Goal: Task Accomplishment & Management: Manage account settings

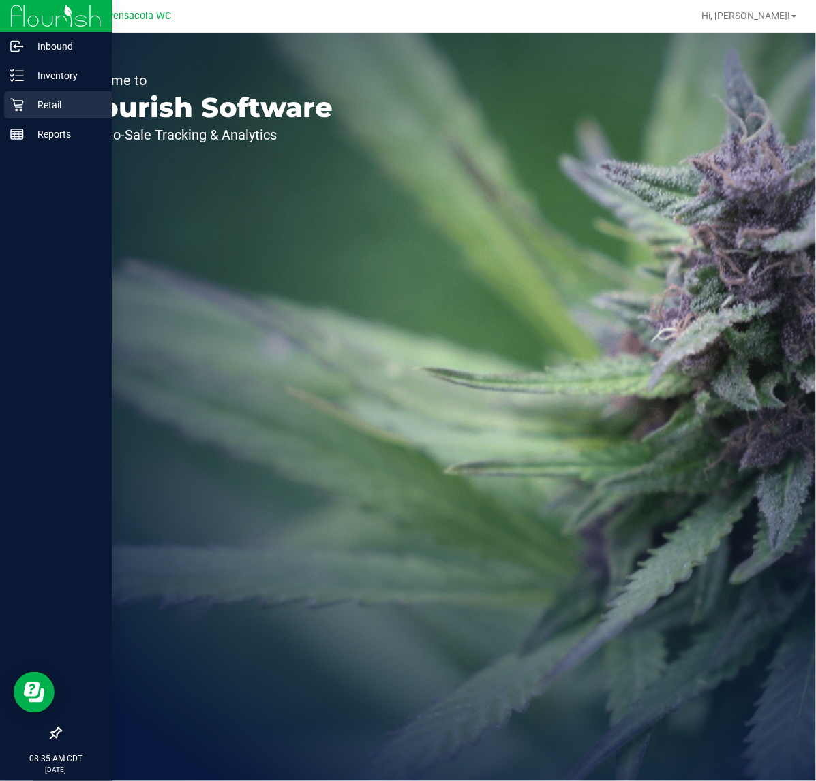
click at [39, 99] on p "Retail" at bounding box center [65, 105] width 82 height 16
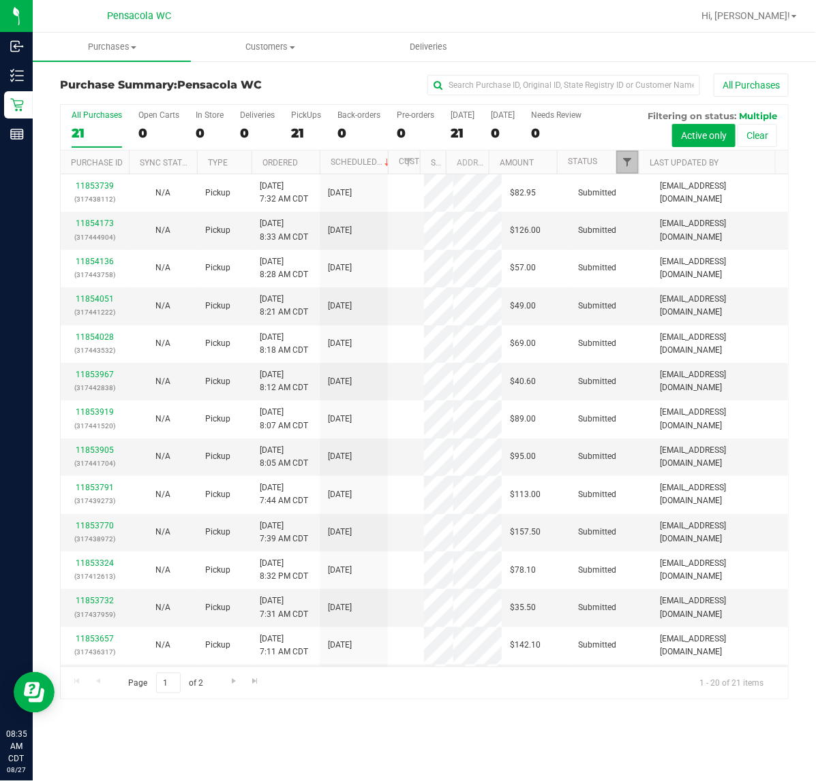
click at [632, 168] on span "Filter" at bounding box center [626, 162] width 11 height 11
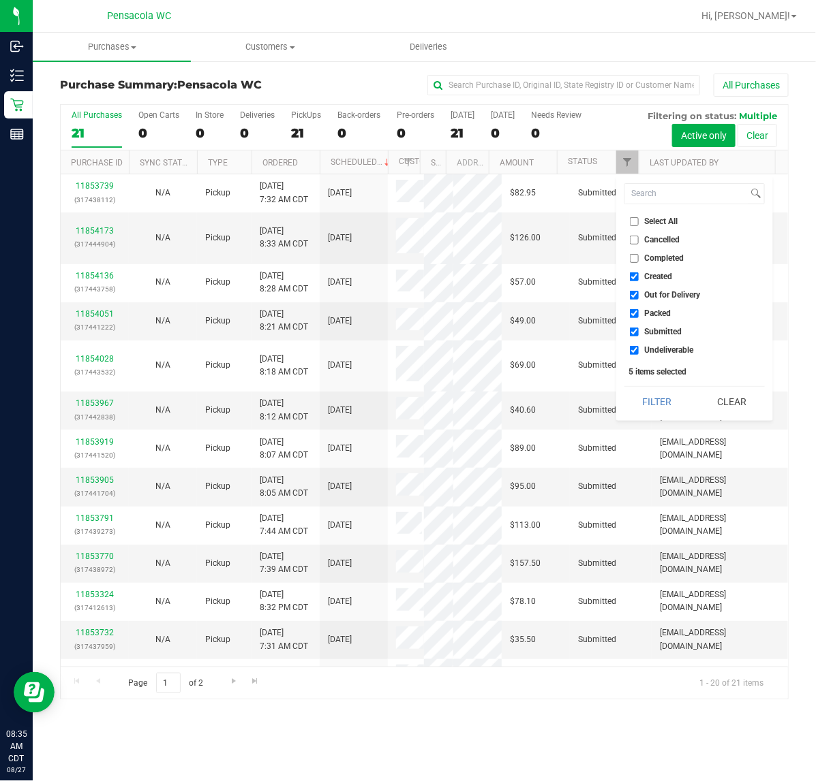
click at [635, 221] on input "Select All" at bounding box center [634, 221] width 9 height 9
checkbox input "true"
click at [635, 221] on input "Select All" at bounding box center [634, 221] width 9 height 9
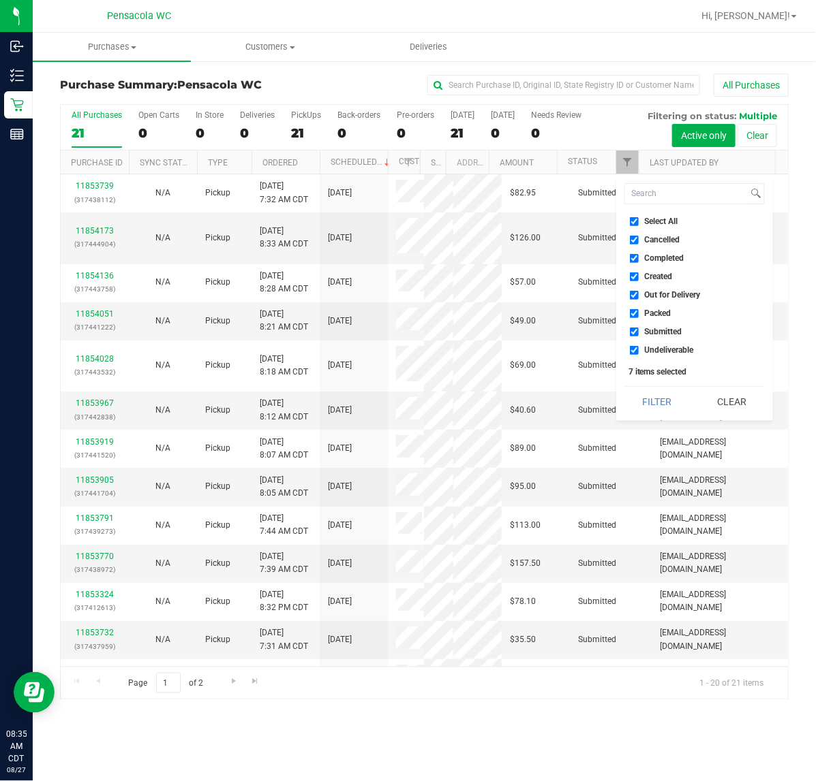
checkbox input "false"
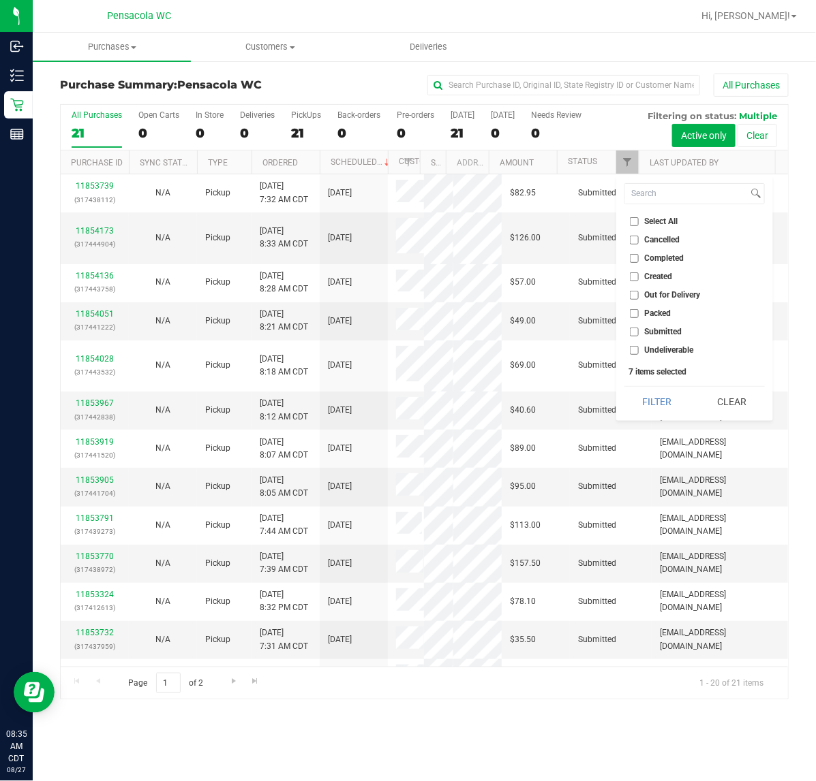
checkbox input "false"
click at [632, 332] on input "Submitted" at bounding box center [634, 332] width 9 height 9
checkbox input "true"
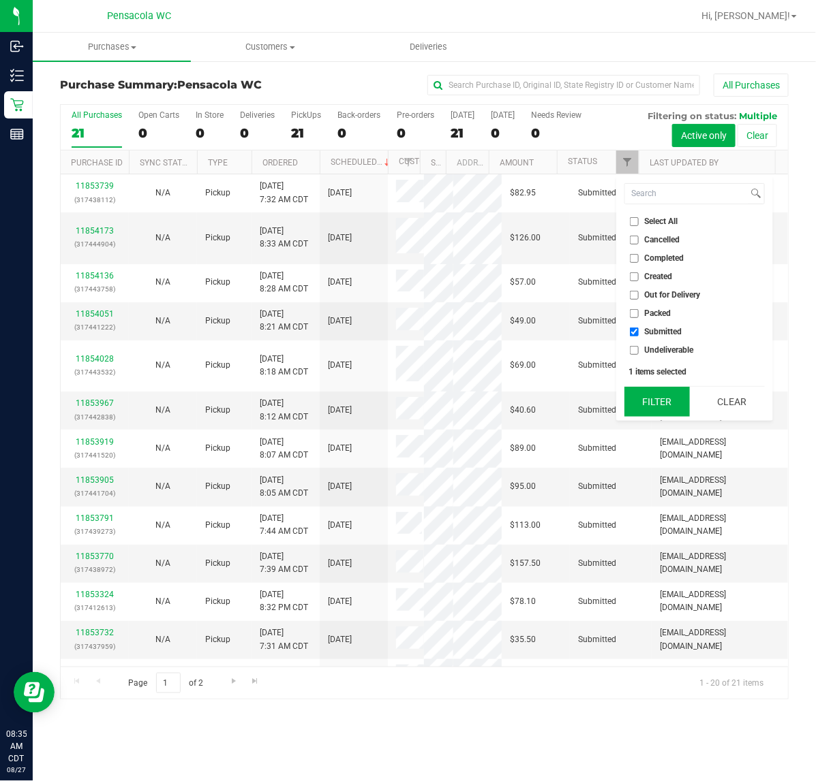
click at [649, 402] on button "Filter" at bounding box center [656, 402] width 65 height 30
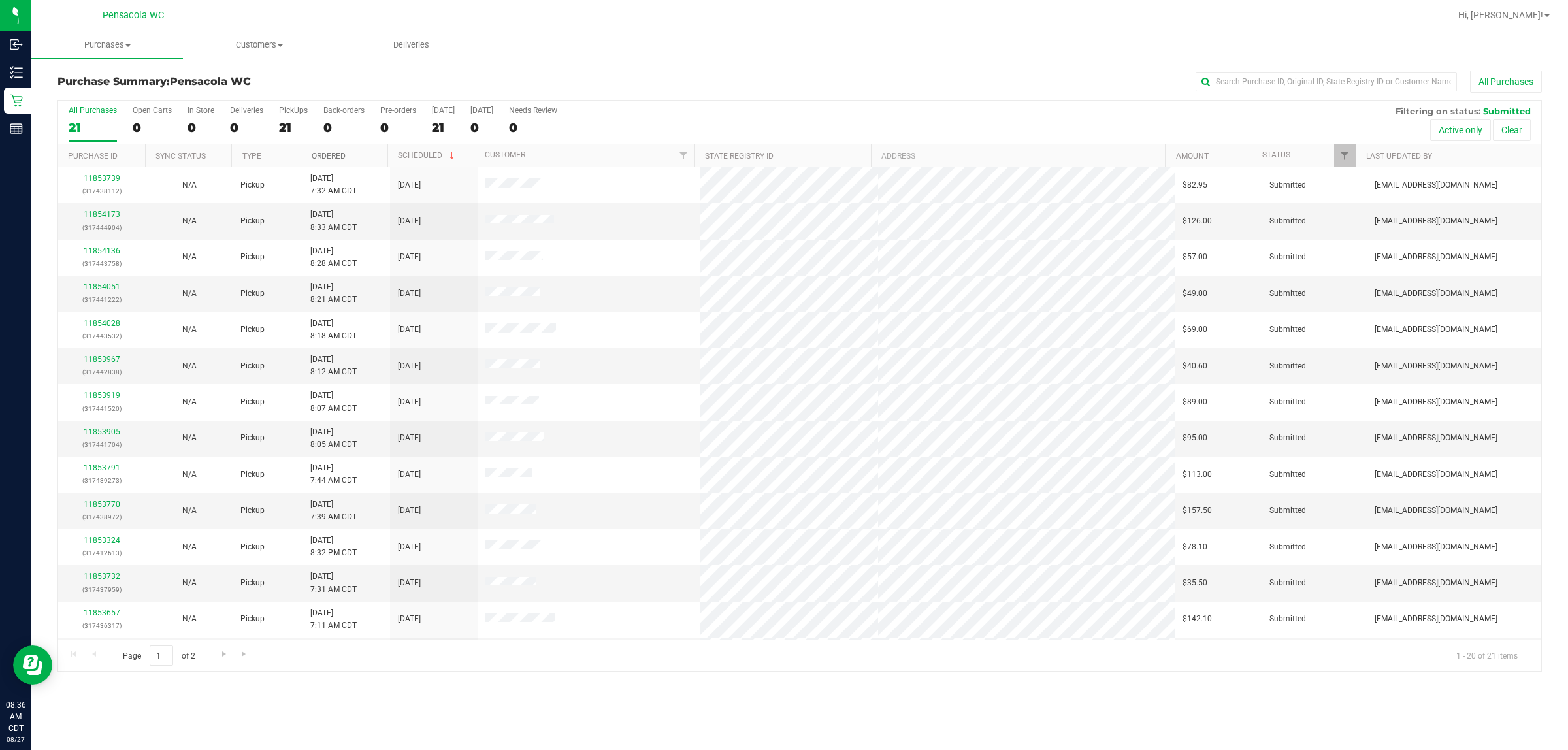
click at [329, 154] on link "Ordered" at bounding box center [328, 156] width 34 height 10
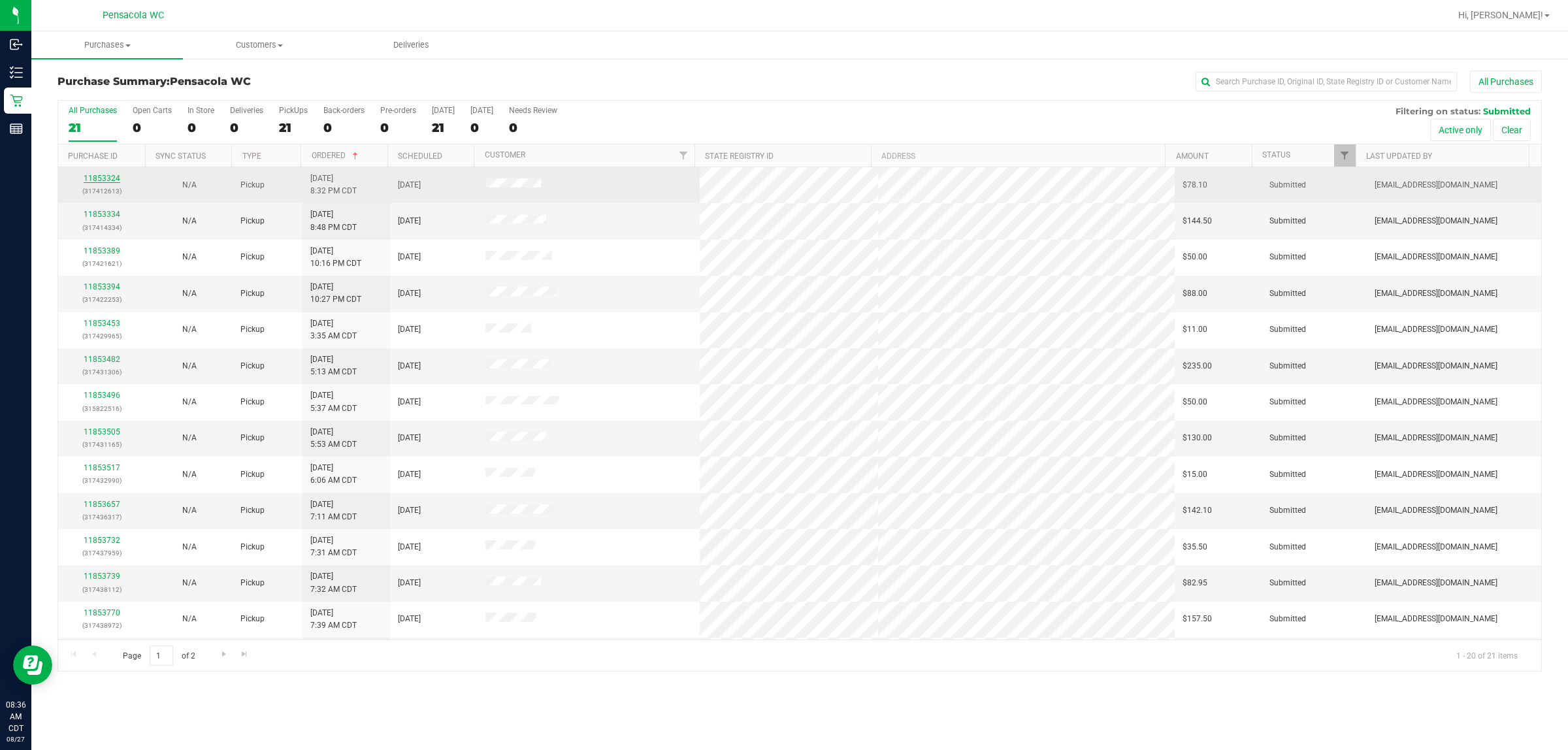
click at [104, 178] on link "11853324" at bounding box center [102, 178] width 36 height 10
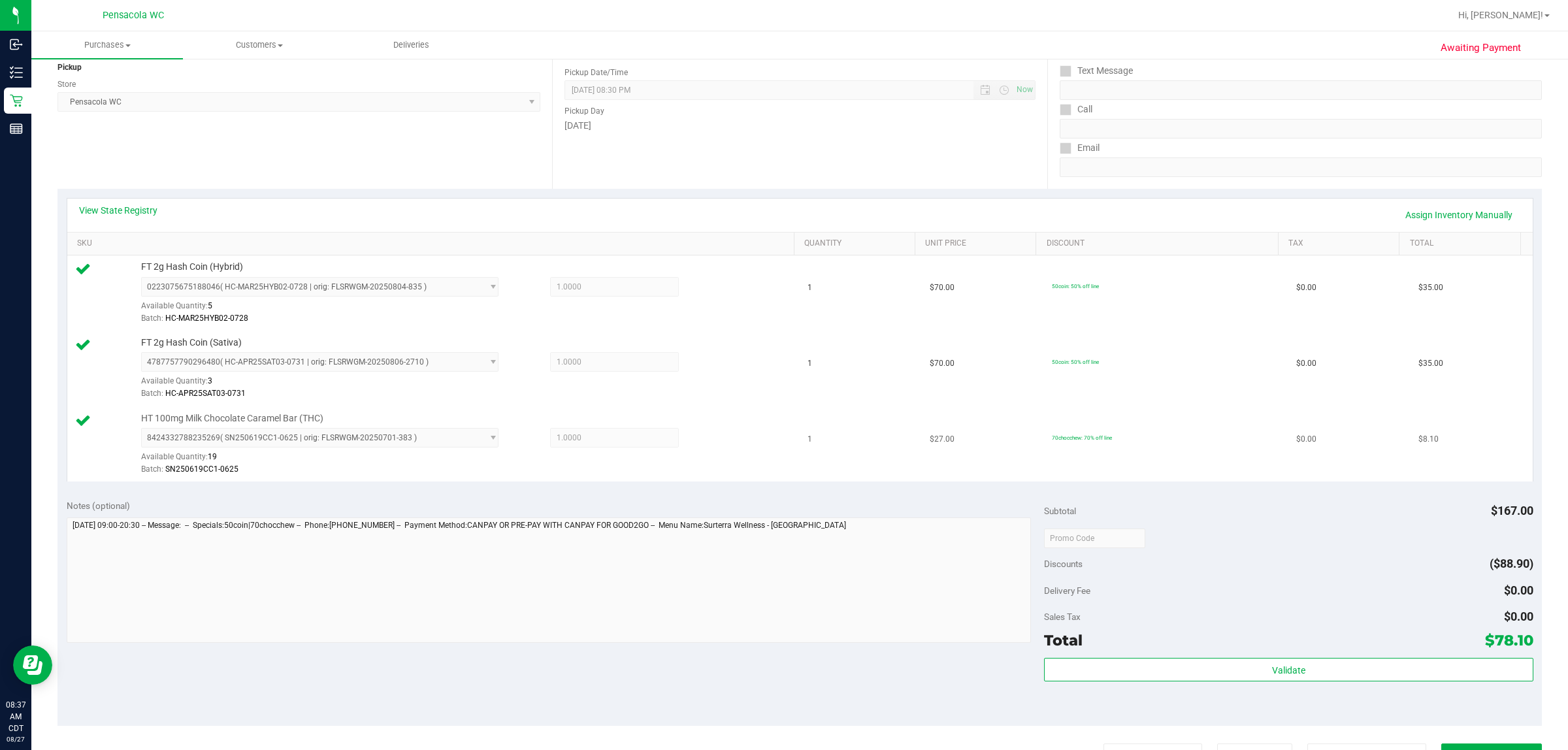
scroll to position [245, 0]
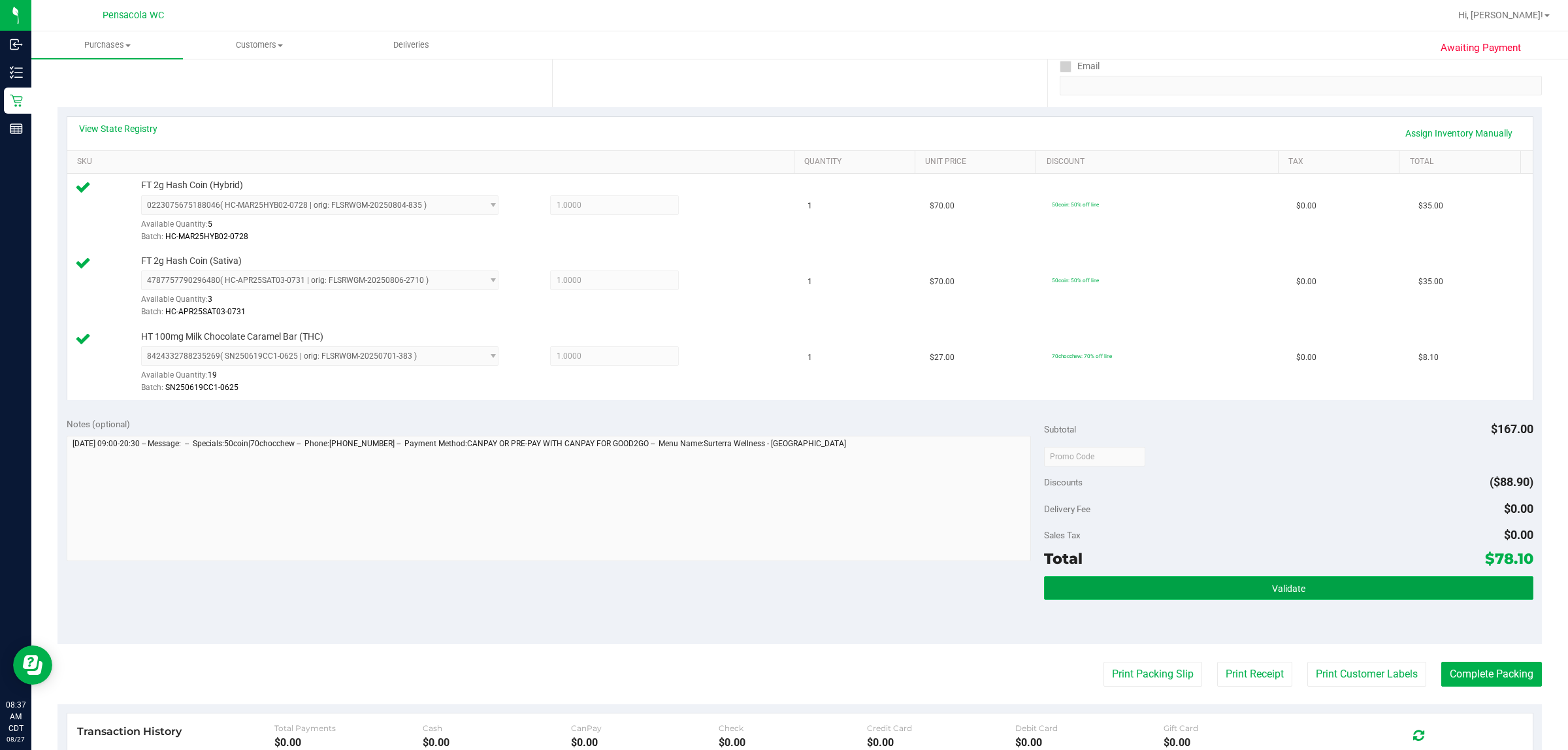
click at [782, 594] on span "Validate" at bounding box center [1289, 588] width 34 height 11
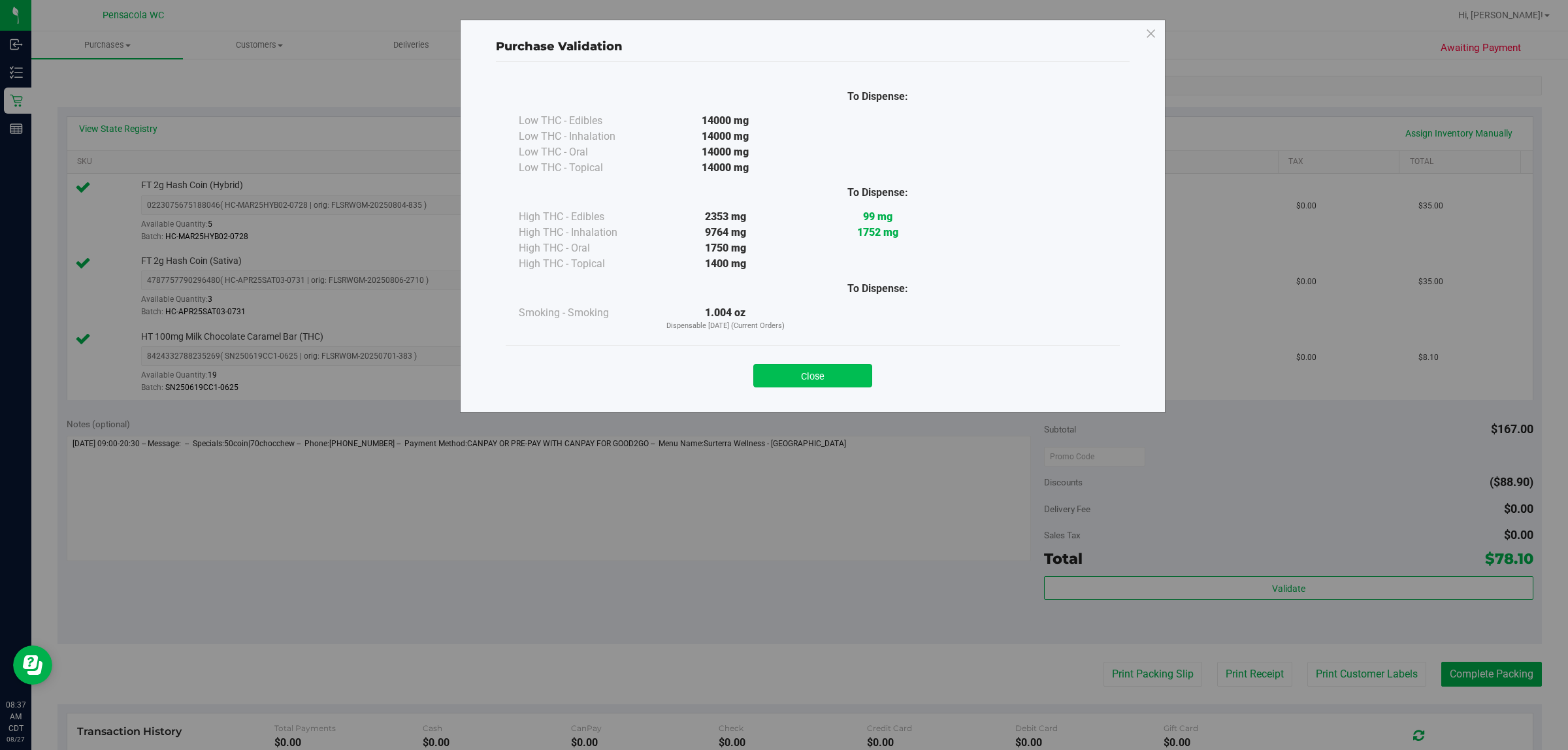
click at [782, 369] on button "Close" at bounding box center [813, 375] width 119 height 24
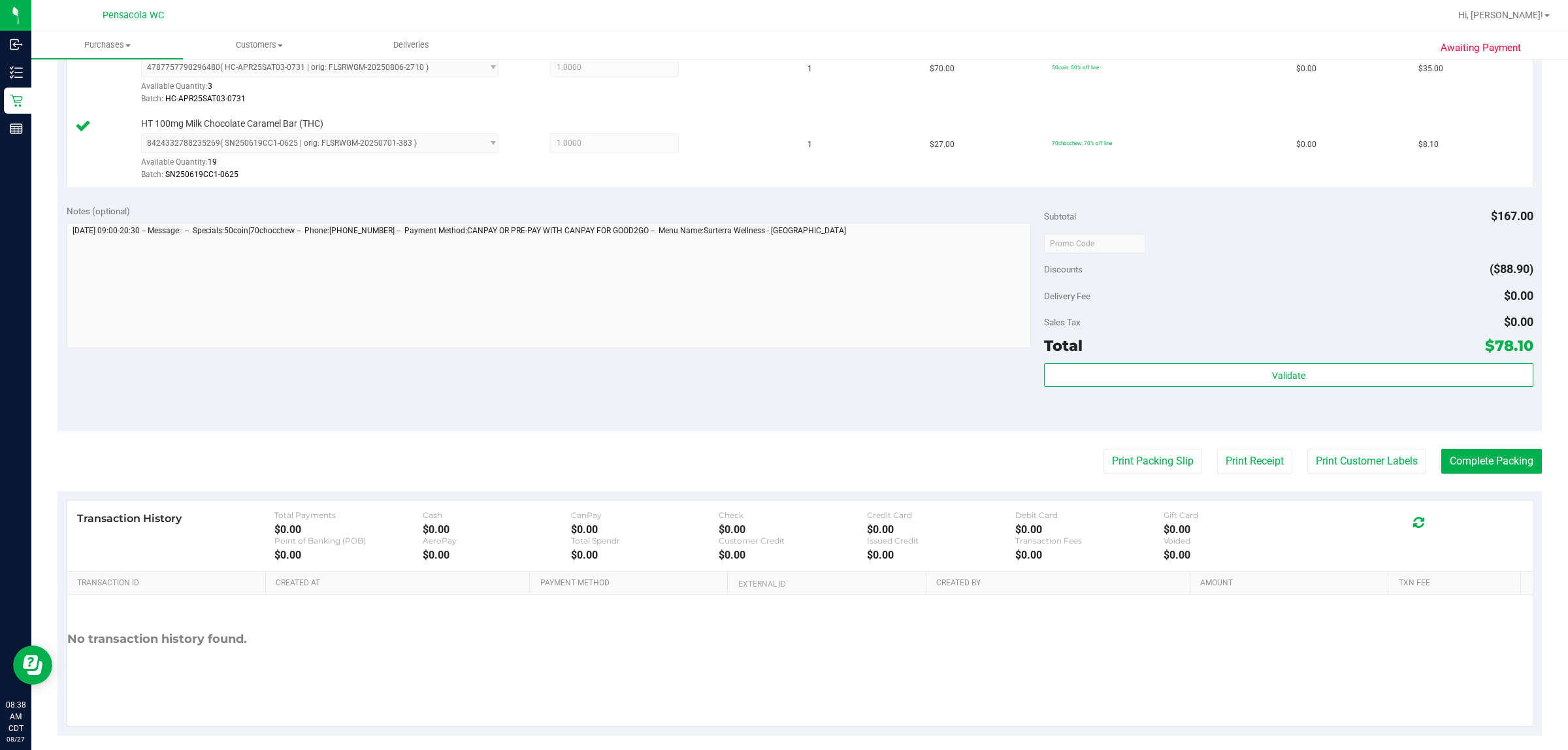
scroll to position [469, 0]
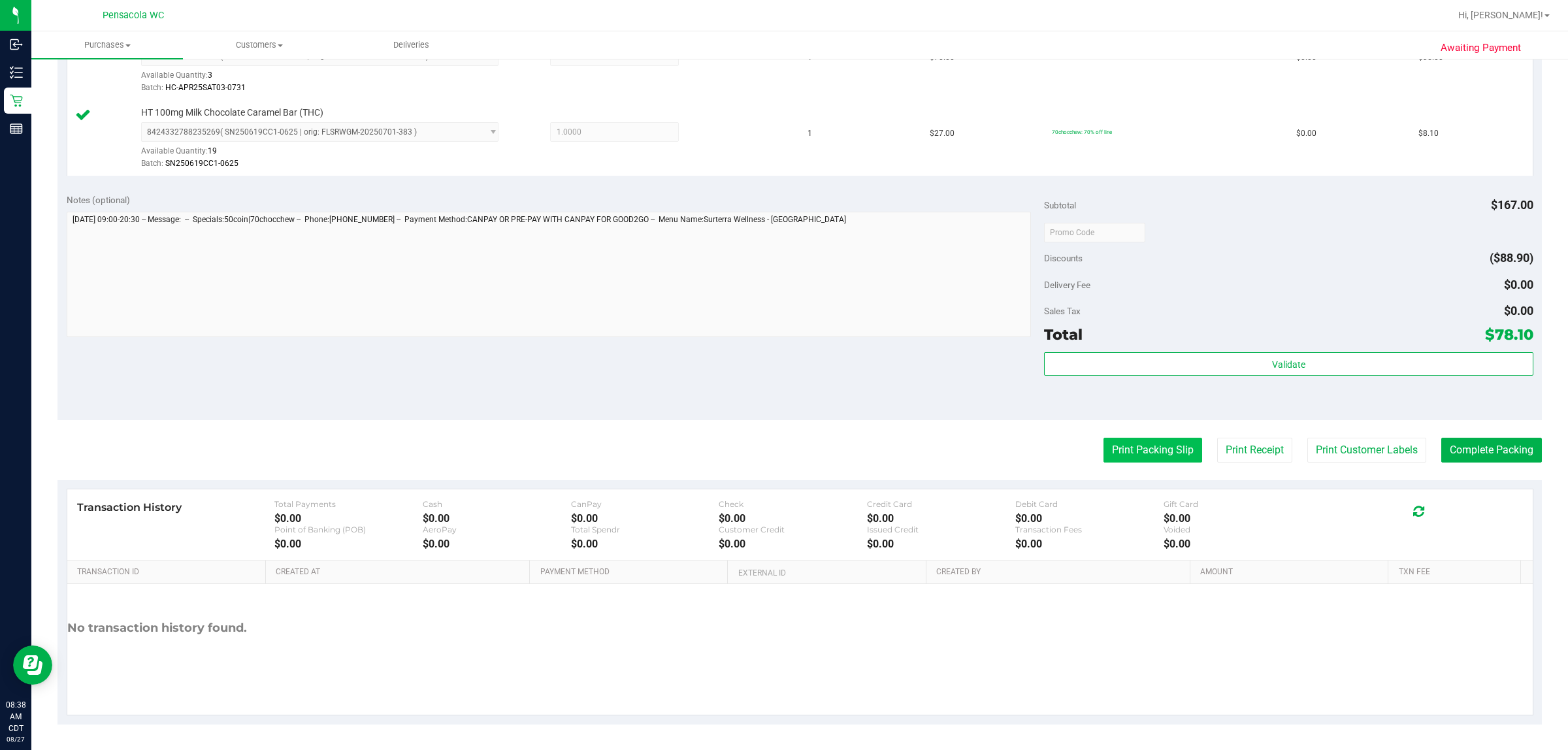
click at [782, 449] on button "Print Packing Slip" at bounding box center [1153, 450] width 99 height 25
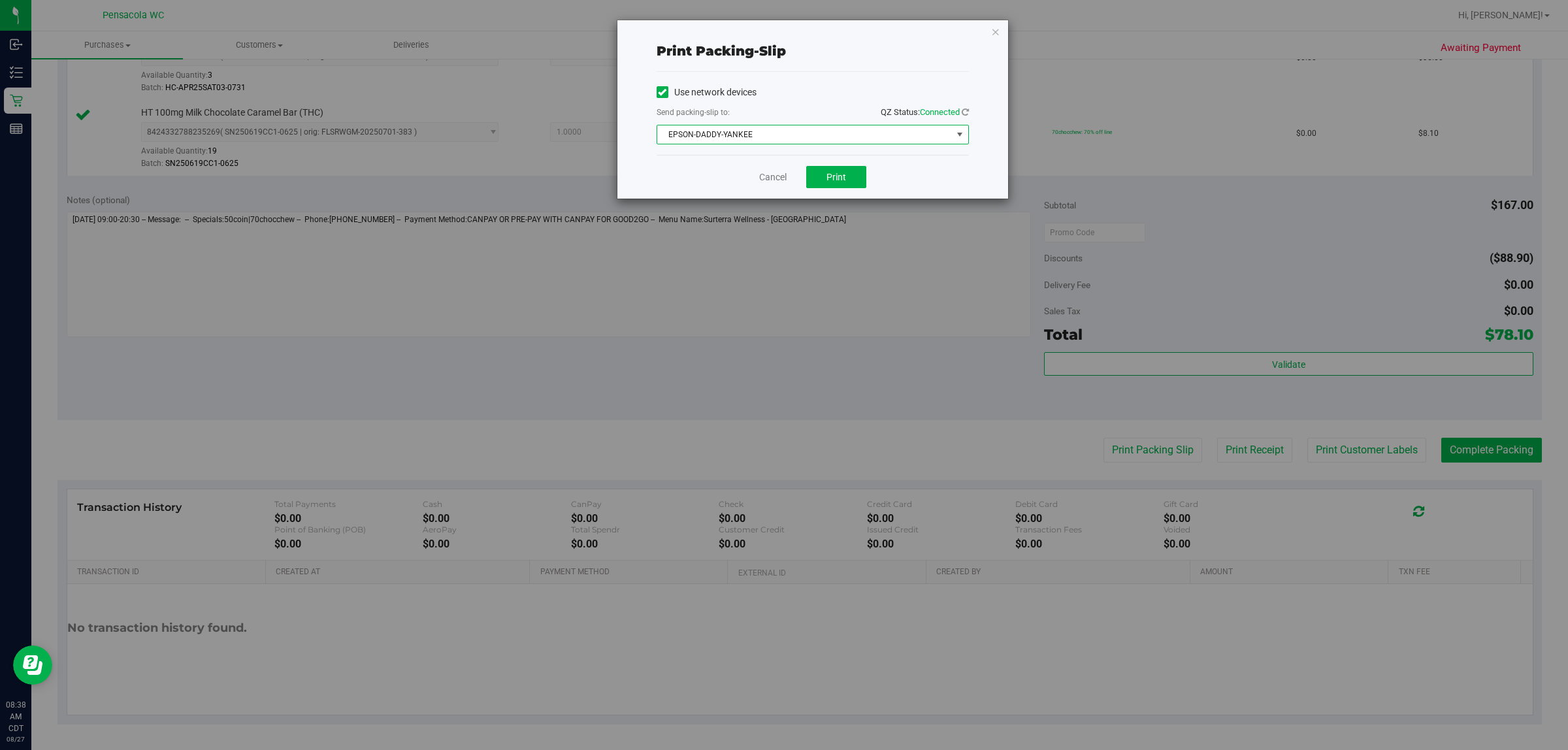
click at [782, 129] on span "EPSON-DADDY-YANKEE" at bounding box center [804, 134] width 294 height 18
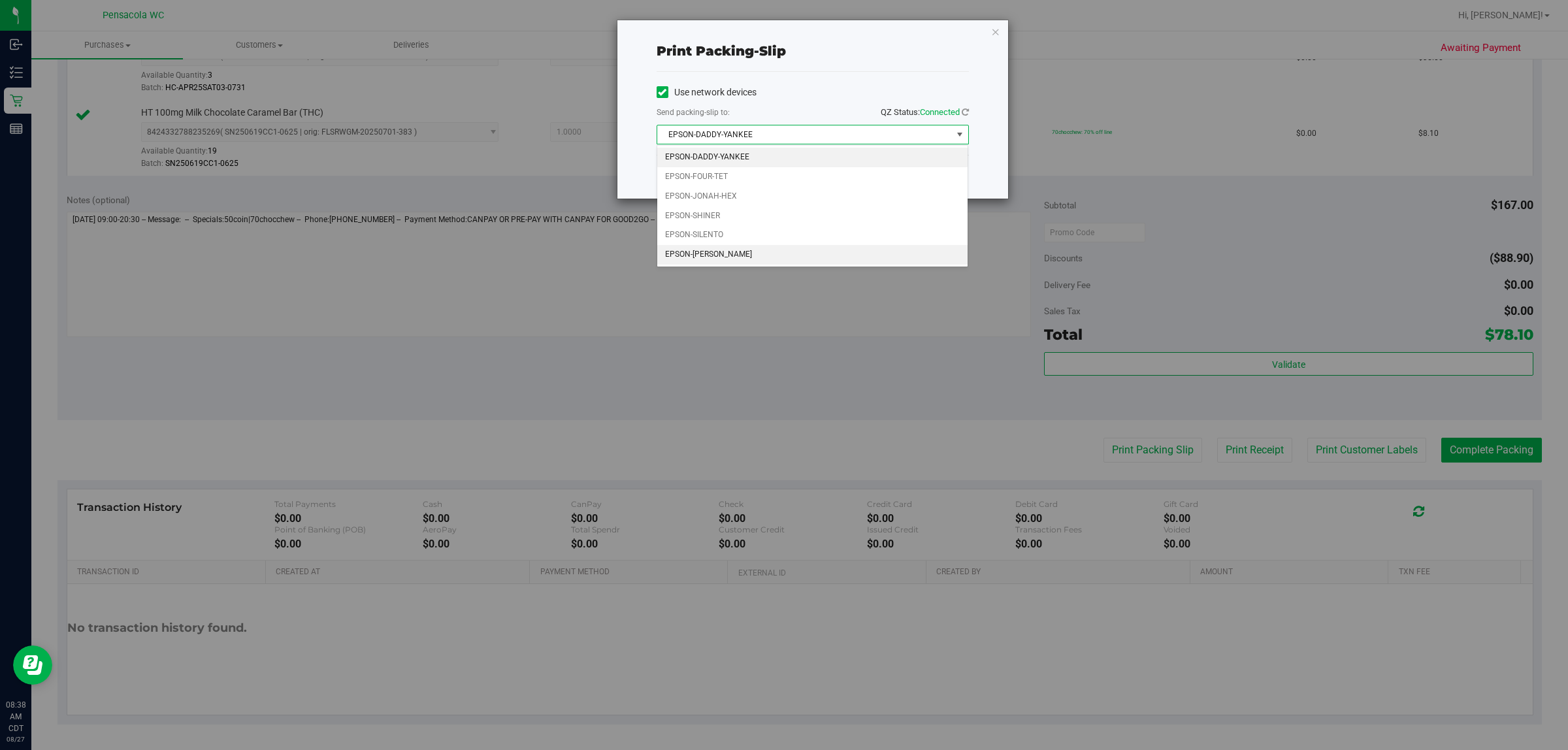
click at [782, 259] on li "EPSON-TERRY-MACALMON" at bounding box center [812, 254] width 311 height 19
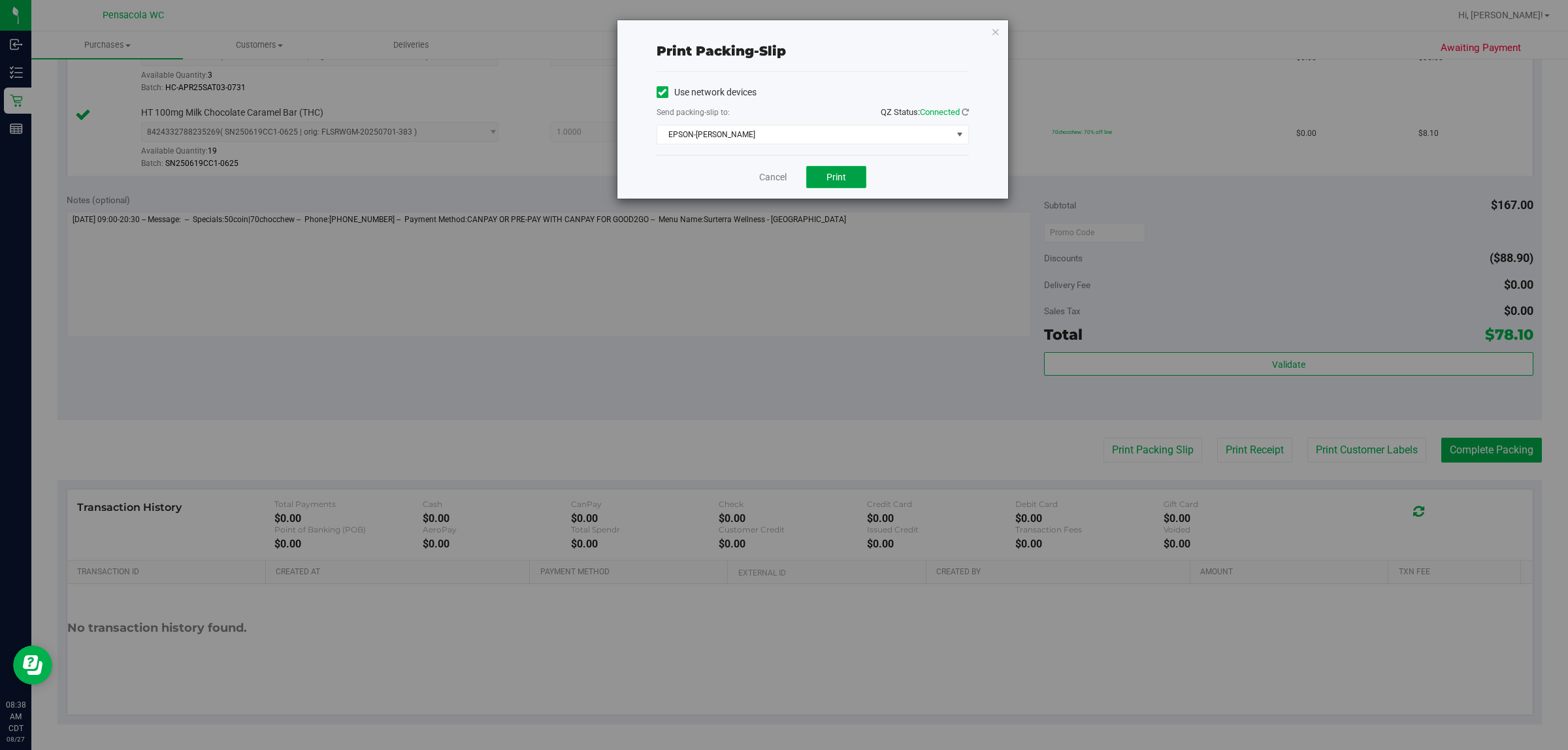
click at [782, 179] on button "Print" at bounding box center [836, 176] width 60 height 22
click at [782, 25] on icon "button" at bounding box center [996, 32] width 10 height 15
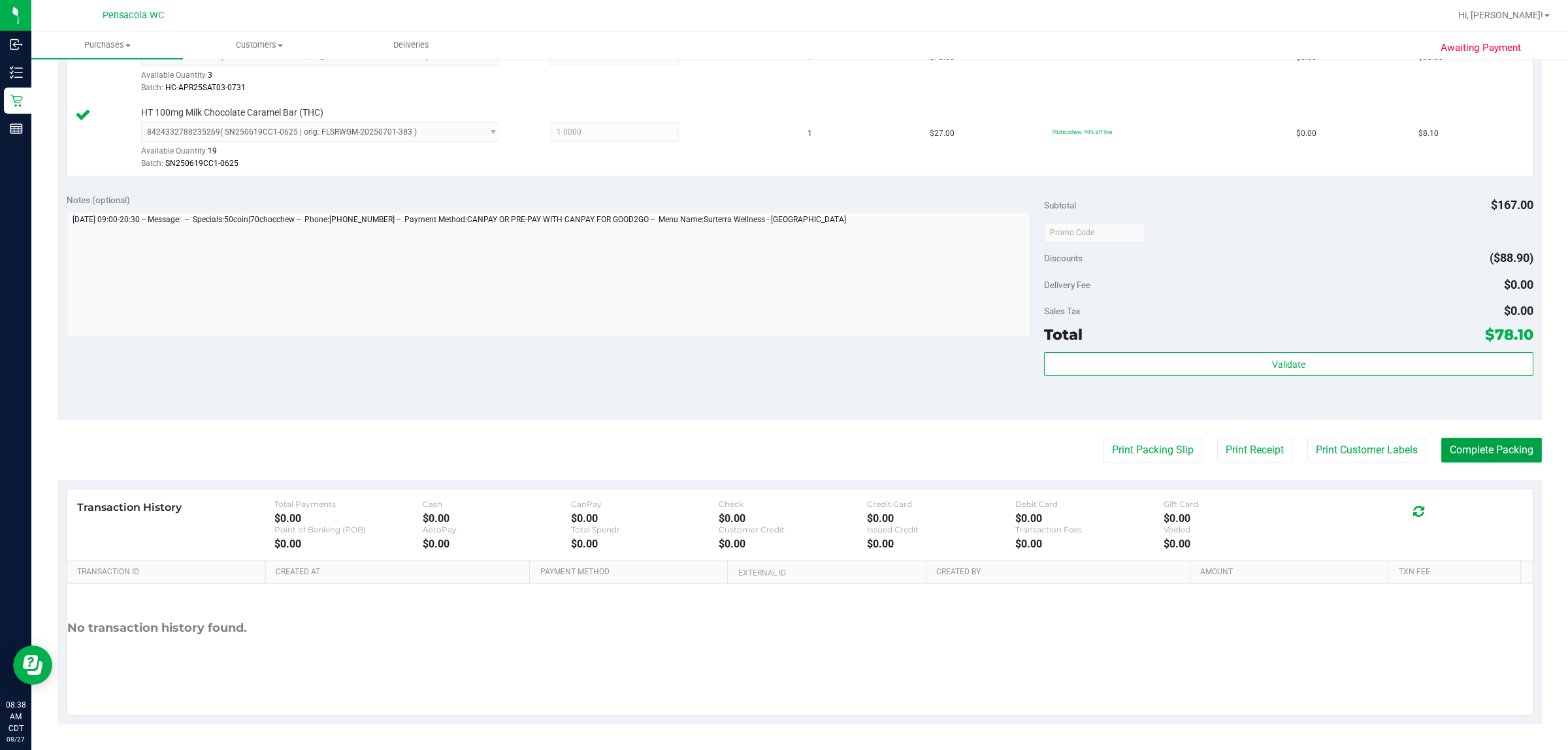
click at [782, 449] on button "Complete Packing" at bounding box center [1491, 450] width 101 height 25
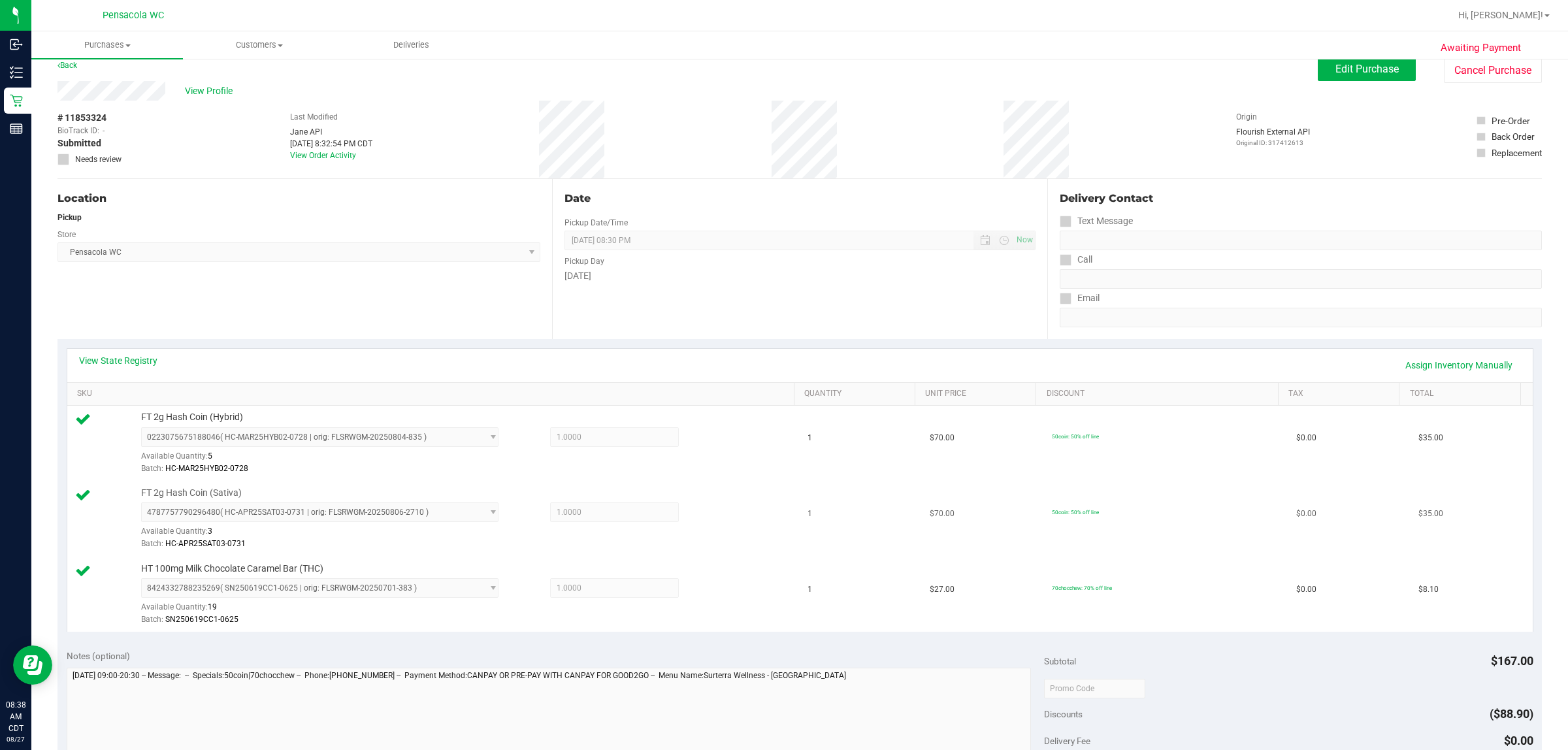
scroll to position [0, 0]
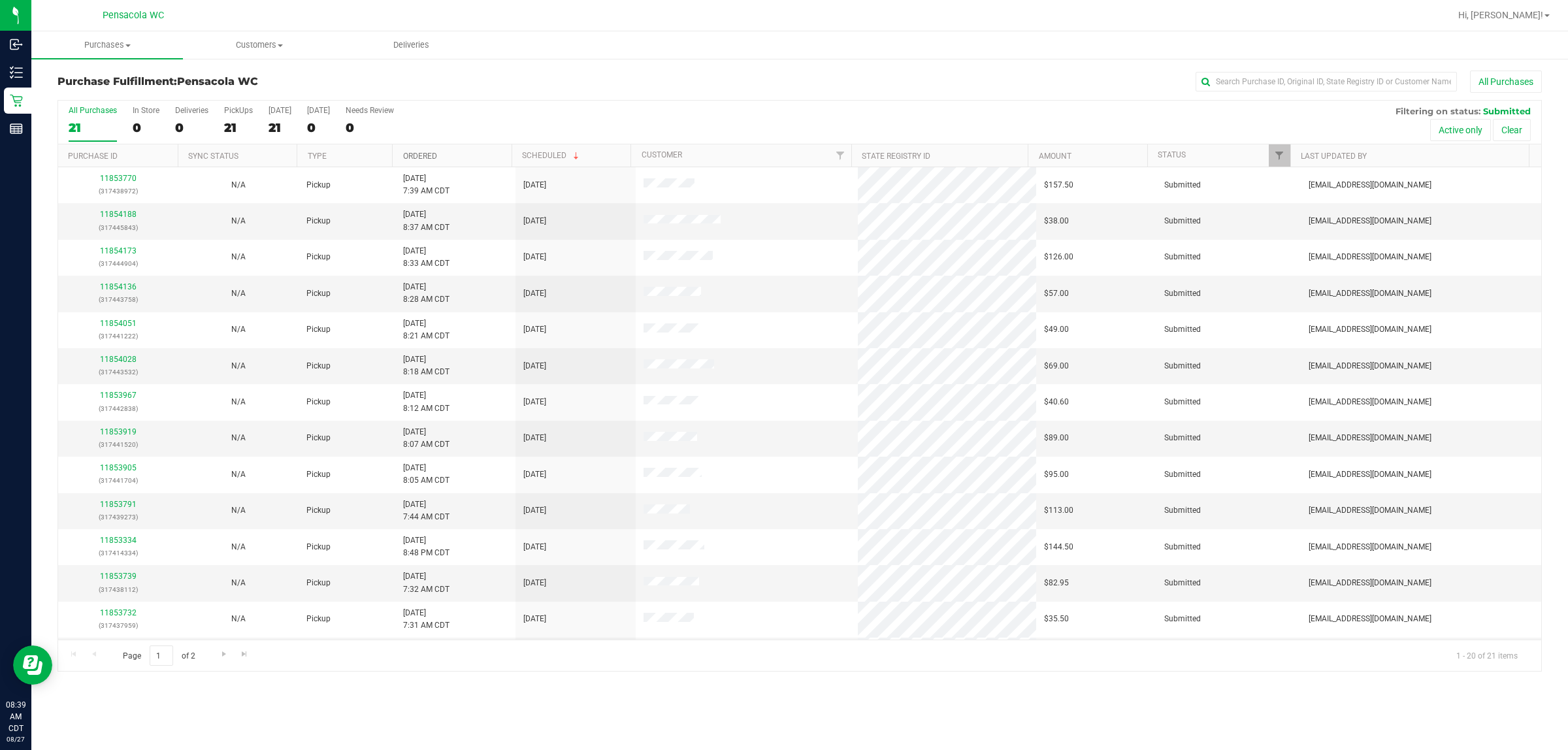
click at [423, 154] on link "Ordered" at bounding box center [419, 156] width 34 height 10
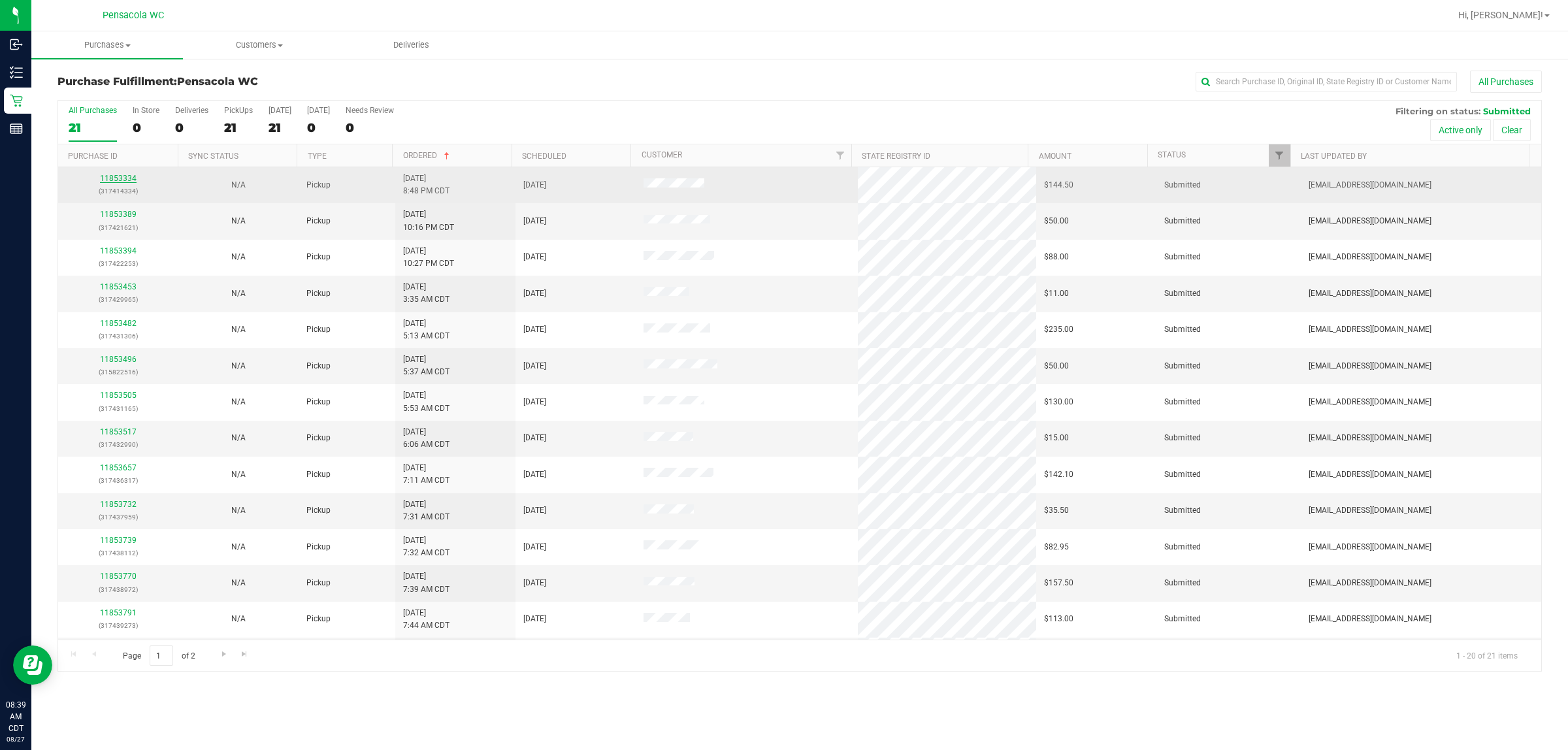
click at [118, 176] on link "11853334" at bounding box center [118, 178] width 36 height 10
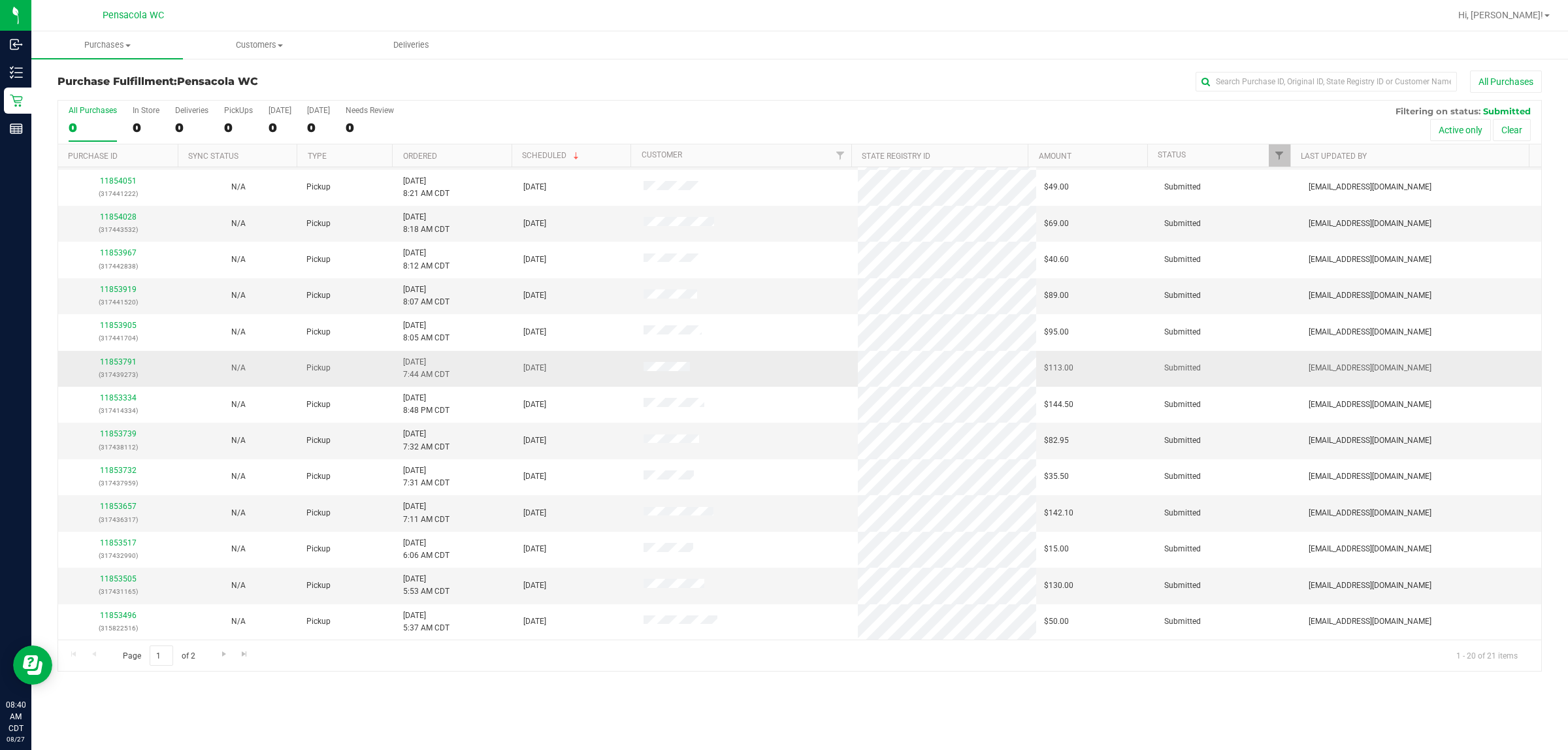
scroll to position [253, 0]
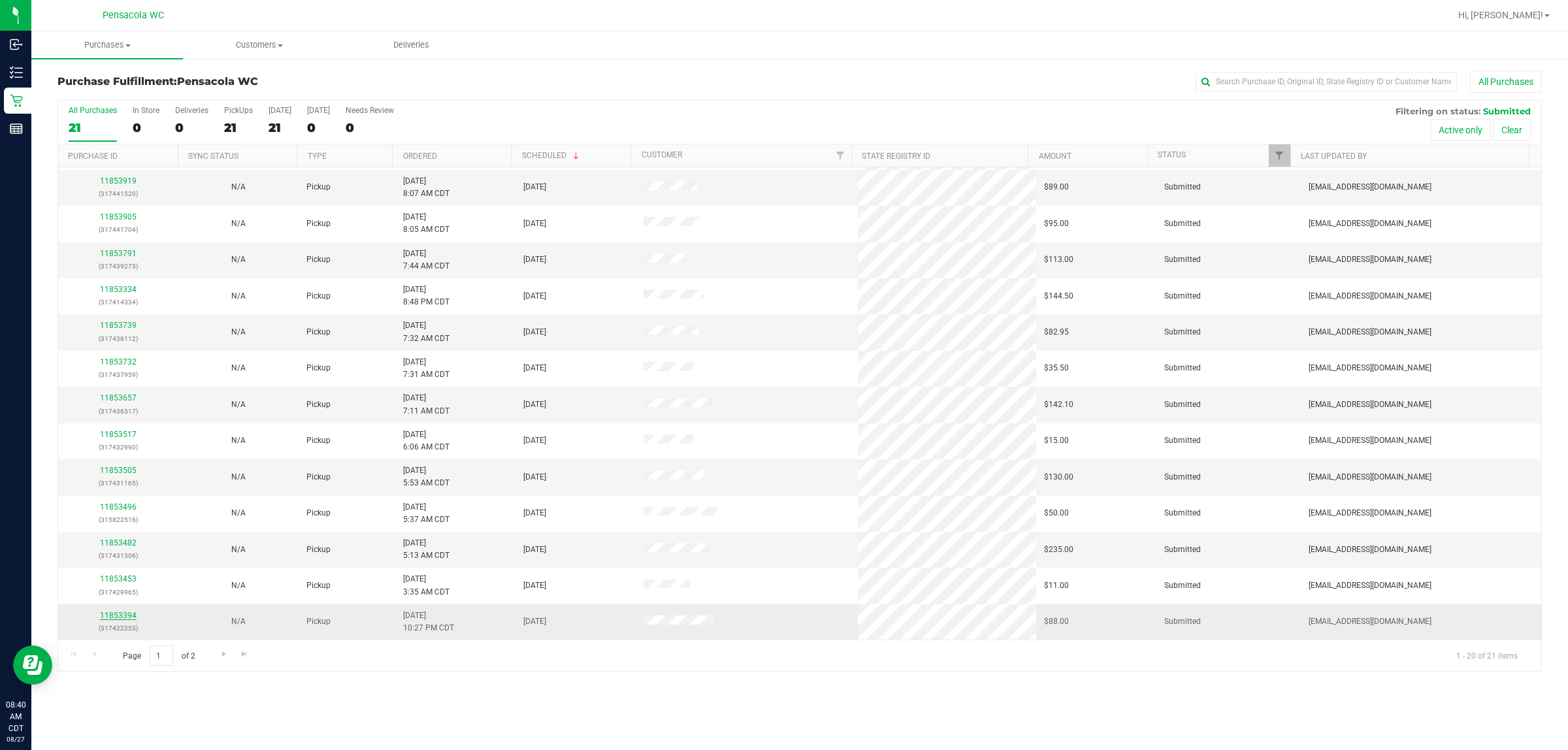
click at [118, 619] on link "11853394" at bounding box center [118, 616] width 36 height 10
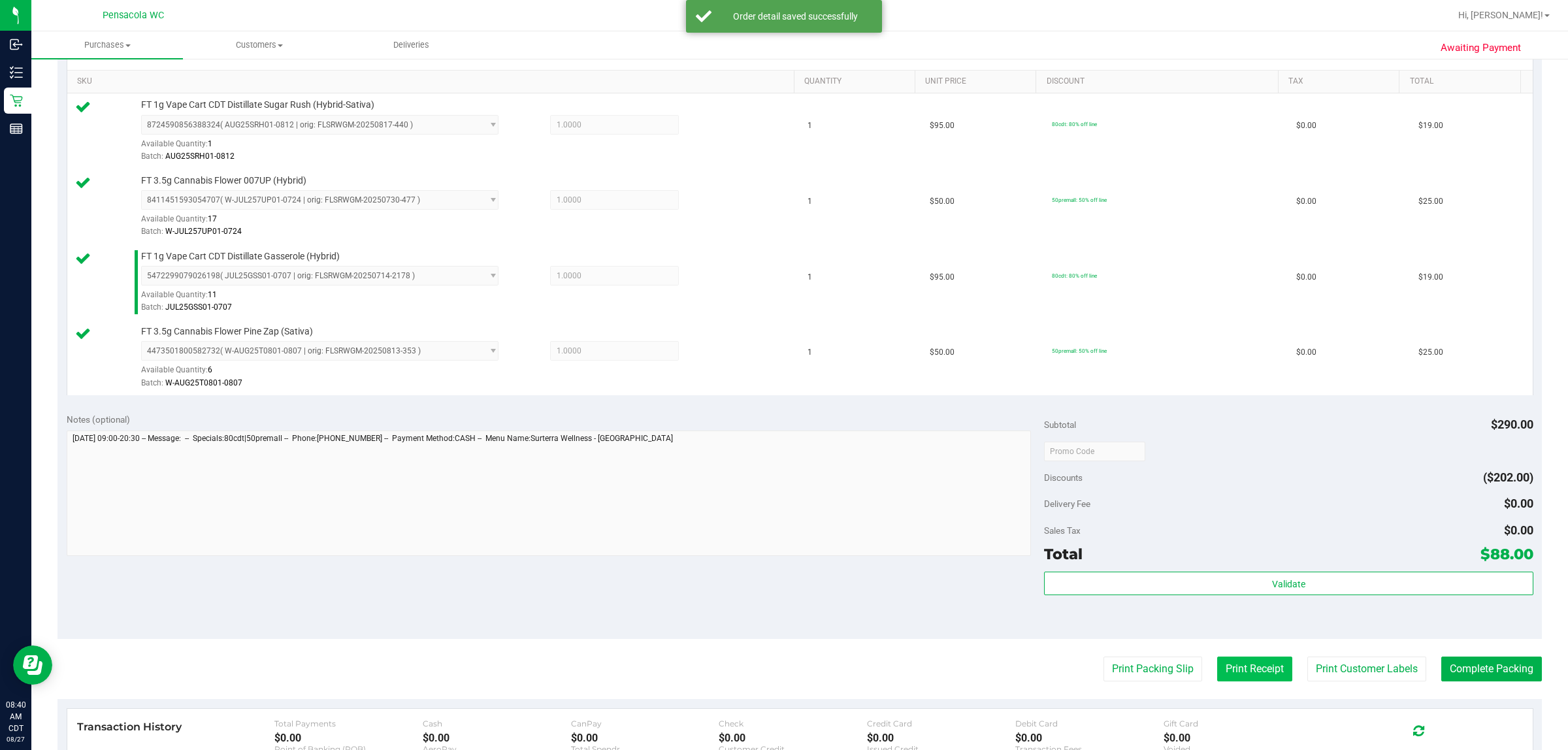
scroll to position [327, 0]
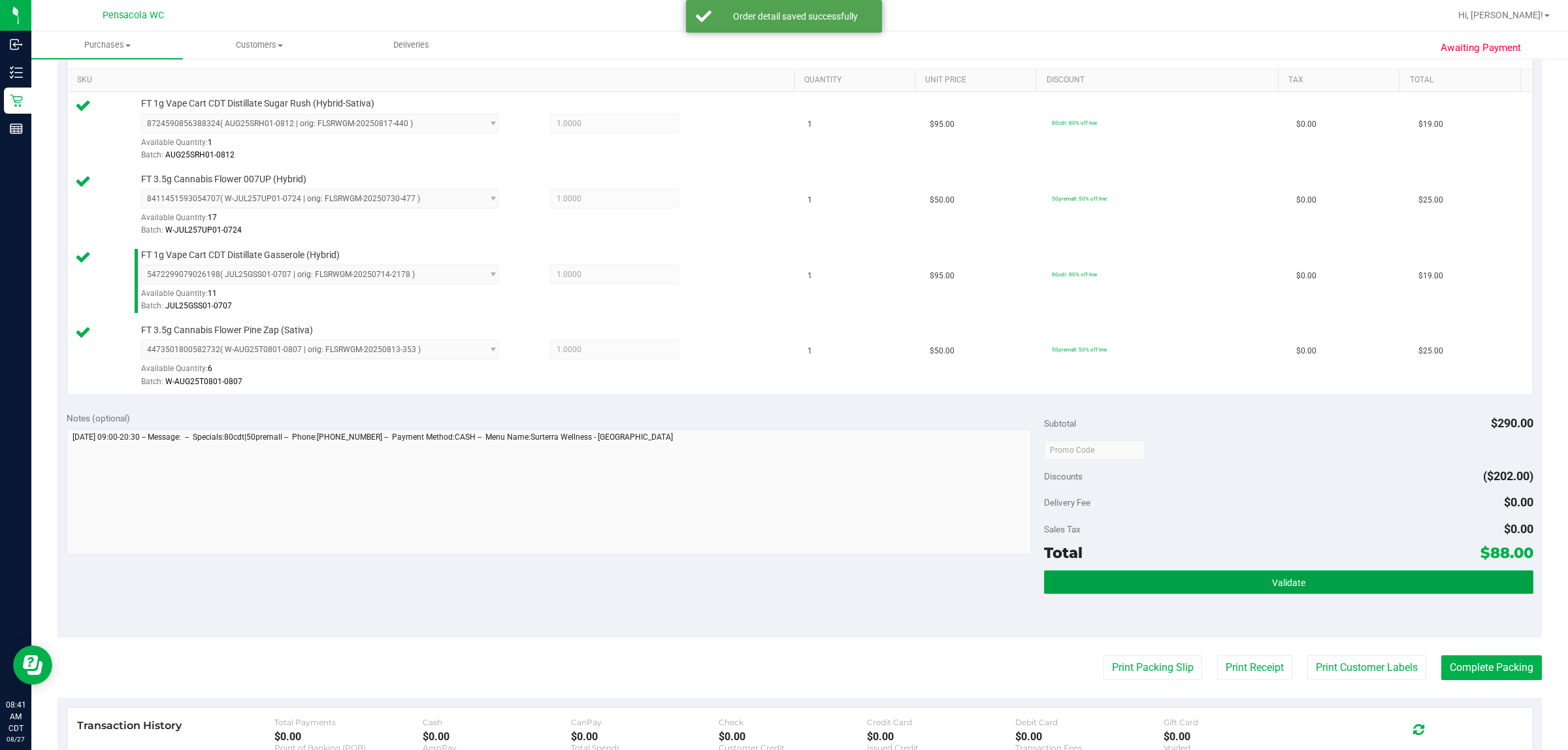
click at [782, 590] on button "Validate" at bounding box center [1289, 582] width 489 height 24
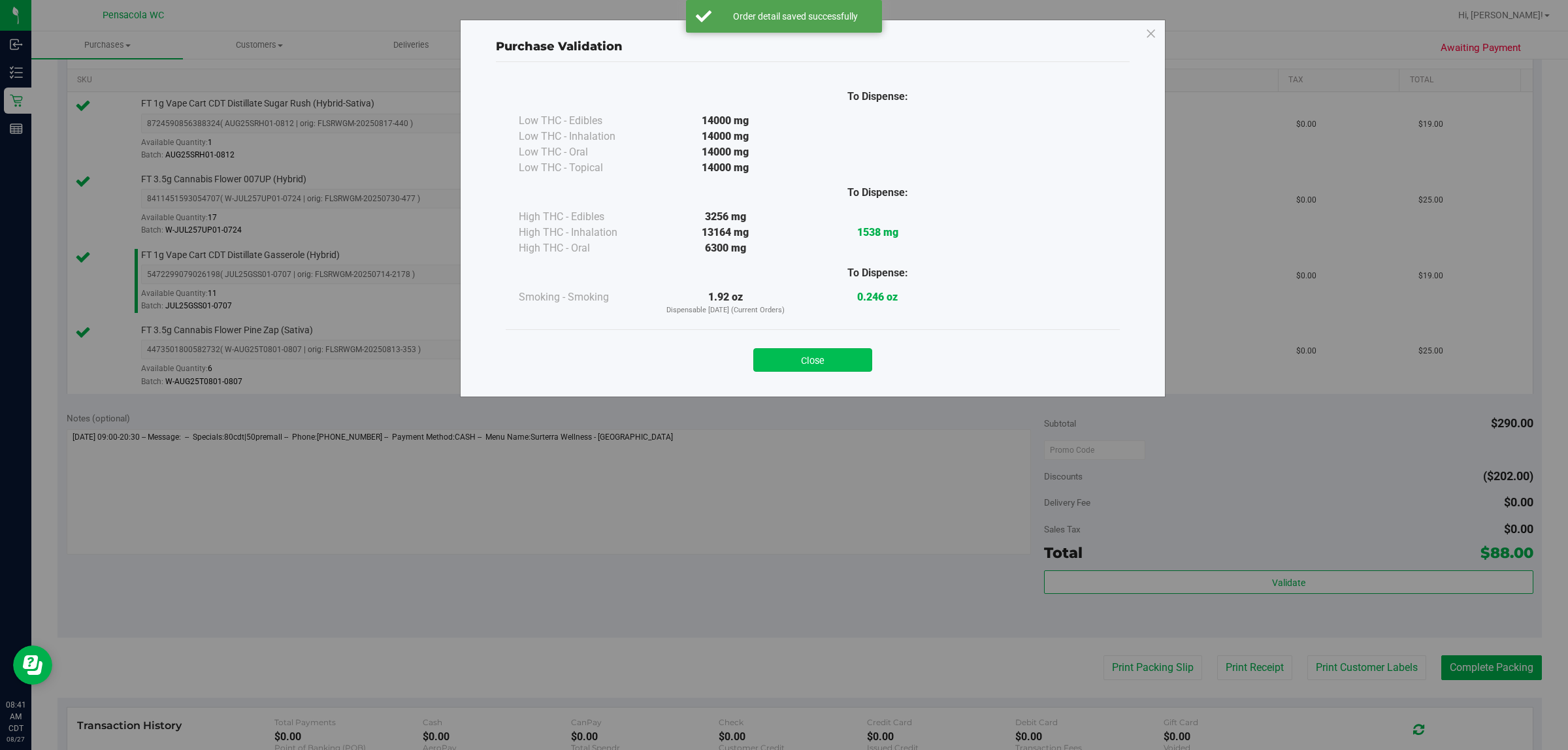
click at [782, 360] on button "Close" at bounding box center [813, 360] width 119 height 24
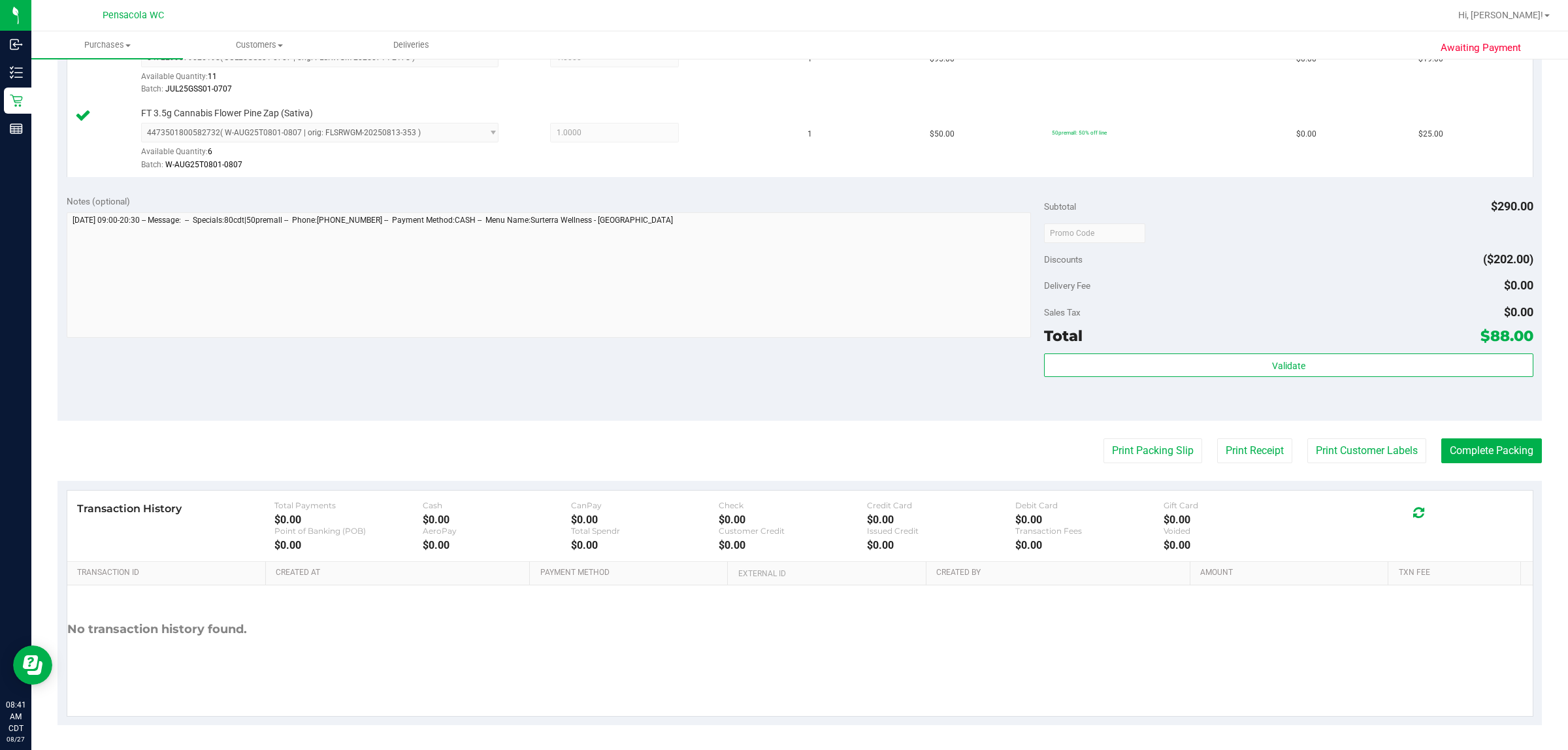
scroll to position [546, 0]
click at [782, 449] on button "Print Packing Slip" at bounding box center [1153, 450] width 99 height 25
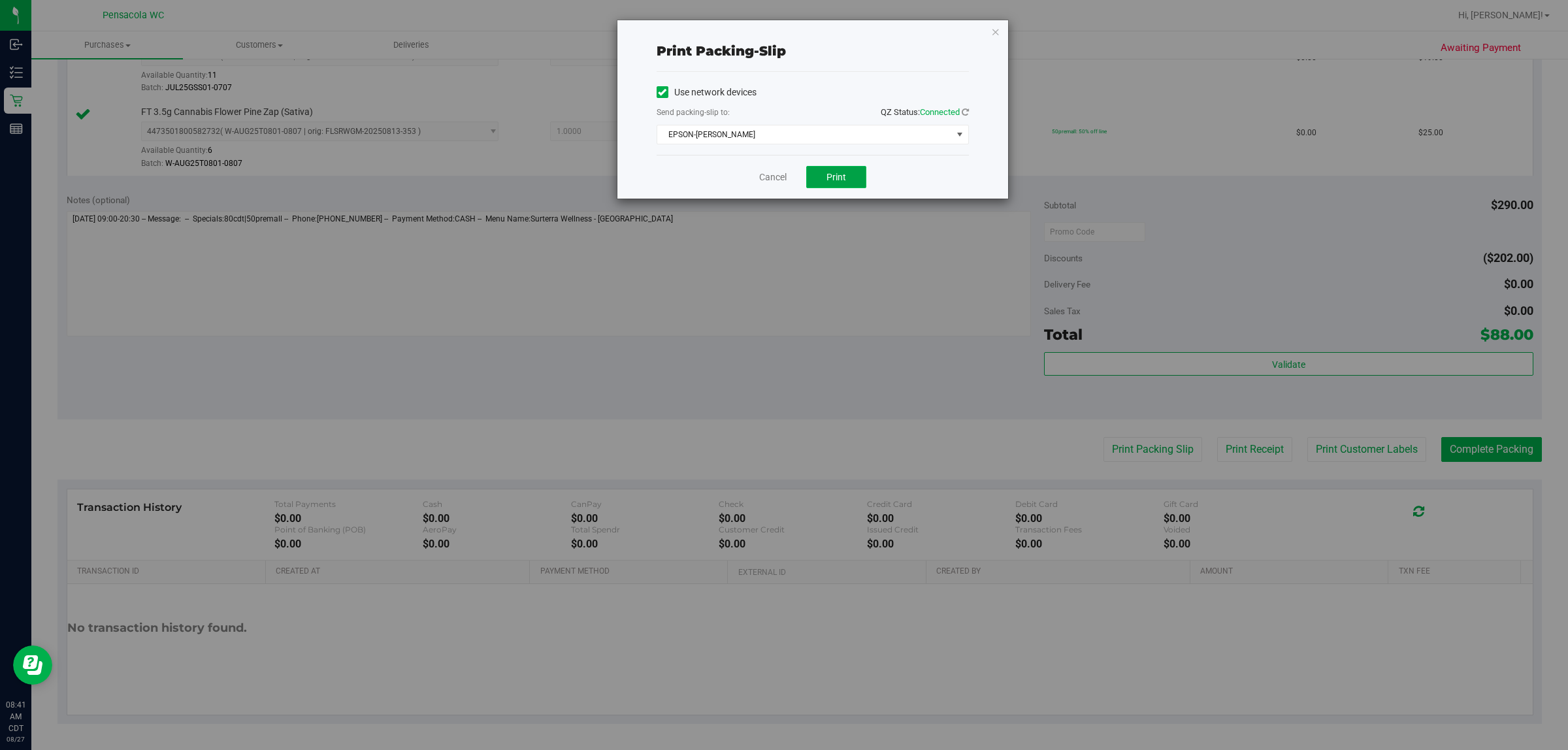
click at [782, 175] on span "Print" at bounding box center [836, 176] width 19 height 11
click at [782, 33] on icon "button" at bounding box center [996, 32] width 10 height 15
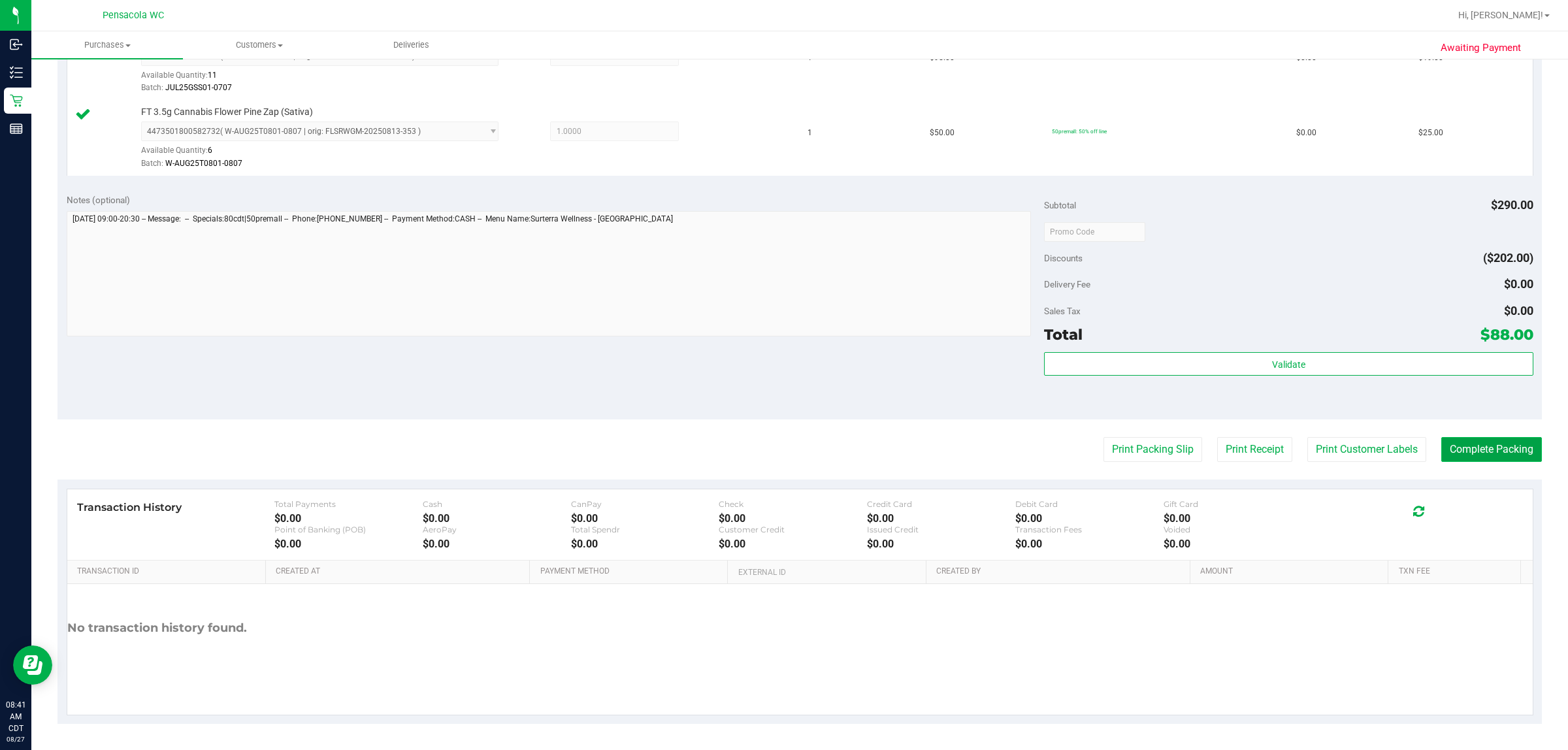
click at [782, 446] on button "Complete Packing" at bounding box center [1491, 450] width 101 height 25
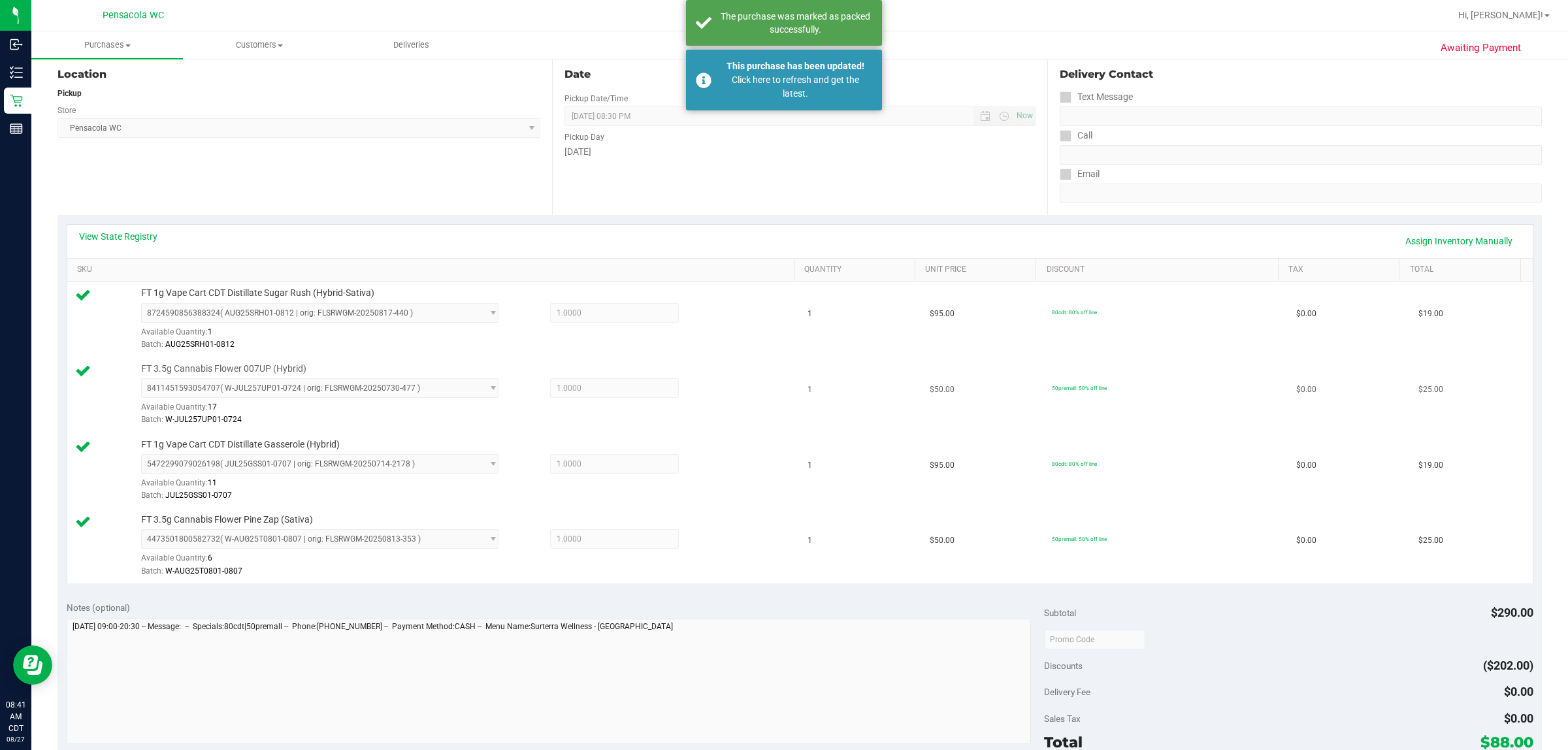
scroll to position [0, 0]
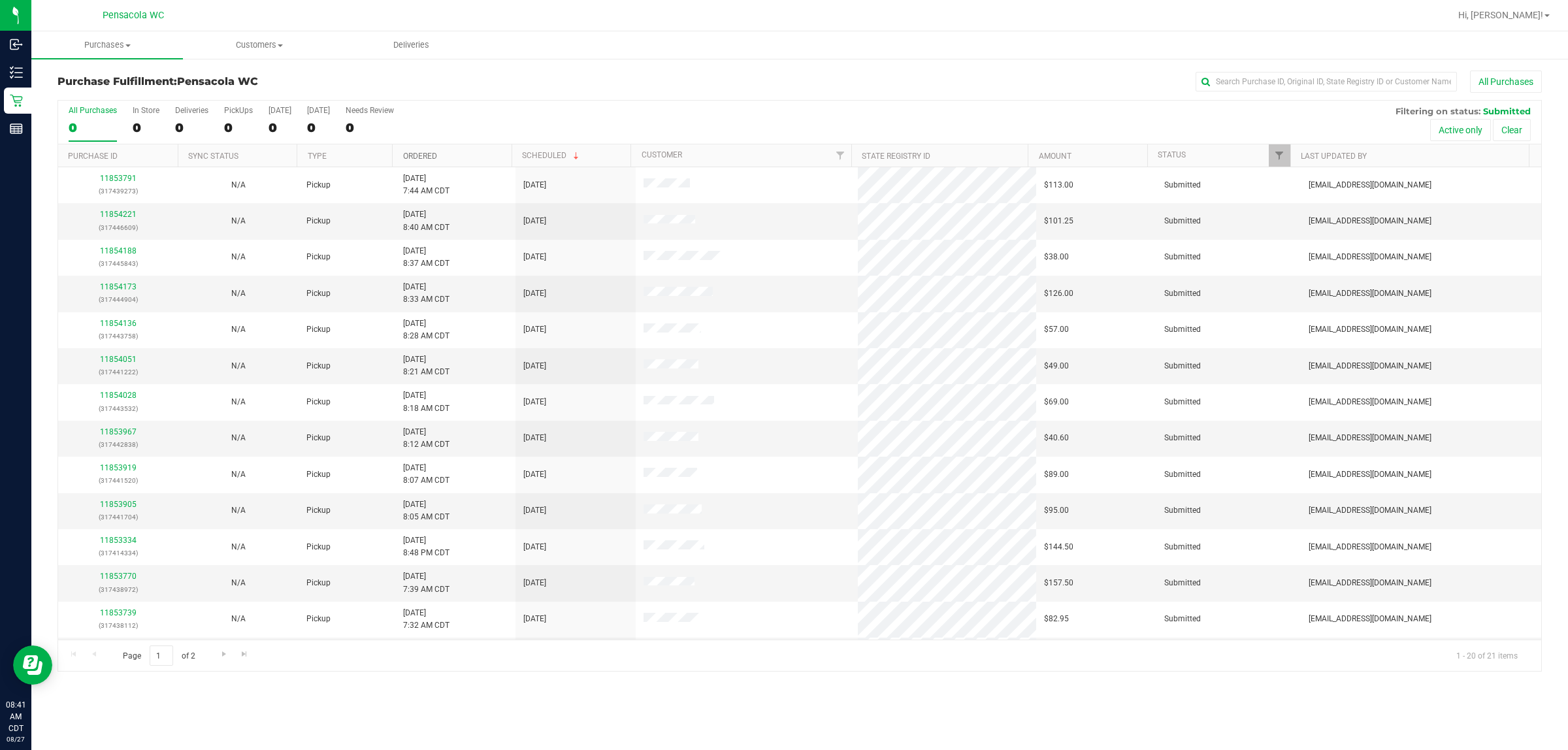
click at [418, 152] on link "Ordered" at bounding box center [419, 156] width 34 height 10
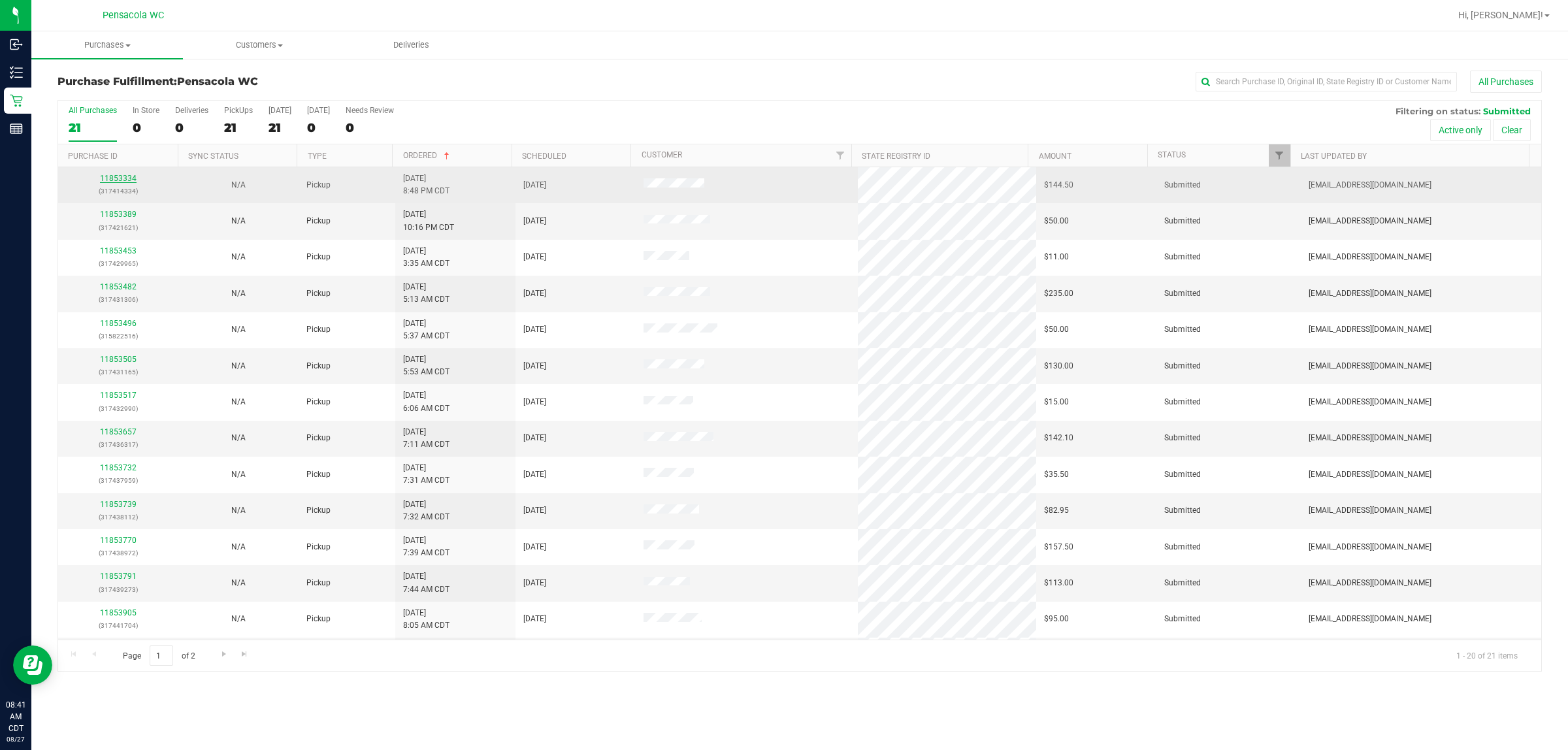
click at [118, 176] on link "11853334" at bounding box center [118, 178] width 36 height 10
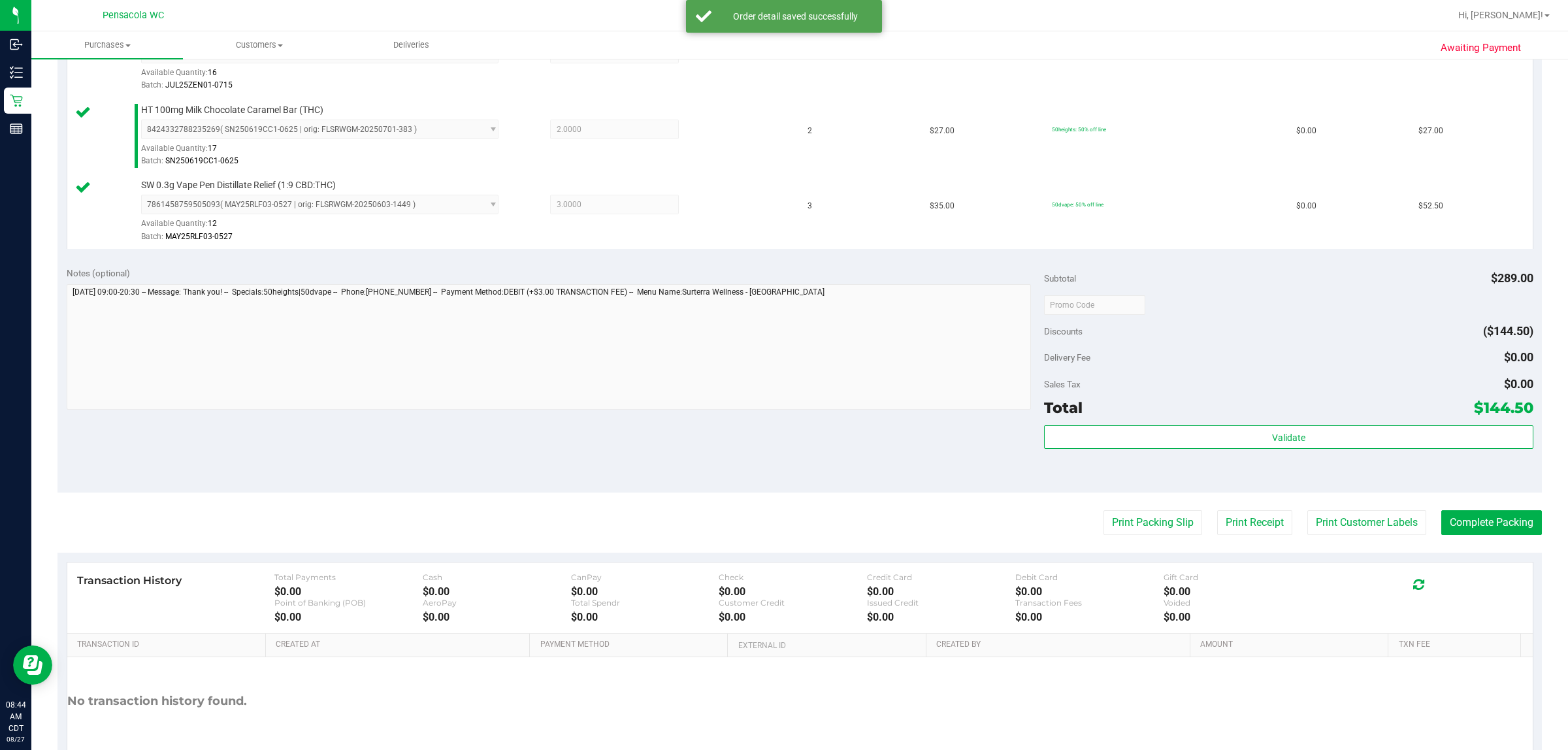
scroll to position [490, 0]
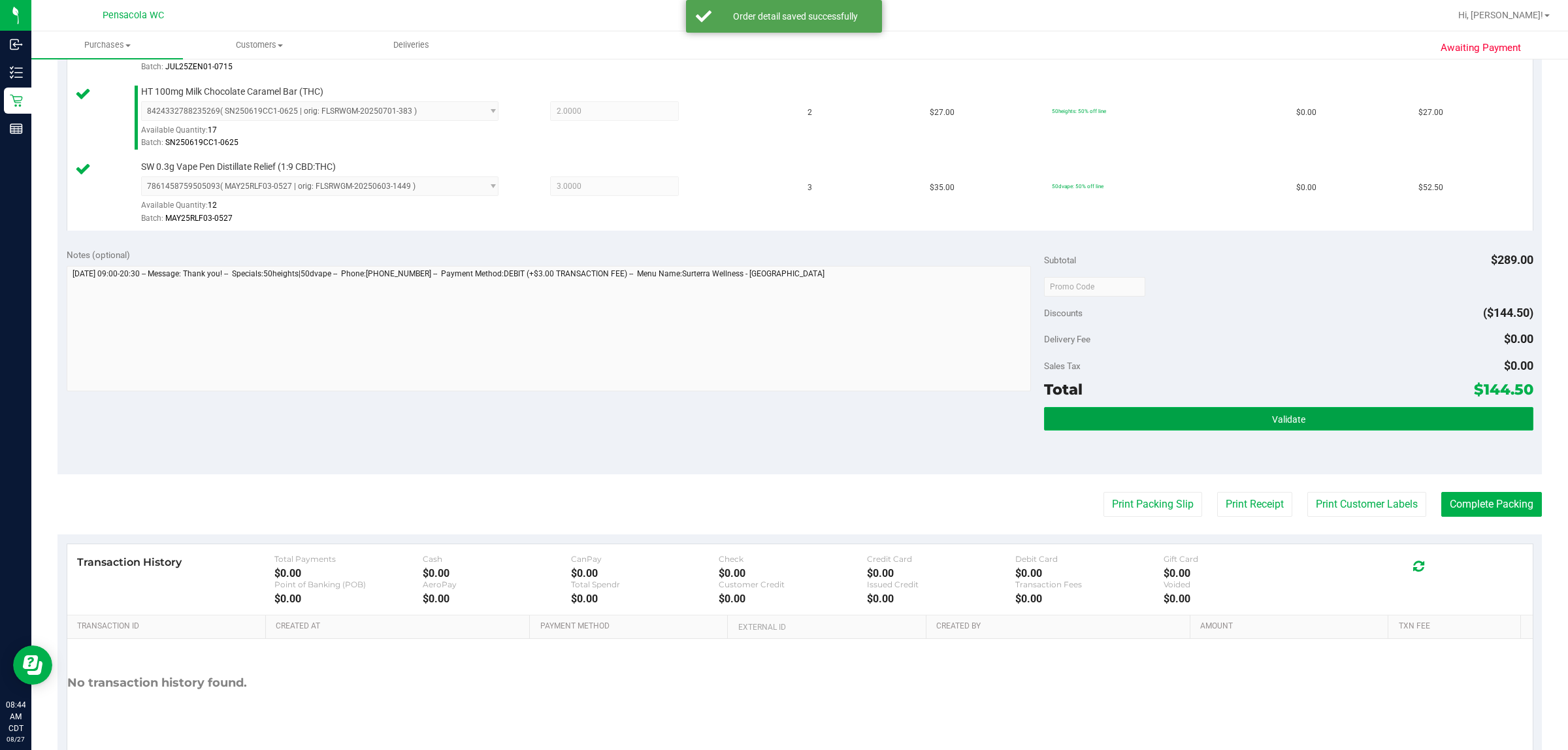
click at [782, 413] on button "Validate" at bounding box center [1289, 418] width 489 height 24
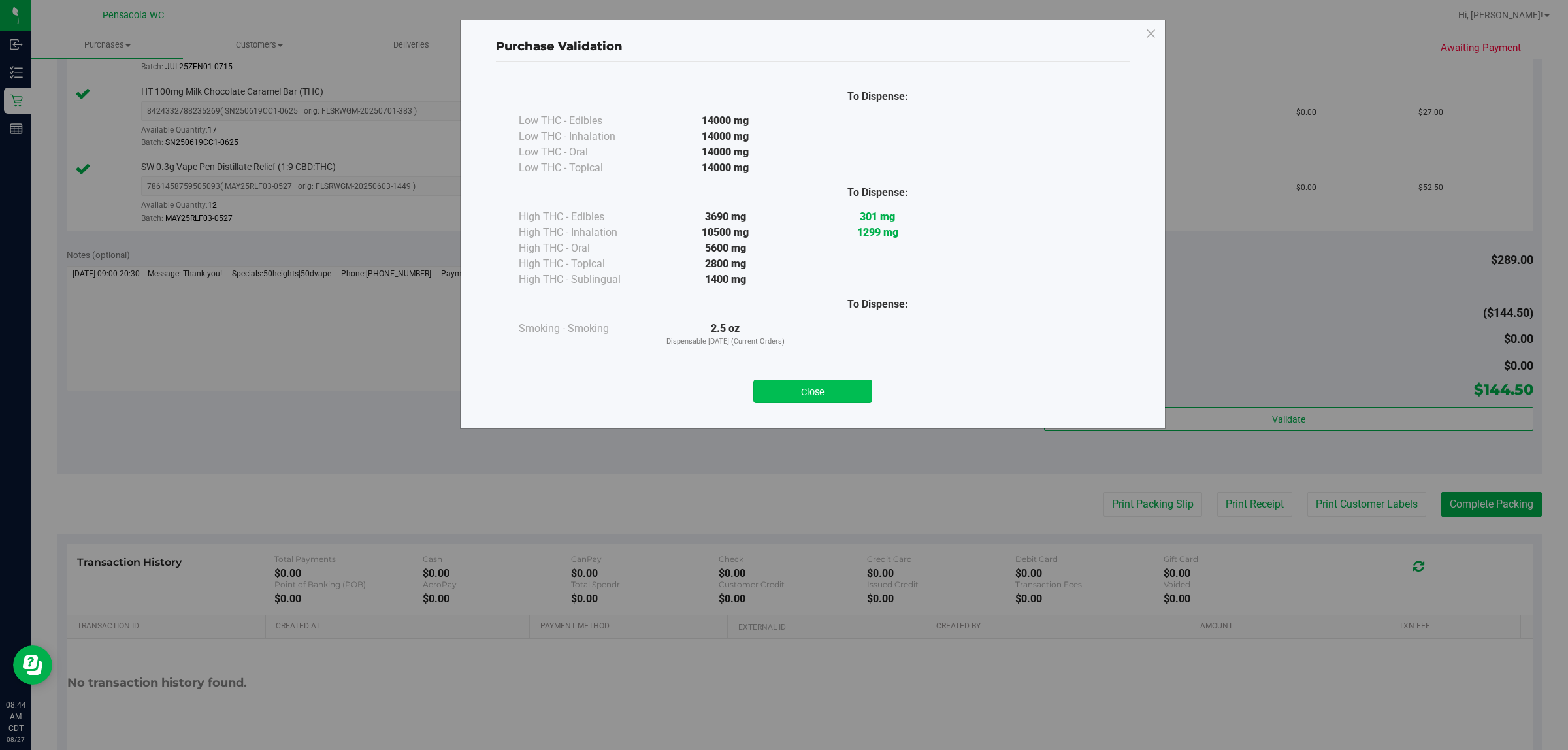
click at [782, 384] on button "Close" at bounding box center [813, 391] width 119 height 24
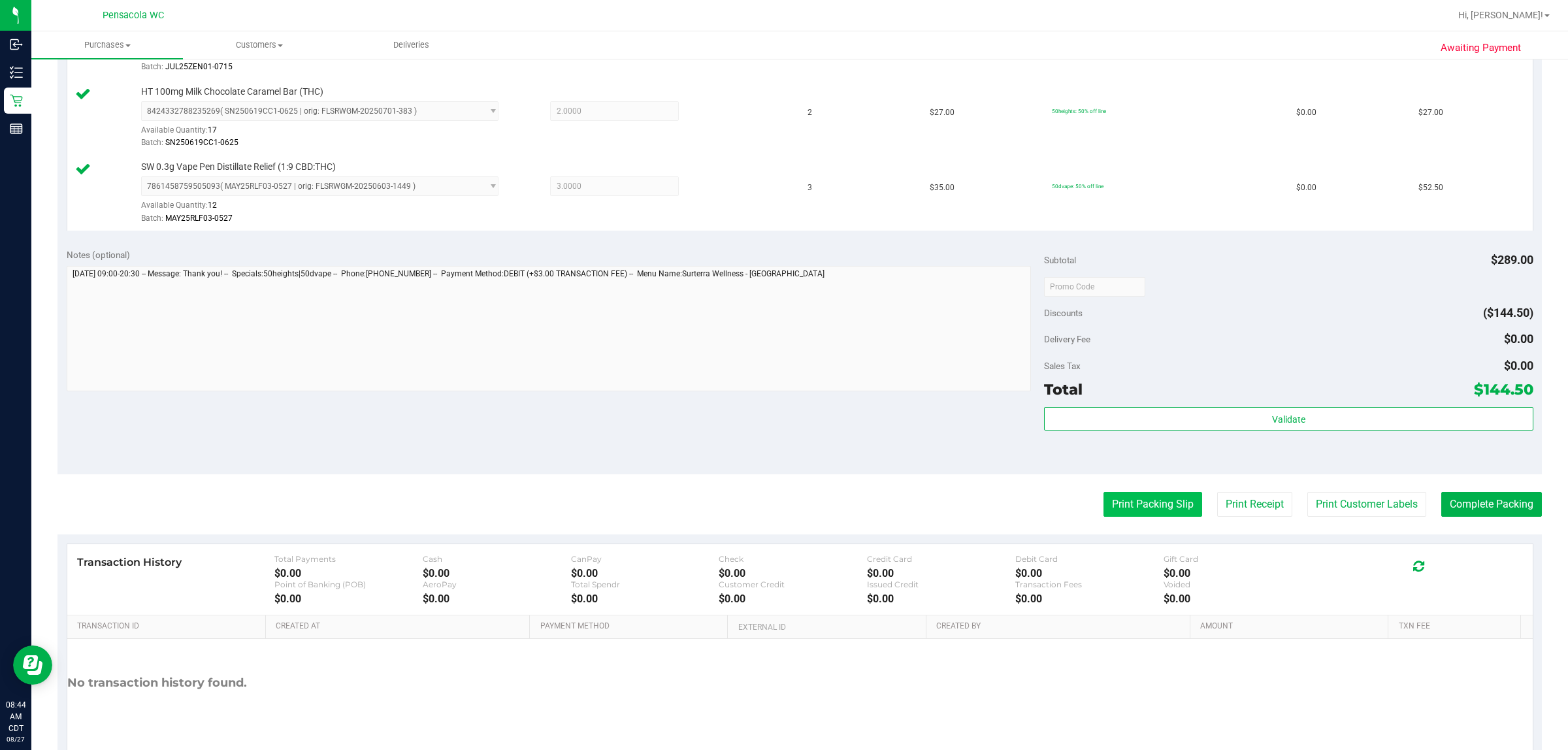
click at [782, 506] on button "Print Packing Slip" at bounding box center [1153, 504] width 99 height 25
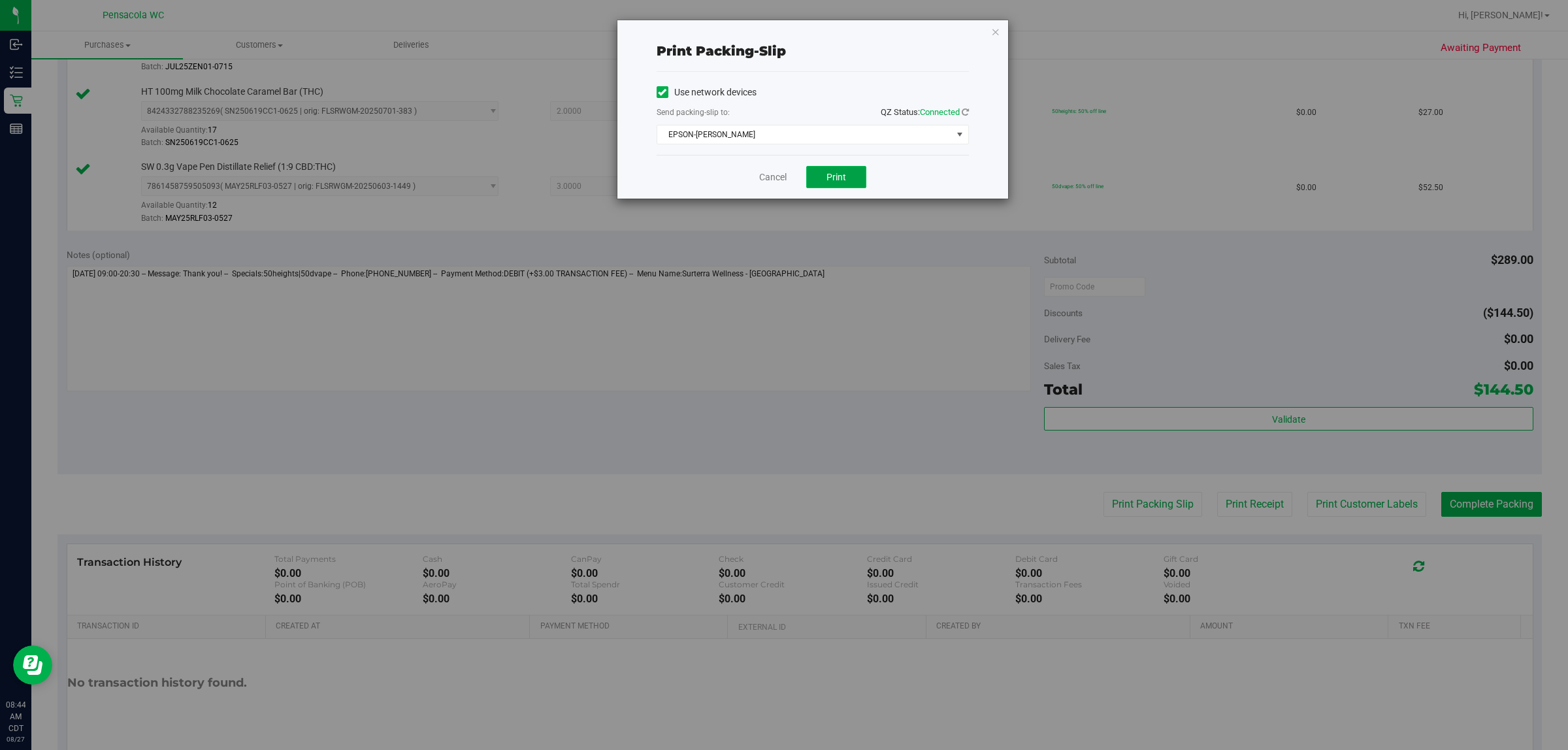
click at [782, 179] on span "Print" at bounding box center [836, 176] width 19 height 11
click at [782, 31] on icon "button" at bounding box center [996, 32] width 10 height 15
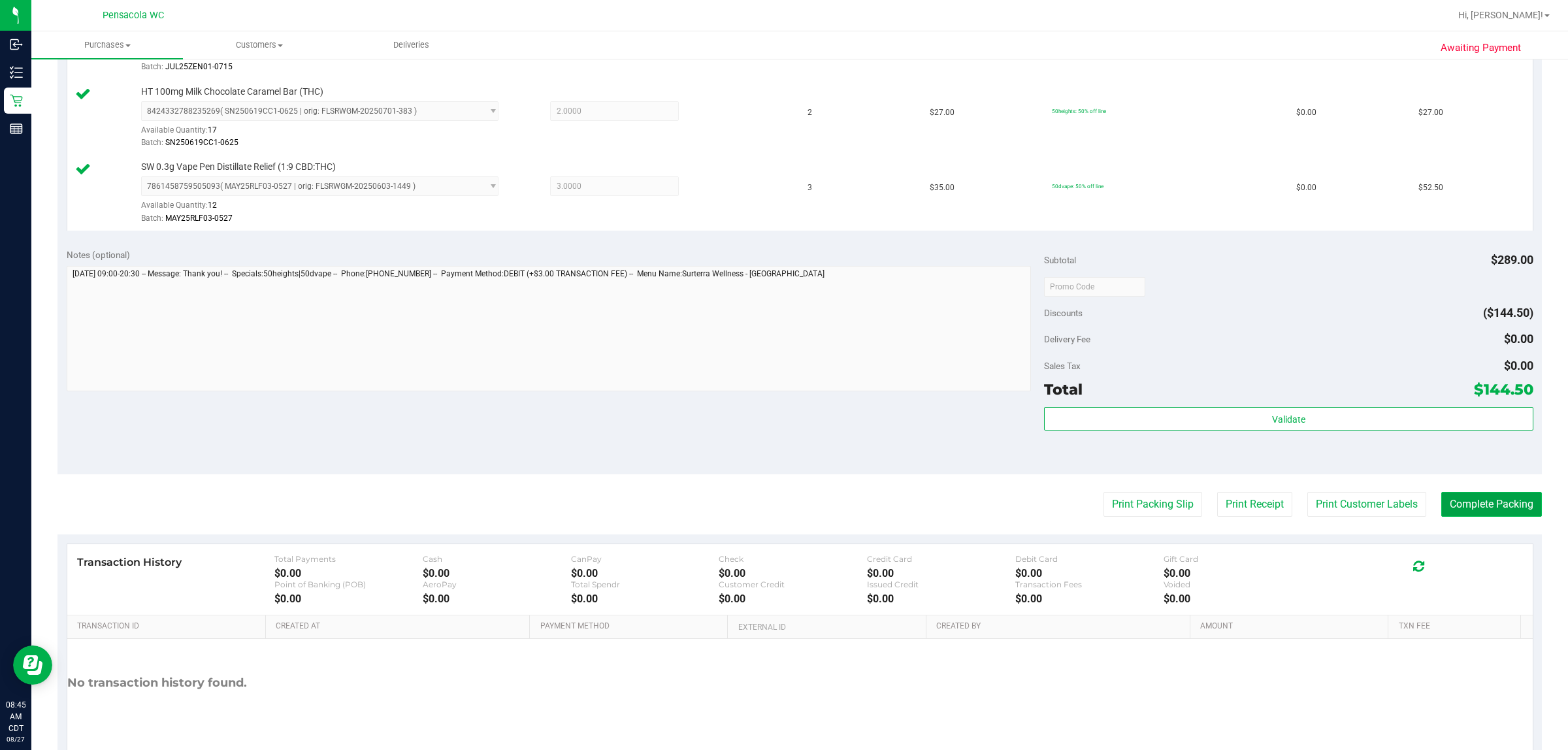
click at [782, 508] on button "Complete Packing" at bounding box center [1491, 504] width 101 height 25
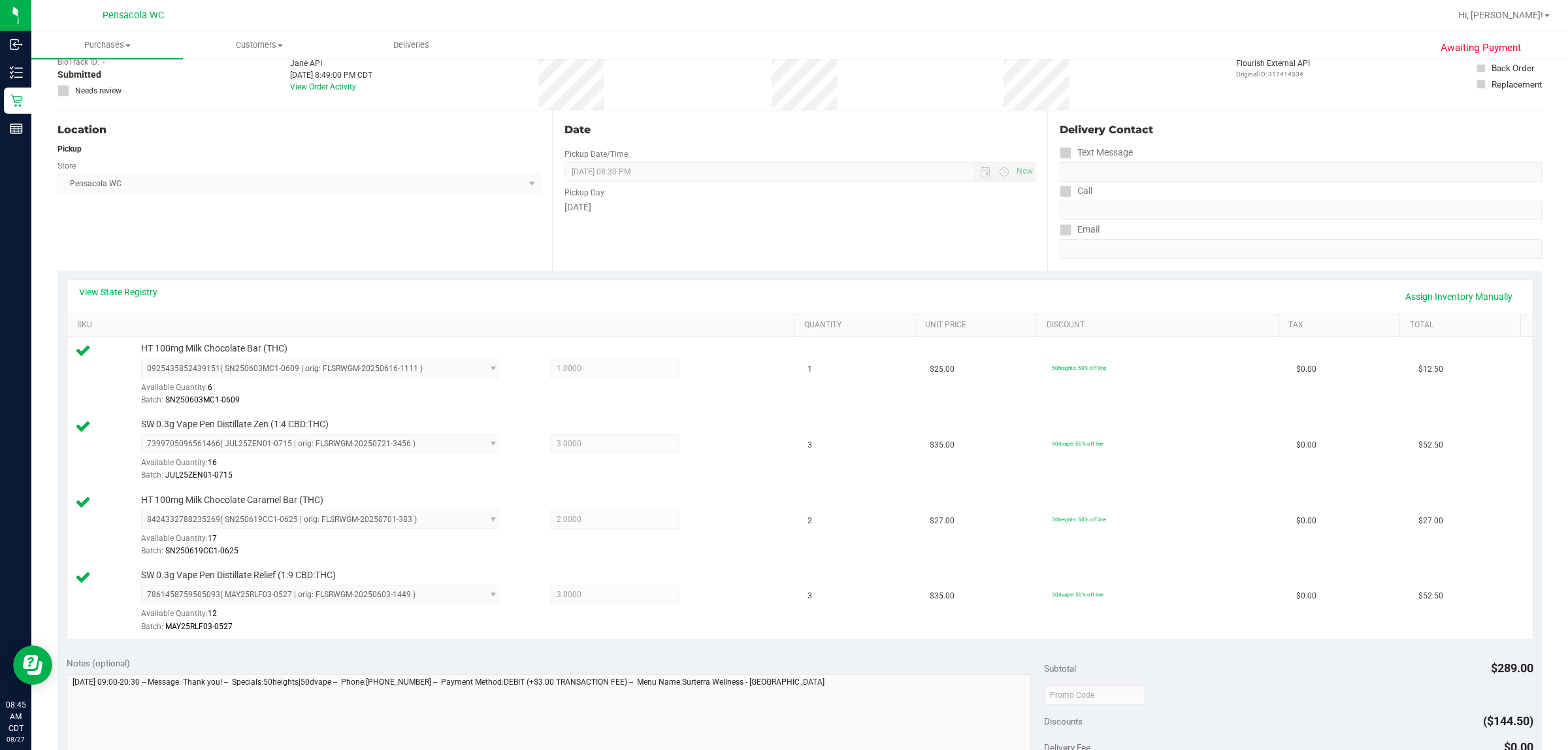
scroll to position [0, 0]
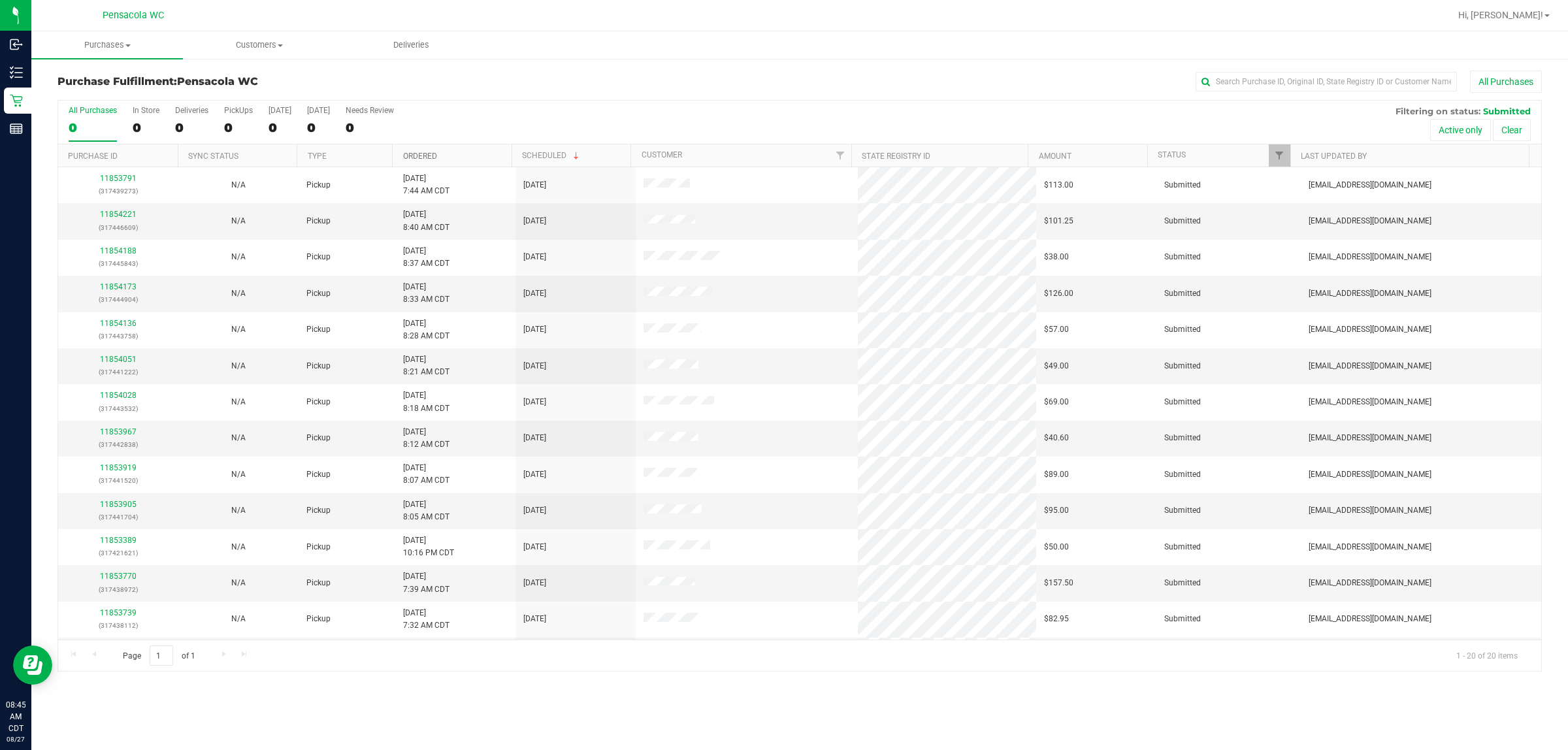
click at [433, 158] on link "Ordered" at bounding box center [419, 156] width 34 height 10
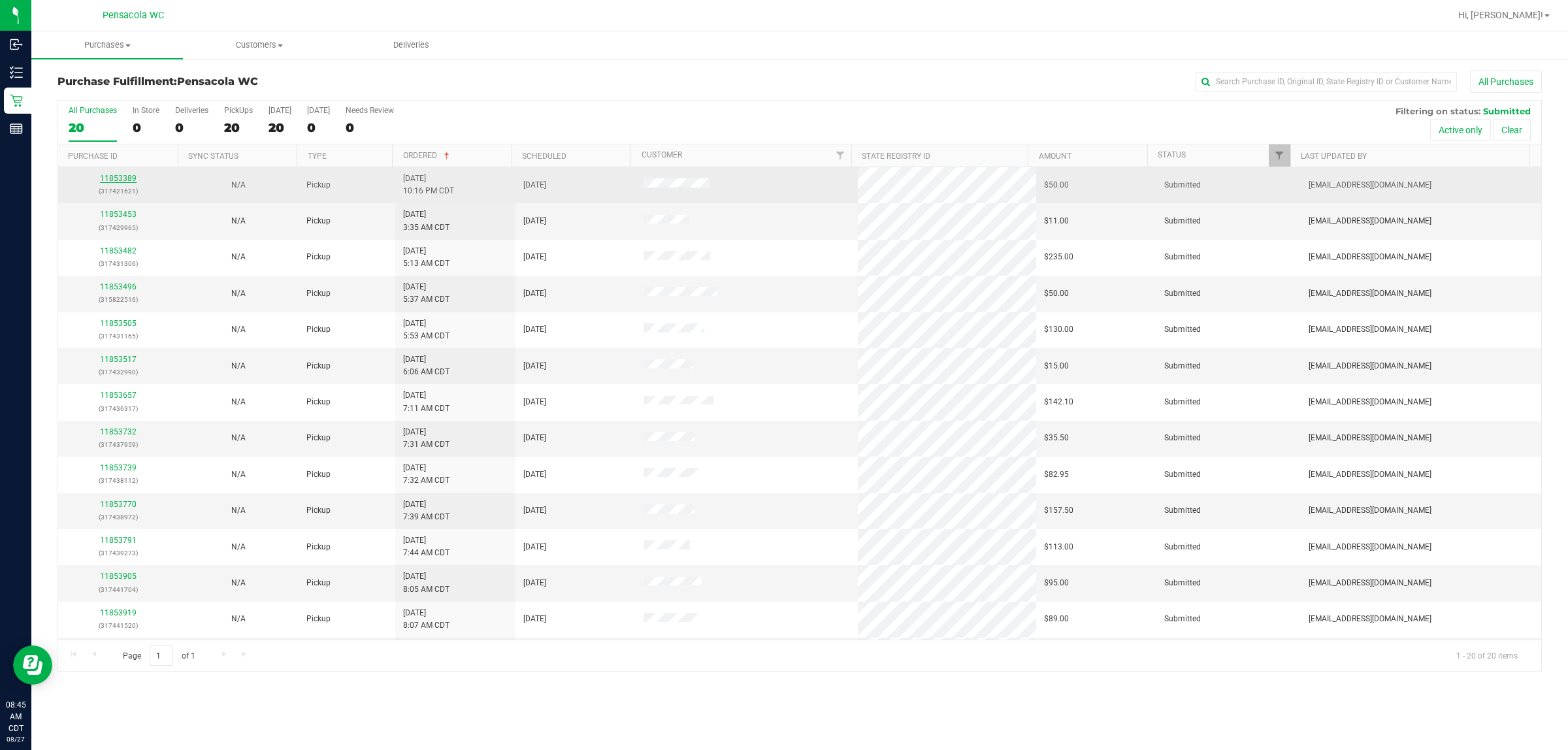
click at [119, 177] on link "11853389" at bounding box center [118, 178] width 36 height 10
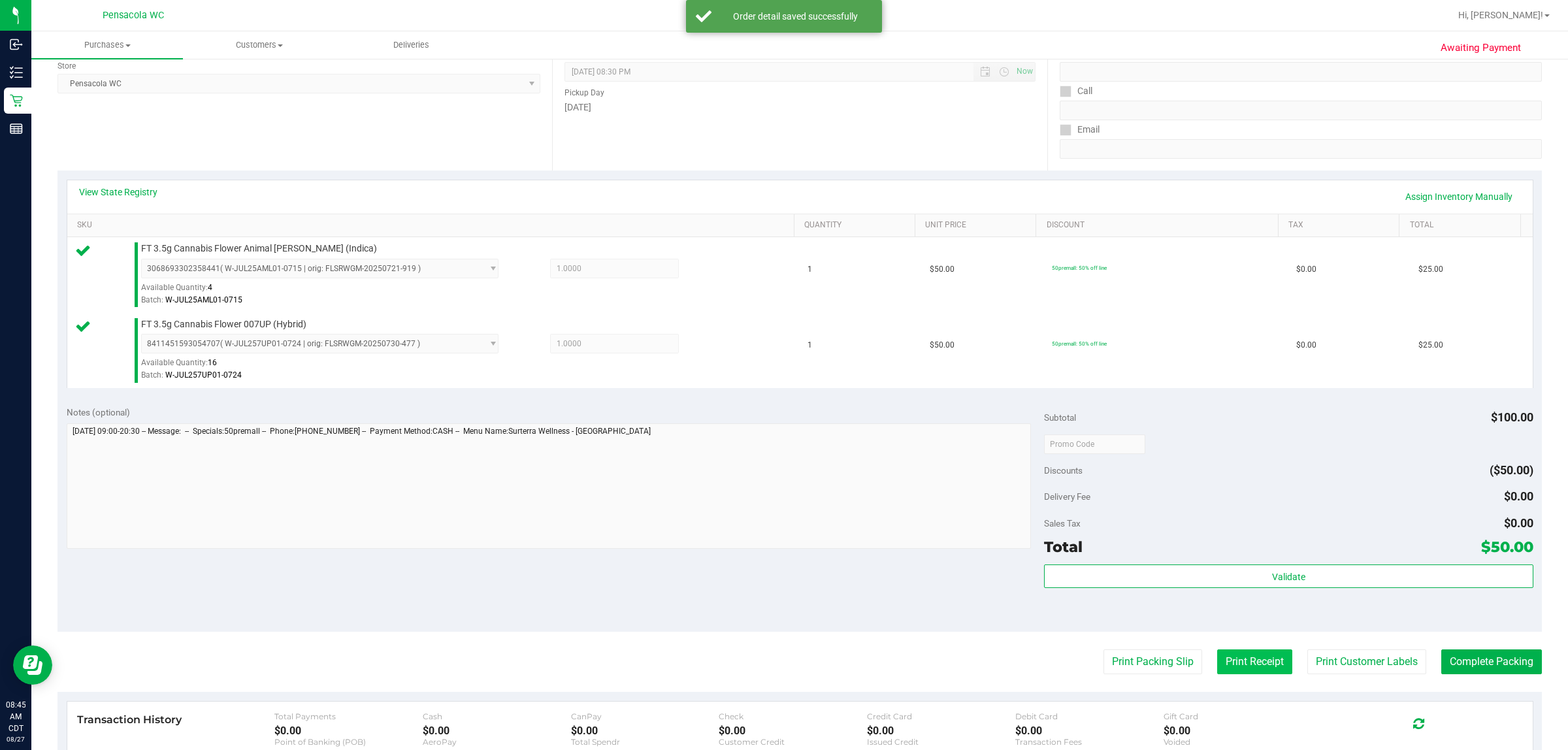
scroll to position [245, 0]
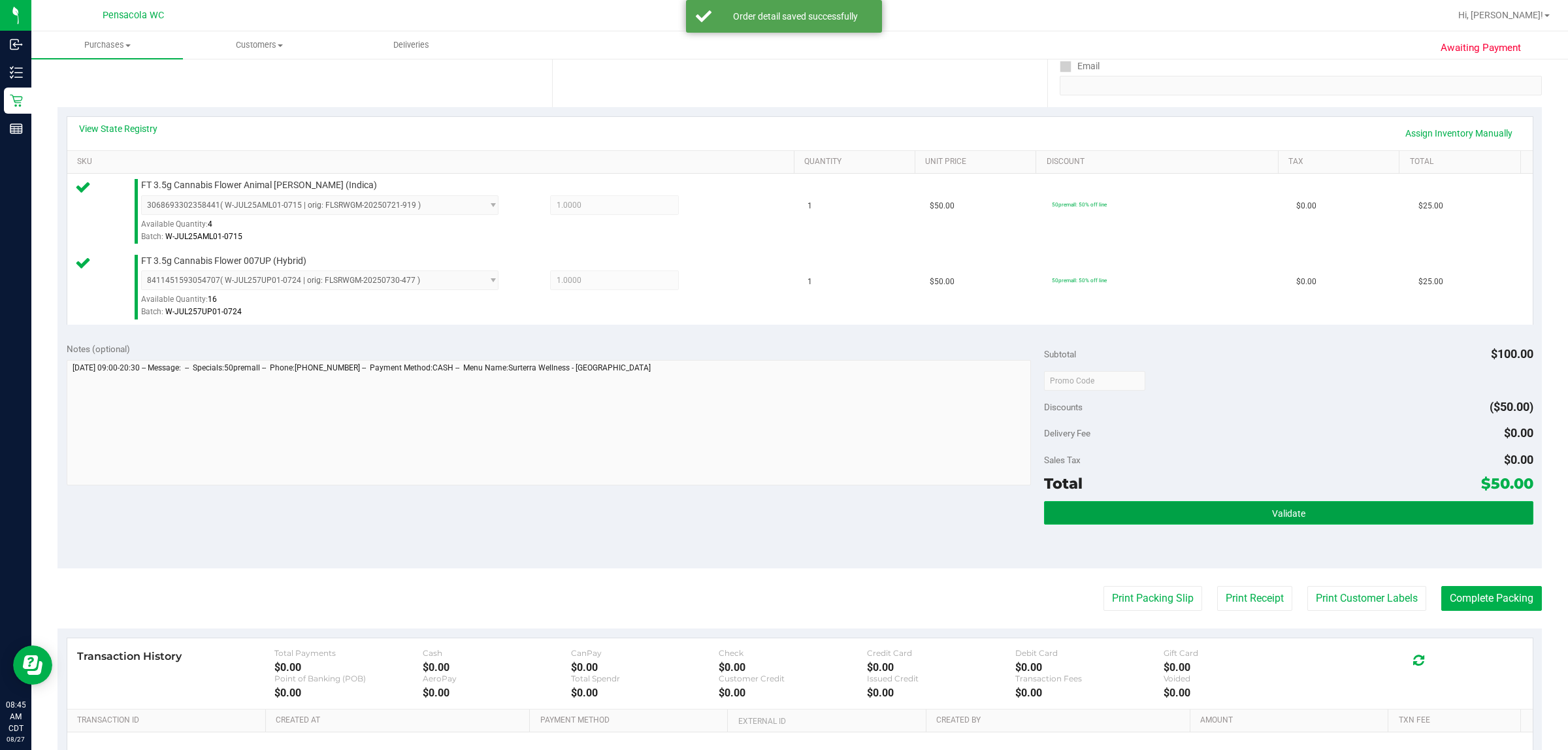
click at [782, 510] on button "Validate" at bounding box center [1289, 513] width 489 height 24
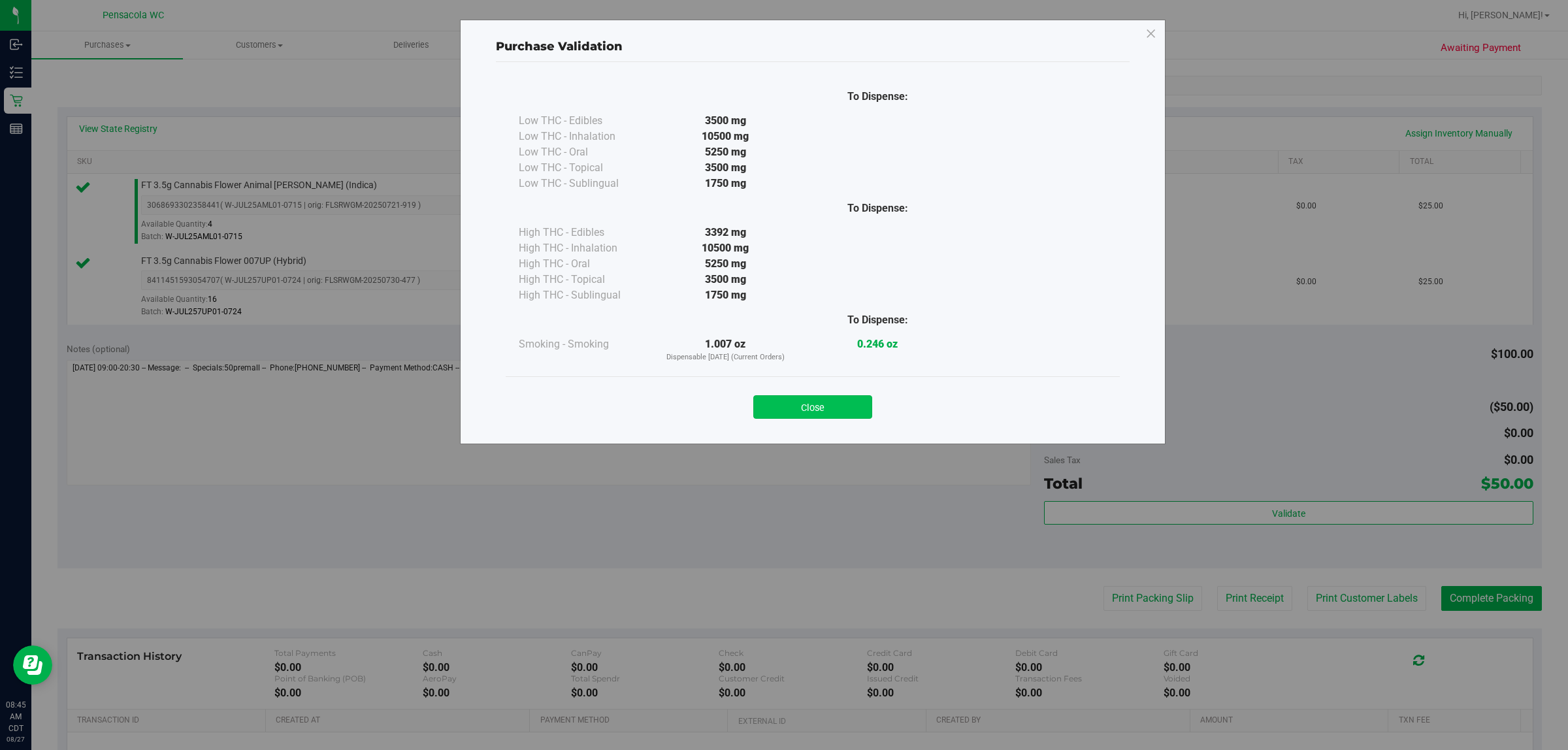
click at [782, 402] on button "Close" at bounding box center [813, 407] width 119 height 24
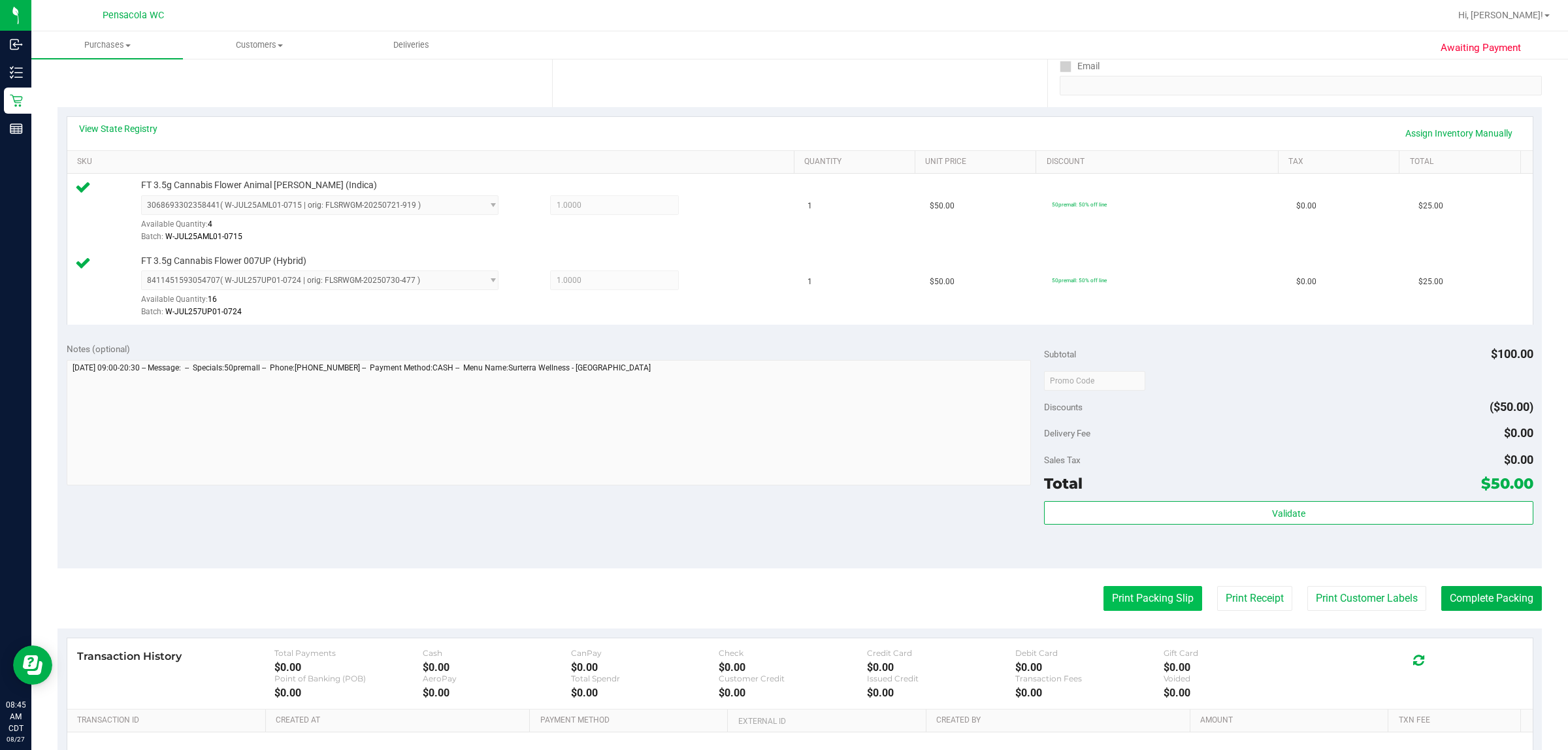
click at [782, 611] on button "Print Packing Slip" at bounding box center [1153, 598] width 99 height 25
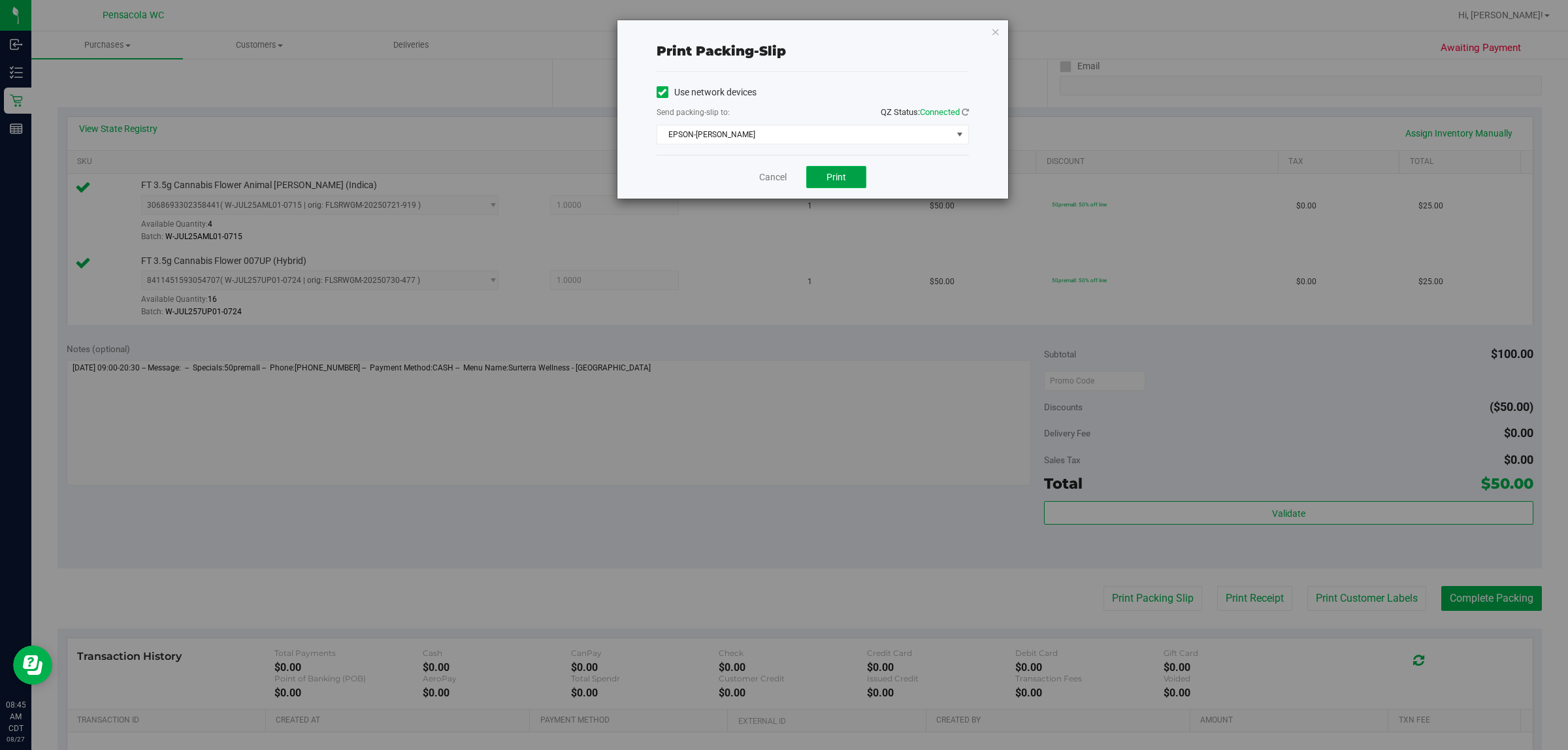
click at [782, 180] on button "Print" at bounding box center [836, 176] width 60 height 22
click at [782, 33] on div "Print packing-slip Use network devices Send packing-slip to: QZ Status: Connect…" at bounding box center [812, 109] width 390 height 178
click at [782, 24] on icon "button" at bounding box center [996, 32] width 10 height 15
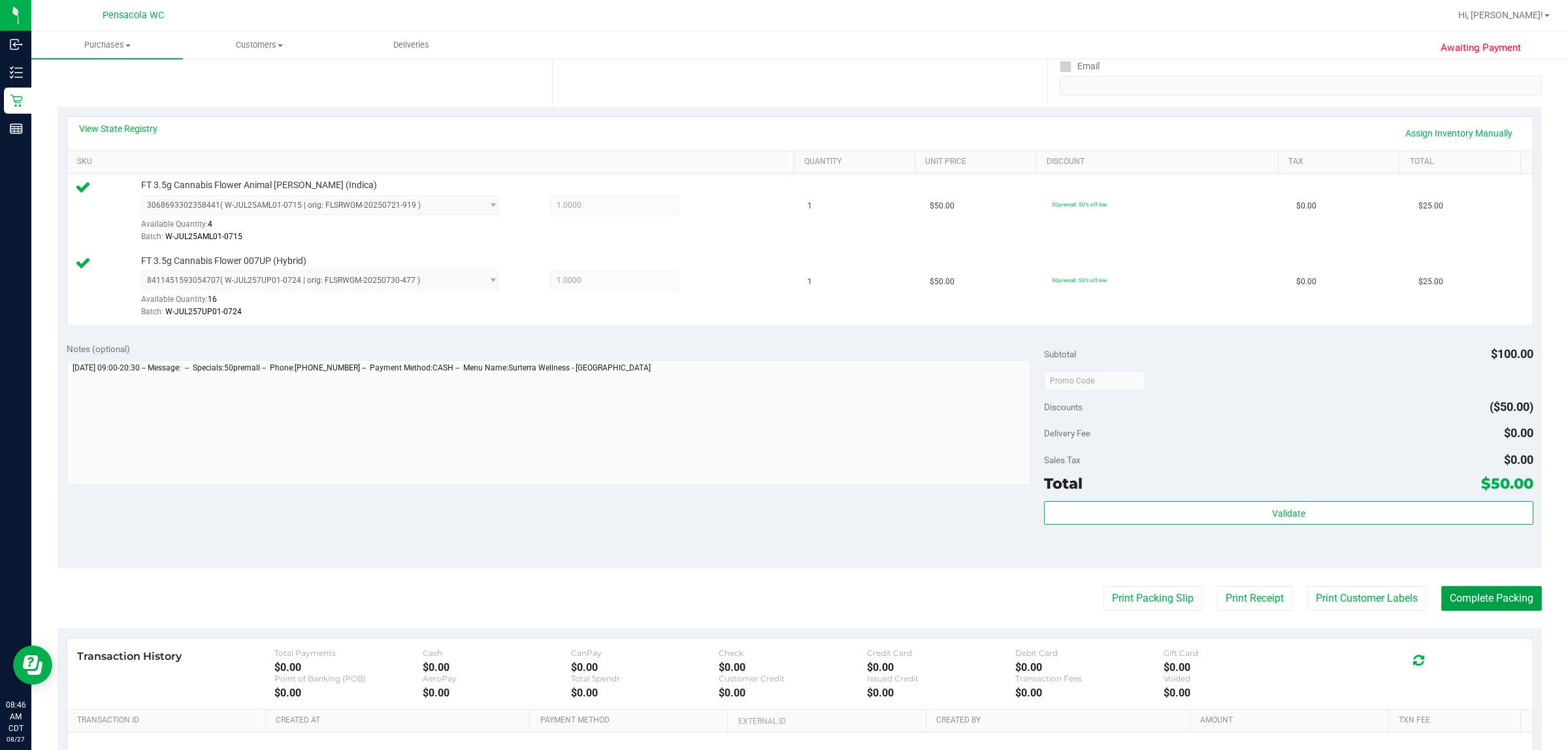
click at [782, 593] on button "Complete Packing" at bounding box center [1491, 598] width 101 height 25
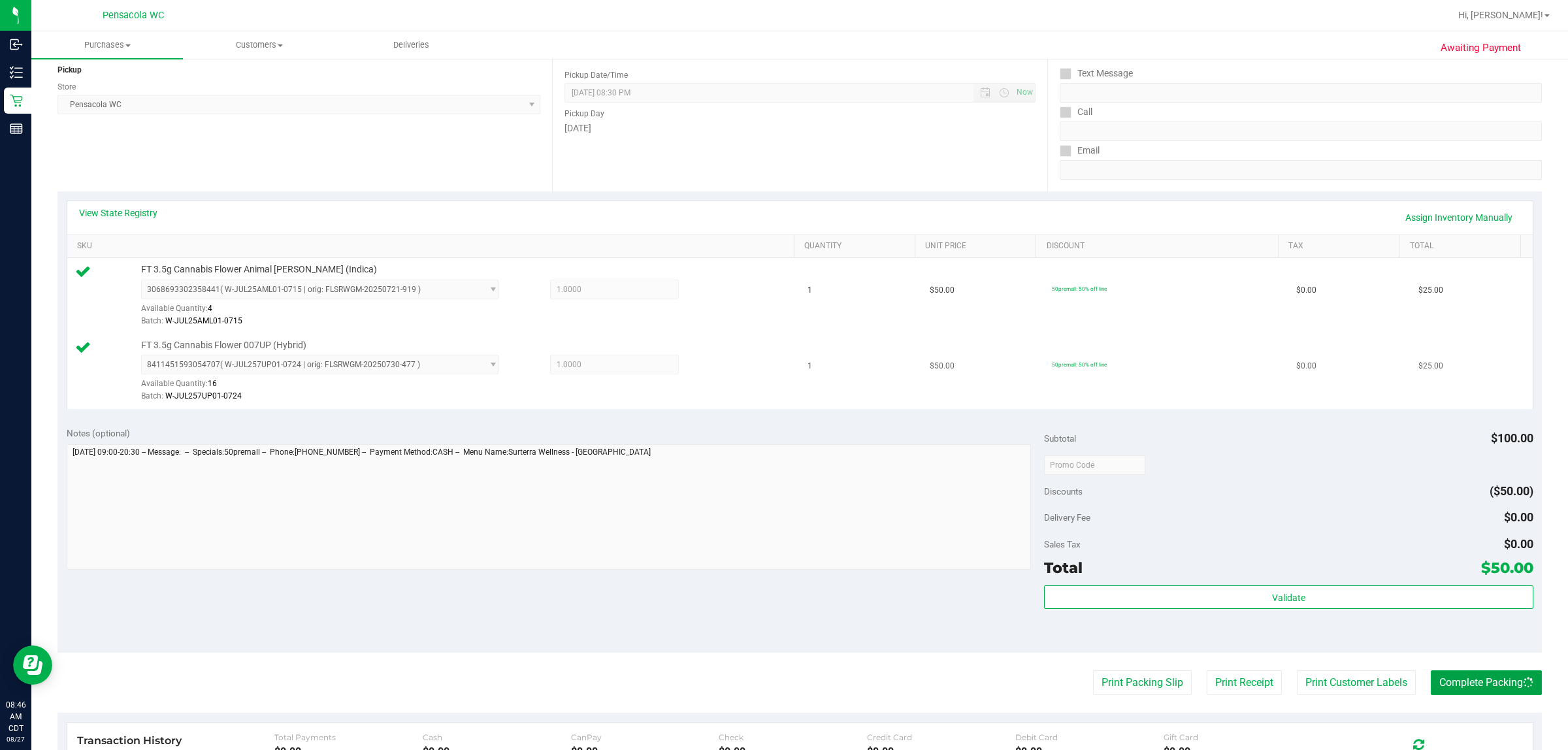
scroll to position [0, 0]
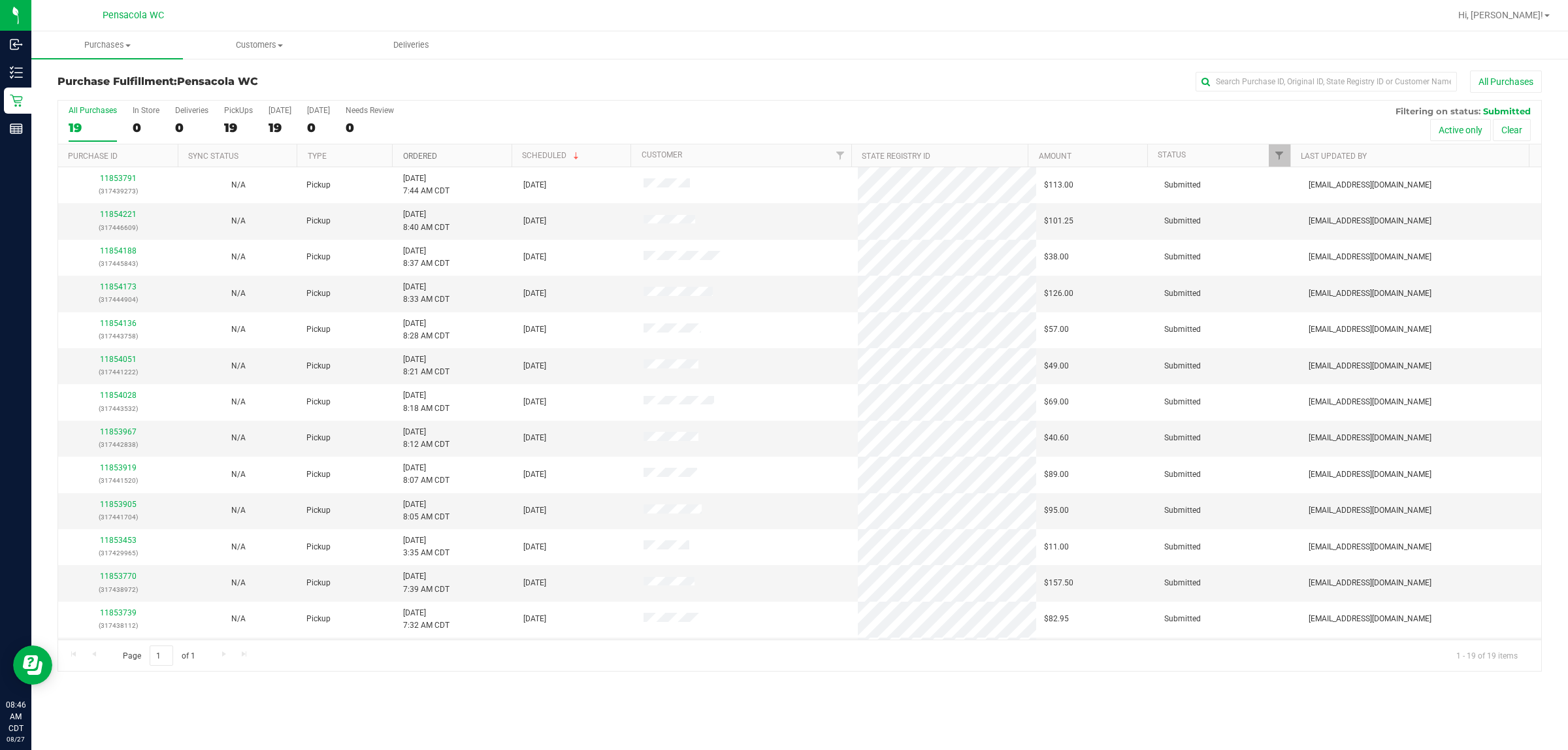
click at [423, 157] on link "Ordered" at bounding box center [419, 156] width 34 height 10
click at [423, 157] on link "Ordered" at bounding box center [427, 155] width 49 height 10
click at [415, 158] on link "Ordered" at bounding box center [419, 156] width 34 height 10
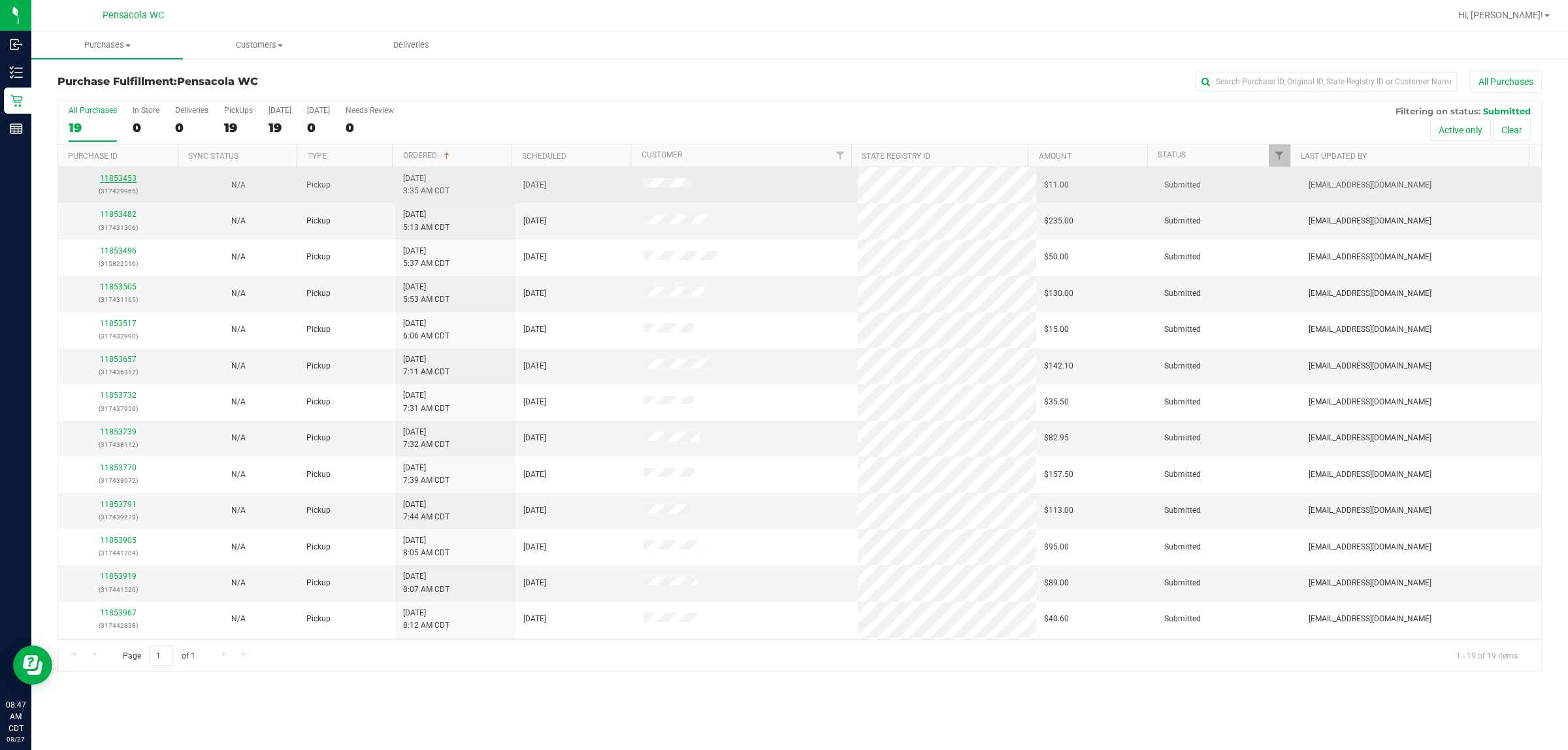
click at [124, 178] on link "11853453" at bounding box center [118, 178] width 36 height 10
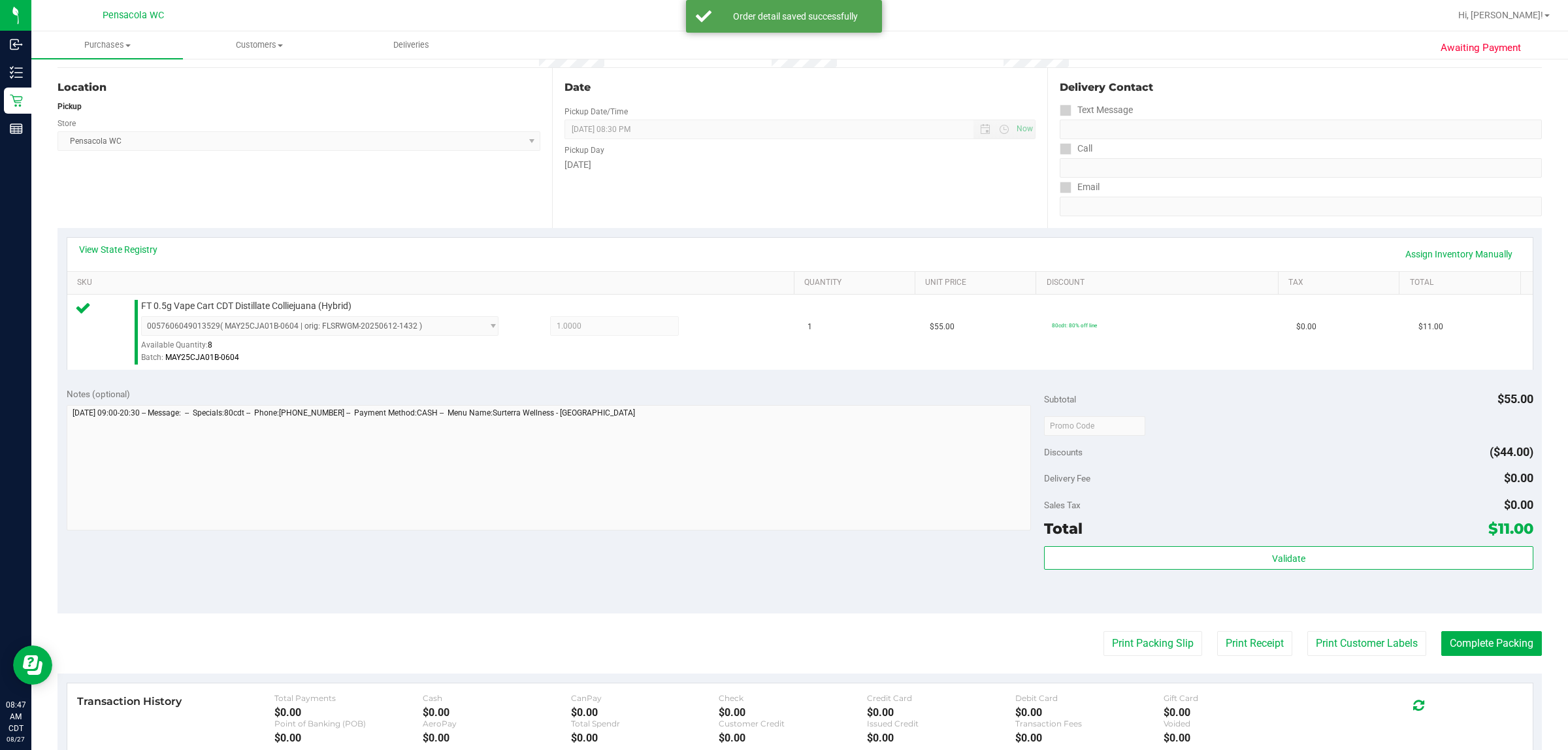
scroll to position [245, 0]
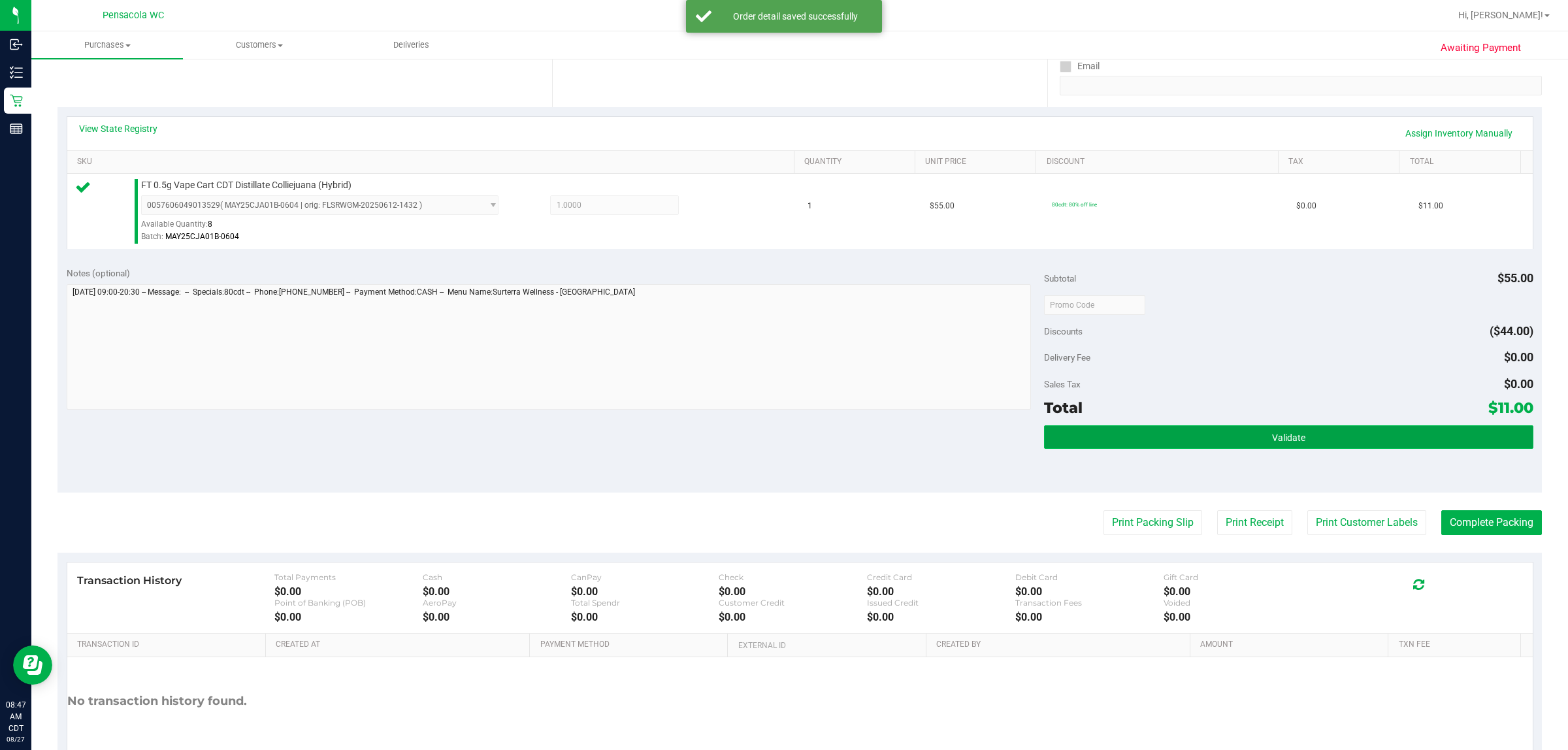
click at [782, 445] on button "Validate" at bounding box center [1289, 437] width 489 height 24
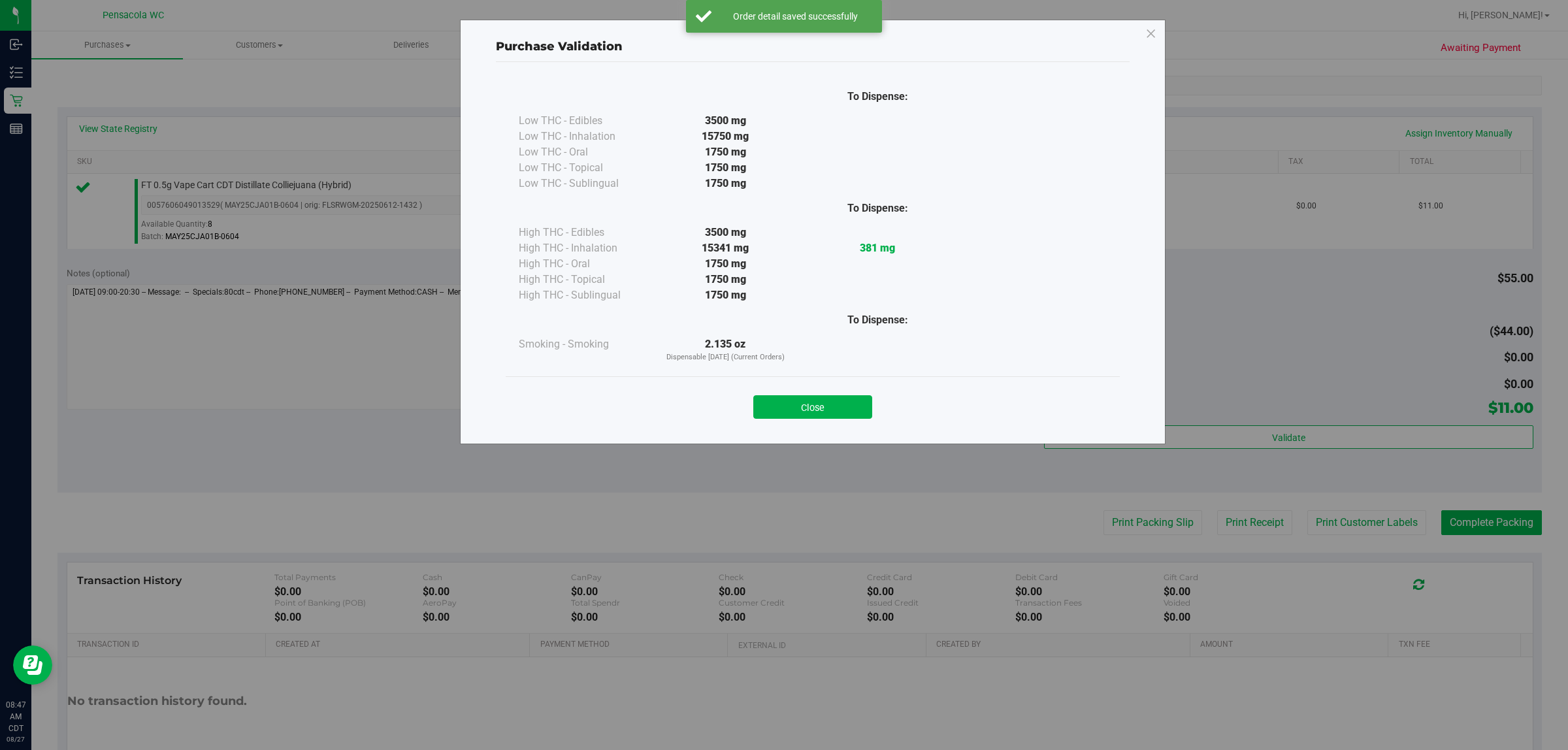
click at [782, 407] on button "Close" at bounding box center [813, 407] width 119 height 24
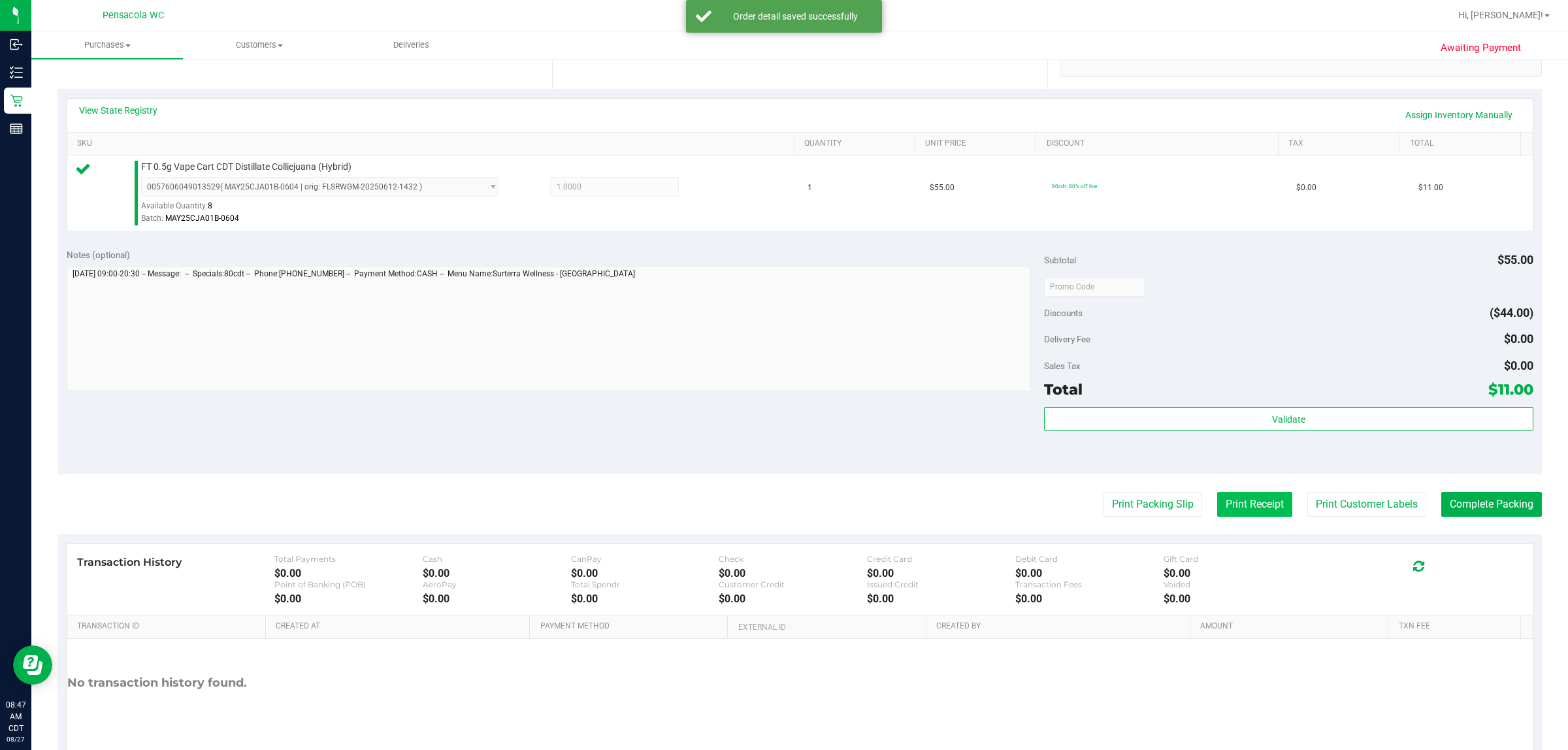
scroll to position [317, 0]
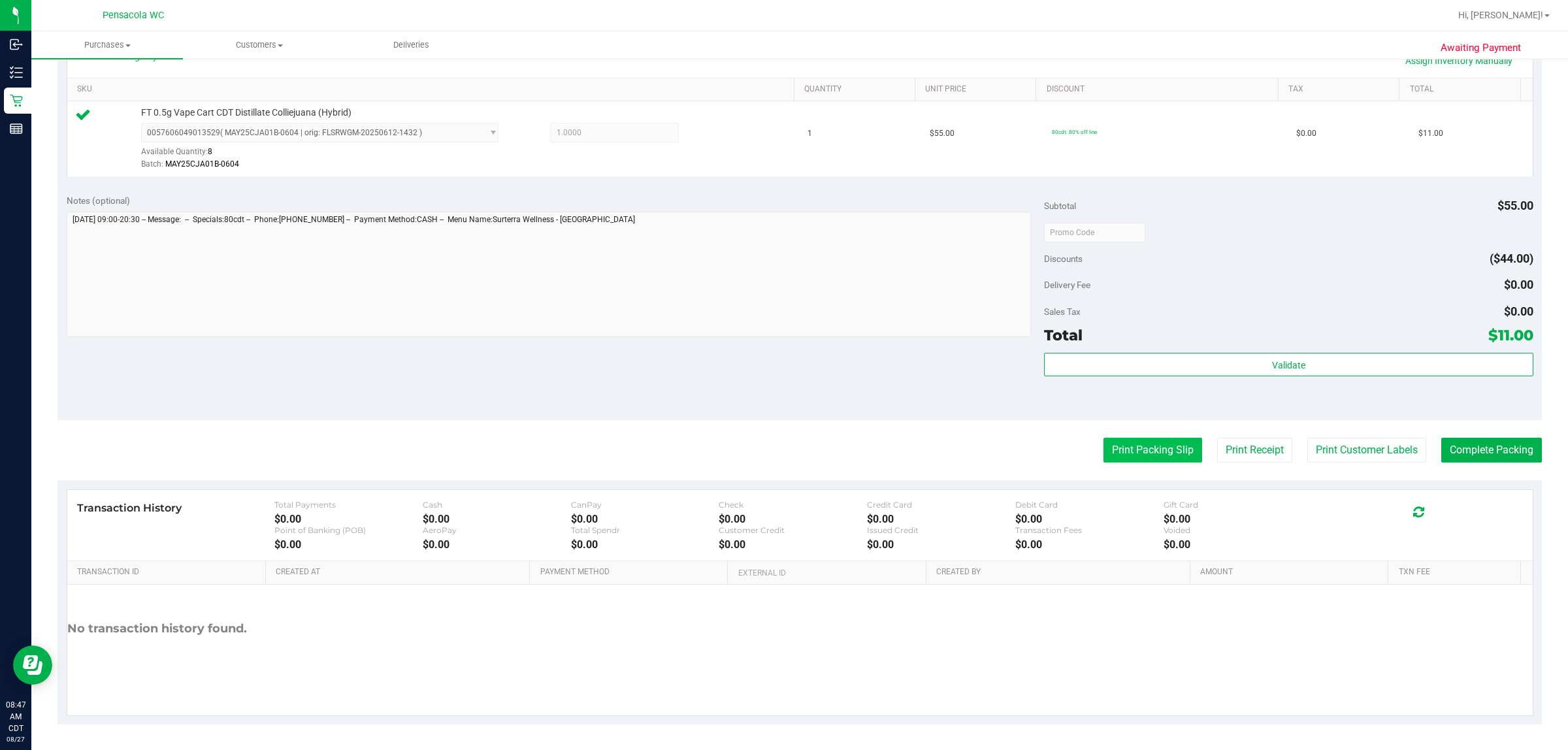
click at [782, 459] on button "Print Packing Slip" at bounding box center [1153, 450] width 99 height 25
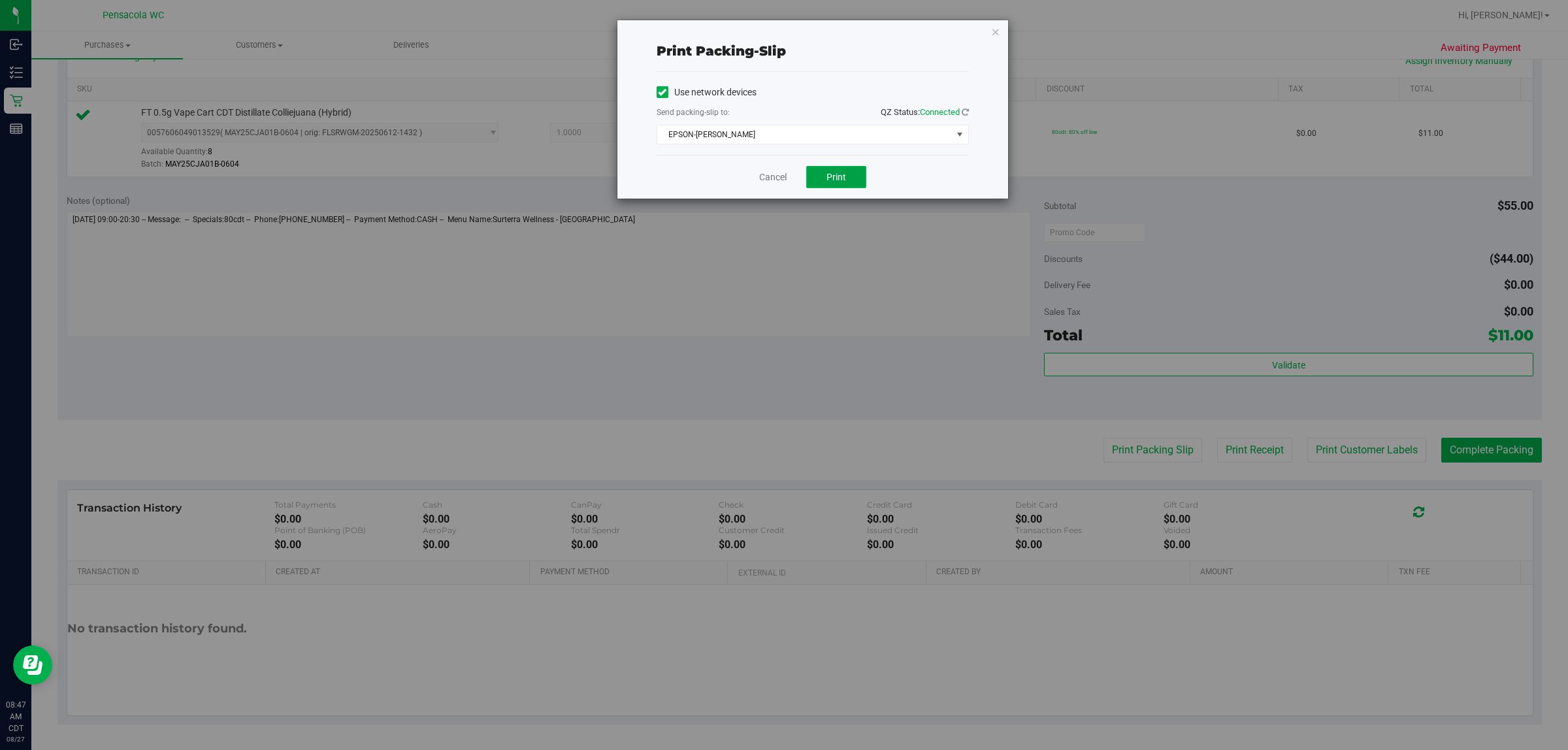
click at [782, 174] on span "Print" at bounding box center [836, 176] width 19 height 11
click at [782, 31] on icon "button" at bounding box center [996, 32] width 10 height 15
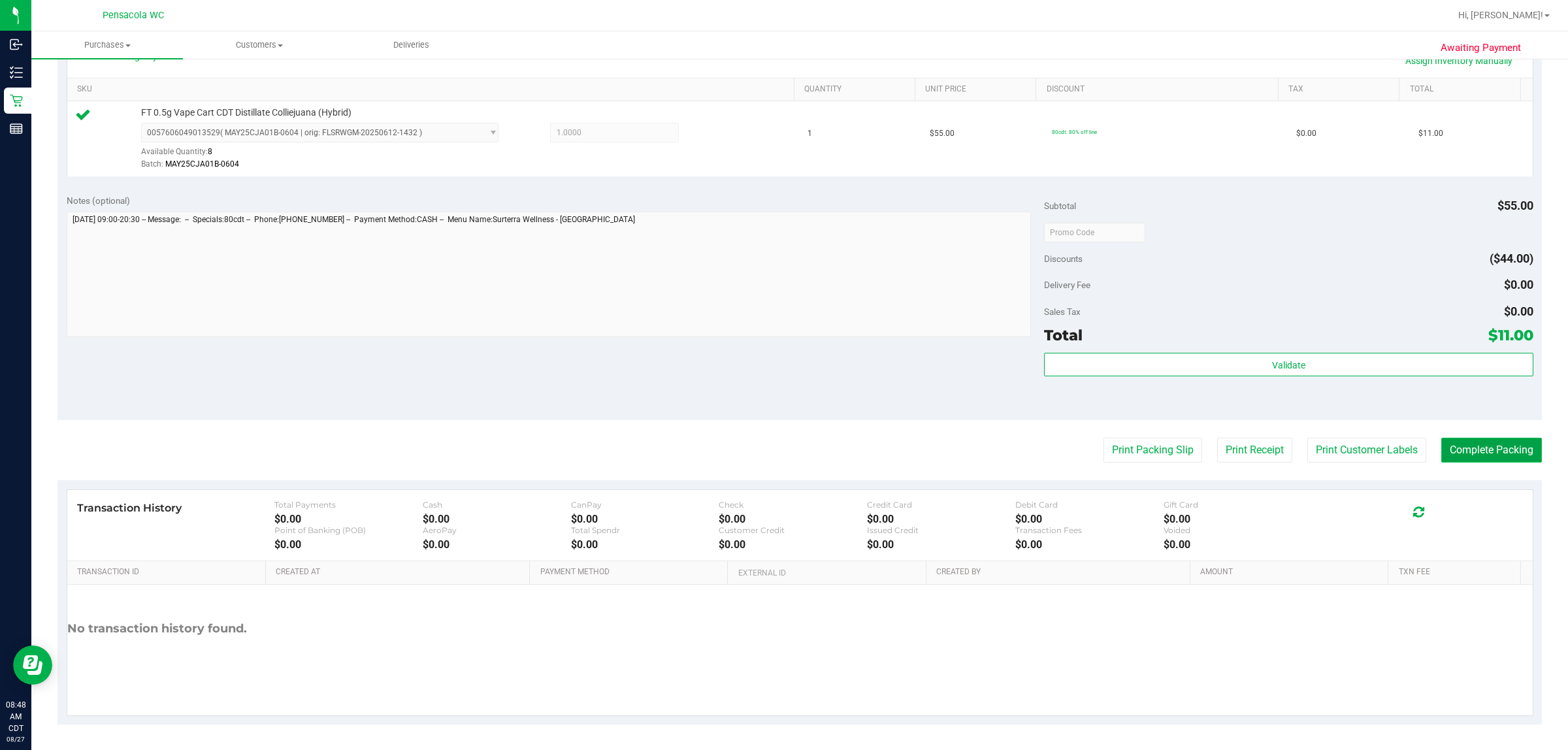
click at [782, 451] on button "Complete Packing" at bounding box center [1491, 450] width 101 height 25
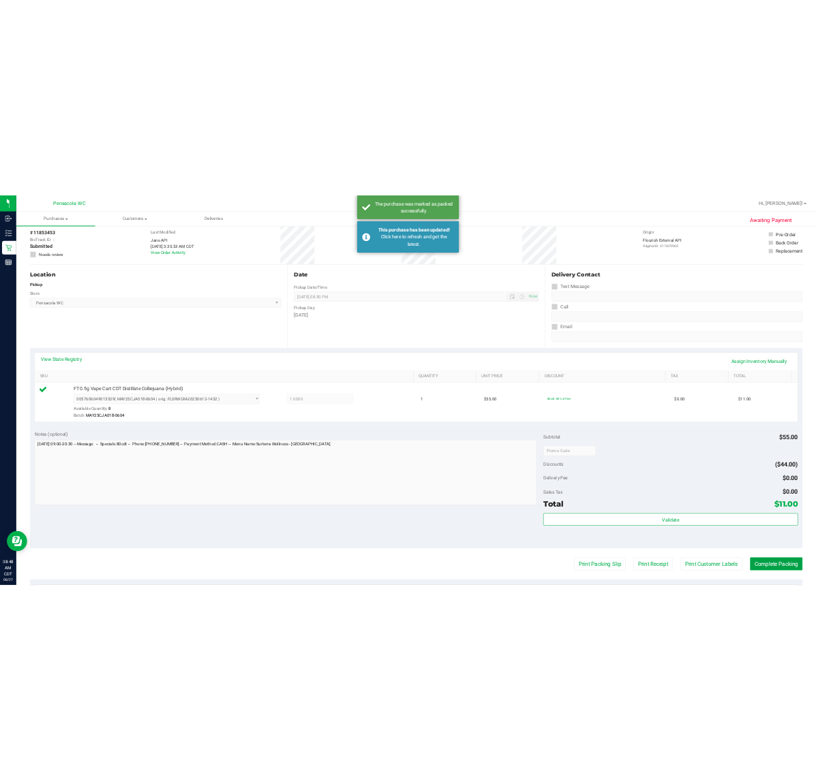
scroll to position [0, 0]
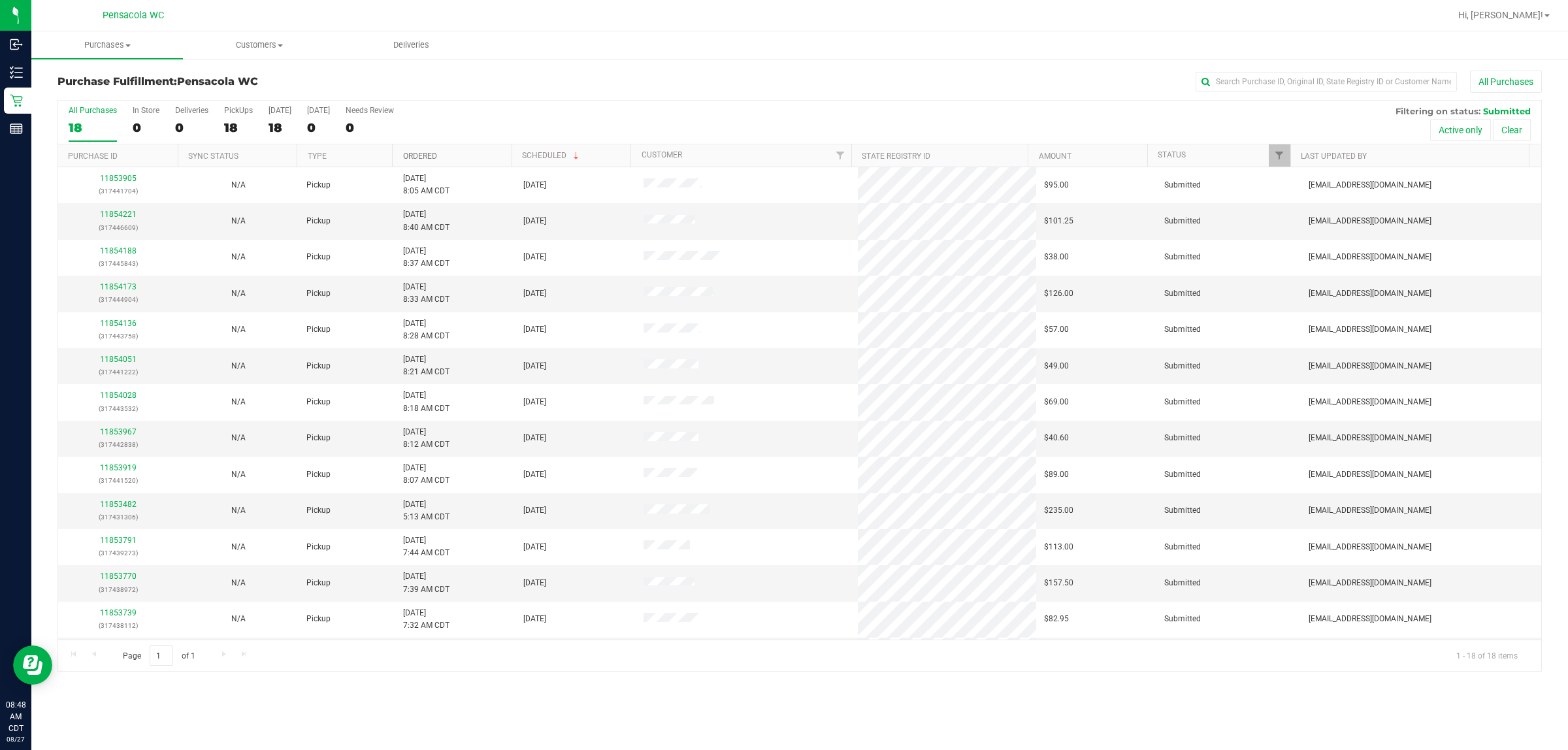
click at [423, 154] on link "Ordered" at bounding box center [419, 156] width 34 height 10
click at [421, 157] on link "Ordered" at bounding box center [427, 155] width 49 height 10
click at [421, 157] on link "Ordered" at bounding box center [419, 156] width 34 height 10
click at [423, 154] on link "Ordered" at bounding box center [427, 155] width 49 height 10
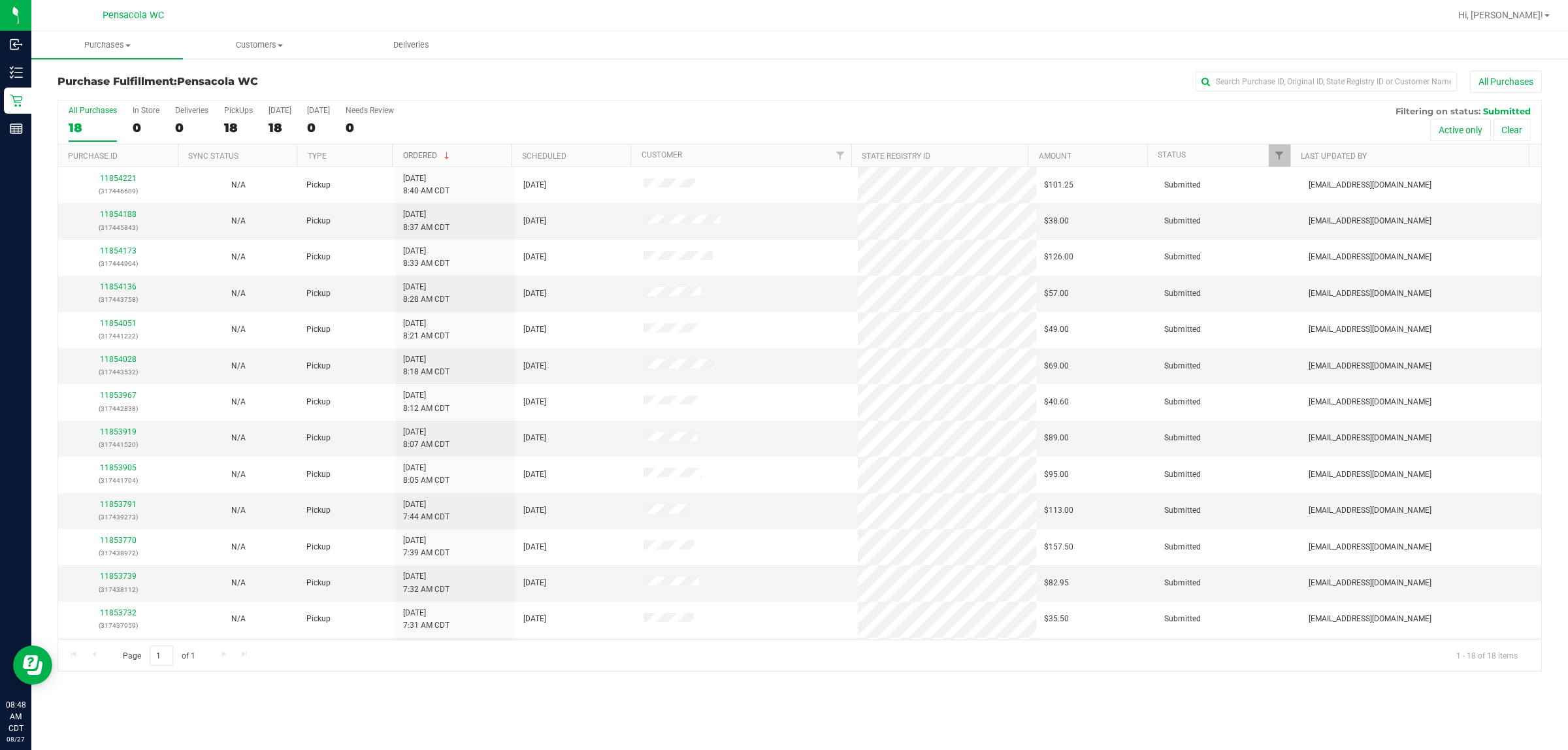
click at [423, 154] on link "Ordered" at bounding box center [427, 155] width 49 height 10
click at [423, 154] on link "Ordered" at bounding box center [419, 156] width 34 height 10
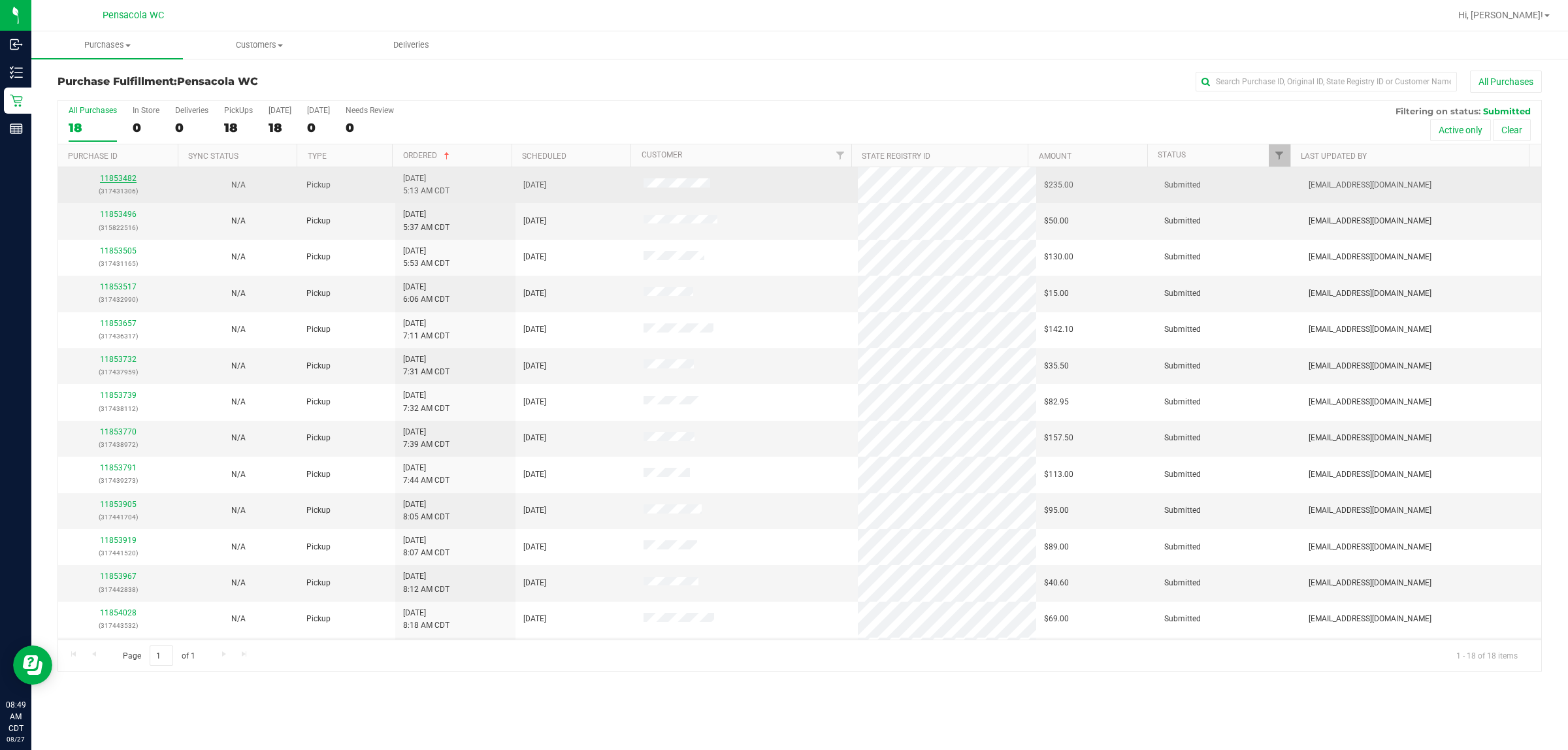
click at [129, 177] on link "11853482" at bounding box center [118, 178] width 36 height 10
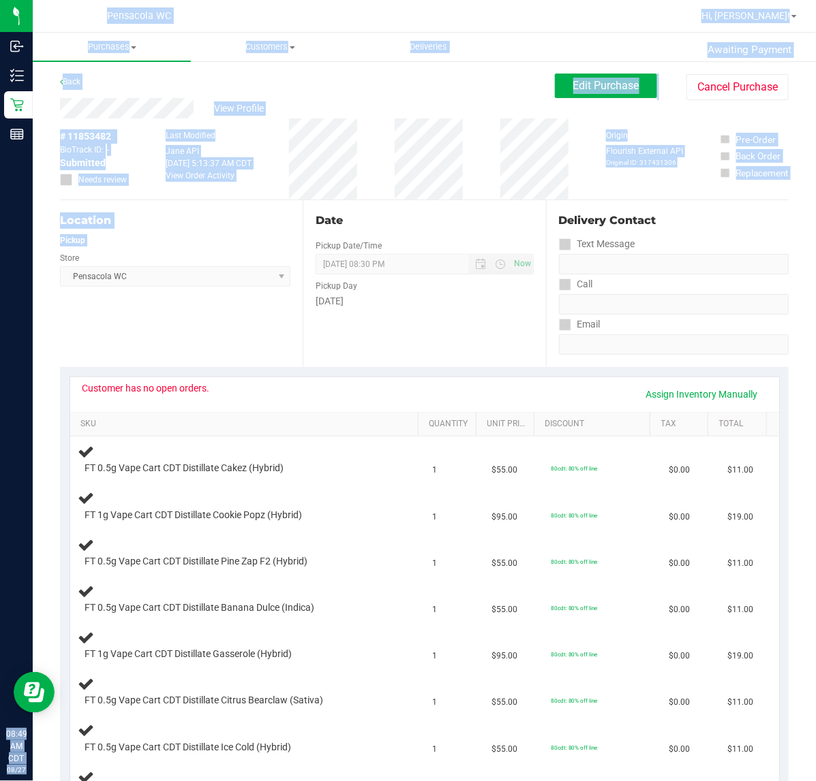
drag, startPoint x: 259, startPoint y: 254, endPoint x: -470, endPoint y: 262, distance: 729.1
click at [0, 262] on html "Inbound Inventory Retail Reports 08:49 AM CDT 08/27/2025 08/27 Pensacola WC Hi,…" at bounding box center [408, 390] width 816 height 781
click at [314, 9] on div at bounding box center [468, 16] width 448 height 27
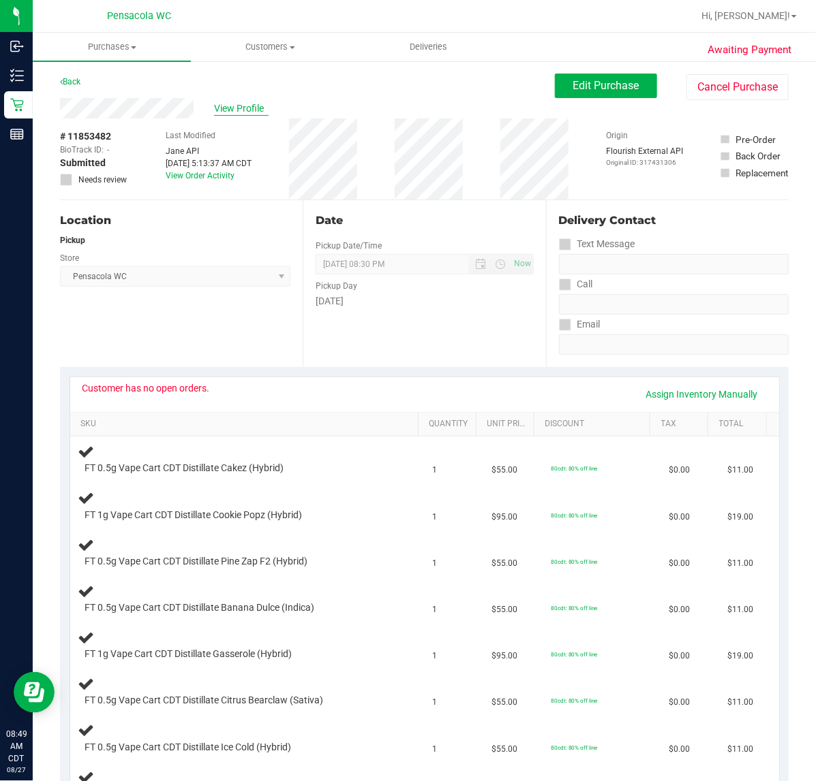
click at [223, 103] on span "View Profile" at bounding box center [241, 109] width 55 height 14
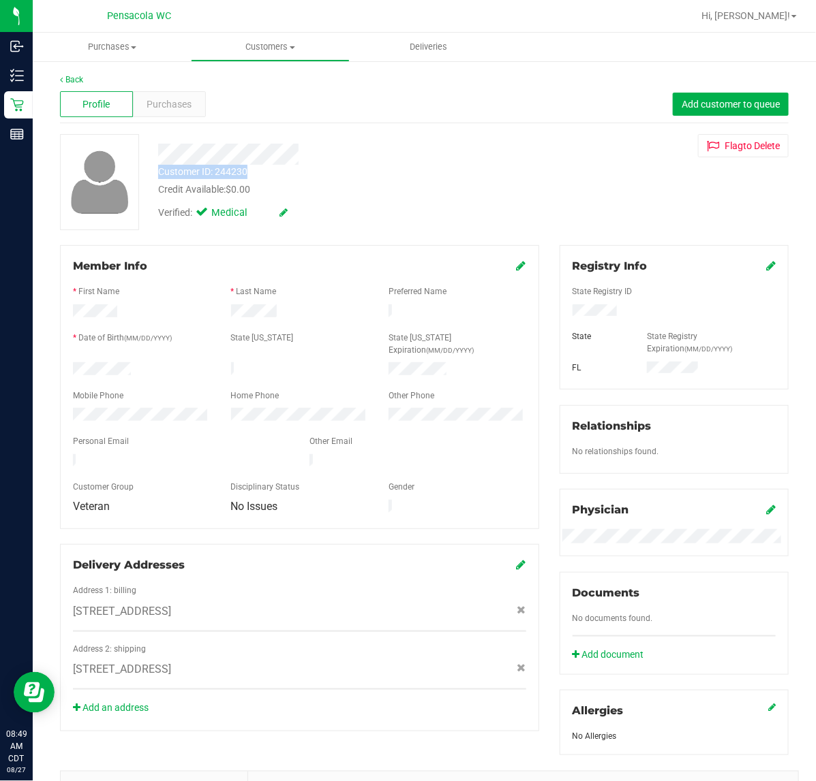
drag, startPoint x: 250, startPoint y: 167, endPoint x: 158, endPoint y: 170, distance: 92.0
click at [158, 170] on div "Customer ID: 244230 Credit Available: $0.00" at bounding box center [335, 181] width 375 height 32
copy div "Customer ID: 244230"
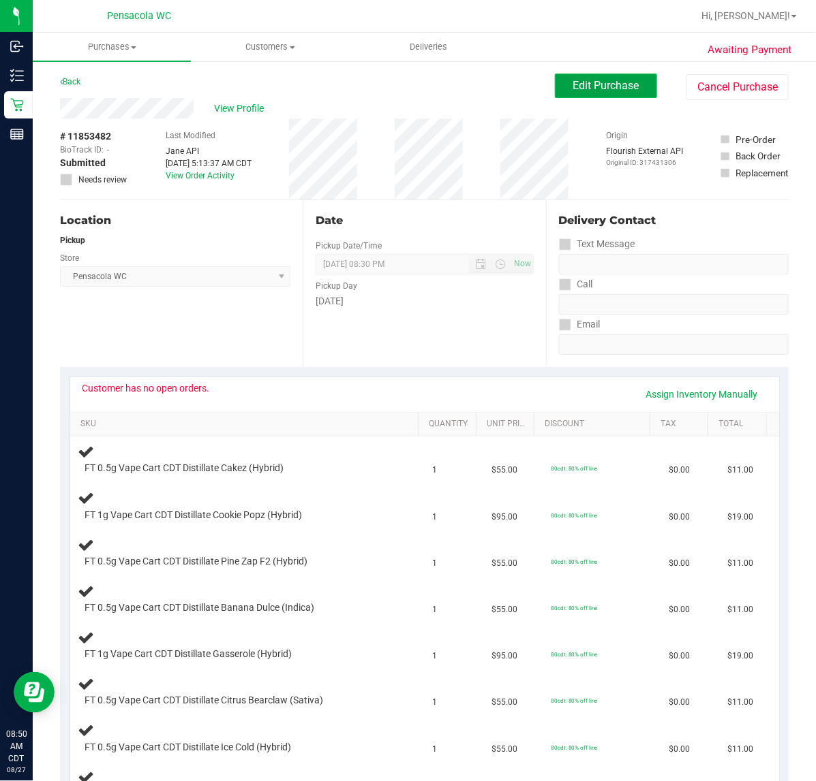
click at [577, 92] on span "Edit Purchase" at bounding box center [606, 85] width 66 height 13
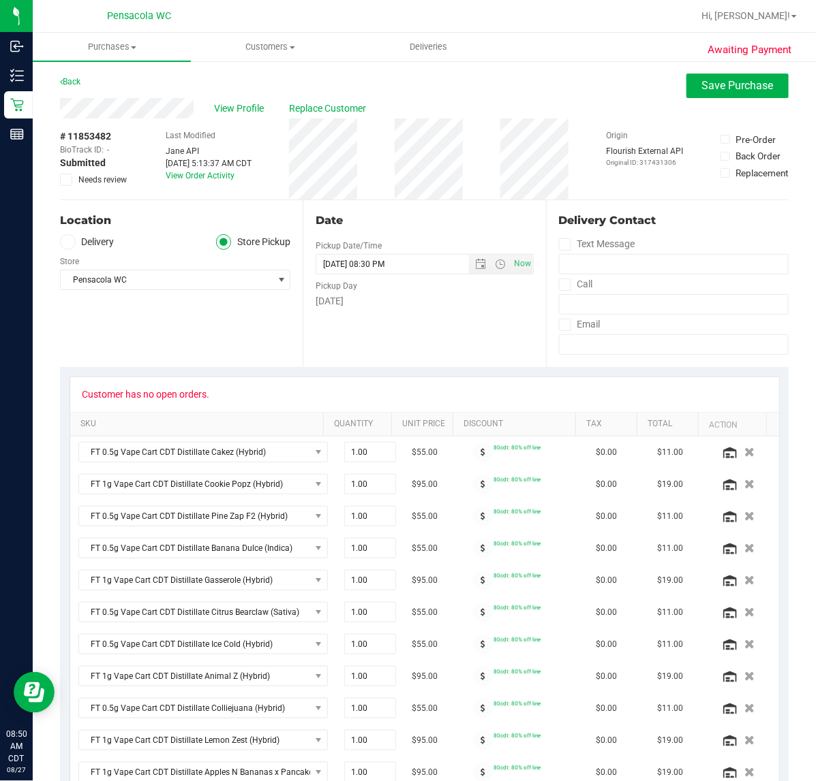
click at [66, 185] on span at bounding box center [66, 180] width 12 height 12
click at [0, 0] on input "Needs review" at bounding box center [0, 0] width 0 height 0
click at [719, 82] on span "Save Purchase" at bounding box center [738, 85] width 72 height 13
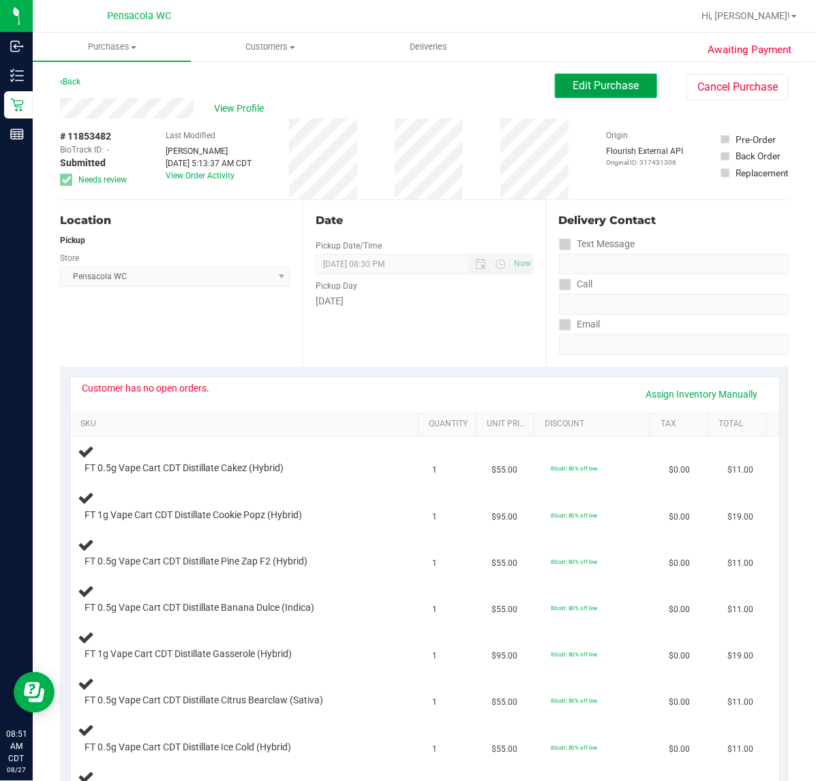
click at [605, 83] on span "Edit Purchase" at bounding box center [606, 85] width 66 height 13
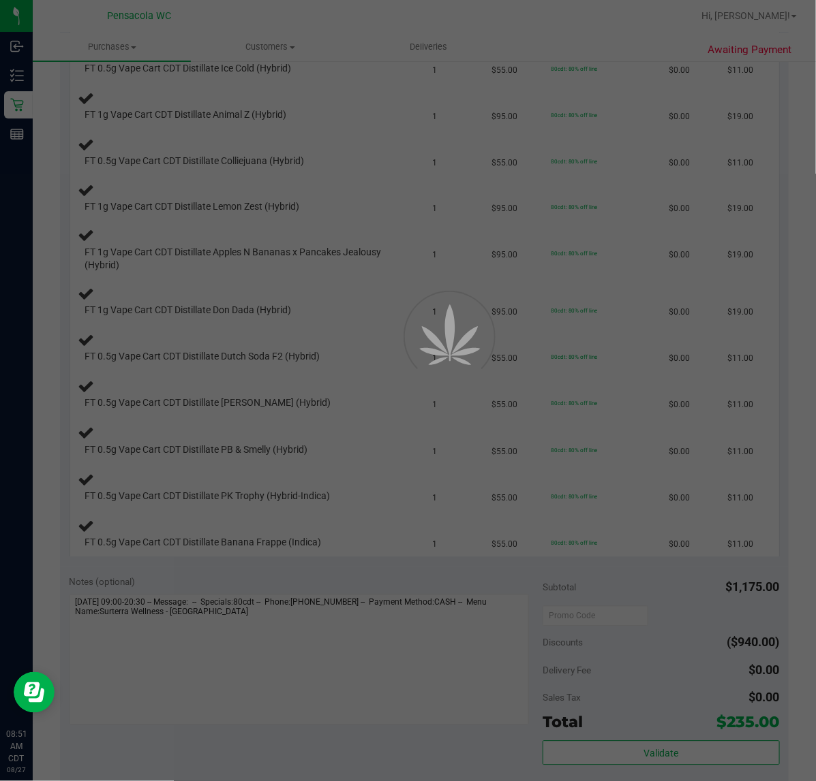
scroll to position [681, 0]
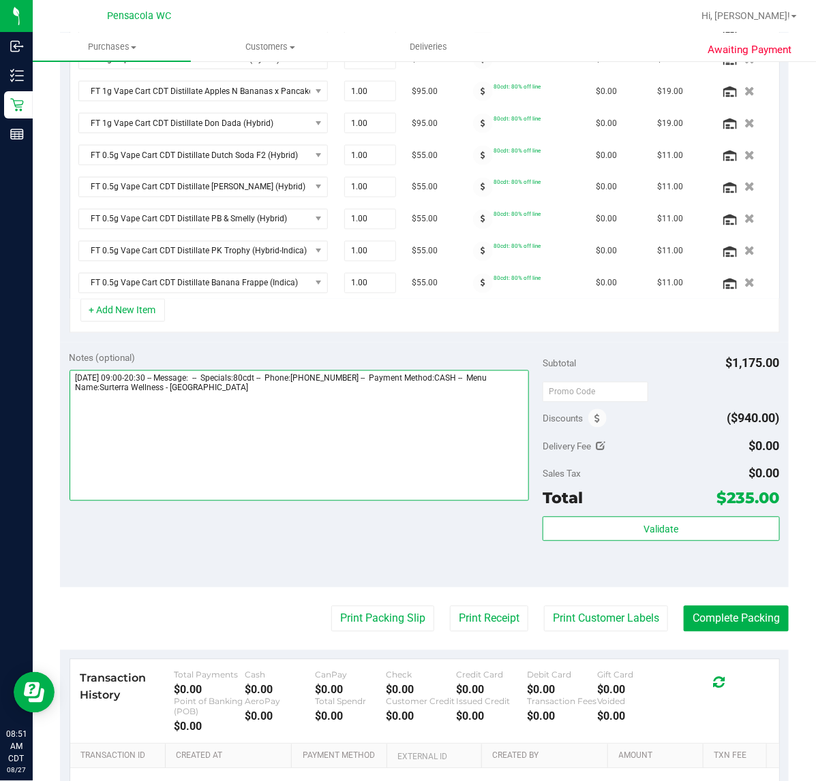
click at [284, 430] on textarea at bounding box center [299, 436] width 460 height 131
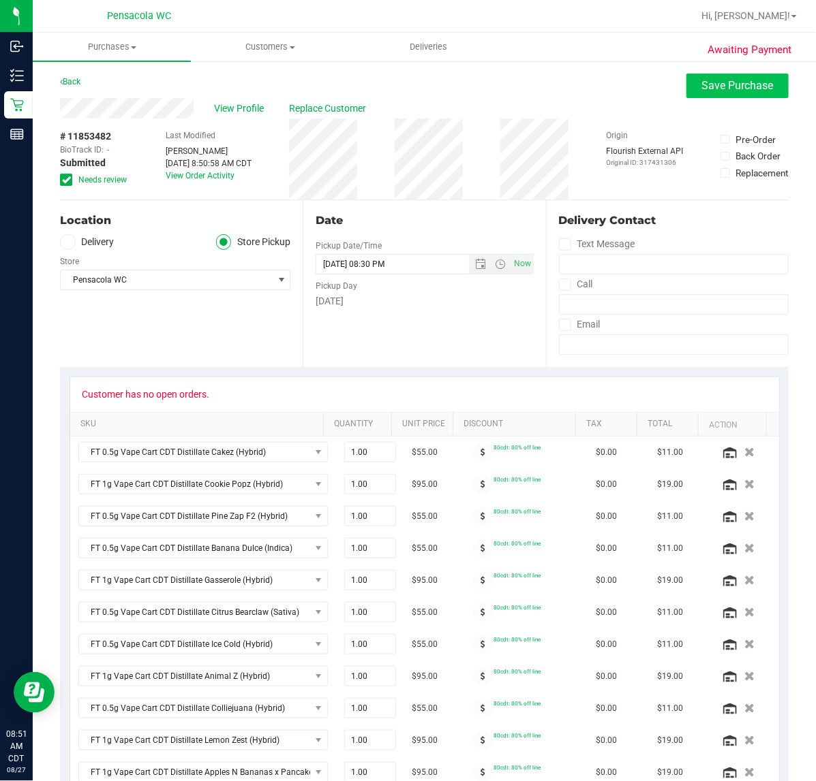
type textarea "Wednesday 08/27/2025 09:00-20:30 -- Message: -- Specials:80cdt -- Phone:8507918…"
click at [733, 85] on span "Save Purchase" at bounding box center [738, 85] width 72 height 13
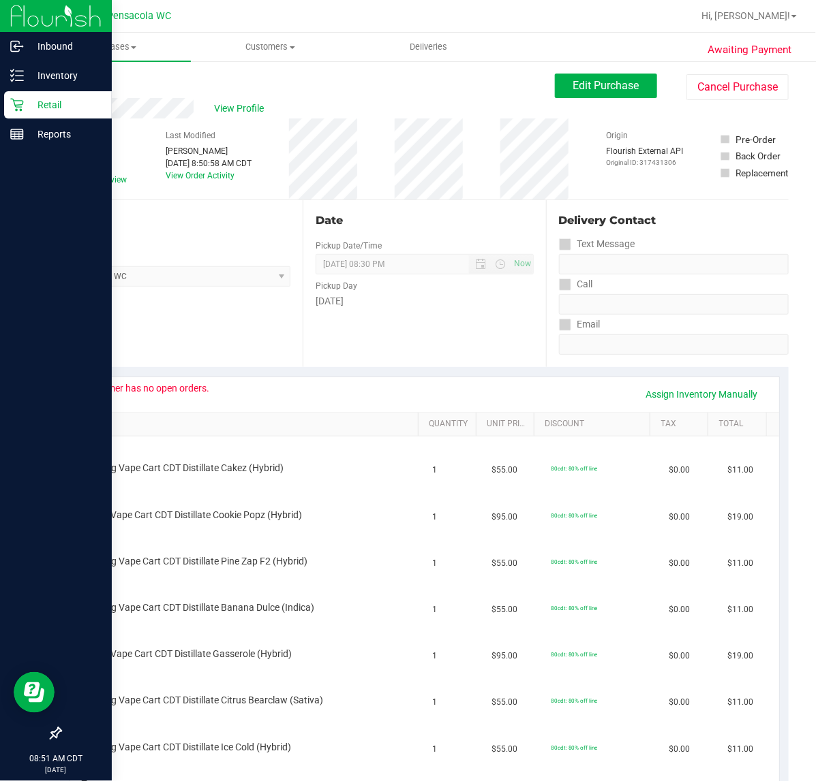
click at [61, 101] on p "Retail" at bounding box center [65, 105] width 82 height 16
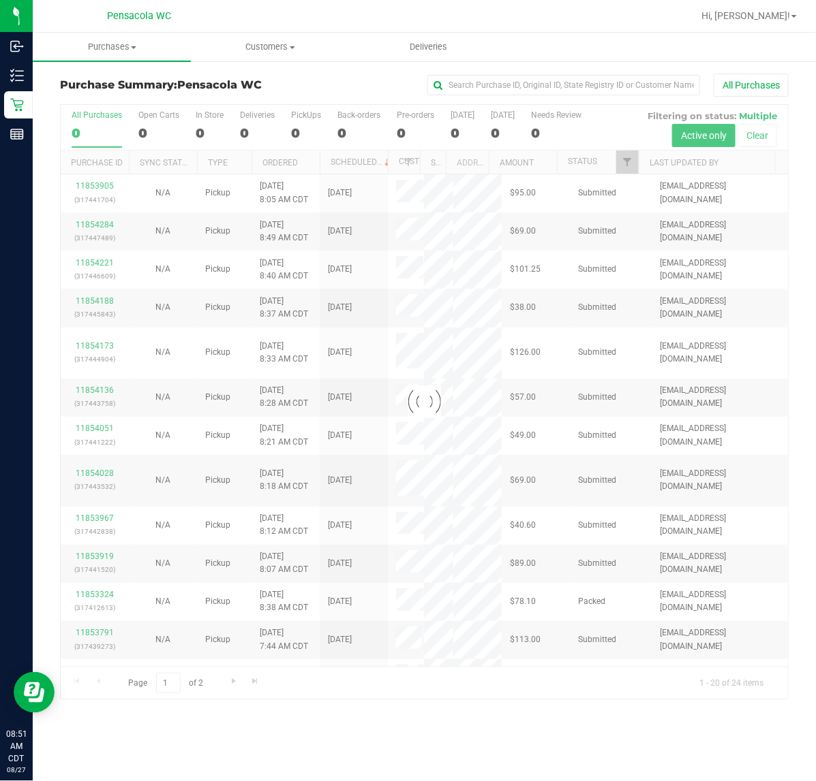
click at [630, 162] on div at bounding box center [424, 402] width 727 height 595
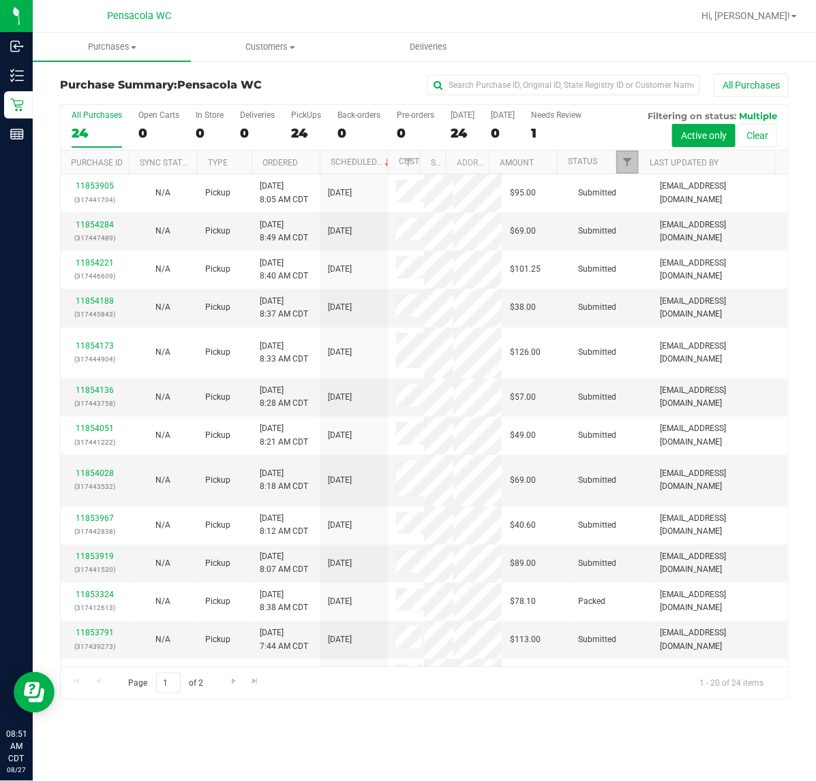
click at [630, 162] on span "Filter" at bounding box center [626, 162] width 11 height 11
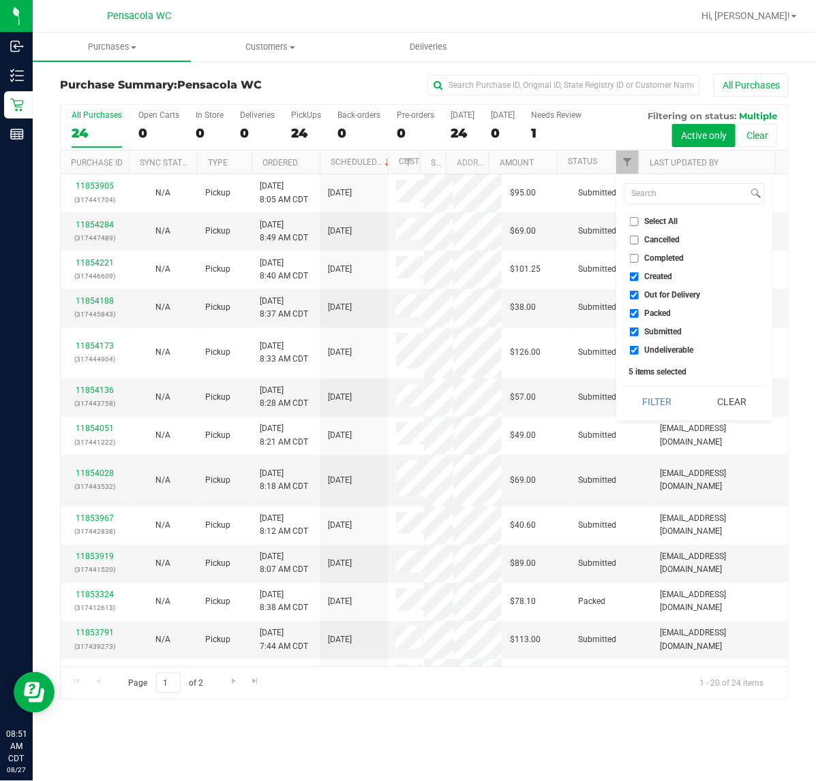
click at [631, 221] on input "Select All" at bounding box center [634, 221] width 9 height 9
checkbox input "true"
drag, startPoint x: 631, startPoint y: 220, endPoint x: 647, endPoint y: 295, distance: 76.7
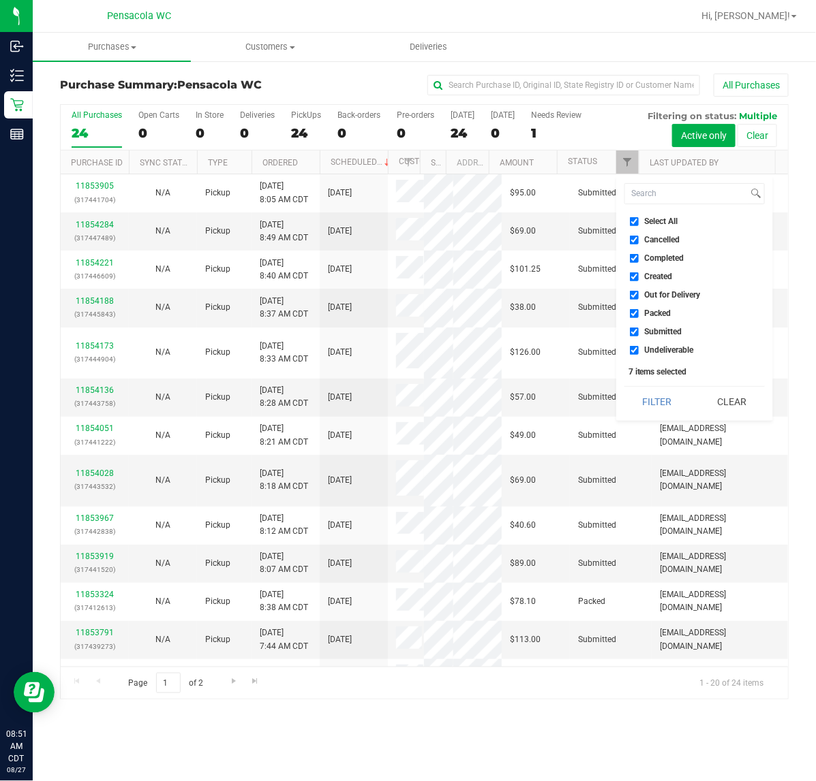
click at [632, 219] on input "Select All" at bounding box center [634, 221] width 9 height 9
checkbox input "false"
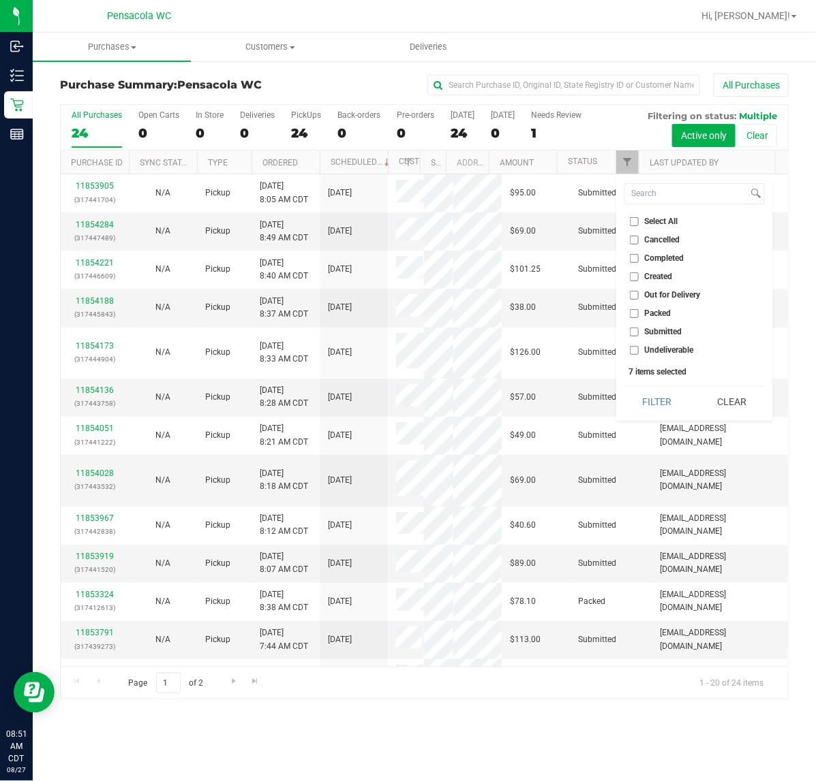
checkbox input "false"
click at [632, 332] on input "Submitted" at bounding box center [634, 332] width 9 height 9
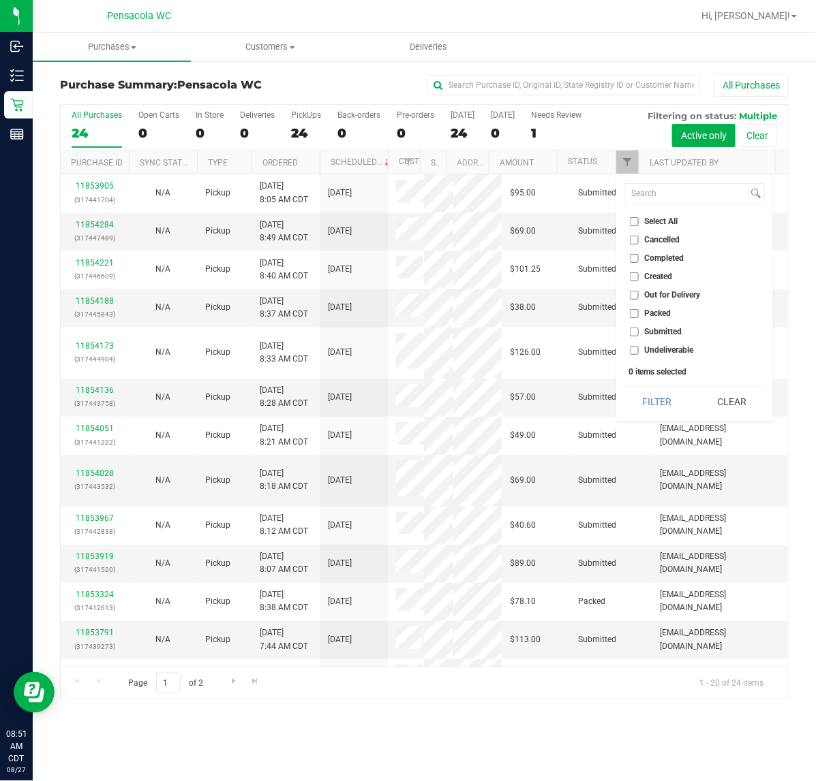
checkbox input "true"
click at [663, 399] on button "Filter" at bounding box center [656, 402] width 65 height 30
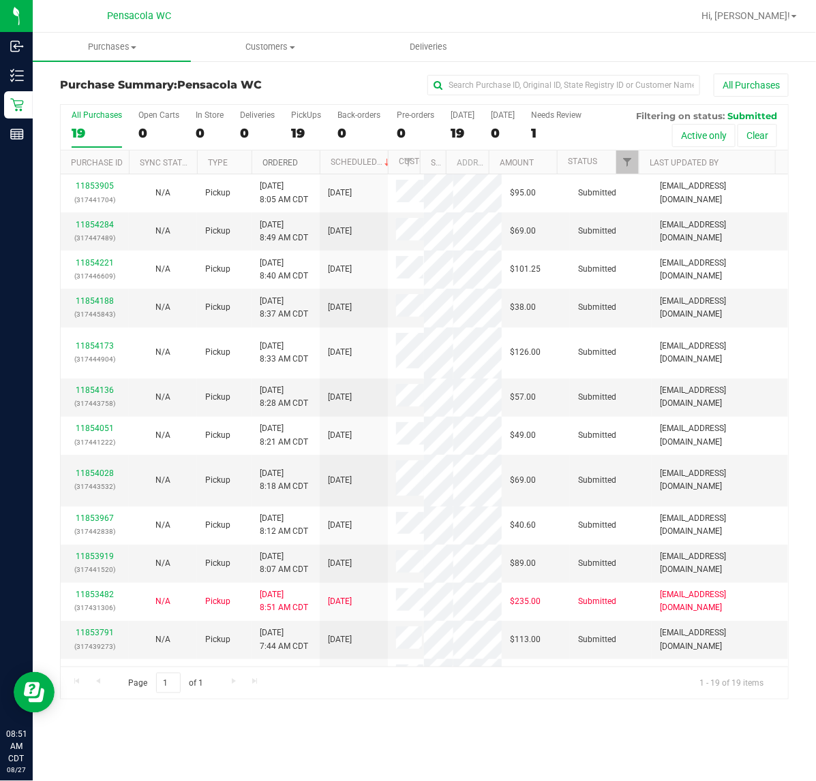
click at [283, 164] on link "Ordered" at bounding box center [279, 163] width 35 height 10
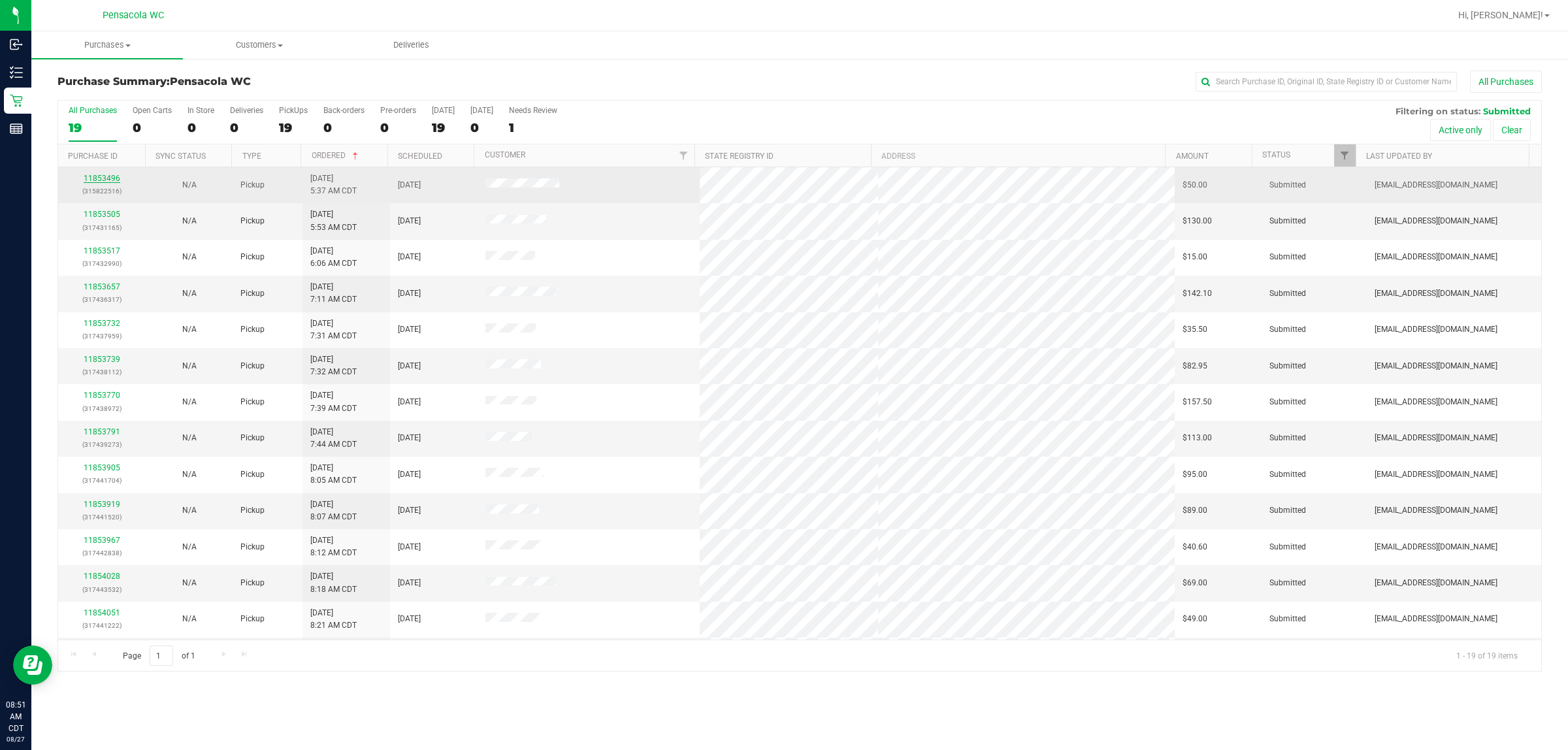
click at [109, 183] on link "11853496" at bounding box center [102, 178] width 36 height 10
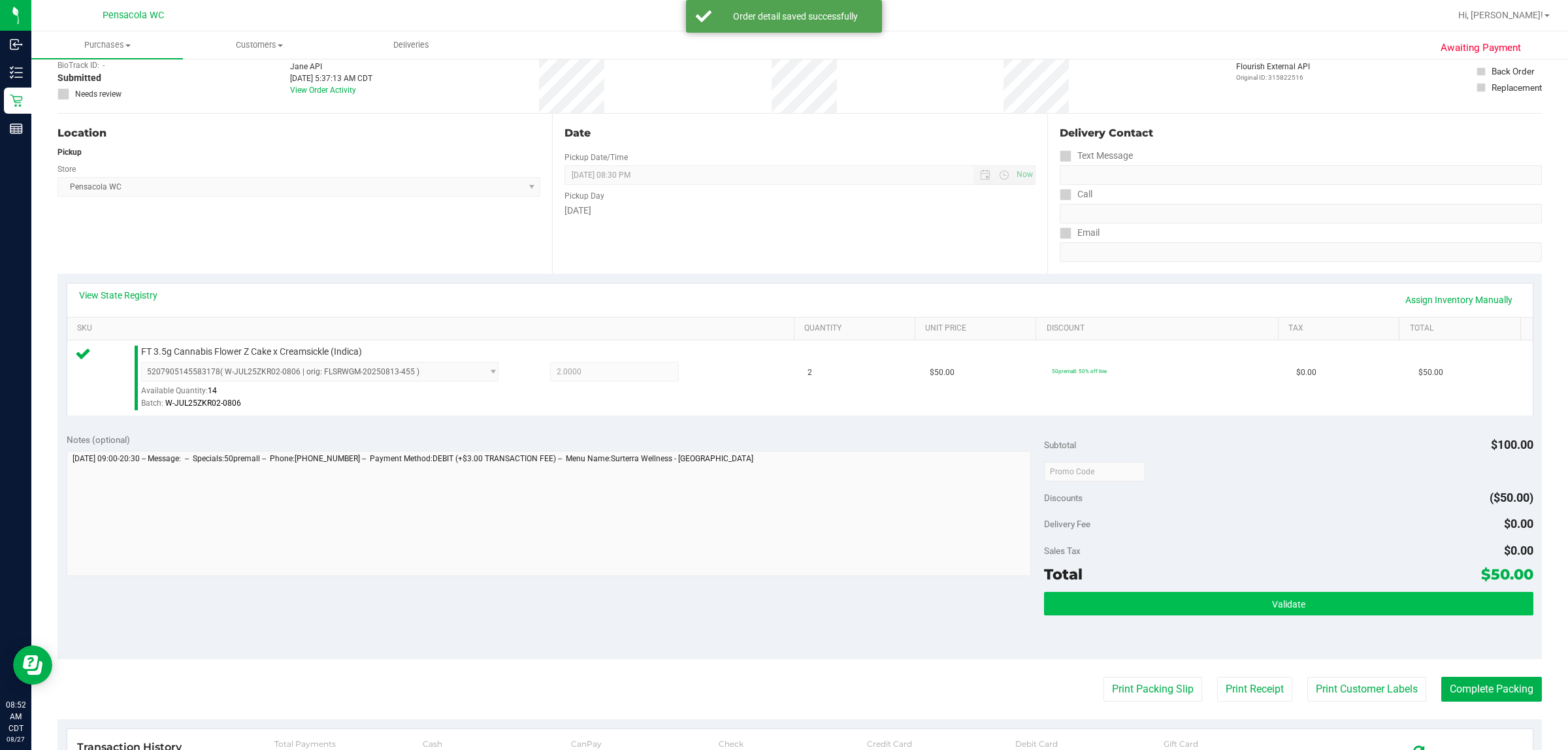
scroll to position [163, 0]
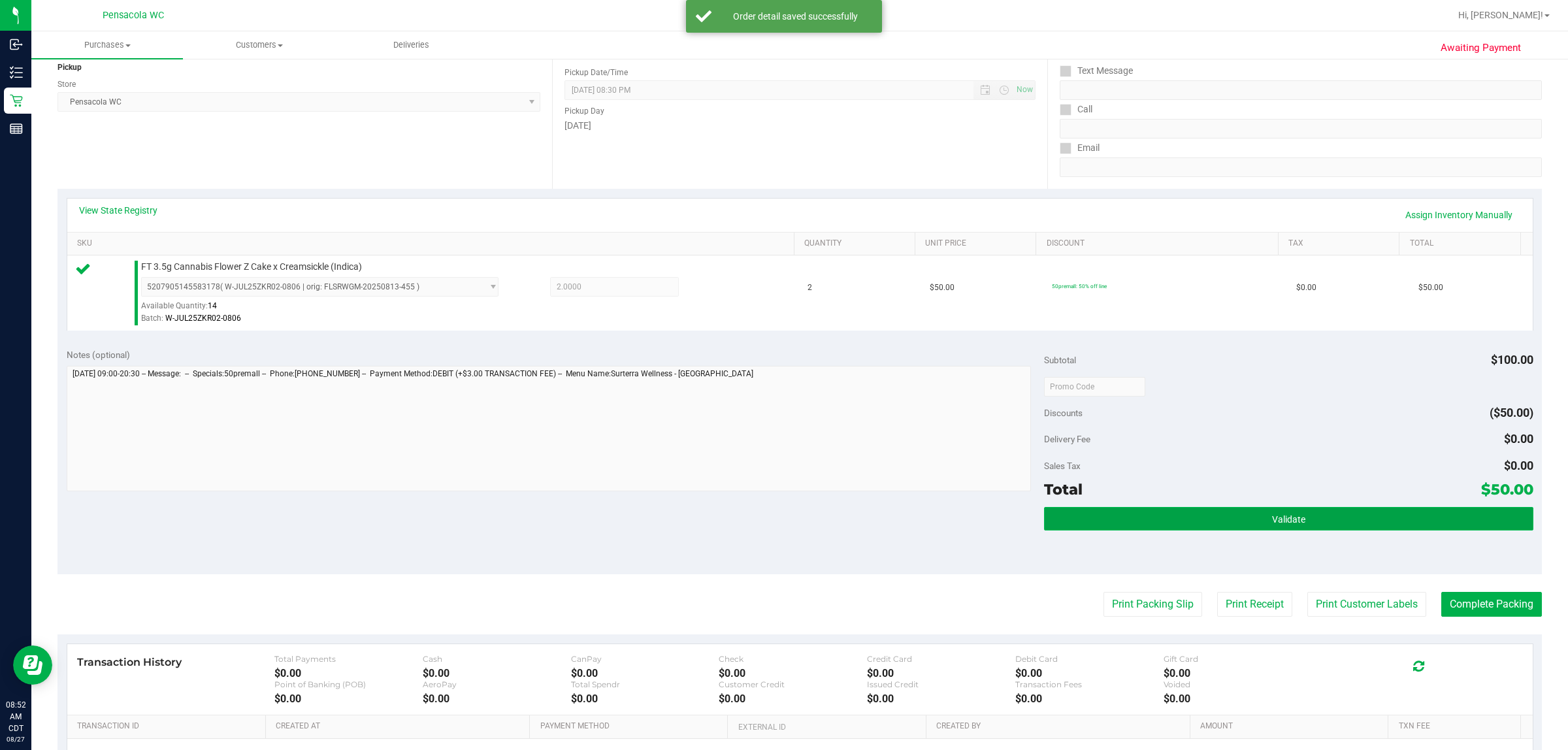
click at [782, 516] on button "Validate" at bounding box center [1289, 519] width 489 height 24
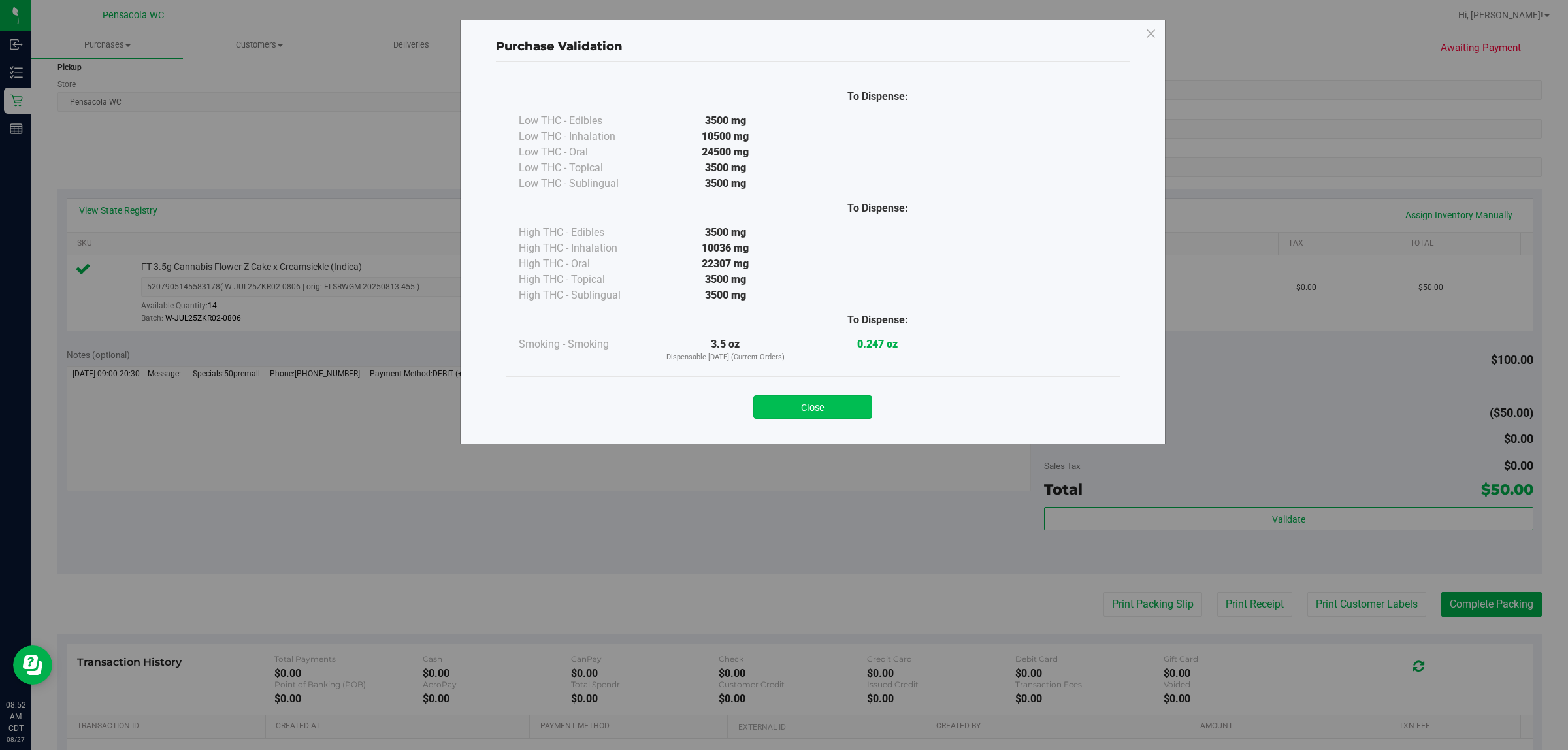
click at [782, 399] on button "Close" at bounding box center [813, 407] width 119 height 24
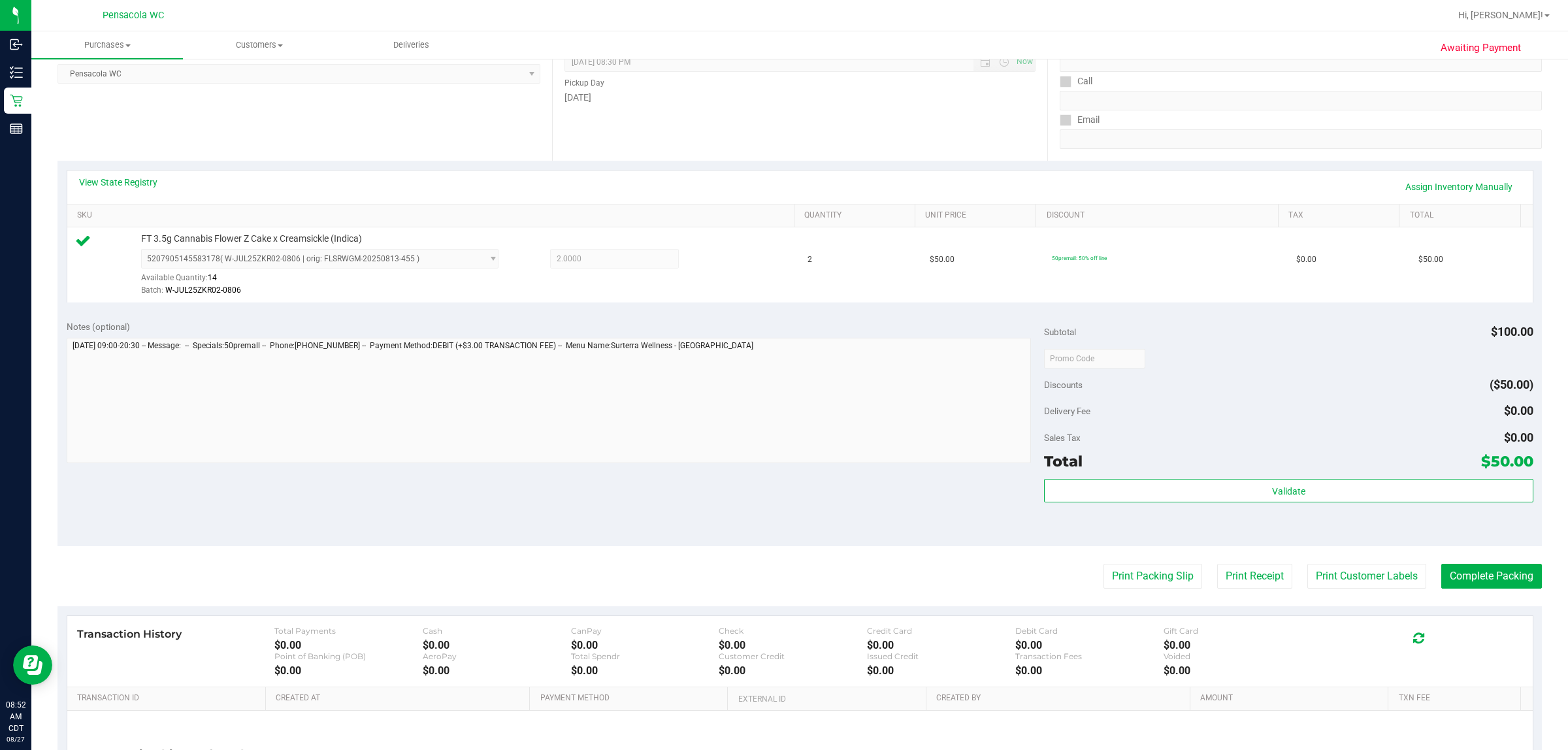
scroll to position [317, 0]
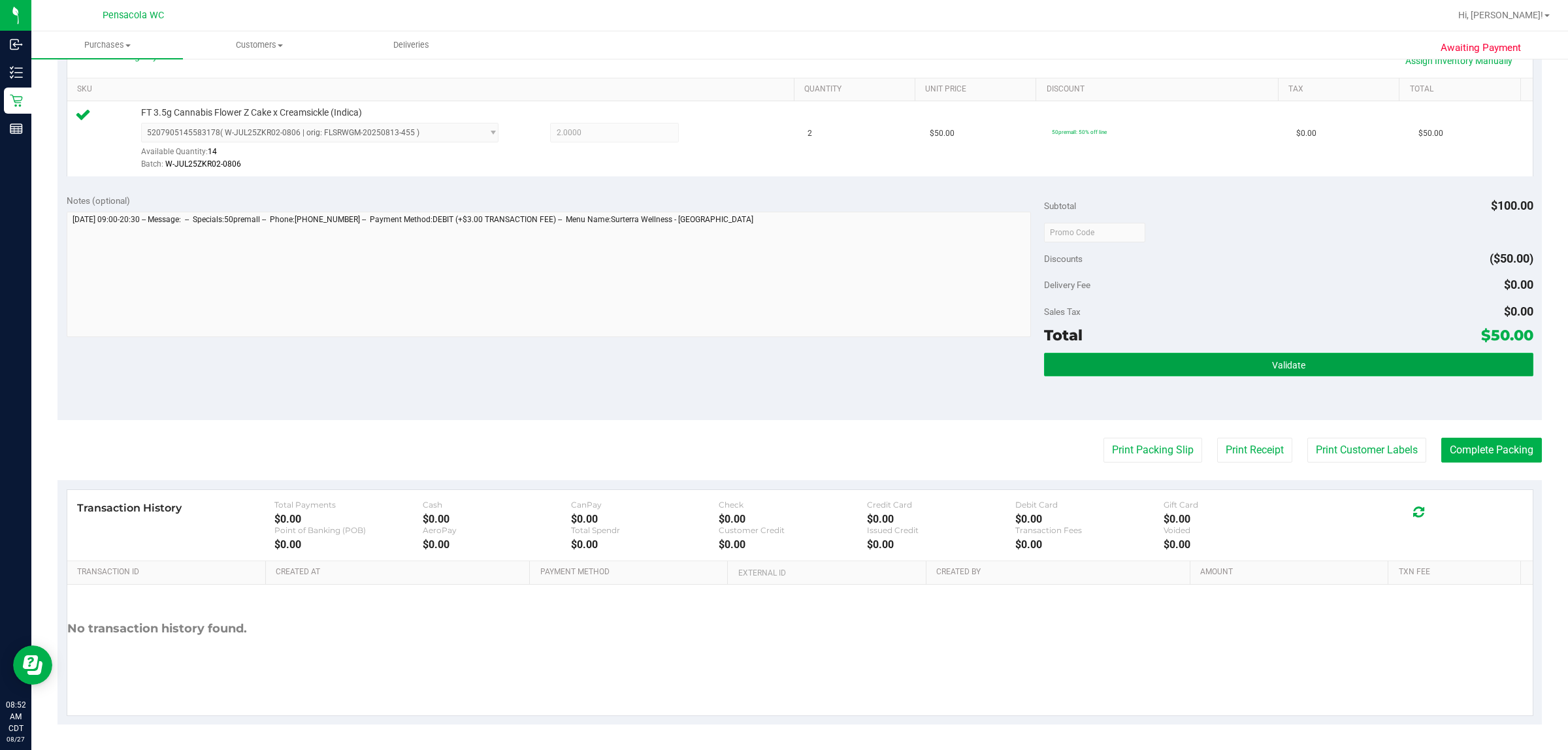
click at [782, 366] on button "Validate" at bounding box center [1289, 364] width 489 height 24
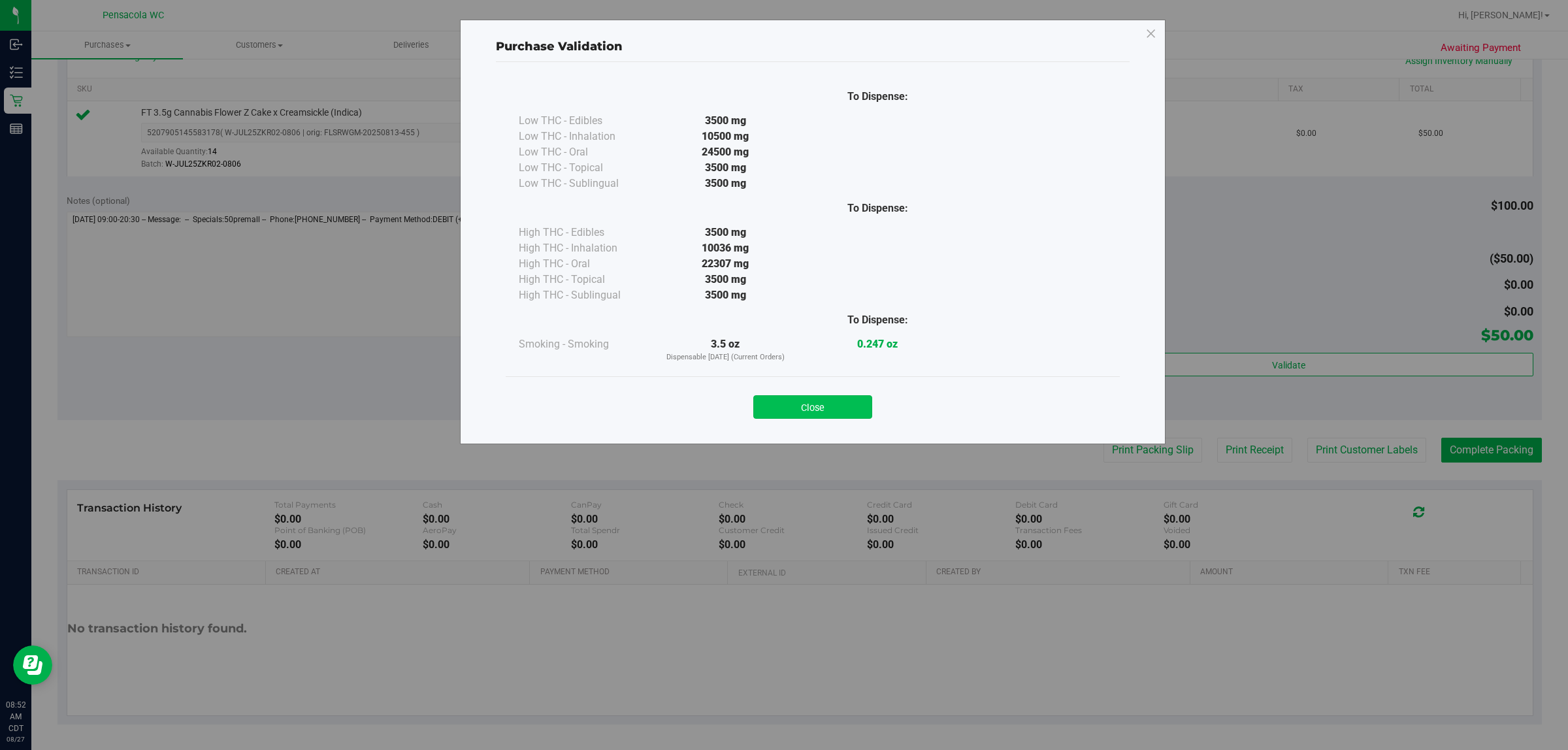
click at [782, 401] on button "Close" at bounding box center [813, 407] width 119 height 24
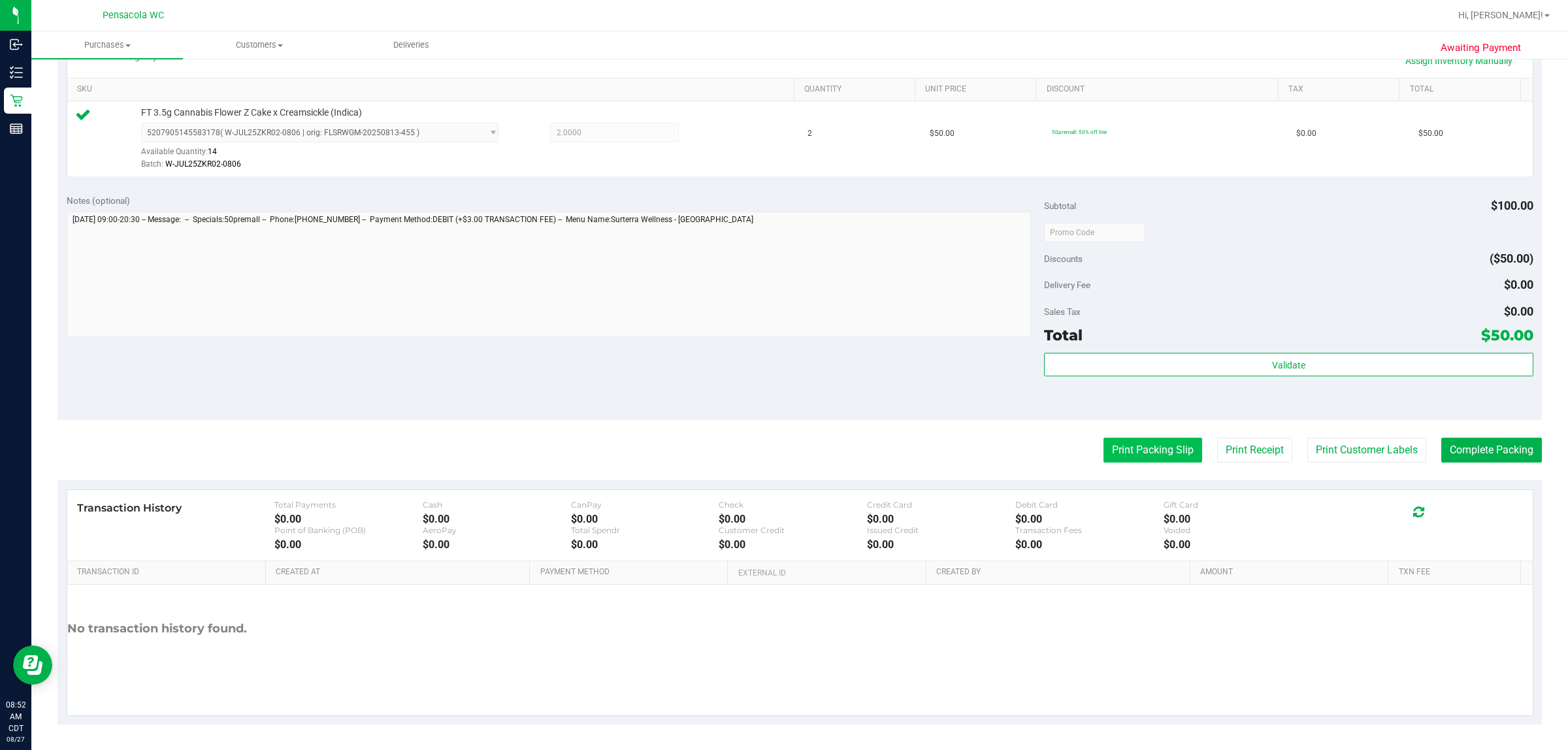
click at [782, 453] on button "Print Packing Slip" at bounding box center [1153, 450] width 99 height 25
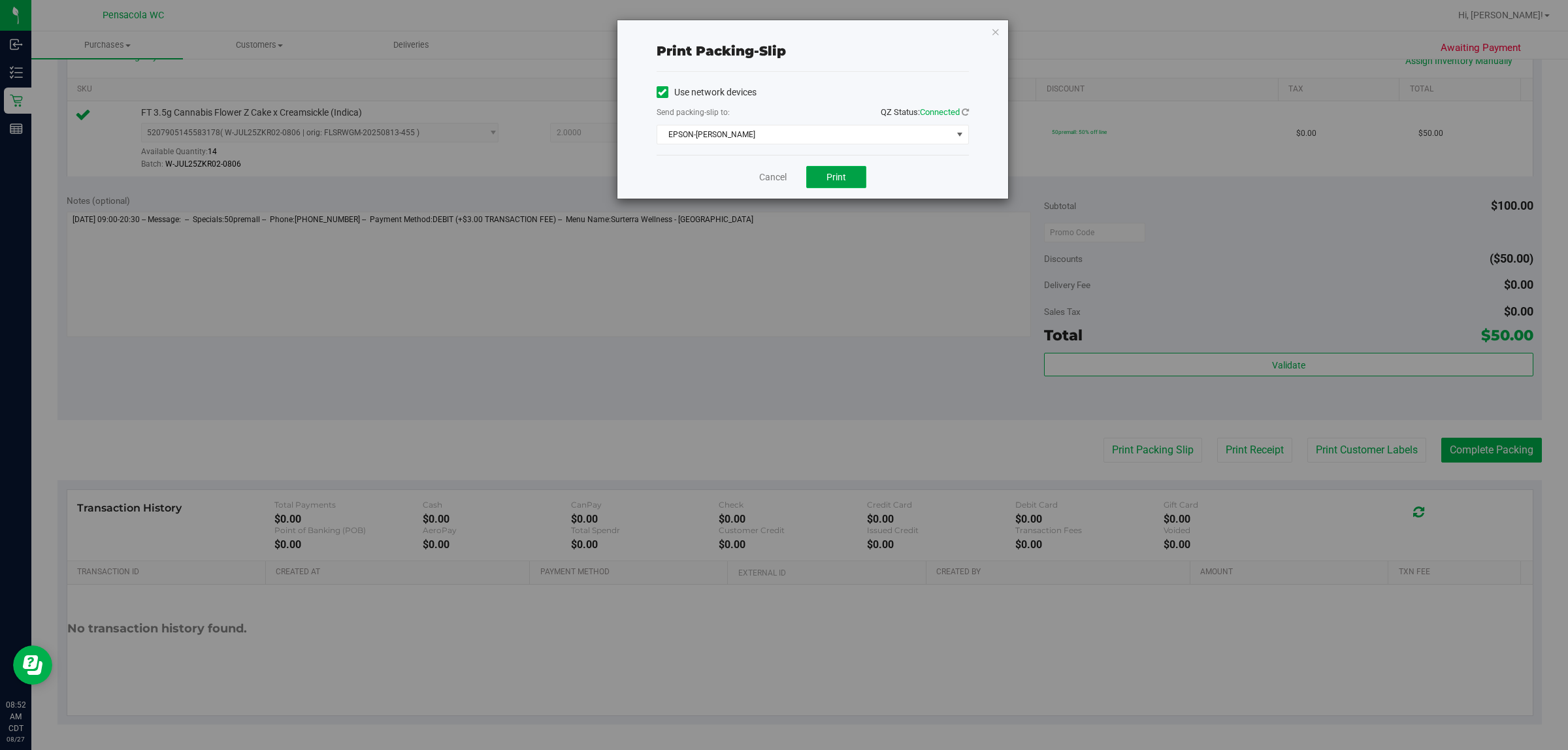
click at [782, 175] on span "Print" at bounding box center [836, 176] width 19 height 11
click at [782, 27] on div "Print packing-slip Use network devices Send packing-slip to: QZ Status: Connect…" at bounding box center [812, 109] width 390 height 178
click at [782, 28] on icon "button" at bounding box center [996, 32] width 10 height 15
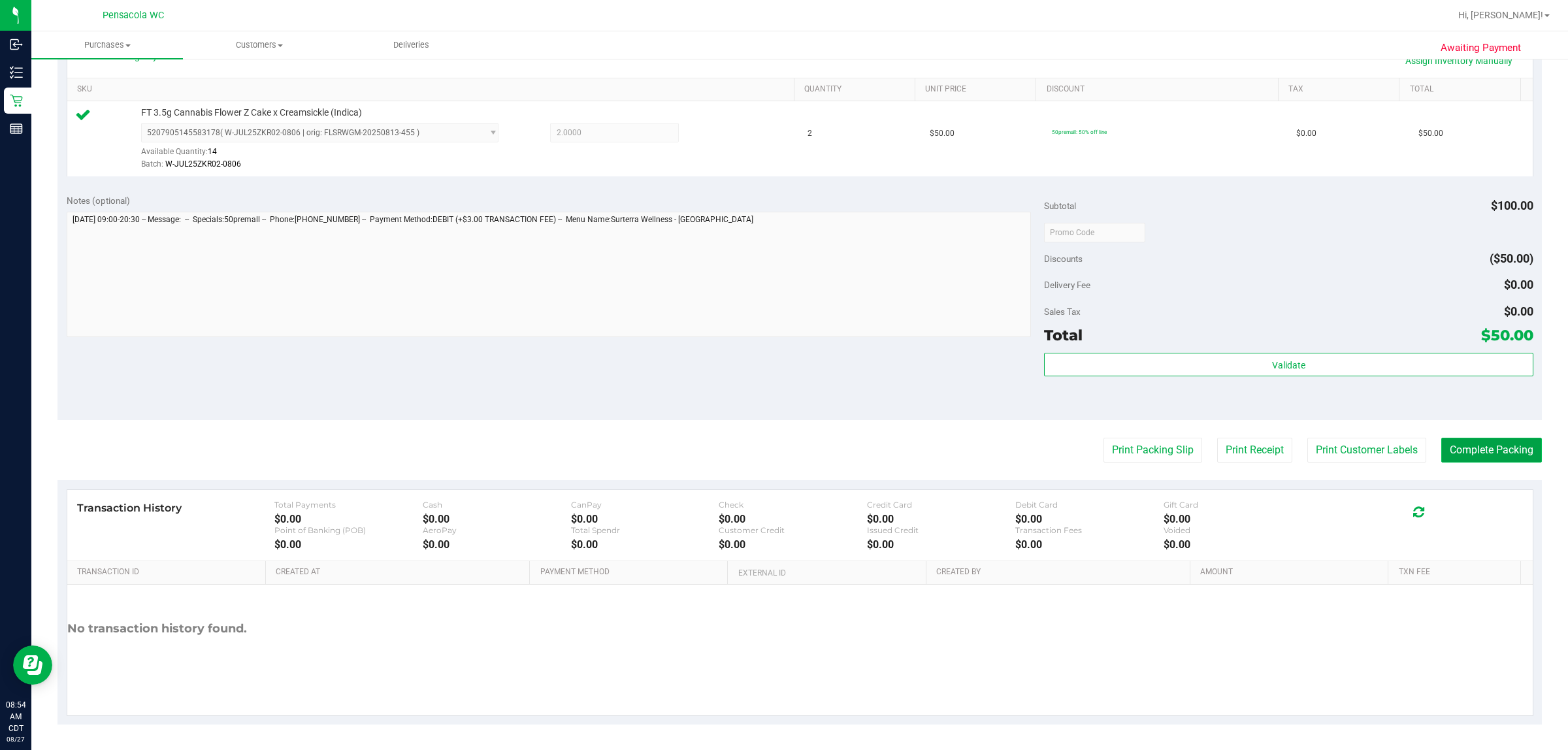
click at [782, 457] on button "Complete Packing" at bounding box center [1491, 450] width 101 height 25
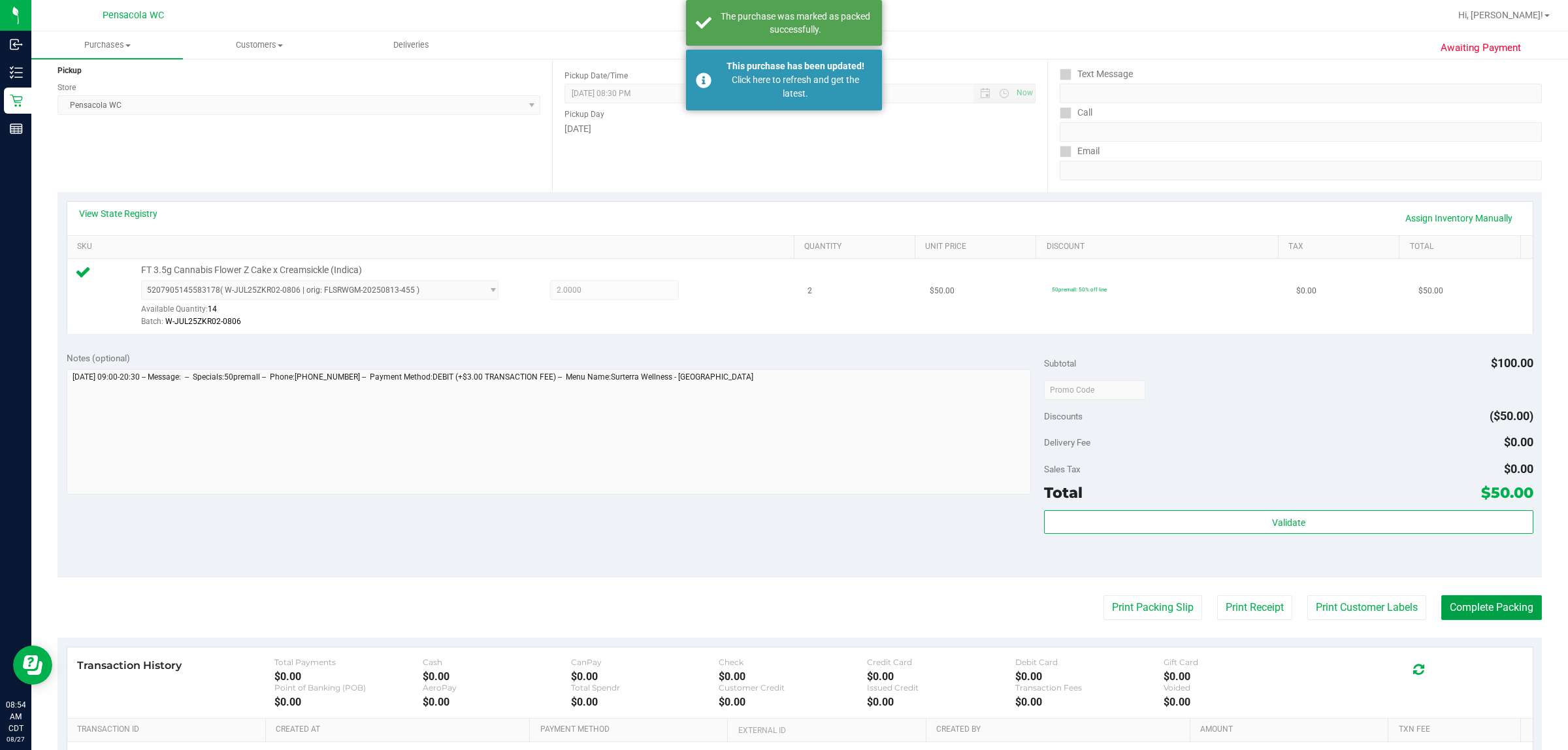
scroll to position [0, 0]
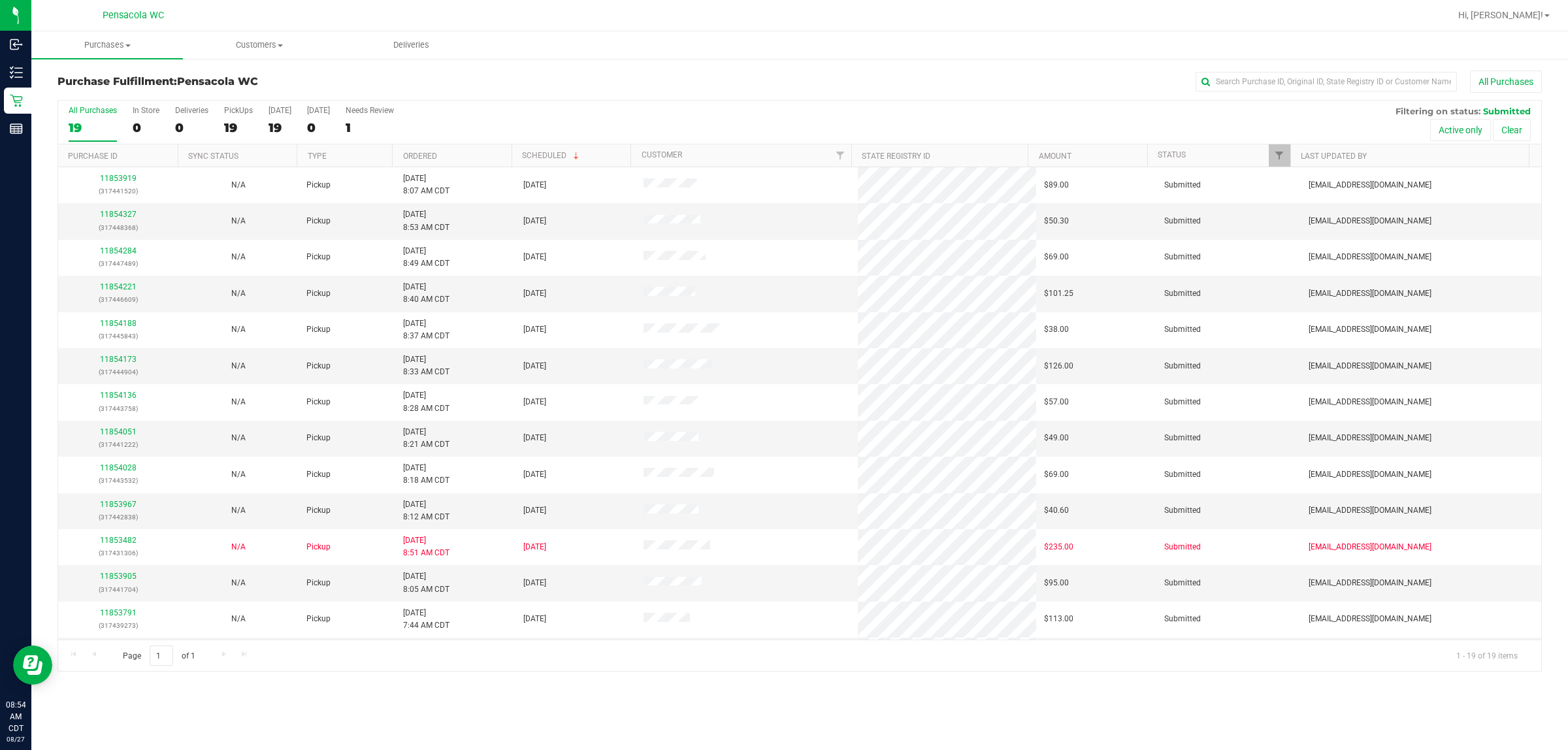
click at [432, 151] on th "Ordered" at bounding box center [452, 156] width 120 height 23
click at [422, 154] on link "Ordered" at bounding box center [427, 155] width 49 height 10
click at [419, 154] on link "Ordered" at bounding box center [427, 155] width 49 height 10
click at [419, 154] on link "Ordered" at bounding box center [419, 156] width 34 height 10
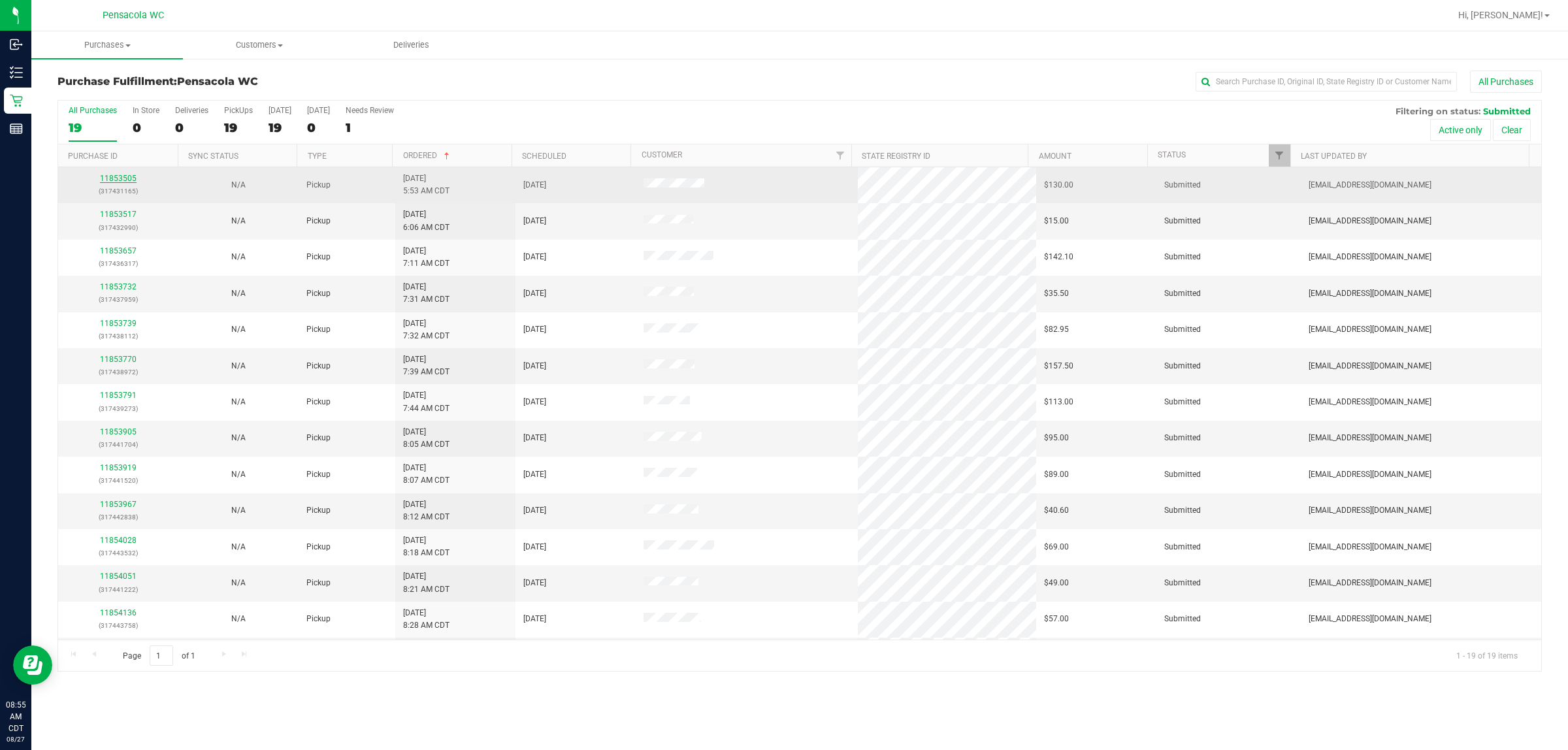
click at [118, 181] on link "11853505" at bounding box center [118, 178] width 36 height 10
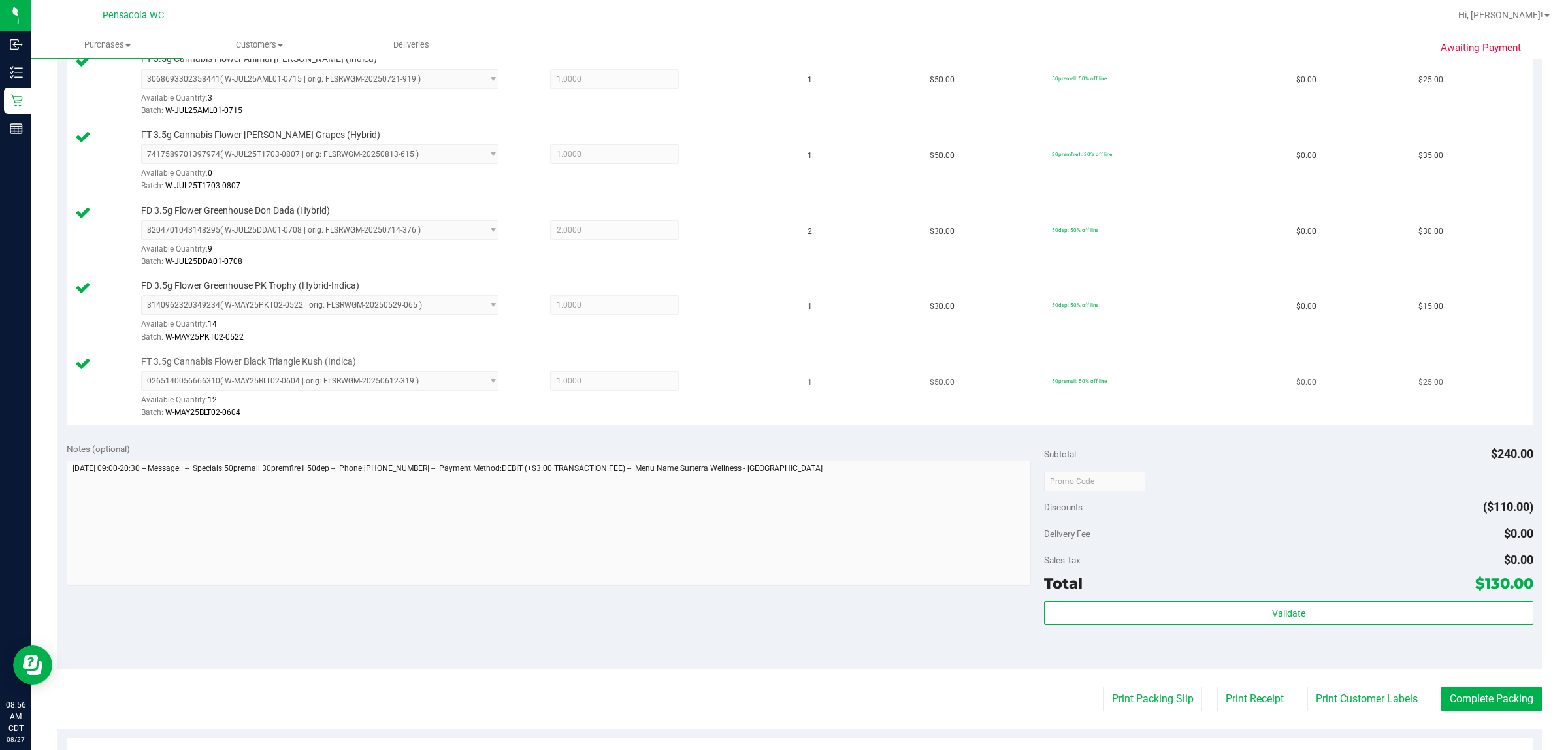
scroll to position [490, 0]
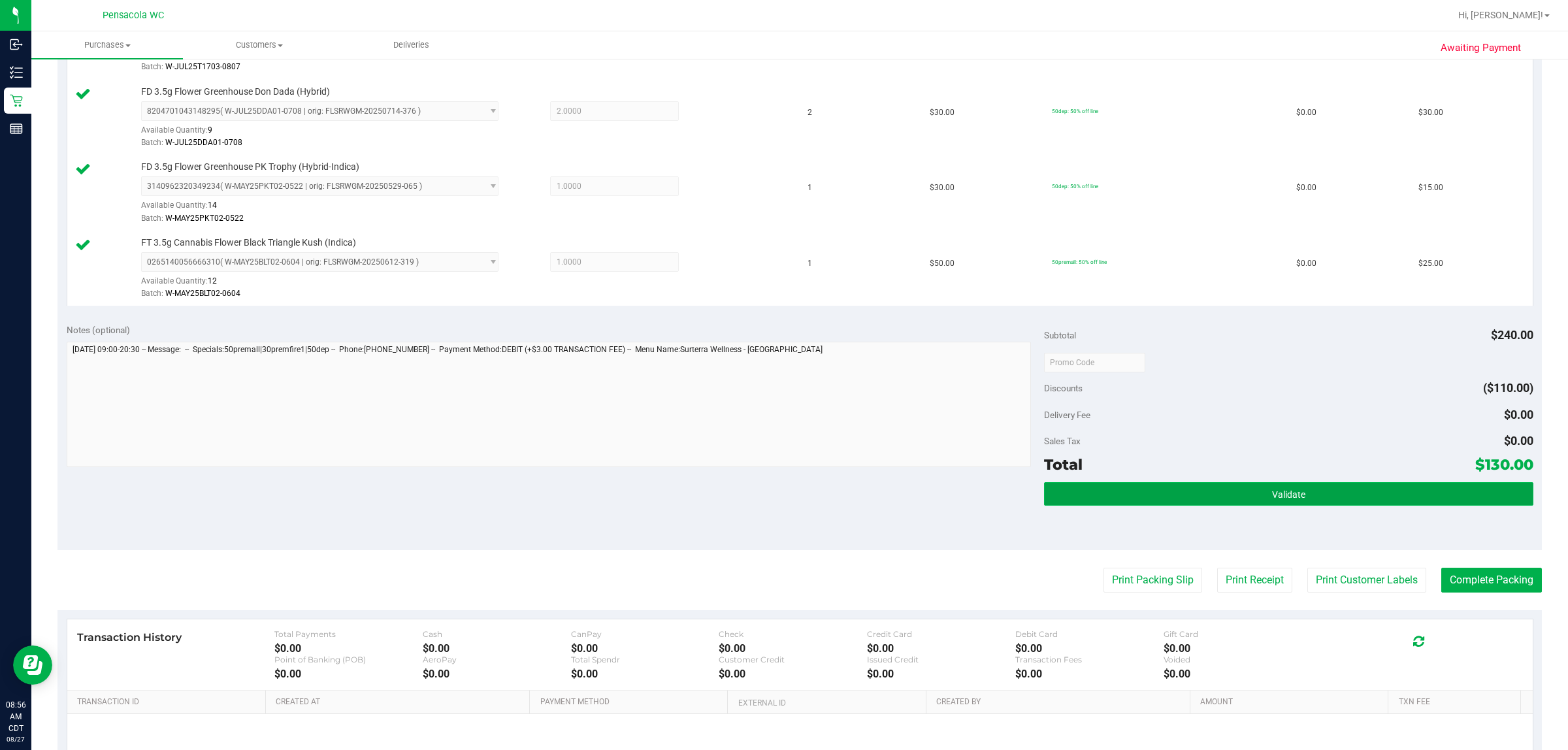
click at [782, 490] on button "Validate" at bounding box center [1289, 494] width 489 height 24
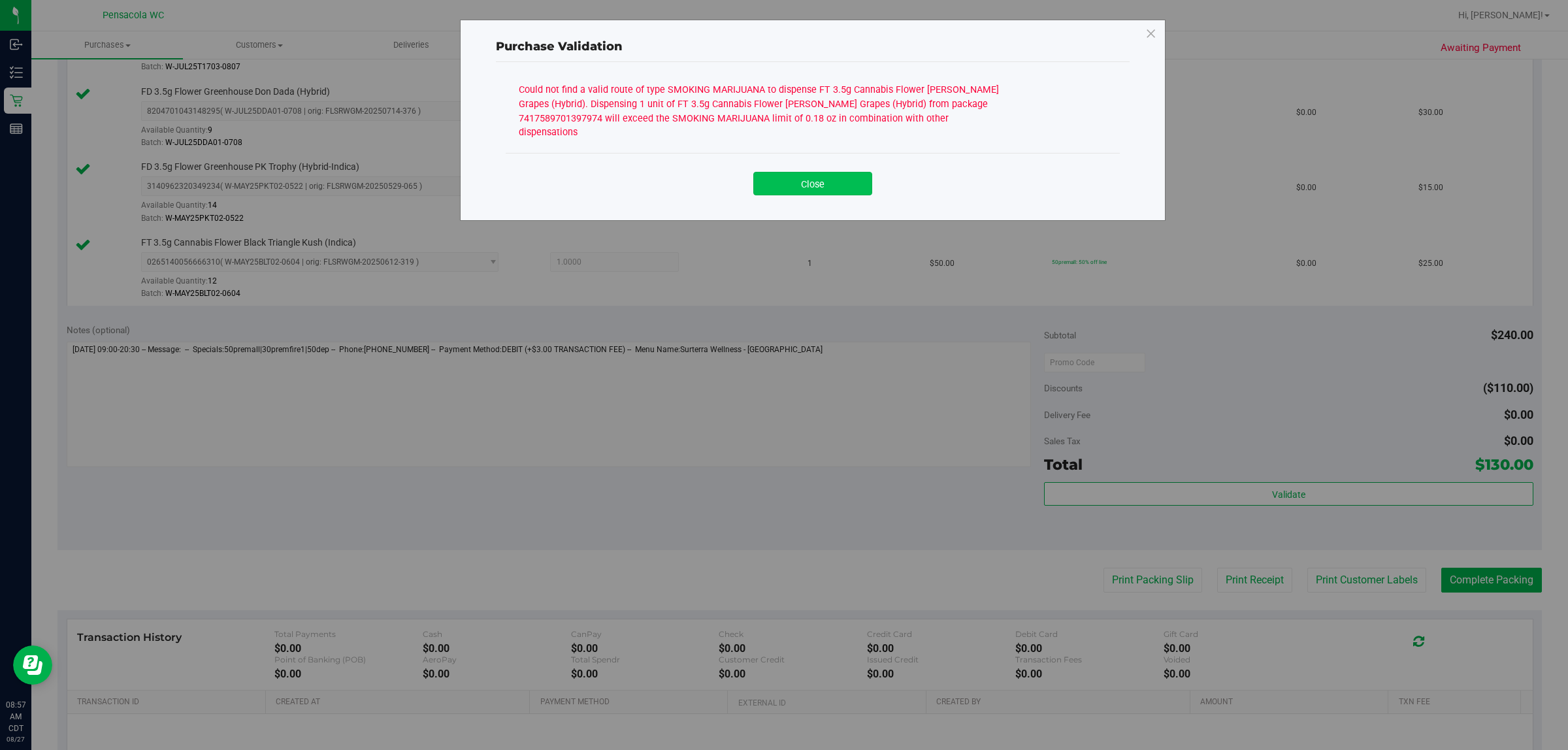
click at [782, 174] on button "Close" at bounding box center [813, 183] width 119 height 24
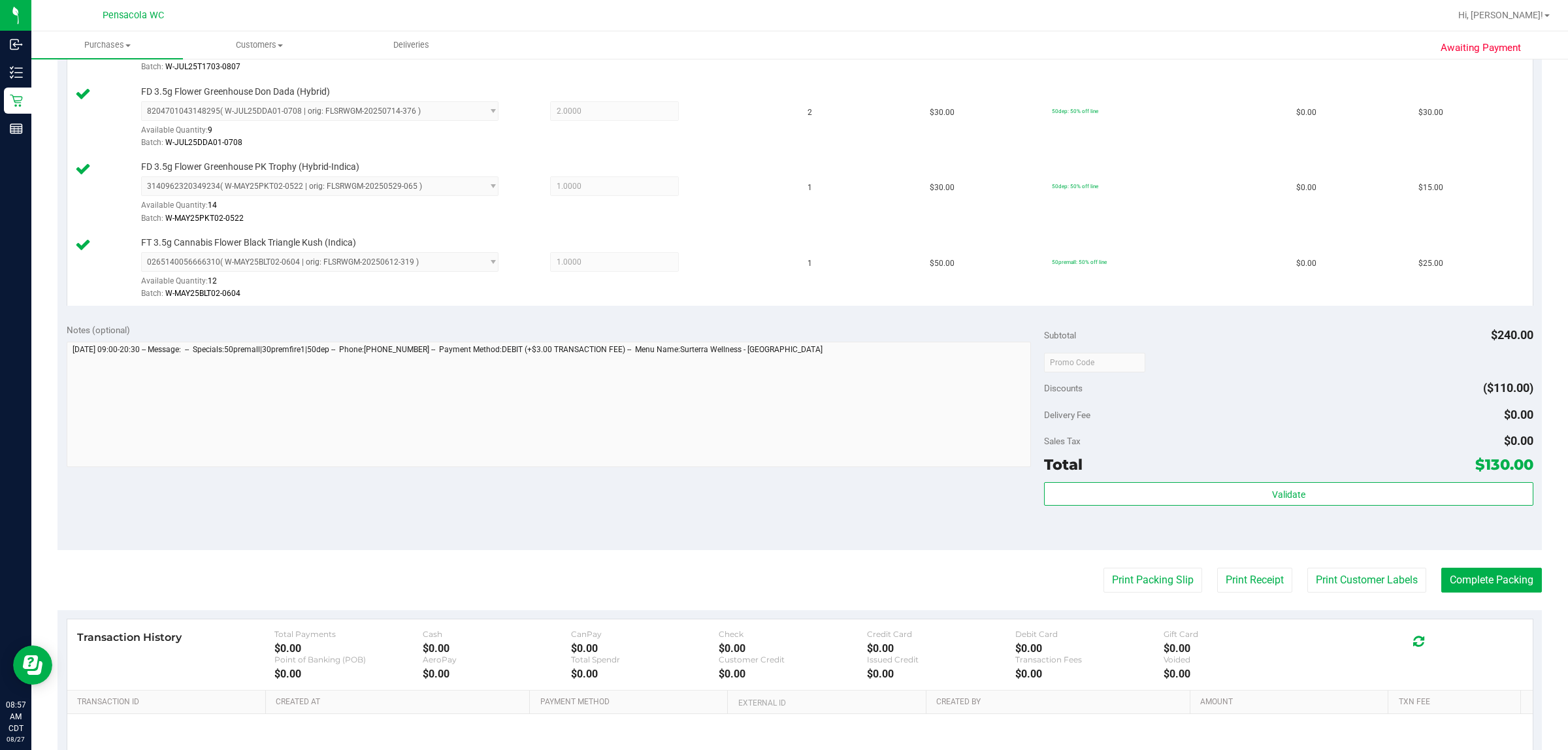
click at [782, 484] on div "Subtotal $240.00 Discounts ($110.00) Delivery Fee $0.00 Sales Tax $0.00 Total $…" at bounding box center [1289, 432] width 489 height 218
click at [782, 507] on div "Validate" at bounding box center [1289, 495] width 489 height 25
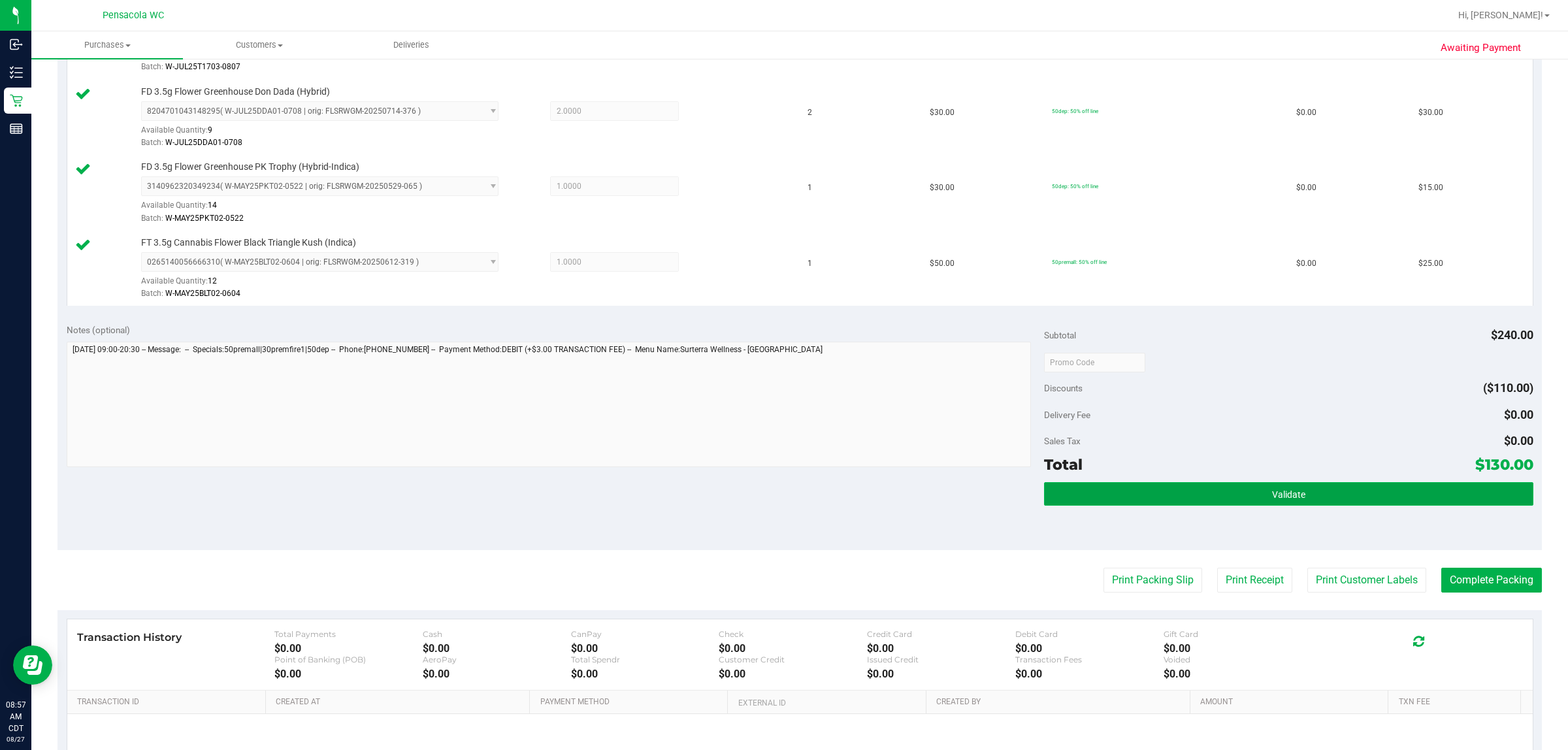
click at [782, 504] on button "Validate" at bounding box center [1289, 494] width 489 height 24
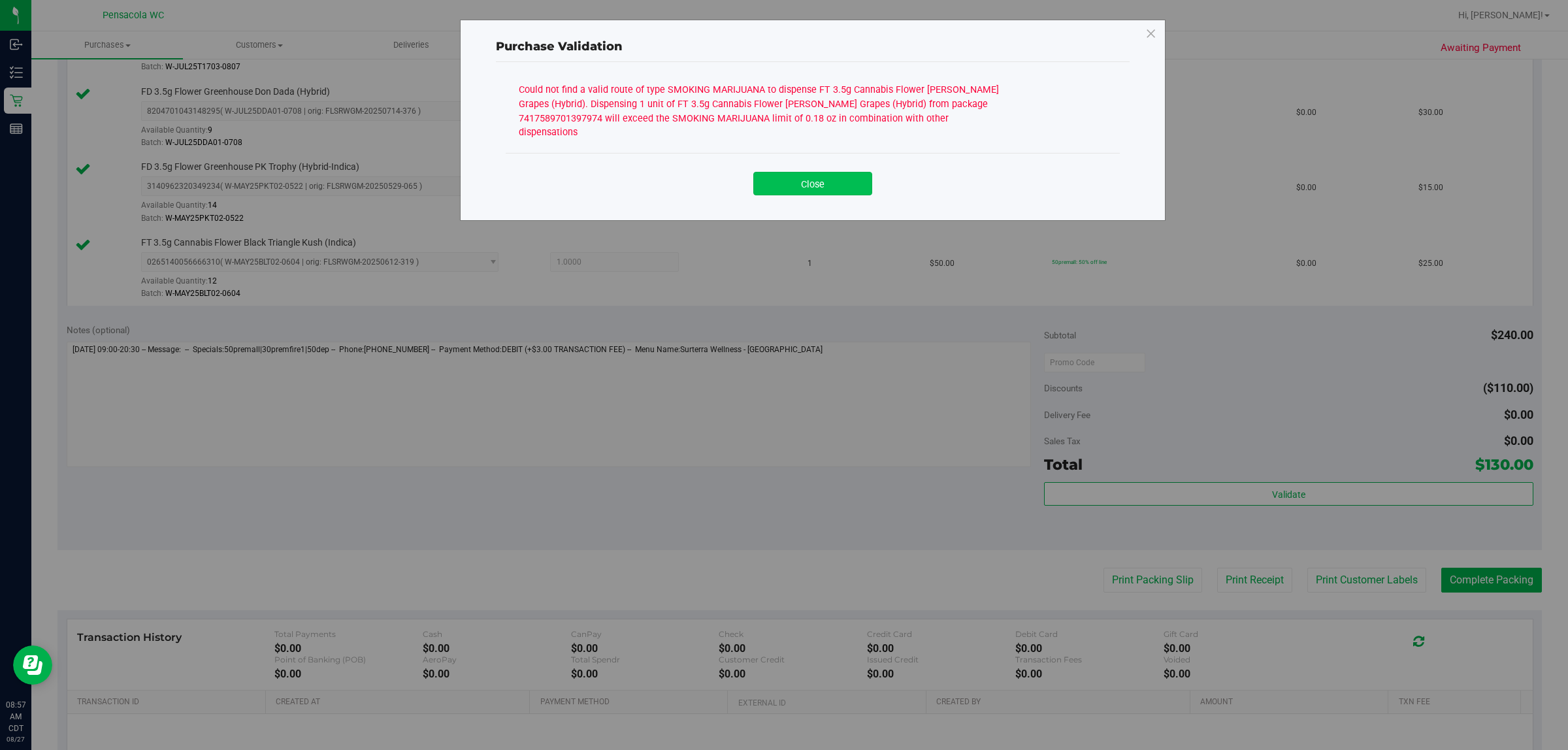
click at [782, 180] on button "Close" at bounding box center [813, 183] width 119 height 24
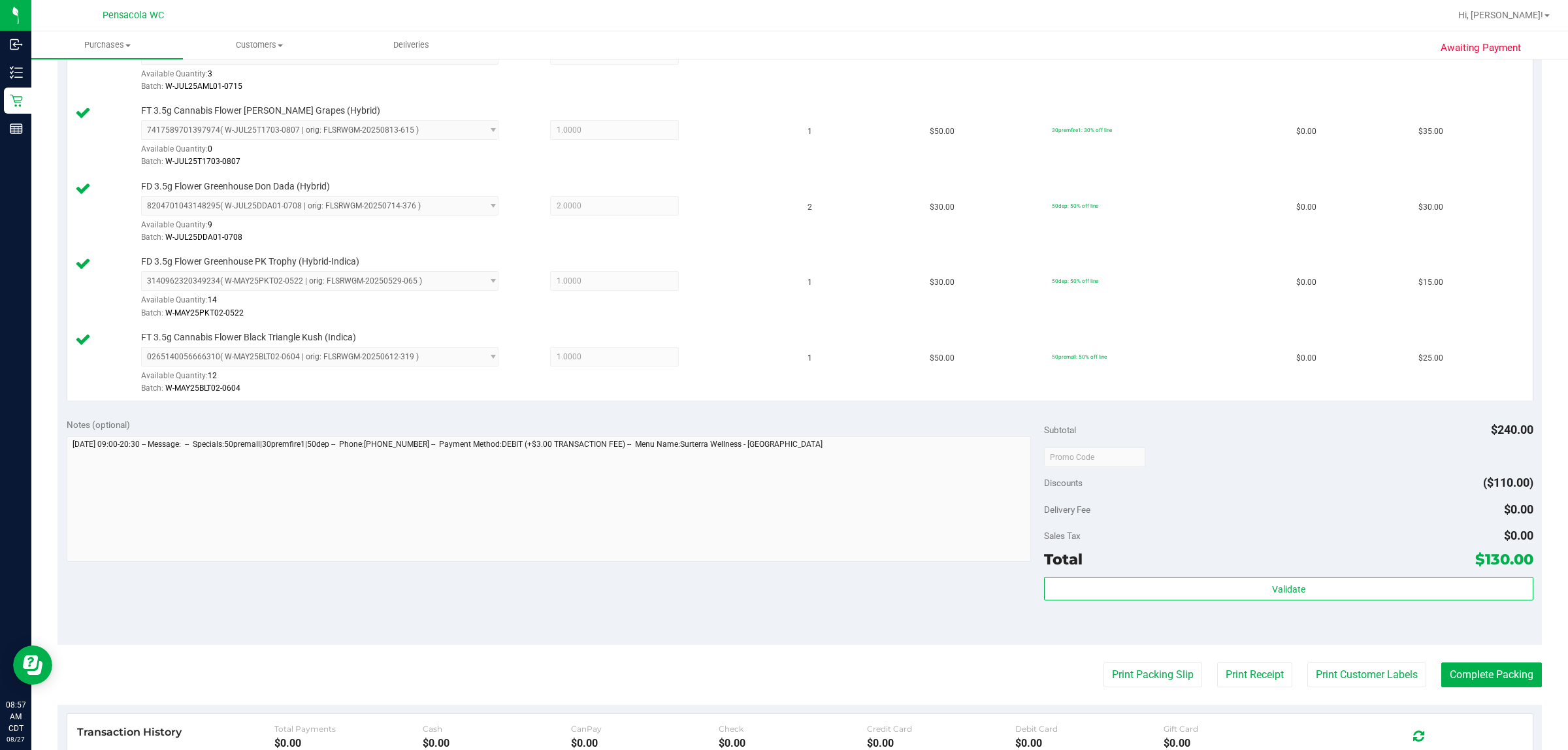
scroll to position [163, 0]
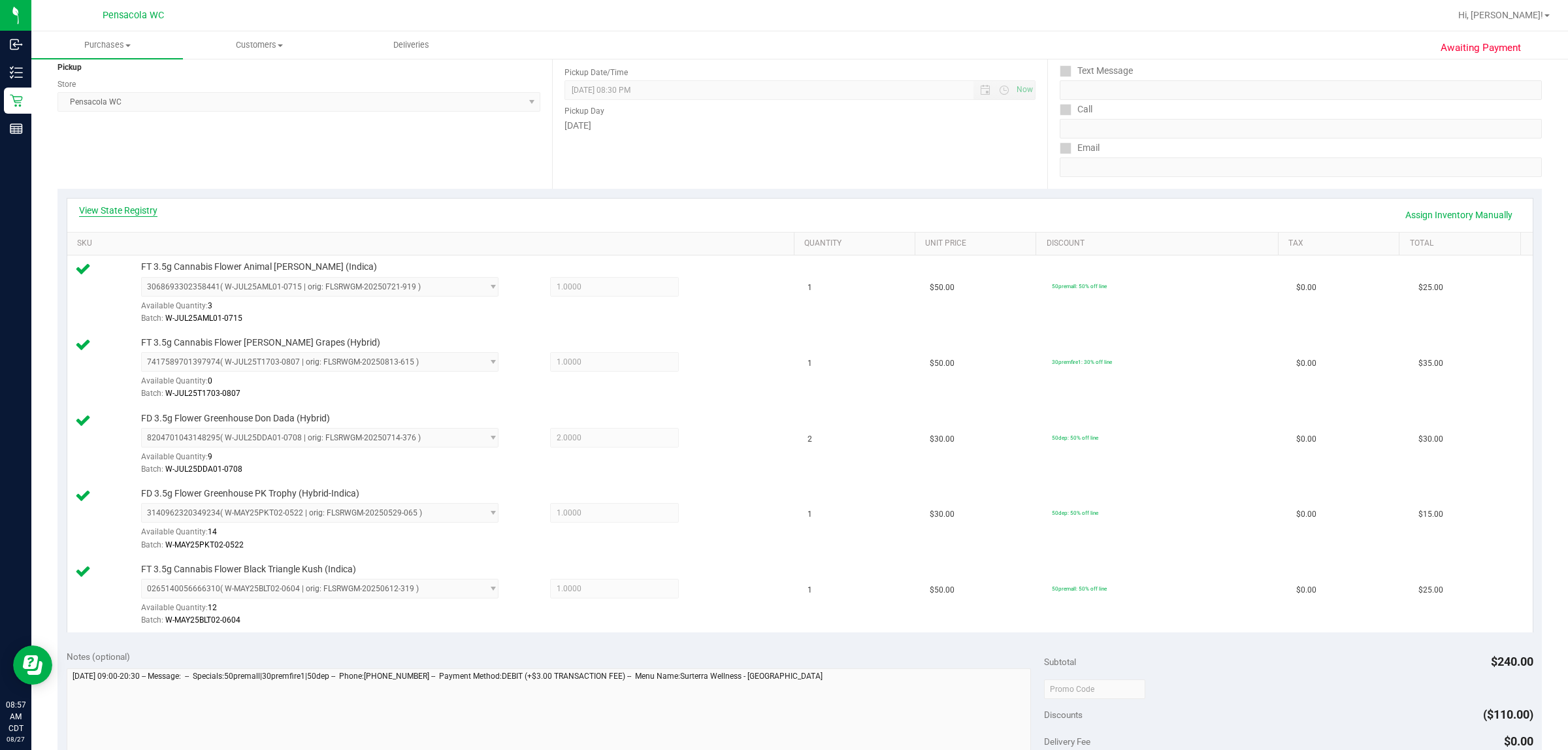
click at [149, 214] on link "View State Registry" at bounding box center [118, 211] width 79 height 13
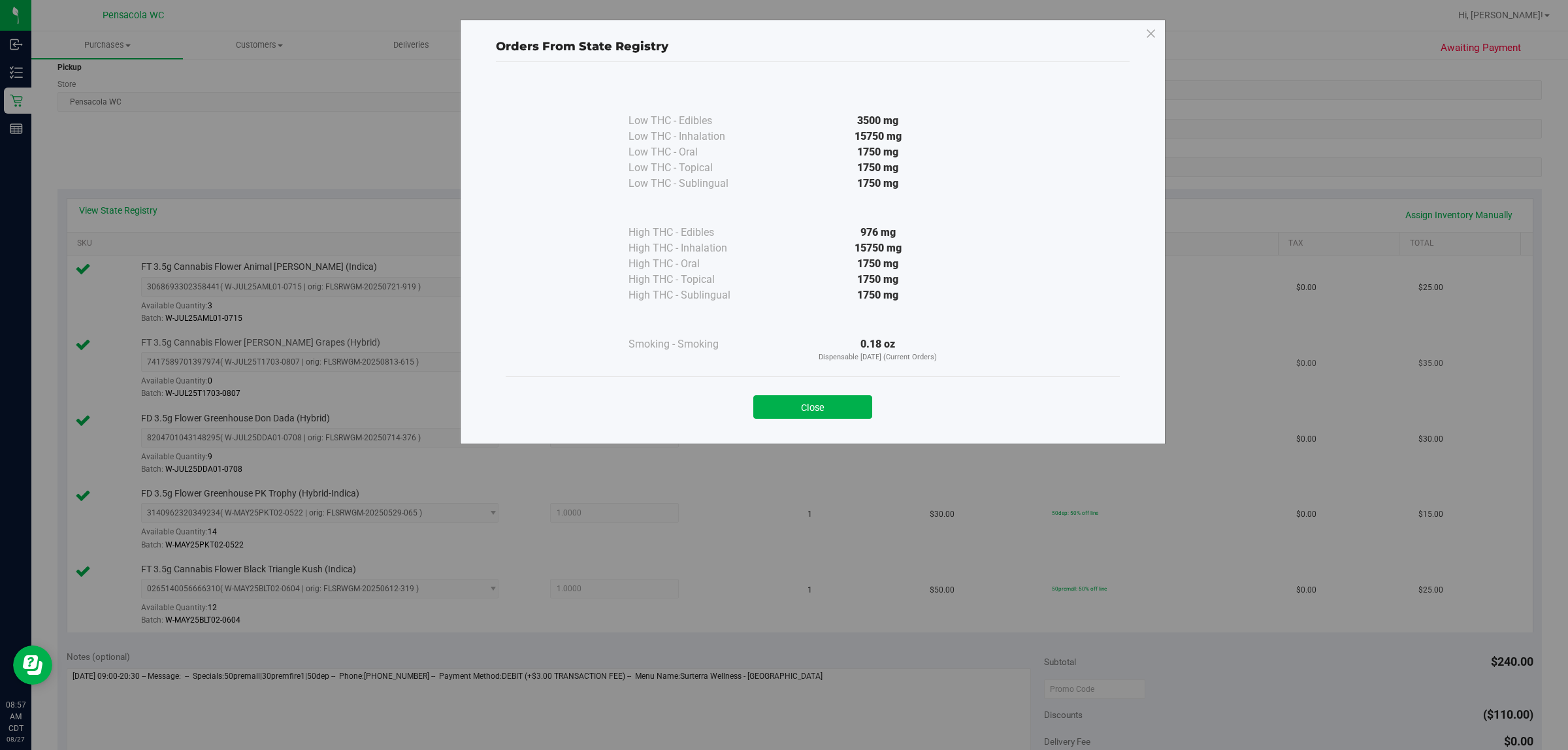
click at [766, 395] on button "Close" at bounding box center [813, 407] width 119 height 24
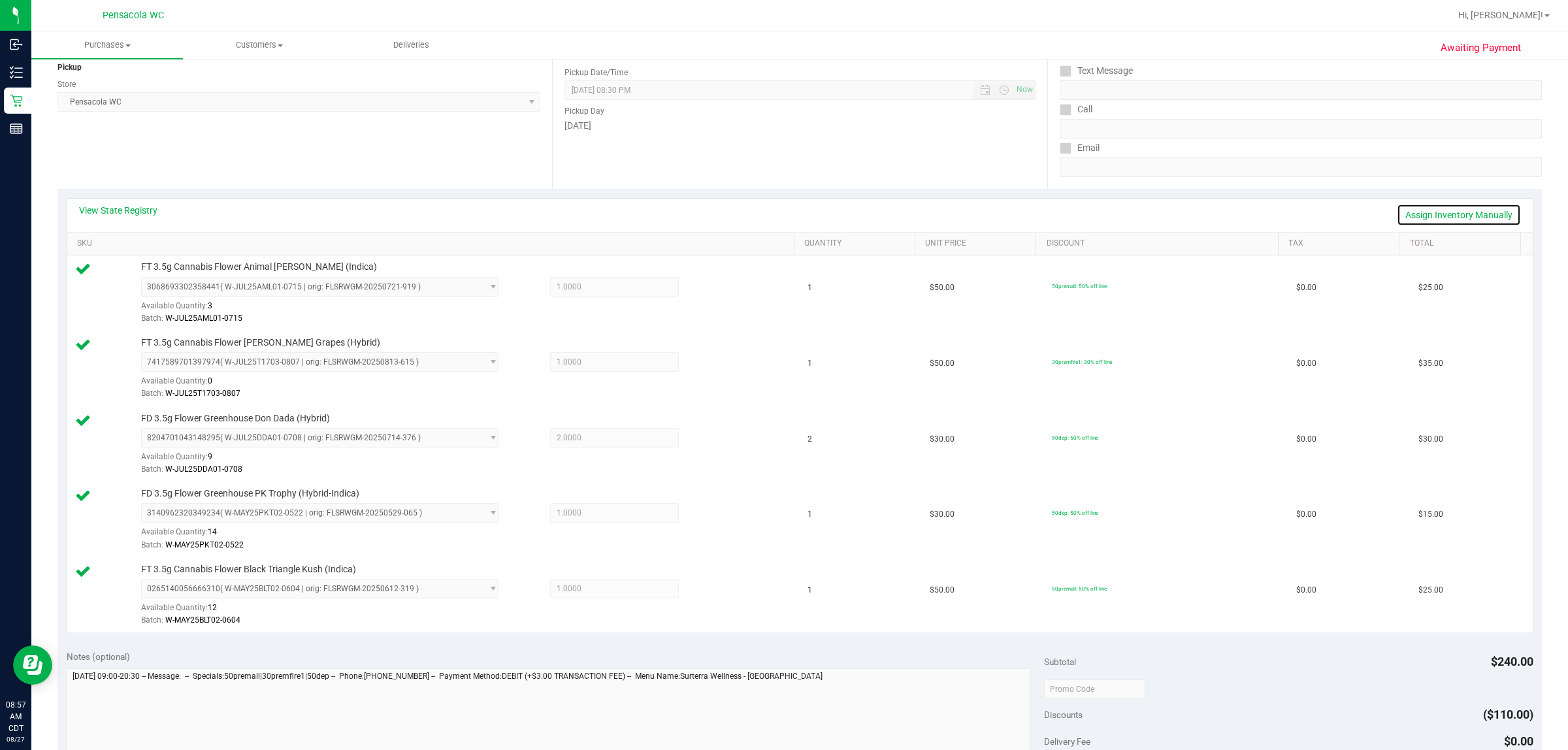
click at [782, 217] on link "Assign Inventory Manually" at bounding box center [1459, 215] width 124 height 22
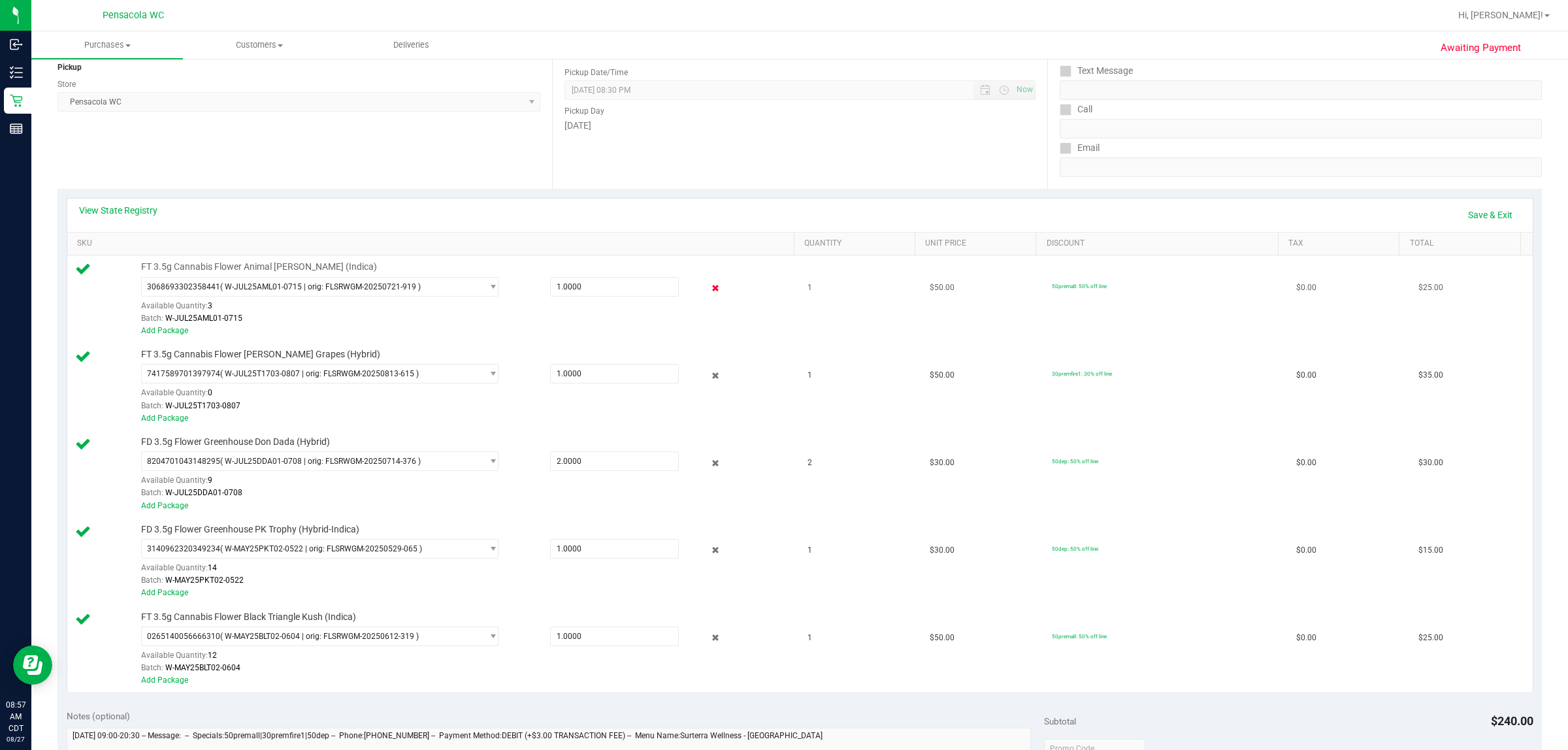
scroll to position [0, 0]
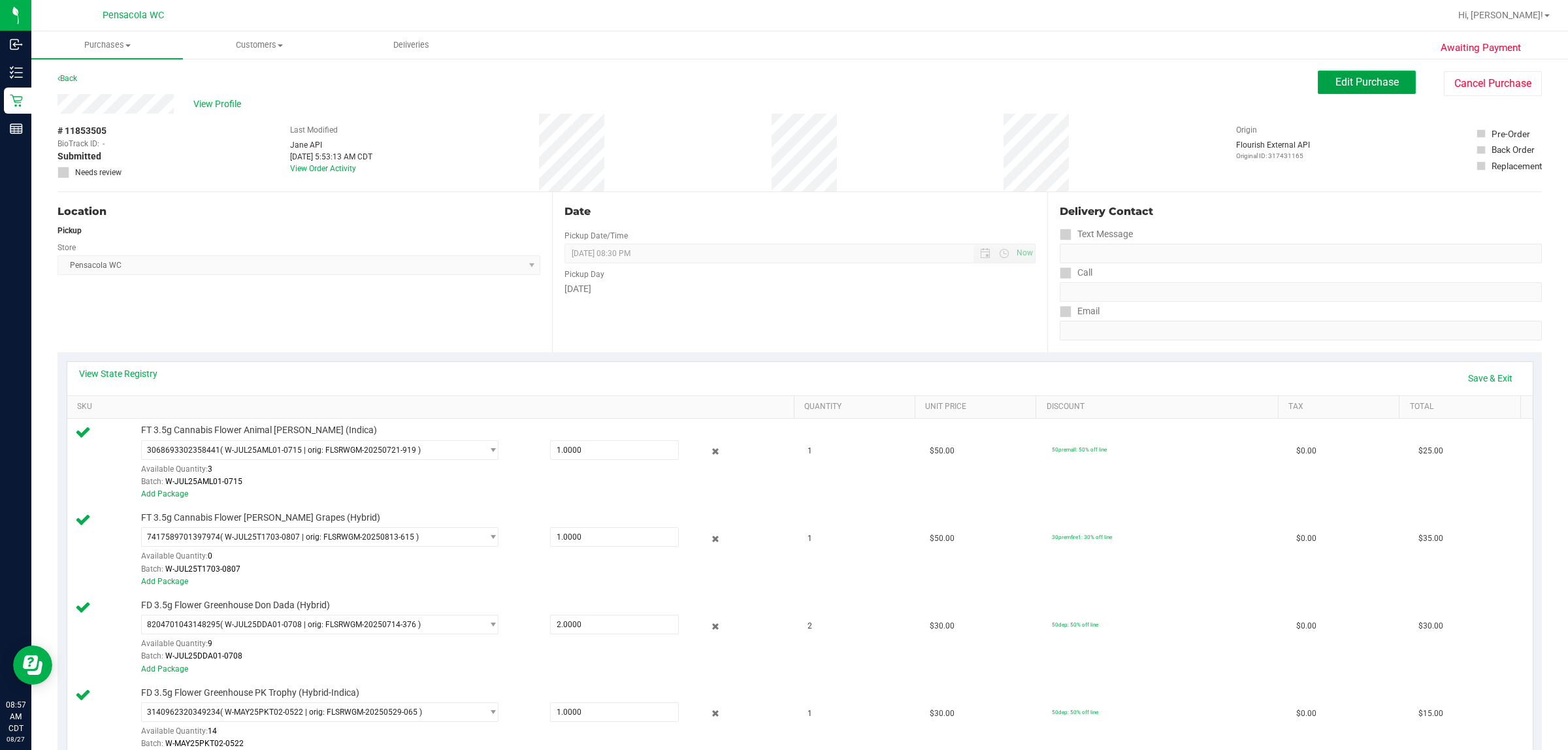
click at [782, 88] on span "Edit Purchase" at bounding box center [1368, 82] width 63 height 12
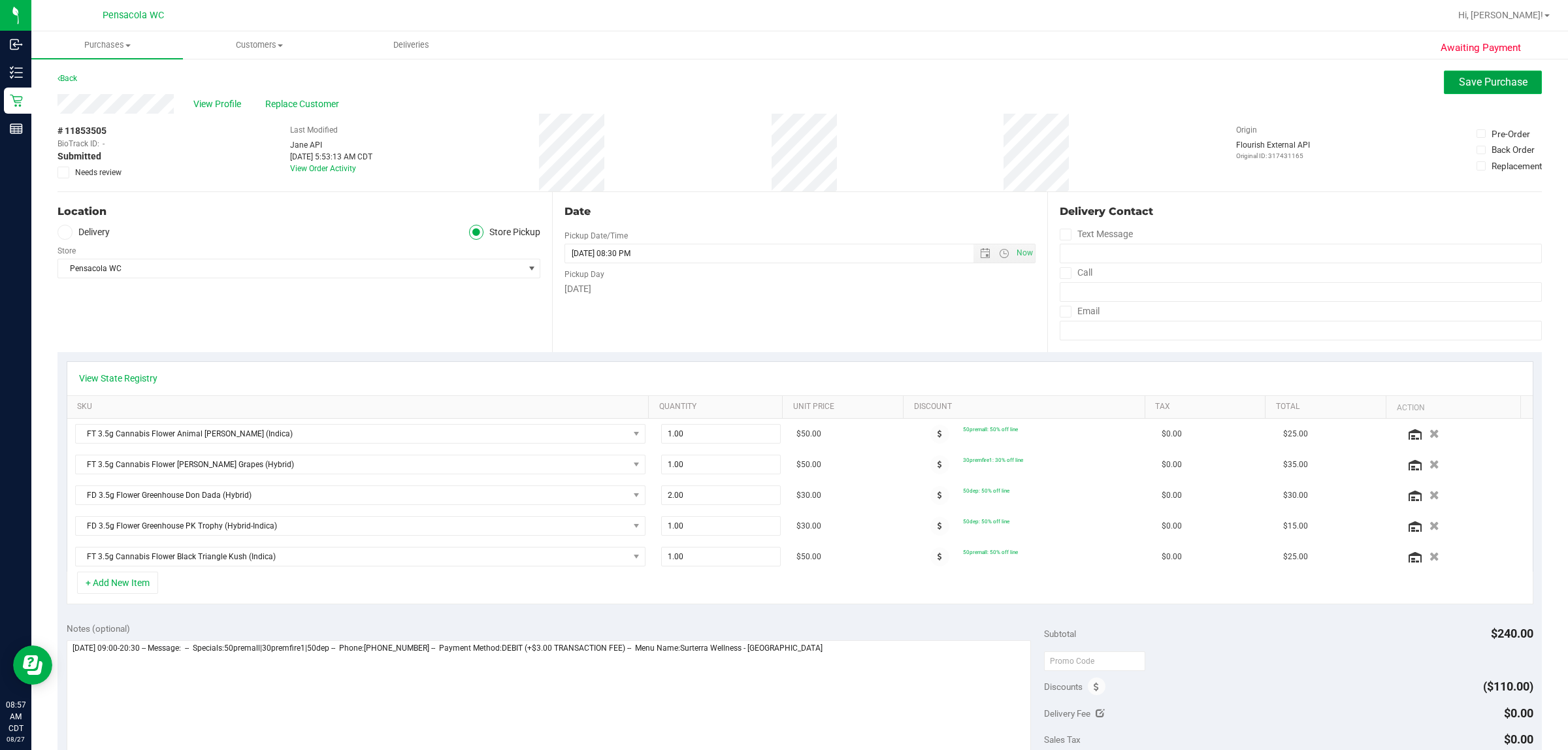
click at [782, 82] on button "Save Purchase" at bounding box center [1493, 82] width 98 height 24
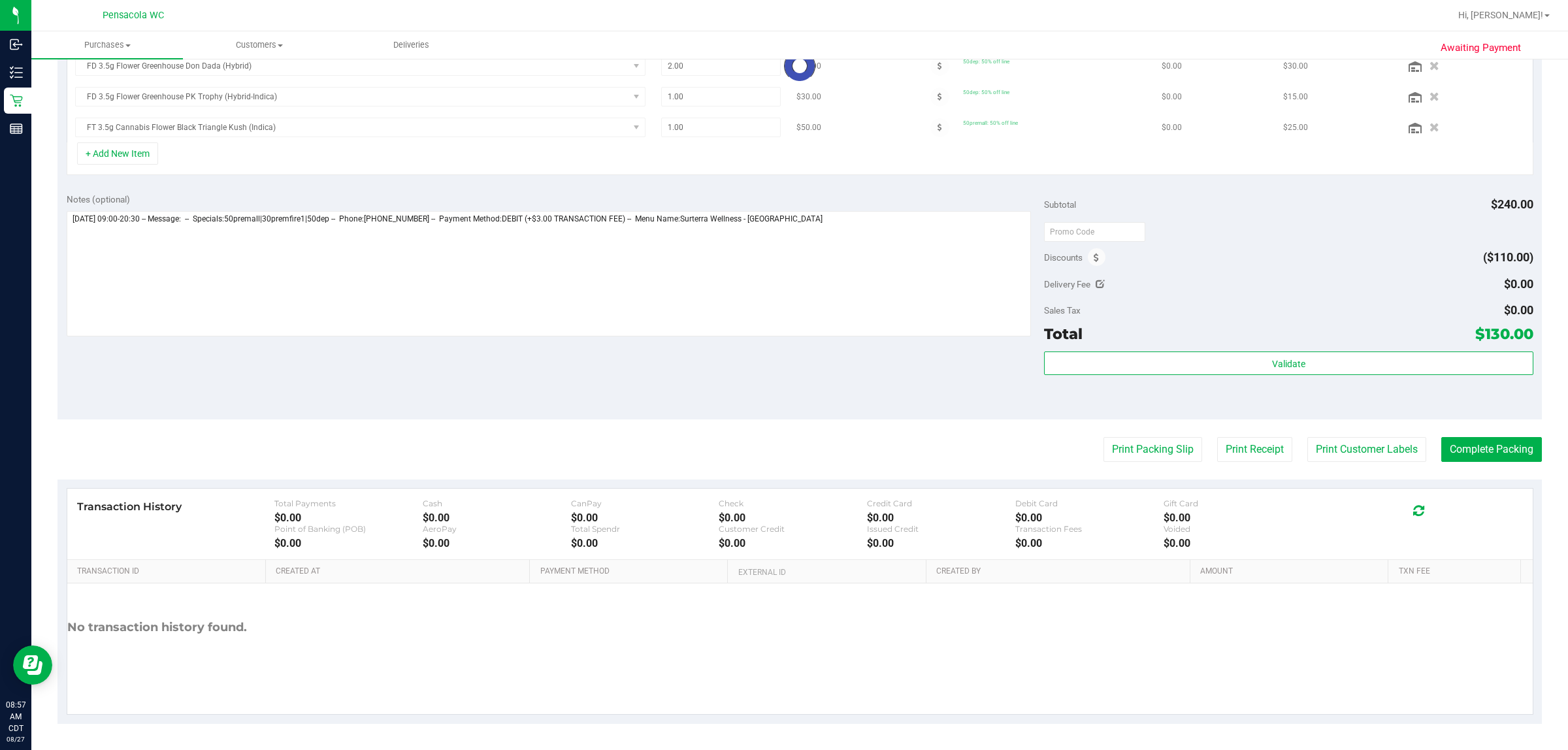
scroll to position [430, 0]
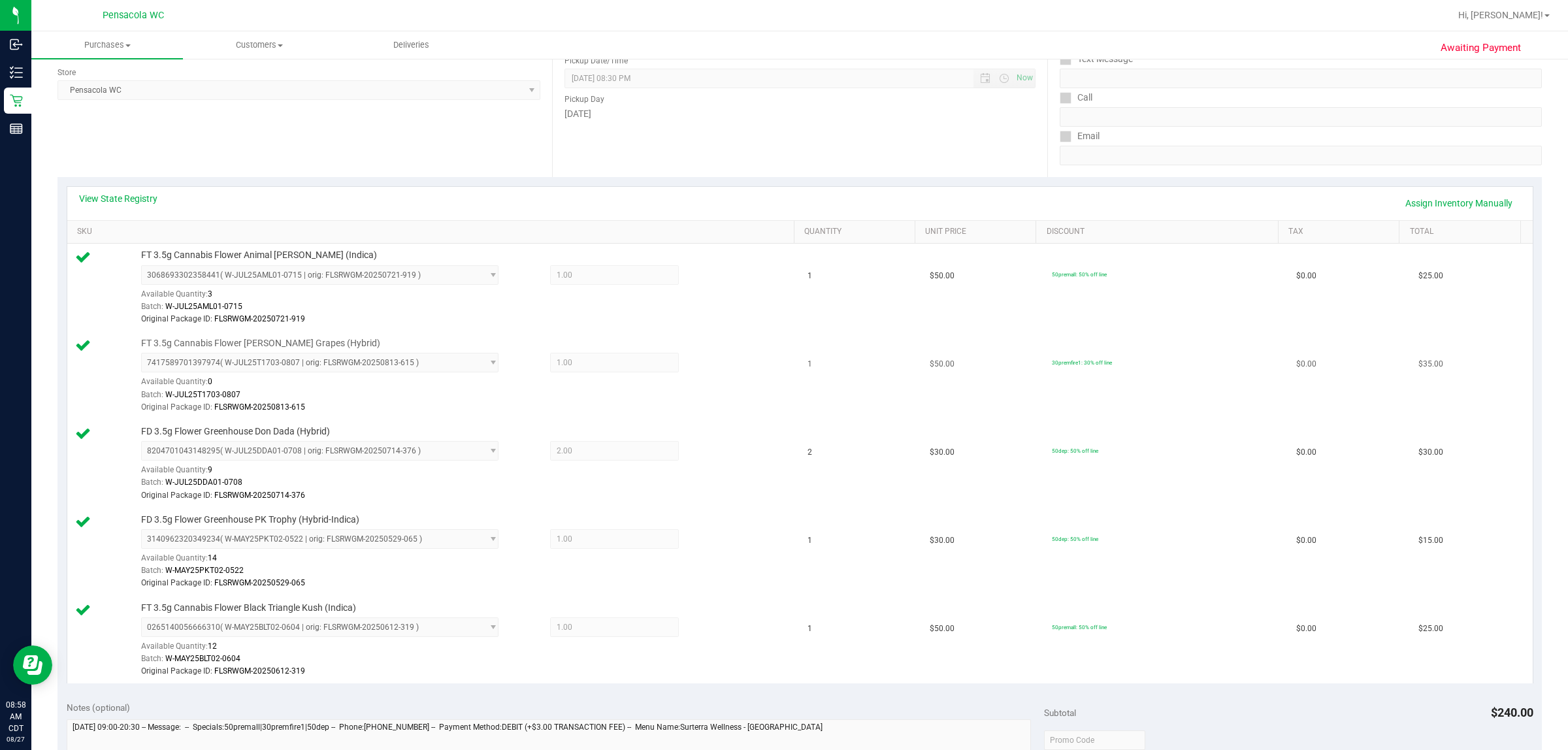
scroll to position [163, 0]
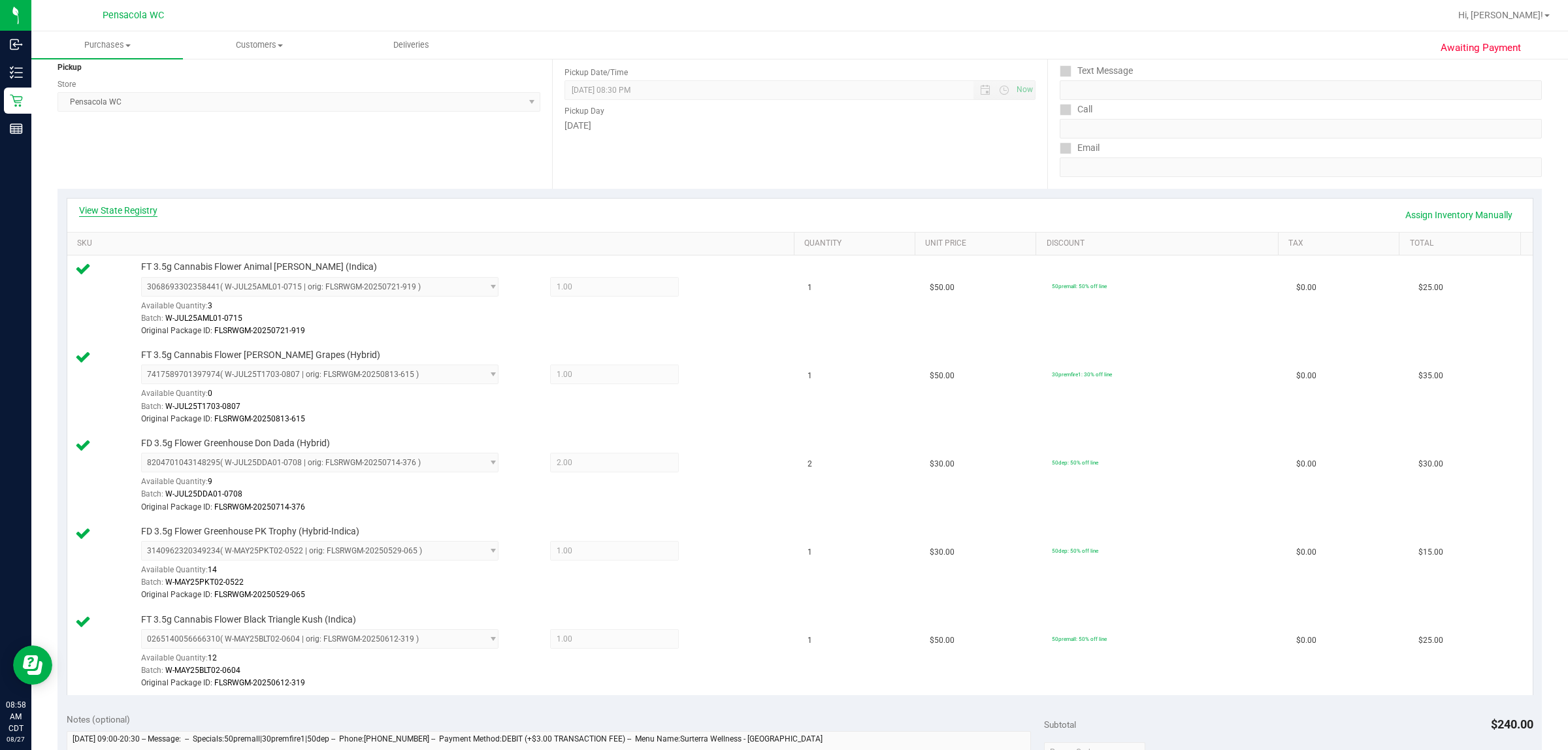
click at [122, 206] on link "View State Registry" at bounding box center [118, 211] width 79 height 13
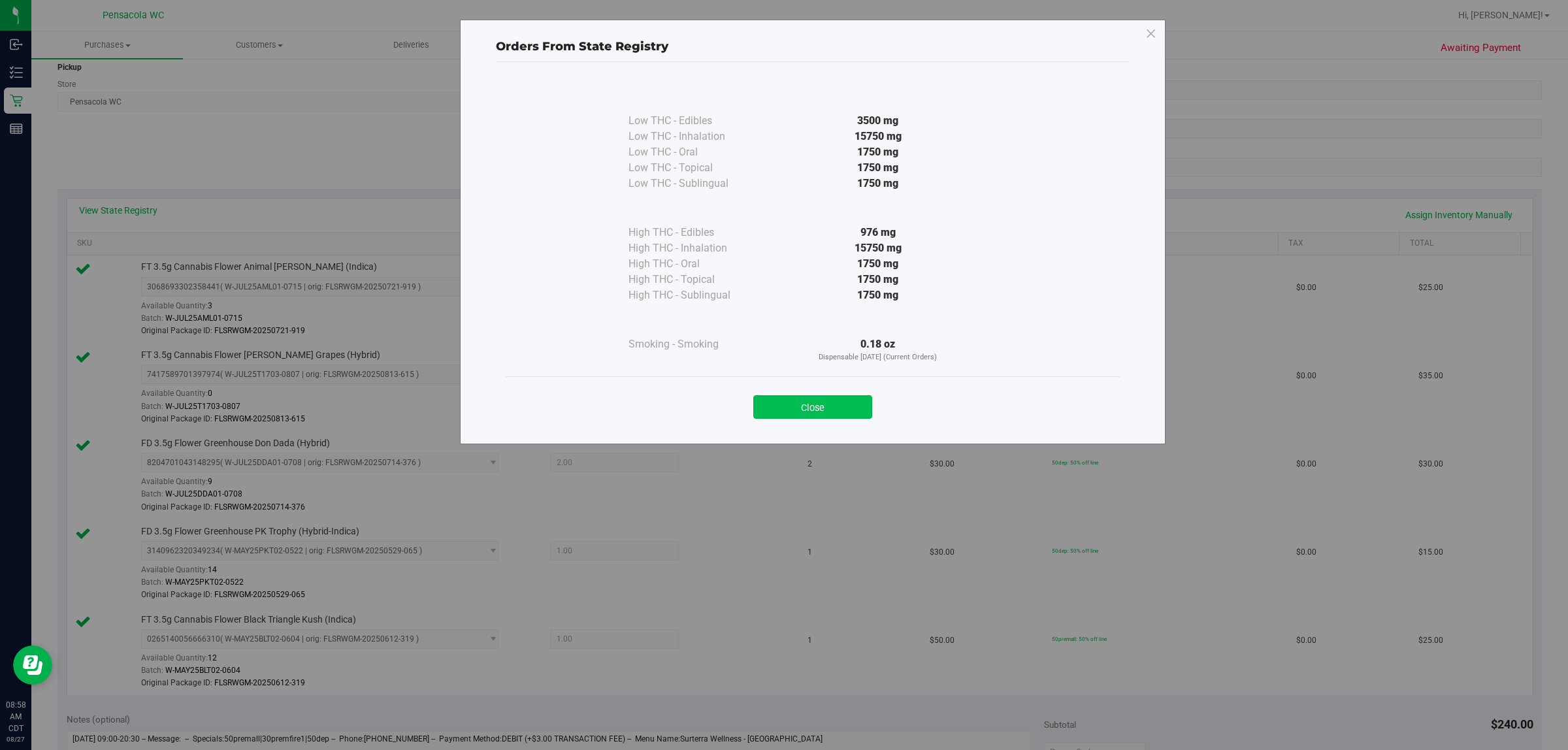
click at [782, 410] on button "Close" at bounding box center [813, 407] width 119 height 24
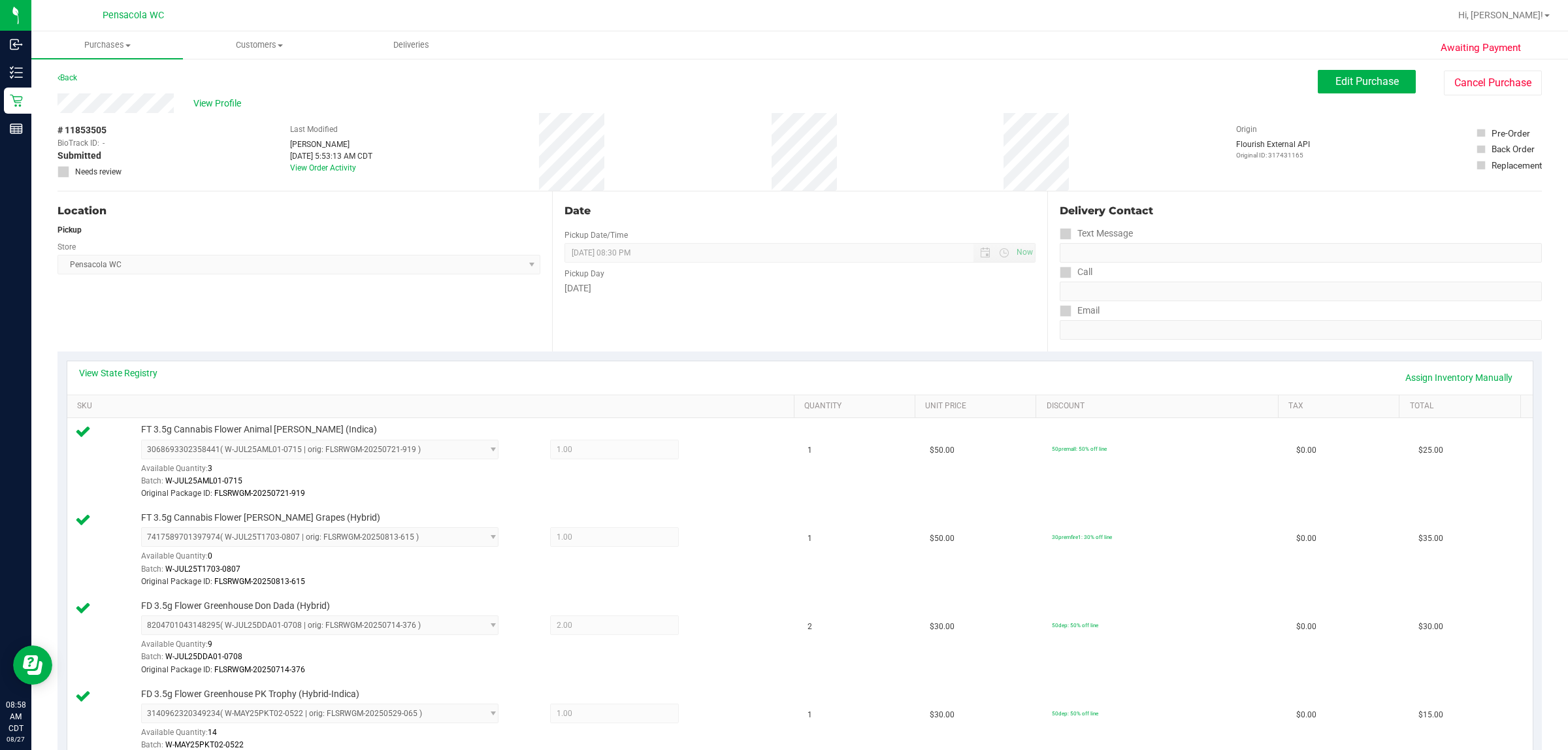
scroll to position [0, 0]
click at [782, 369] on link "Assign Inventory Manually" at bounding box center [1459, 378] width 124 height 22
click at [709, 452] on icon at bounding box center [715, 452] width 13 height 15
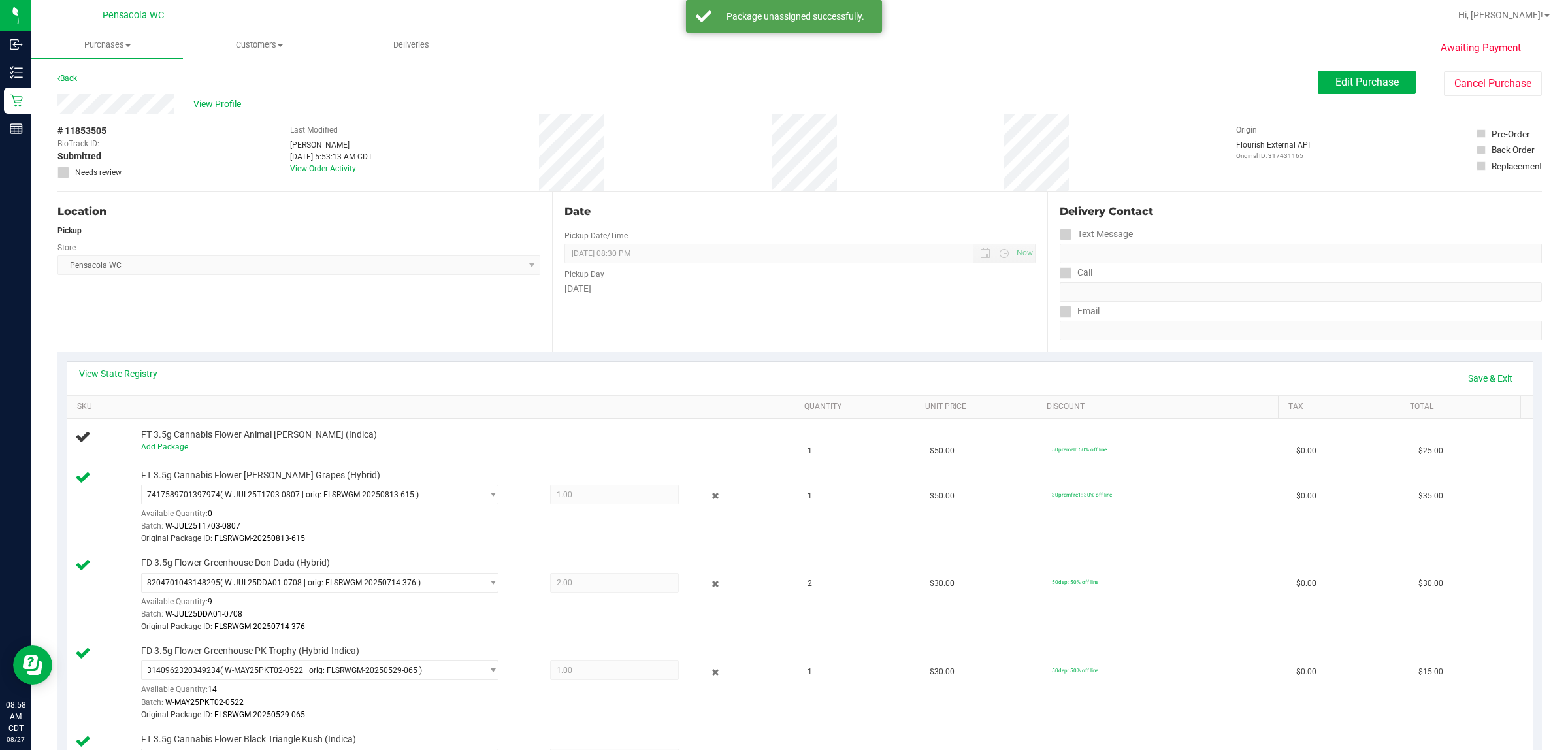
click at [709, 500] on icon at bounding box center [715, 497] width 13 height 15
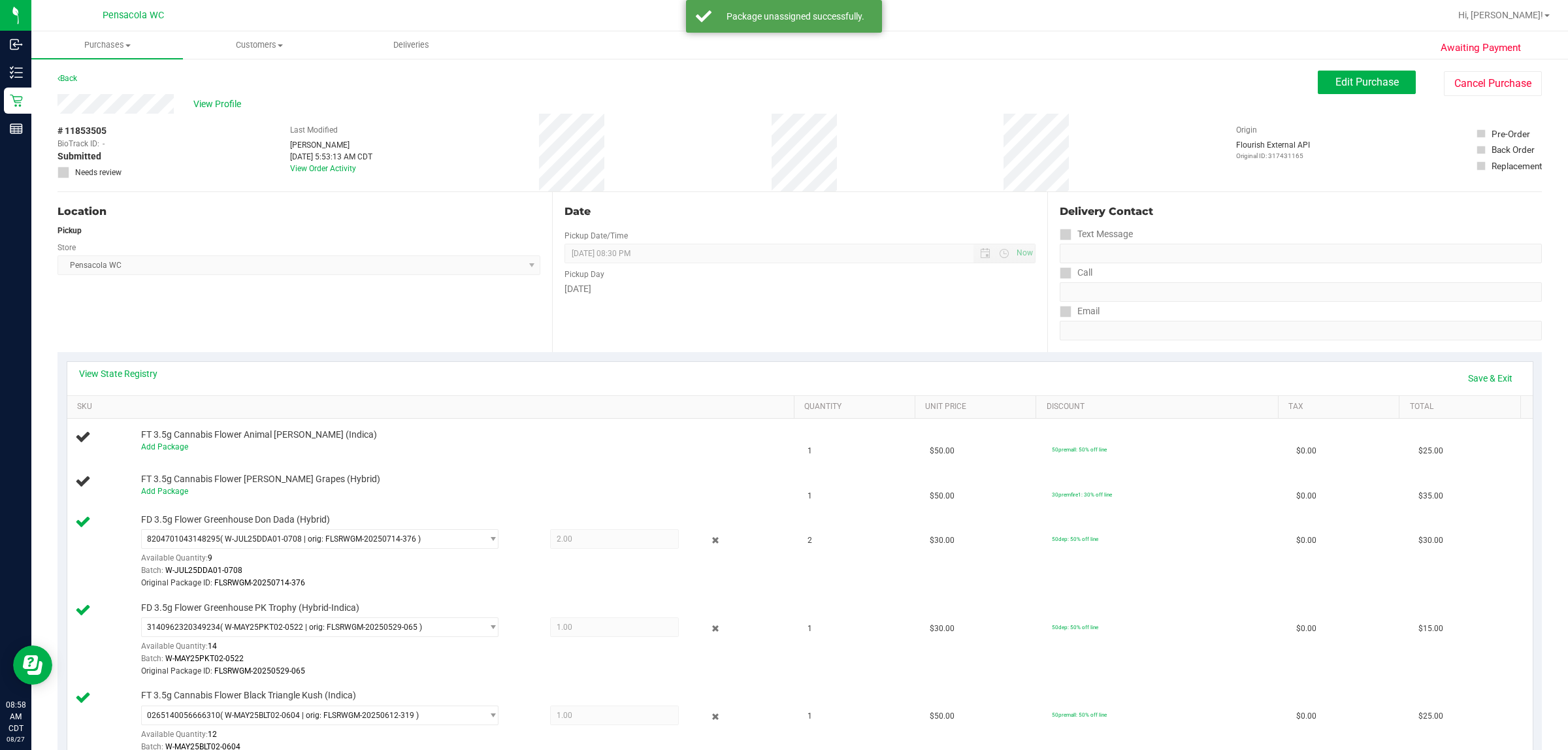
click at [708, 500] on td "FT 3.5g Cannabis Flower Gaspar's Grapes (Hybrid) Add Package" at bounding box center [433, 486] width 733 height 44
click at [709, 544] on icon at bounding box center [715, 541] width 13 height 15
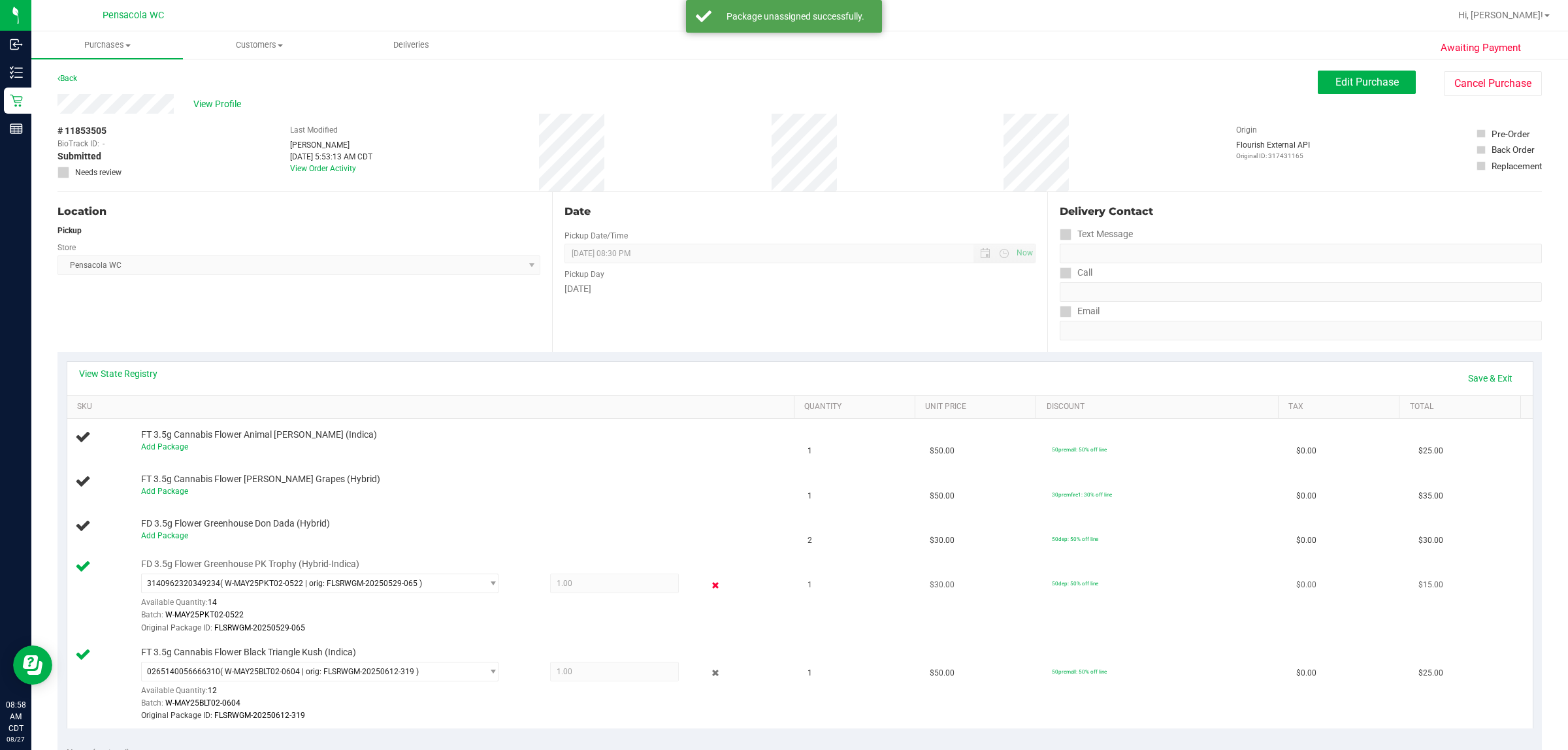
click at [709, 586] on icon at bounding box center [715, 585] width 13 height 15
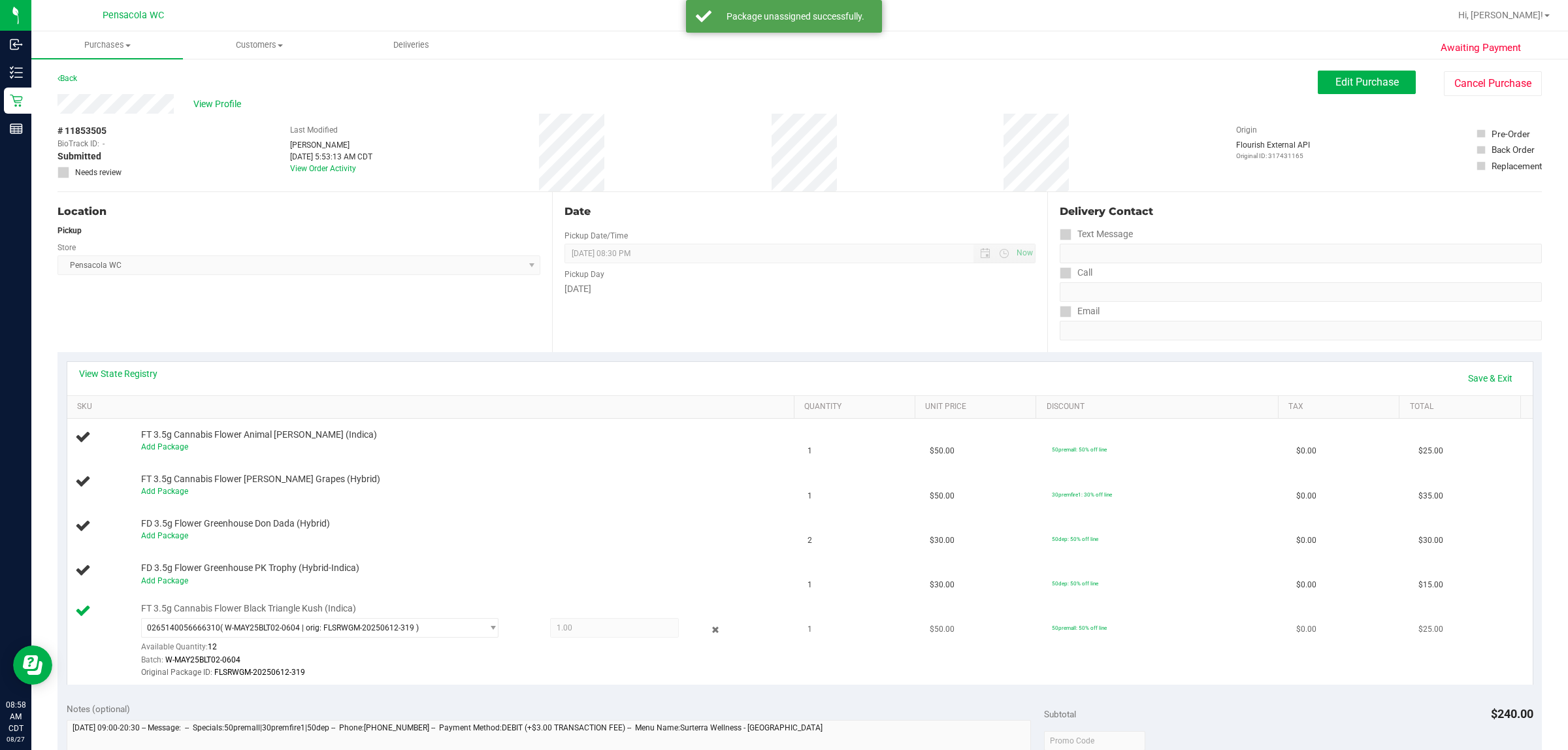
click at [704, 639] on div "0265140056666310 ( W-MAY25BLT02-0604 | orig: FLSRWGM-20250612-319 ) 02651400566…" at bounding box center [463, 648] width 645 height 60
click at [709, 634] on icon at bounding box center [715, 630] width 13 height 15
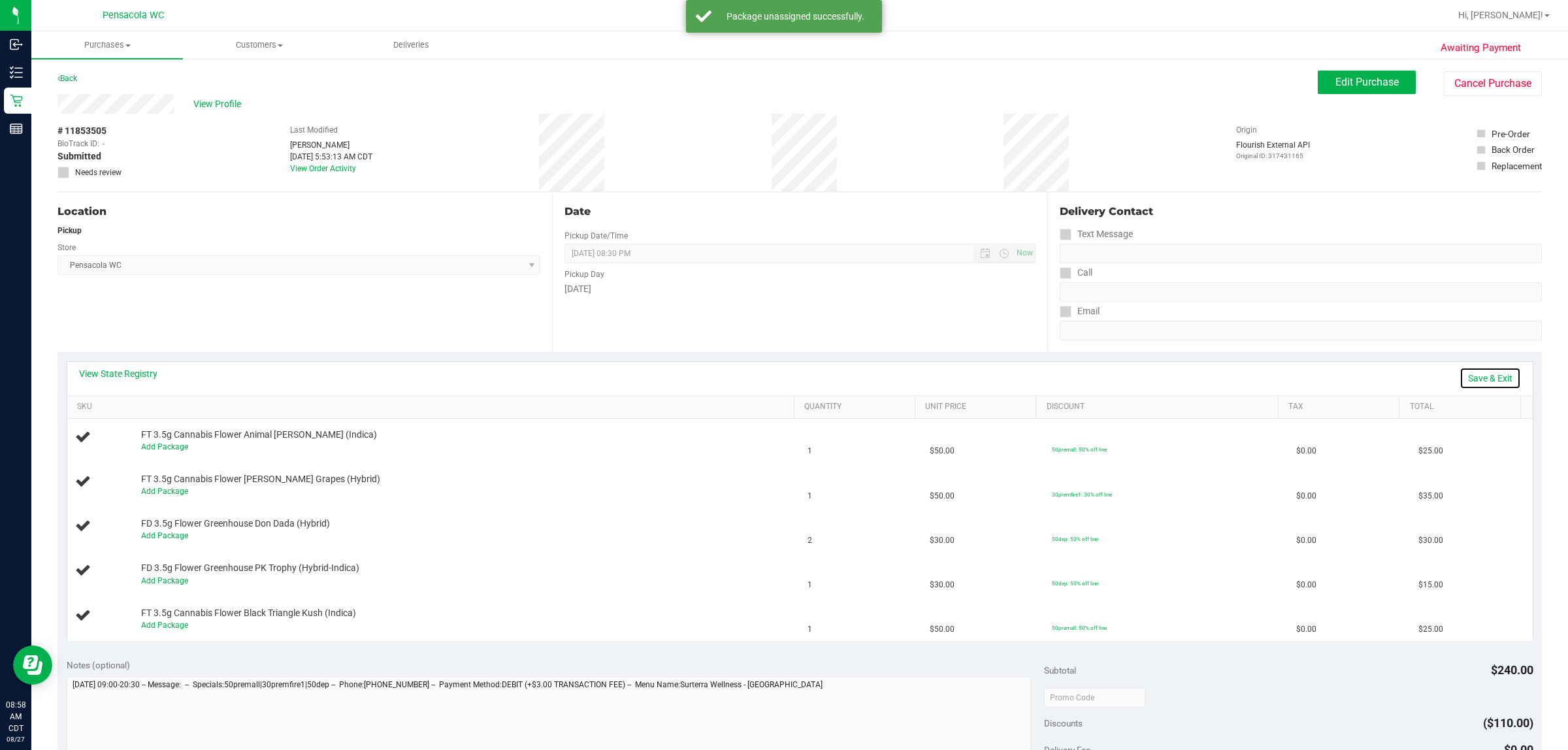
click at [782, 378] on link "Save & Exit" at bounding box center [1490, 378] width 61 height 22
click at [232, 105] on span "View Profile" at bounding box center [220, 105] width 53 height 13
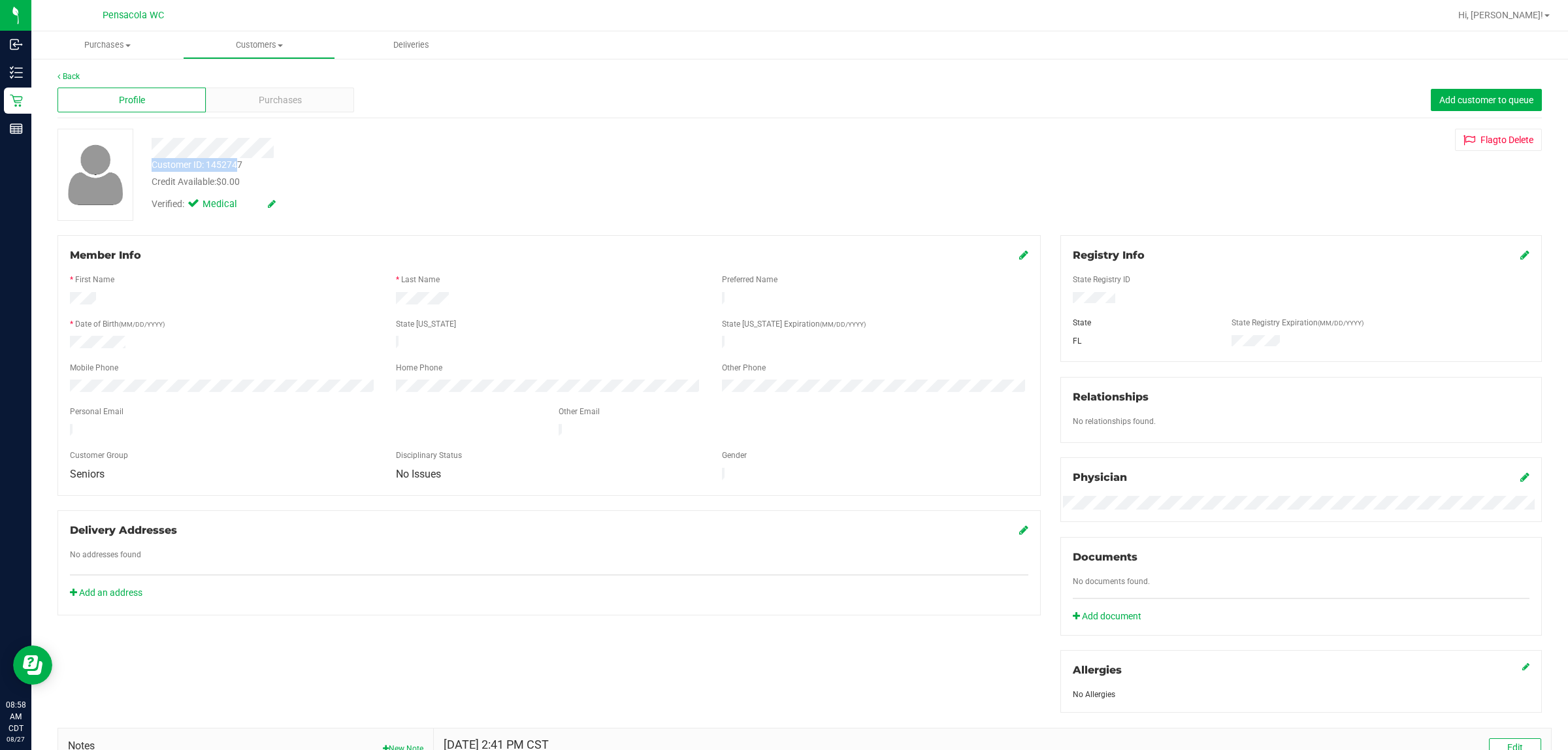
click at [235, 165] on div "Customer ID: 1452747 Credit Available: $0.00 Verified: Medical" at bounding box center [518, 173] width 752 height 89
click at [244, 176] on div "Credit Available: $0.00" at bounding box center [518, 182] width 733 height 13
drag, startPoint x: 245, startPoint y: 158, endPoint x: 209, endPoint y: 165, distance: 36.7
click at [209, 165] on div "Customer ID: 1452747 Credit Available: $0.00" at bounding box center [518, 174] width 752 height 31
copy div "1452747"
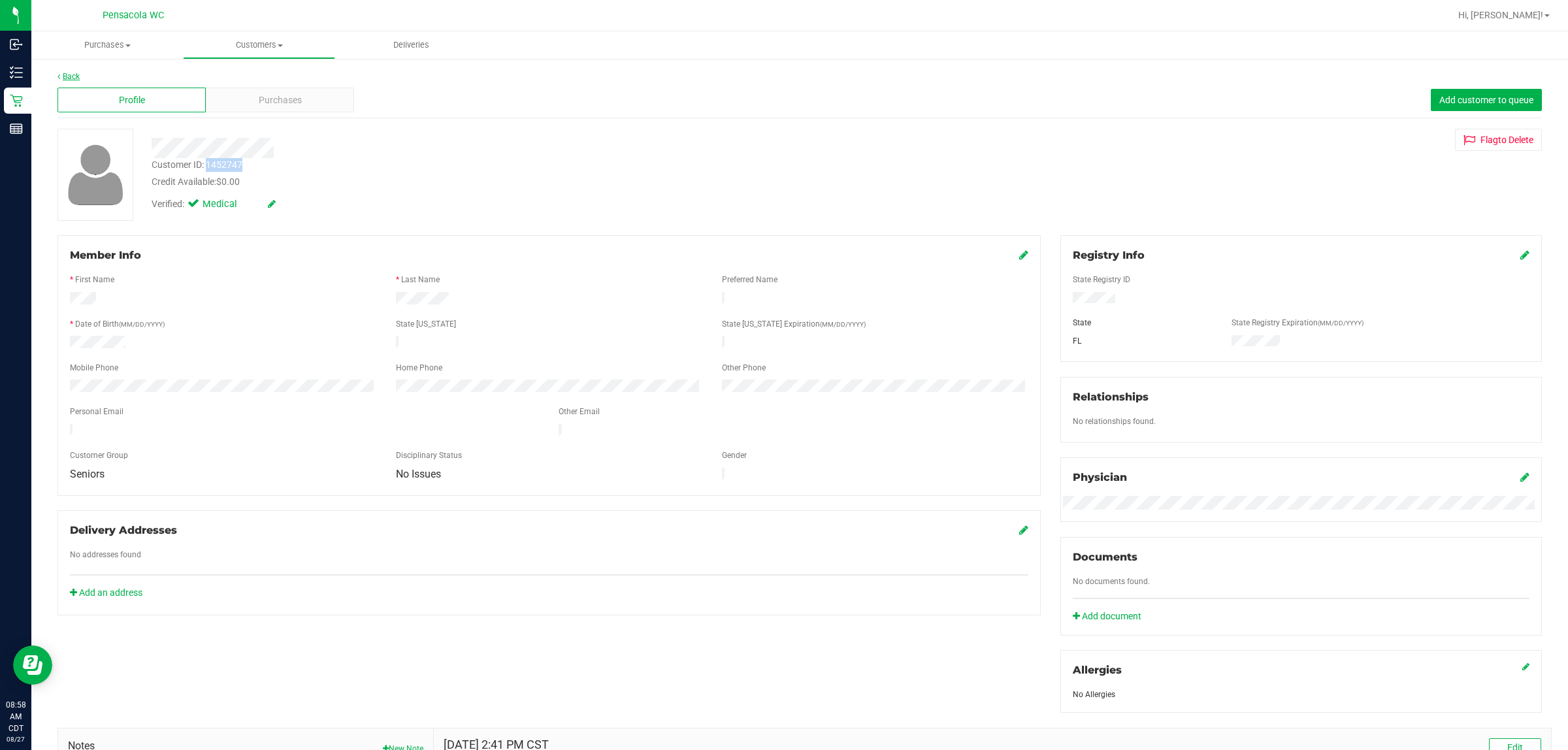
click at [75, 72] on link "Back" at bounding box center [68, 77] width 22 height 10
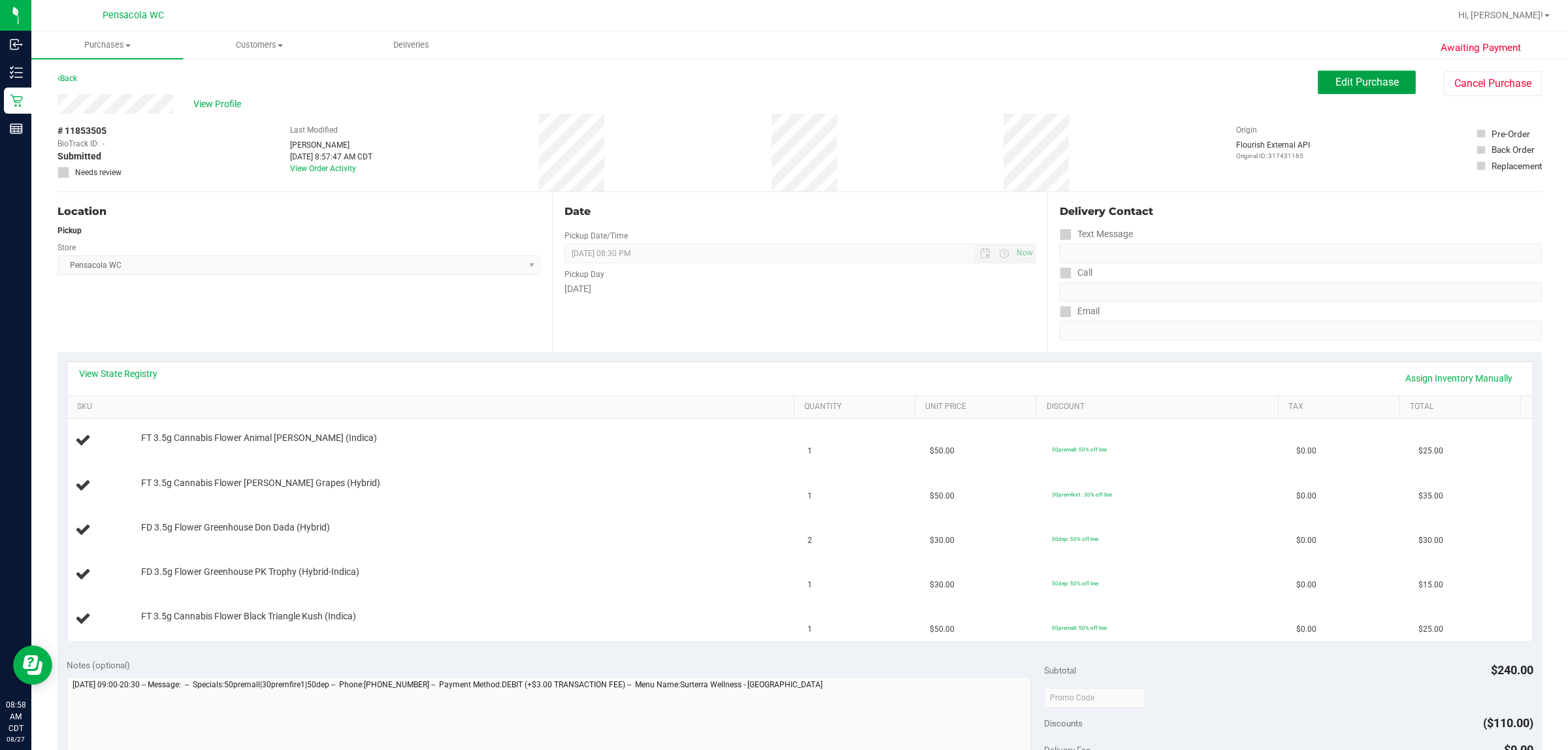
click at [782, 81] on span "Edit Purchase" at bounding box center [1368, 82] width 63 height 12
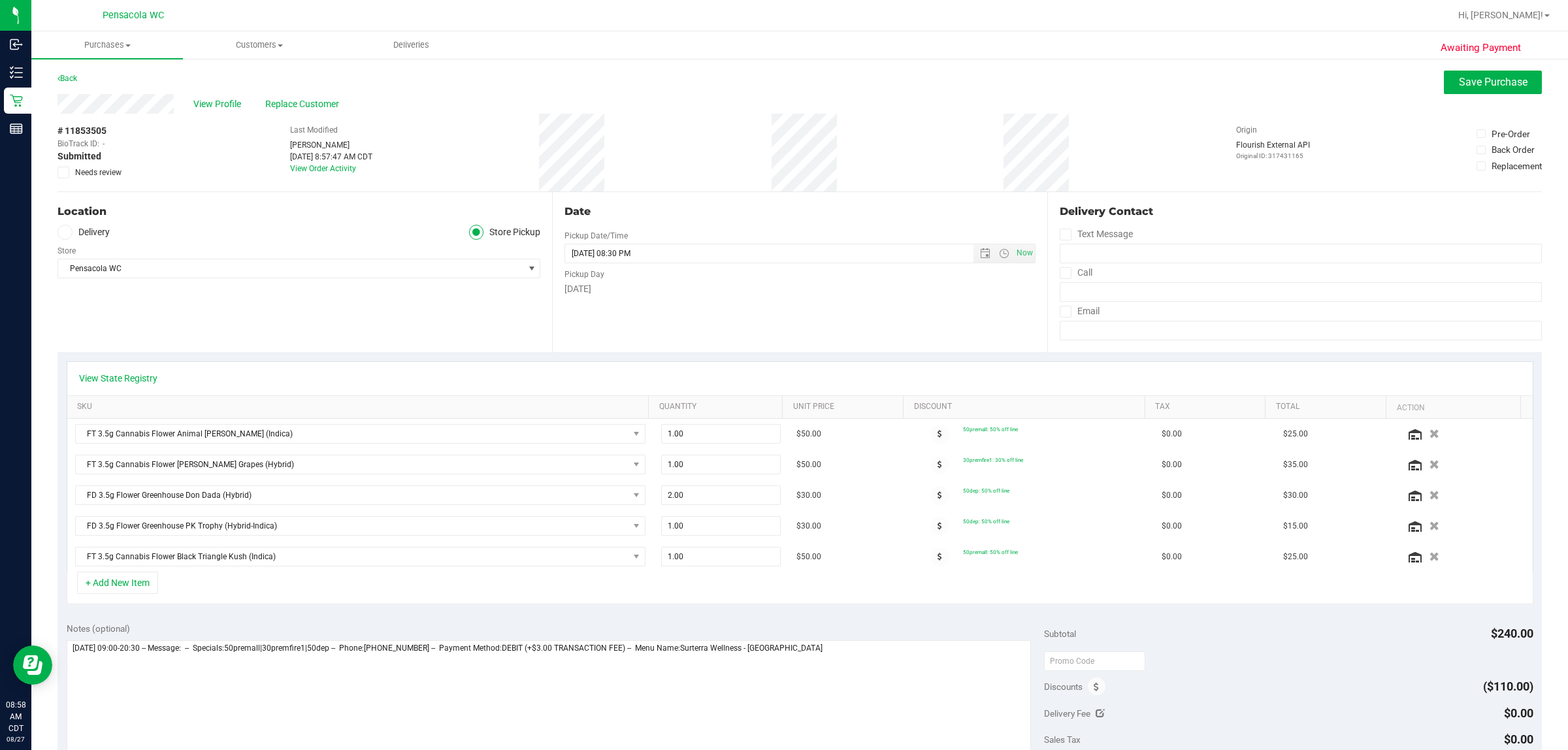
click at [59, 169] on span at bounding box center [63, 173] width 12 height 12
click at [0, 0] on input "Needs review" at bounding box center [0, 0] width 0 height 0
click at [782, 81] on button "Save Purchase" at bounding box center [1493, 82] width 98 height 24
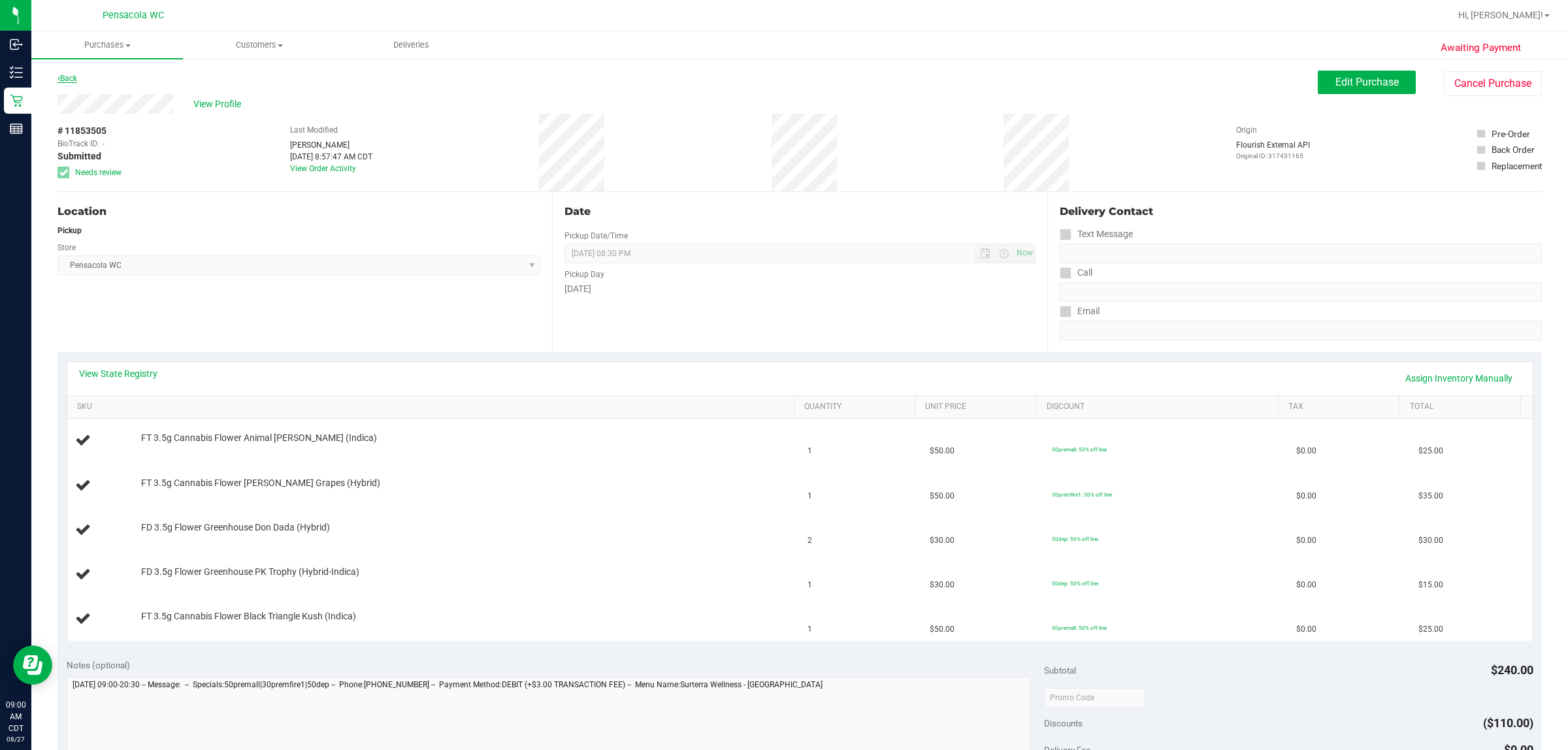
click at [66, 82] on link "Back" at bounding box center [67, 79] width 19 height 10
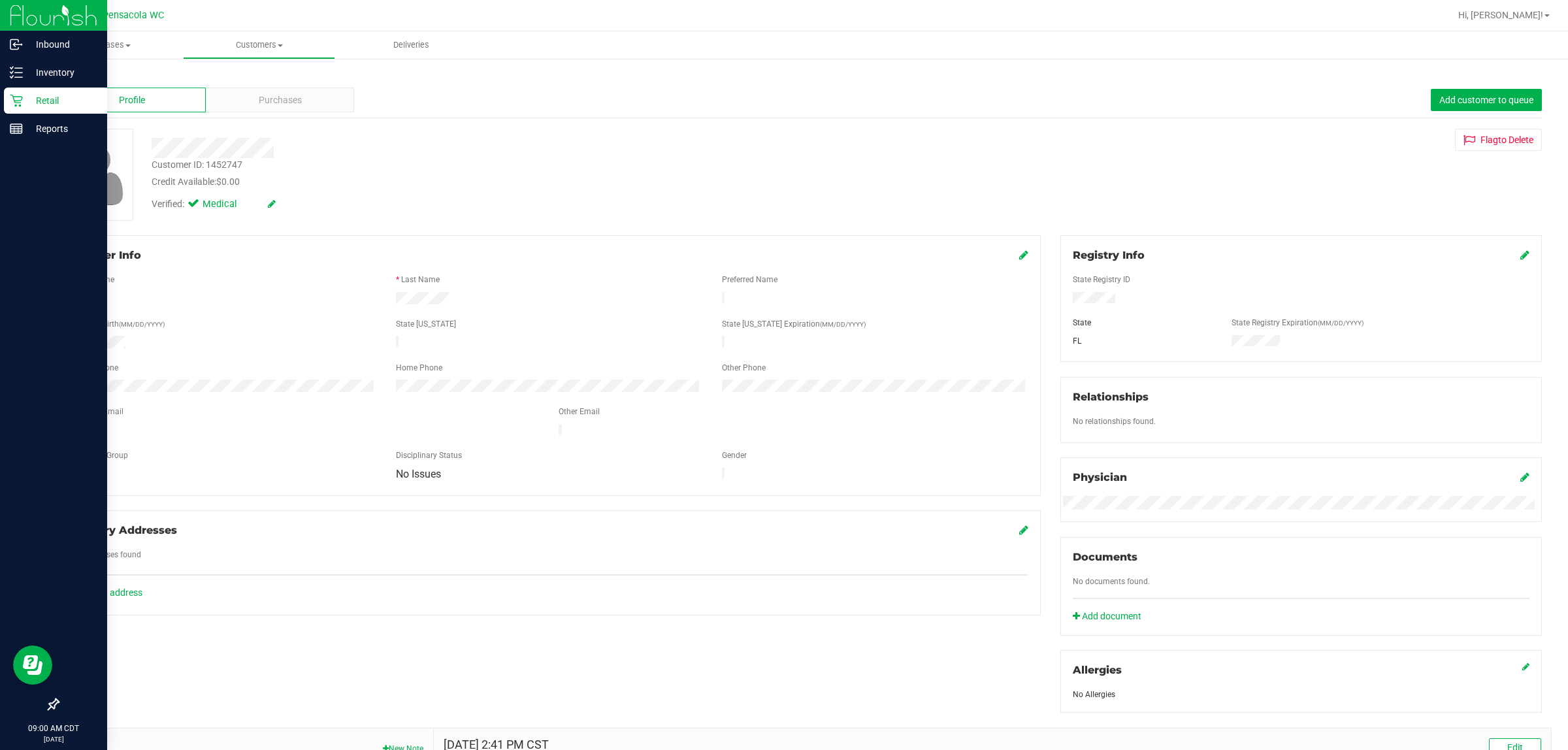
click at [16, 94] on icon at bounding box center [16, 101] width 13 height 13
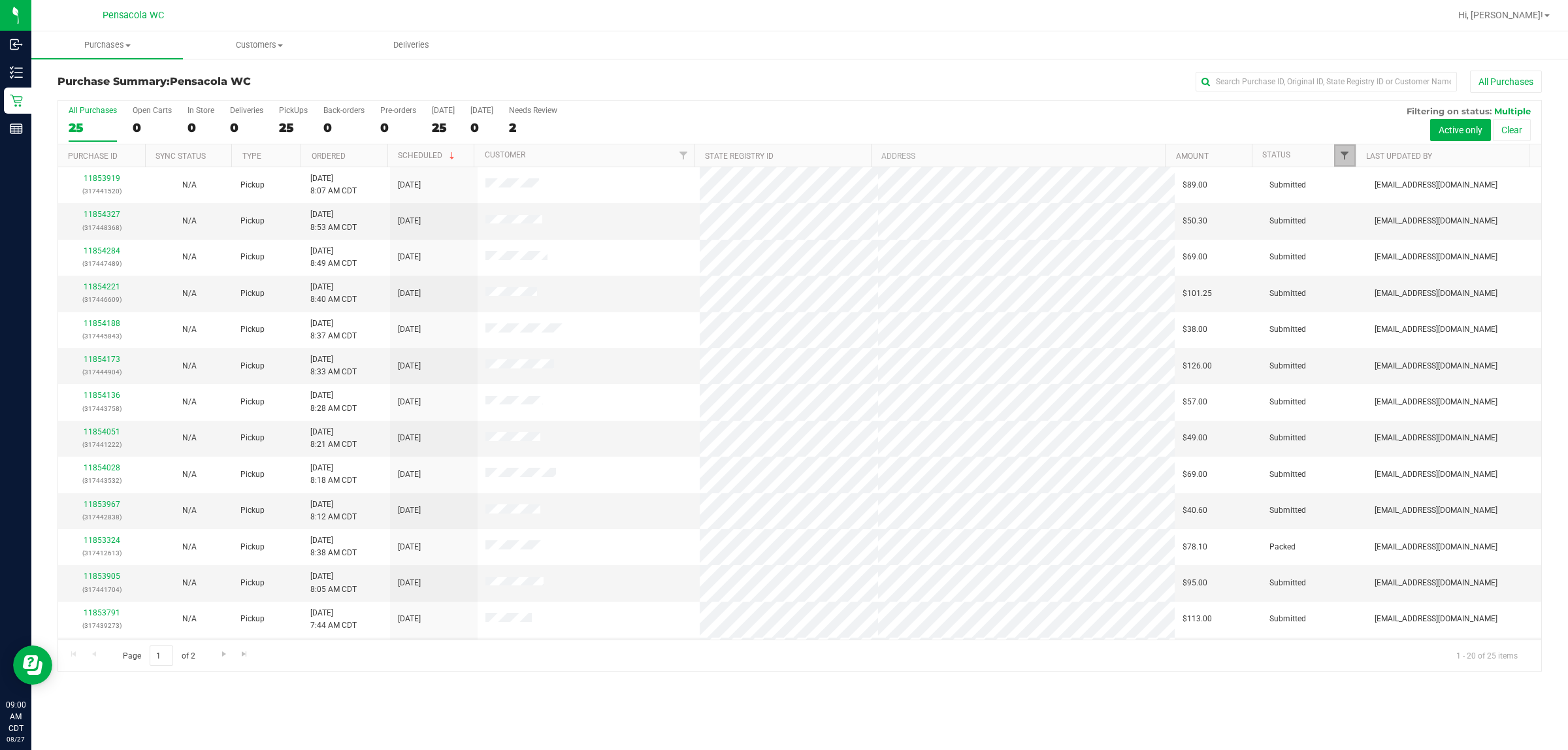
click at [782, 157] on span "Filter" at bounding box center [1345, 155] width 11 height 11
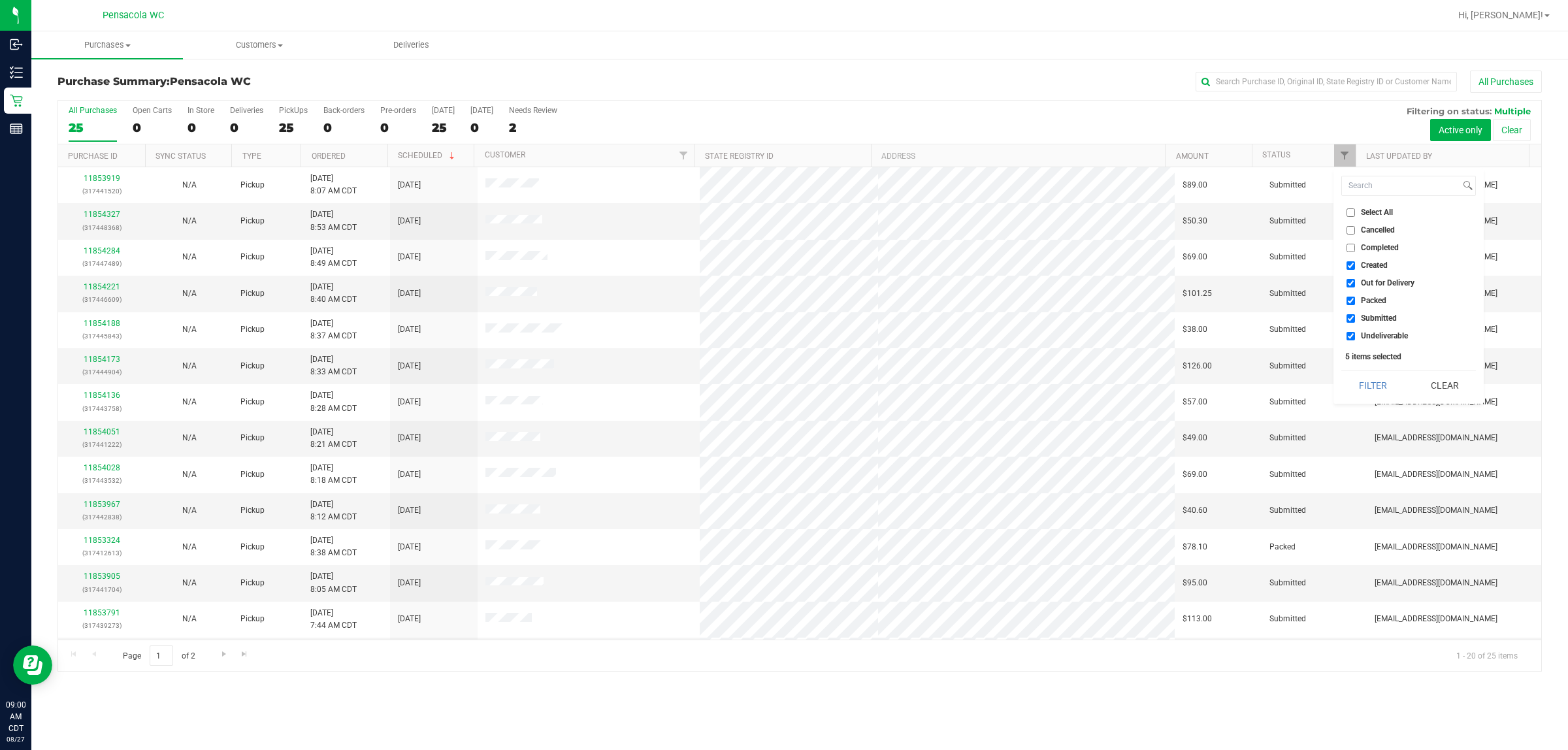
click at [782, 212] on input "Select All" at bounding box center [1350, 212] width 9 height 9
checkbox input "true"
click at [782, 212] on input "Select All" at bounding box center [1350, 212] width 9 height 9
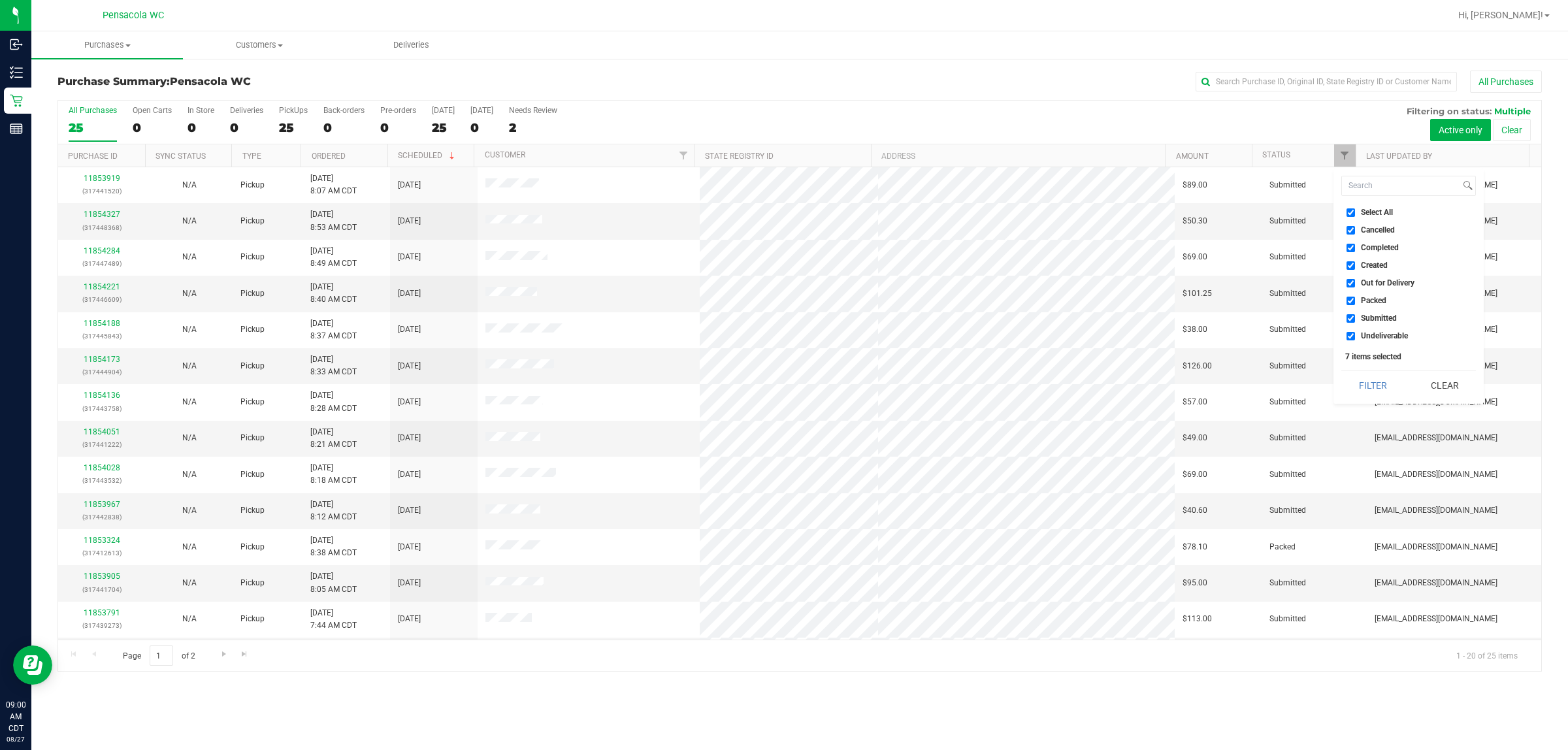
checkbox input "false"
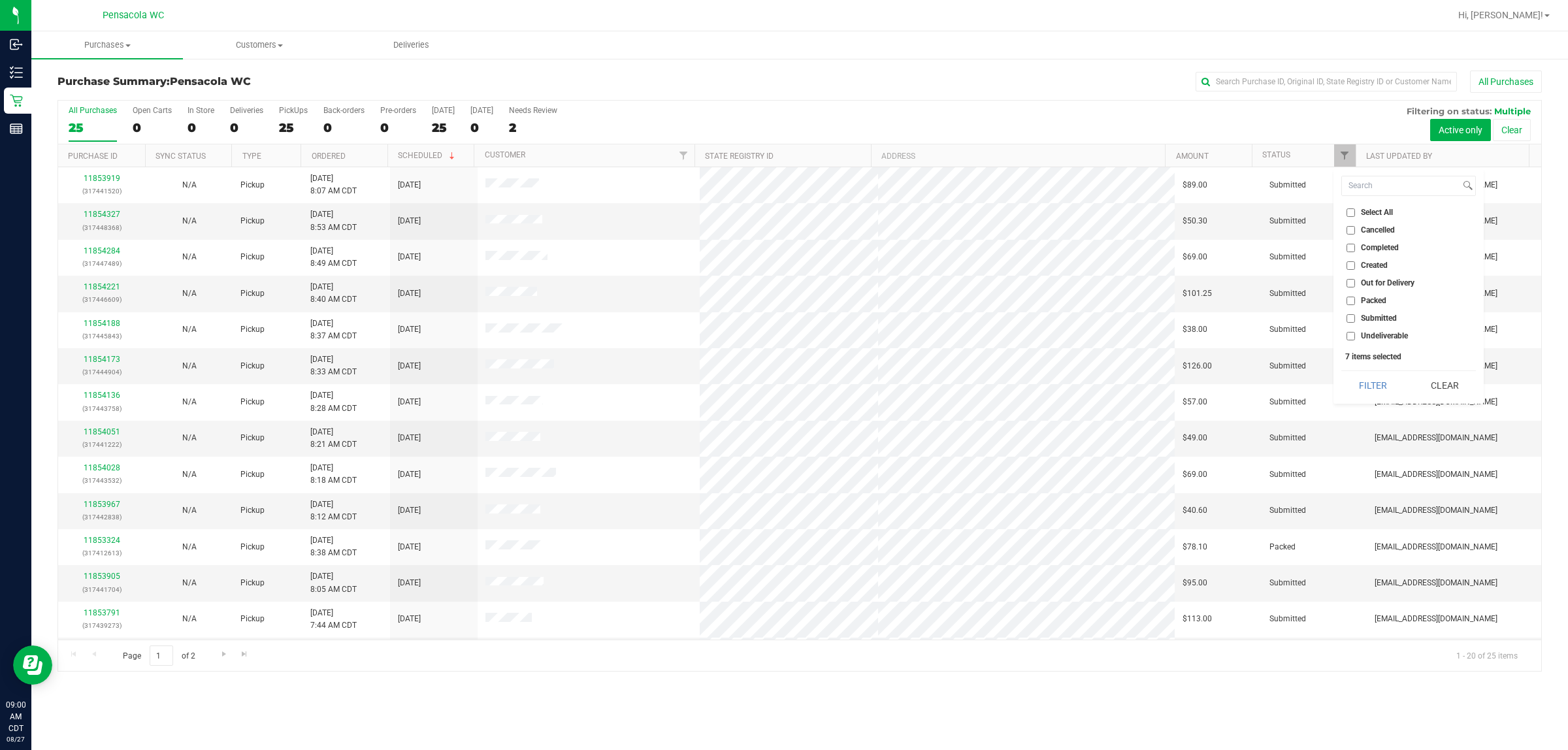
checkbox input "false"
click at [782, 315] on span "Submitted" at bounding box center [1378, 318] width 35 height 8
click at [782, 315] on input "Submitted" at bounding box center [1350, 318] width 9 height 9
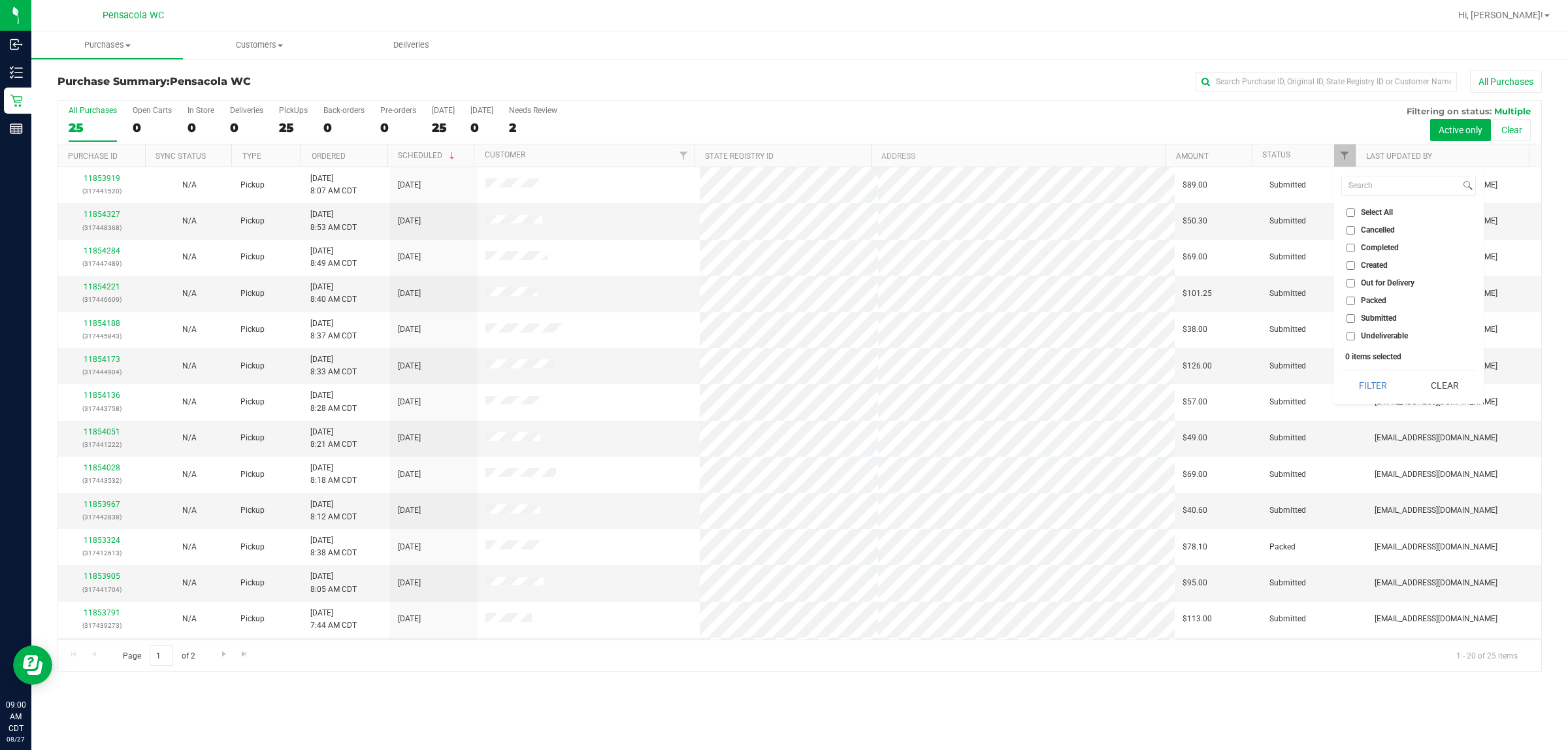
checkbox input "true"
click at [782, 392] on button "Filter" at bounding box center [1372, 386] width 62 height 29
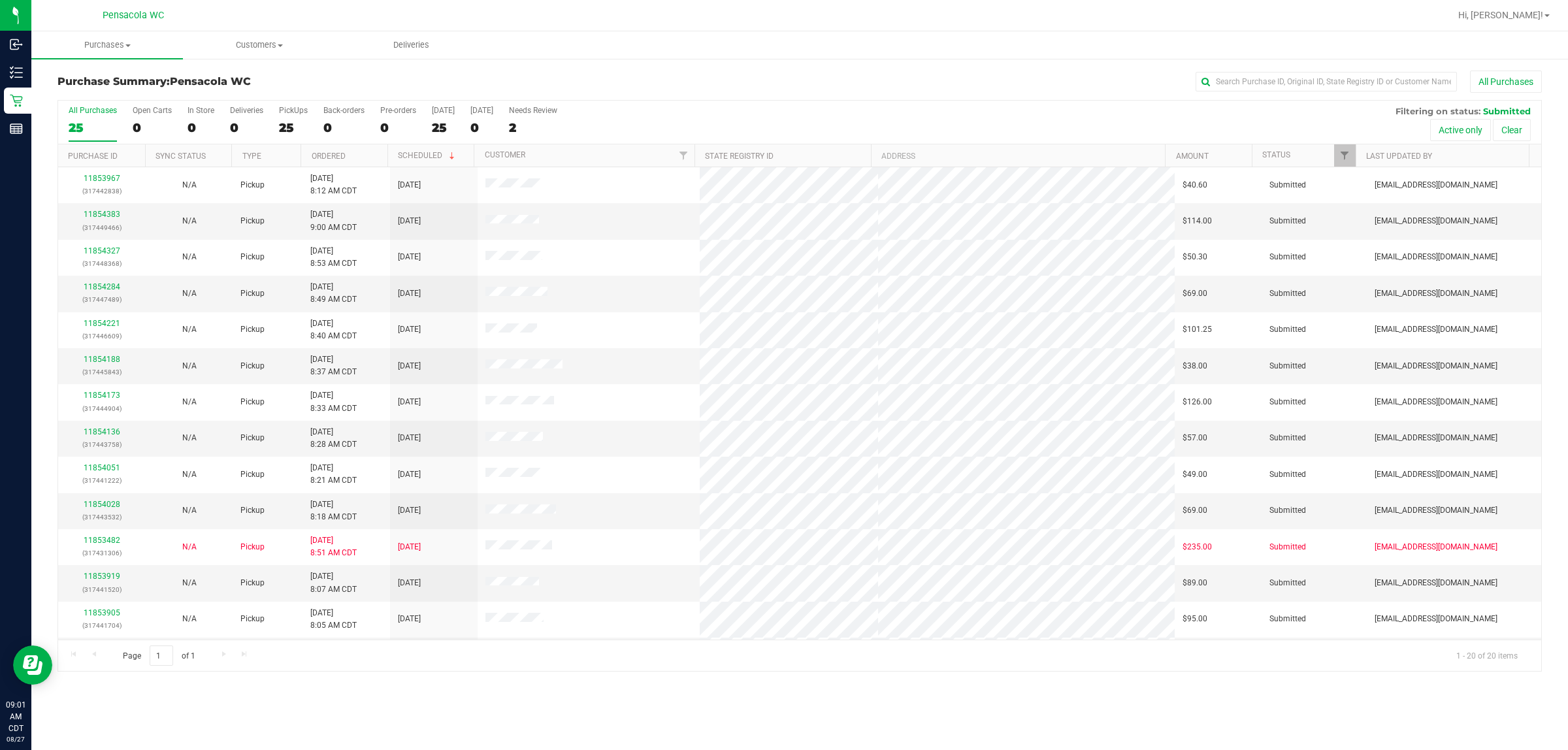
click at [374, 154] on th "Ordered" at bounding box center [343, 156] width 87 height 23
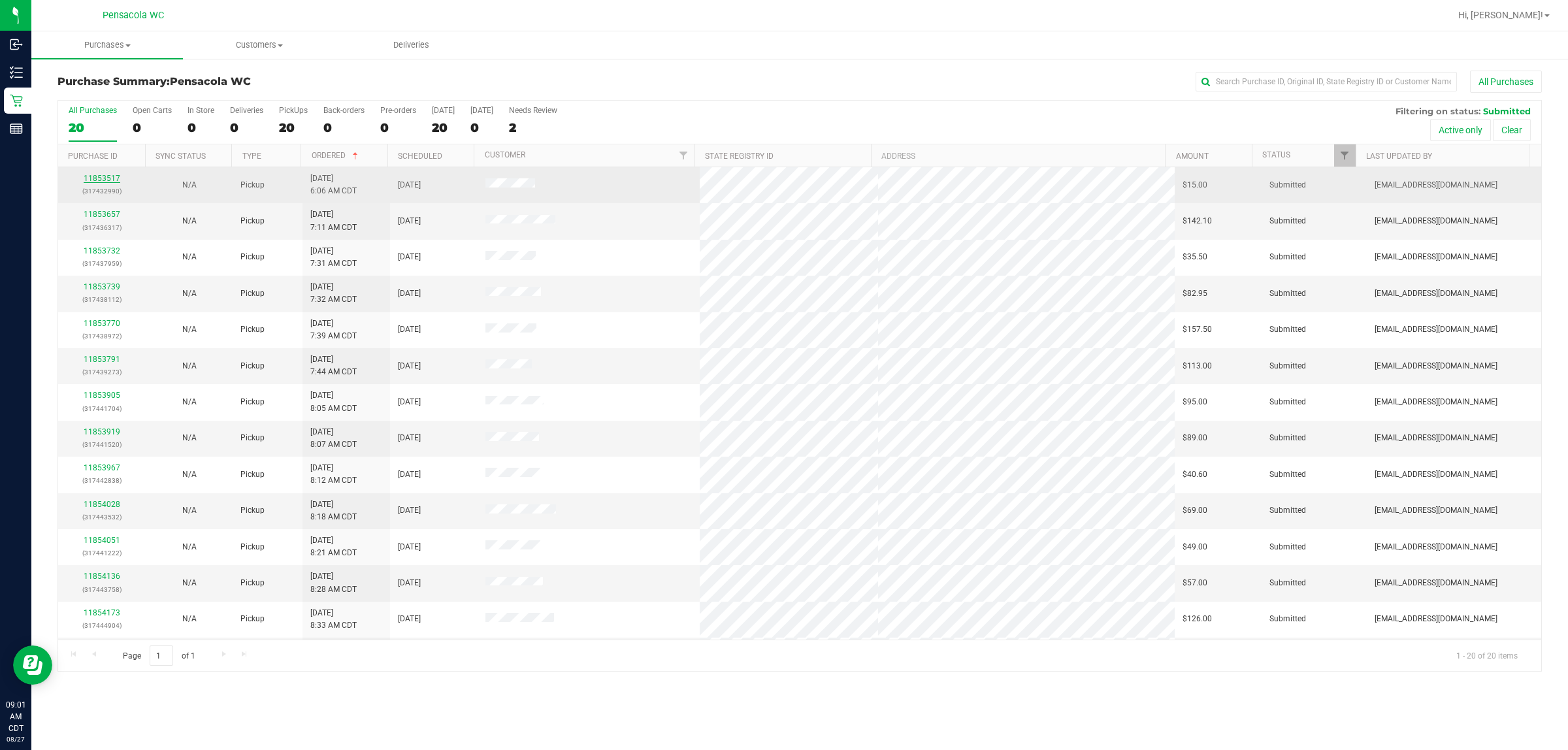
click at [99, 178] on link "11853517" at bounding box center [102, 178] width 36 height 10
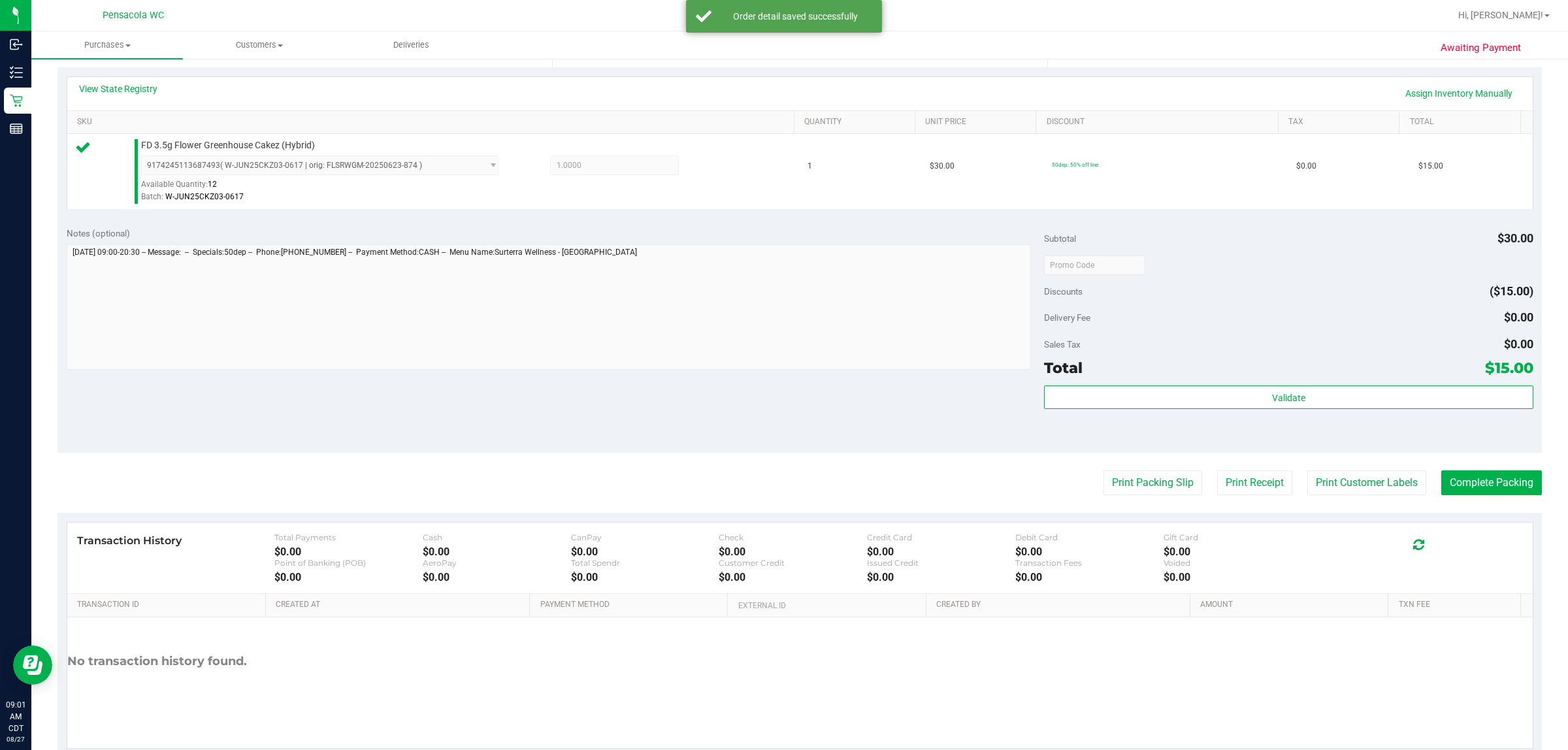
scroll to position [317, 0]
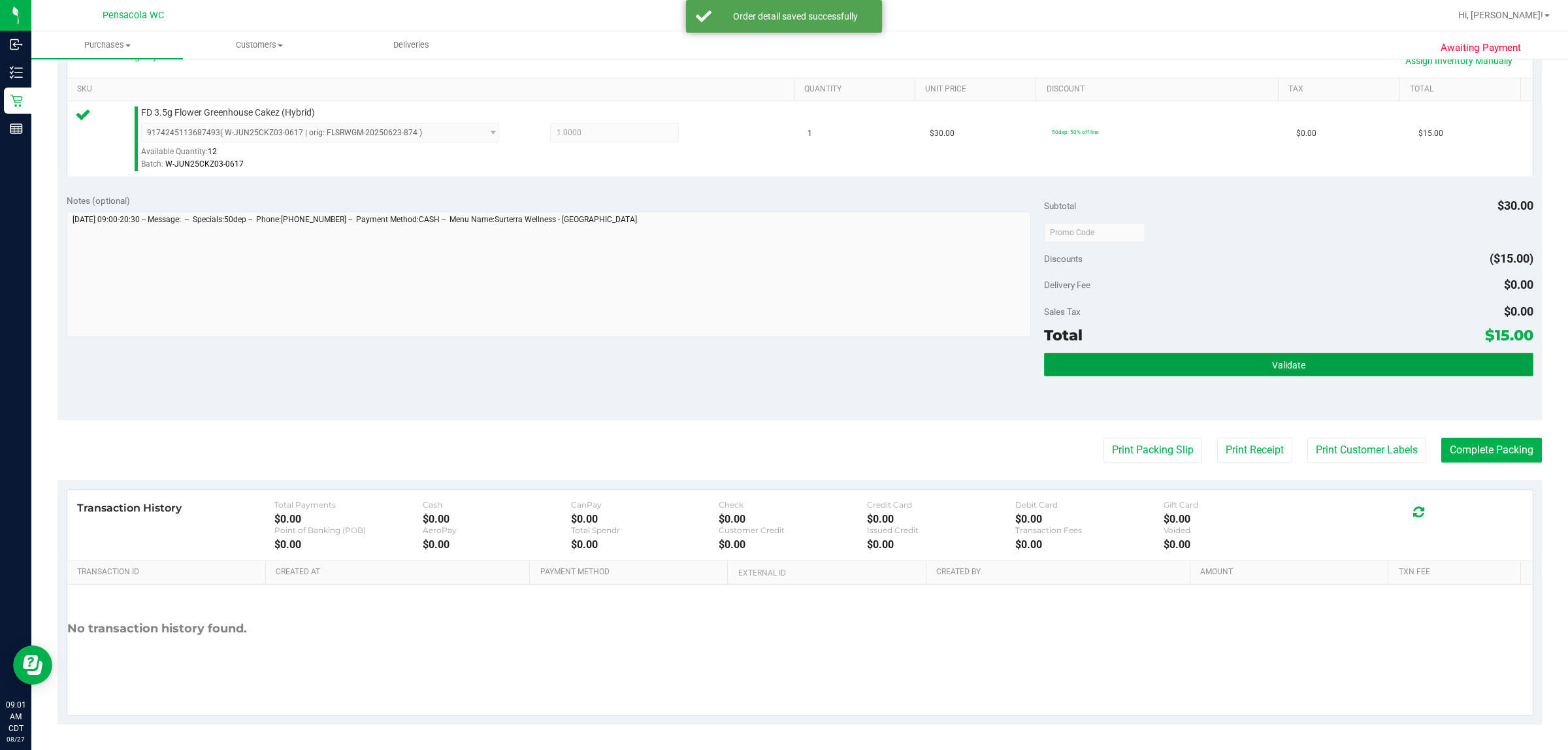
click at [782, 371] on button "Validate" at bounding box center [1289, 364] width 489 height 24
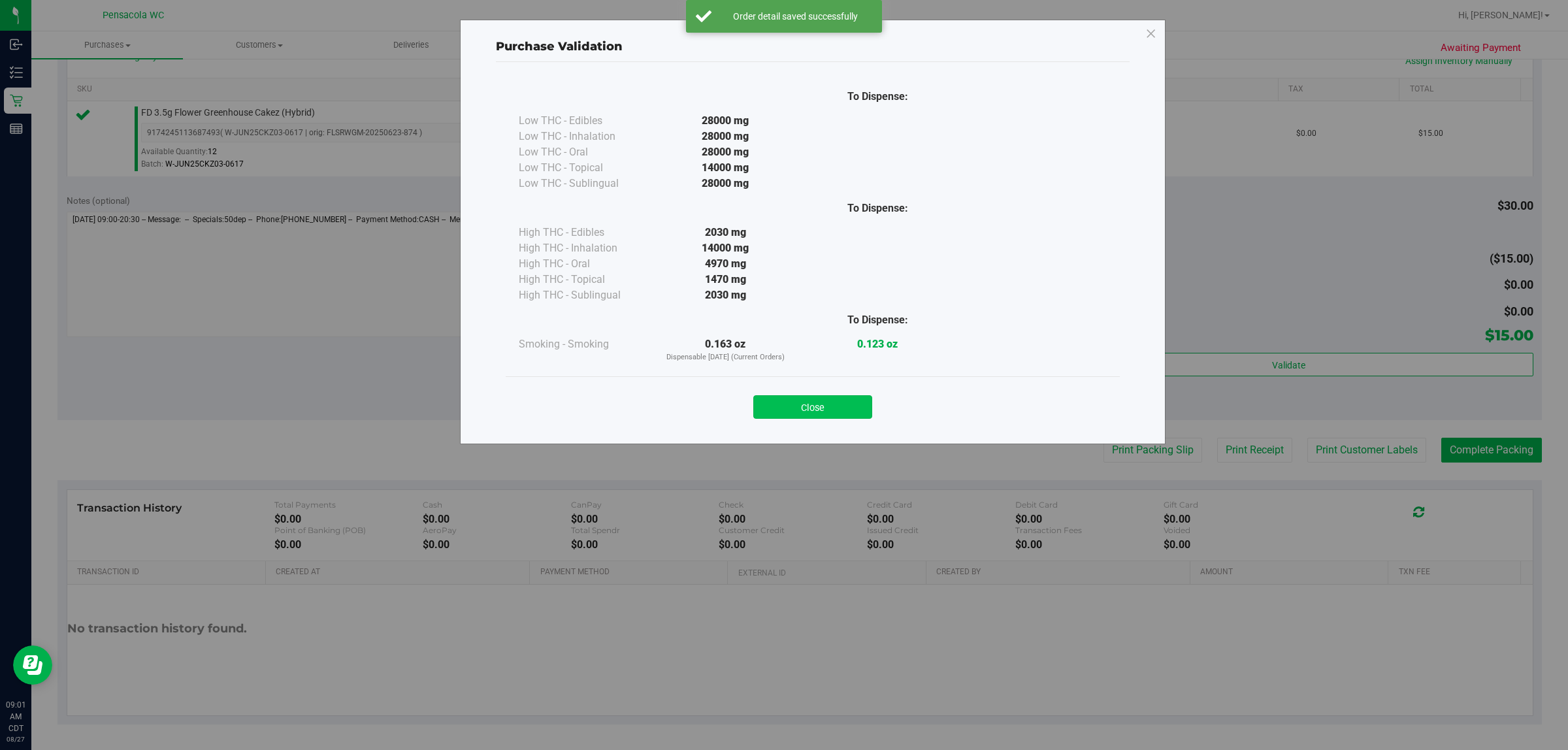
click at [782, 409] on button "Close" at bounding box center [813, 407] width 119 height 24
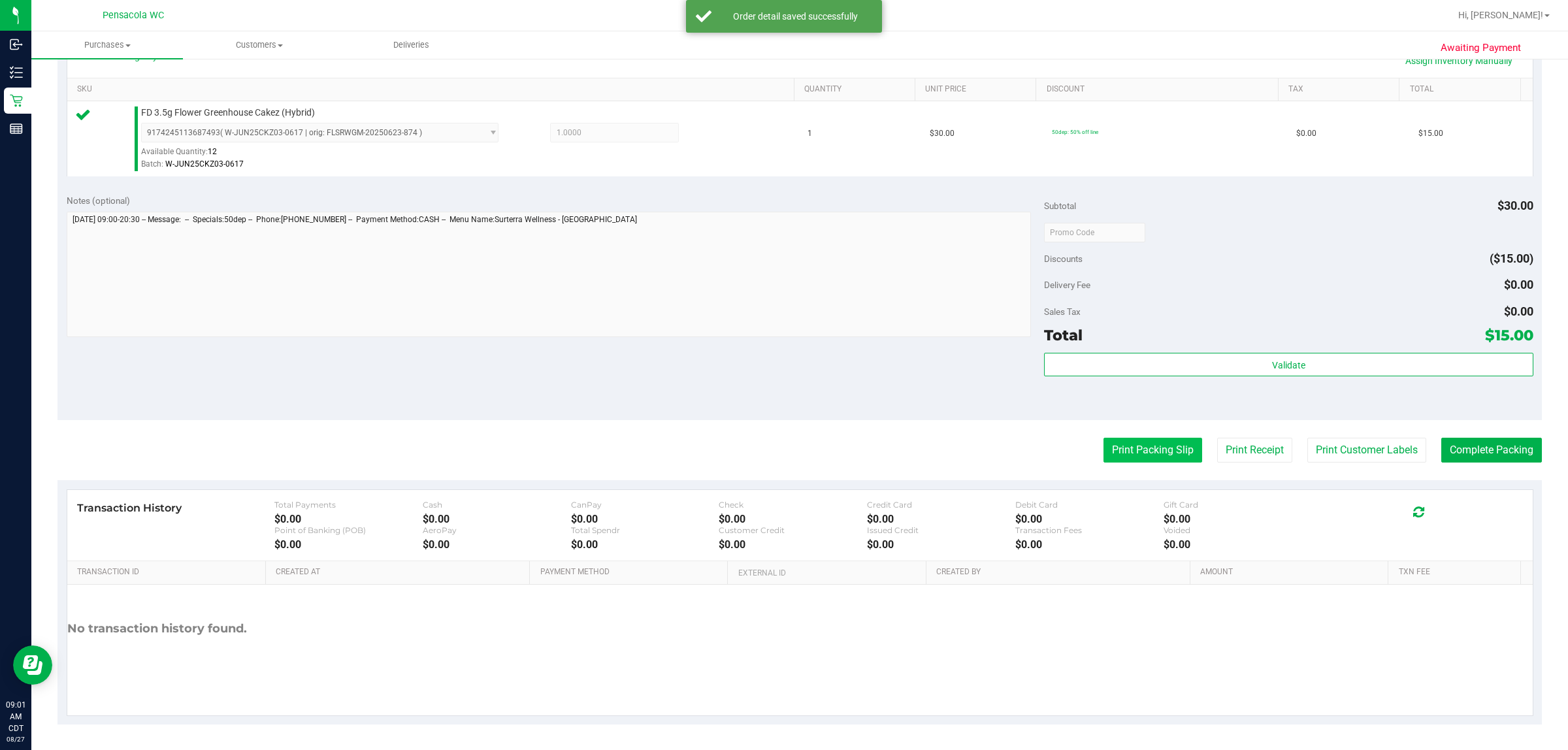
click at [782, 439] on button "Print Packing Slip" at bounding box center [1153, 450] width 99 height 25
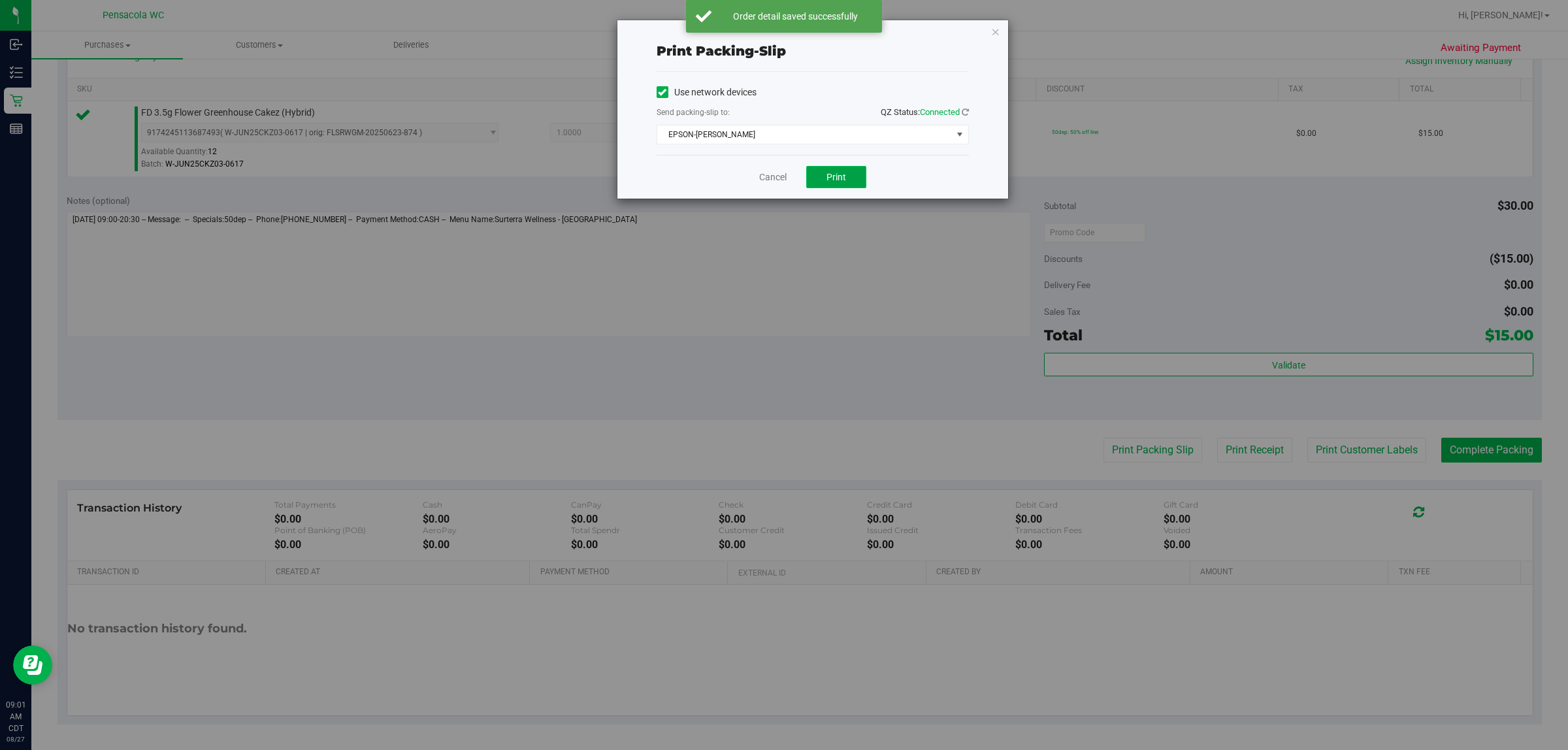
click at [782, 179] on span "Print" at bounding box center [836, 176] width 19 height 11
click at [766, 177] on link "Cancel" at bounding box center [773, 177] width 28 height 13
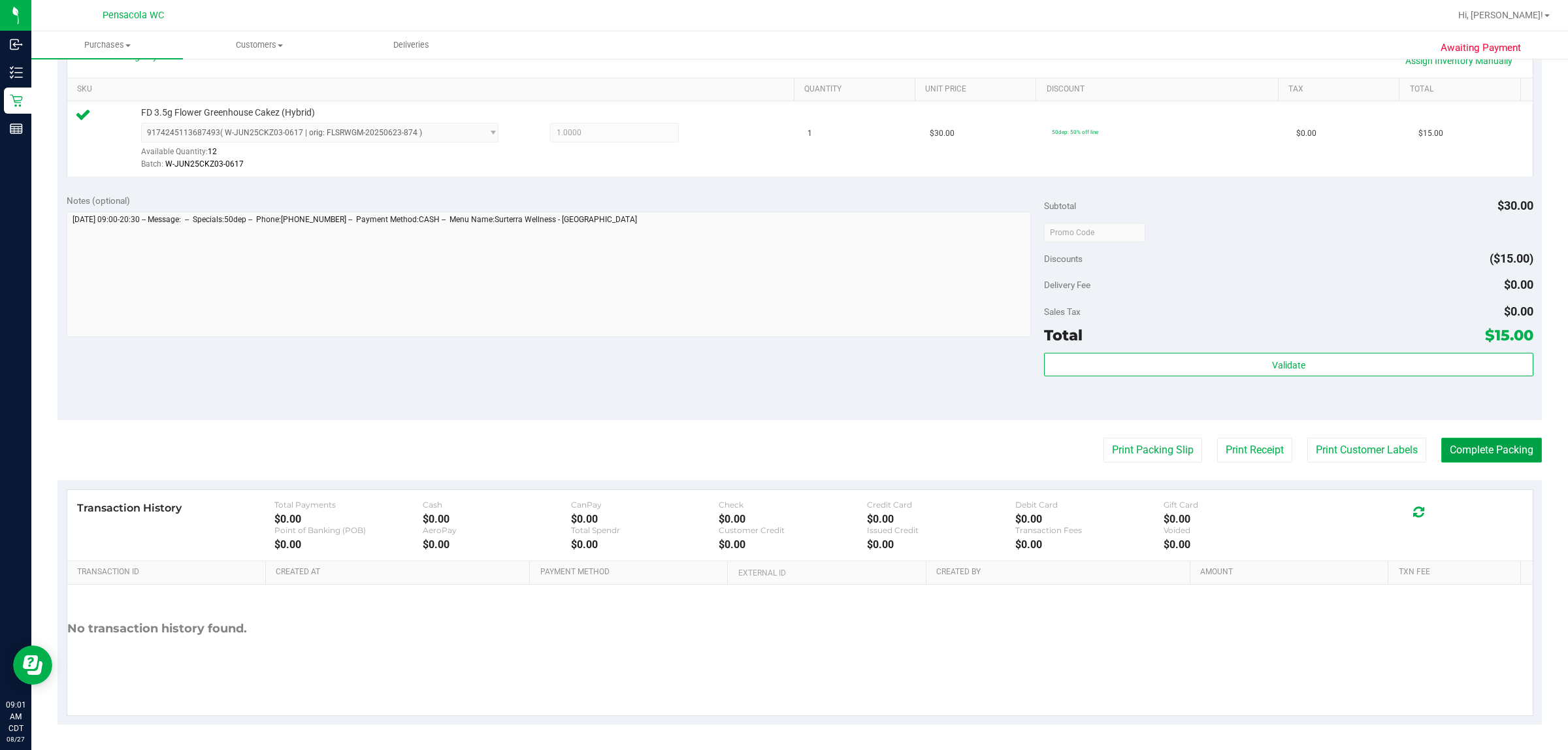
click at [782, 460] on button "Complete Packing" at bounding box center [1491, 450] width 101 height 25
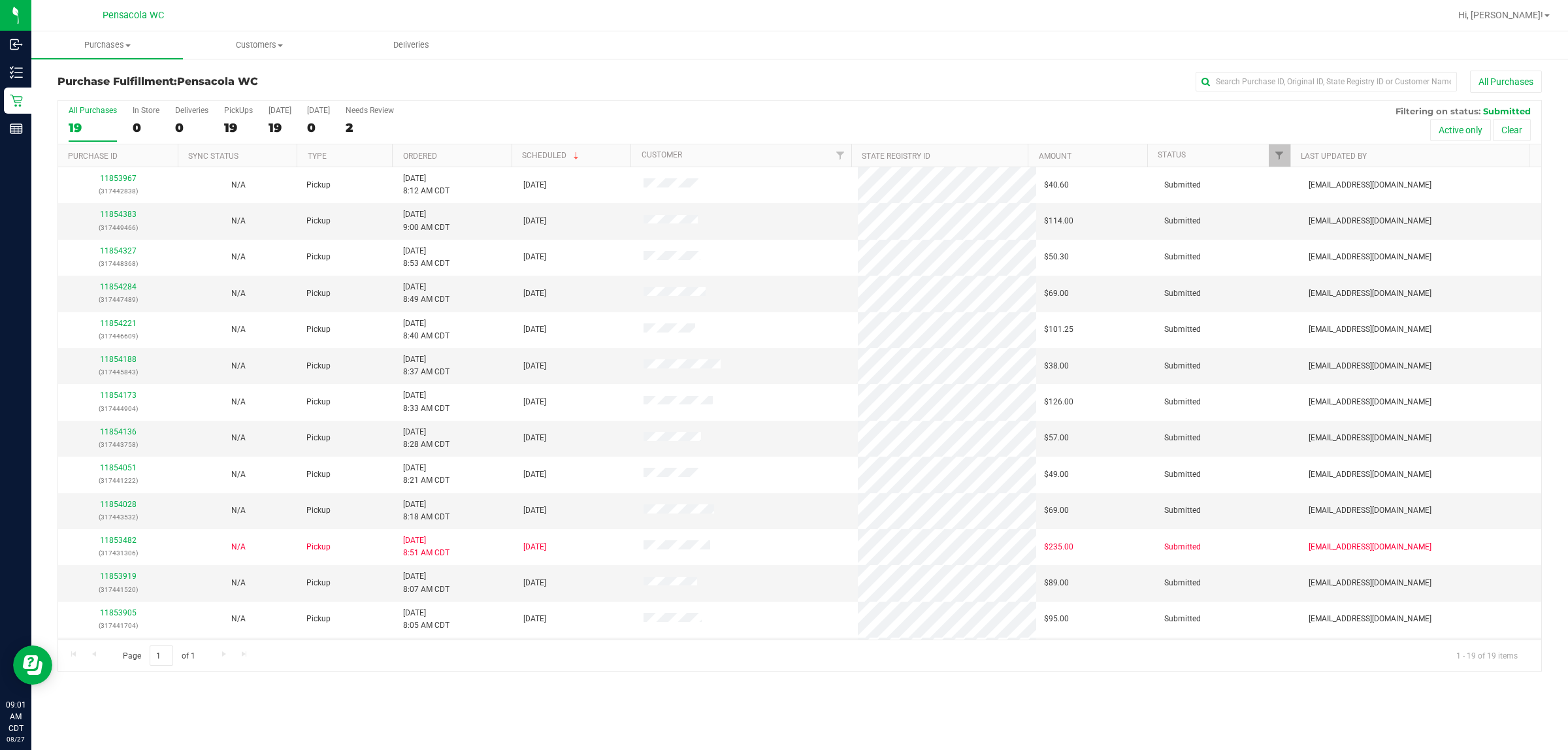
click at [474, 151] on th "Ordered" at bounding box center [452, 156] width 120 height 23
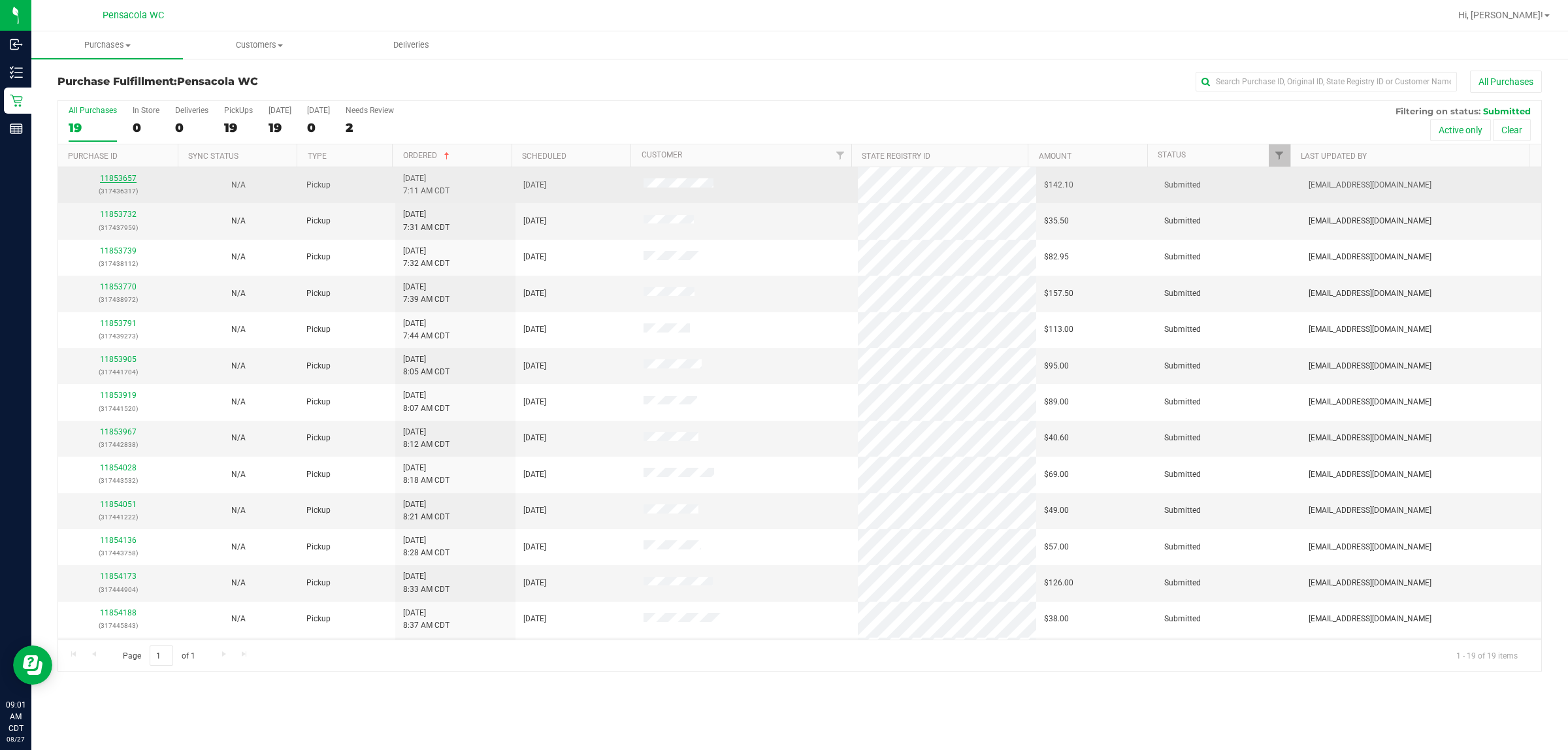
click at [125, 181] on link "11853657" at bounding box center [118, 178] width 36 height 10
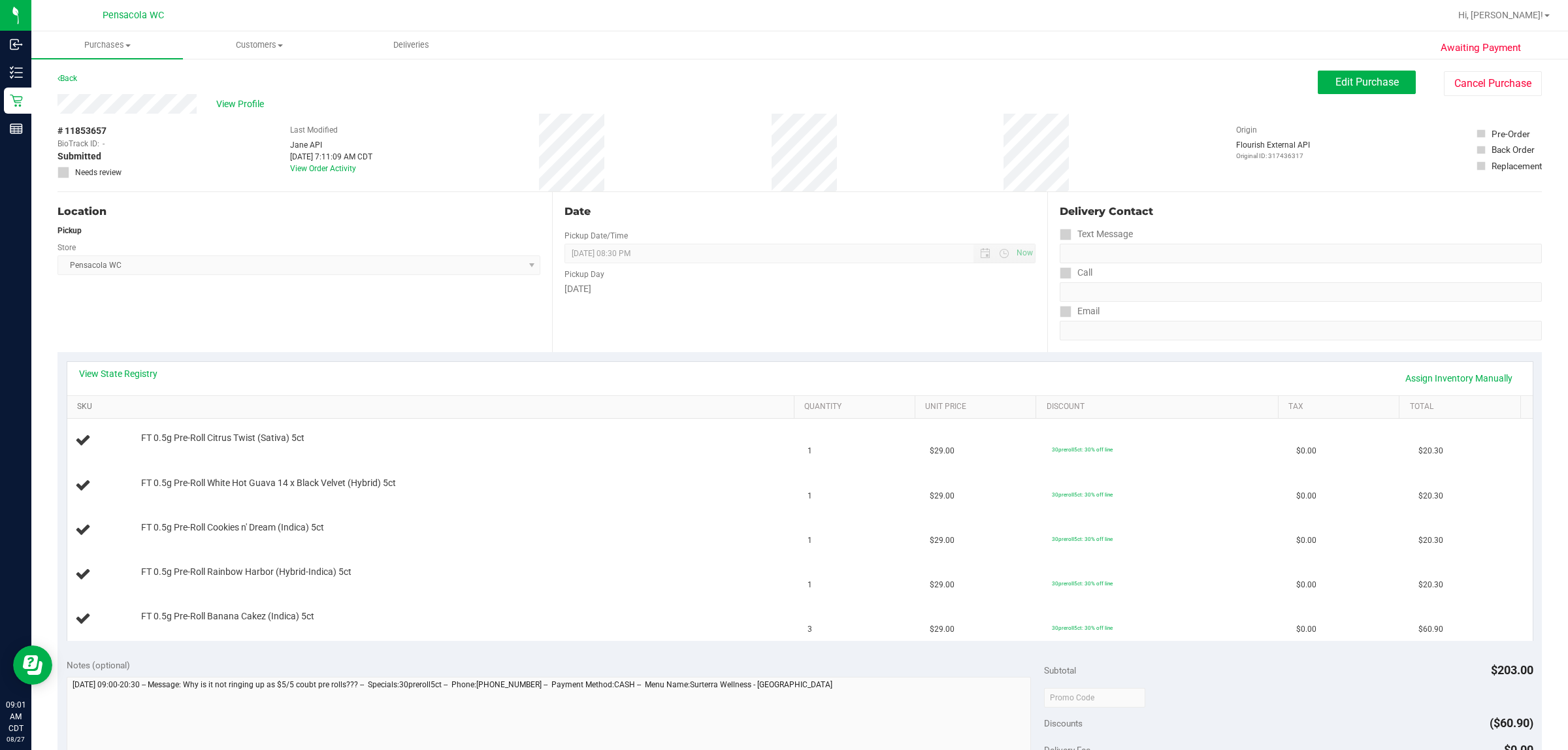
click at [560, 402] on link "SKU" at bounding box center [433, 407] width 712 height 11
click at [139, 379] on link "View State Registry" at bounding box center [118, 374] width 79 height 13
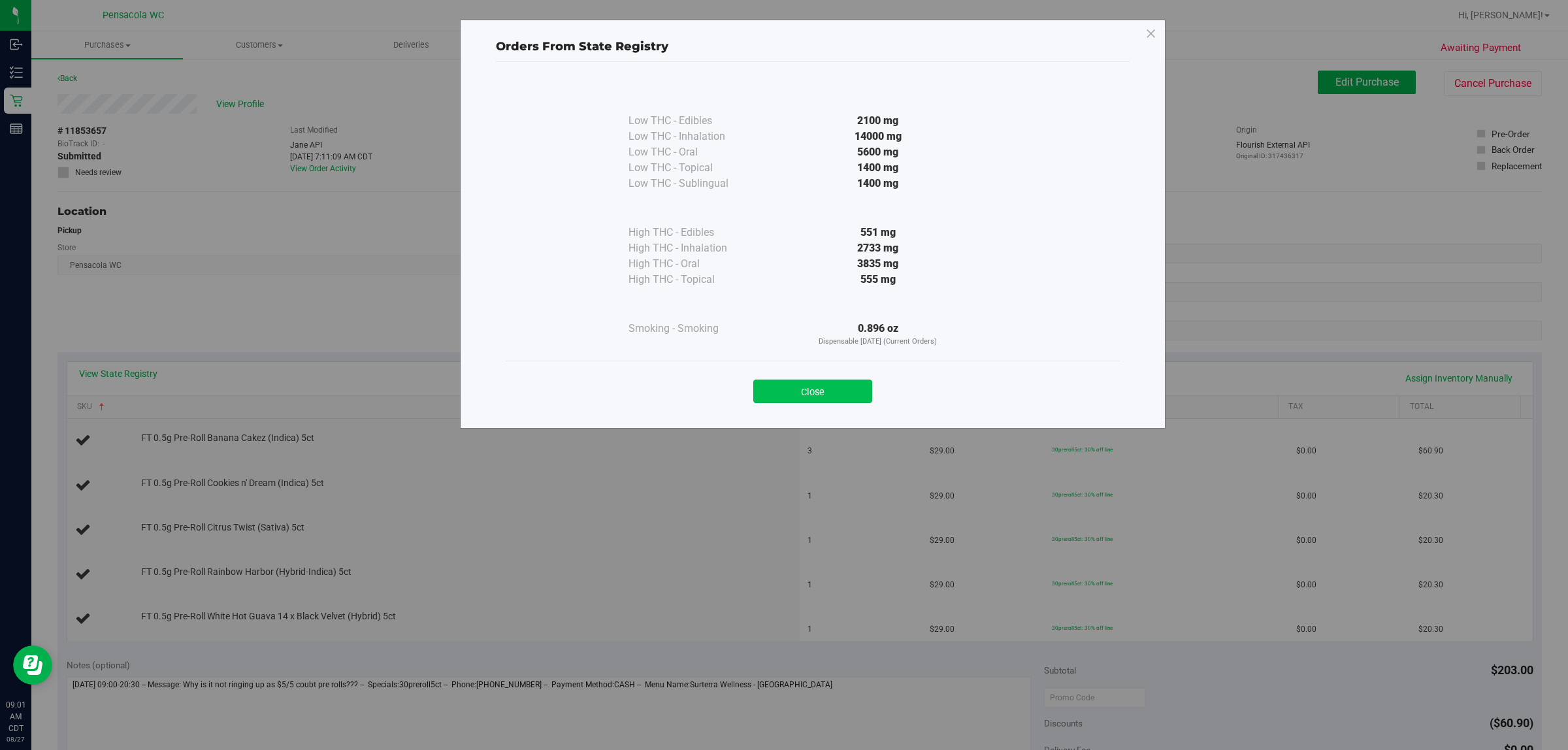
click at [782, 392] on button "Close" at bounding box center [813, 391] width 119 height 24
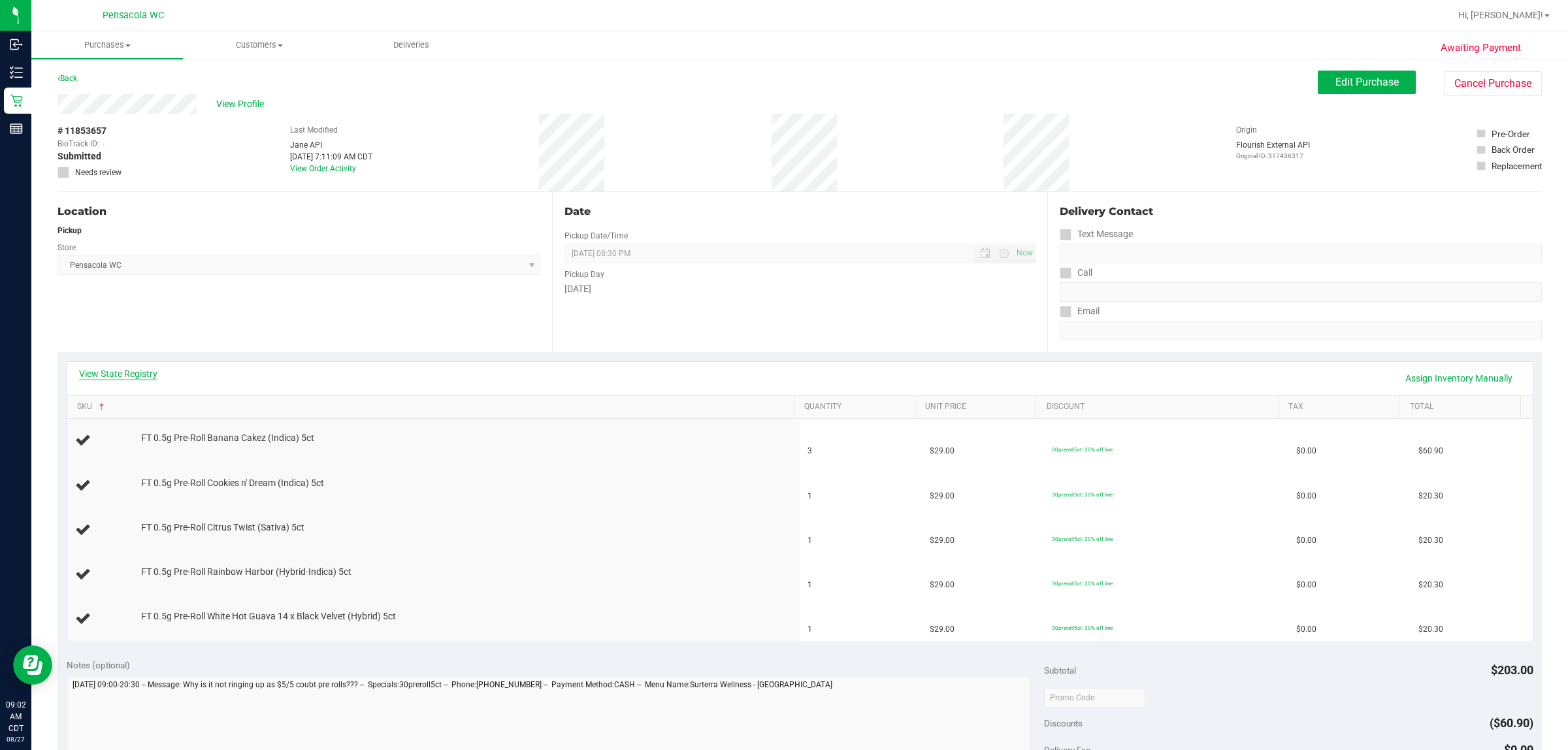
click at [136, 373] on link "View State Registry" at bounding box center [118, 374] width 79 height 13
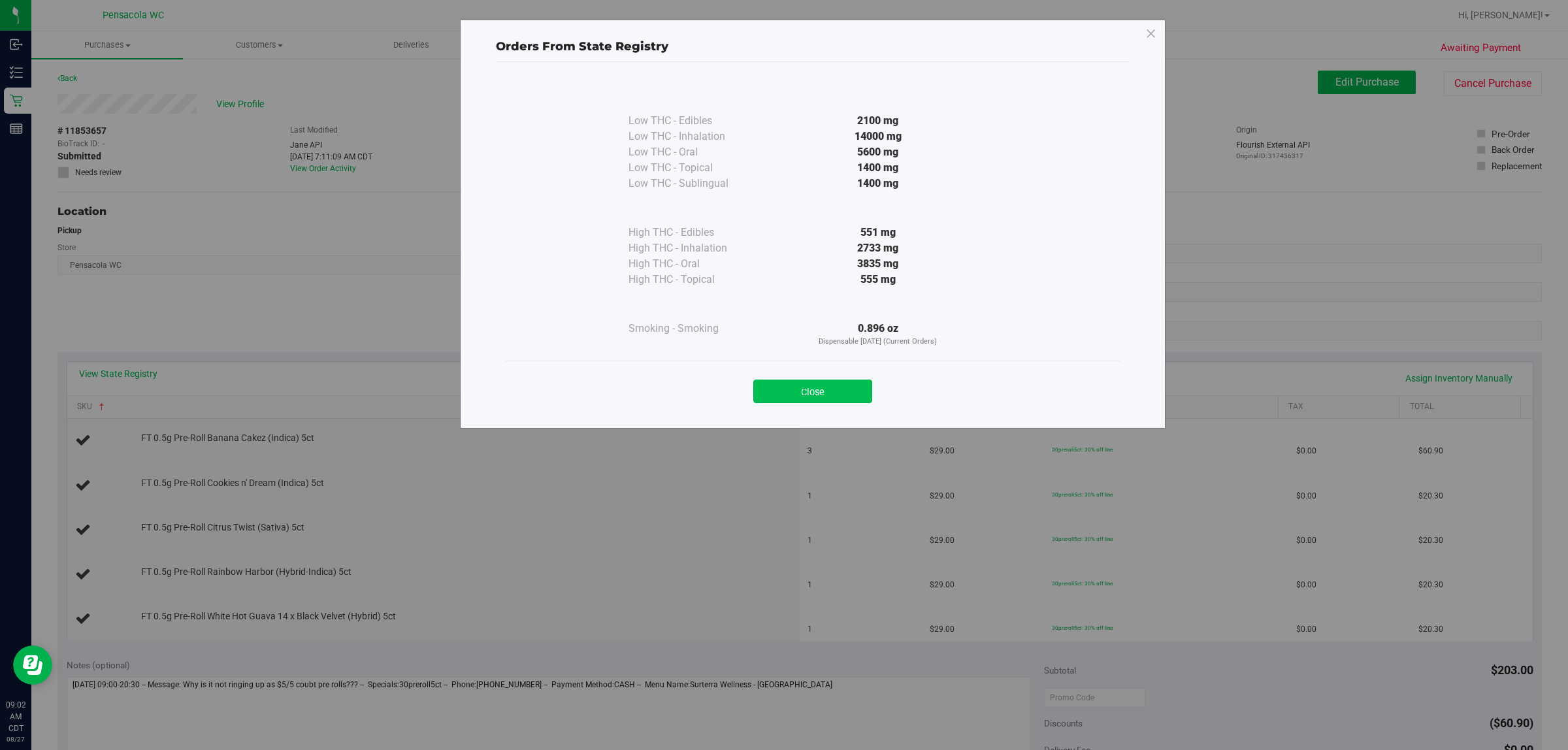
click at [782, 390] on button "Close" at bounding box center [813, 391] width 119 height 24
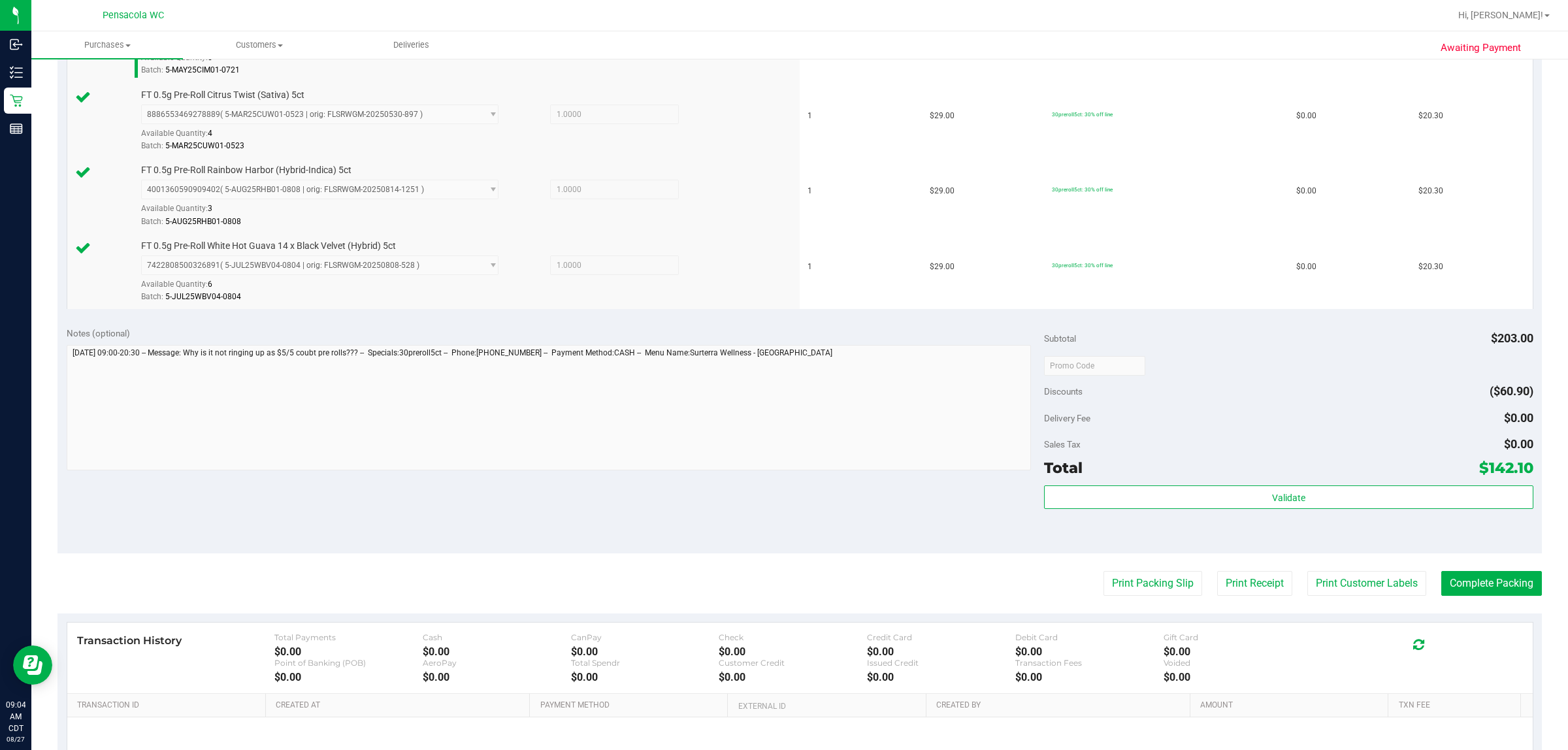
scroll to position [621, 0]
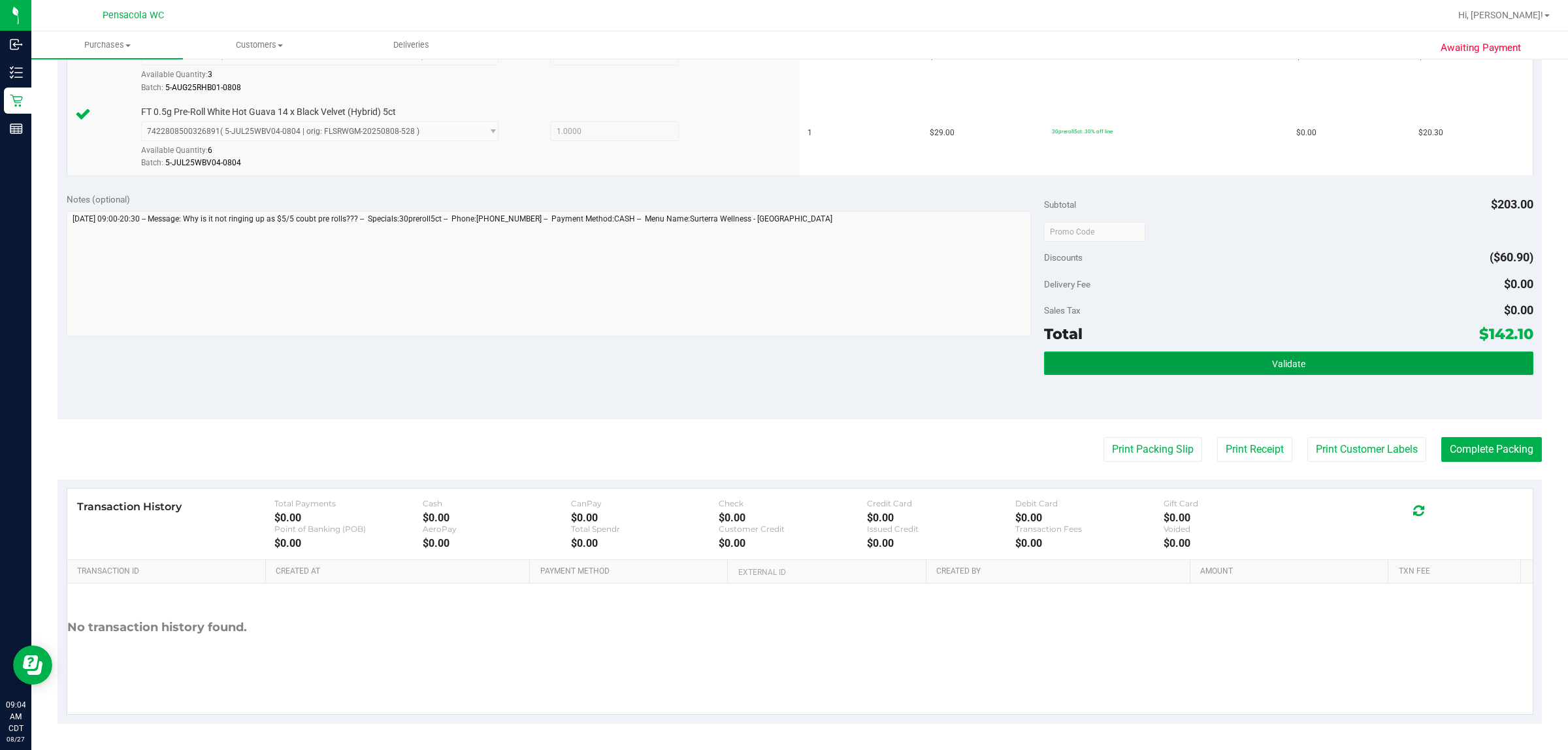
click at [782, 358] on button "Validate" at bounding box center [1289, 363] width 489 height 24
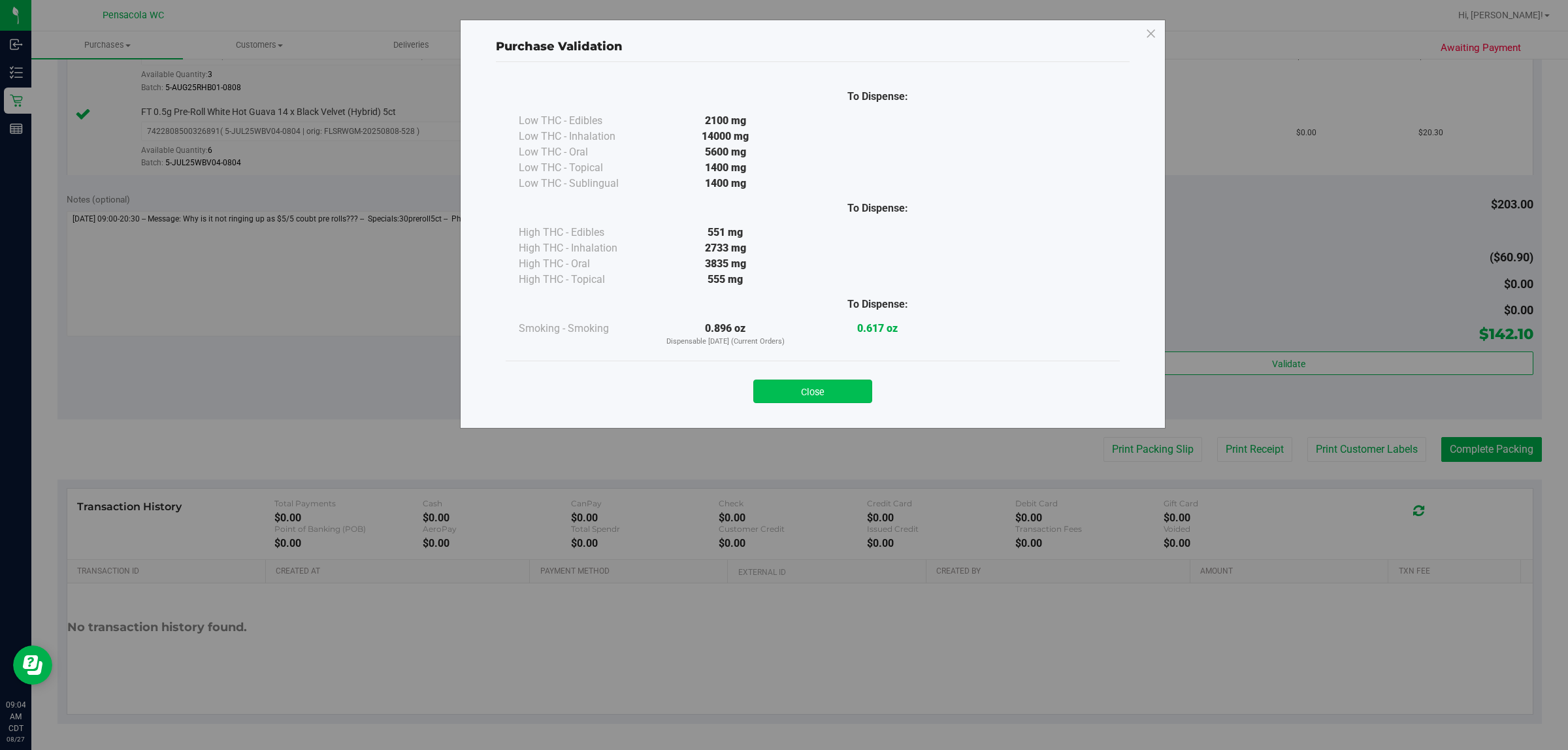
click at [782, 380] on button "Close" at bounding box center [813, 391] width 119 height 24
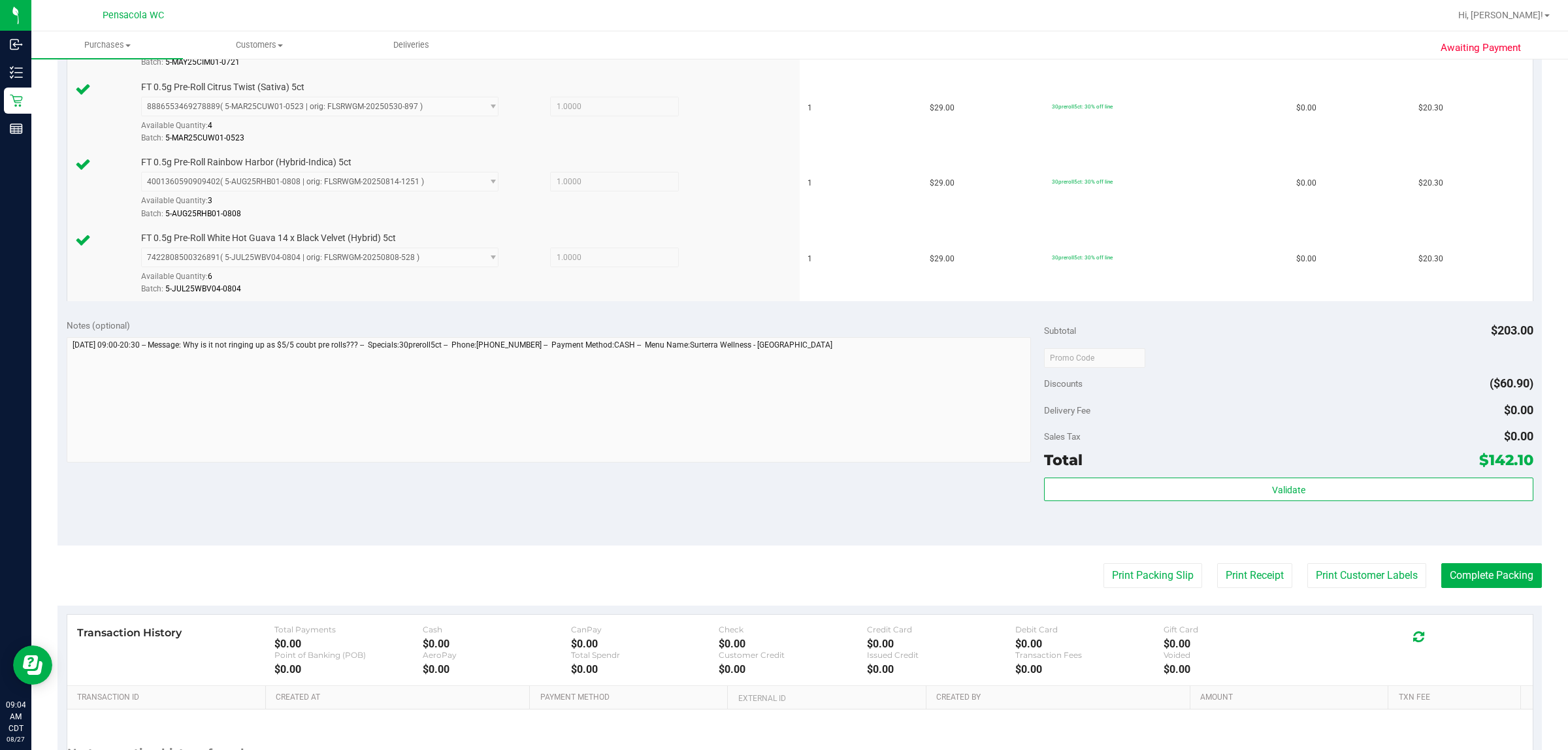
scroll to position [494, 0]
click at [782, 579] on button "Print Packing Slip" at bounding box center [1153, 576] width 99 height 25
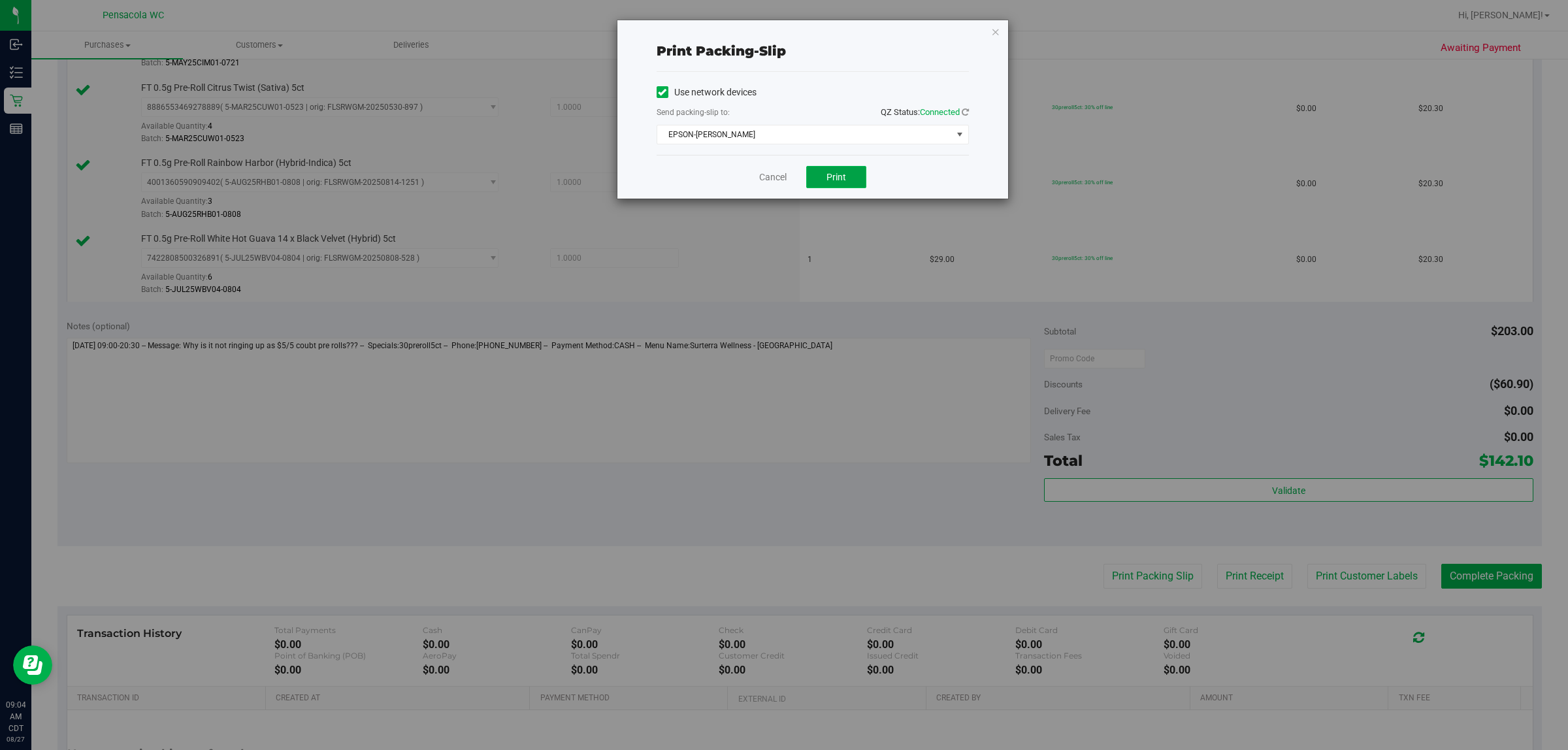
click at [782, 184] on button "Print" at bounding box center [836, 176] width 60 height 22
click at [760, 181] on link "Cancel" at bounding box center [773, 177] width 28 height 13
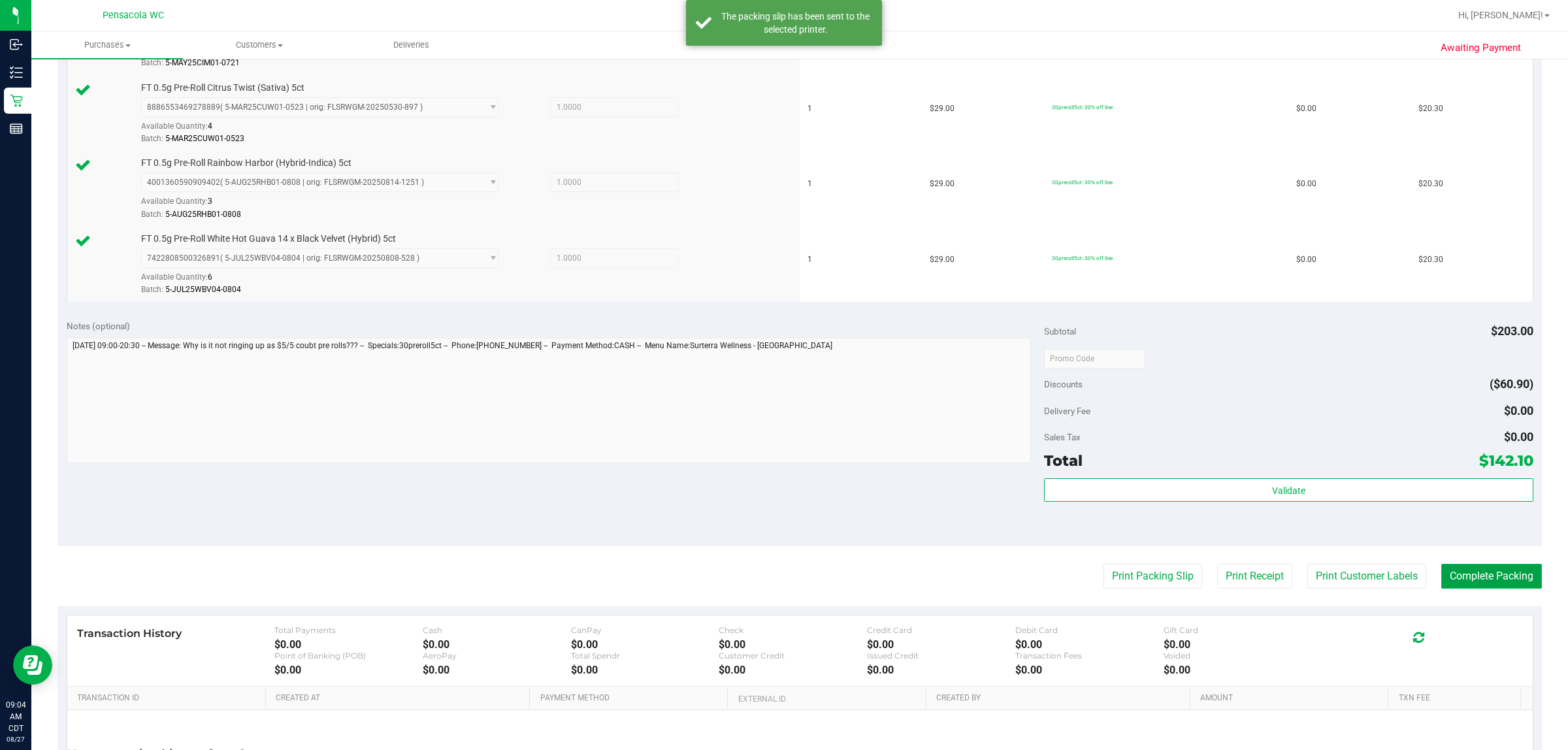
click at [782, 585] on button "Complete Packing" at bounding box center [1491, 576] width 101 height 25
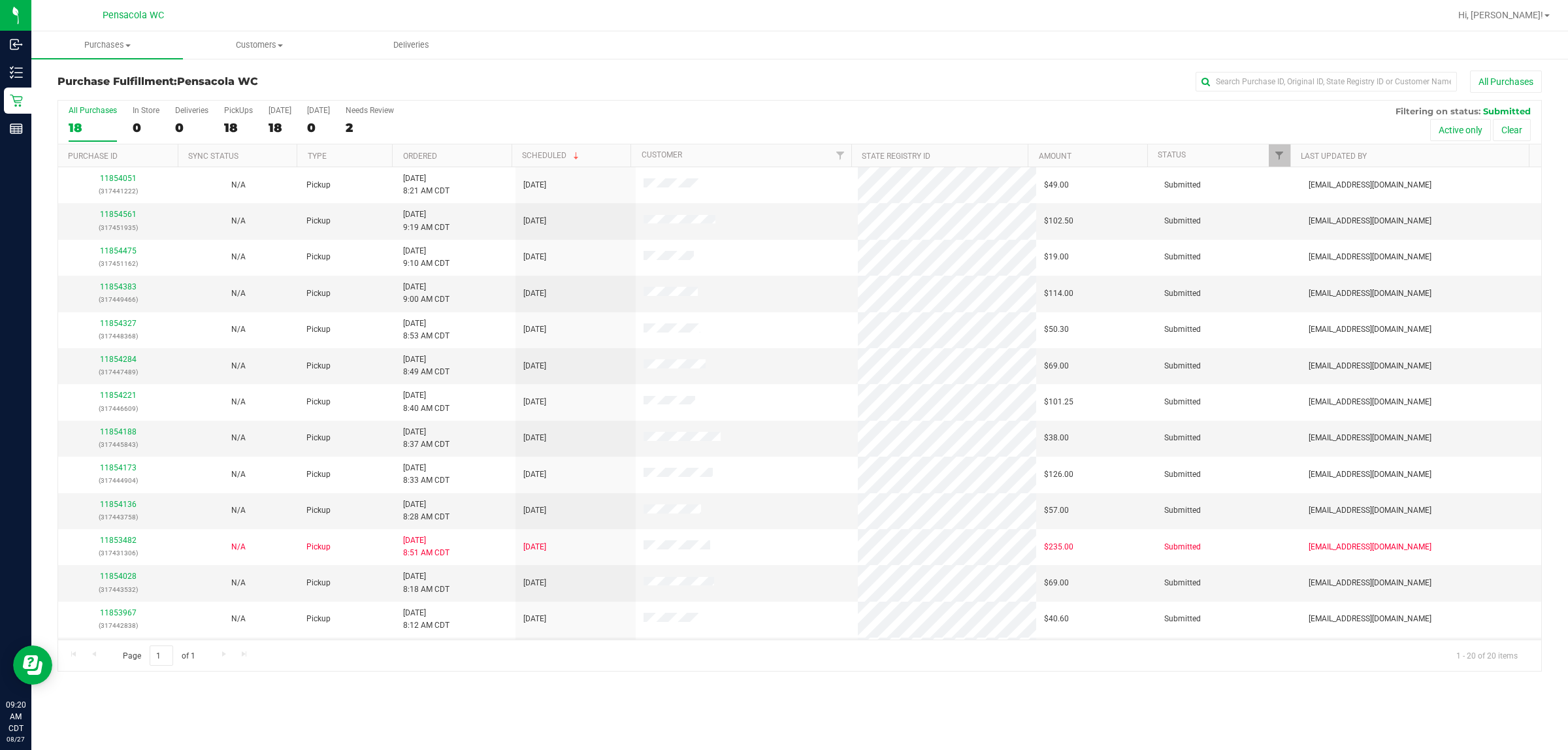
click at [494, 149] on th "Ordered" at bounding box center [452, 156] width 120 height 23
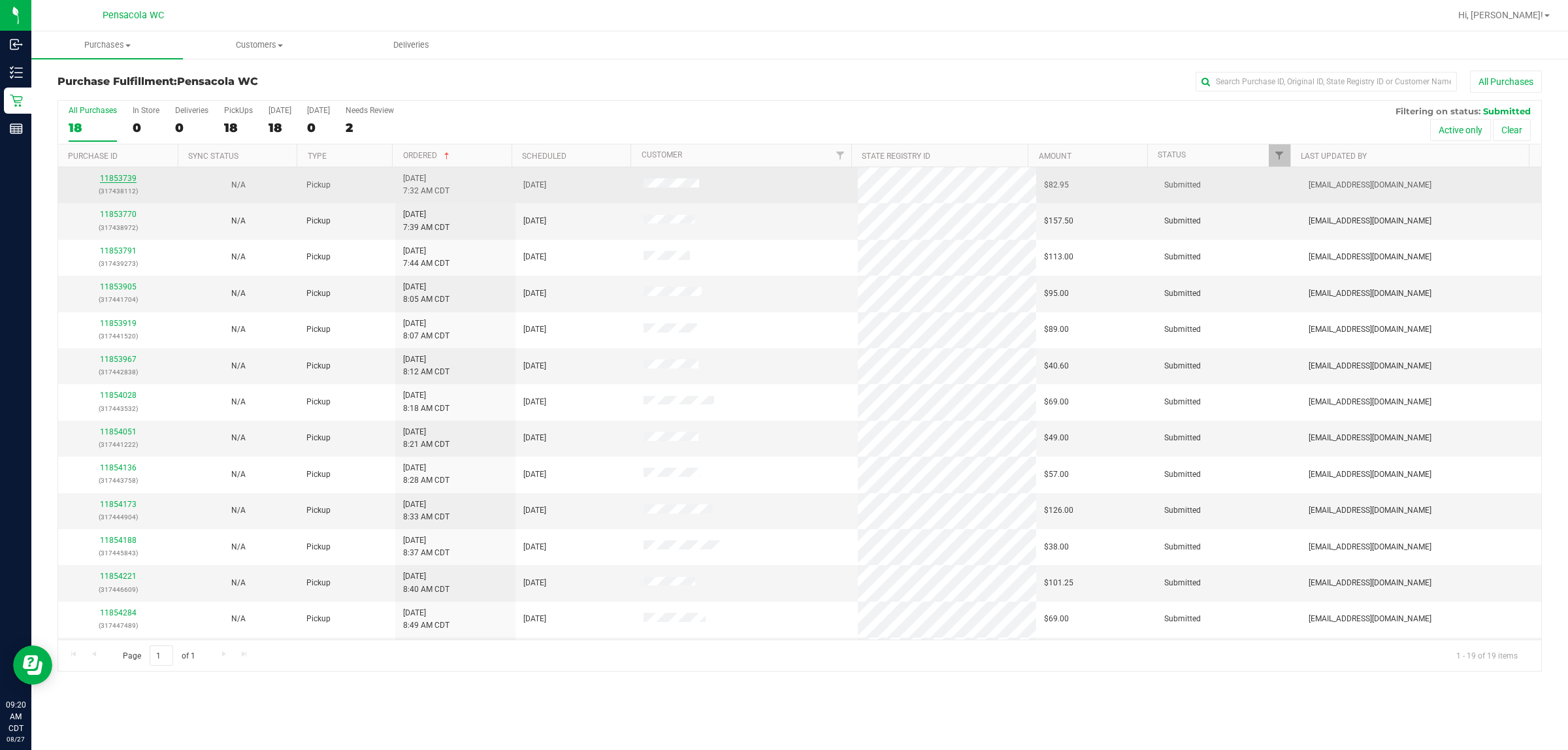
click at [129, 183] on link "11853739" at bounding box center [118, 178] width 36 height 10
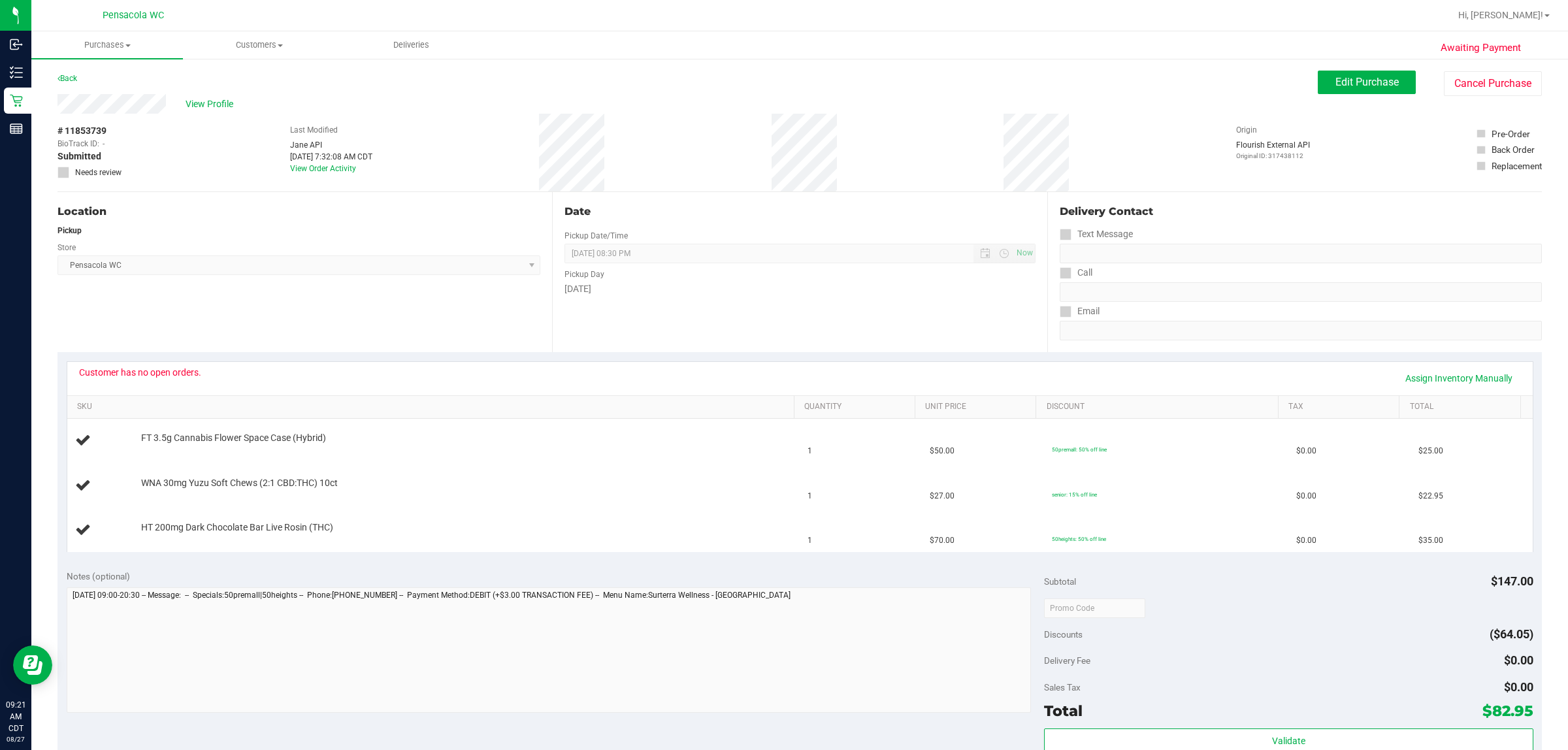
click at [782, 79] on div "Back Edit Purchase Cancel Purchase" at bounding box center [800, 82] width 1485 height 24
click at [782, 77] on span "Edit Purchase" at bounding box center [1368, 82] width 63 height 12
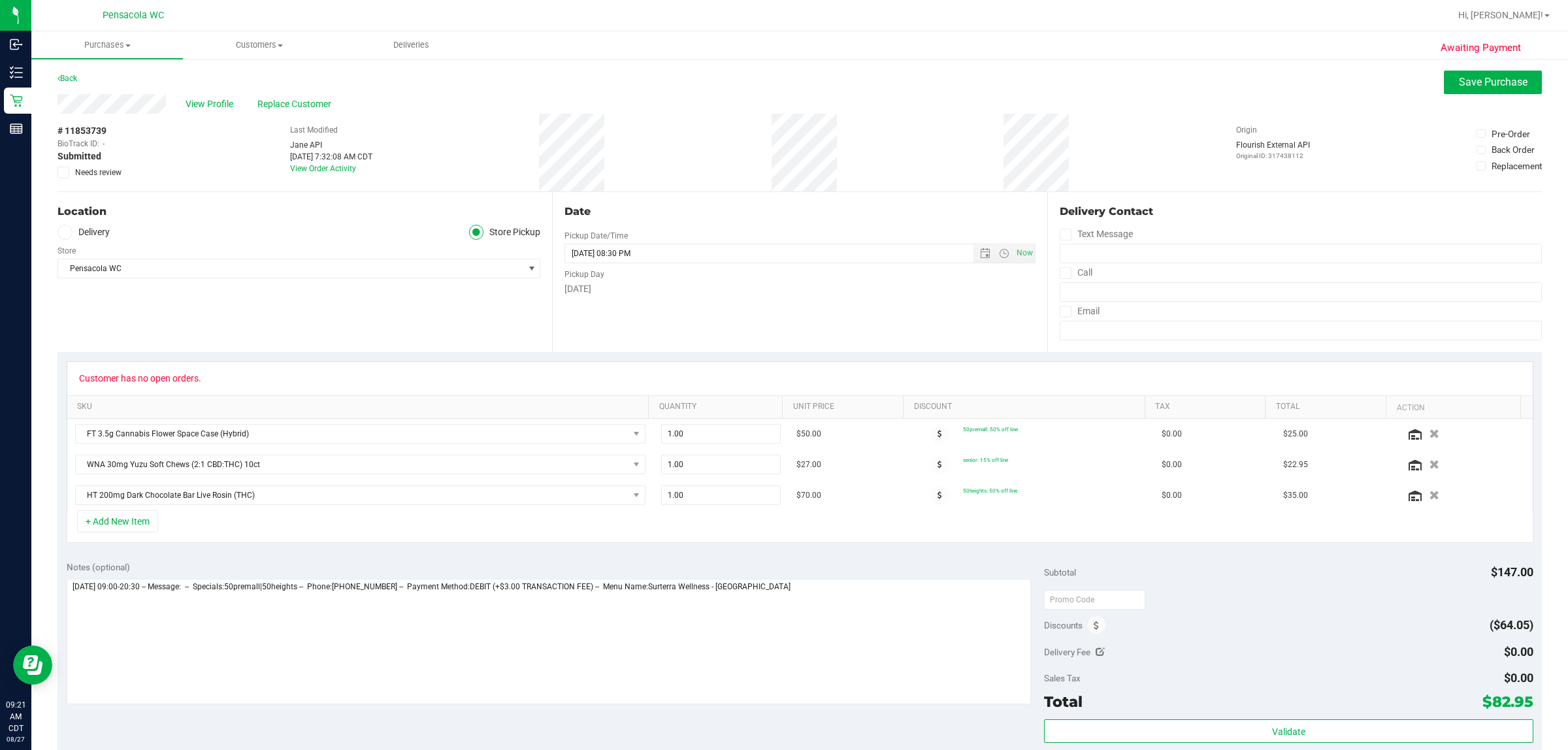
click at [62, 173] on icon at bounding box center [63, 173] width 9 height 0
click at [0, 0] on input "Needs review" at bounding box center [0, 0] width 0 height 0
click at [782, 601] on textarea at bounding box center [549, 642] width 965 height 126
type textarea "Wednesday 08/27/2025 09:00-20:30 -- Message: -- Specials:50premall|50heights --…"
click at [782, 76] on span "Save Purchase" at bounding box center [1493, 82] width 69 height 12
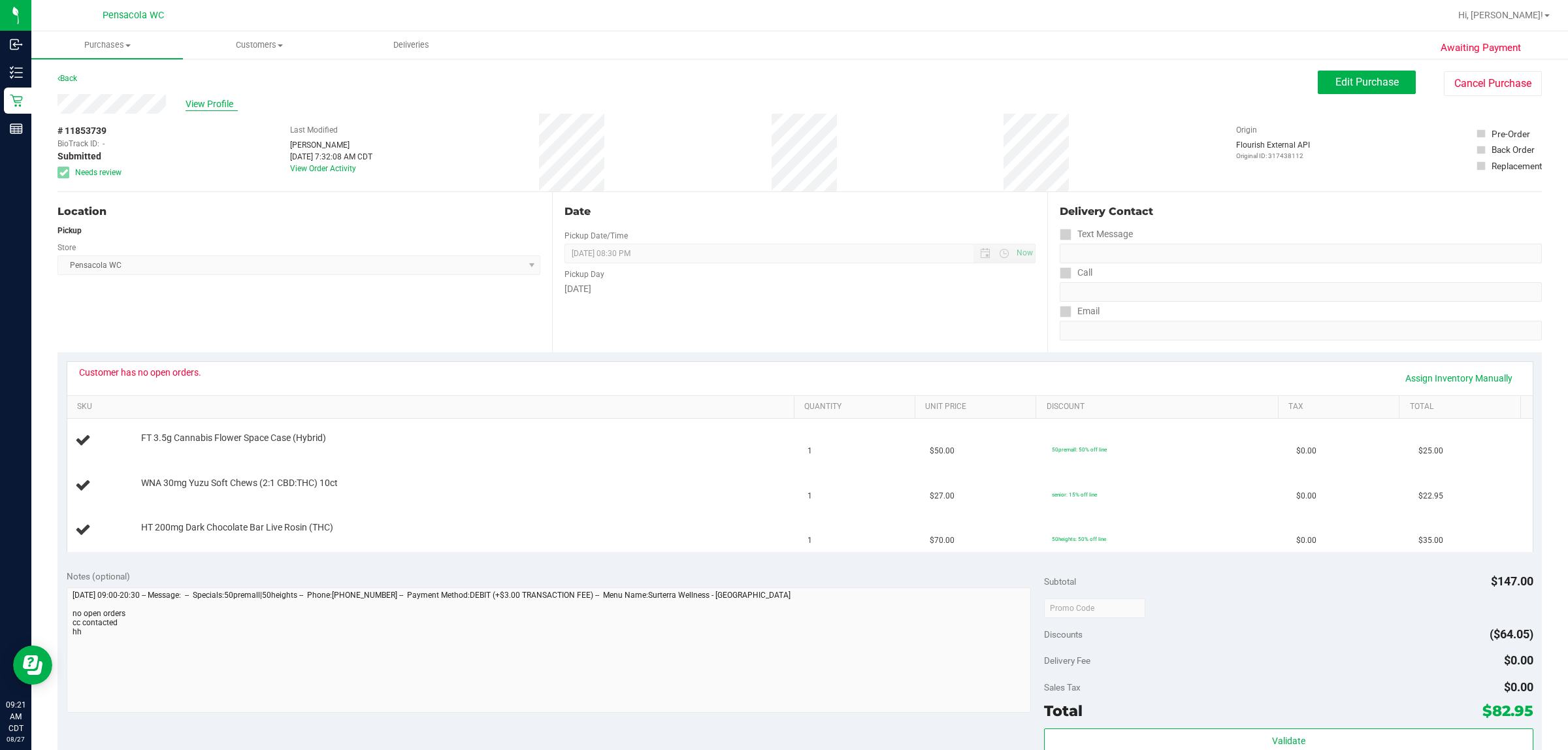
click at [227, 104] on span "View Profile" at bounding box center [211, 105] width 53 height 13
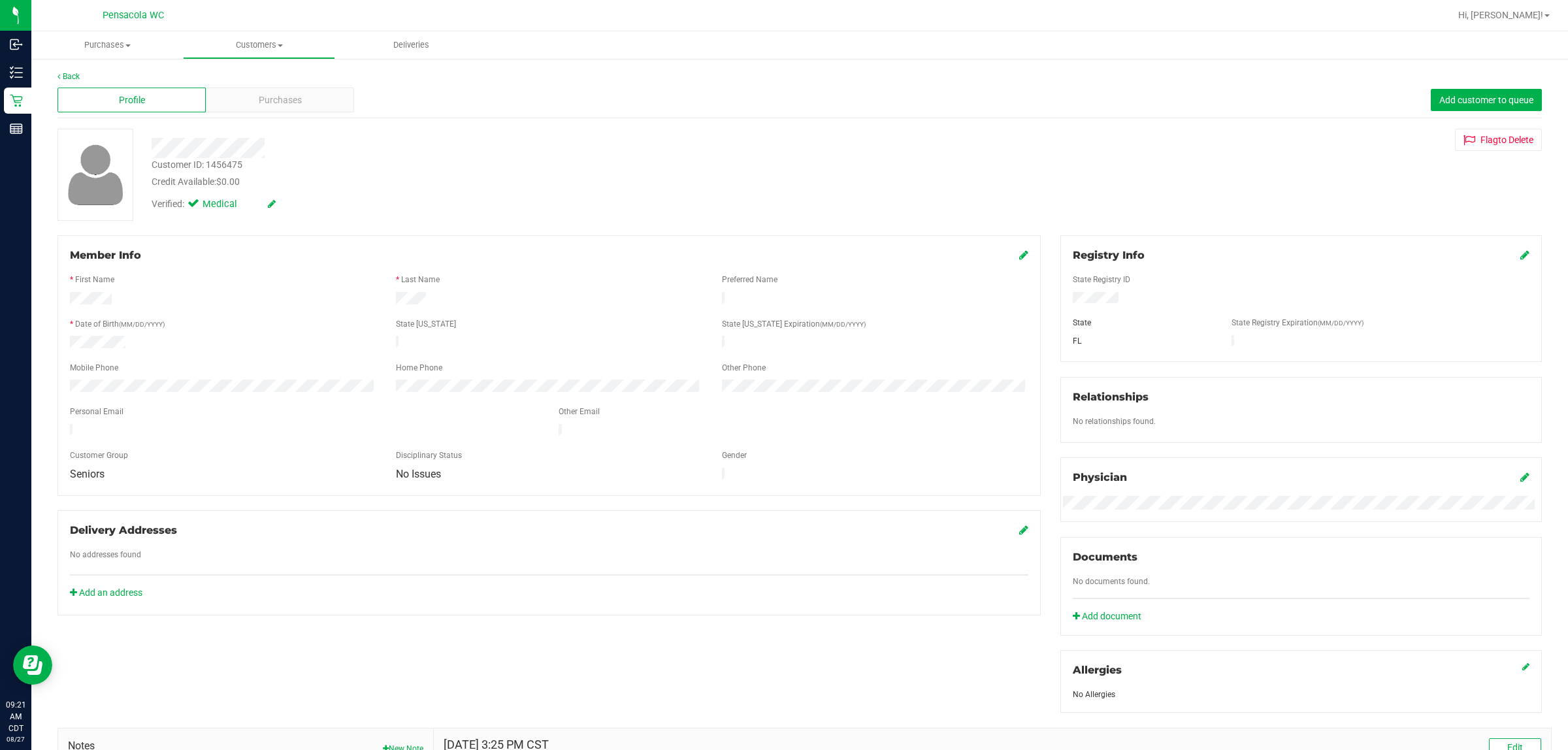
drag, startPoint x: 288, startPoint y: 176, endPoint x: 257, endPoint y: 170, distance: 31.6
click at [263, 174] on div "Customer ID: 1456475 Credit Available: $0.00" at bounding box center [518, 174] width 752 height 31
drag, startPoint x: 255, startPoint y: 168, endPoint x: 214, endPoint y: 161, distance: 41.6
click at [214, 161] on div "Customer ID: 1456475 Credit Available: $0.00" at bounding box center [518, 174] width 752 height 31
click at [336, 183] on div "Credit Available: $0.00" at bounding box center [518, 182] width 733 height 13
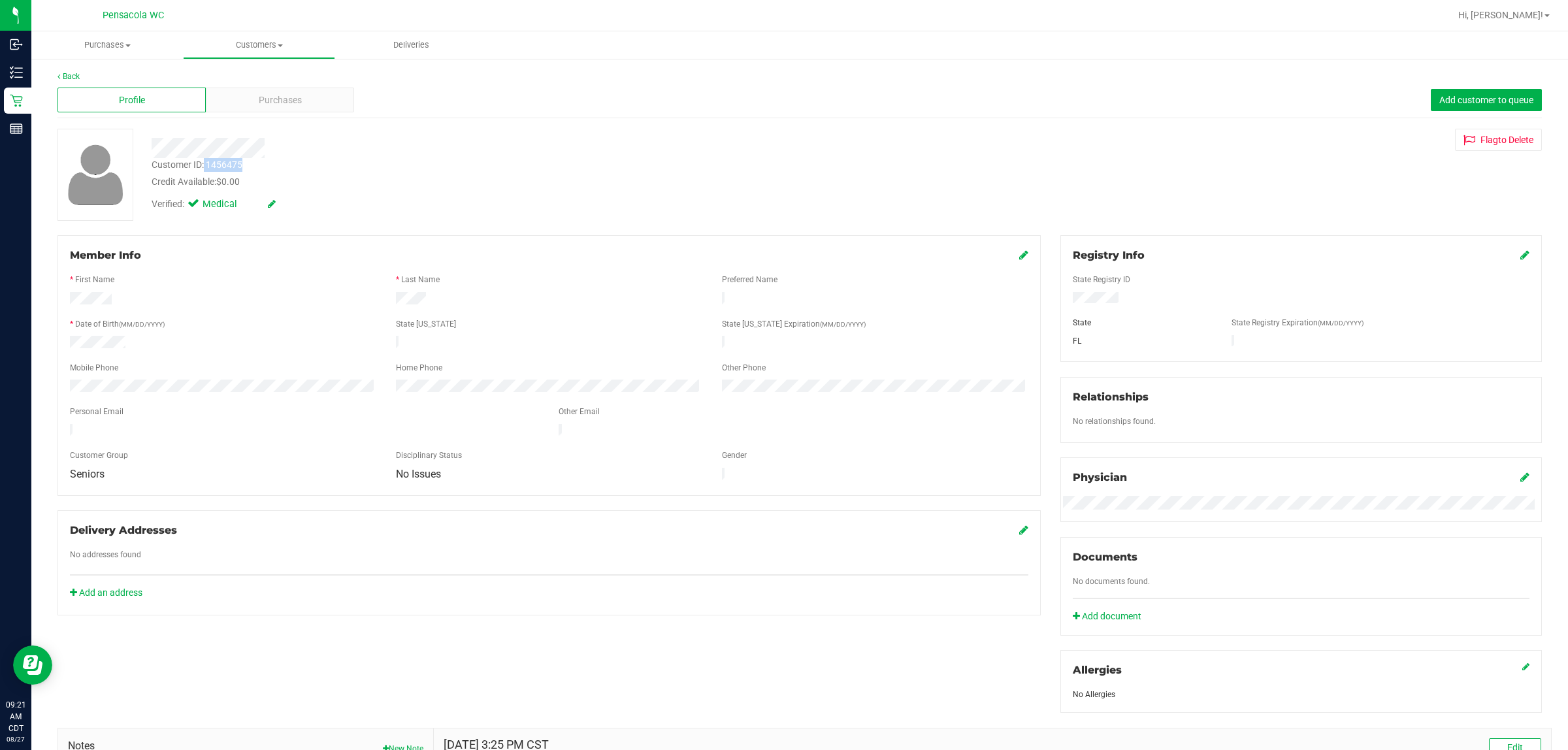
drag, startPoint x: 249, startPoint y: 170, endPoint x: 204, endPoint y: 167, distance: 45.1
click at [204, 167] on div "Customer ID: 1456475 Credit Available: $0.00" at bounding box center [518, 174] width 752 height 31
copy div "1456475"
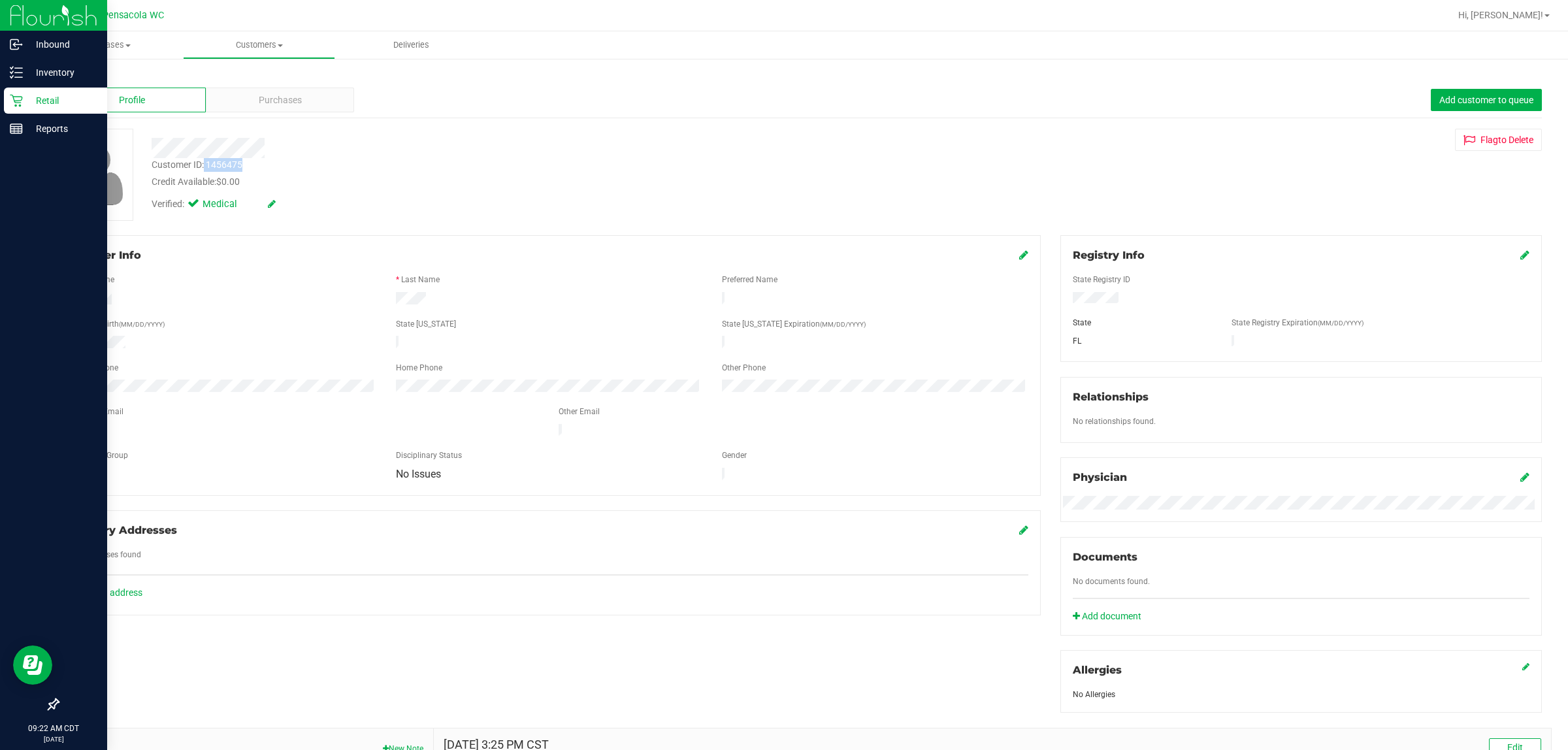
click at [25, 100] on p "Retail" at bounding box center [62, 101] width 79 height 15
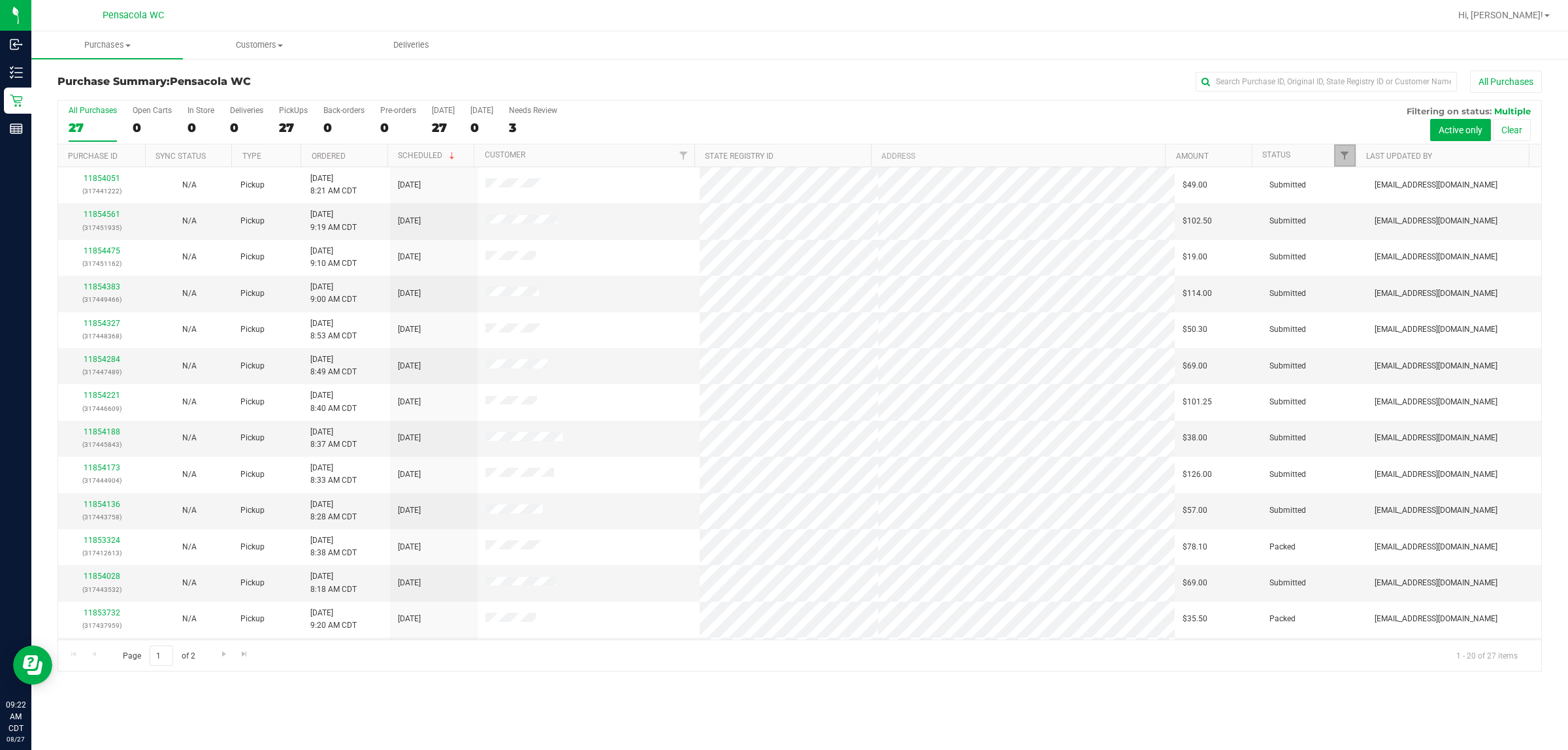
click at [782, 153] on link "Filter" at bounding box center [1345, 155] width 21 height 22
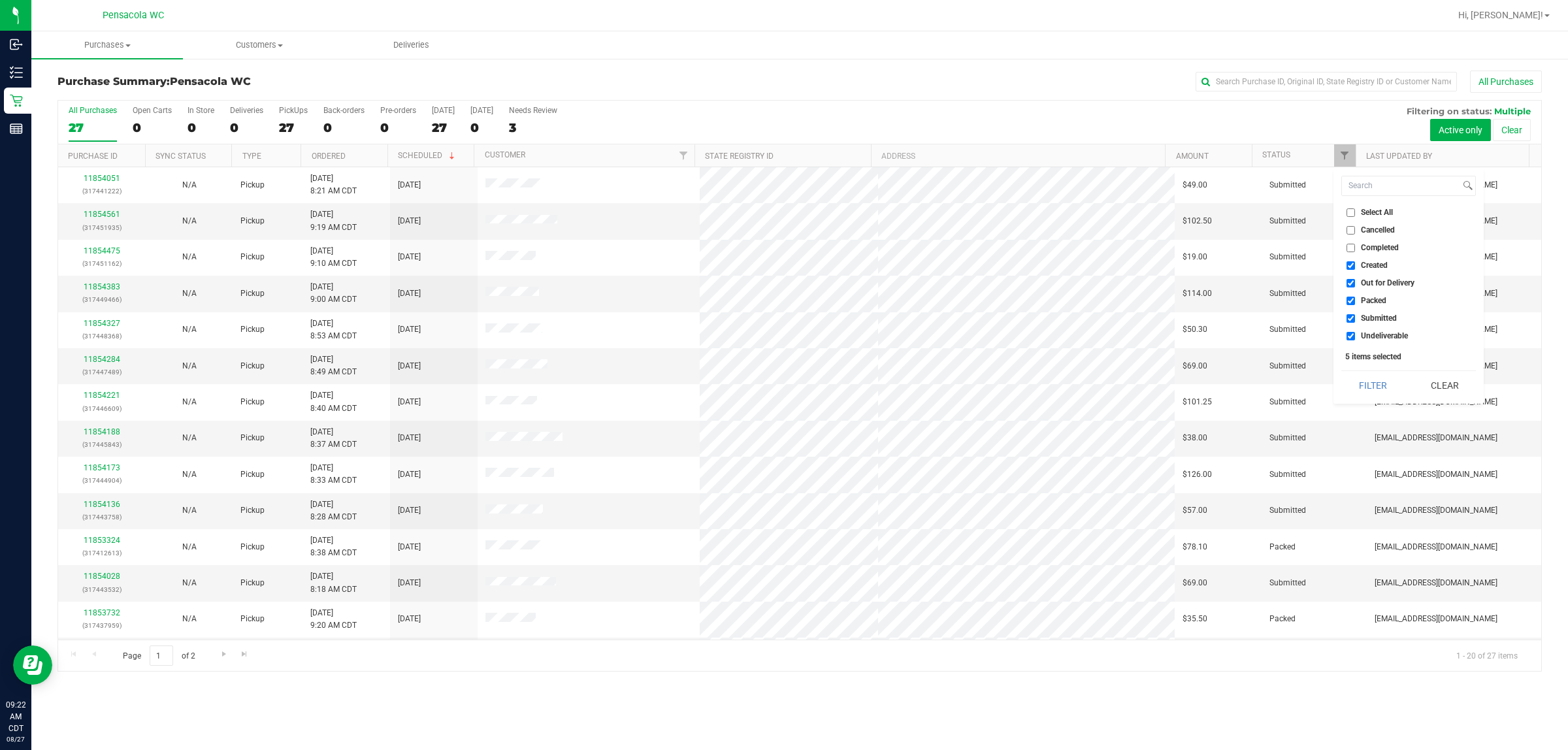
click at [782, 214] on span "Select All" at bounding box center [1376, 212] width 32 height 8
click at [782, 214] on input "Select All" at bounding box center [1350, 212] width 9 height 9
checkbox input "true"
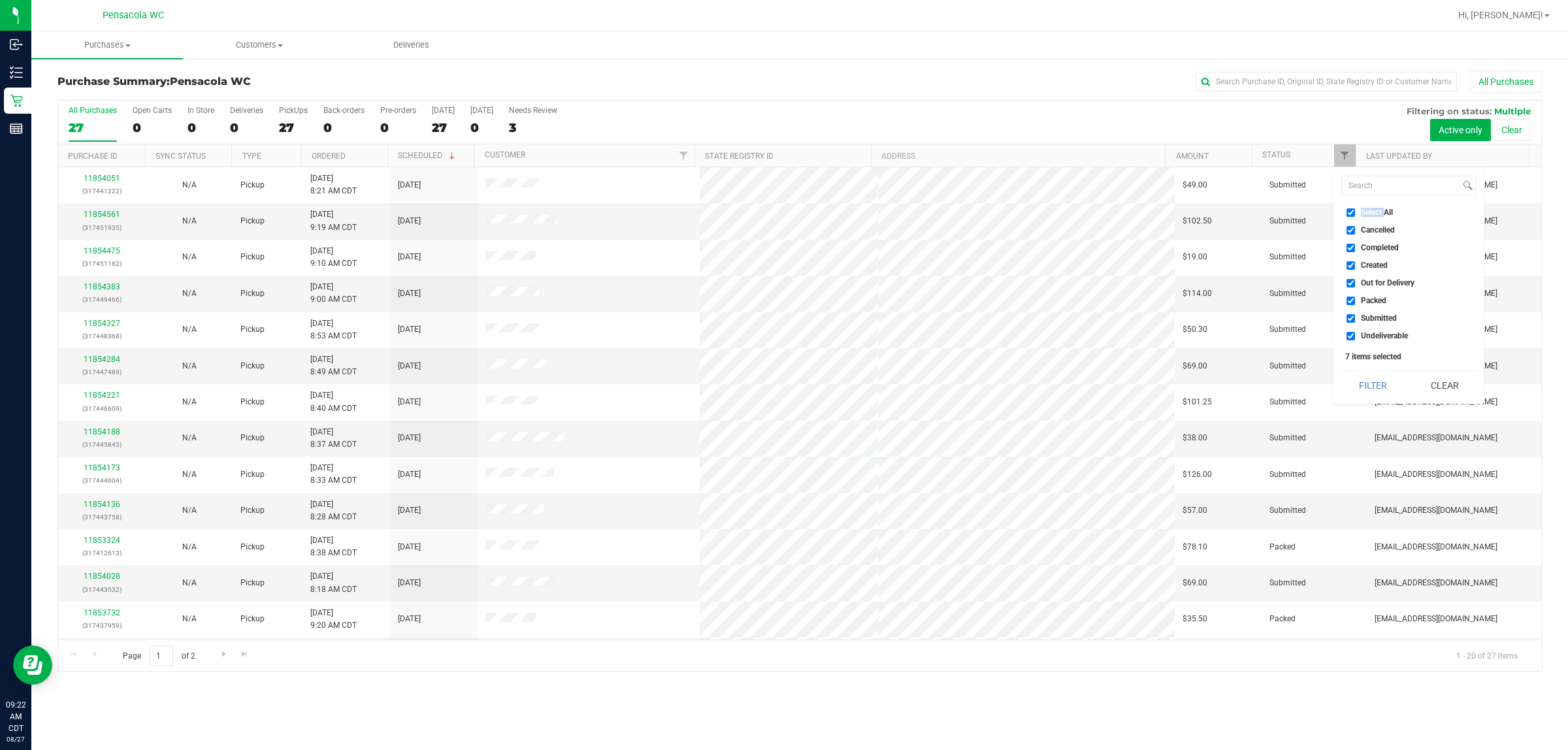
click at [782, 214] on span "Select All" at bounding box center [1376, 212] width 32 height 8
click at [782, 214] on input "Select All" at bounding box center [1350, 212] width 9 height 9
checkbox input "false"
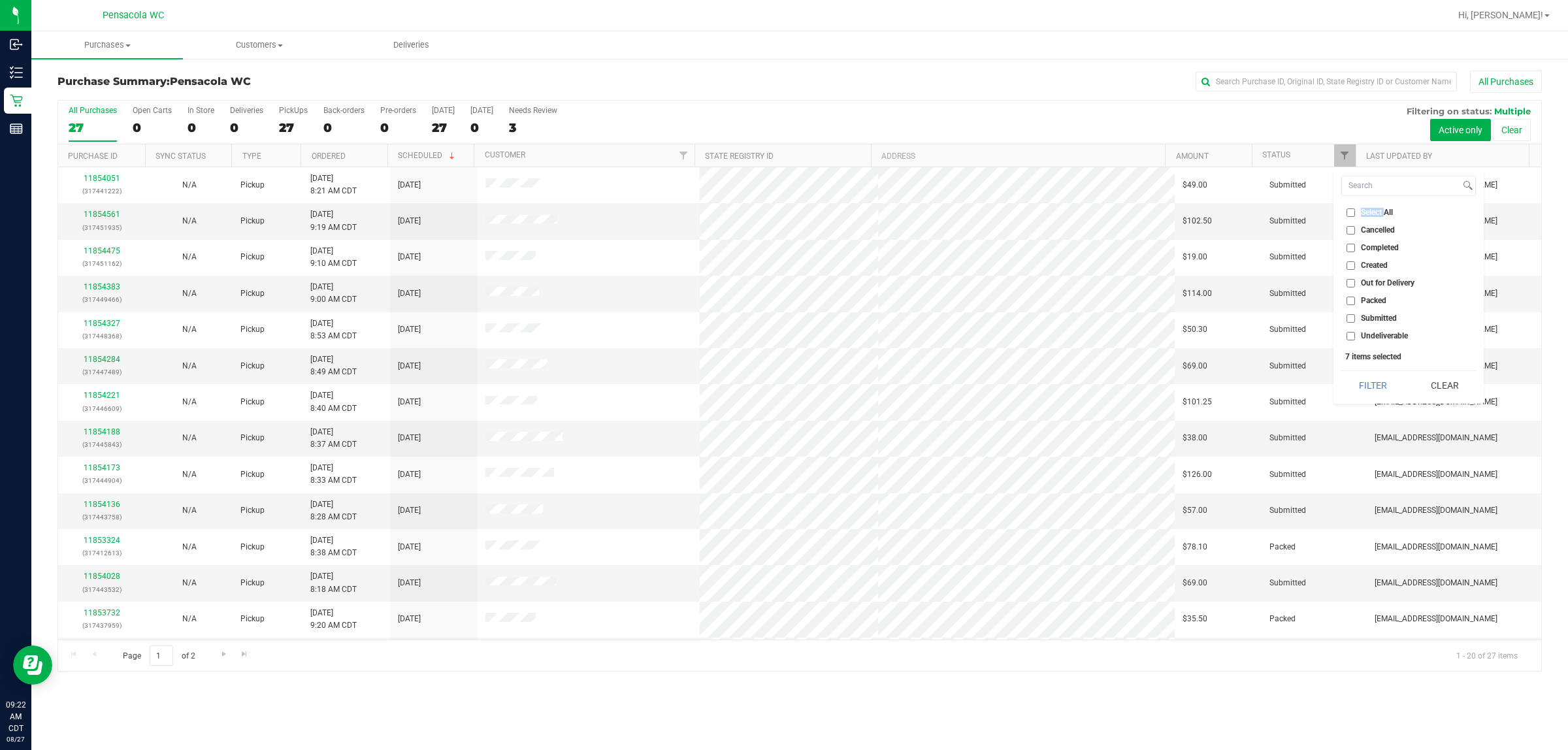
checkbox input "false"
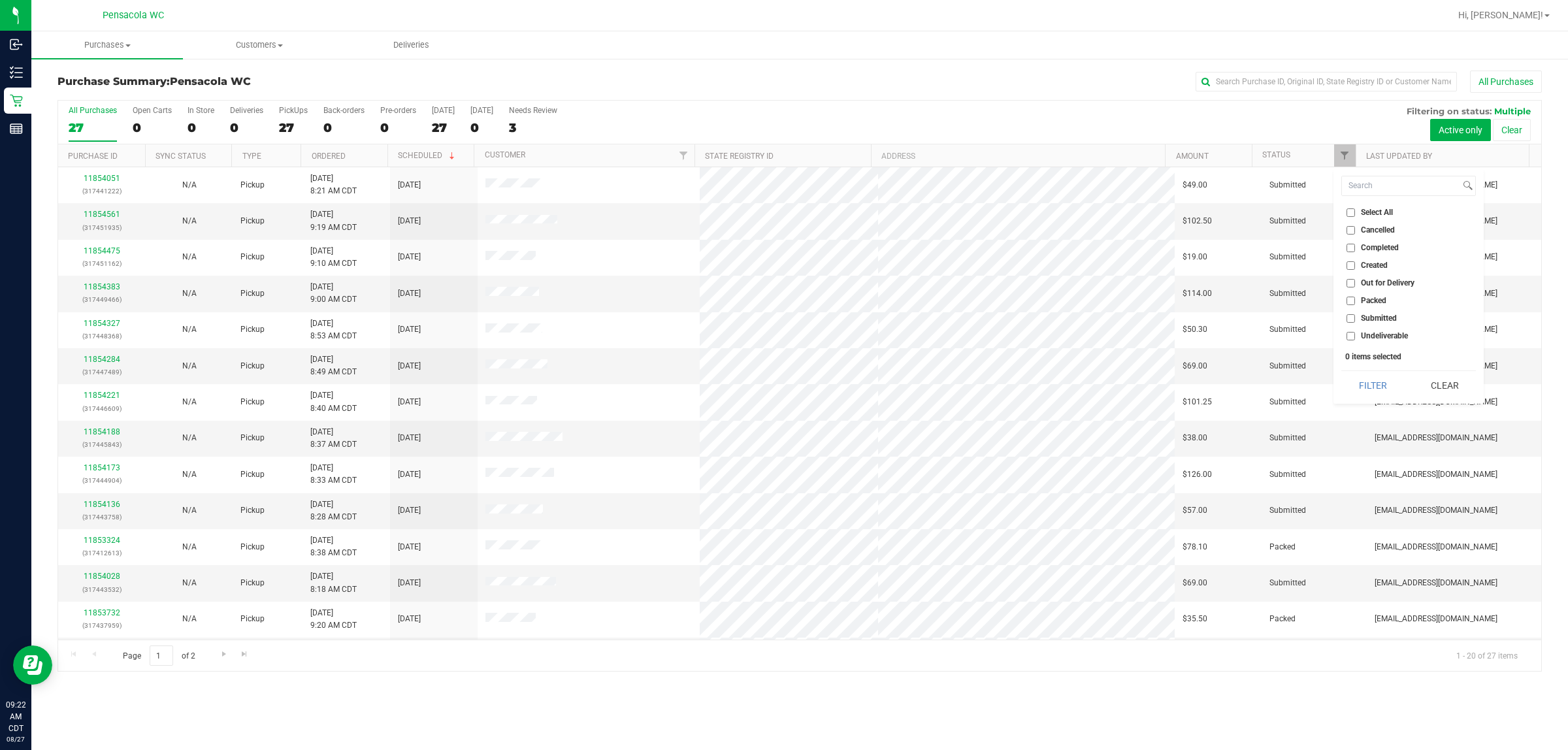
click at [782, 315] on span "Submitted" at bounding box center [1378, 318] width 35 height 8
click at [782, 315] on input "Submitted" at bounding box center [1350, 318] width 9 height 9
checkbox input "true"
click at [782, 381] on button "Filter" at bounding box center [1372, 386] width 62 height 29
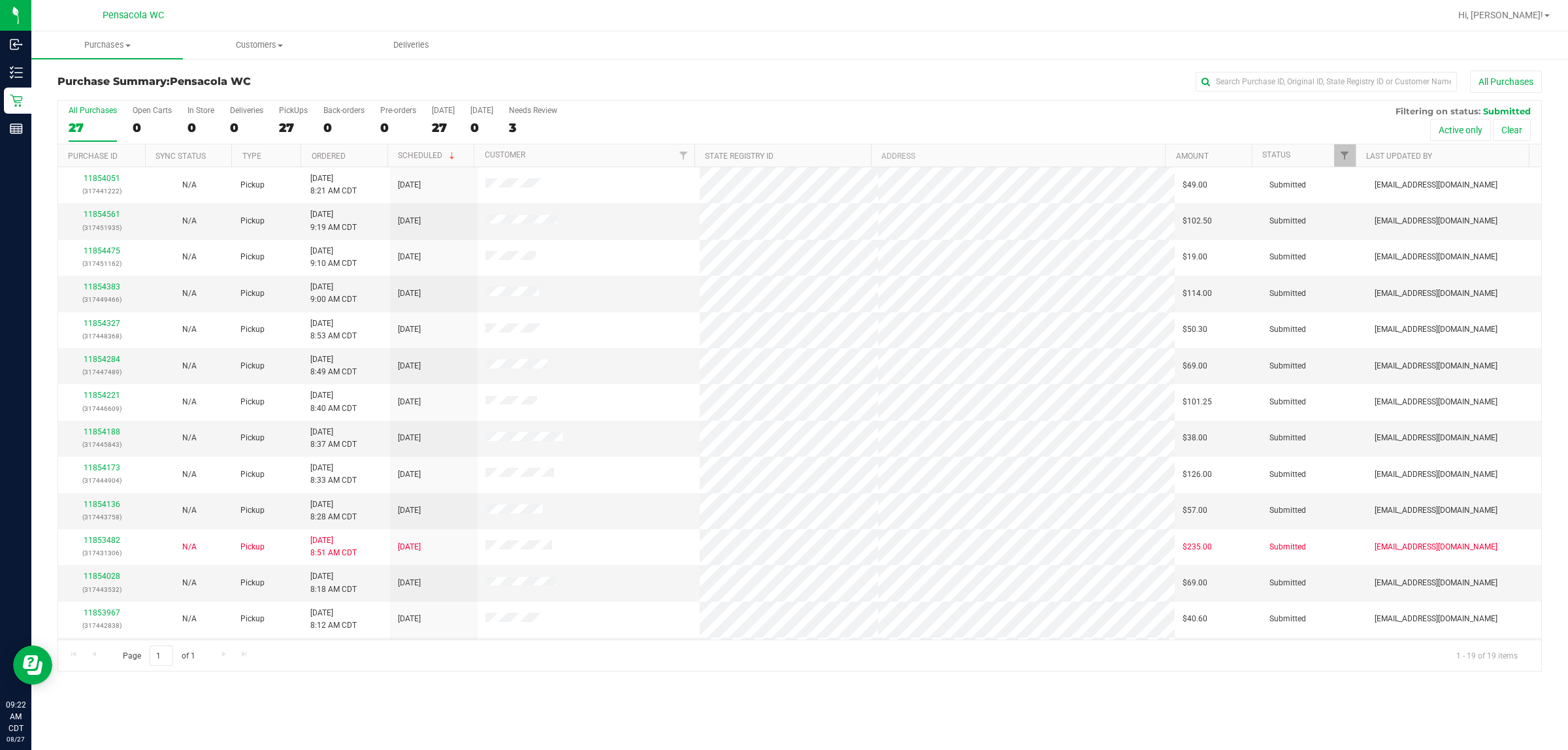
click at [366, 160] on th "Ordered" at bounding box center [343, 156] width 87 height 23
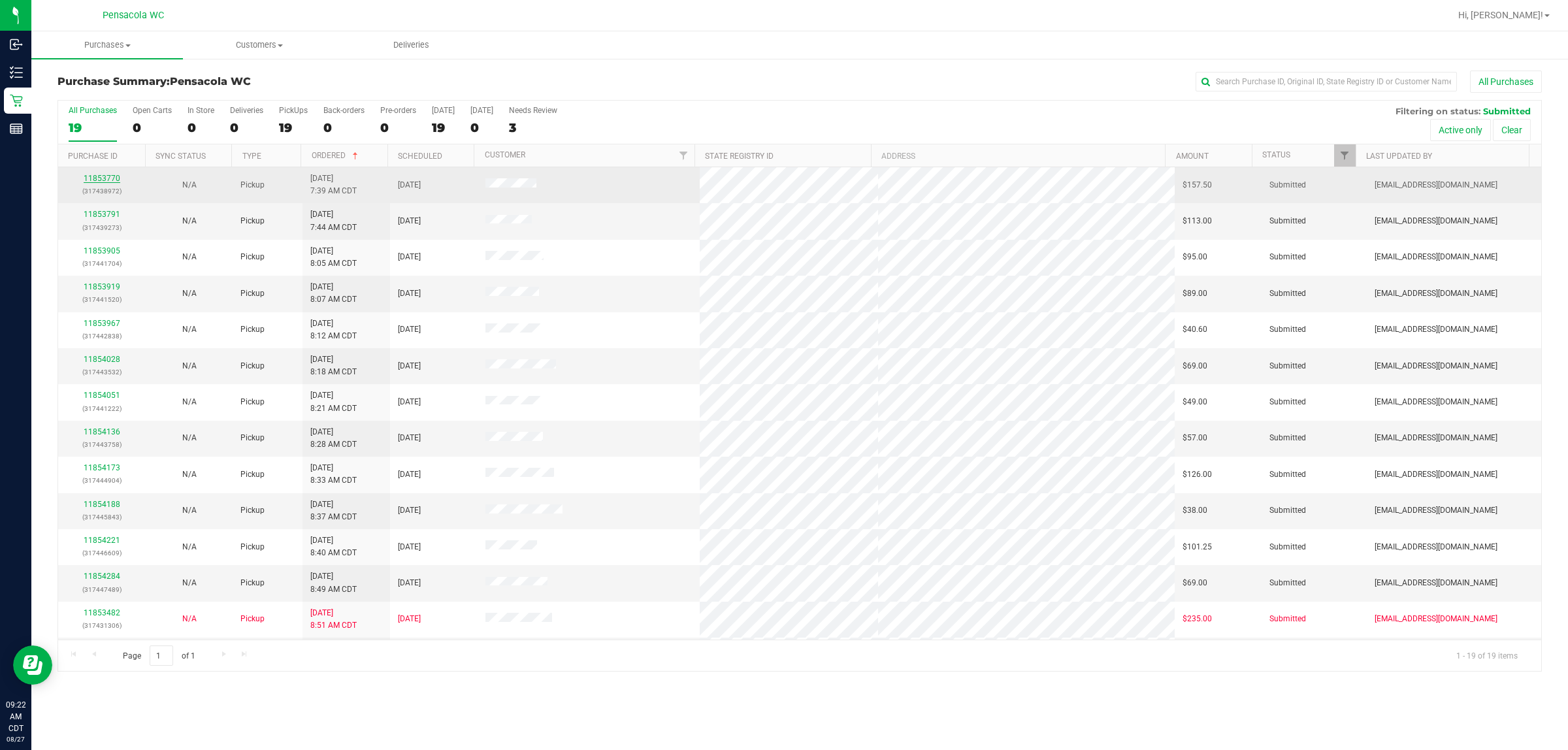
click at [111, 178] on link "11853770" at bounding box center [102, 178] width 36 height 10
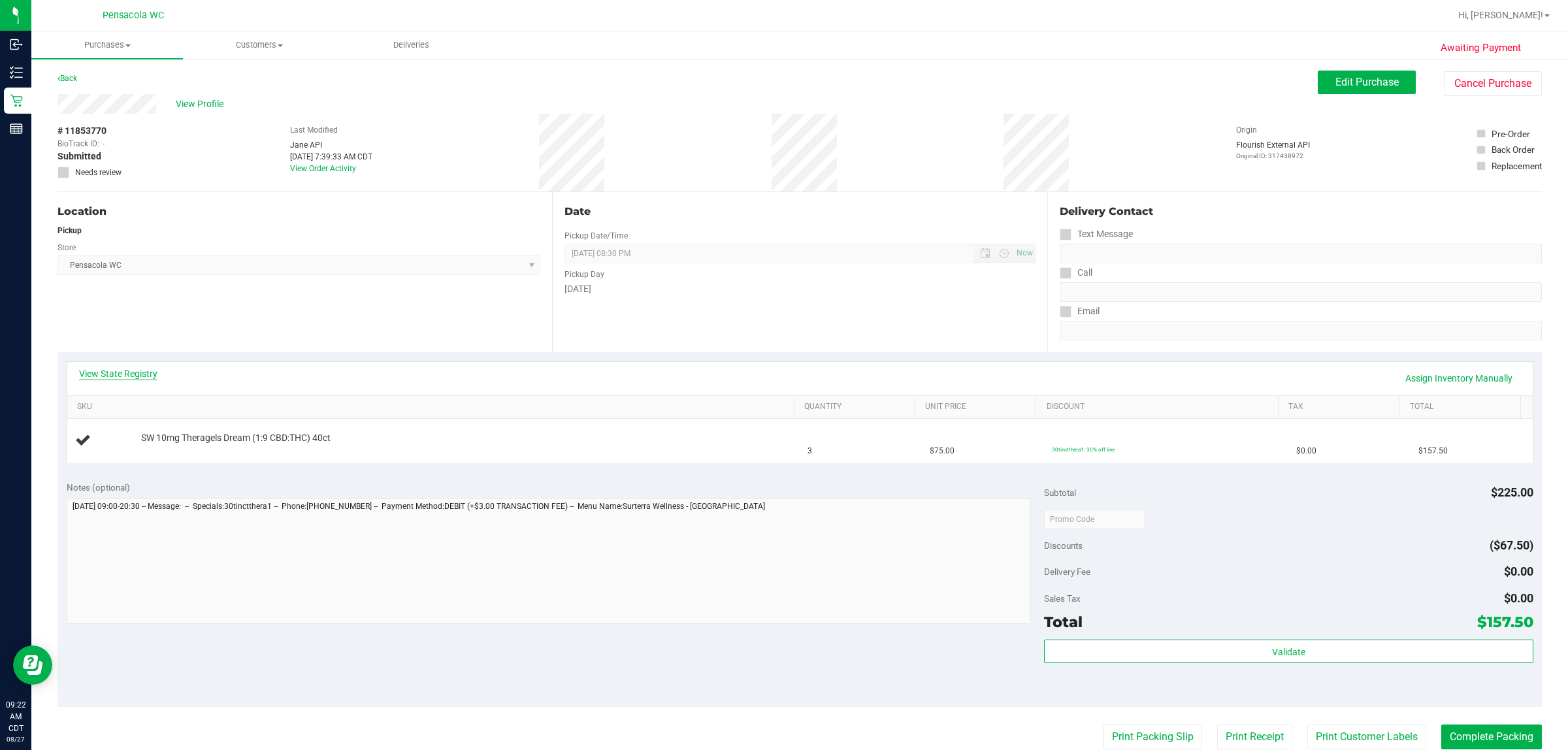
click at [85, 376] on link "View State Registry" at bounding box center [118, 374] width 79 height 13
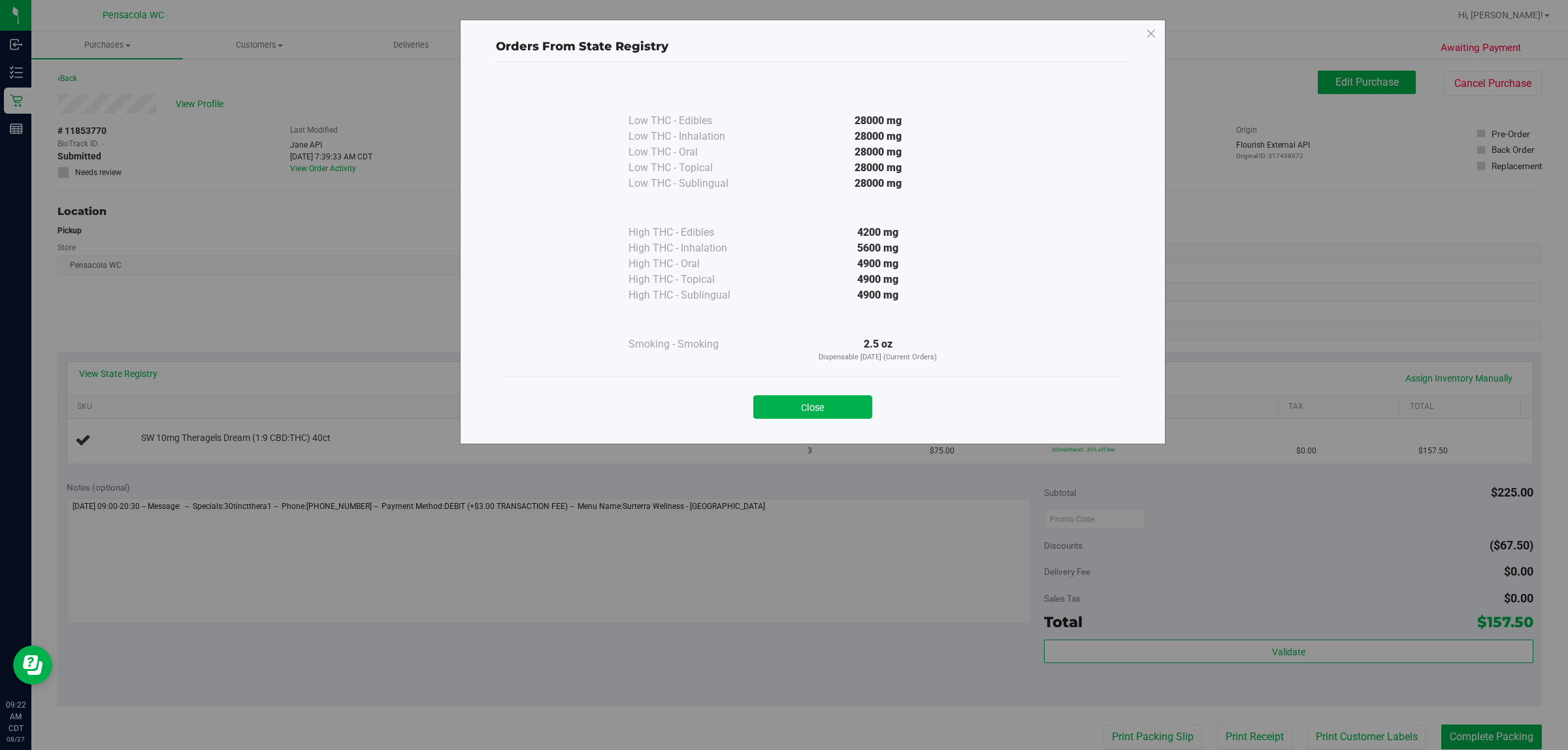
click at [759, 413] on button "Close" at bounding box center [813, 407] width 119 height 24
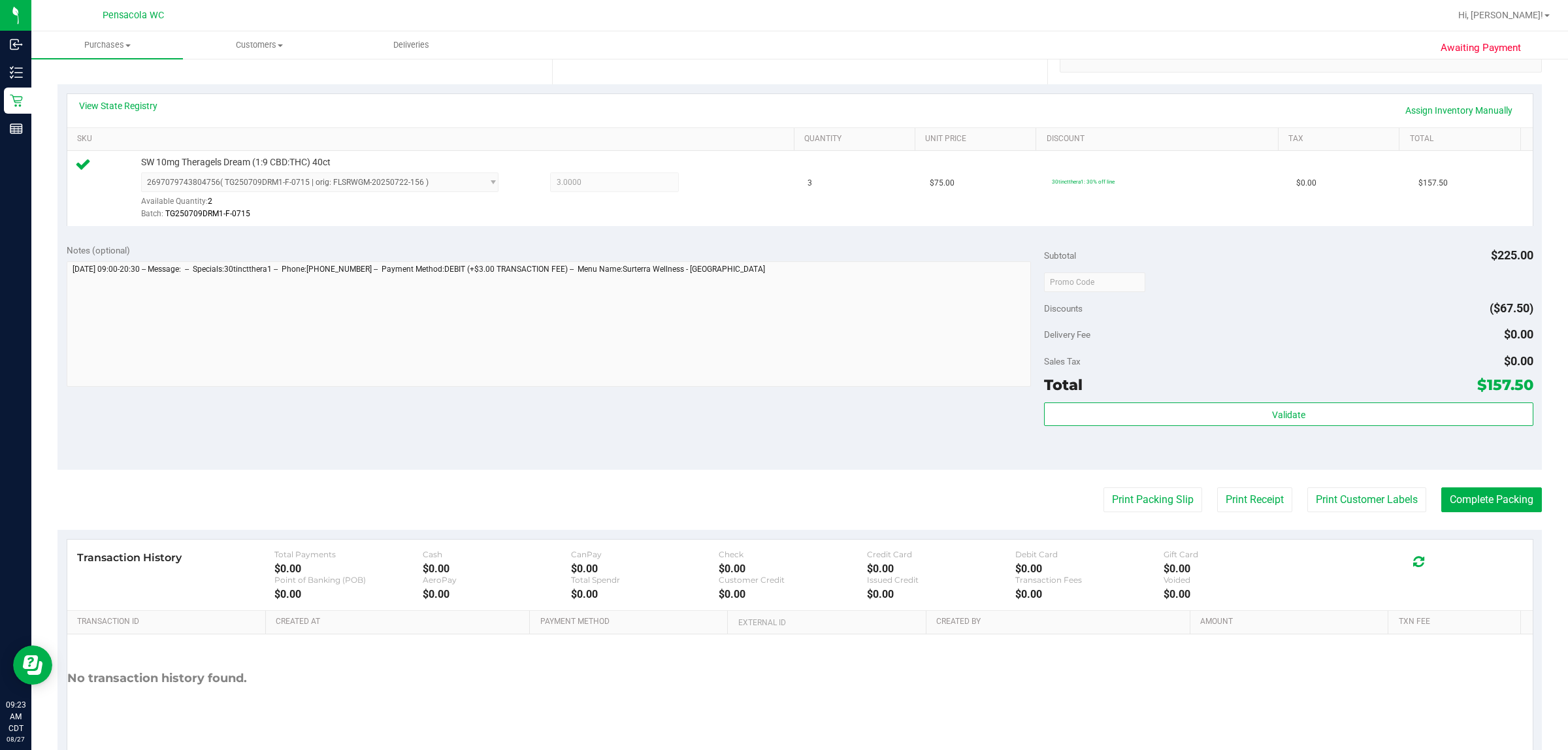
scroll to position [270, 0]
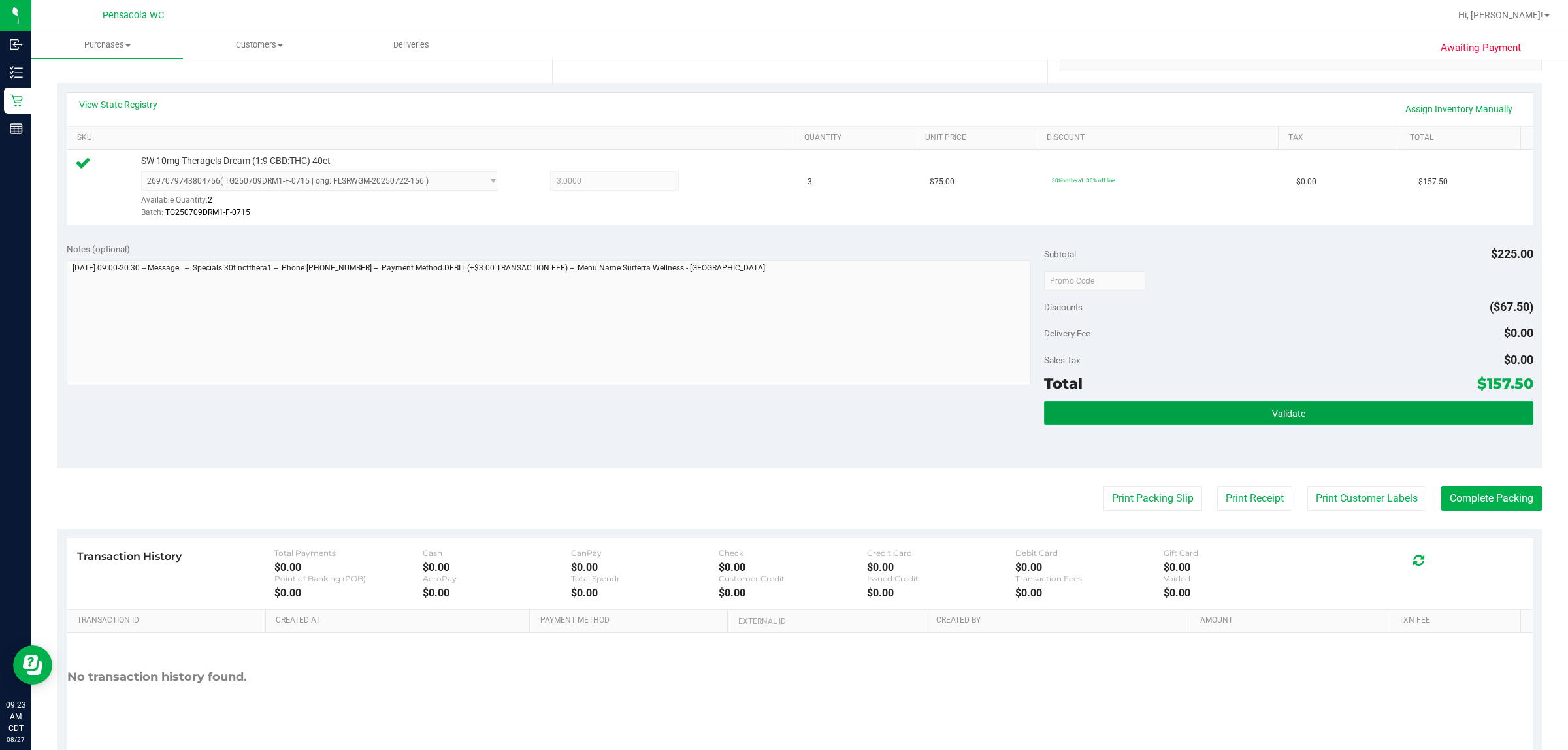
click at [782, 405] on button "Validate" at bounding box center [1289, 412] width 489 height 24
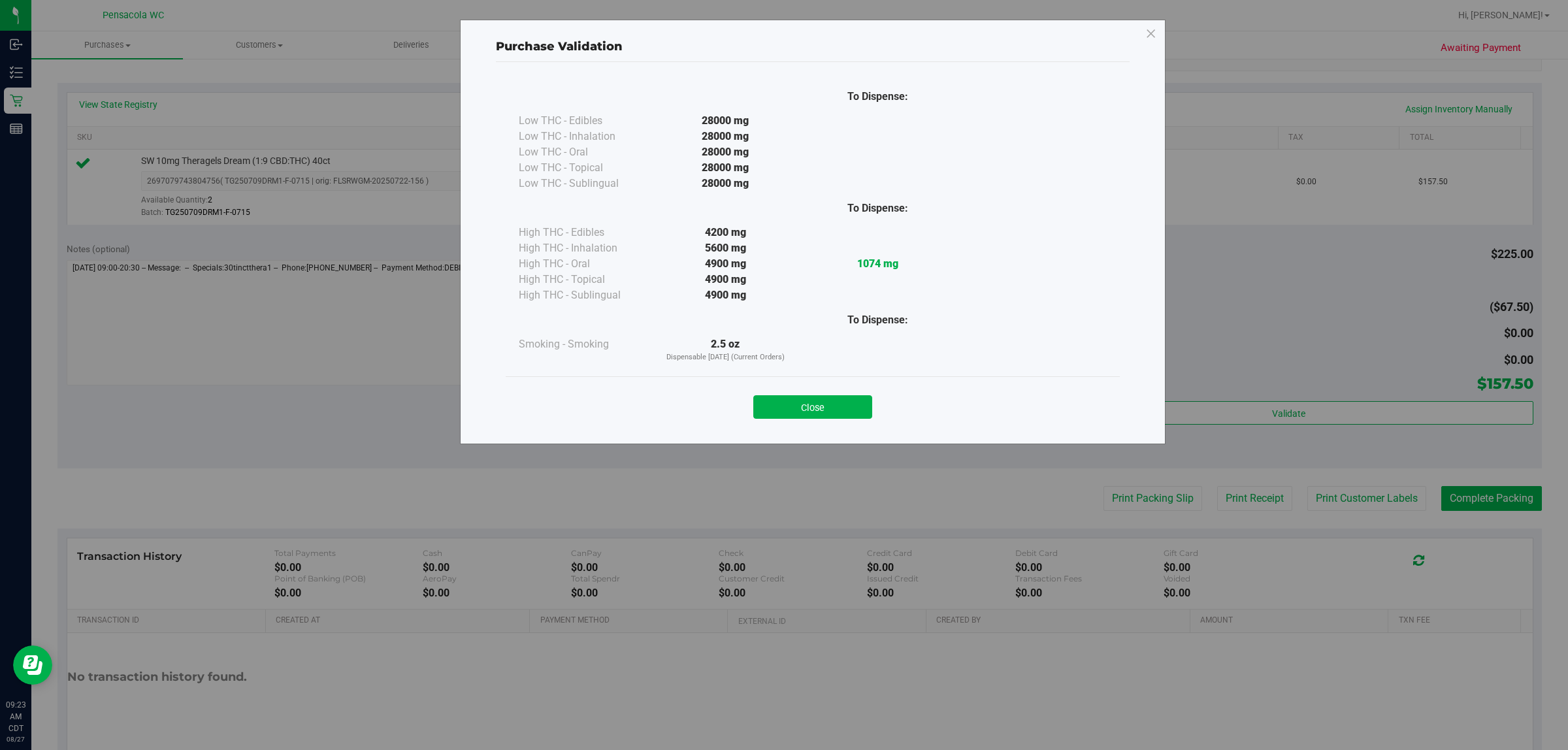
click at [756, 430] on div "To Dispense: Low THC - Edibles 28000 mg" at bounding box center [812, 247] width 634 height 370
click at [782, 413] on button "Close" at bounding box center [813, 407] width 119 height 24
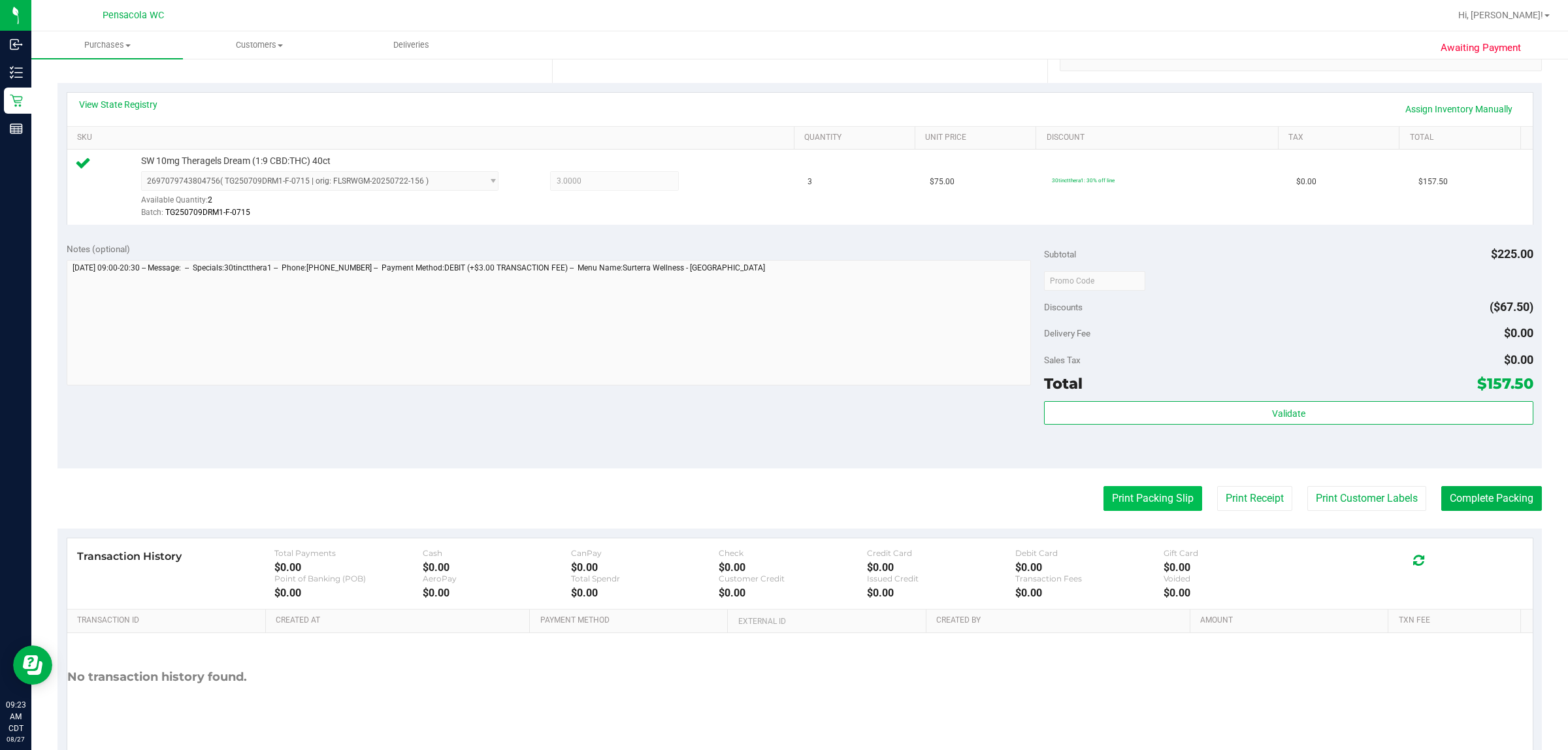
click at [782, 499] on button "Print Packing Slip" at bounding box center [1153, 499] width 99 height 25
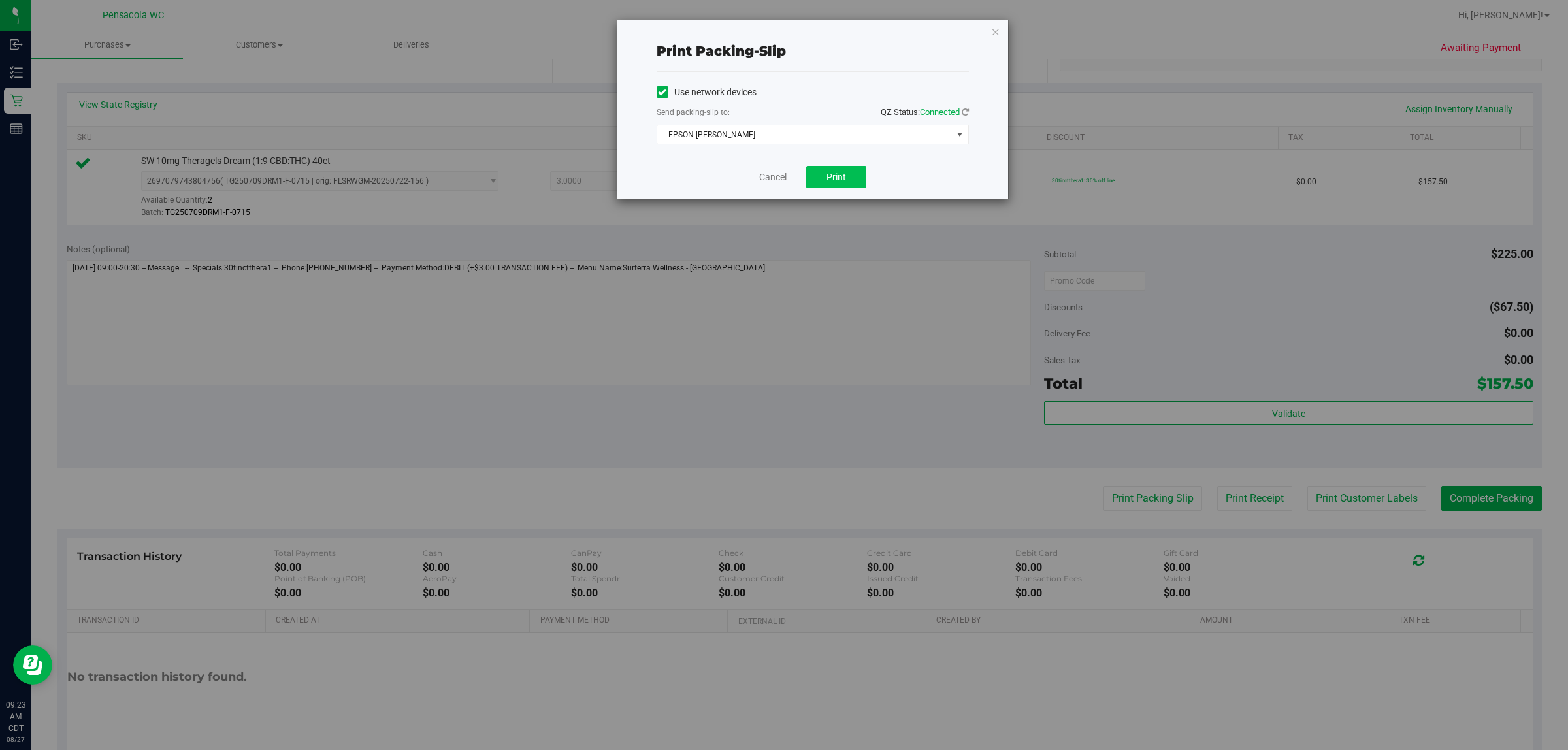
click at [782, 188] on button "Print" at bounding box center [836, 176] width 60 height 22
click at [764, 177] on link "Cancel" at bounding box center [773, 177] width 28 height 13
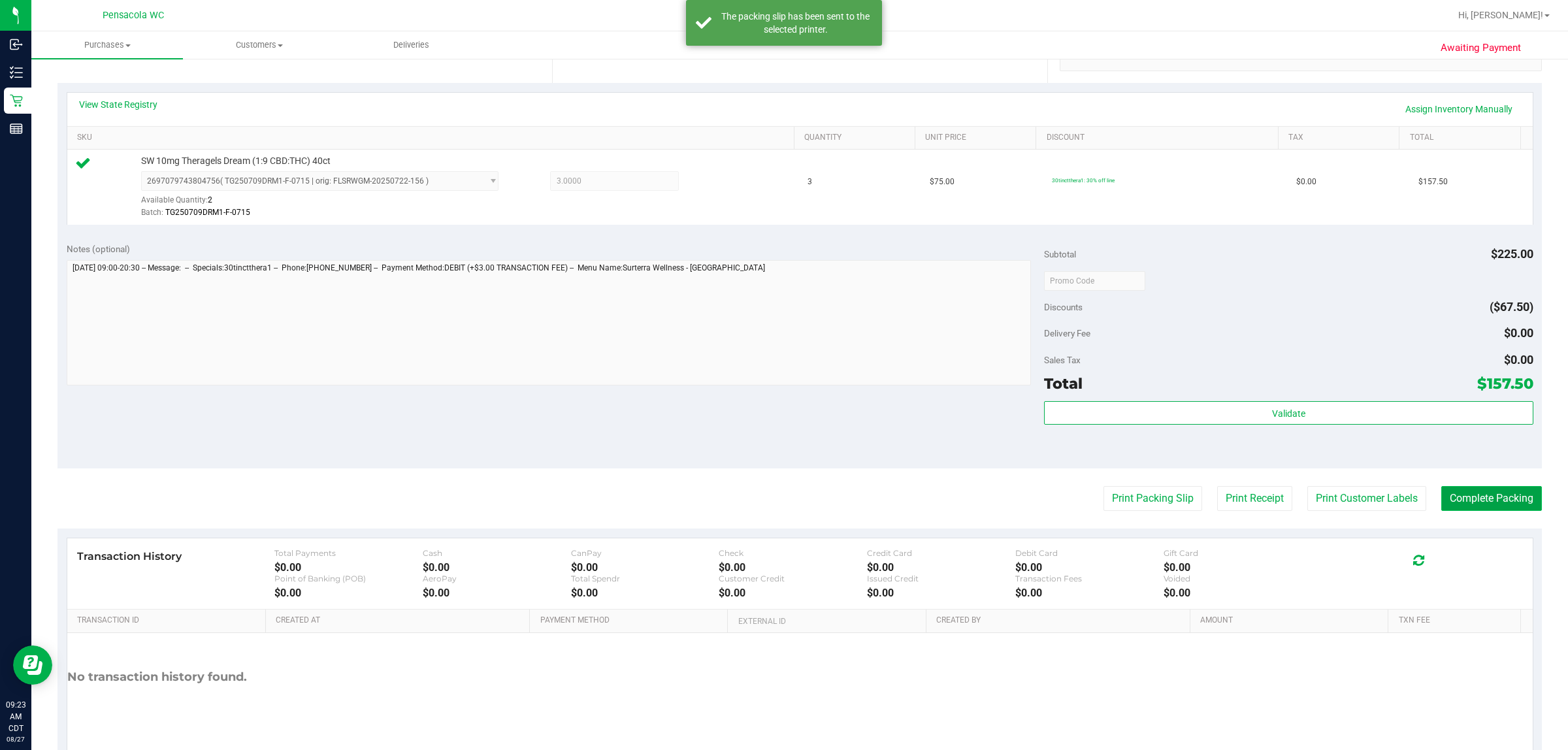
click at [782, 500] on button "Complete Packing" at bounding box center [1491, 499] width 101 height 25
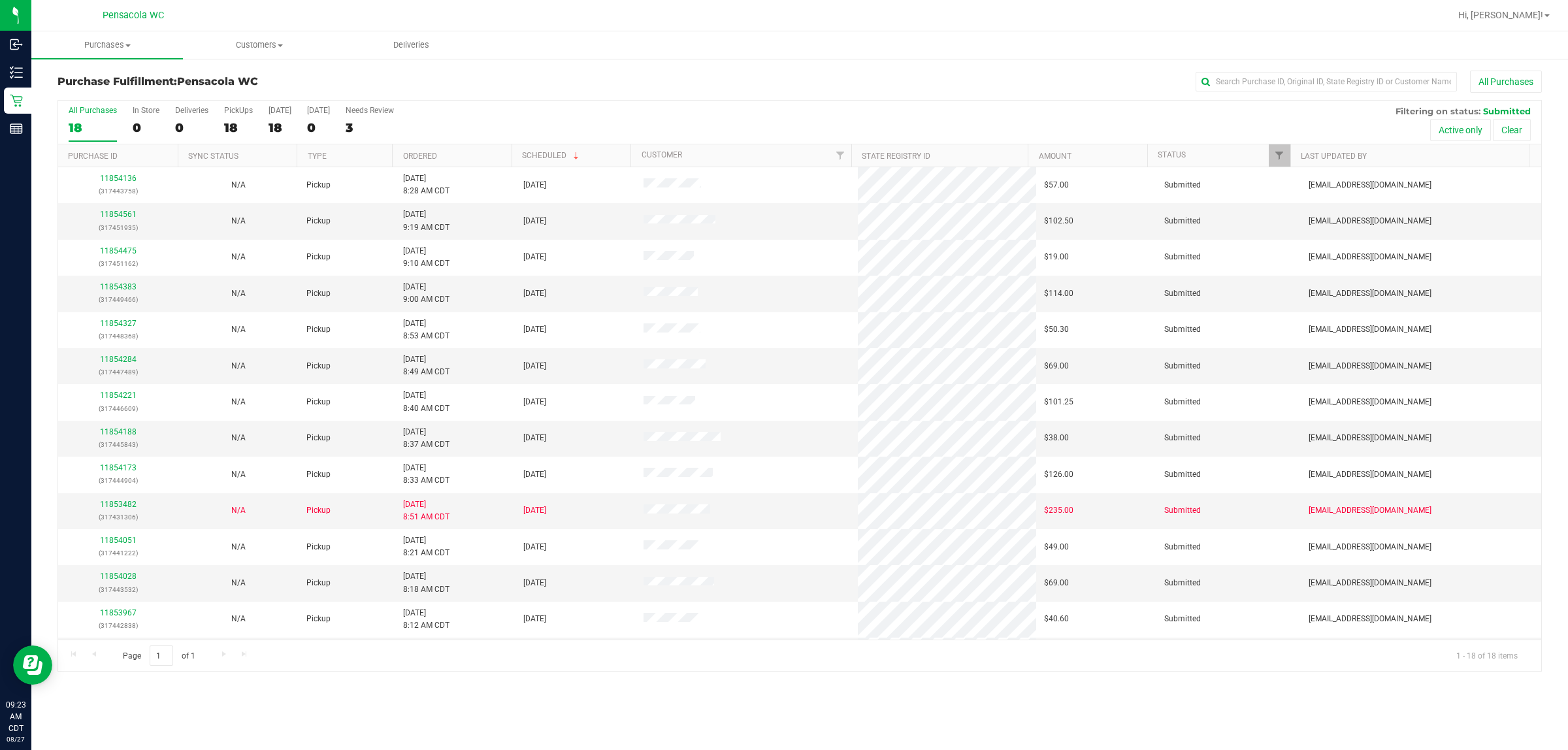
click at [478, 140] on div "All Purchases 18 In Store 0 Deliveries 0 PickUps 18 Today 18 Tomorrow 0 Needs R…" at bounding box center [800, 123] width 1484 height 44
click at [493, 152] on th "Ordered" at bounding box center [452, 156] width 120 height 23
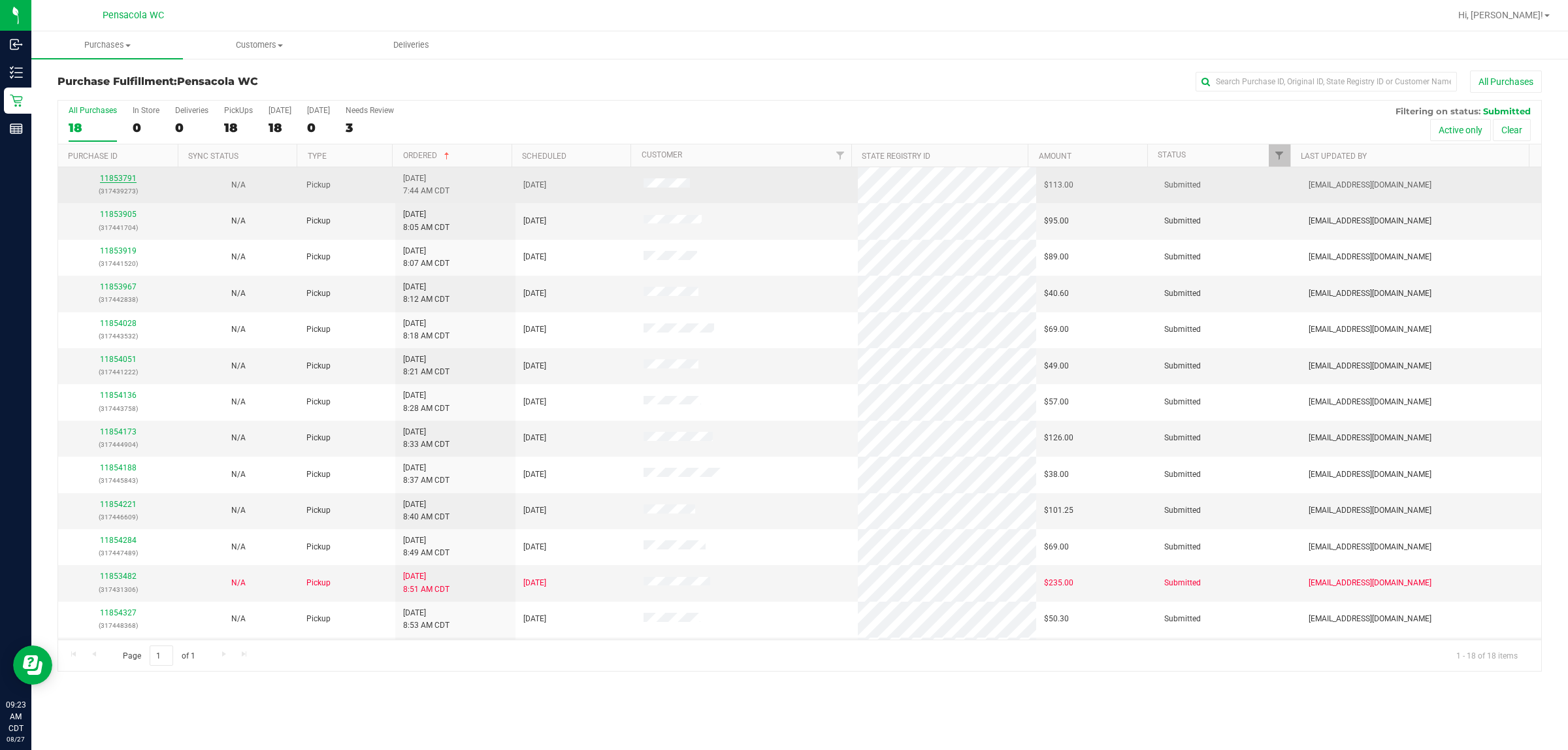
click at [130, 177] on link "11853791" at bounding box center [118, 178] width 36 height 10
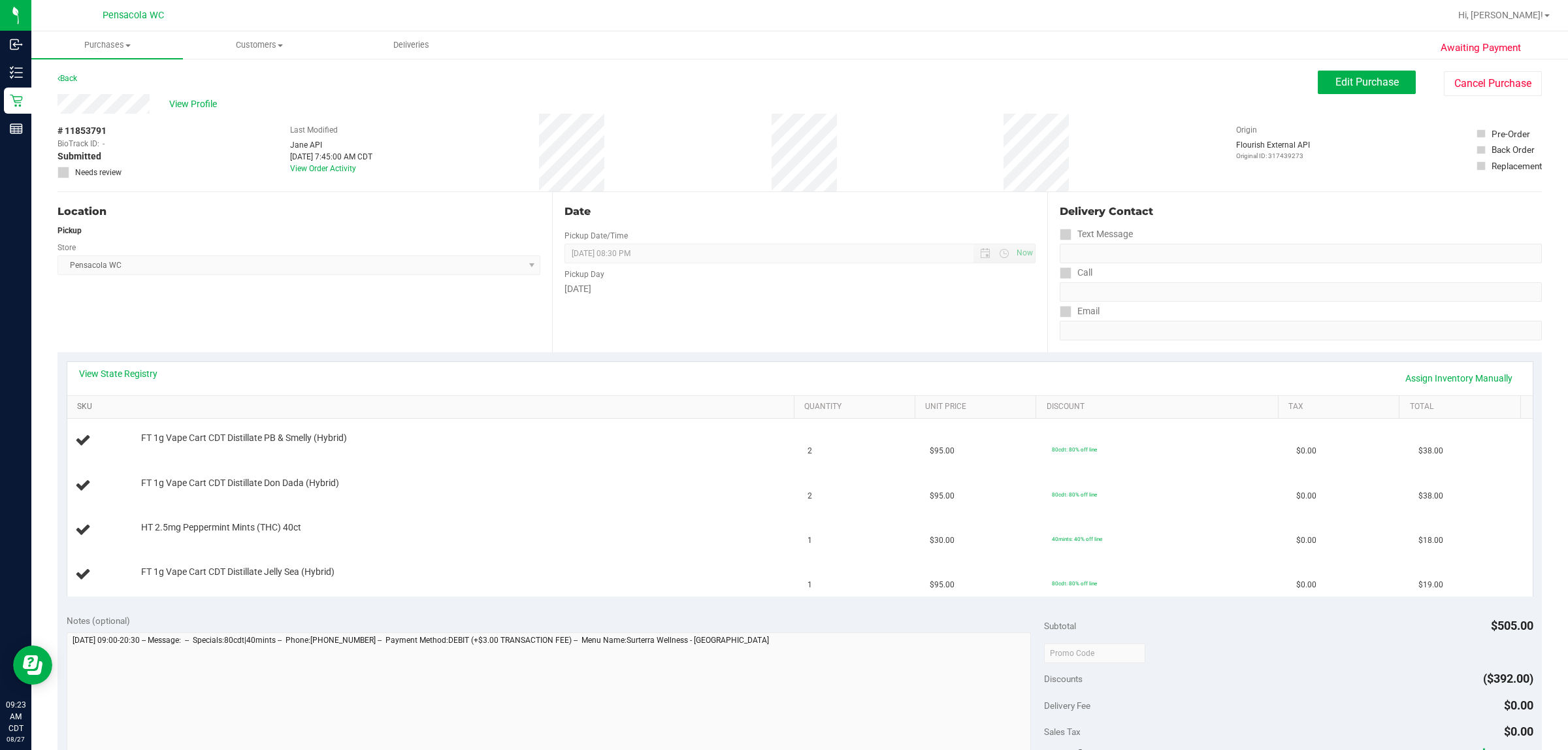
click at [537, 410] on link "SKU" at bounding box center [433, 407] width 712 height 11
click at [146, 374] on link "View State Registry" at bounding box center [118, 374] width 79 height 13
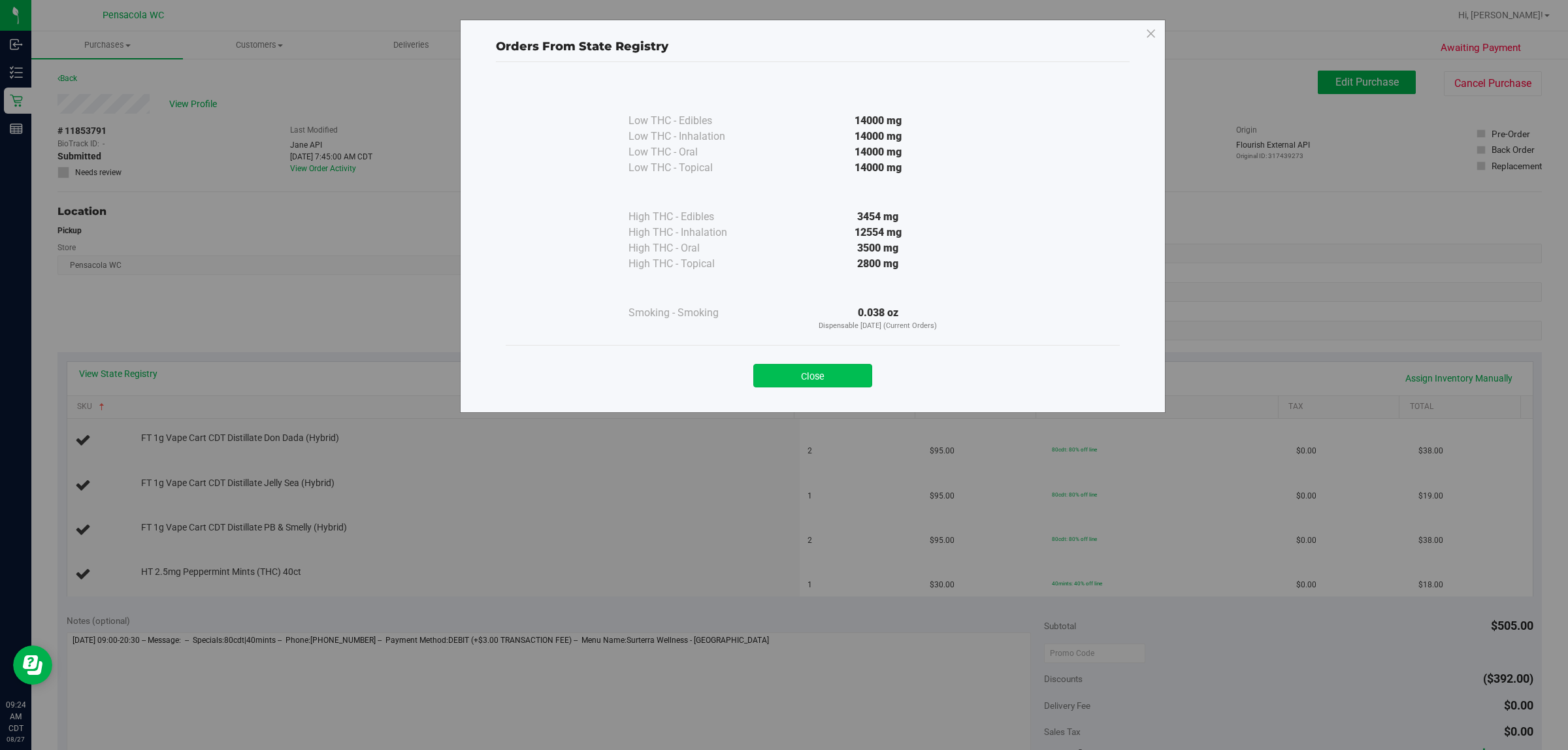
click at [782, 383] on button "Close" at bounding box center [813, 375] width 119 height 24
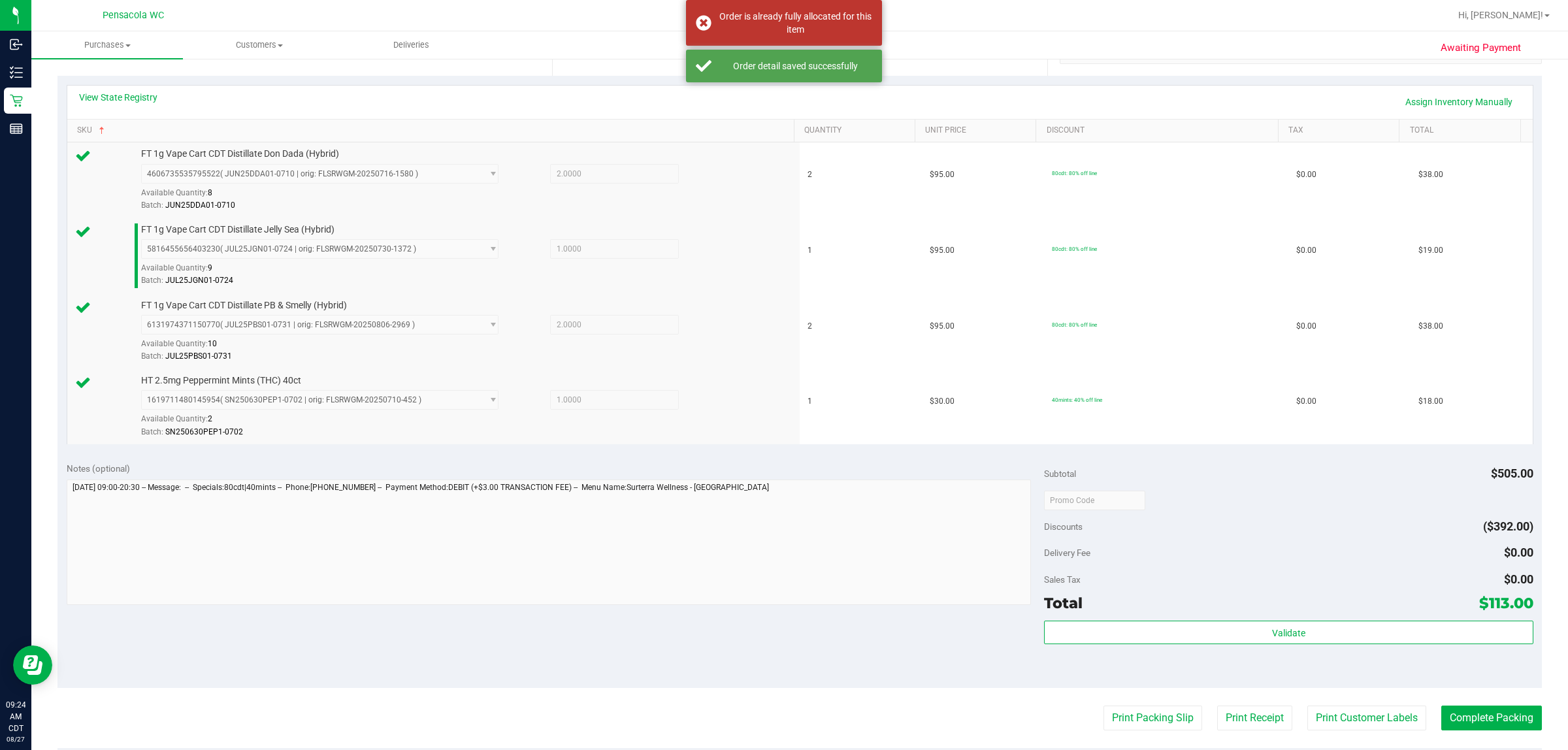
scroll to position [279, 0]
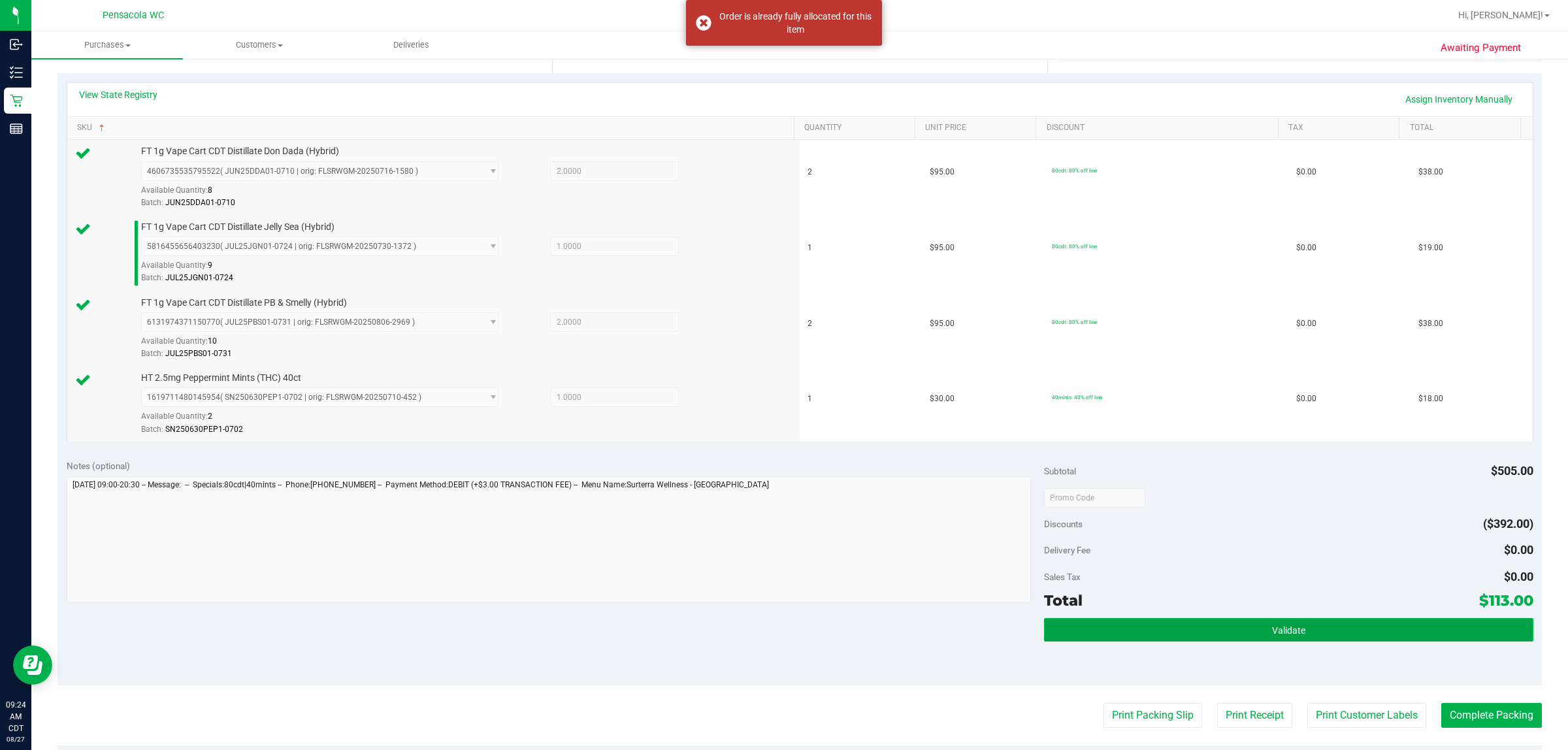
click at [782, 628] on span "Validate" at bounding box center [1289, 630] width 34 height 11
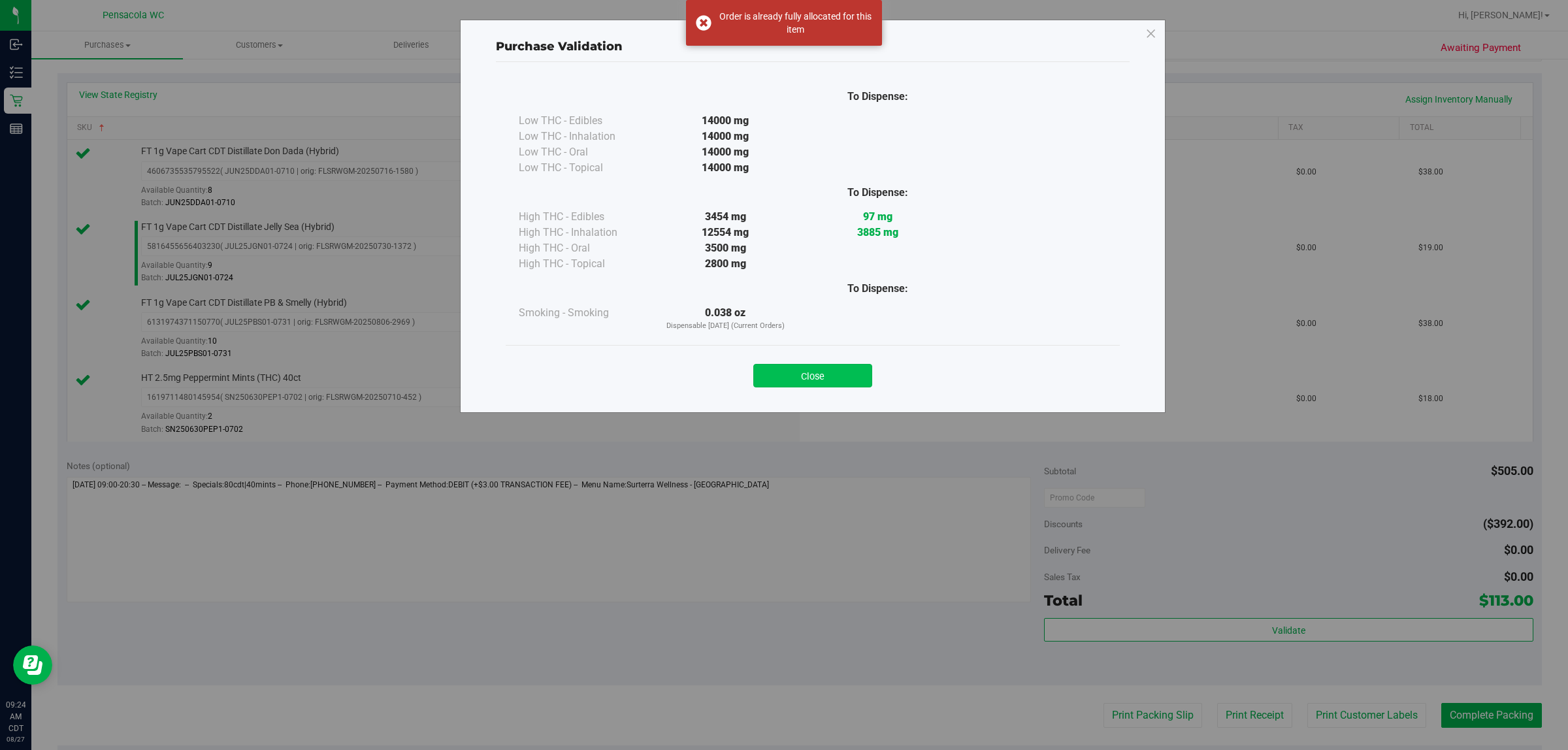
click at [782, 380] on button "Close" at bounding box center [813, 375] width 119 height 24
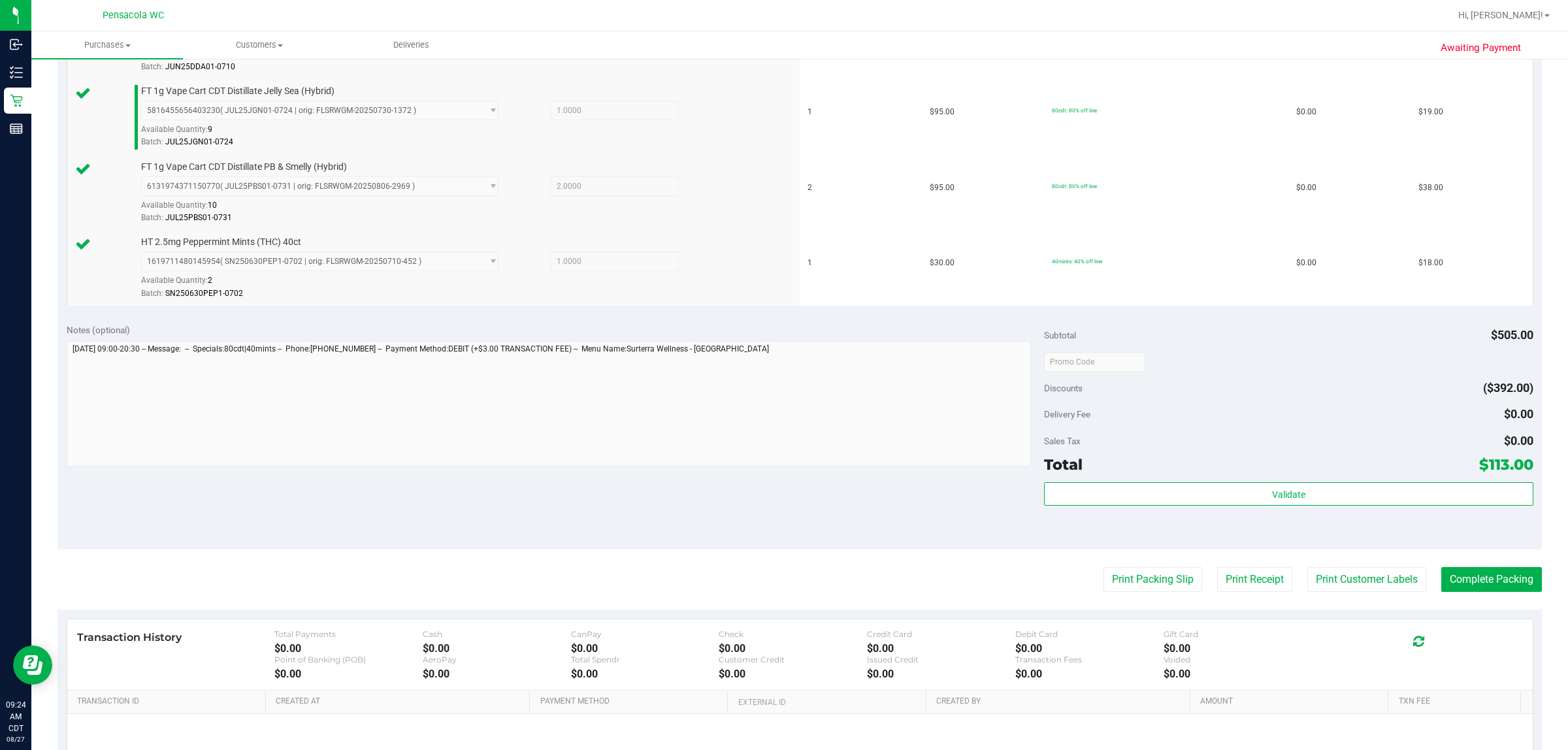
scroll to position [546, 0]
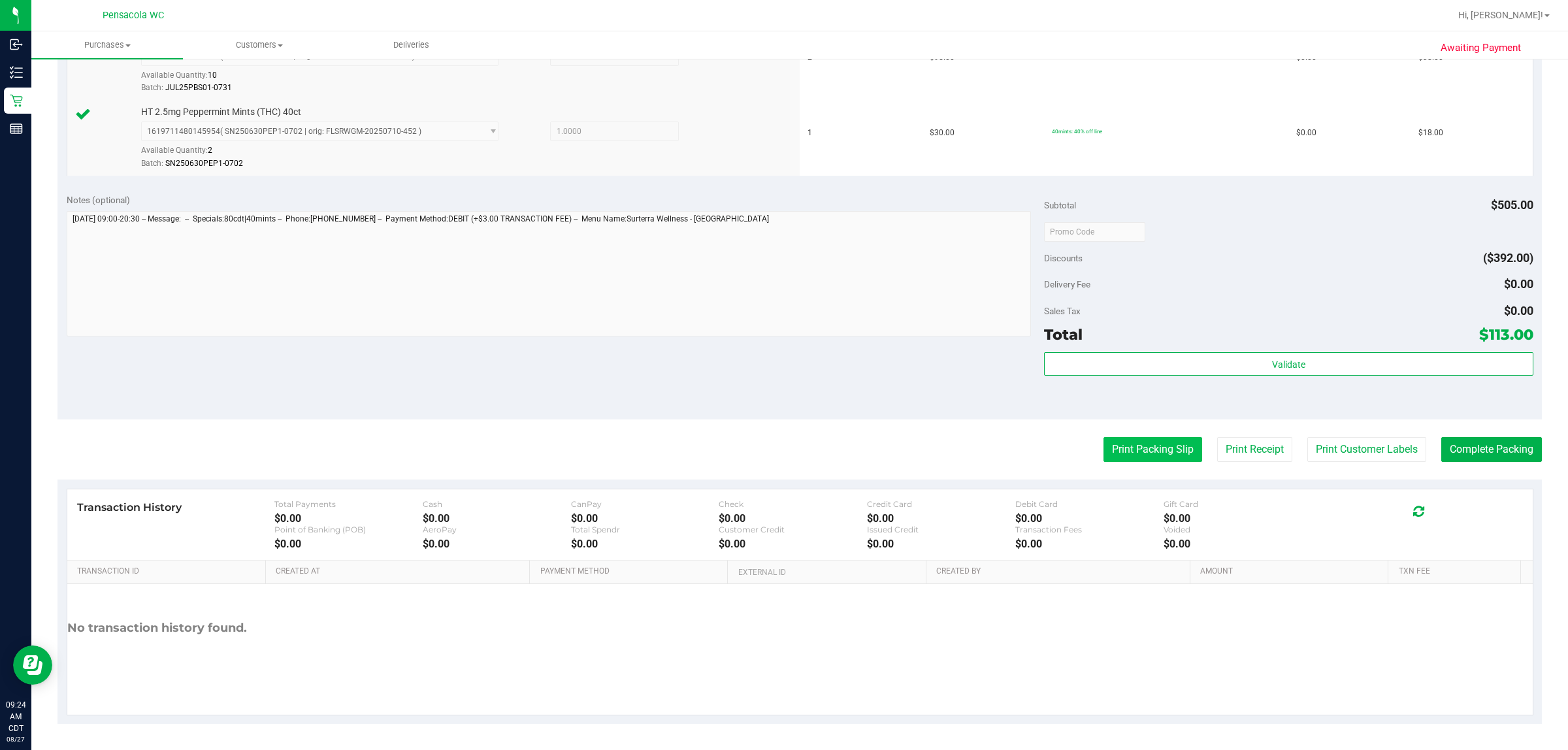
click at [782, 462] on button "Print Packing Slip" at bounding box center [1153, 450] width 99 height 25
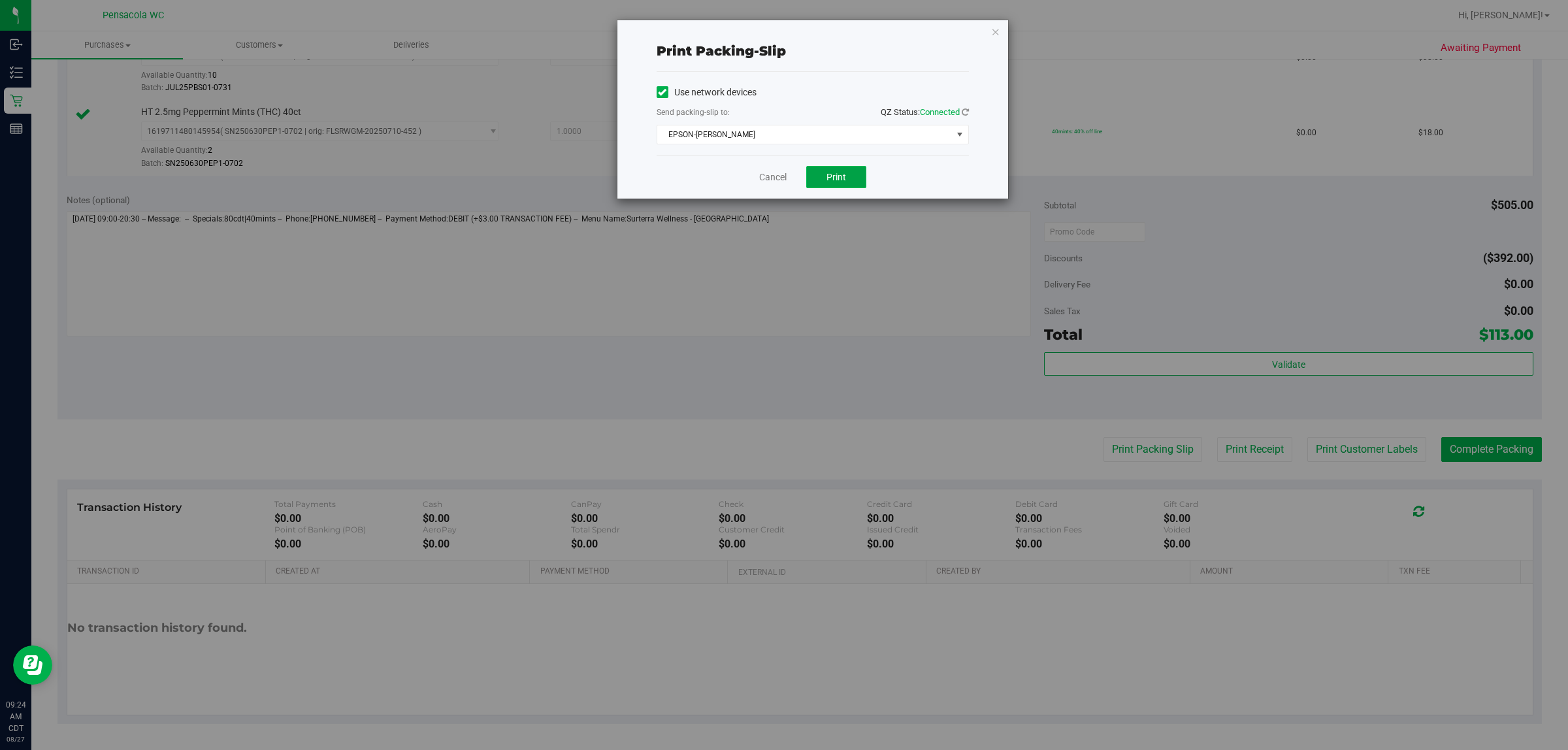
click at [782, 185] on button "Print" at bounding box center [836, 176] width 60 height 22
click at [768, 177] on link "Cancel" at bounding box center [773, 177] width 28 height 13
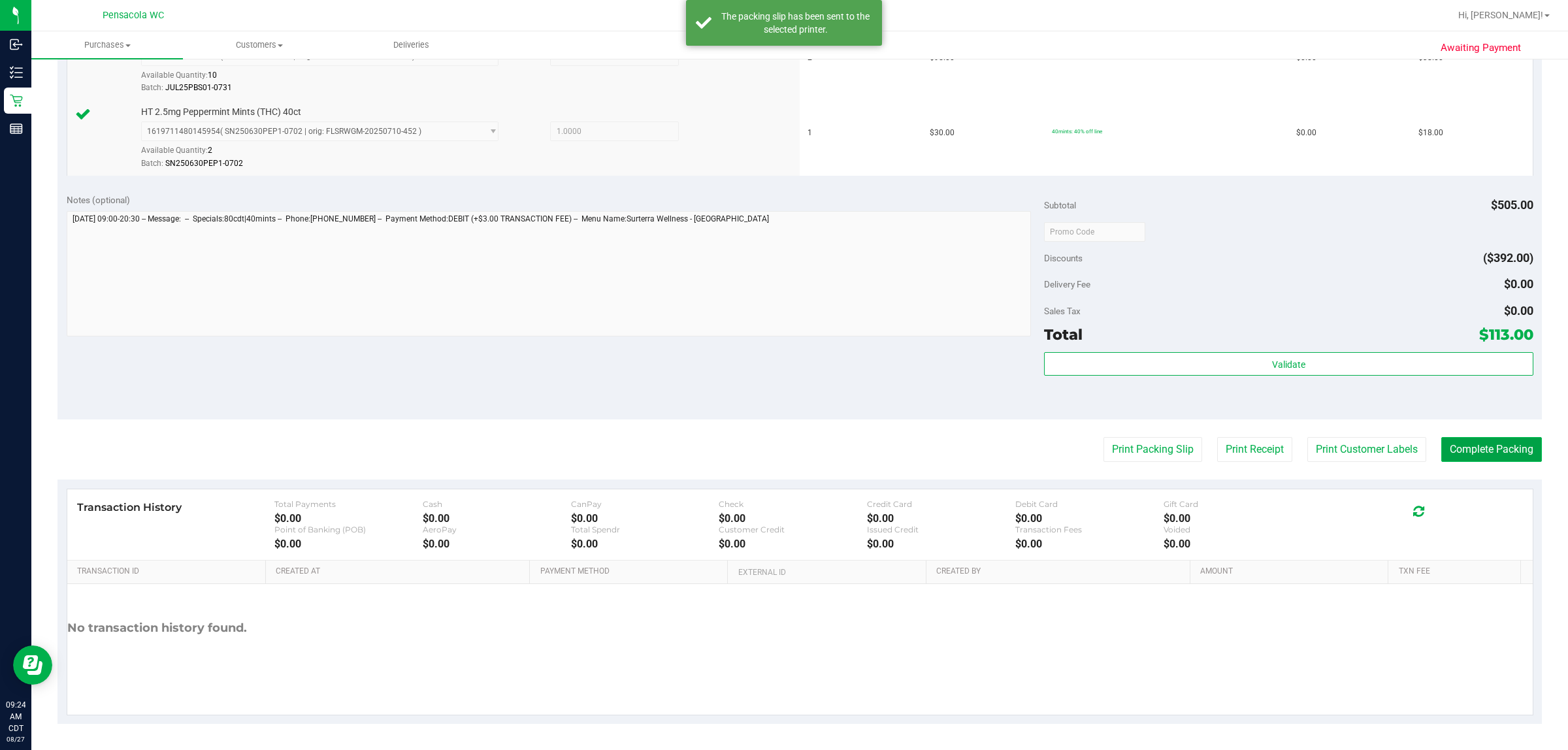
click at [782, 452] on button "Complete Packing" at bounding box center [1491, 450] width 101 height 25
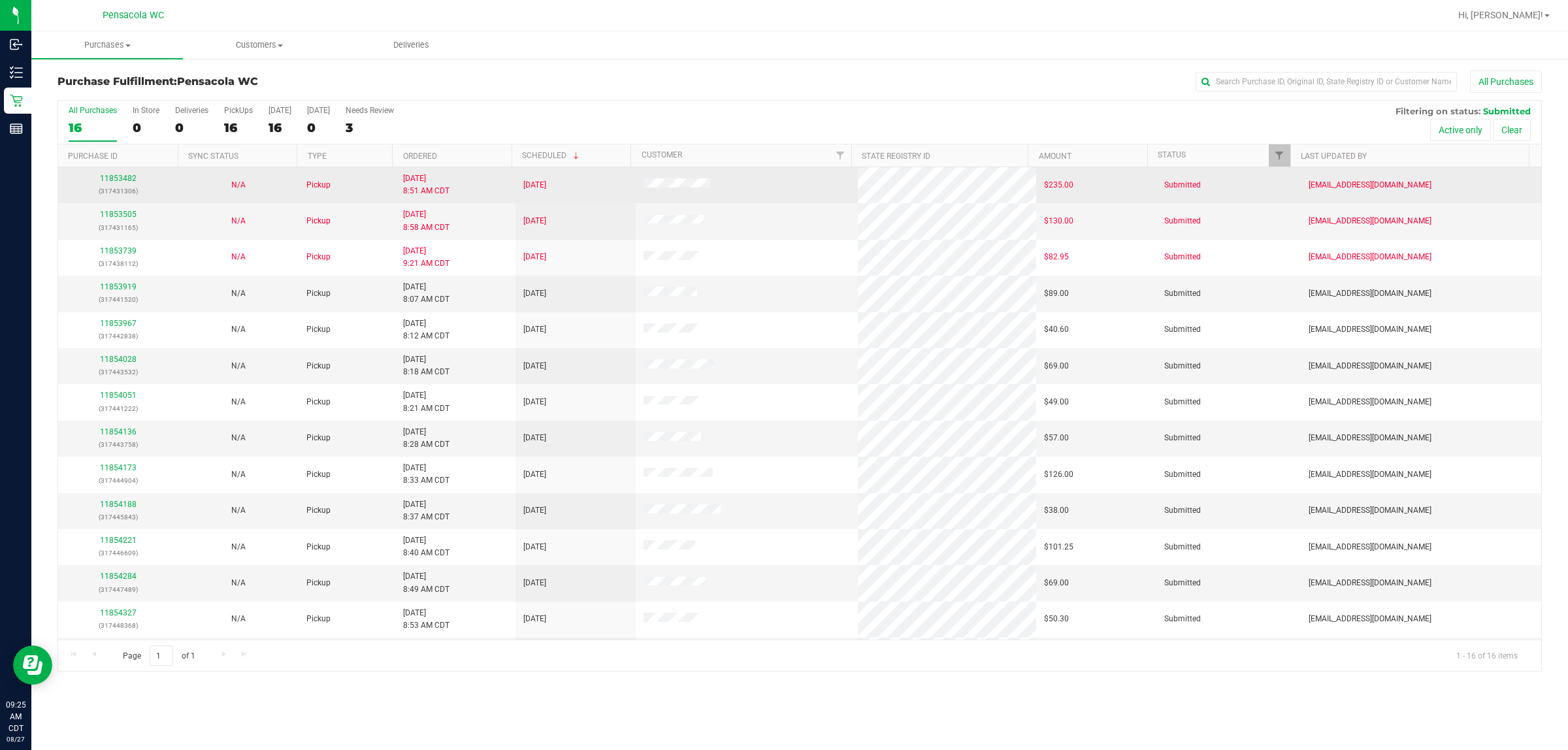
click at [475, 178] on td "8/27/2025 8:51 AM CDT" at bounding box center [455, 184] width 120 height 35
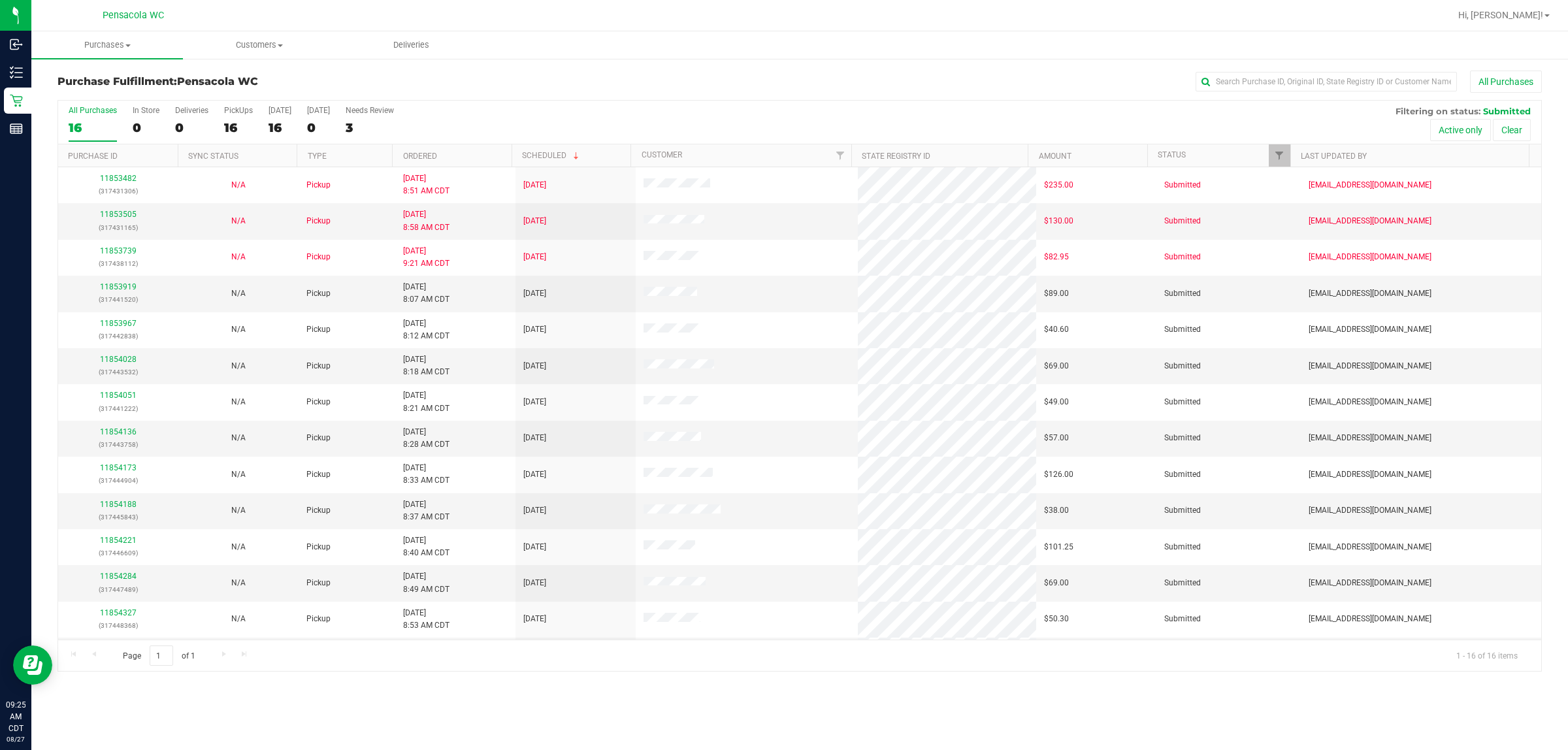
click at [483, 149] on th "Ordered" at bounding box center [452, 156] width 120 height 23
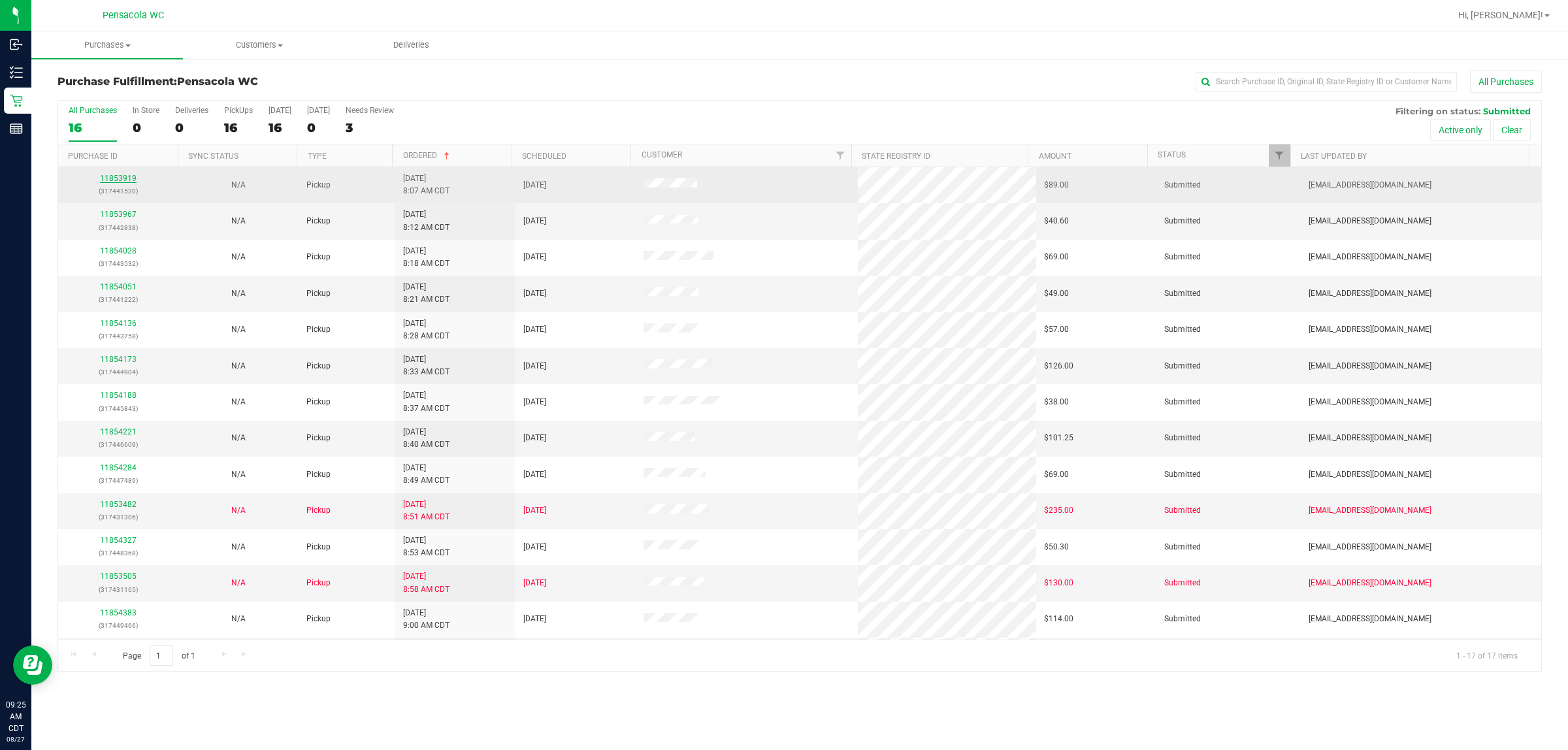
click at [123, 177] on link "11853919" at bounding box center [118, 178] width 36 height 10
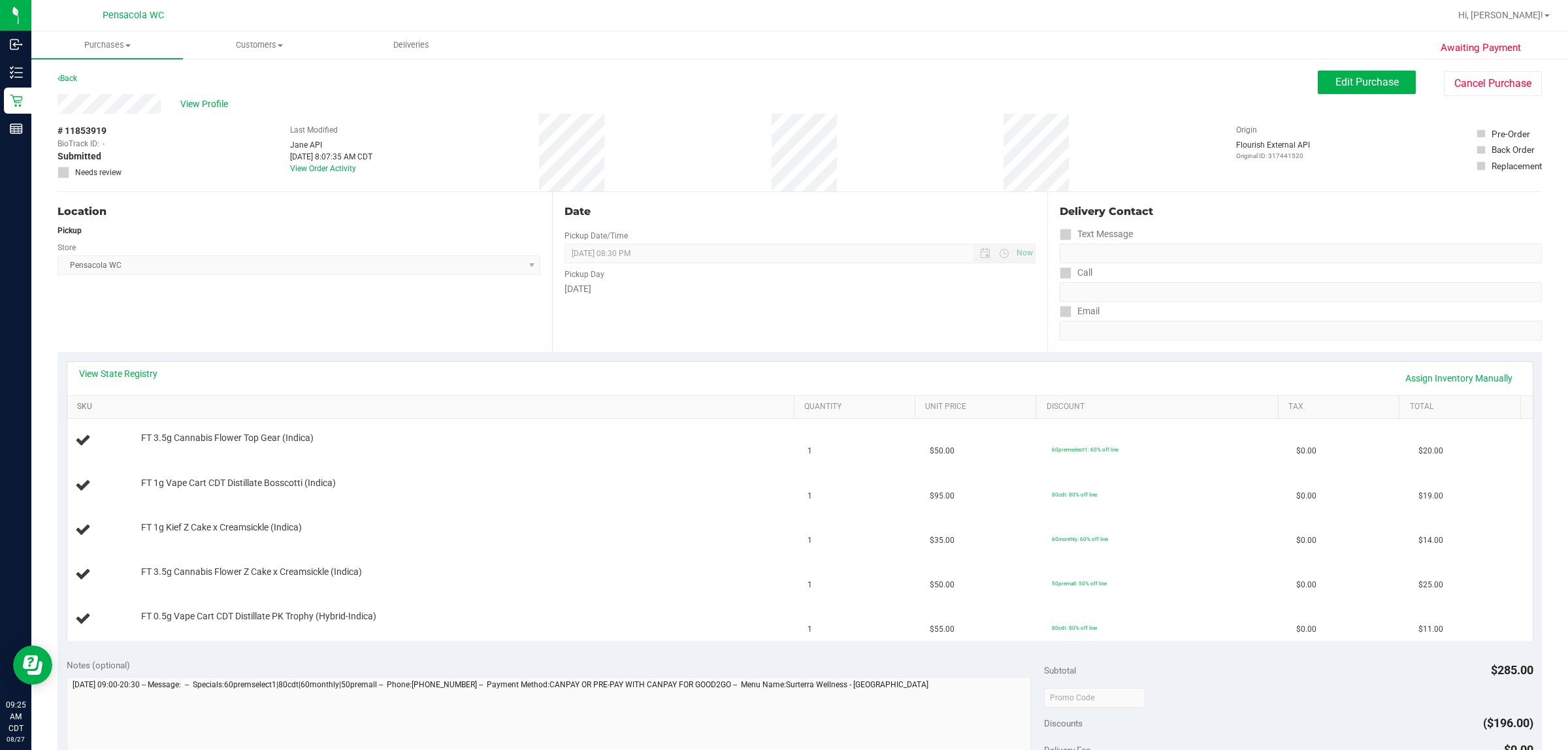
click at [637, 403] on link "SKU" at bounding box center [433, 407] width 712 height 11
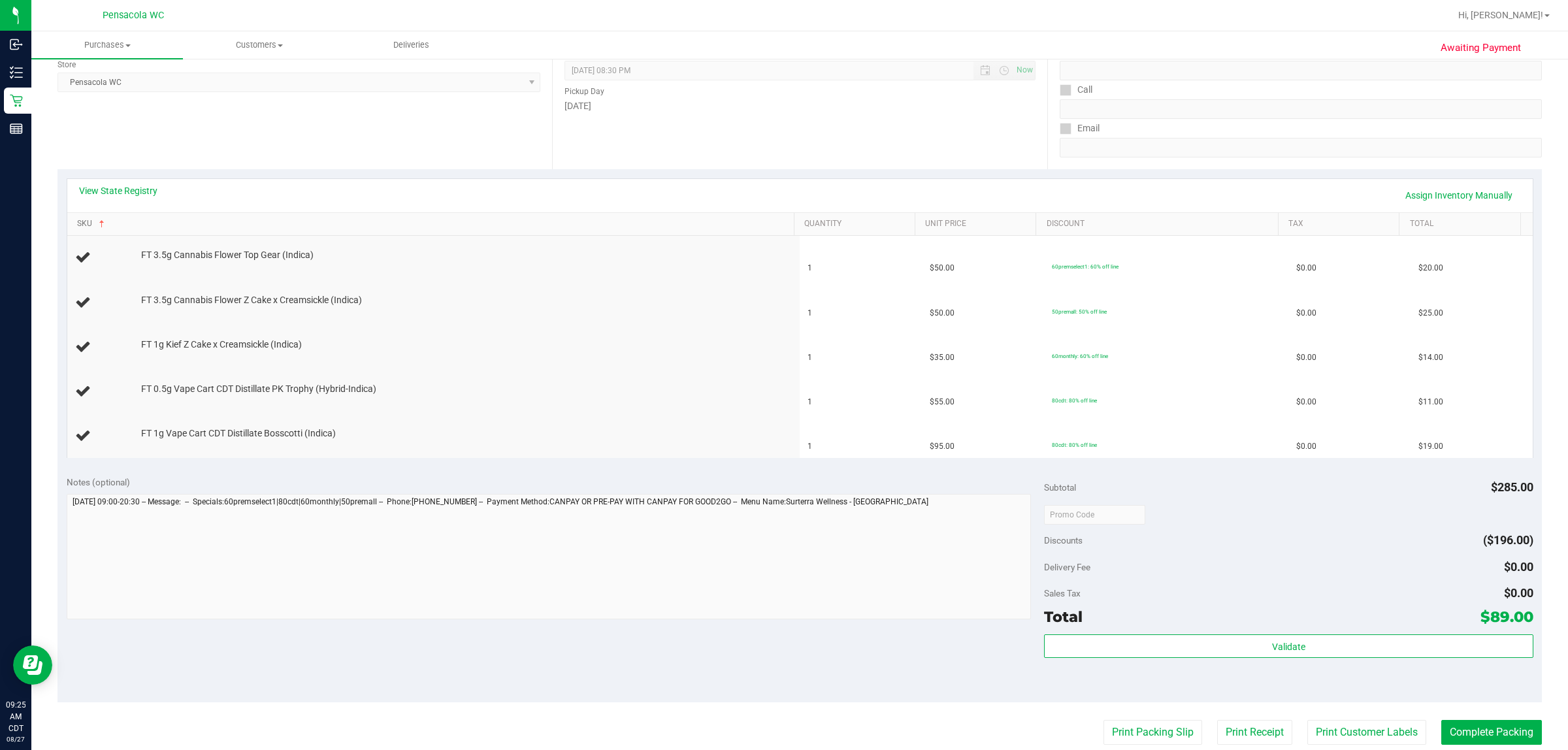
scroll to position [191, 0]
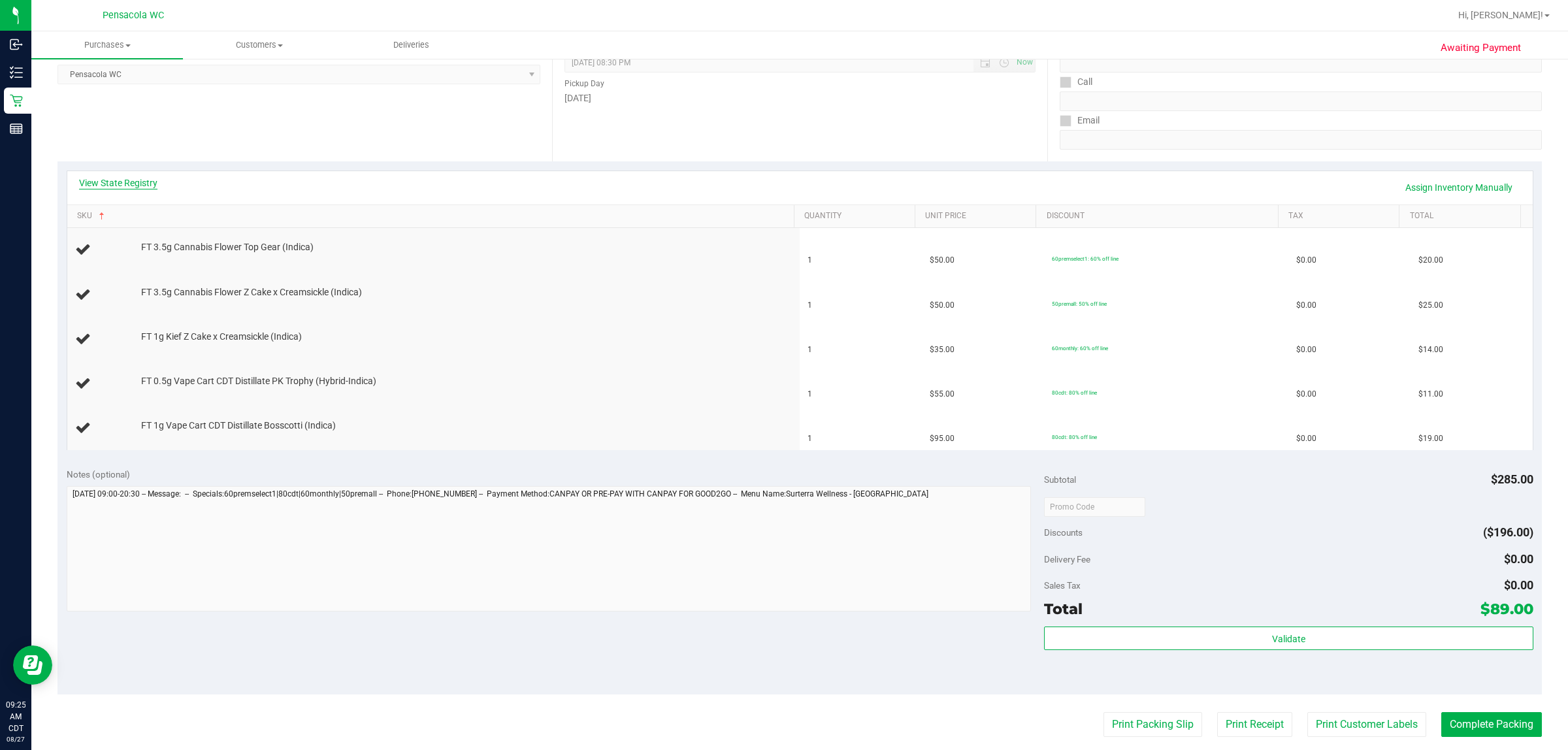
click at [118, 179] on link "View State Registry" at bounding box center [118, 183] width 79 height 13
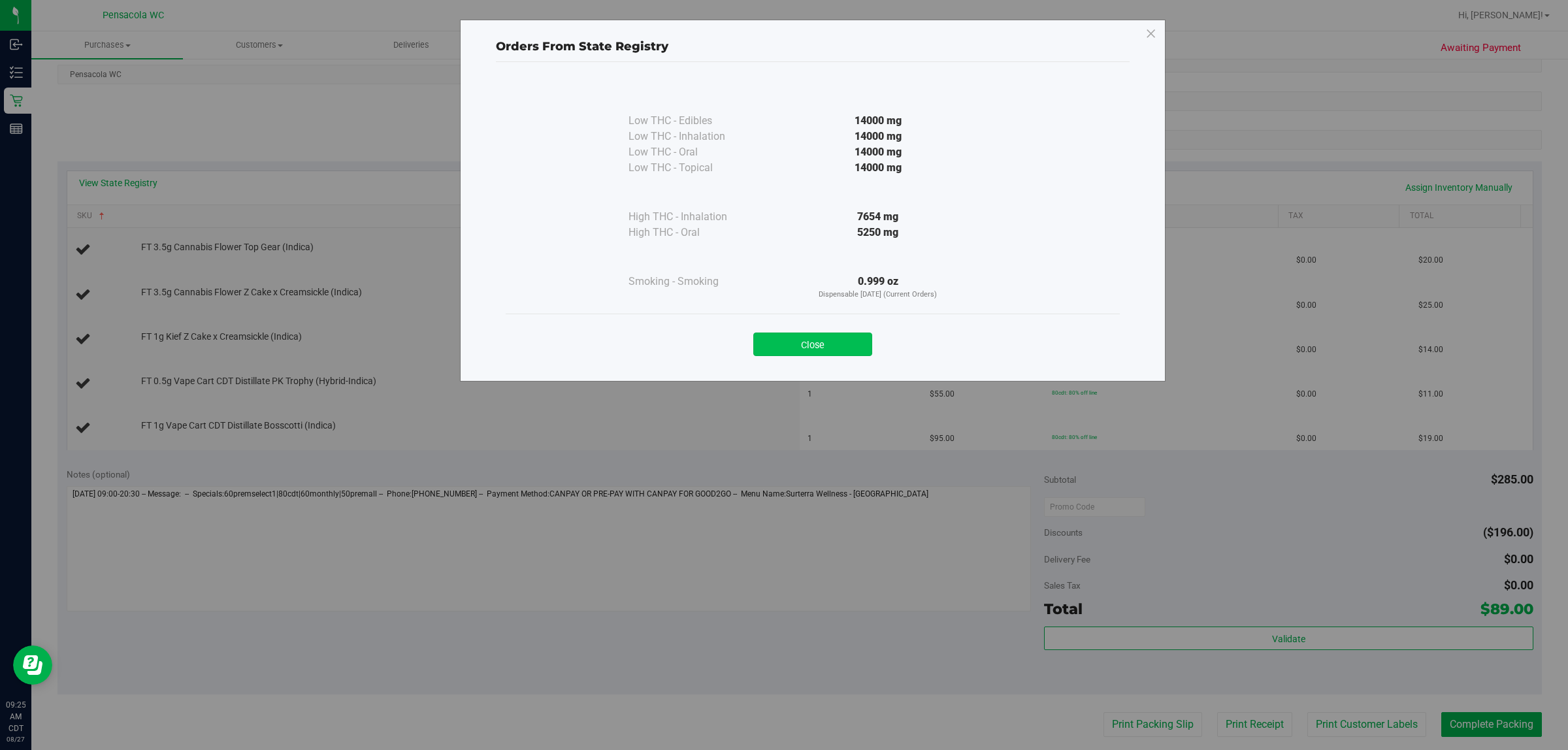
click at [782, 343] on button "Close" at bounding box center [813, 344] width 119 height 24
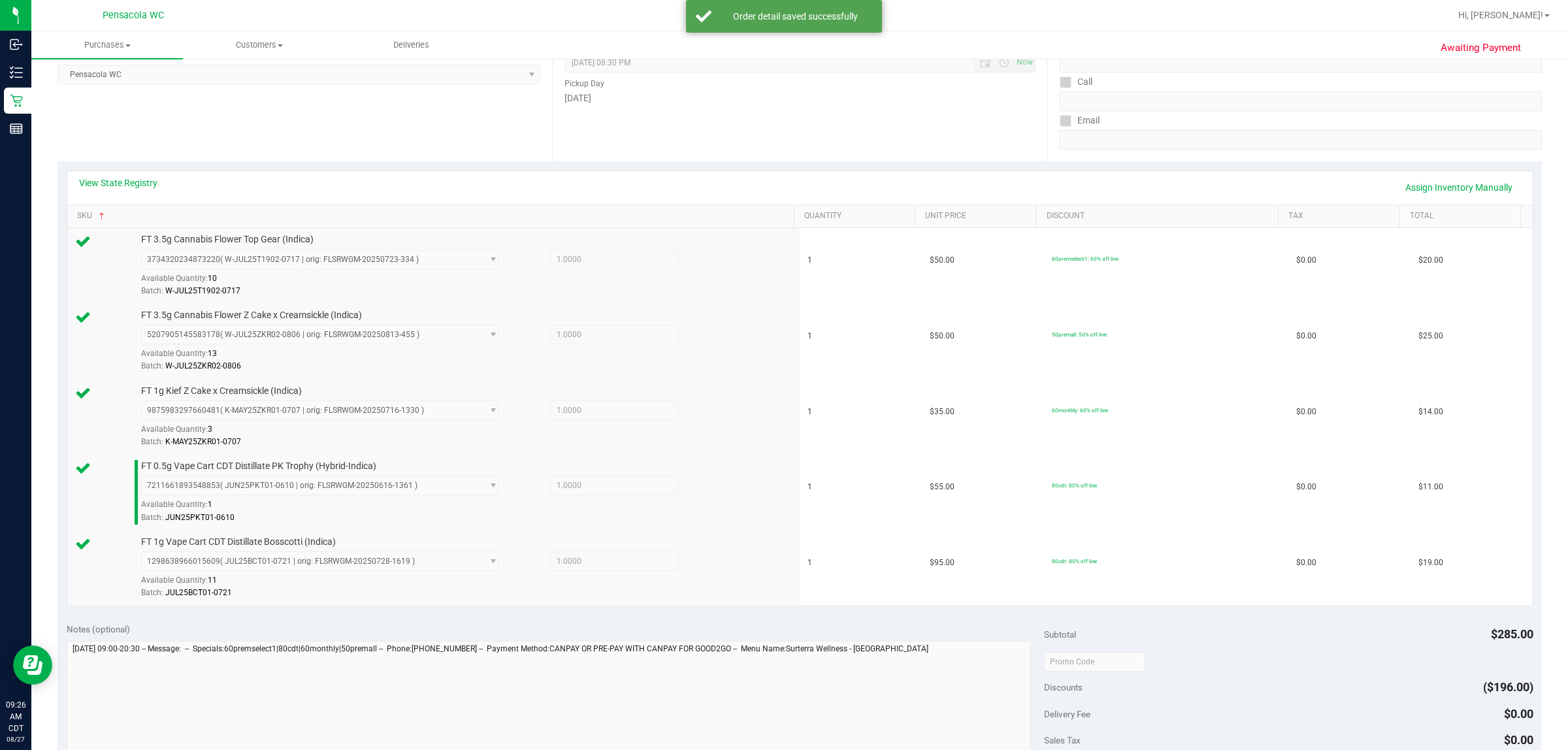
scroll to position [333, 0]
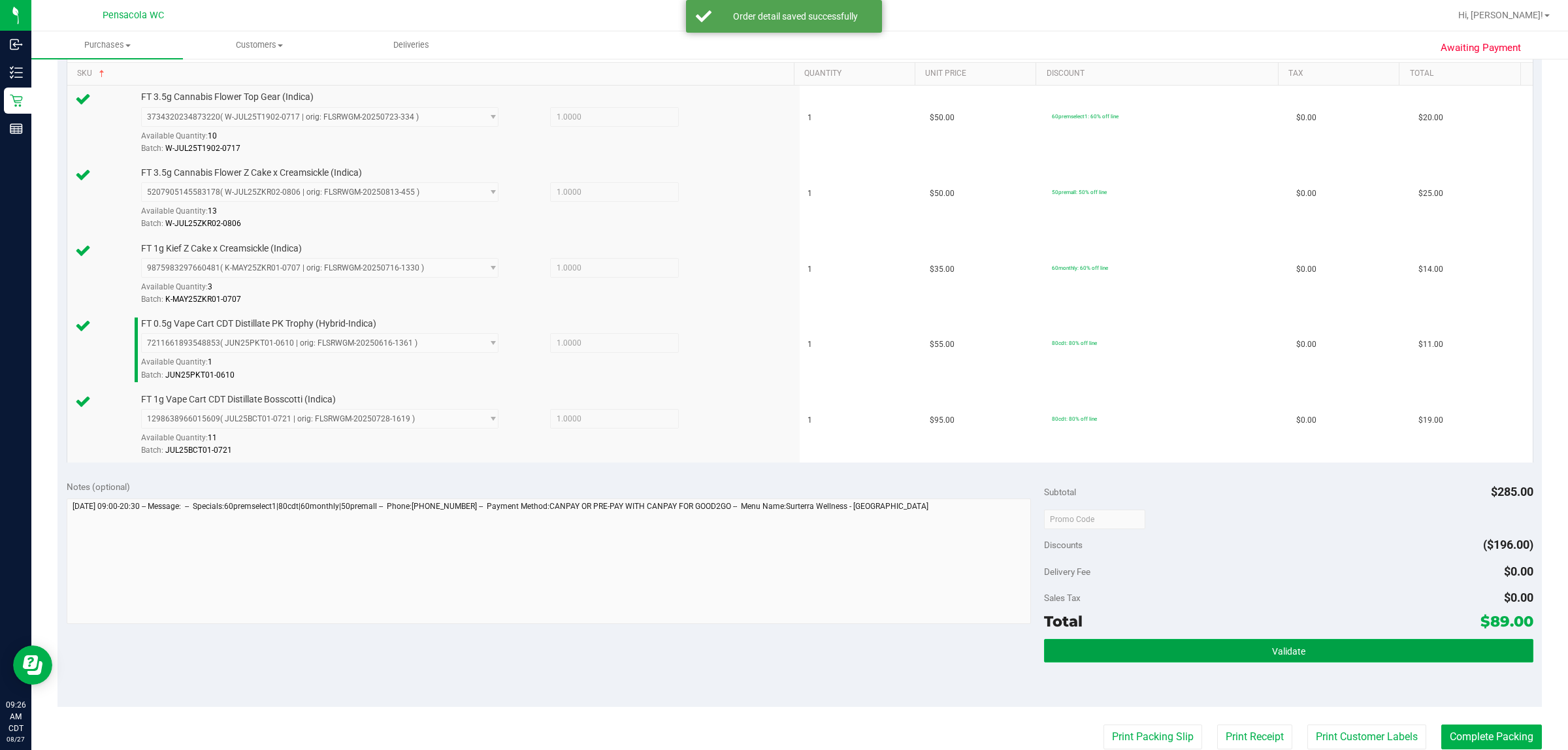
click at [782, 653] on button "Validate" at bounding box center [1289, 650] width 489 height 24
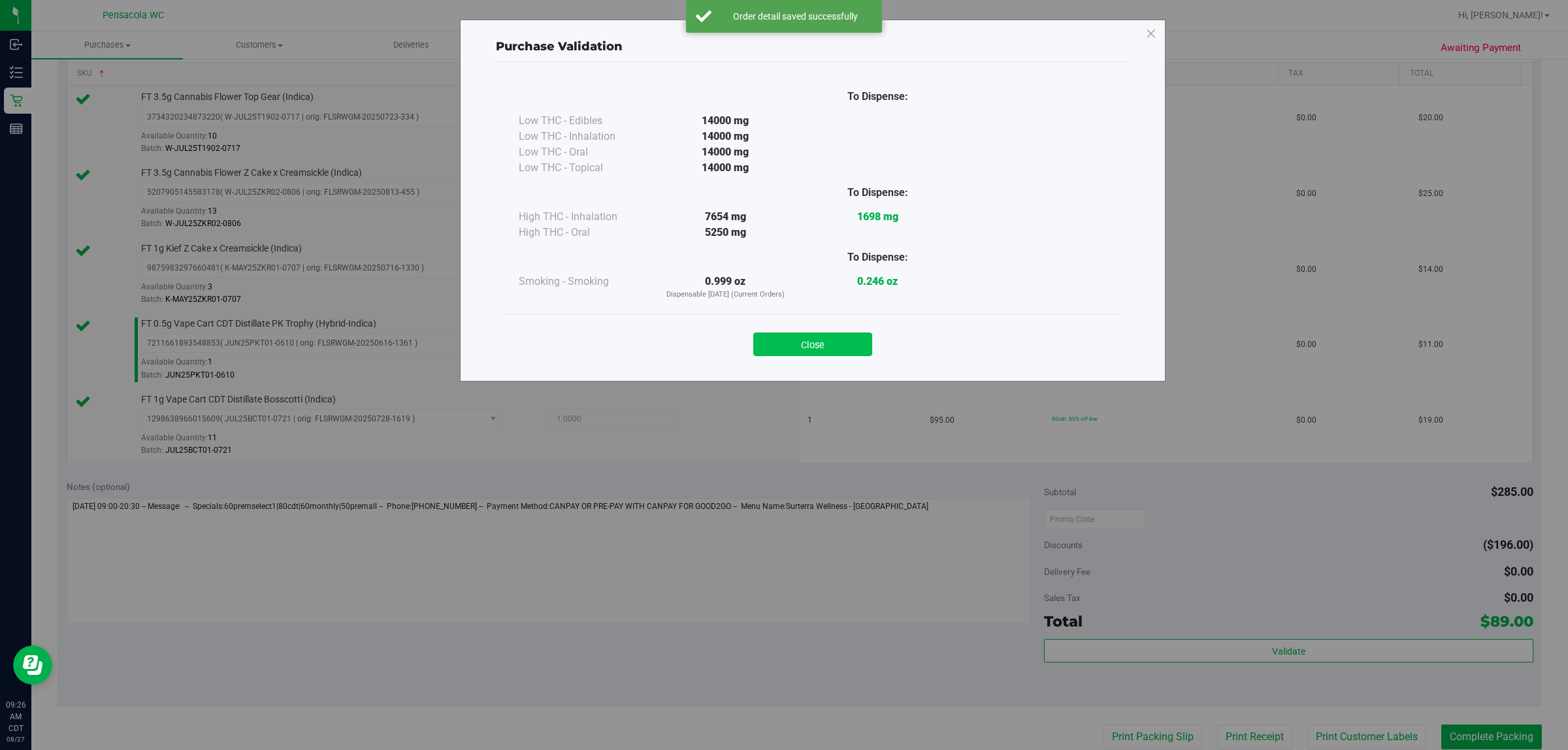
click at [782, 351] on button "Close" at bounding box center [813, 344] width 119 height 24
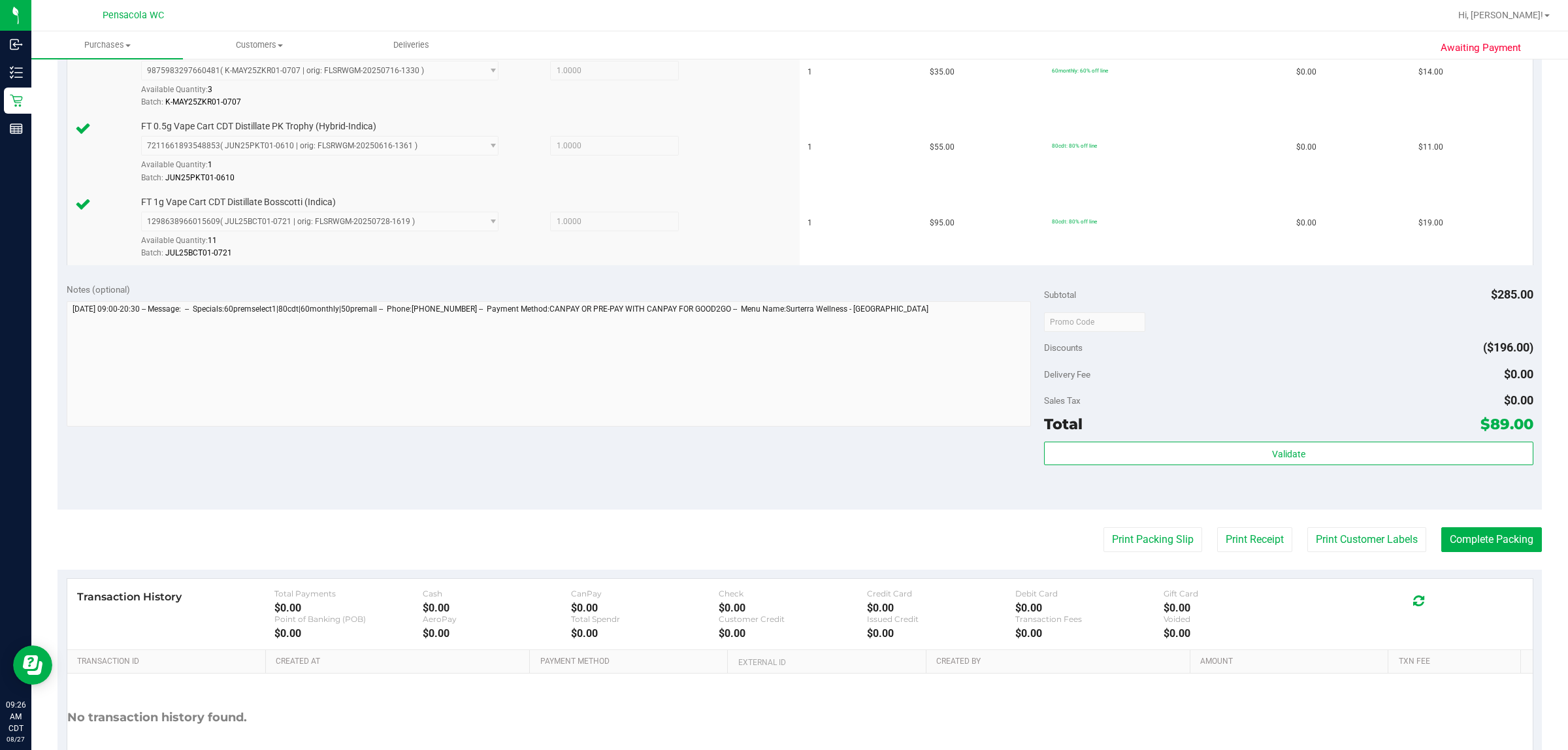
scroll to position [569, 0]
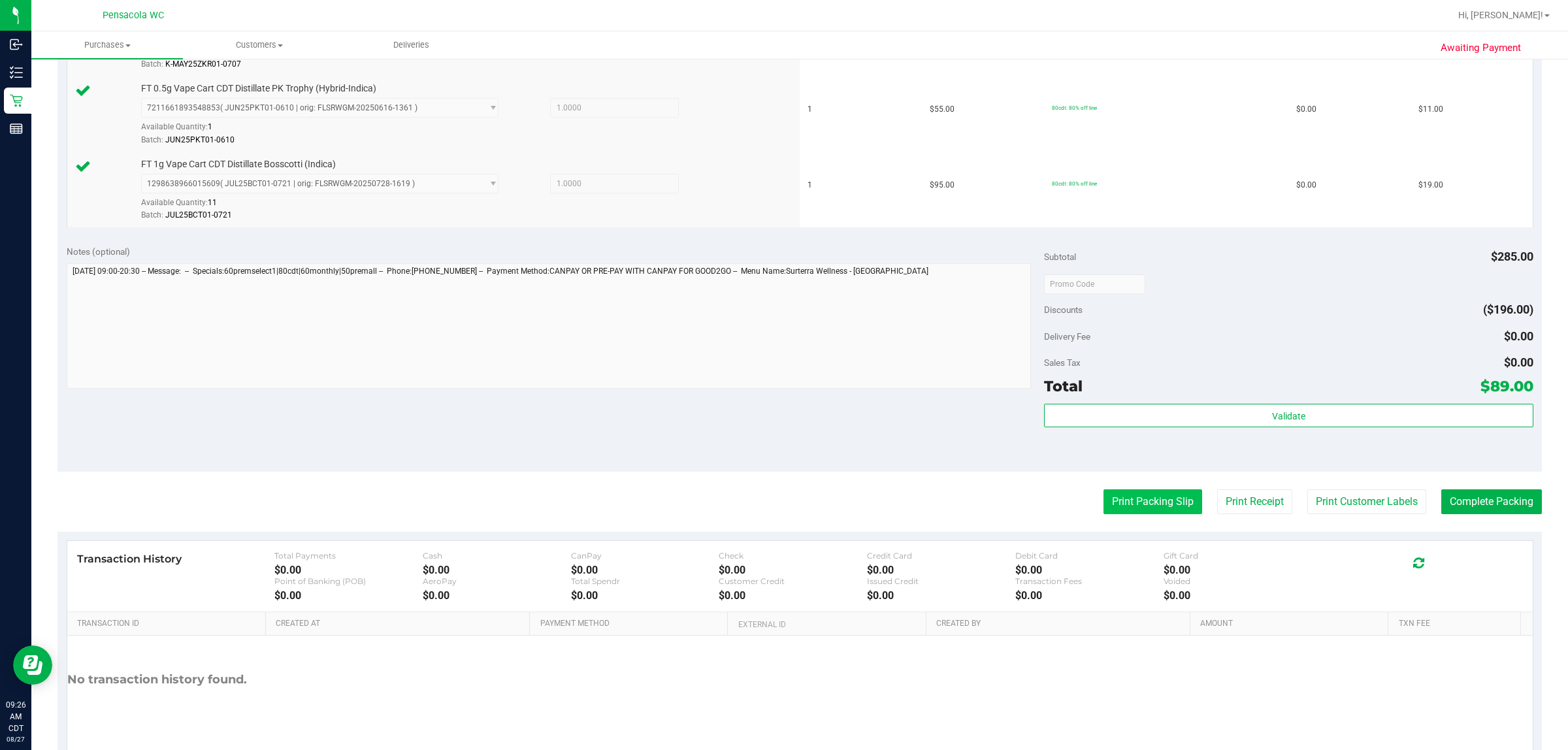
click at [782, 514] on button "Print Packing Slip" at bounding box center [1153, 502] width 99 height 25
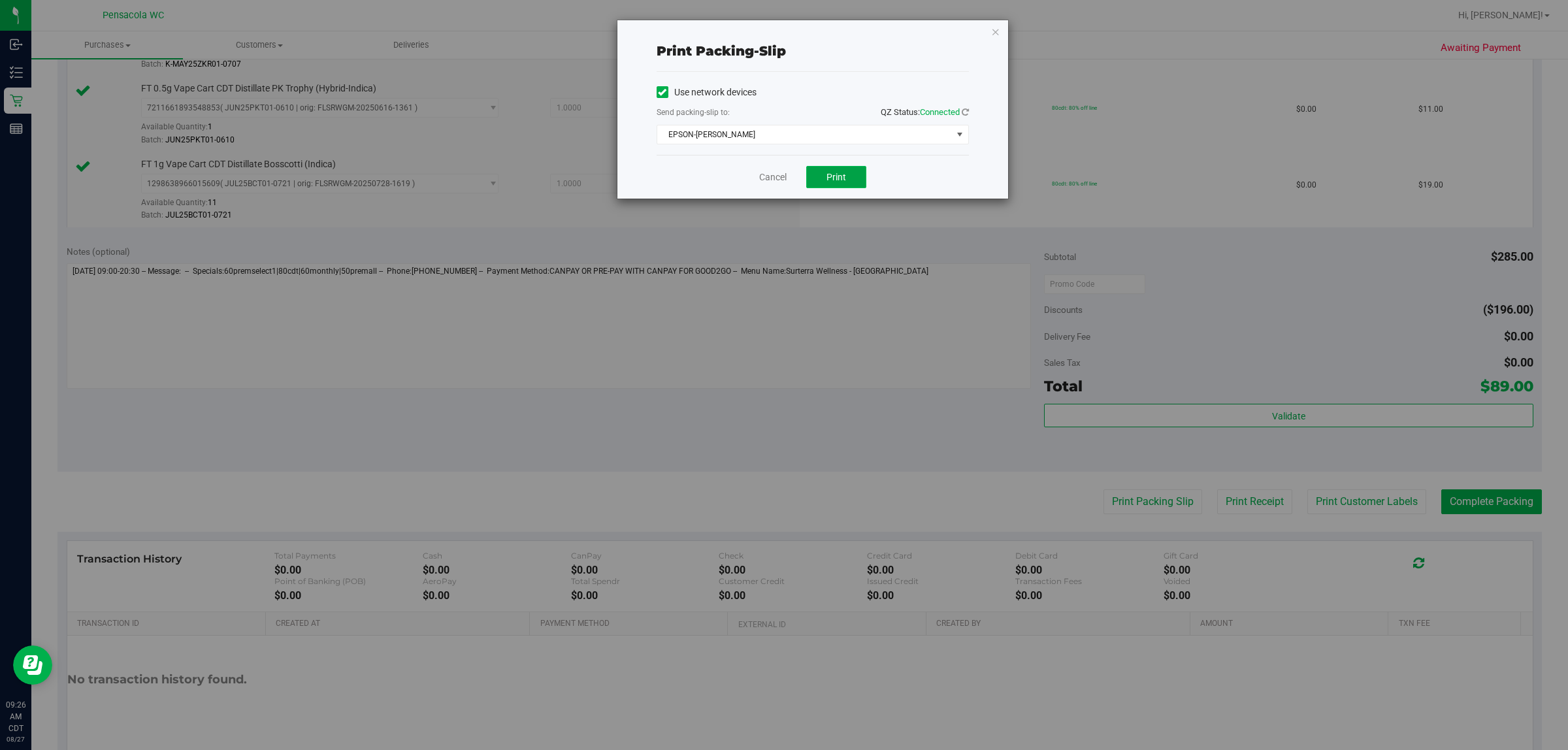
click at [782, 172] on button "Print" at bounding box center [836, 176] width 60 height 22
click at [782, 183] on button "Print" at bounding box center [836, 176] width 60 height 22
click at [762, 177] on link "Cancel" at bounding box center [767, 177] width 28 height 13
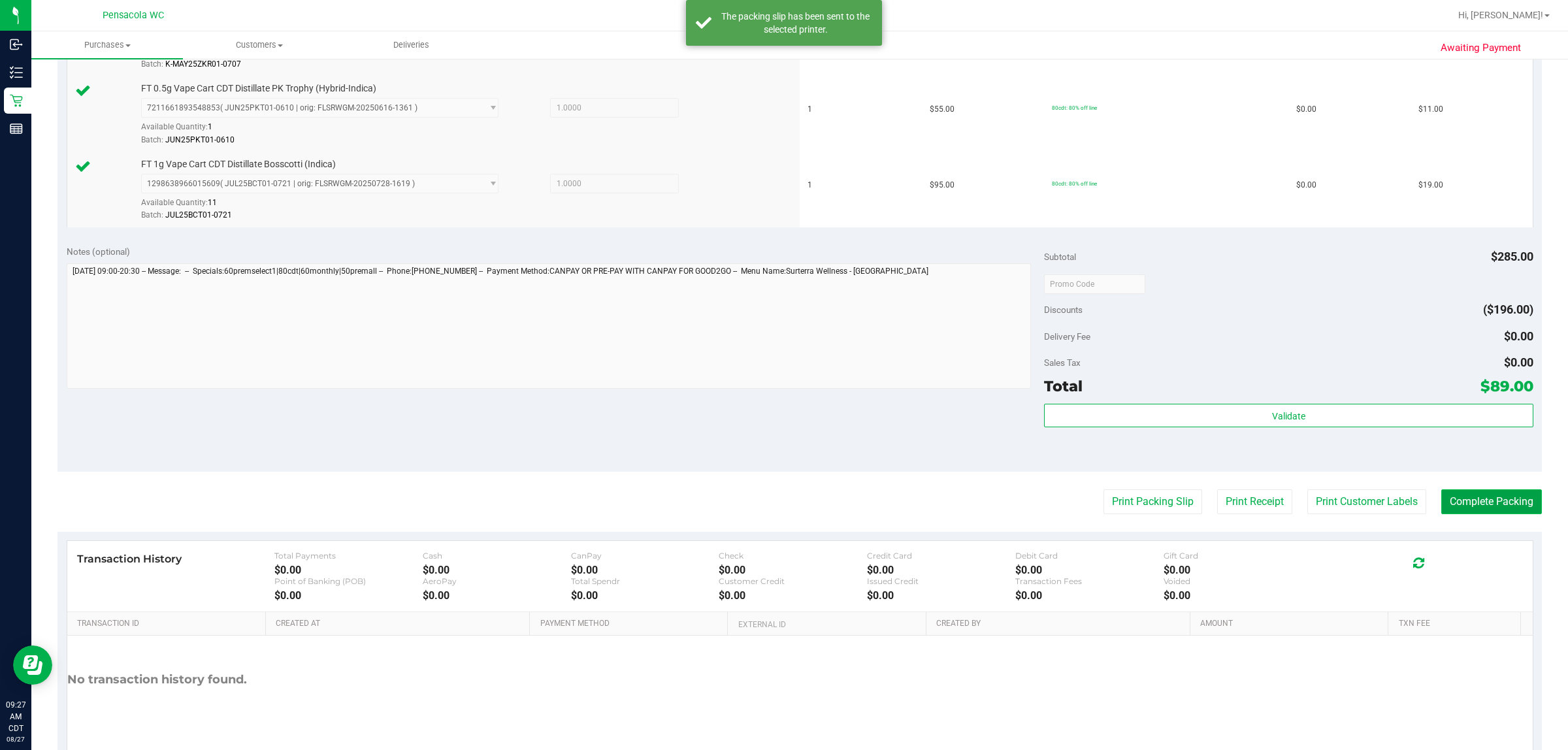
click at [782, 505] on button "Complete Packing" at bounding box center [1491, 502] width 101 height 25
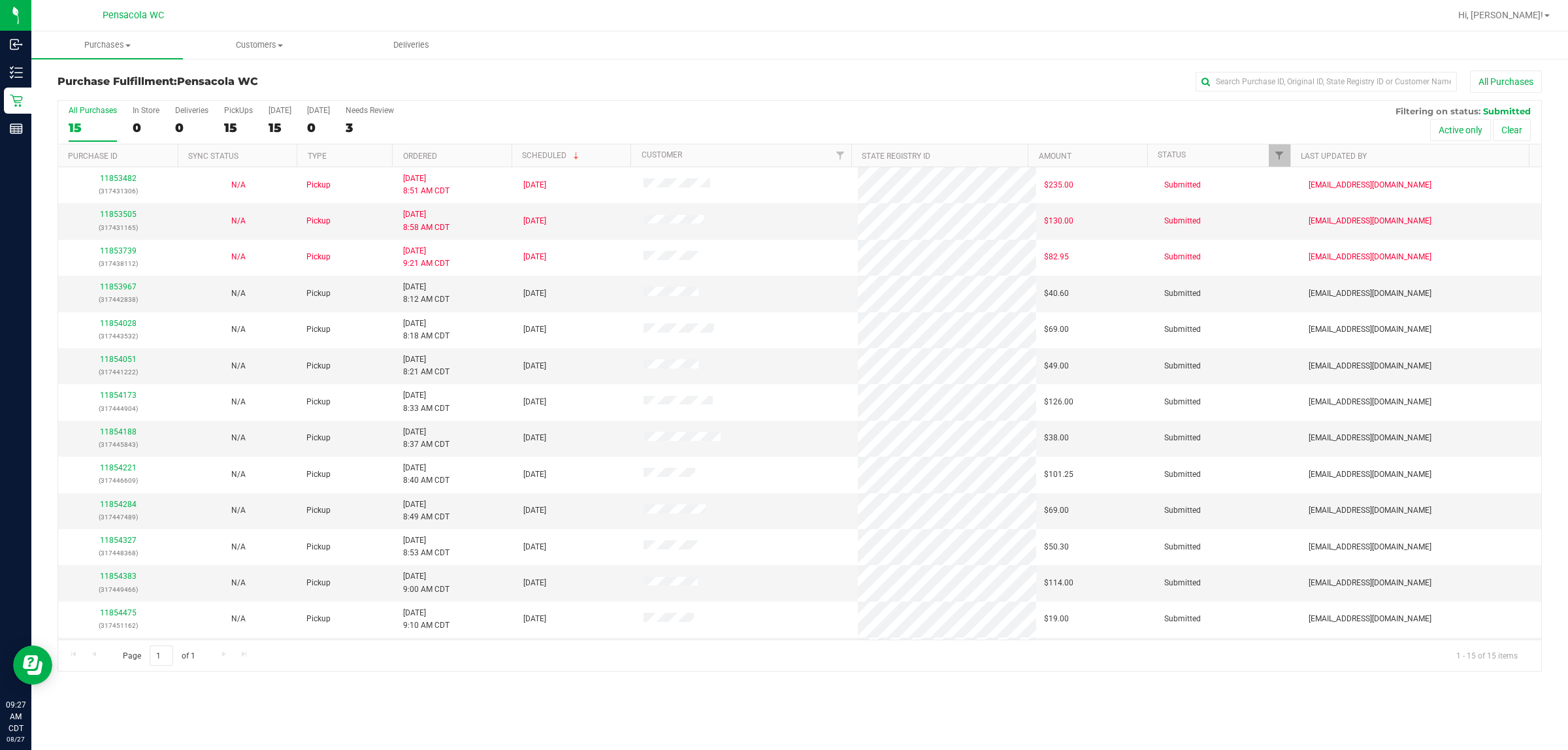
click at [507, 157] on th "Ordered" at bounding box center [452, 156] width 120 height 23
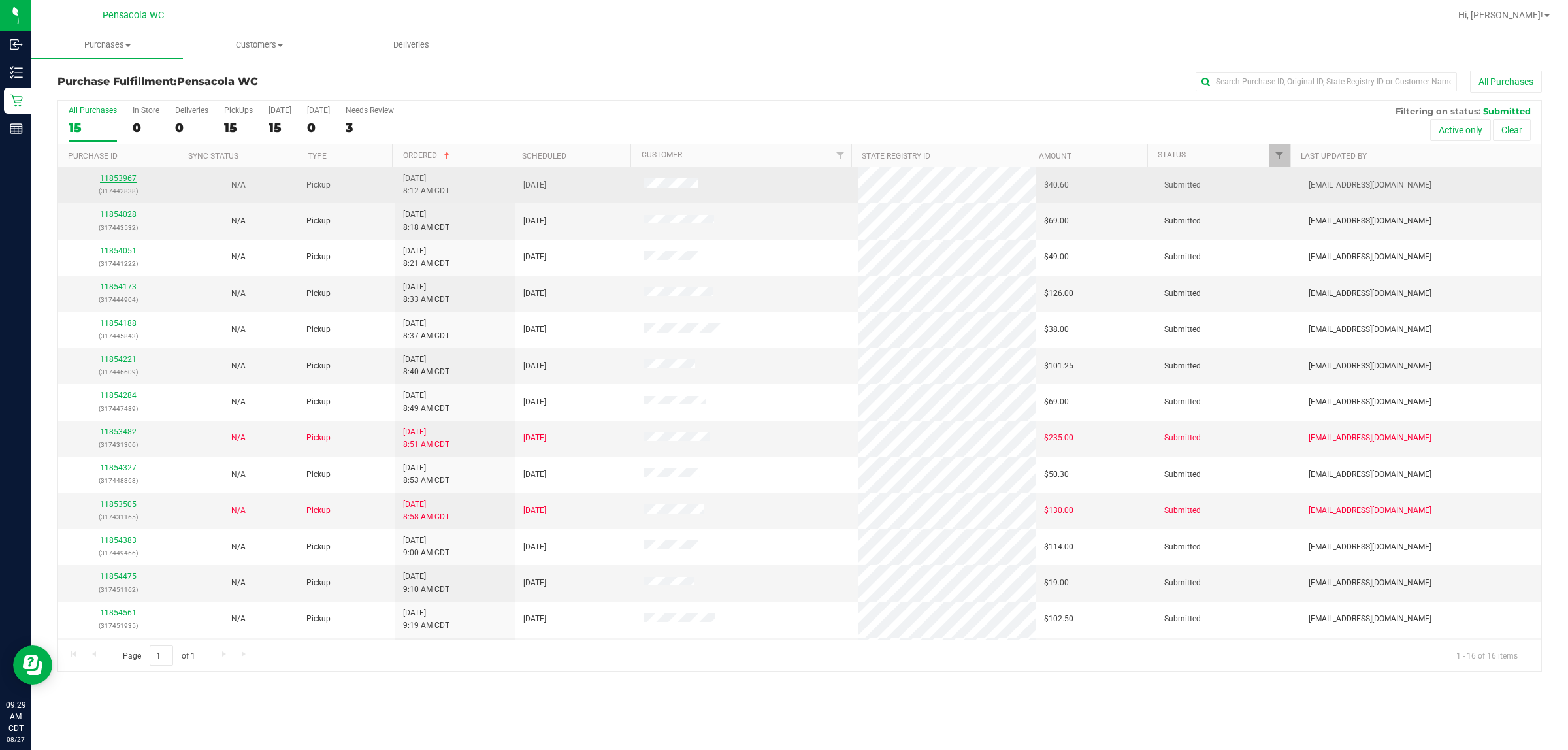
click at [105, 181] on link "11853967" at bounding box center [118, 178] width 36 height 10
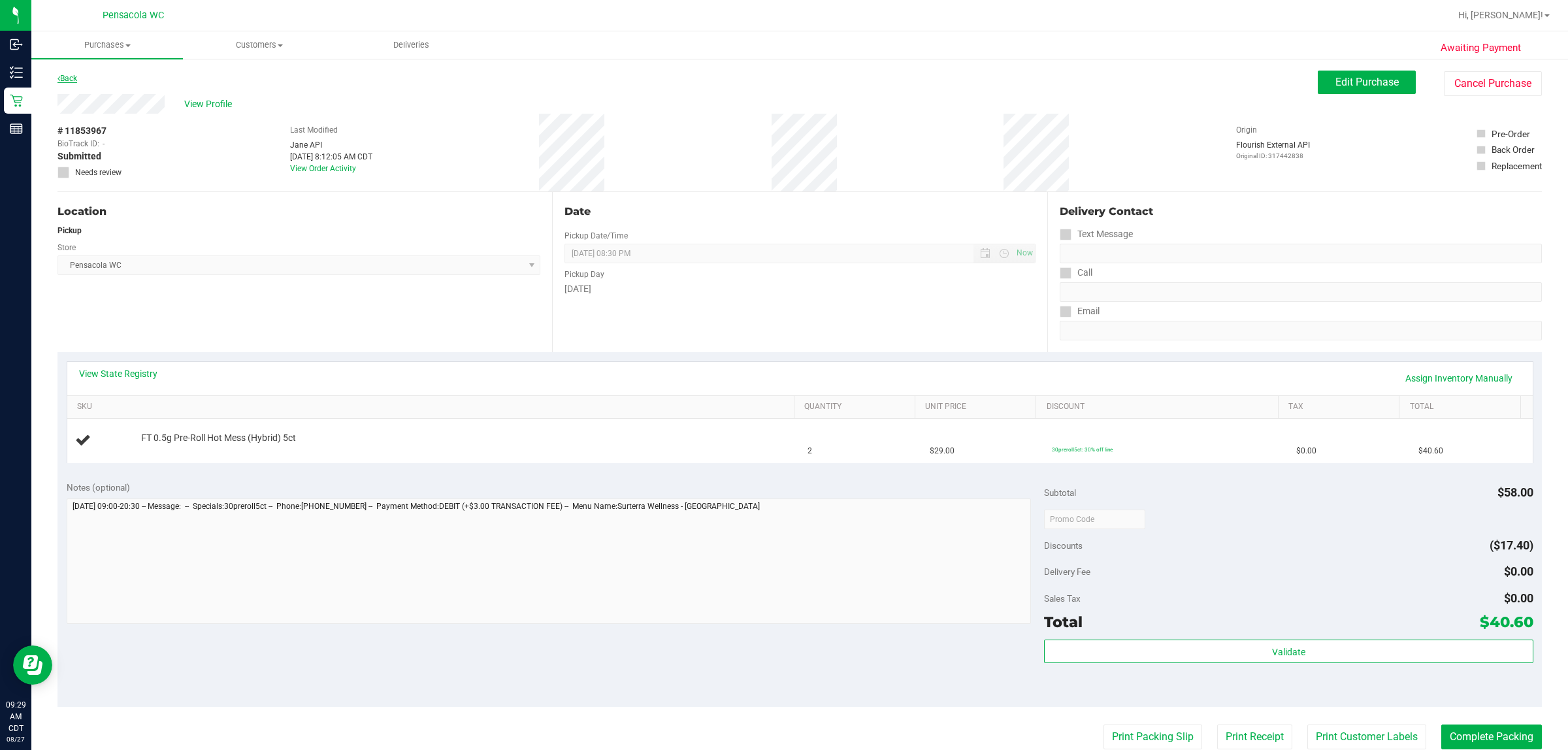
click at [73, 79] on link "Back" at bounding box center [67, 79] width 19 height 10
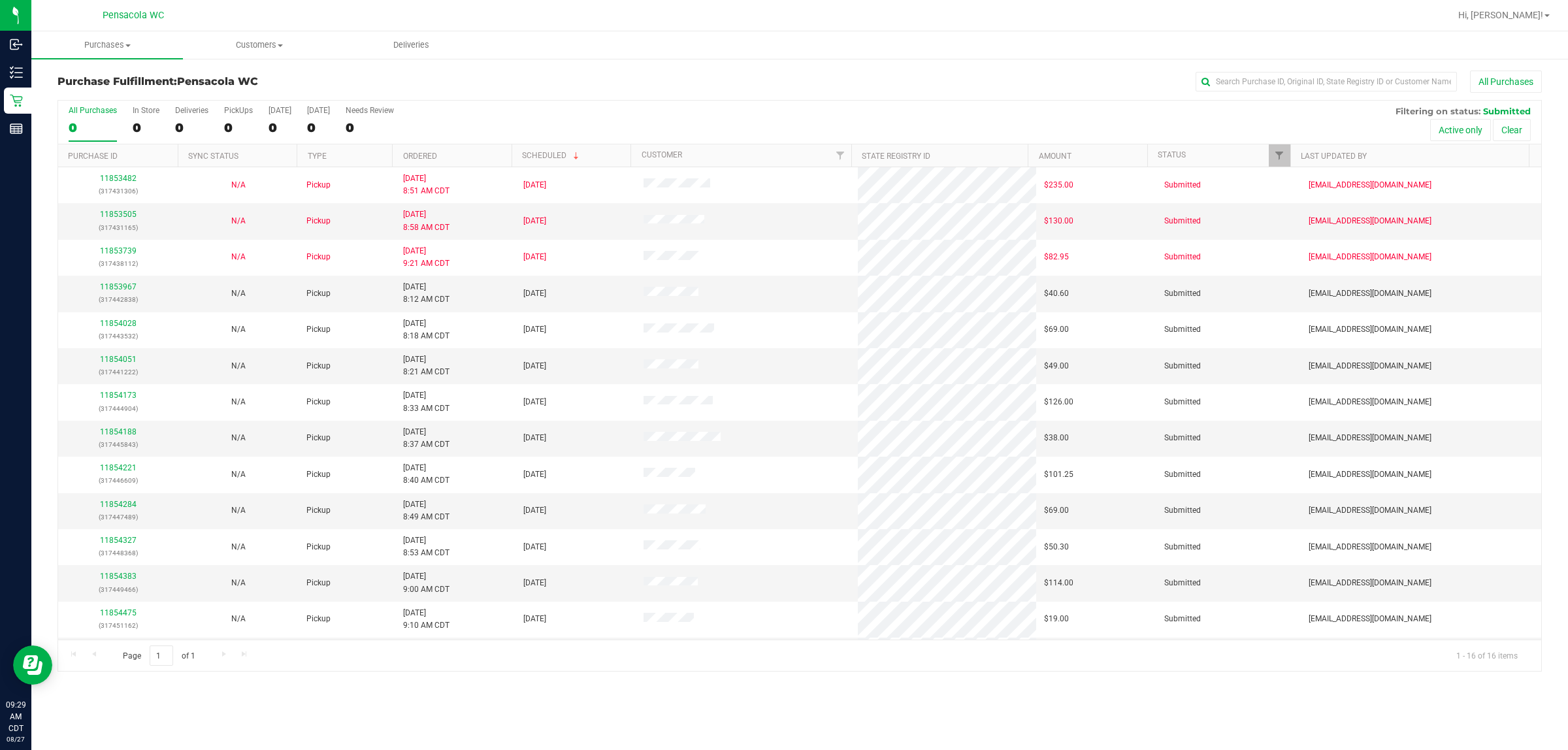
click at [491, 135] on div "All Purchases 0 In Store 0 Deliveries 0 PickUps 0 Today 0 Tomorrow 0 Needs Revi…" at bounding box center [800, 123] width 1484 height 44
click at [469, 152] on th "Ordered" at bounding box center [452, 156] width 120 height 23
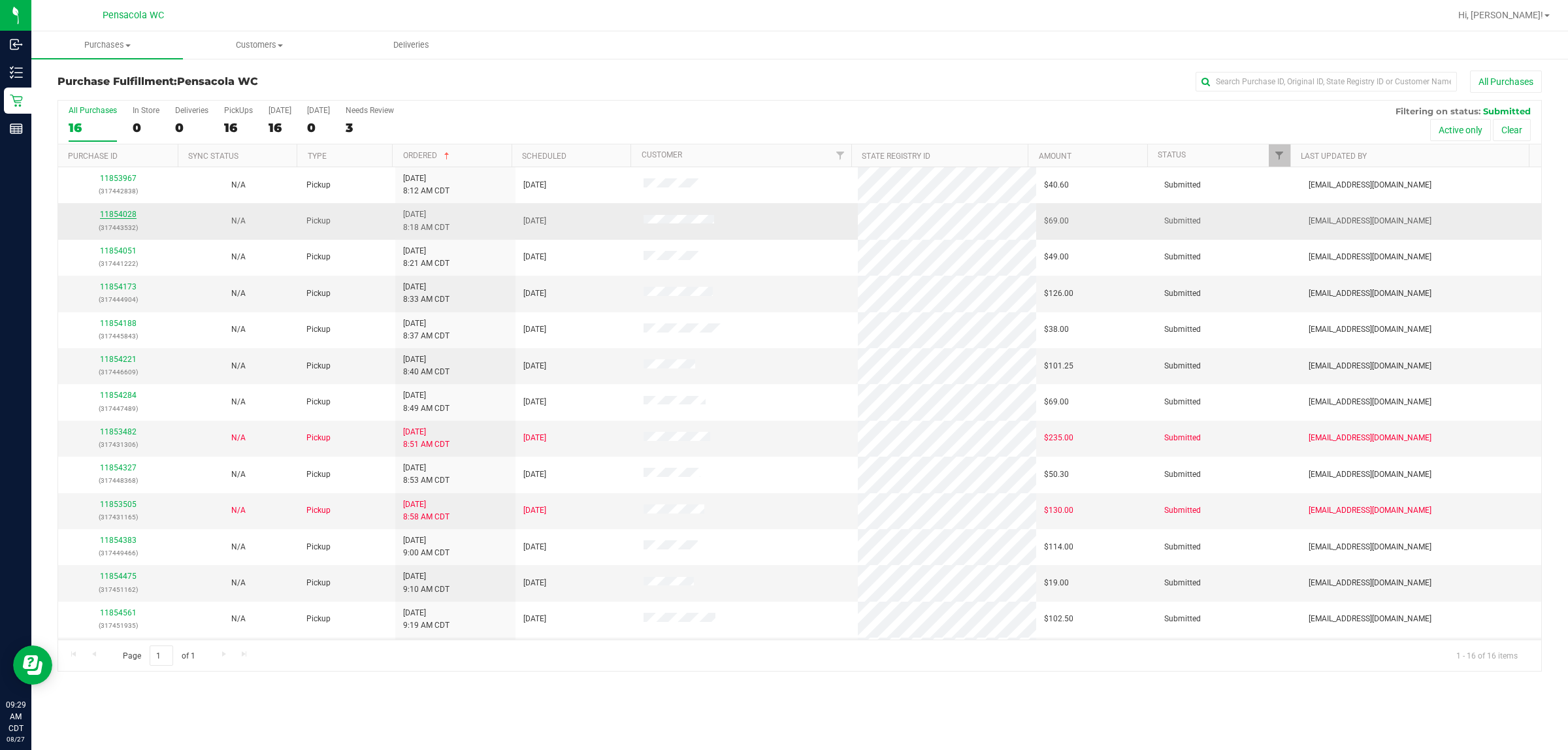
click at [109, 217] on link "11854028" at bounding box center [118, 215] width 36 height 10
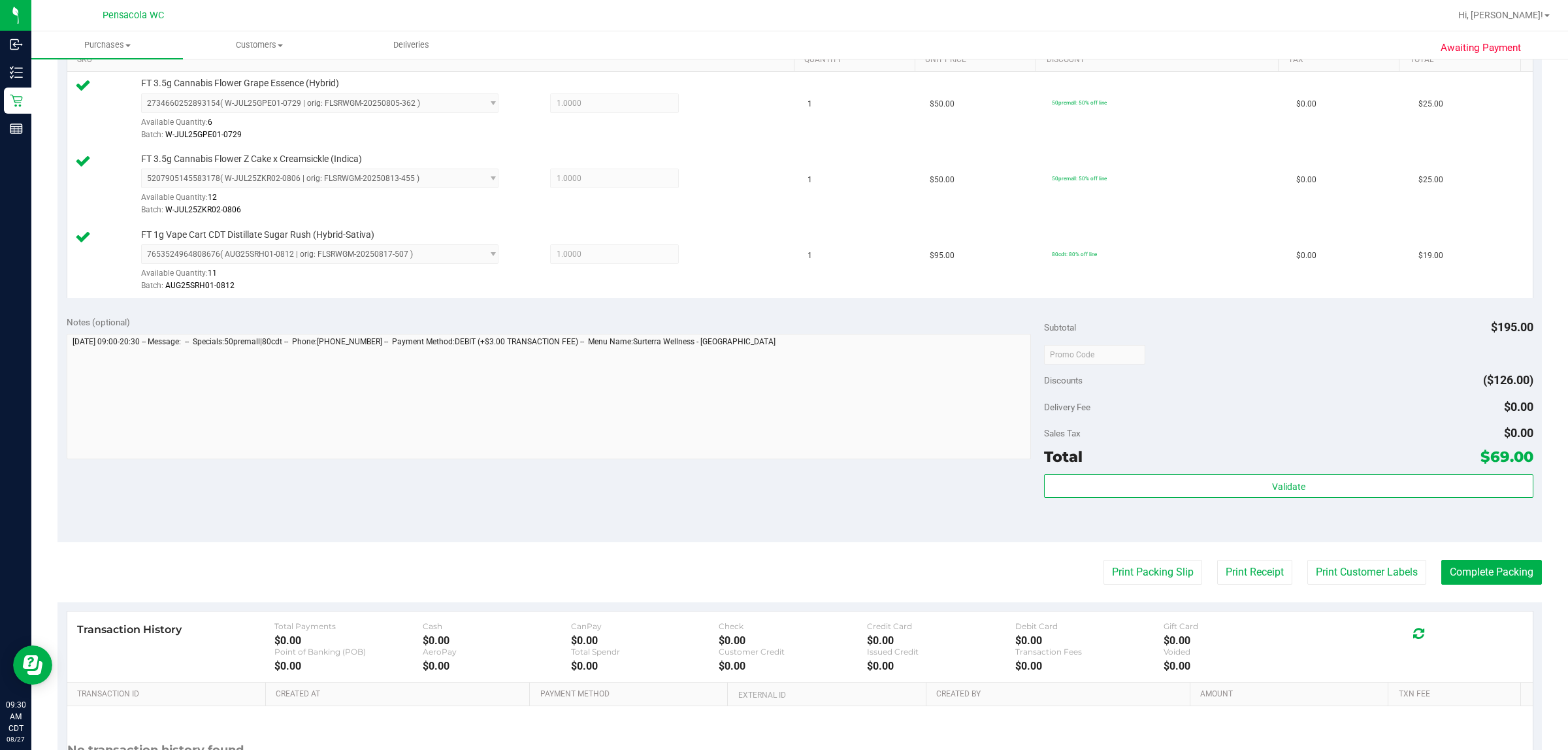
scroll to position [390, 0]
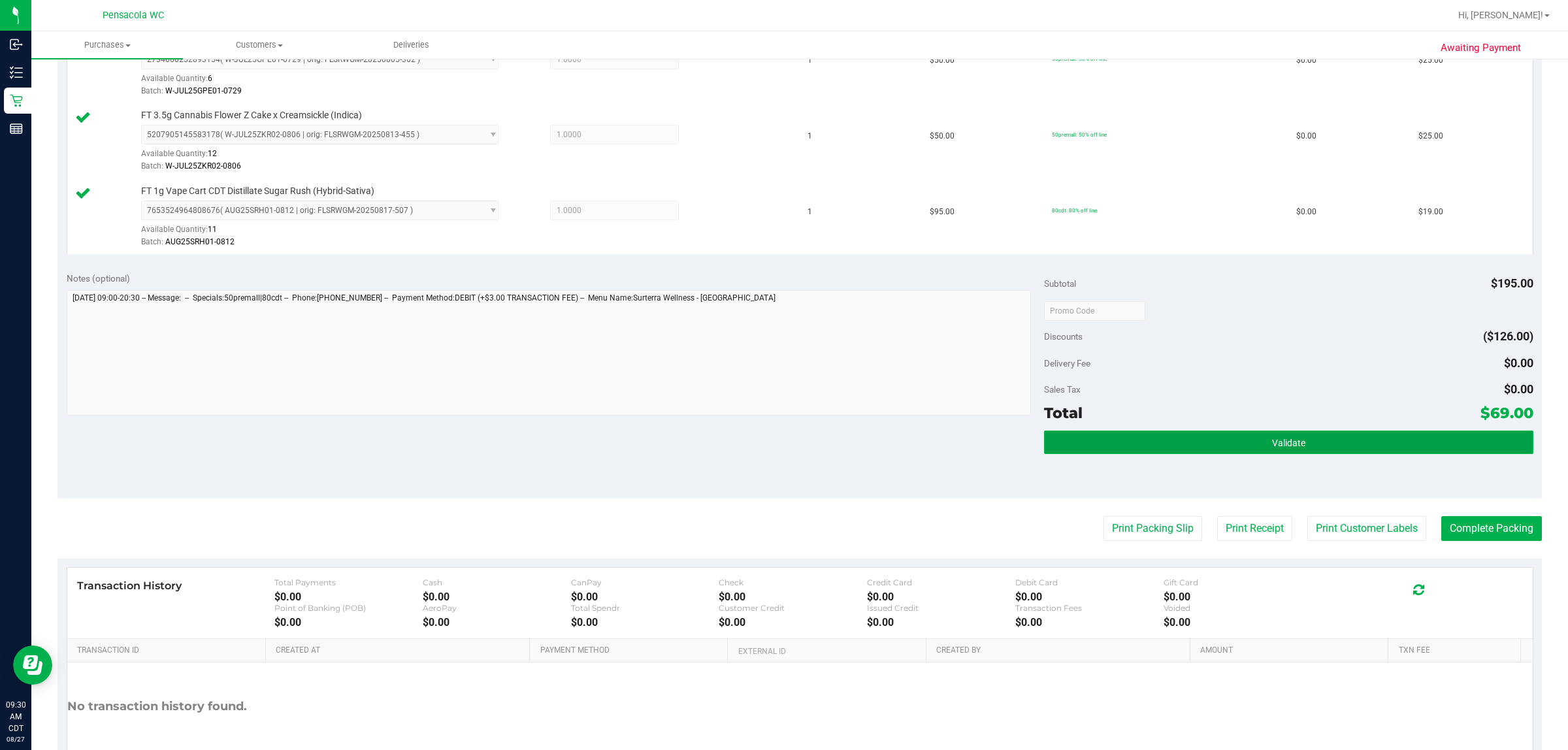
click at [782, 453] on button "Validate" at bounding box center [1289, 442] width 489 height 24
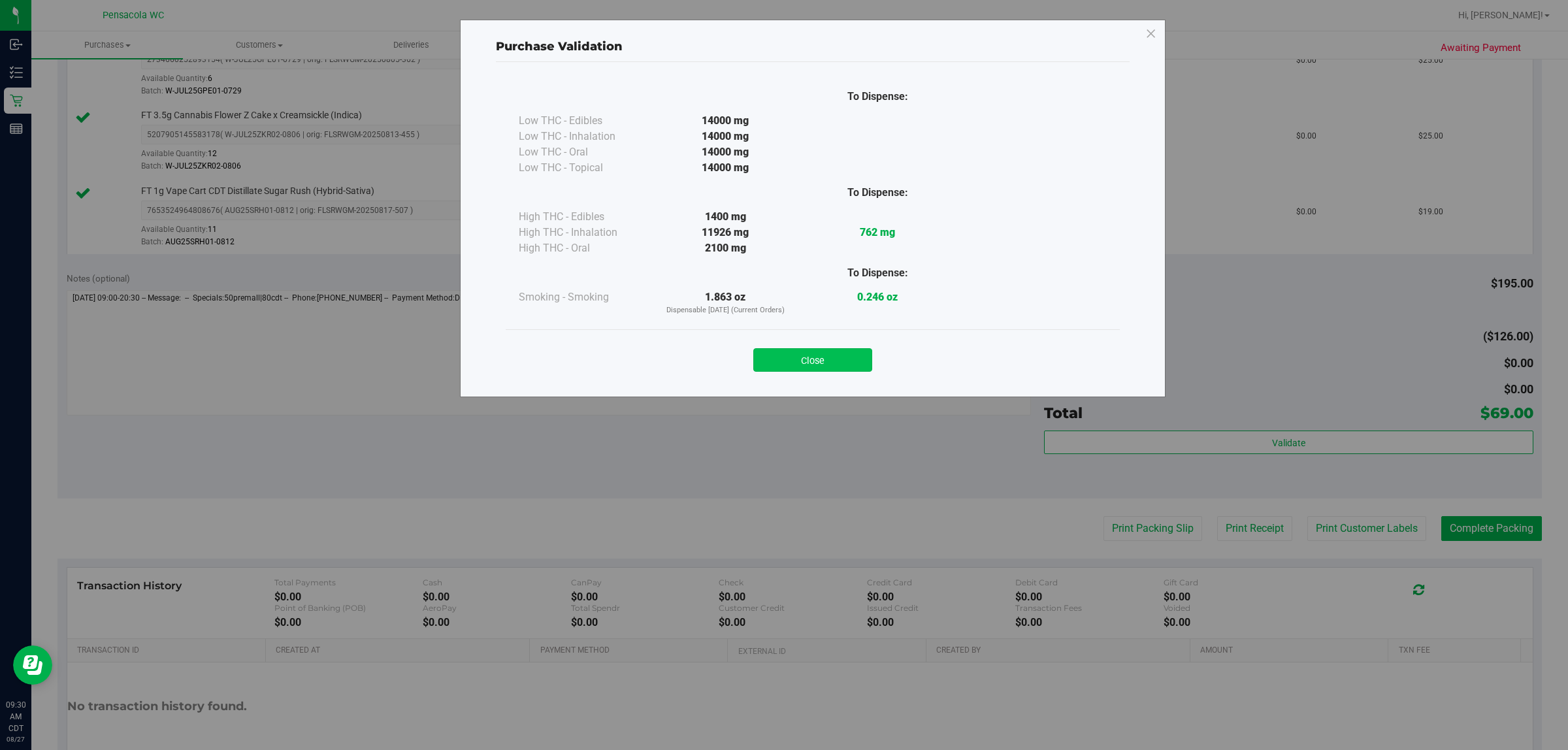
click at [782, 363] on button "Close" at bounding box center [813, 360] width 119 height 24
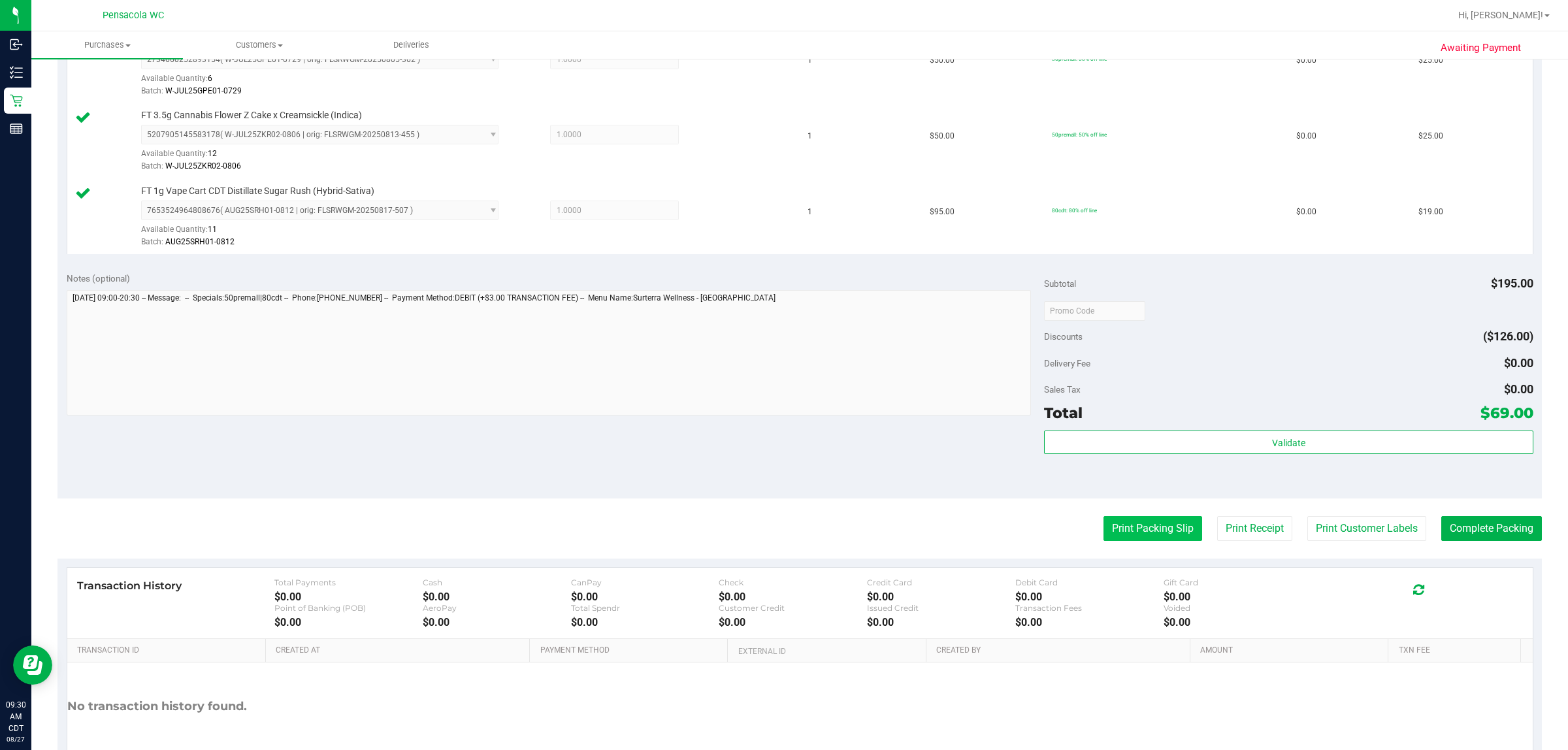
click at [782, 532] on button "Print Packing Slip" at bounding box center [1153, 528] width 99 height 25
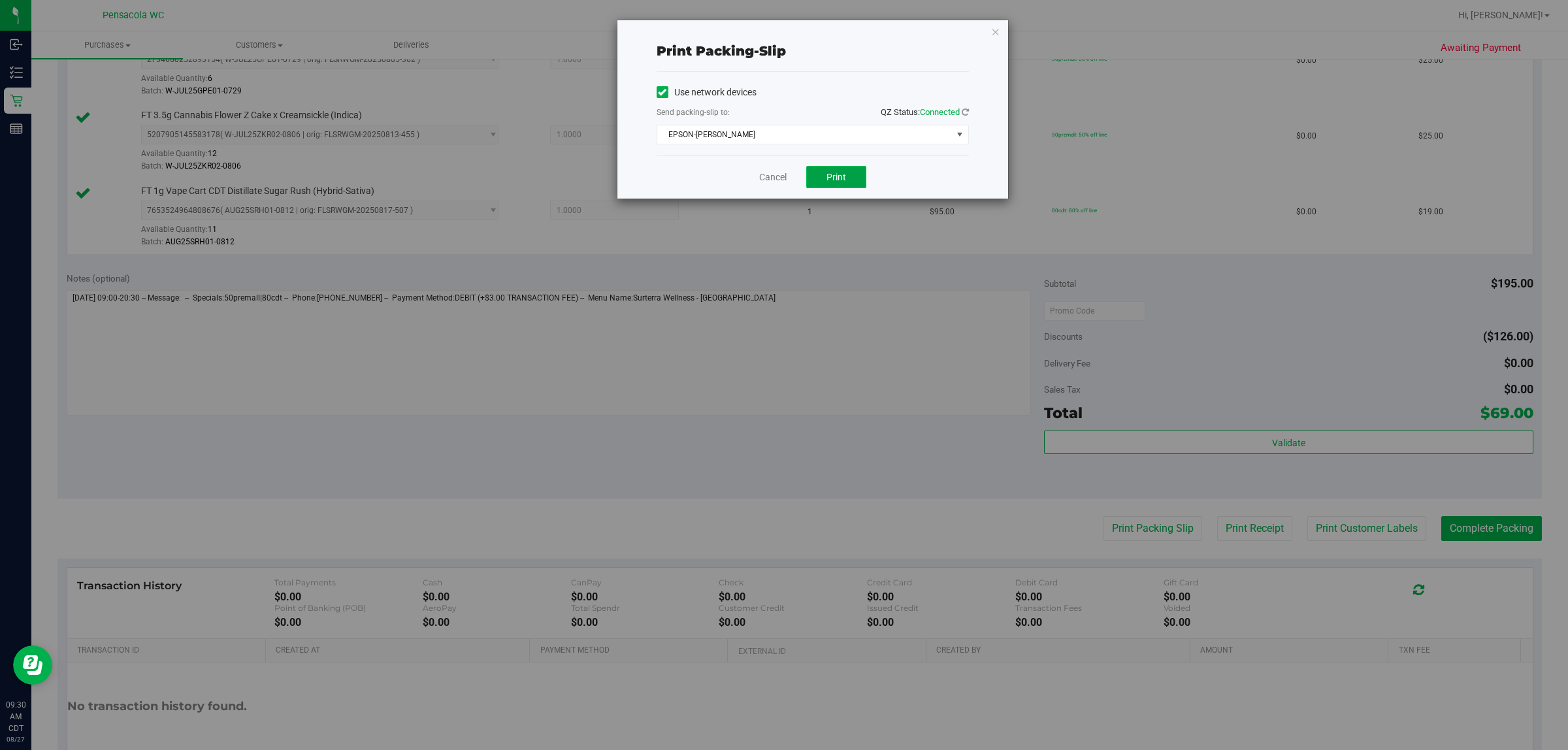
click at [782, 177] on span "Print" at bounding box center [836, 176] width 19 height 11
click at [782, 183] on link "Cancel" at bounding box center [773, 177] width 28 height 13
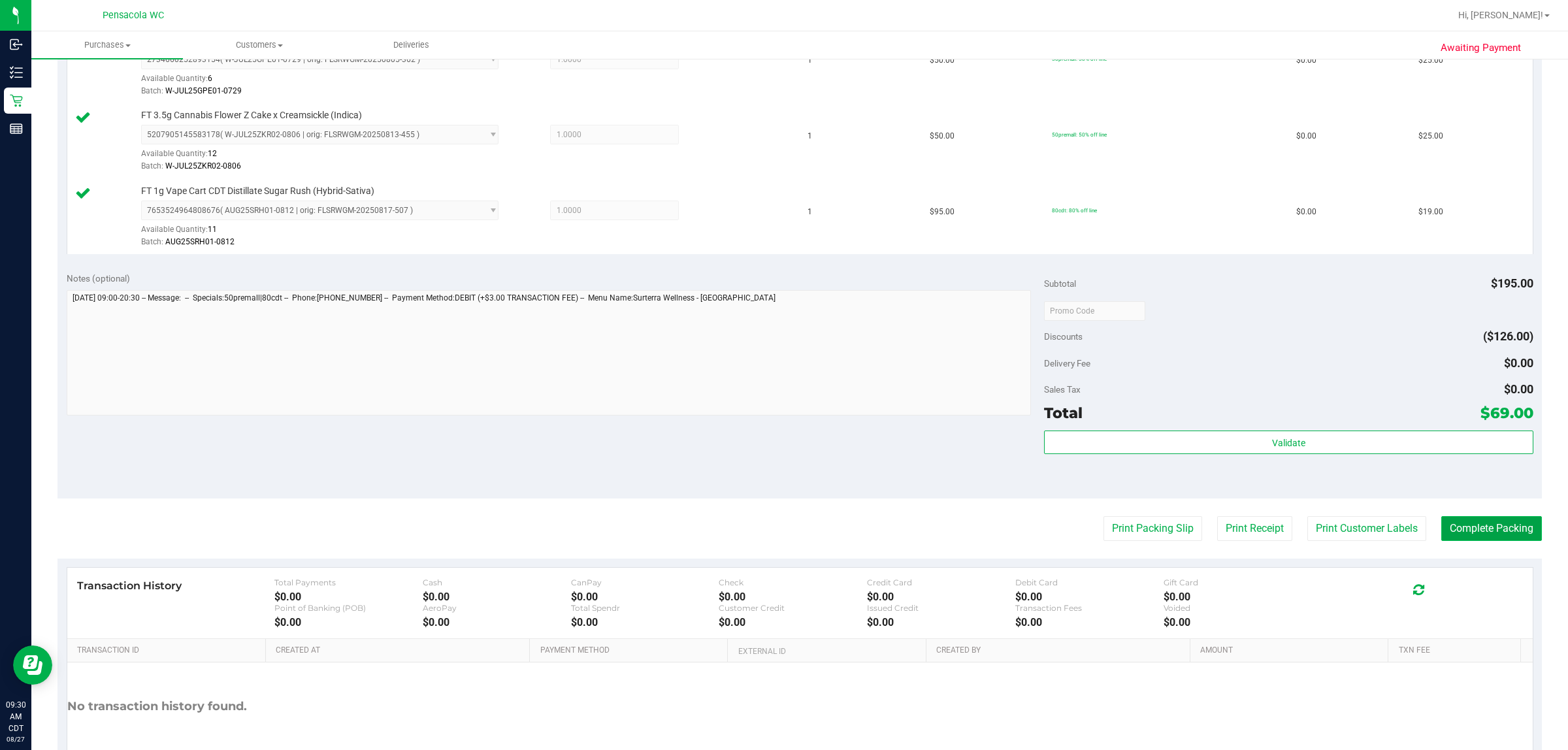
click at [782, 530] on button "Complete Packing" at bounding box center [1491, 528] width 101 height 25
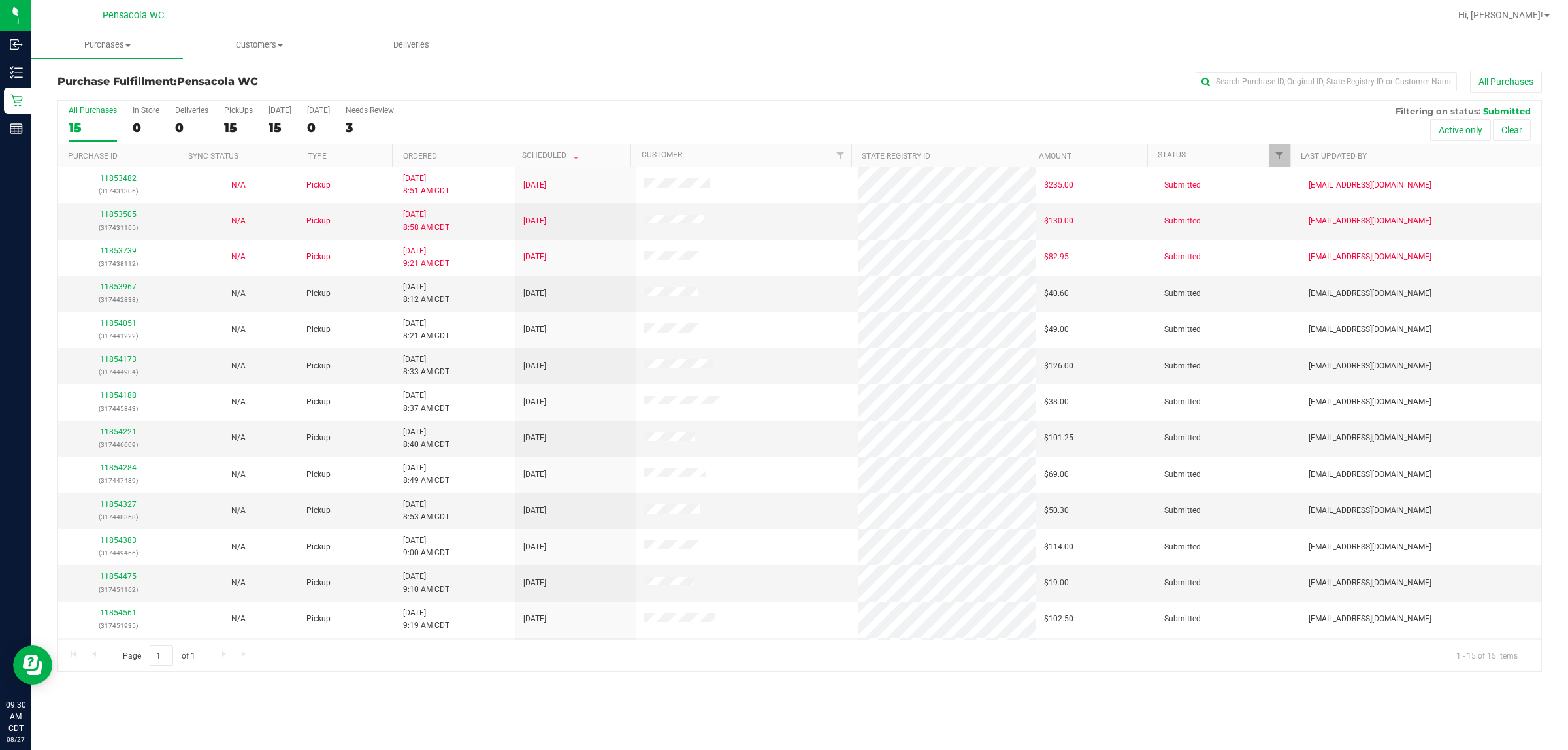
click at [462, 161] on th "Ordered" at bounding box center [452, 156] width 120 height 23
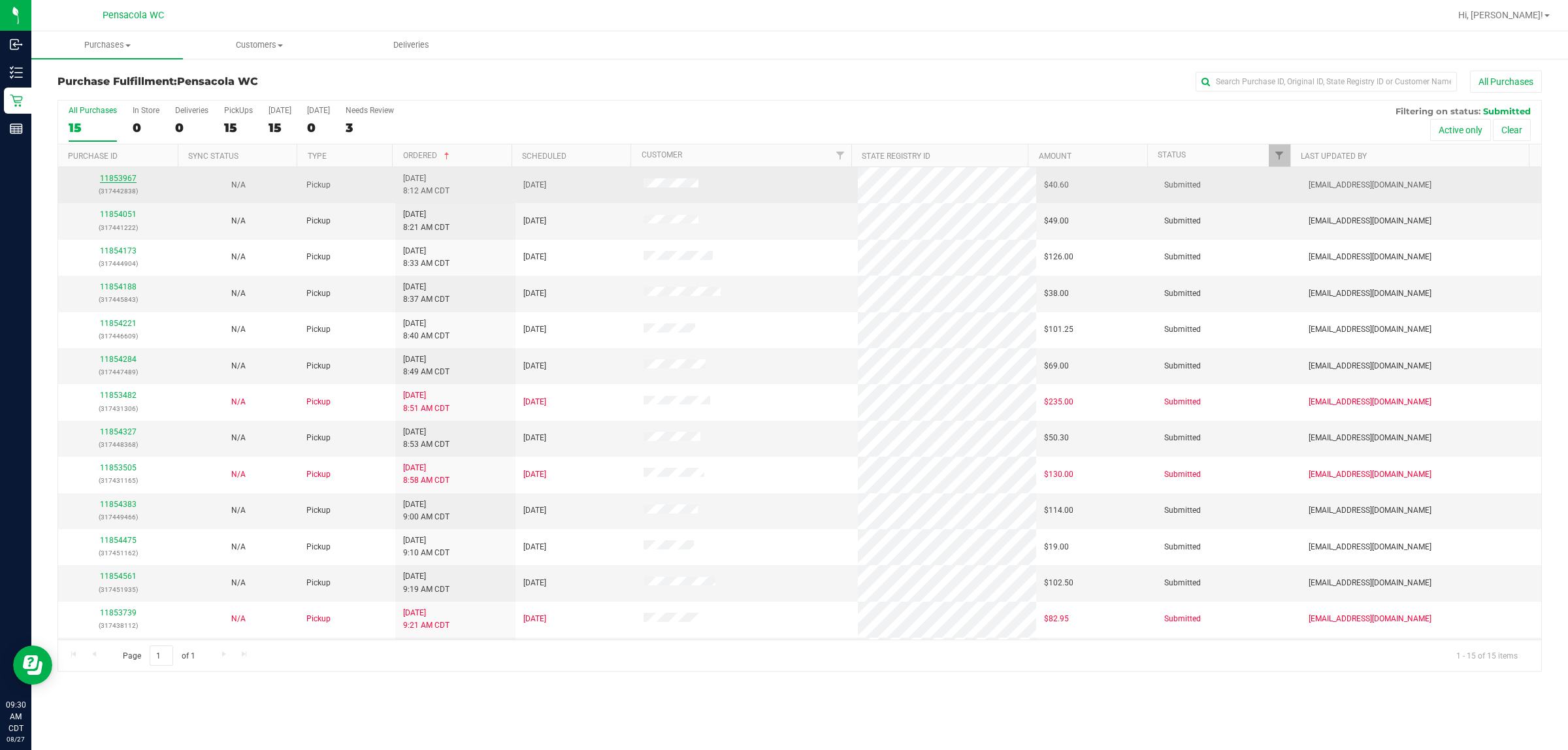
click at [119, 181] on link "11853967" at bounding box center [118, 178] width 36 height 10
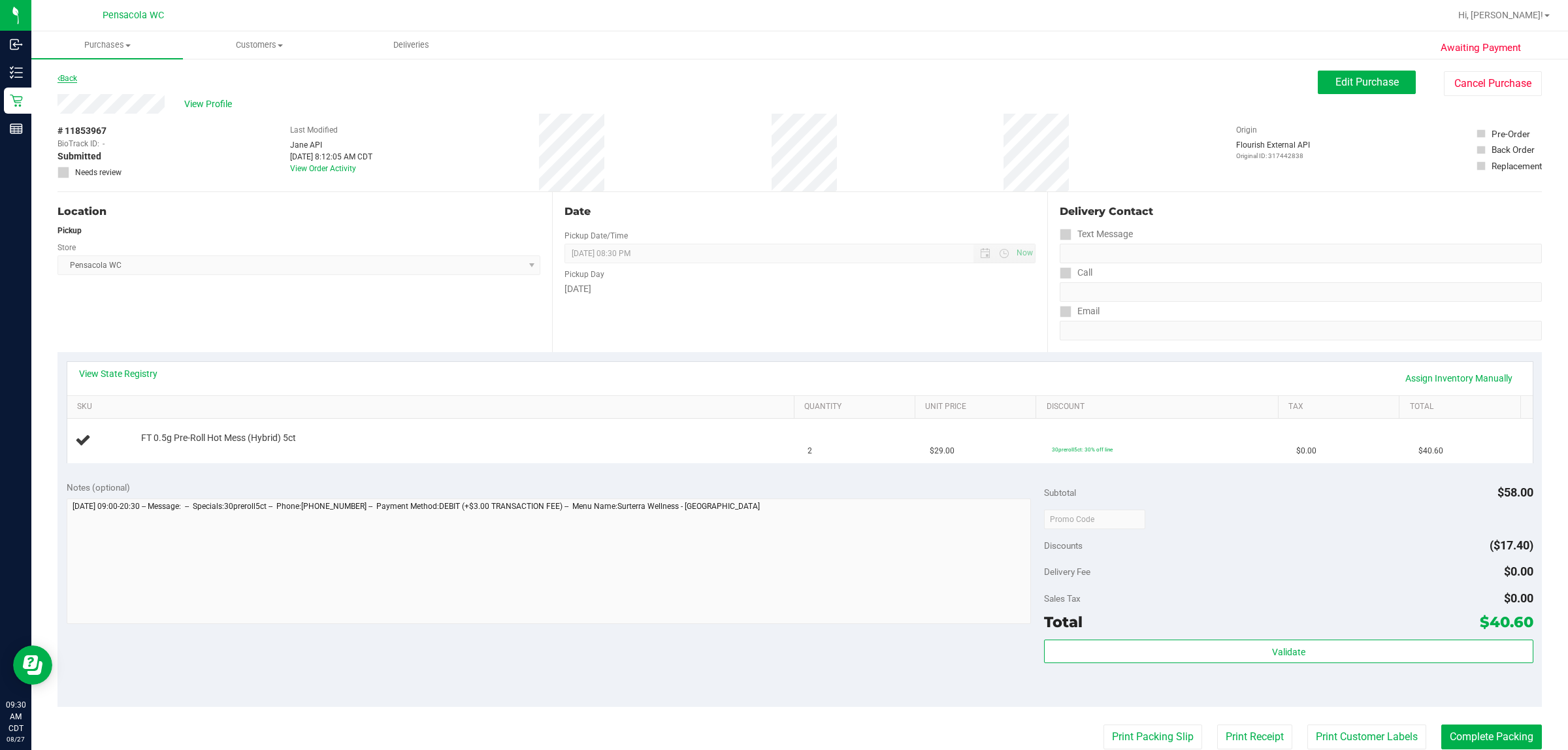
click at [70, 79] on link "Back" at bounding box center [67, 79] width 19 height 10
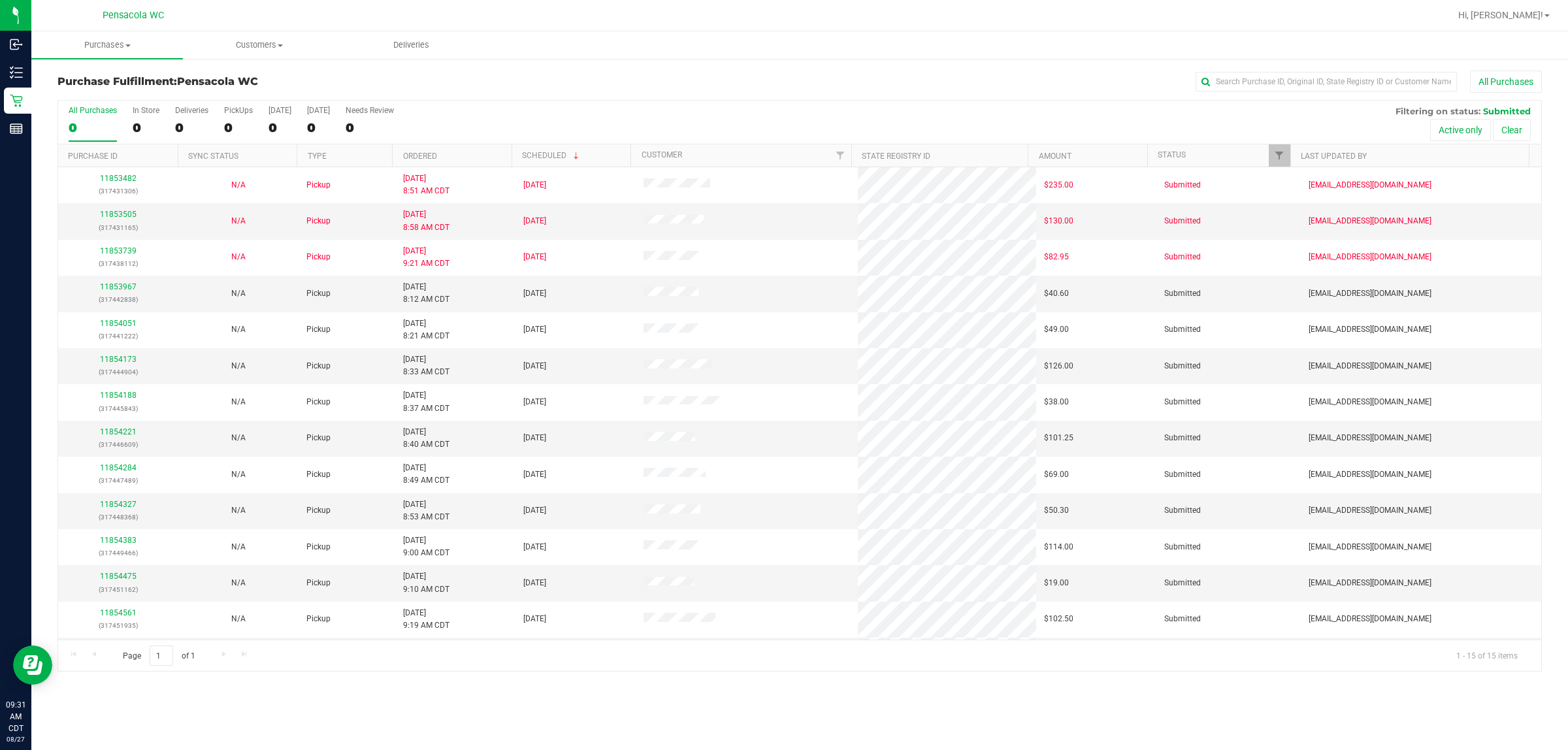
click at [479, 157] on th "Ordered" at bounding box center [452, 156] width 120 height 23
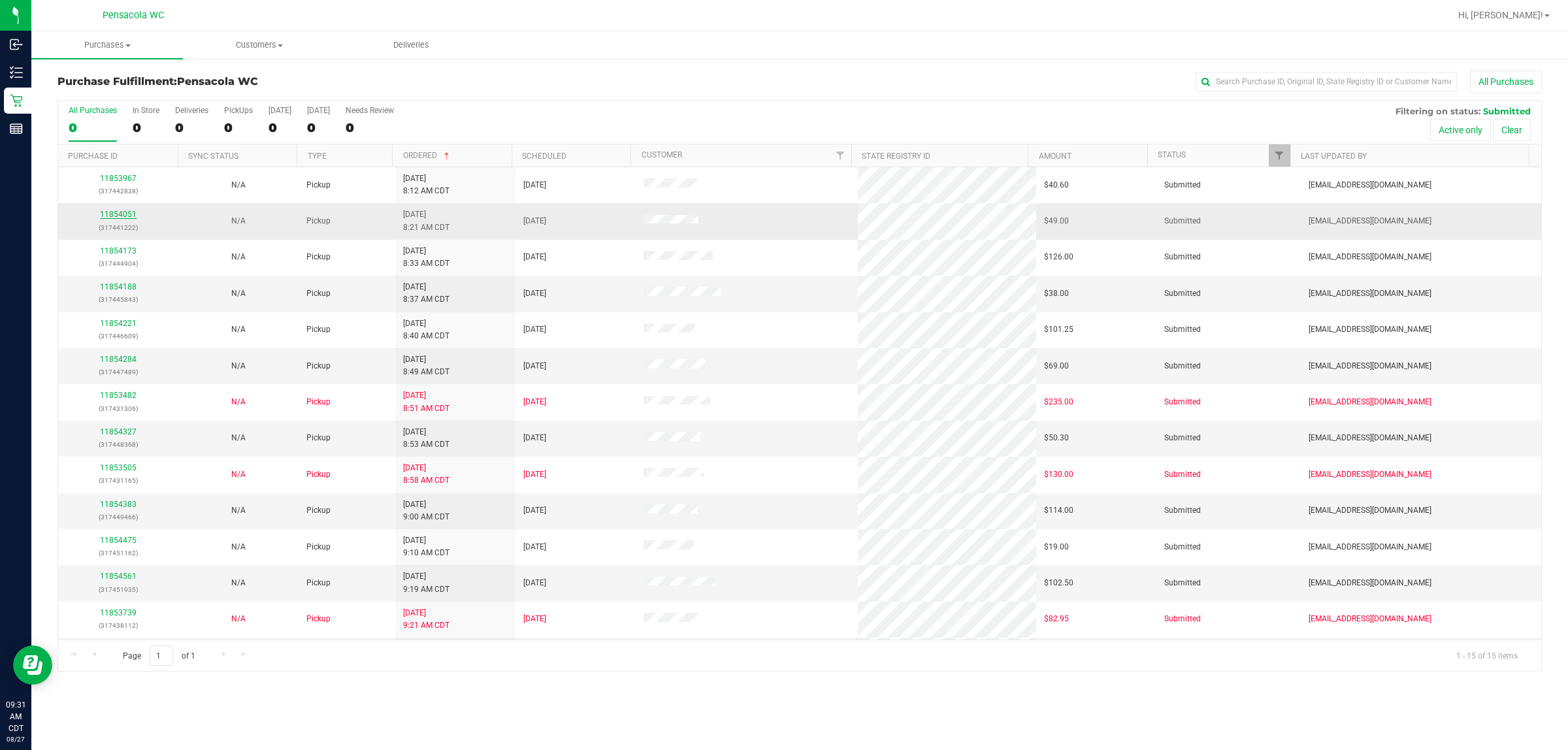
click at [111, 219] on link "11854051" at bounding box center [118, 215] width 36 height 10
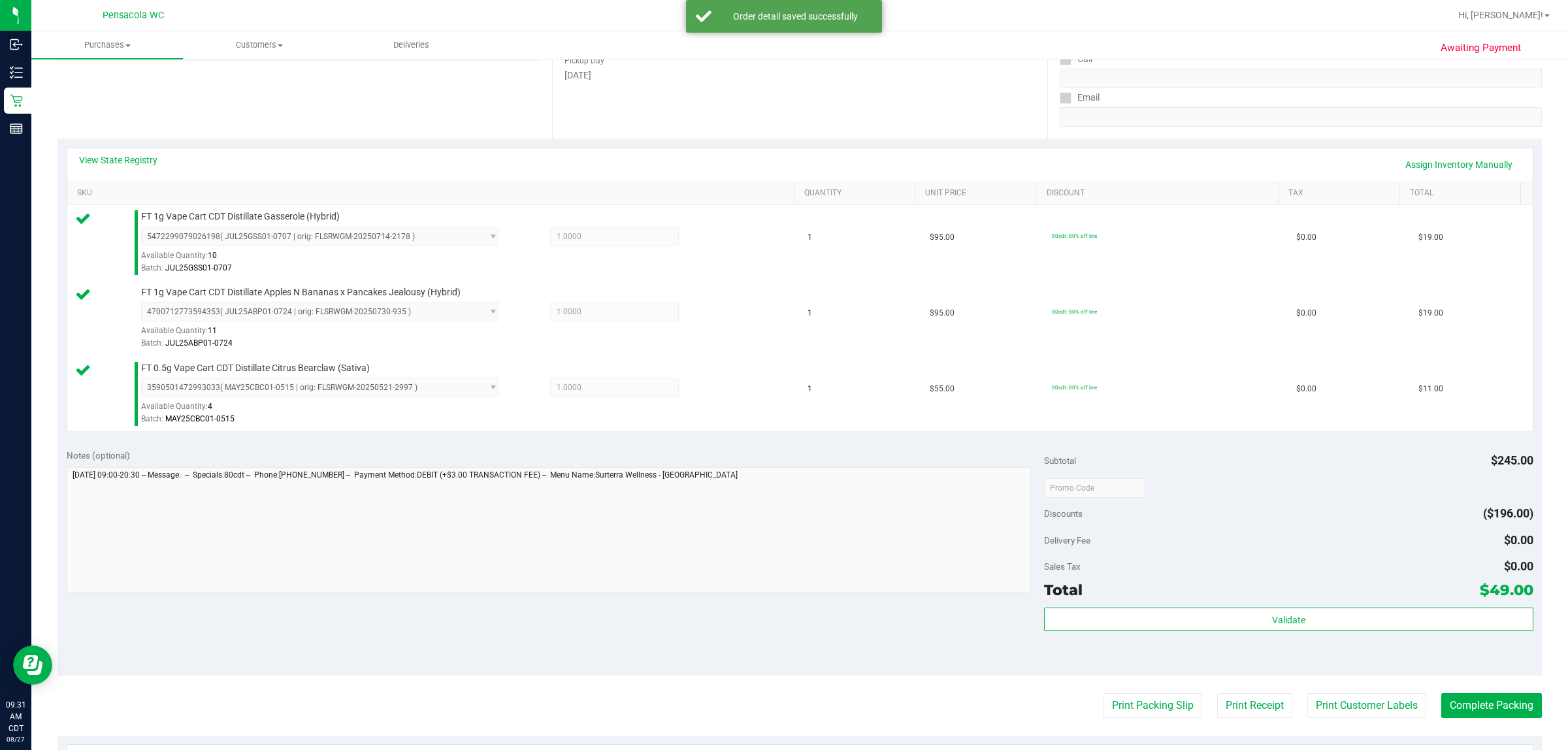
scroll to position [255, 0]
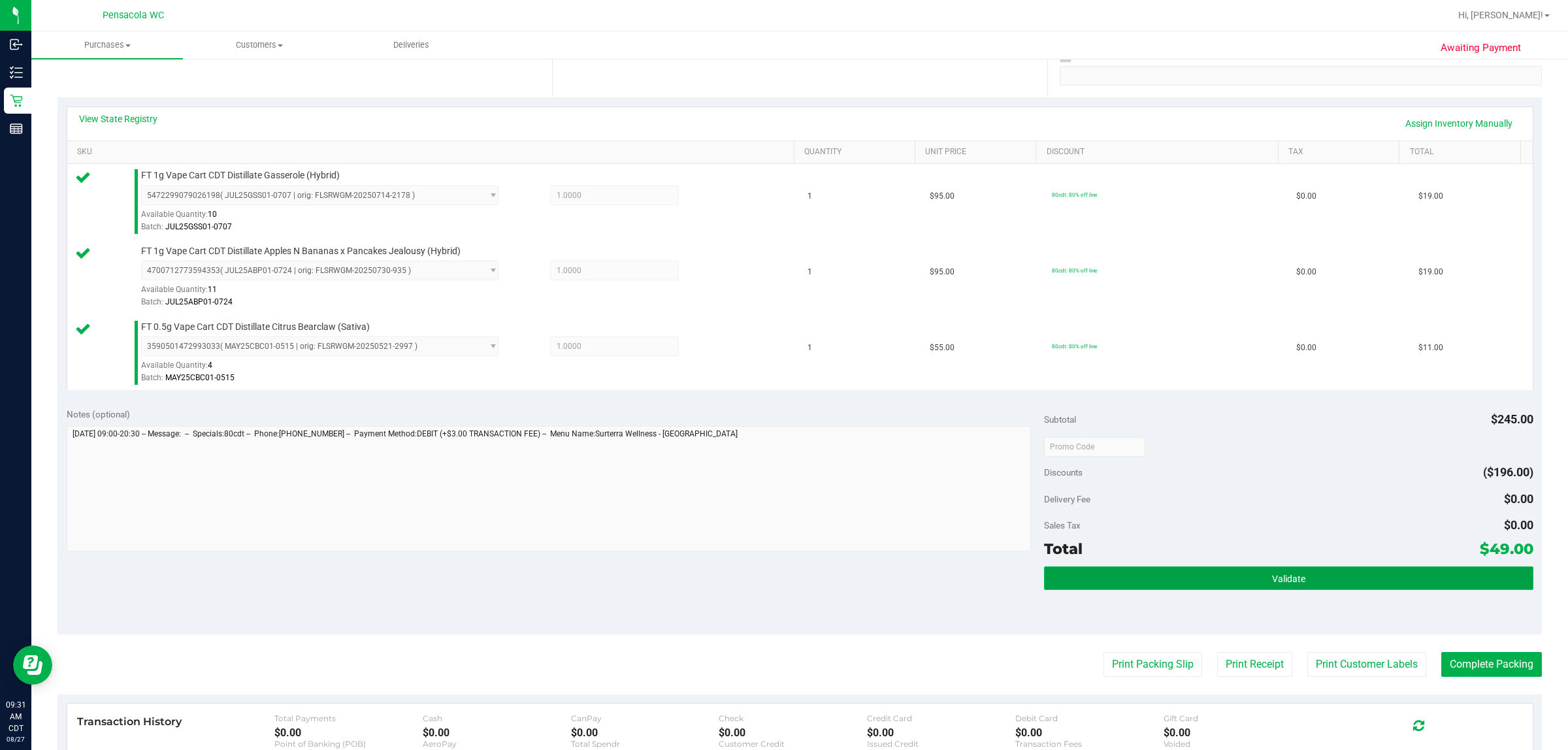
click at [782, 575] on button "Validate" at bounding box center [1289, 578] width 489 height 24
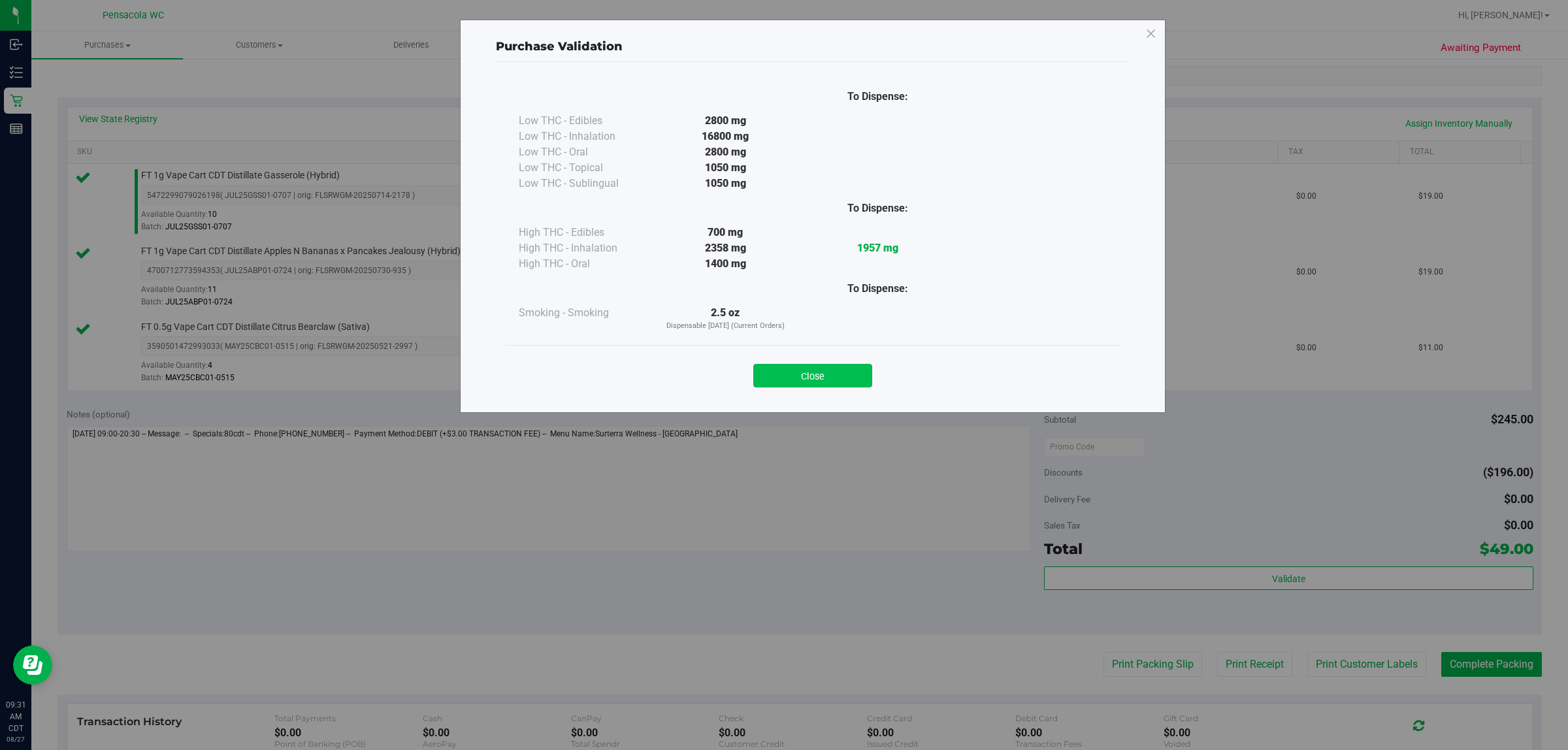
click at [782, 369] on button "Close" at bounding box center [813, 375] width 119 height 24
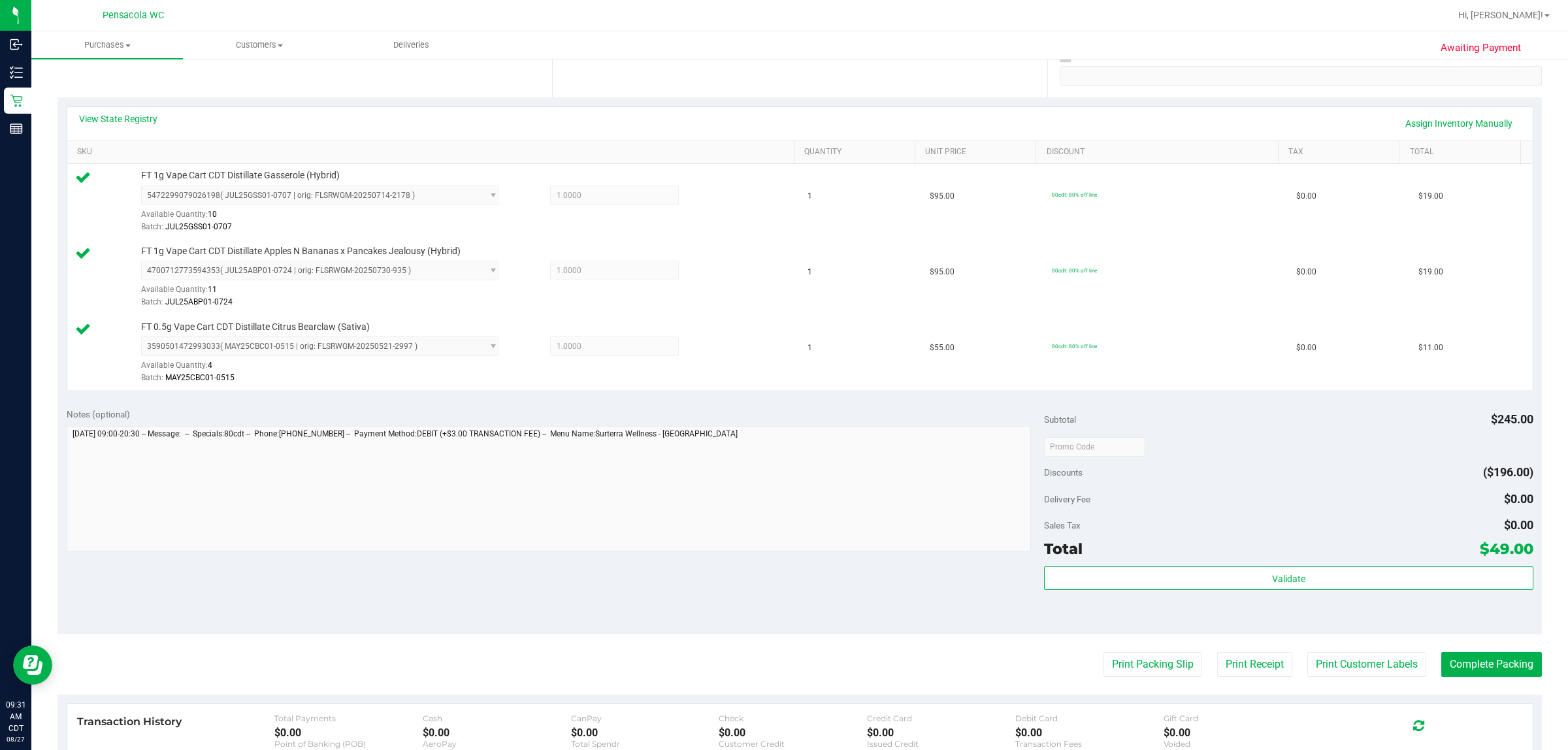
click at [782, 673] on div "Print Packing Slip Print Receipt Print Customer Labels Complete Packing" at bounding box center [800, 665] width 1485 height 25
click at [782, 657] on button "Print Packing Slip" at bounding box center [1153, 665] width 99 height 25
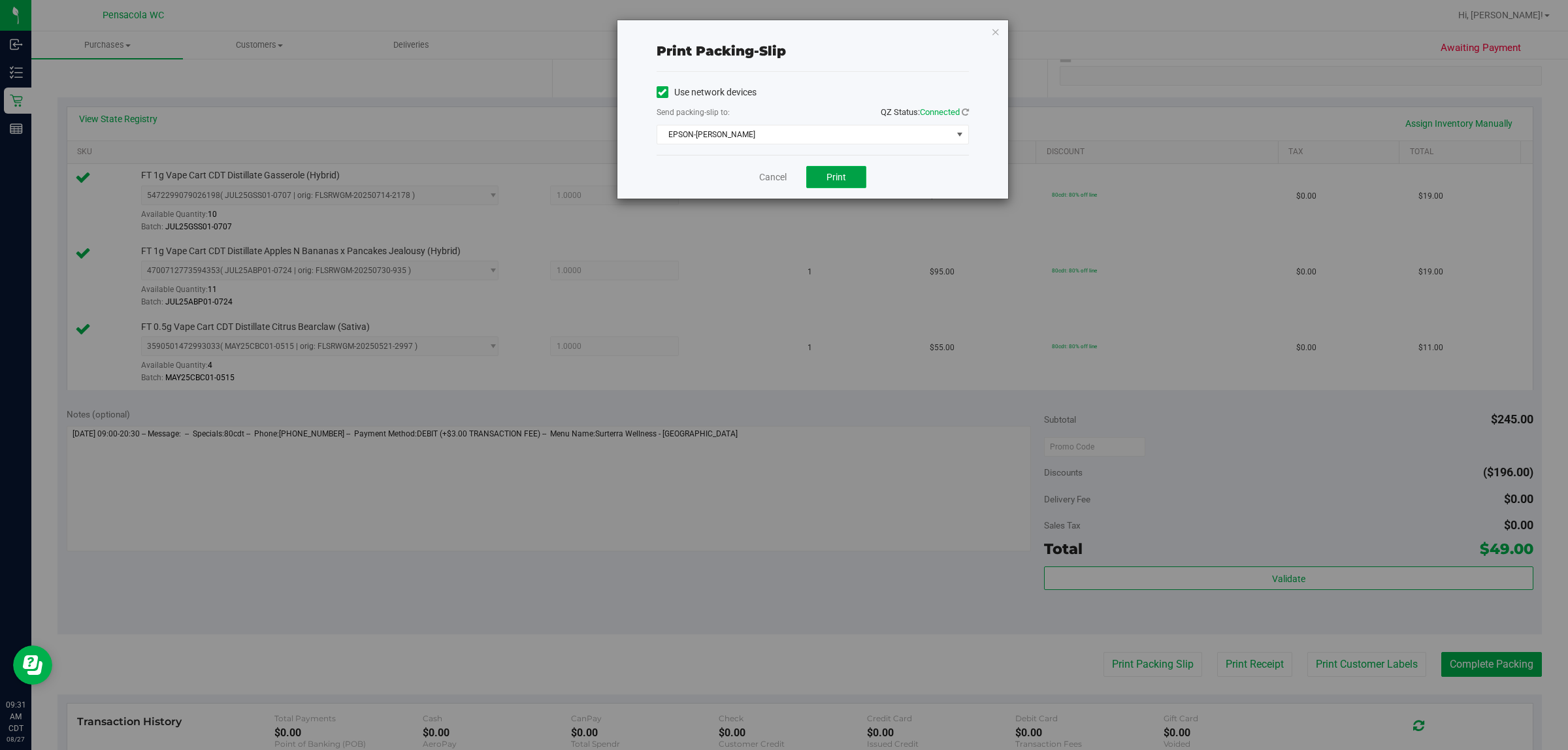
click at [782, 182] on span "Print" at bounding box center [836, 176] width 19 height 11
click at [772, 180] on link "Cancel" at bounding box center [773, 177] width 28 height 13
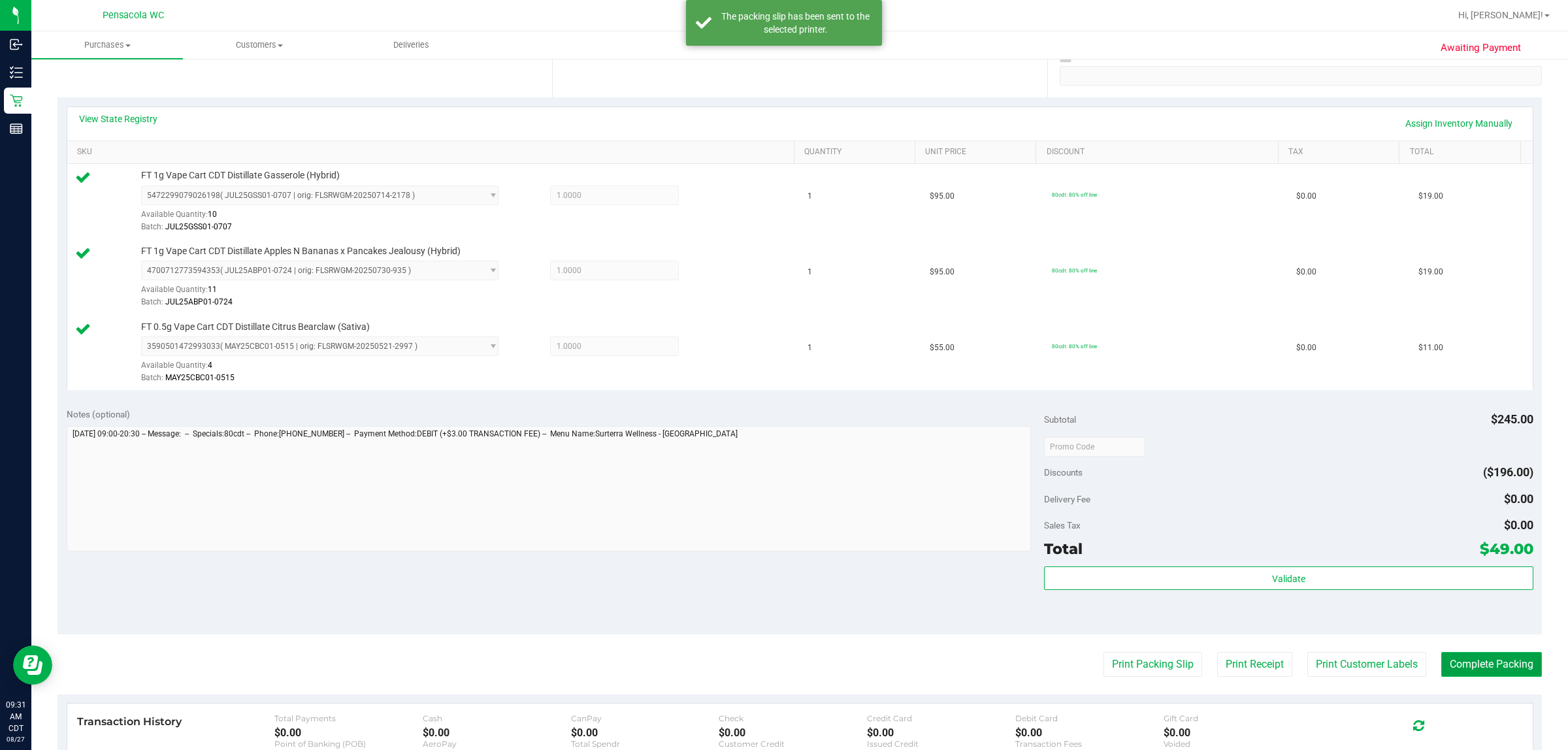
click at [782, 674] on button "Complete Packing" at bounding box center [1491, 665] width 101 height 25
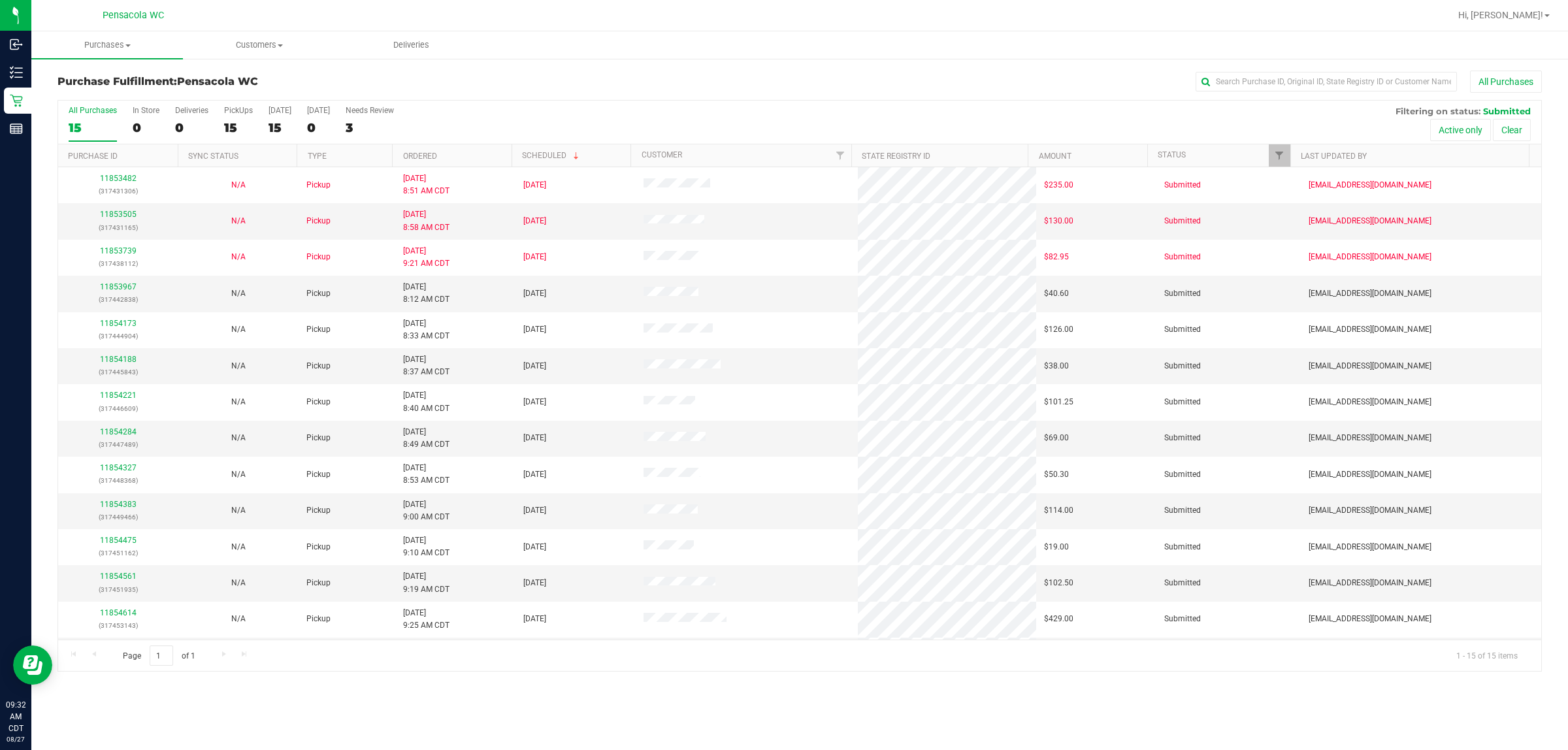
click at [481, 154] on th "Ordered" at bounding box center [452, 156] width 120 height 23
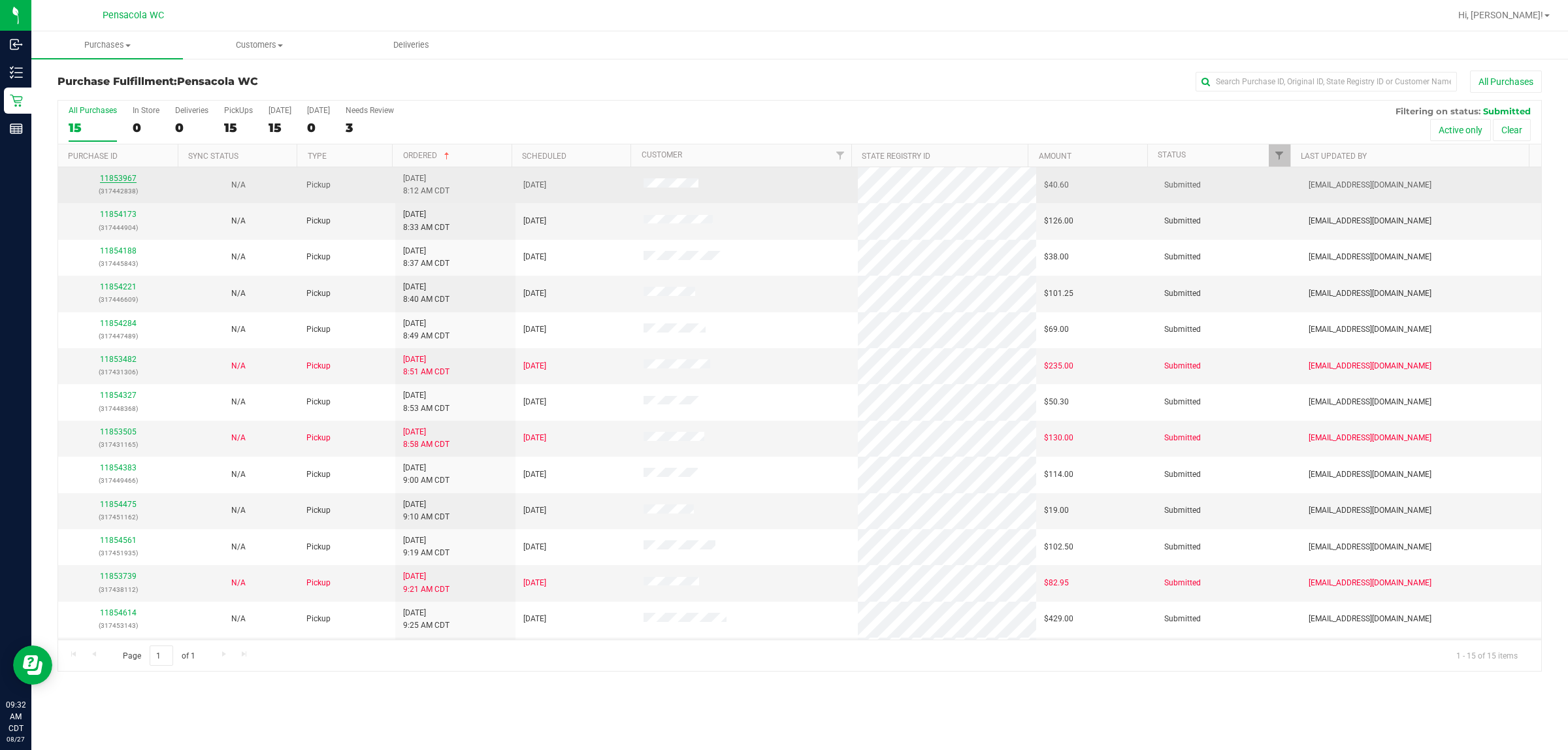
click at [125, 181] on link "11853967" at bounding box center [118, 178] width 36 height 10
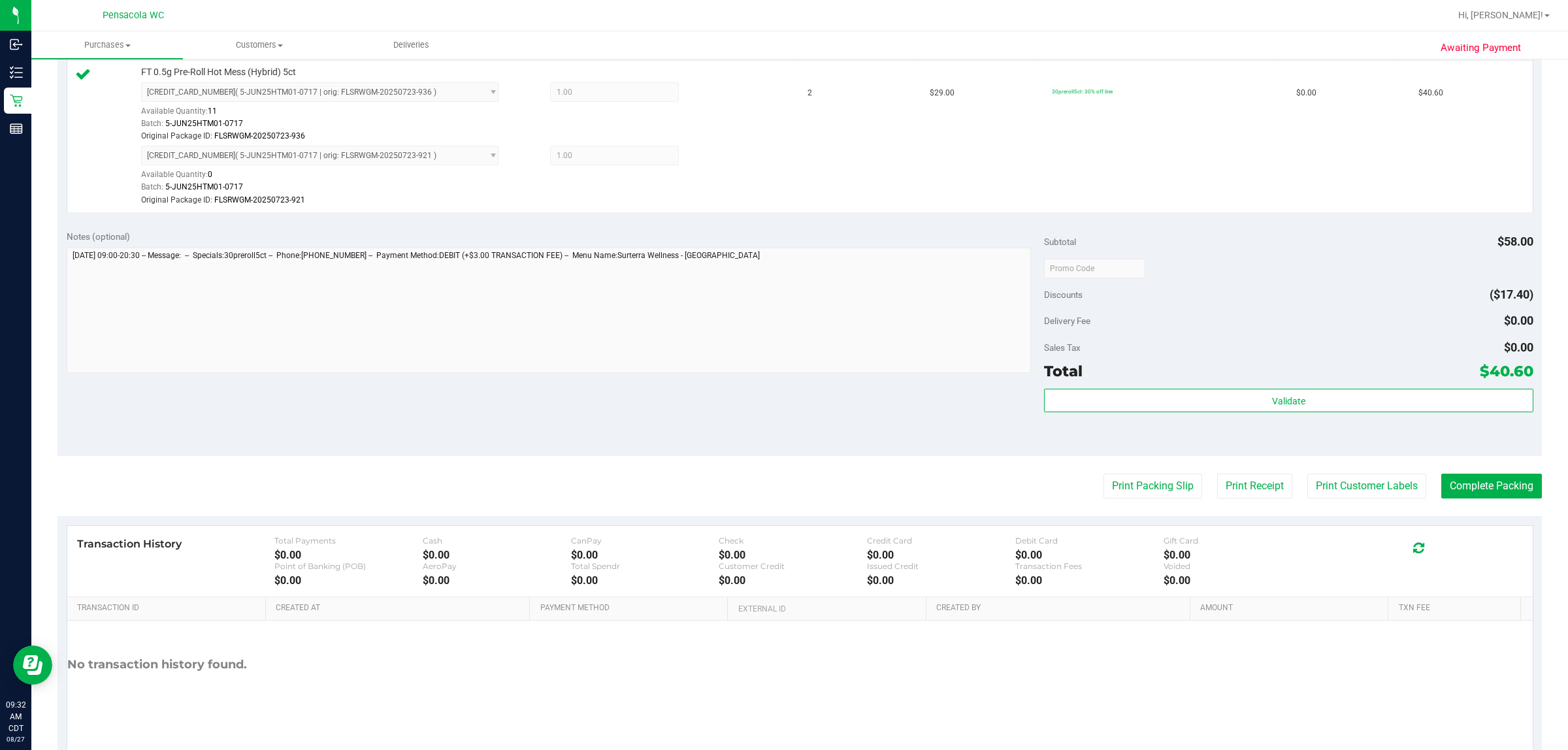
scroll to position [394, 0]
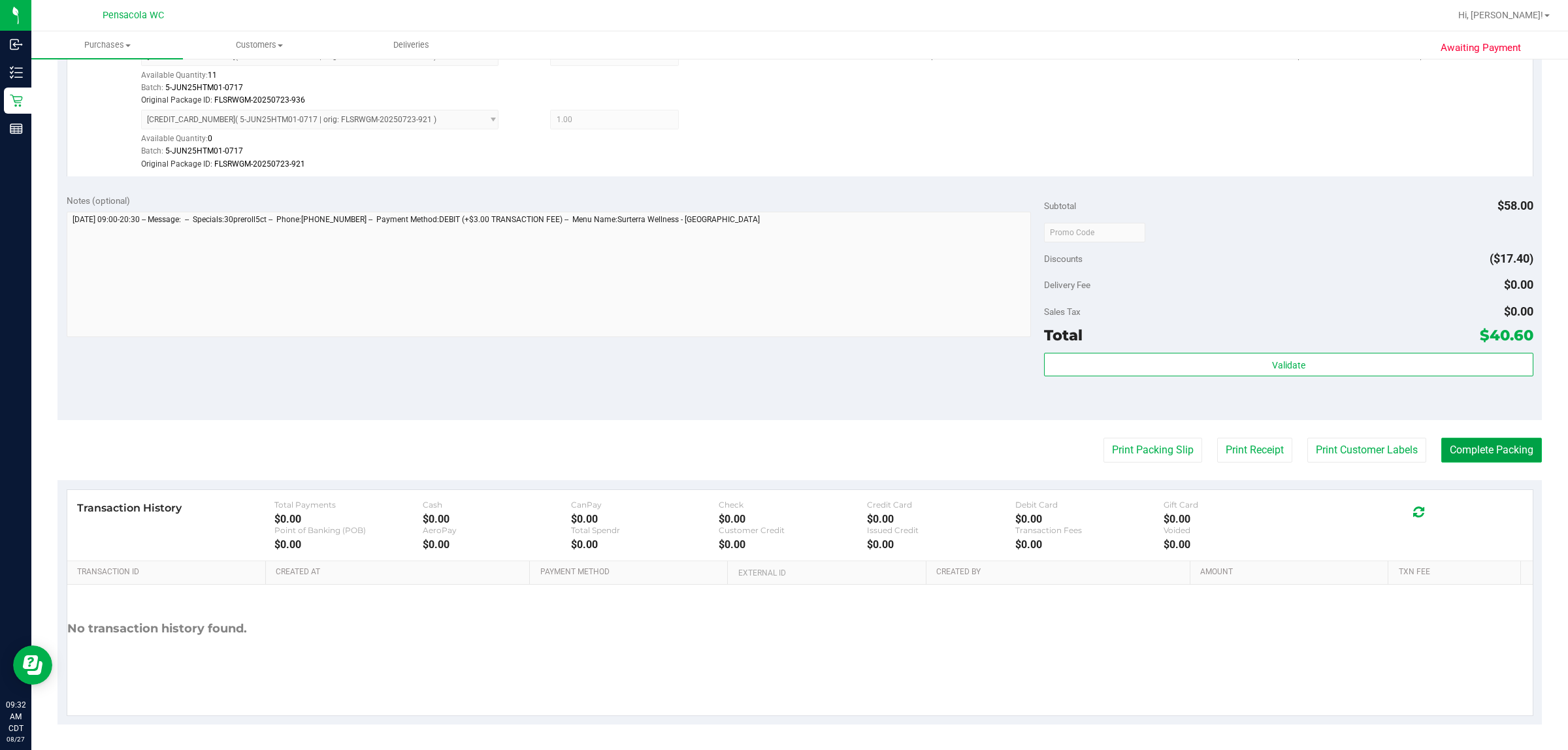
click at [782, 452] on button "Complete Packing" at bounding box center [1491, 450] width 101 height 25
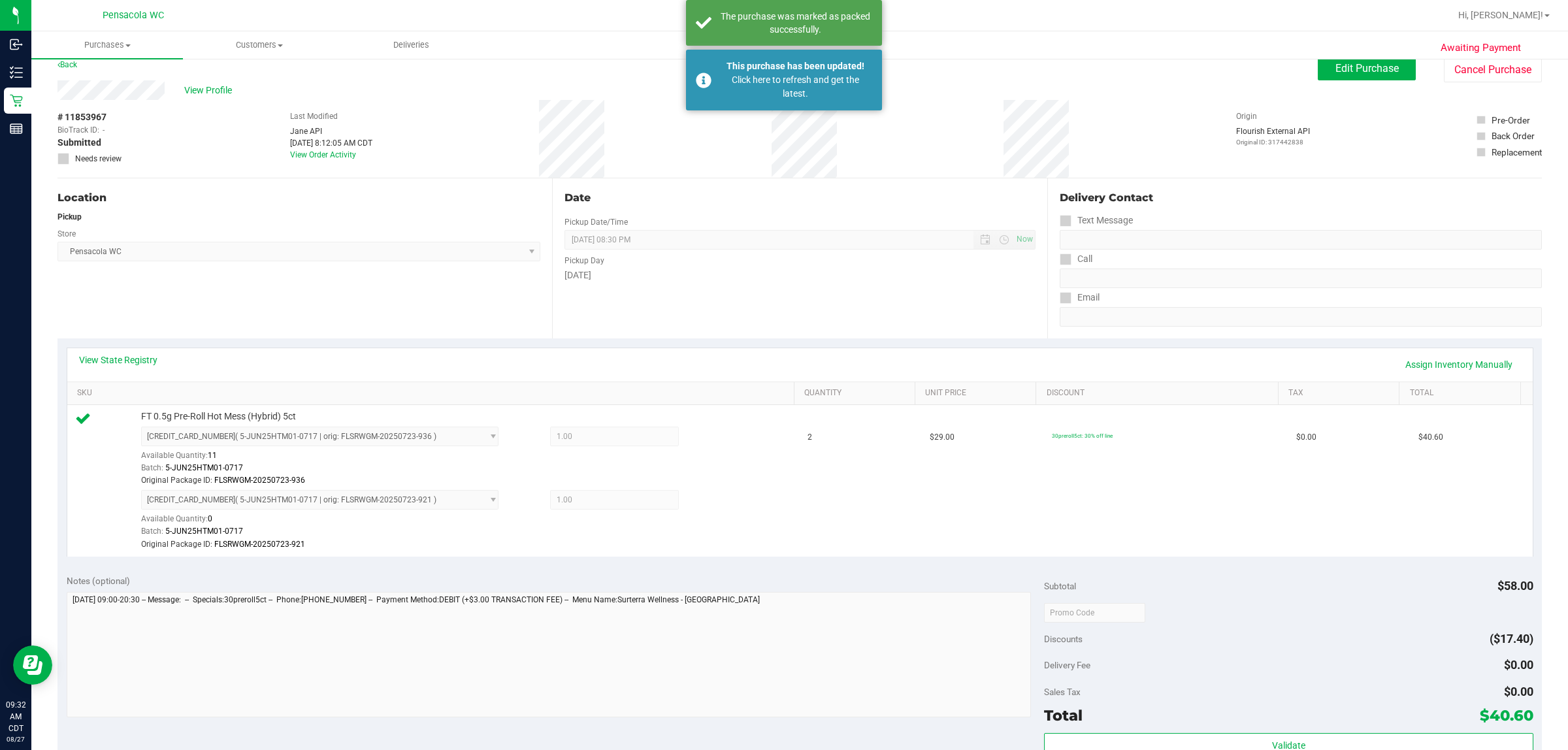
scroll to position [0, 0]
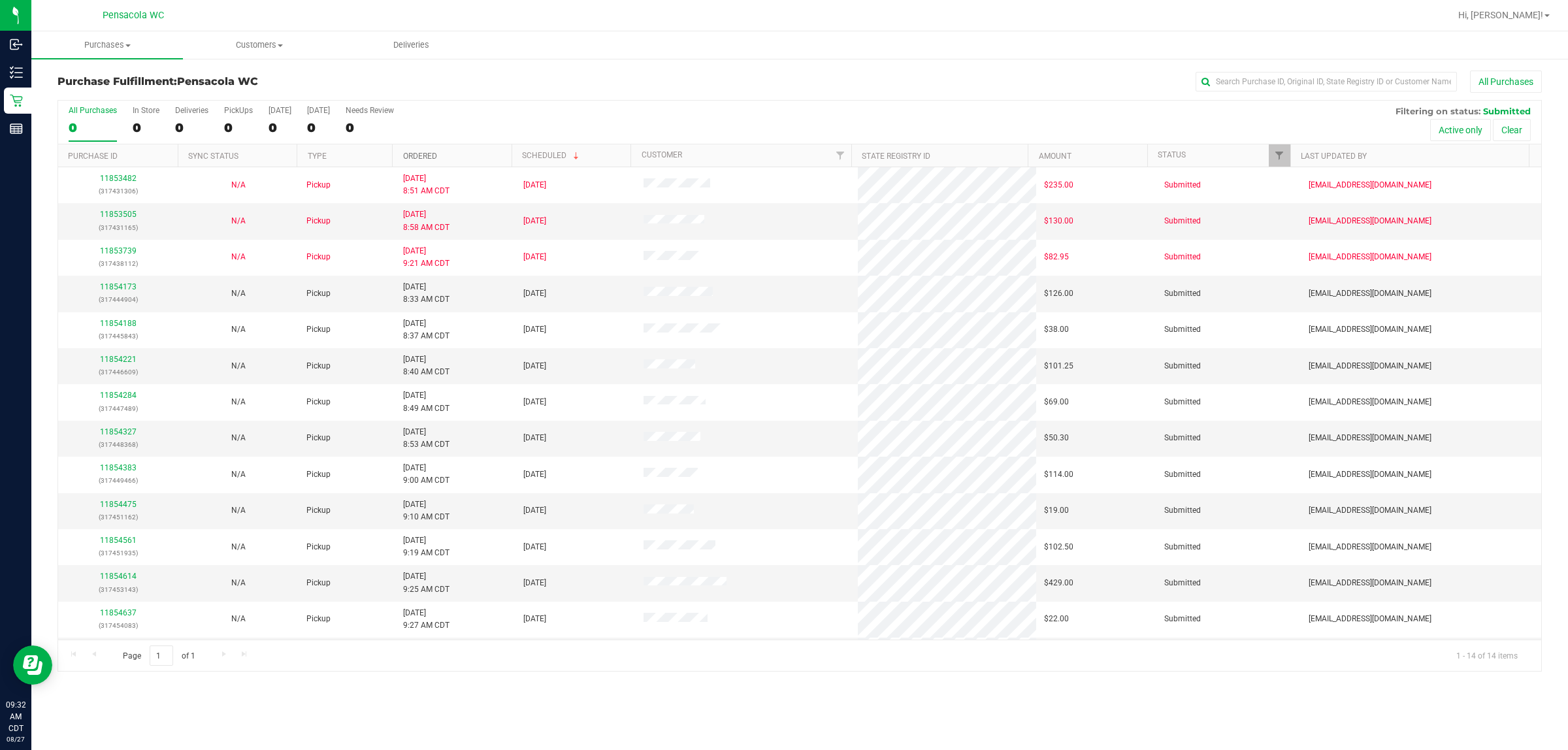
click at [432, 155] on link "Ordered" at bounding box center [419, 156] width 34 height 10
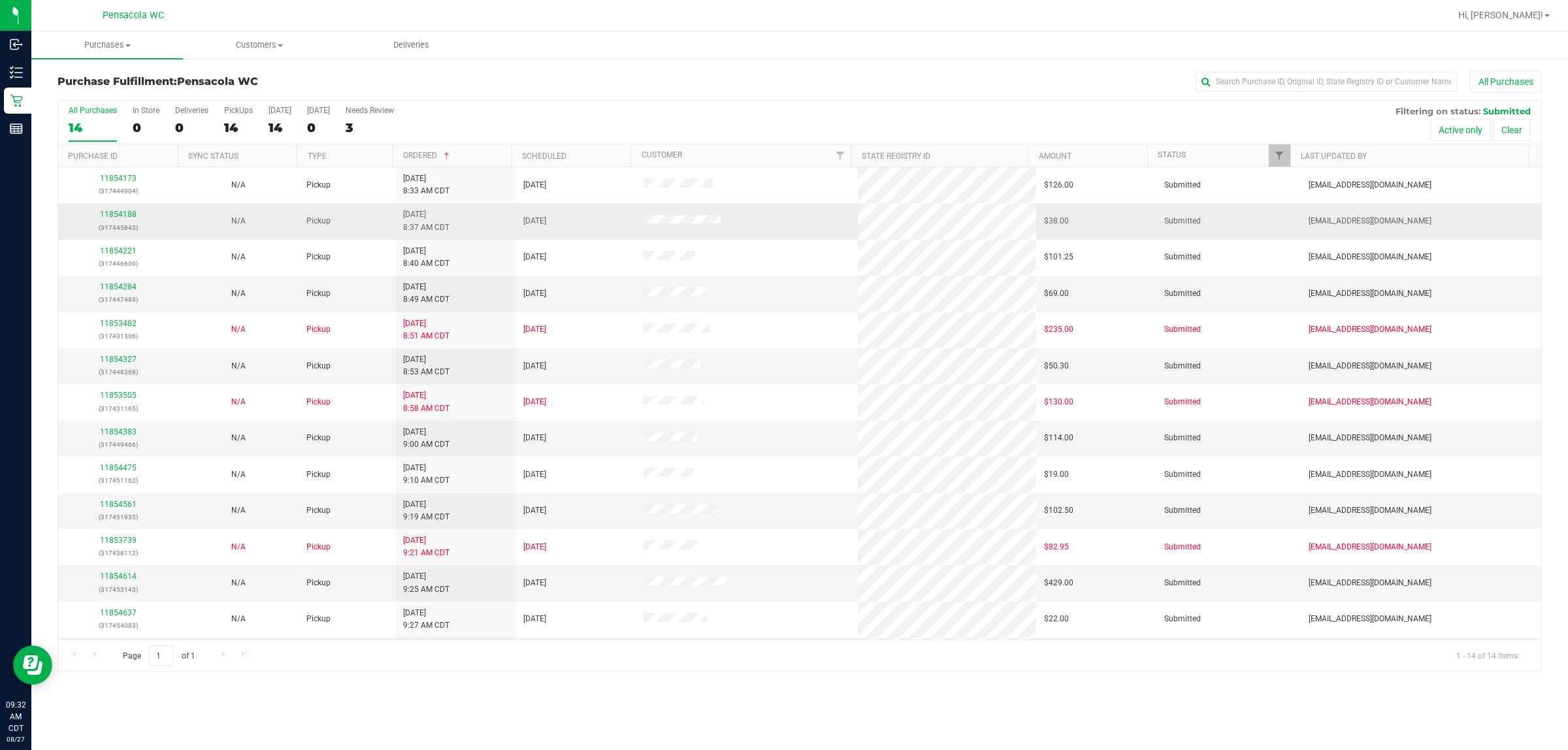
click at [122, 221] on div "11854188 (317445843)" at bounding box center [118, 221] width 105 height 25
click at [116, 217] on link "11854188" at bounding box center [118, 215] width 36 height 10
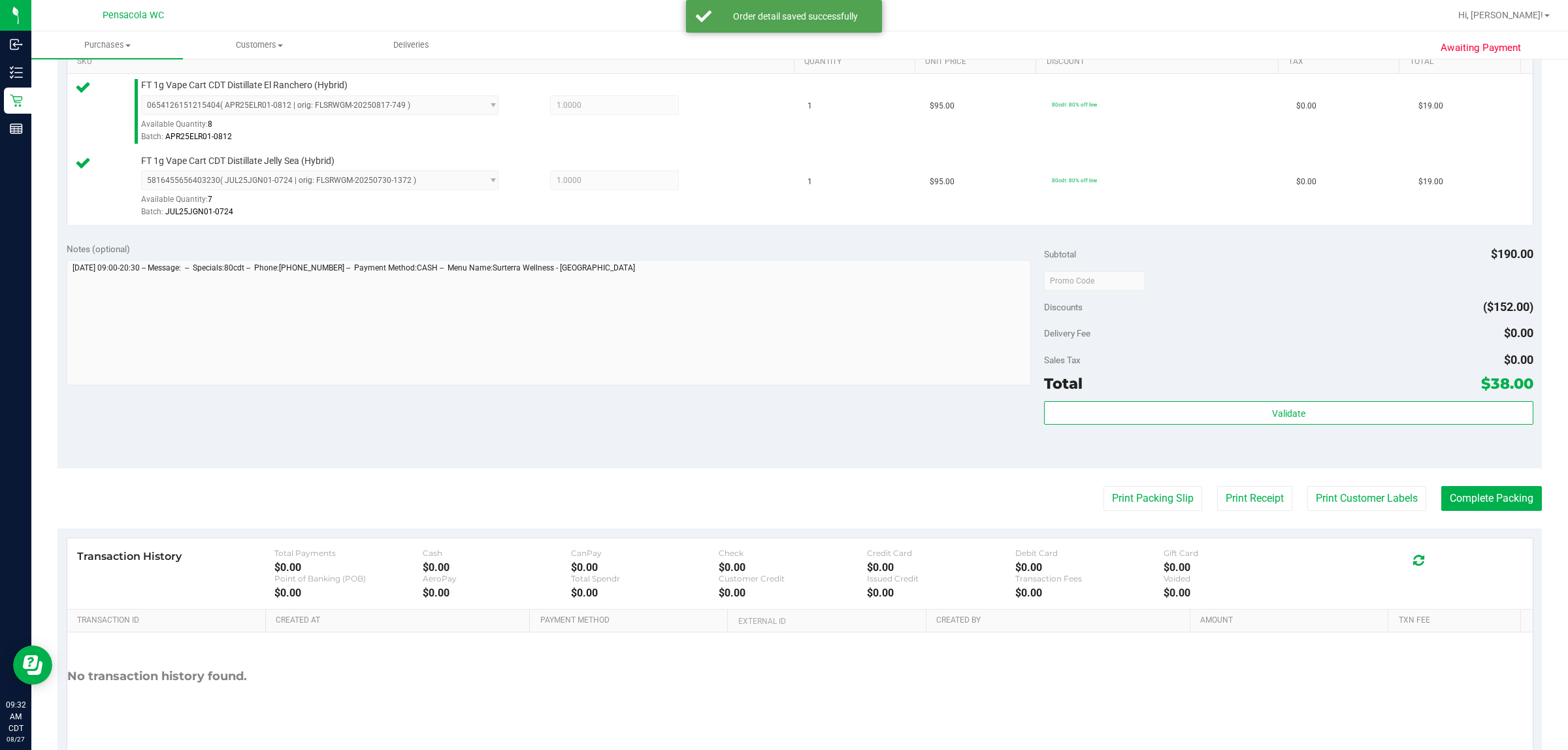
scroll to position [347, 0]
click at [782, 357] on div "Sales Tax $0.00" at bounding box center [1289, 358] width 489 height 24
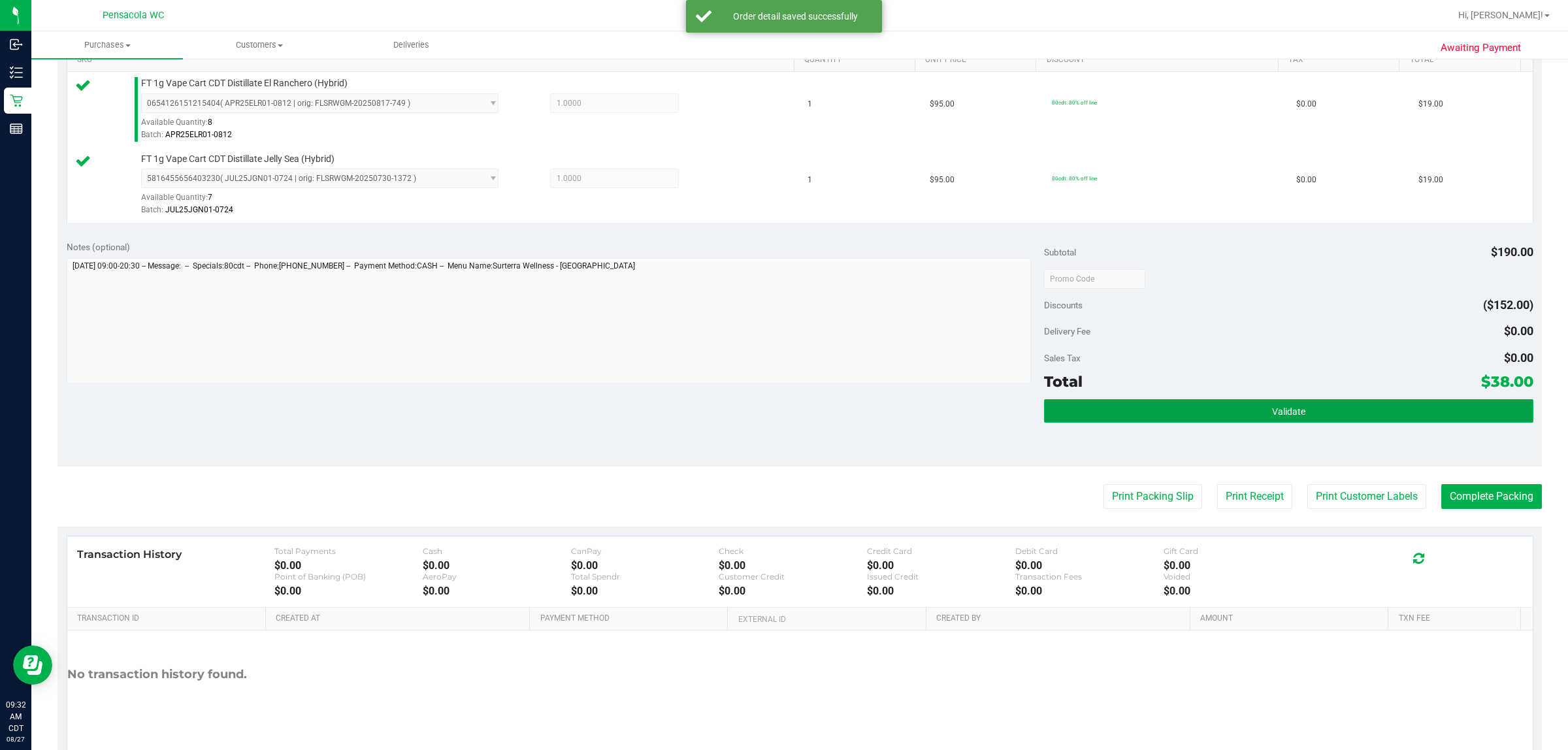
click at [782, 406] on button "Validate" at bounding box center [1289, 410] width 489 height 24
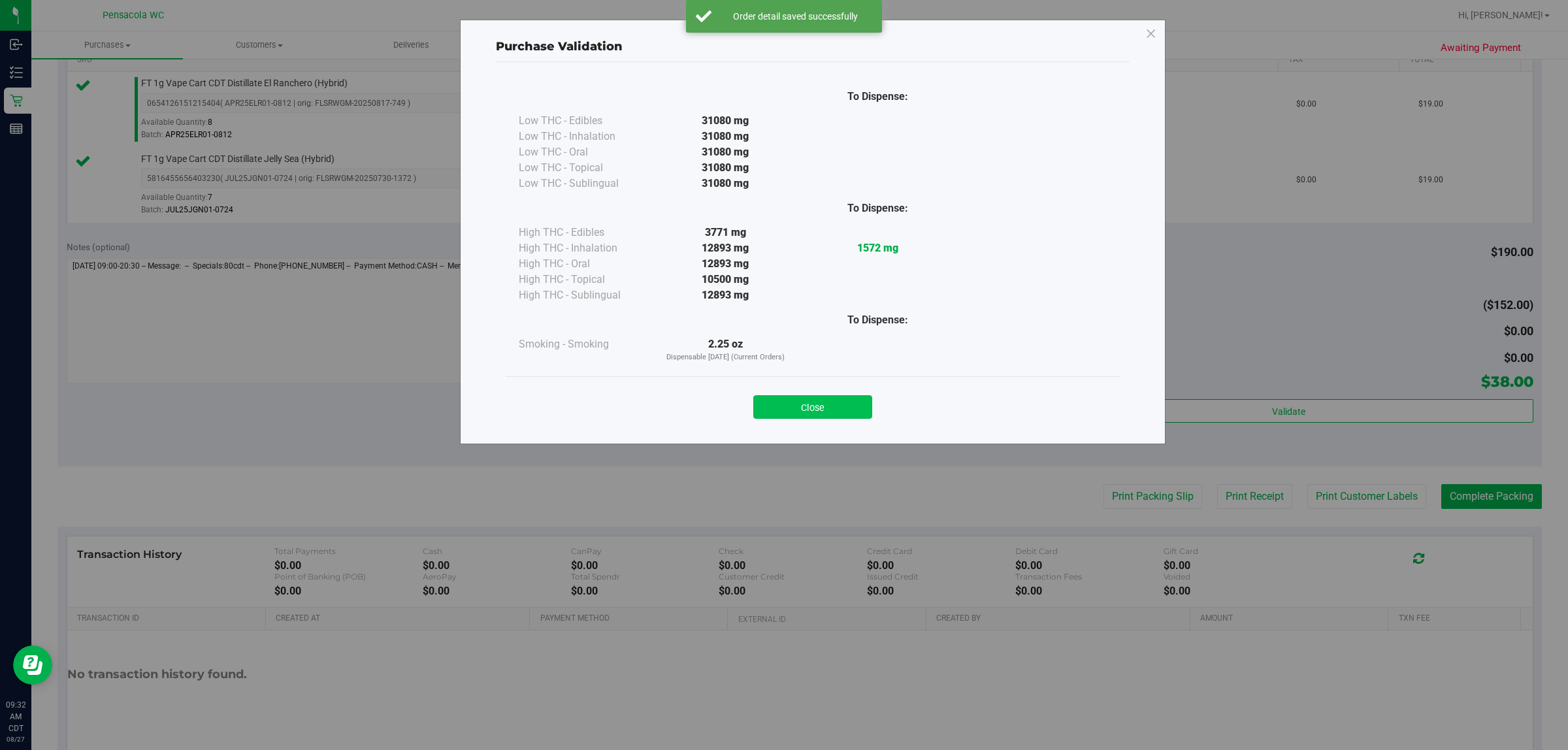
click at [782, 416] on button "Close" at bounding box center [813, 407] width 119 height 24
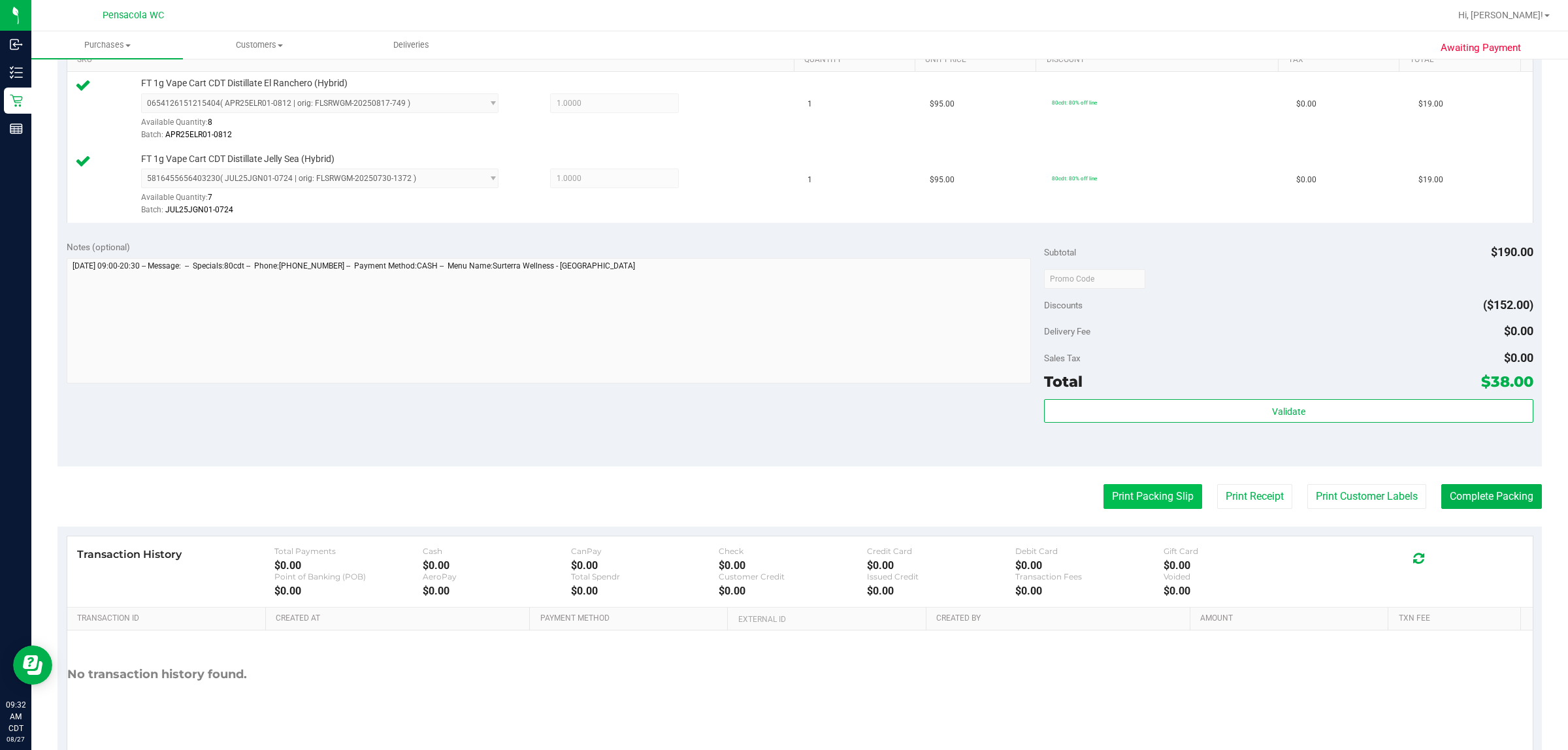
click at [782, 495] on button "Print Packing Slip" at bounding box center [1153, 497] width 99 height 25
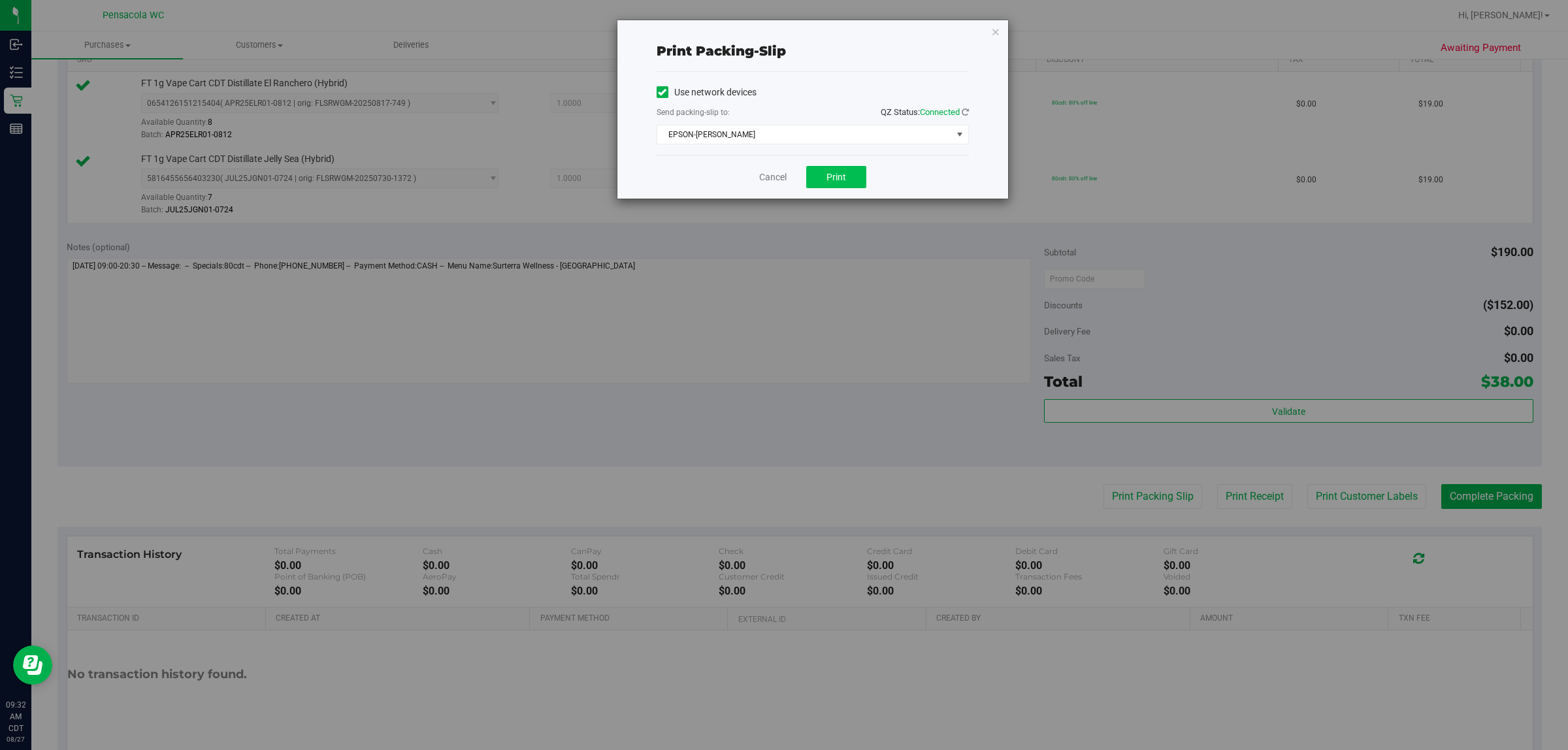
click at [782, 185] on button "Print" at bounding box center [836, 176] width 60 height 22
click at [770, 181] on link "Cancel" at bounding box center [773, 177] width 28 height 13
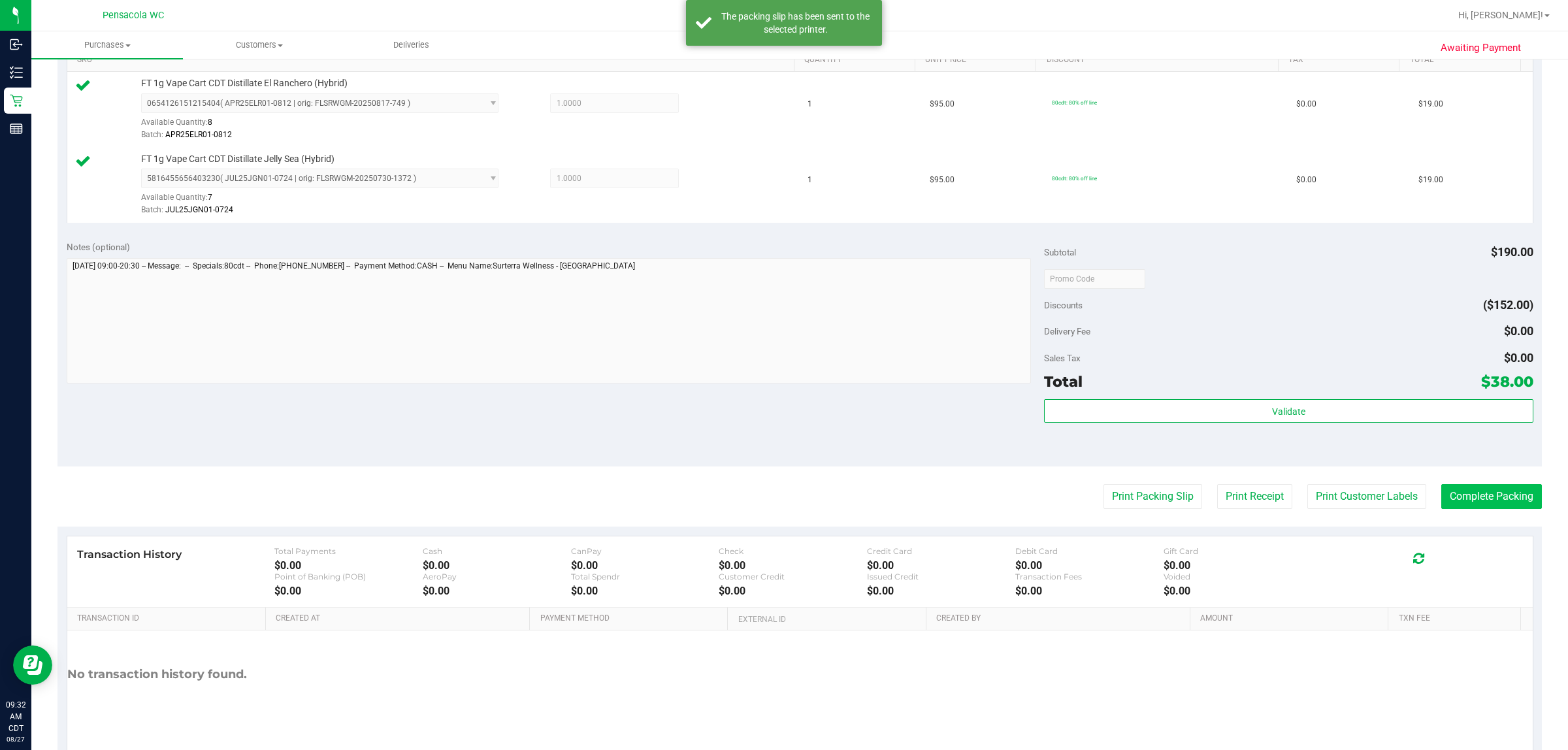
click at [782, 494] on button "Complete Packing" at bounding box center [1491, 497] width 101 height 25
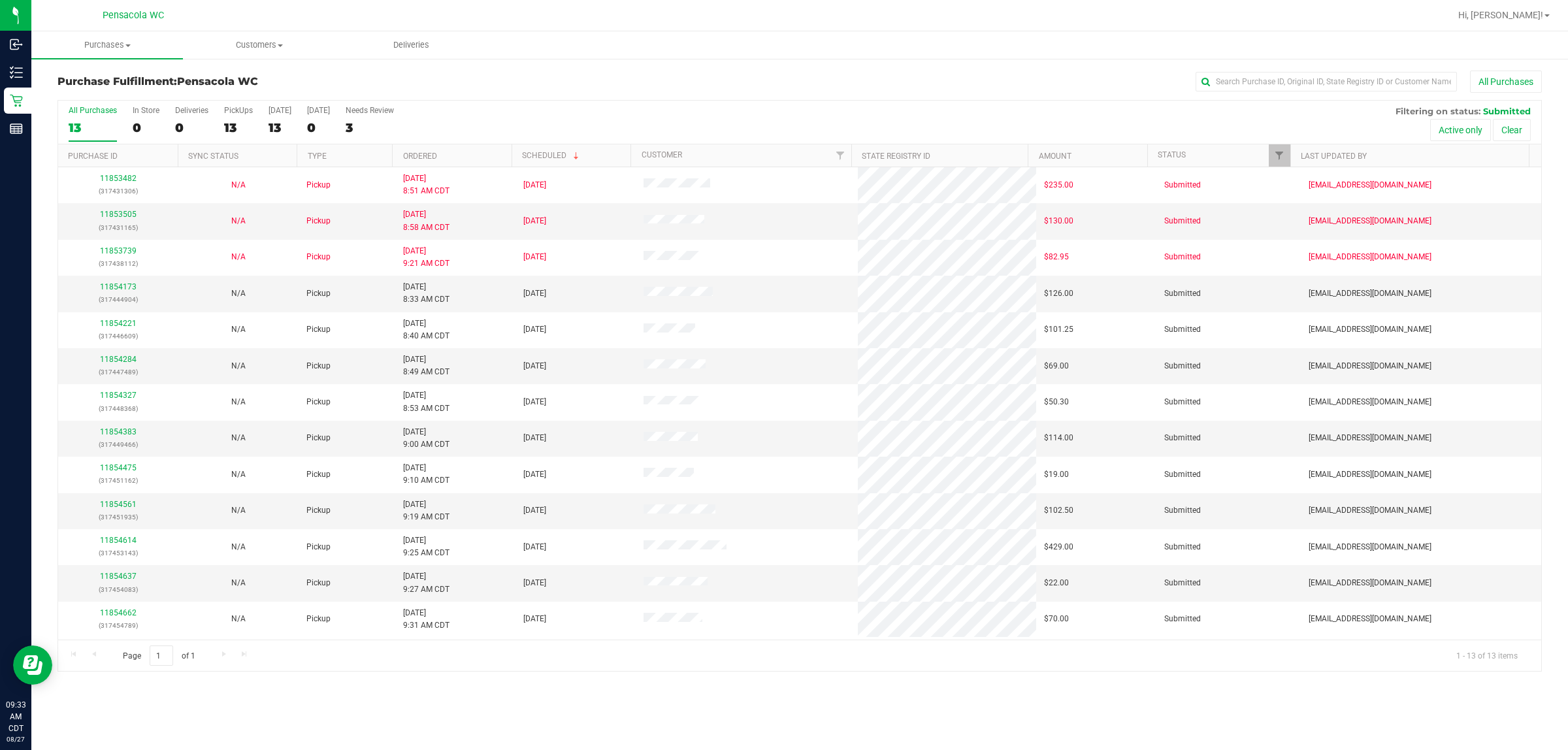
click at [487, 159] on th "Ordered" at bounding box center [452, 156] width 120 height 23
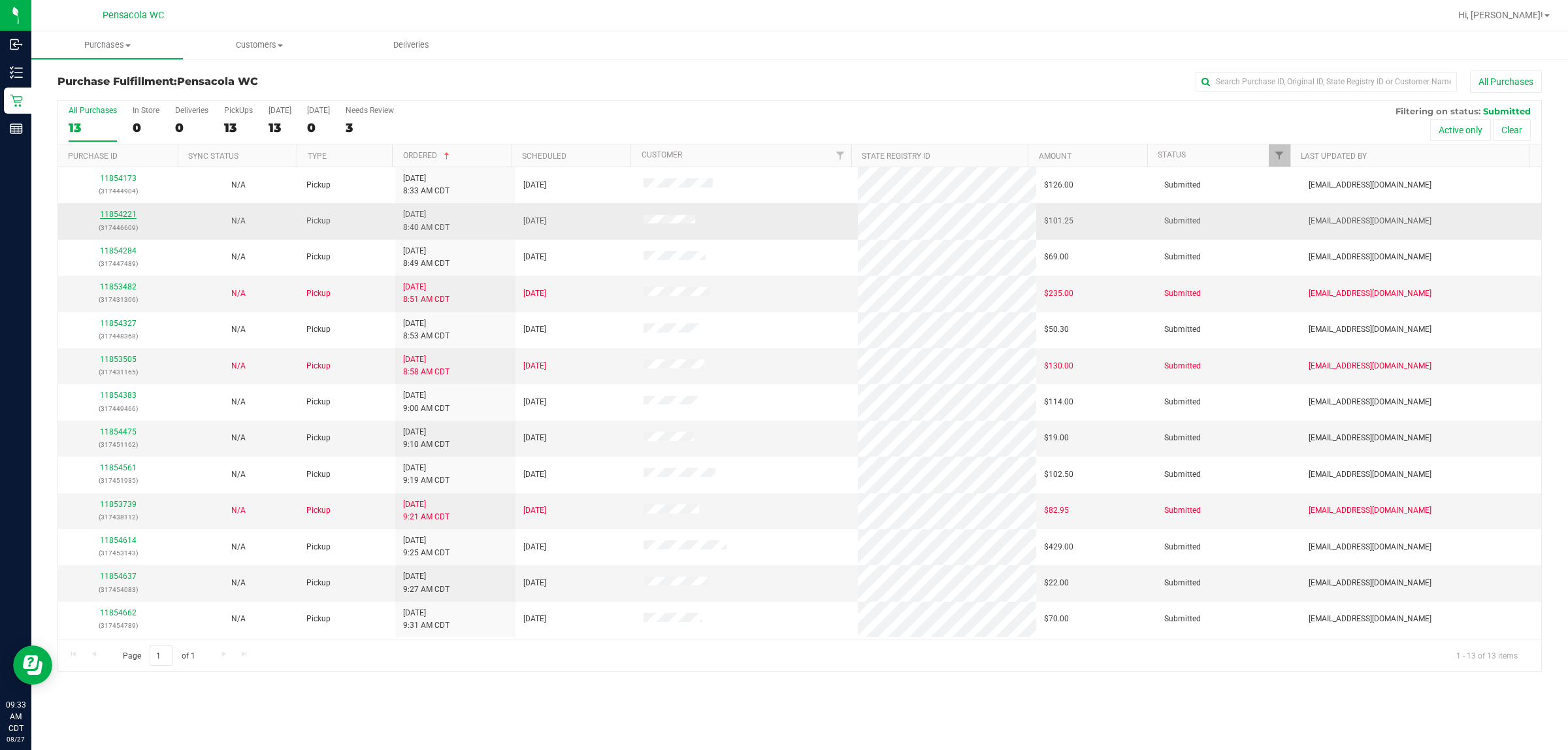
click at [123, 219] on link "11854221" at bounding box center [118, 215] width 36 height 10
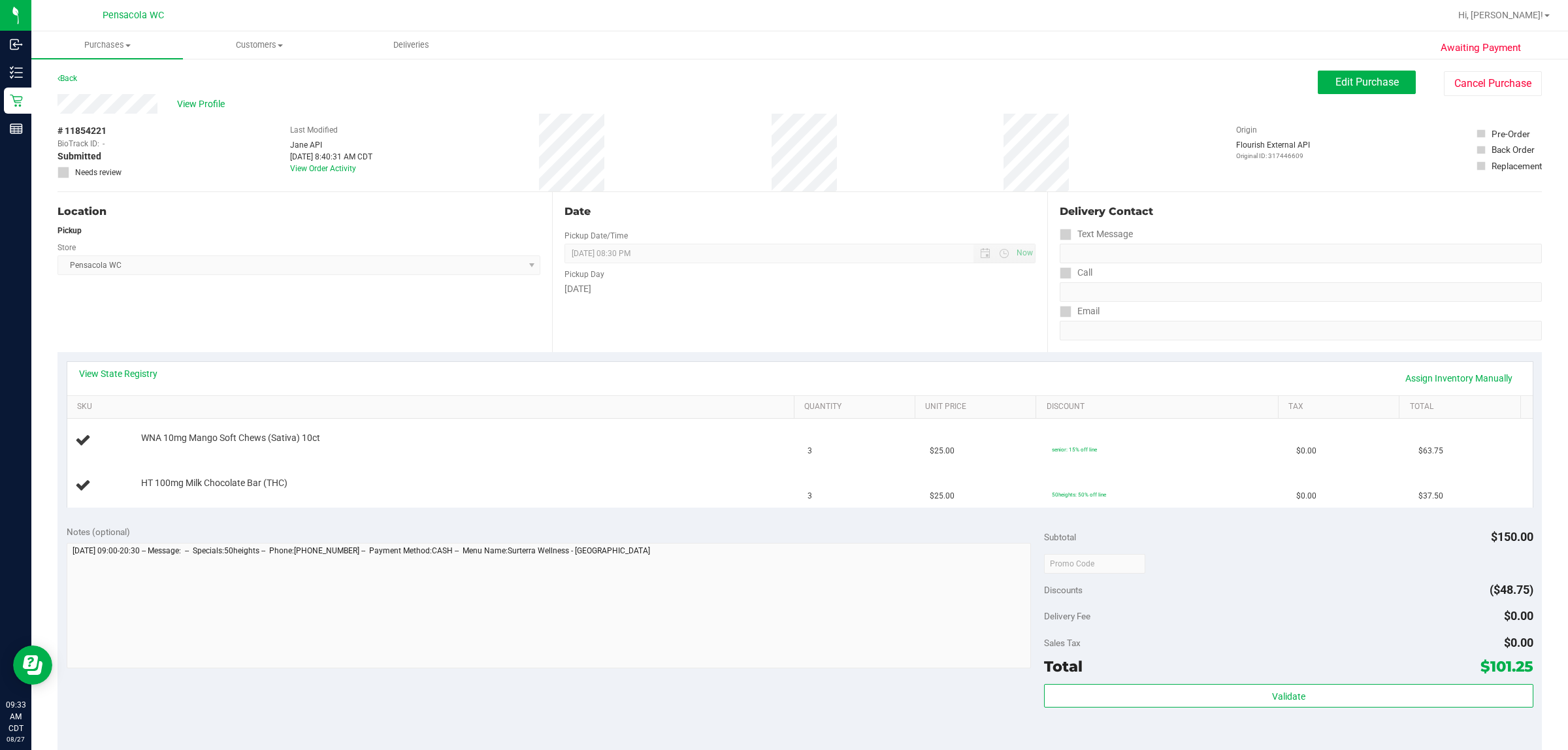
click at [157, 343] on div "Location Pickup Store Pensacola WC Select Store Bonita Springs WC Boynton Beach…" at bounding box center [305, 271] width 495 height 160
click at [141, 373] on link "View State Registry" at bounding box center [118, 374] width 79 height 13
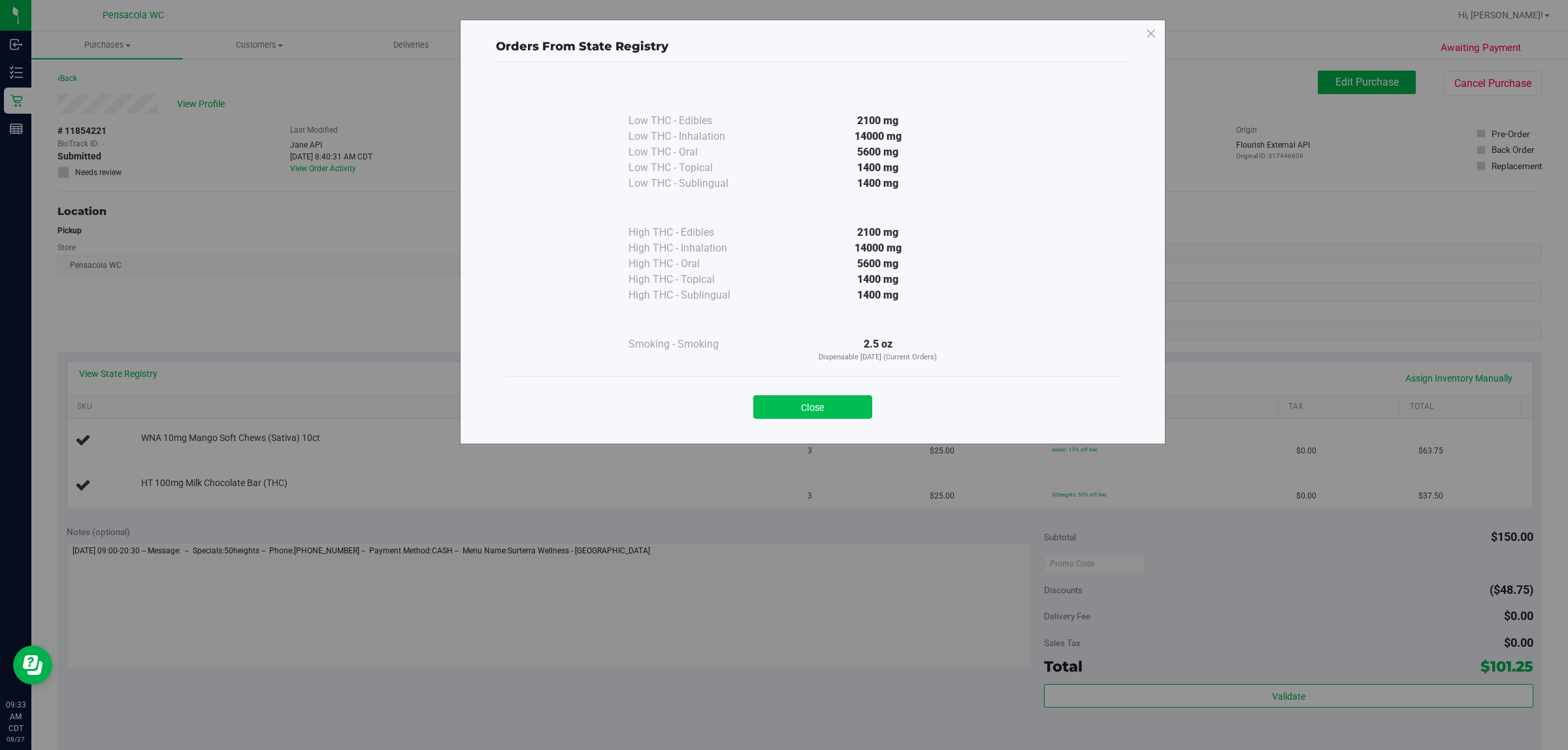
click at [782, 419] on button "Close" at bounding box center [813, 407] width 119 height 24
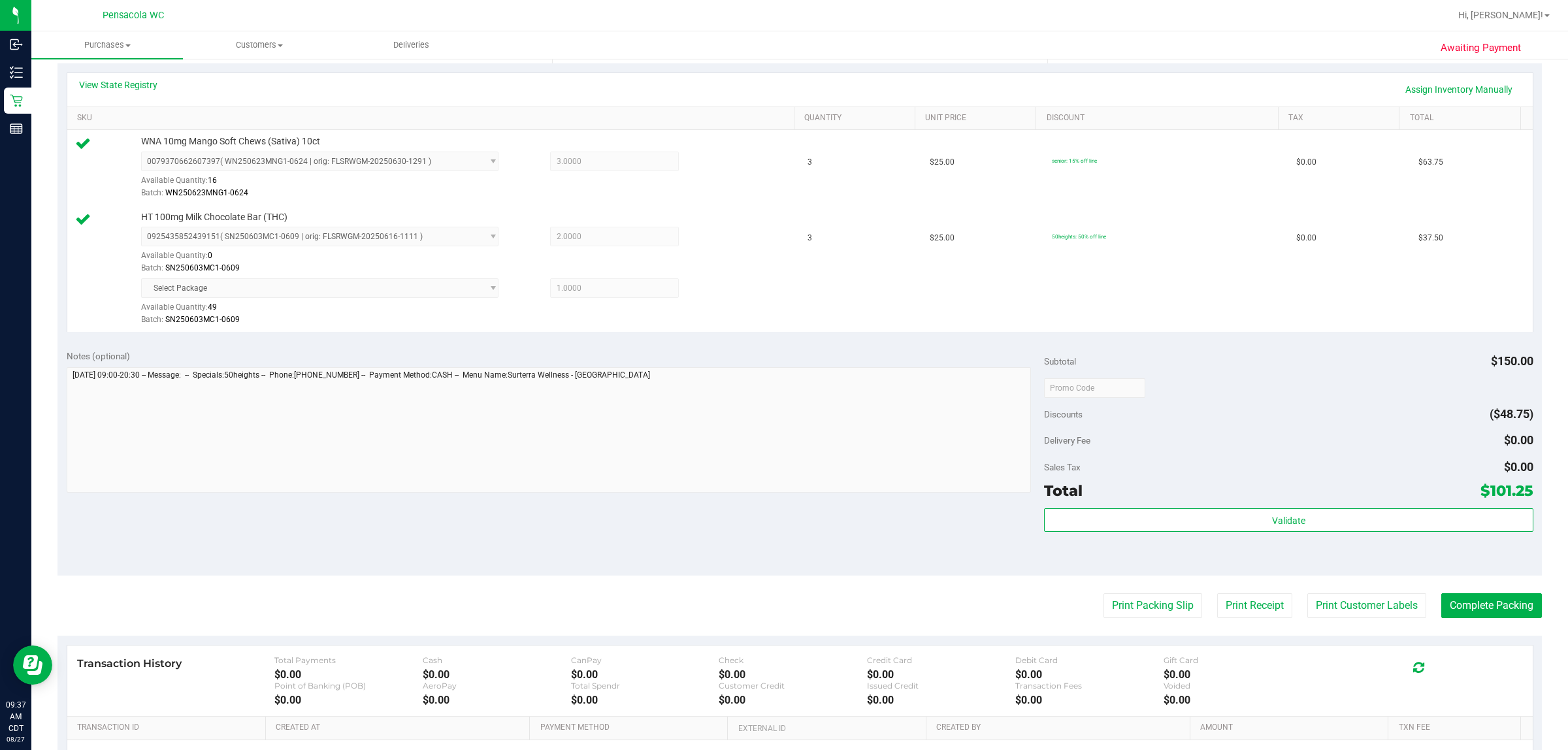
scroll to position [445, 0]
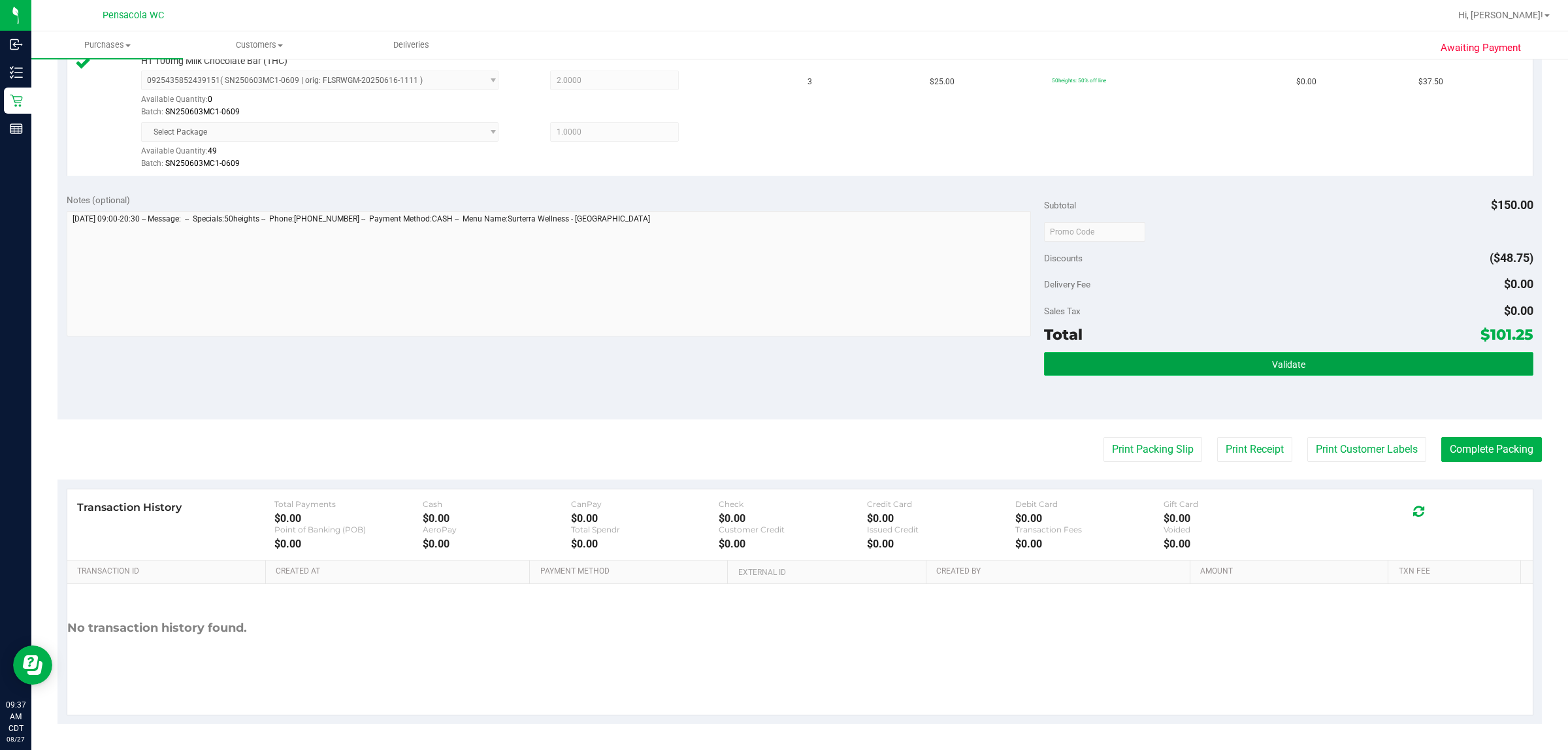
click at [782, 371] on button "Validate" at bounding box center [1289, 363] width 489 height 24
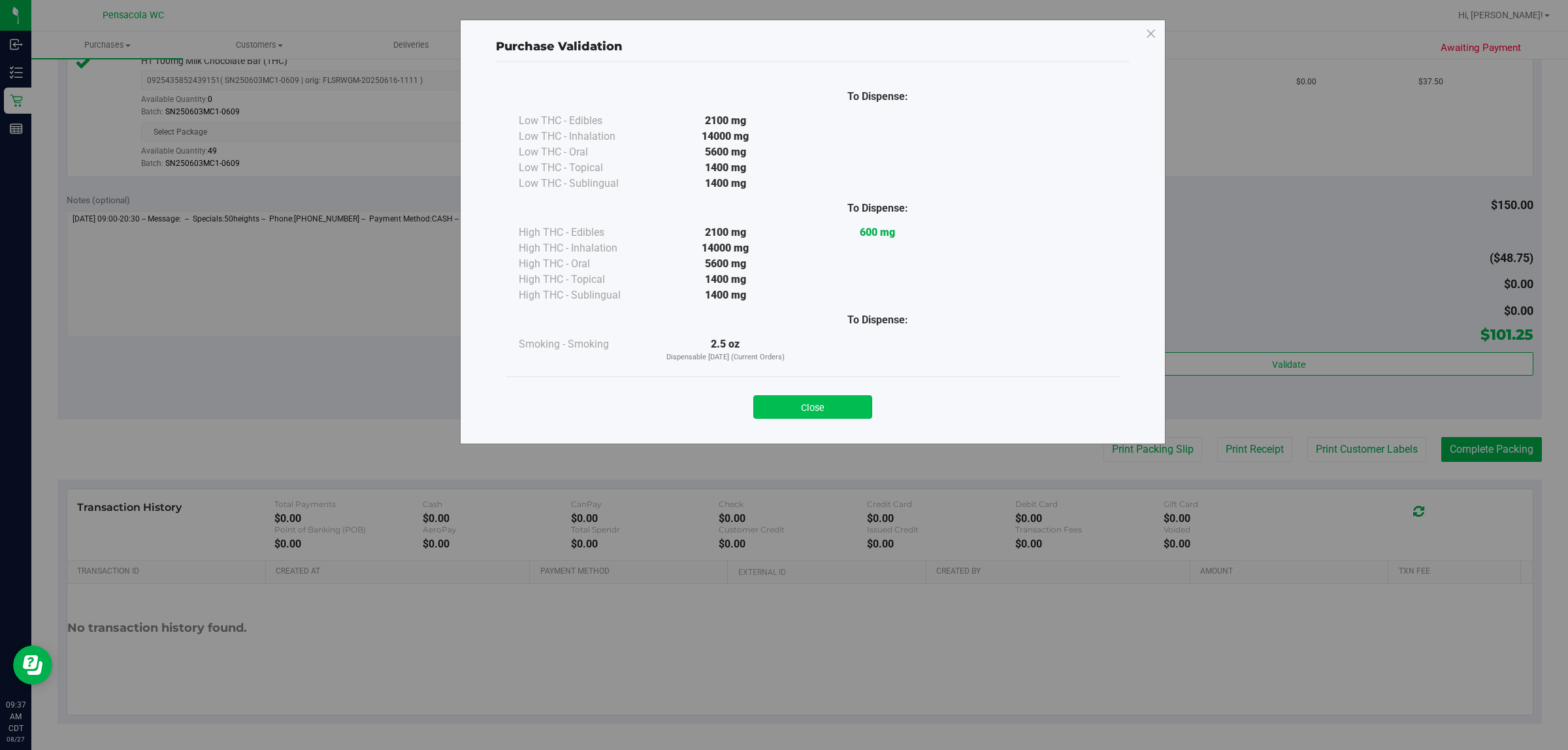
click at [782, 418] on button "Close" at bounding box center [813, 407] width 119 height 24
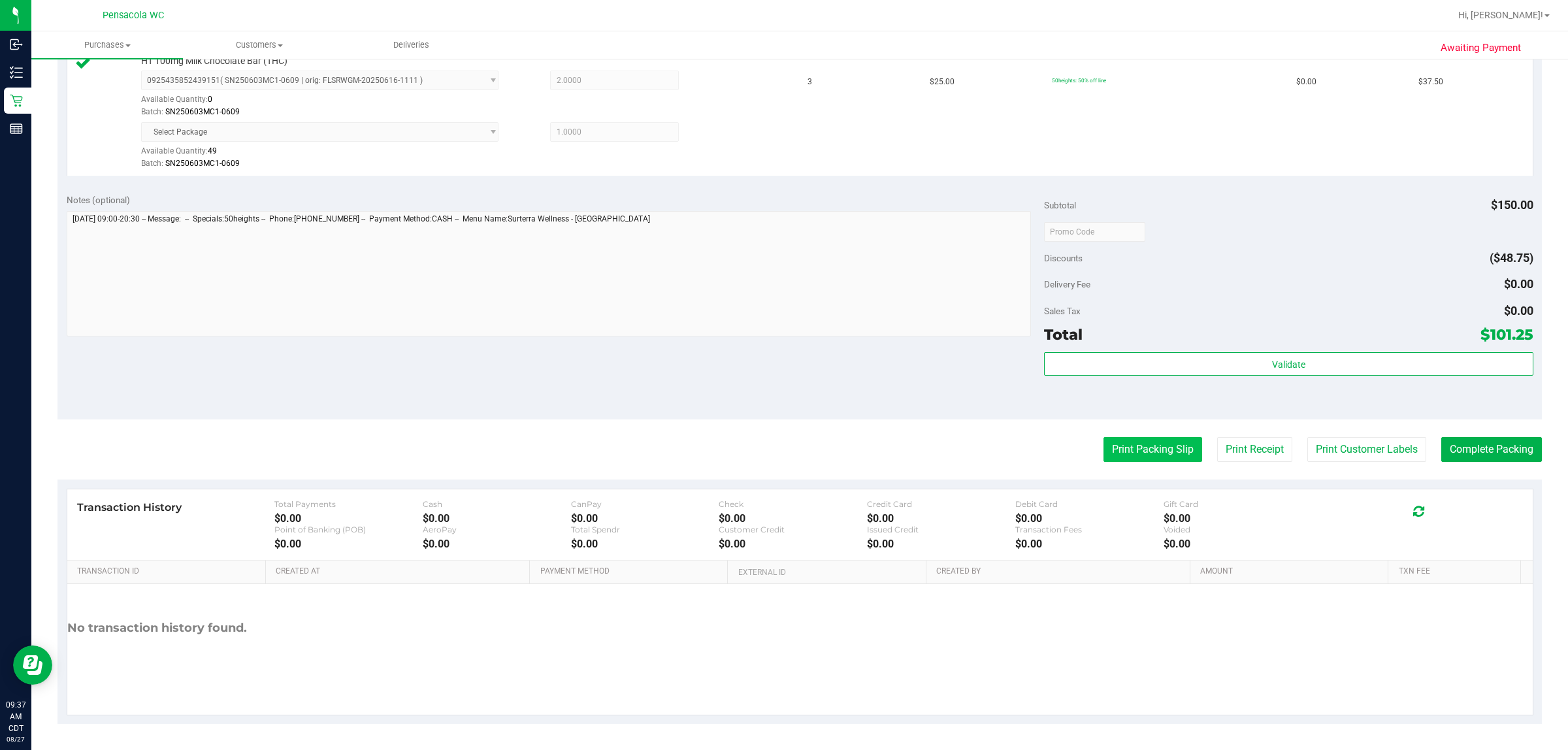
click at [782, 450] on button "Print Packing Slip" at bounding box center [1153, 450] width 99 height 25
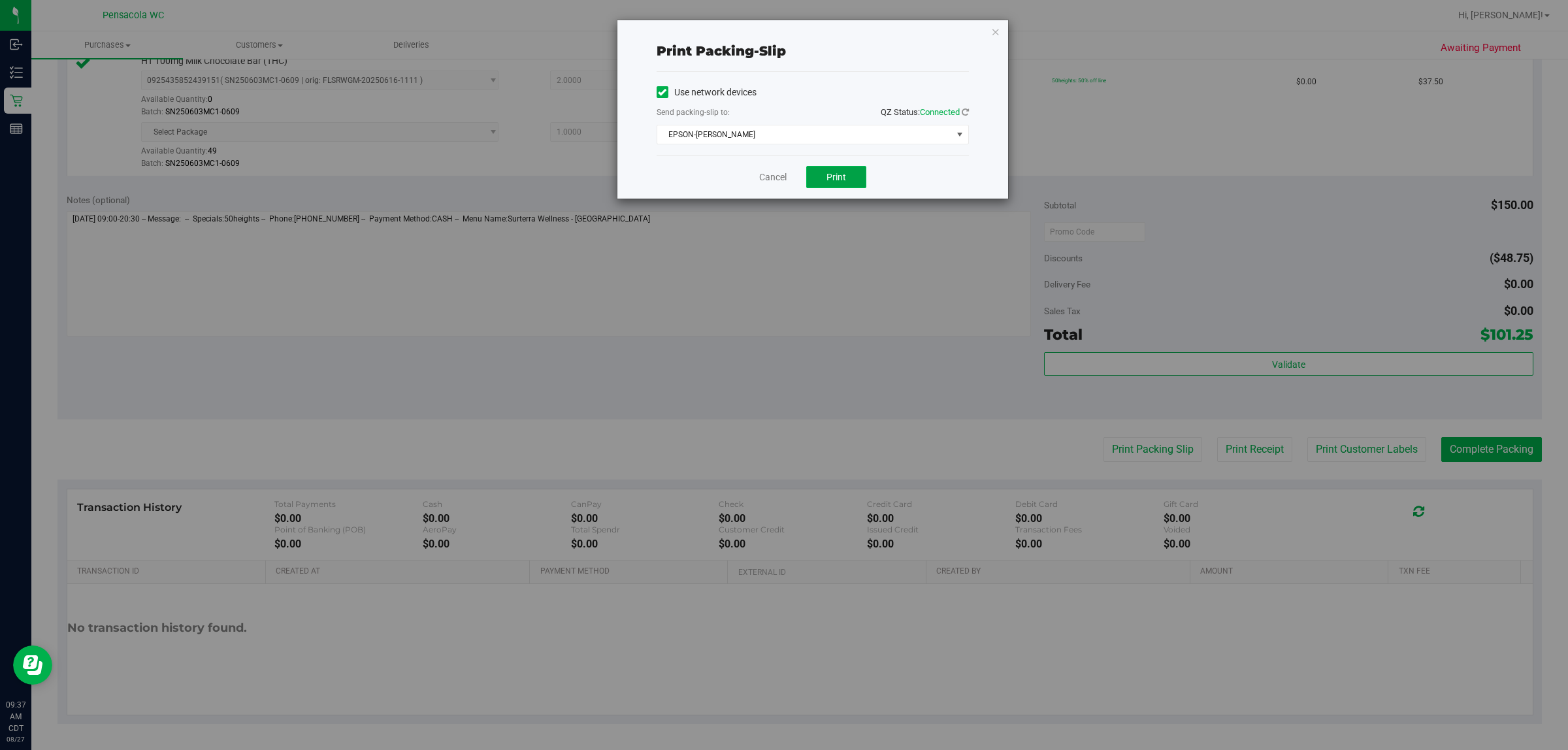
click at [782, 188] on button "Print" at bounding box center [836, 176] width 60 height 22
click at [760, 183] on link "Cancel" at bounding box center [773, 177] width 28 height 13
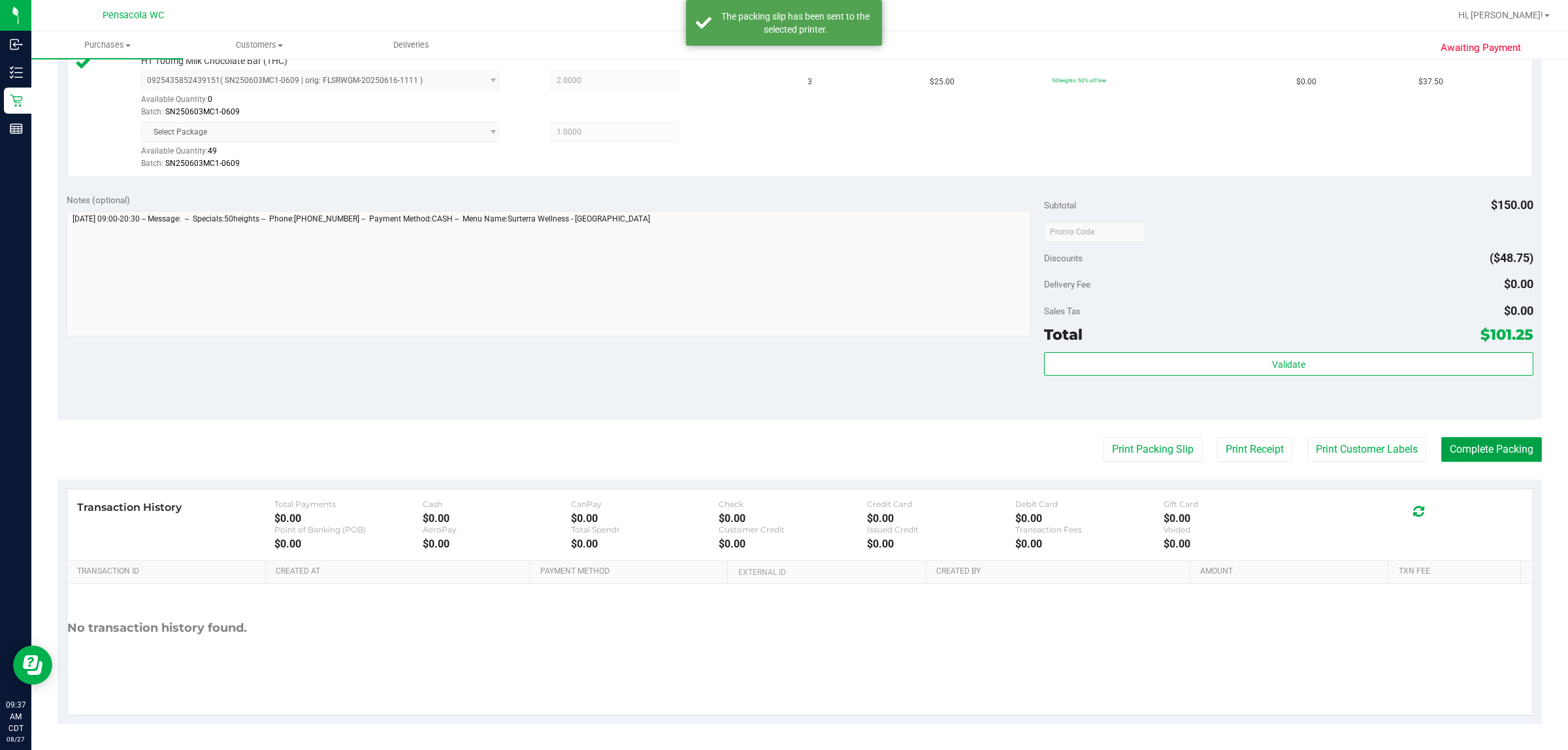
click at [782, 458] on button "Complete Packing" at bounding box center [1491, 450] width 101 height 25
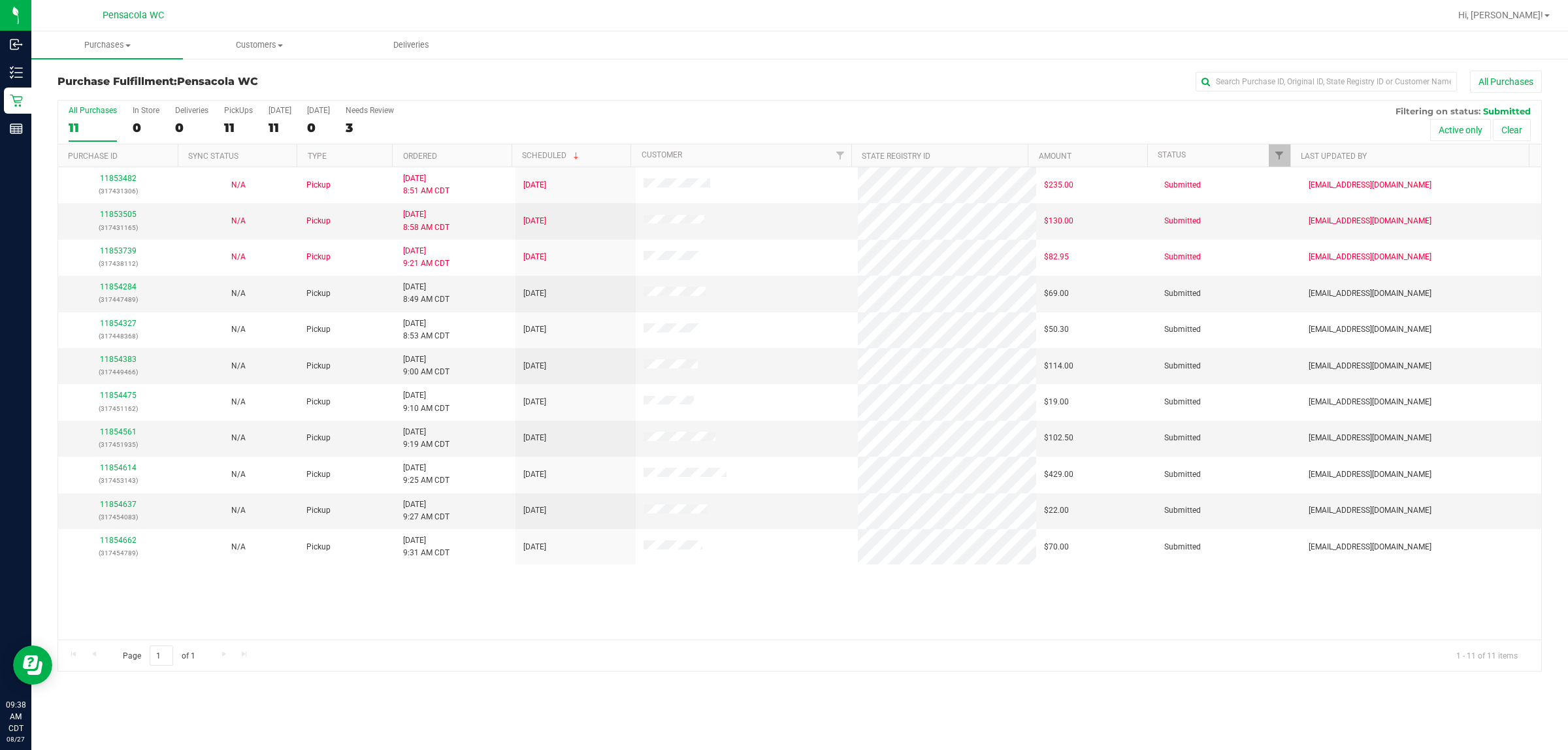
click at [482, 158] on th "Ordered" at bounding box center [452, 156] width 120 height 23
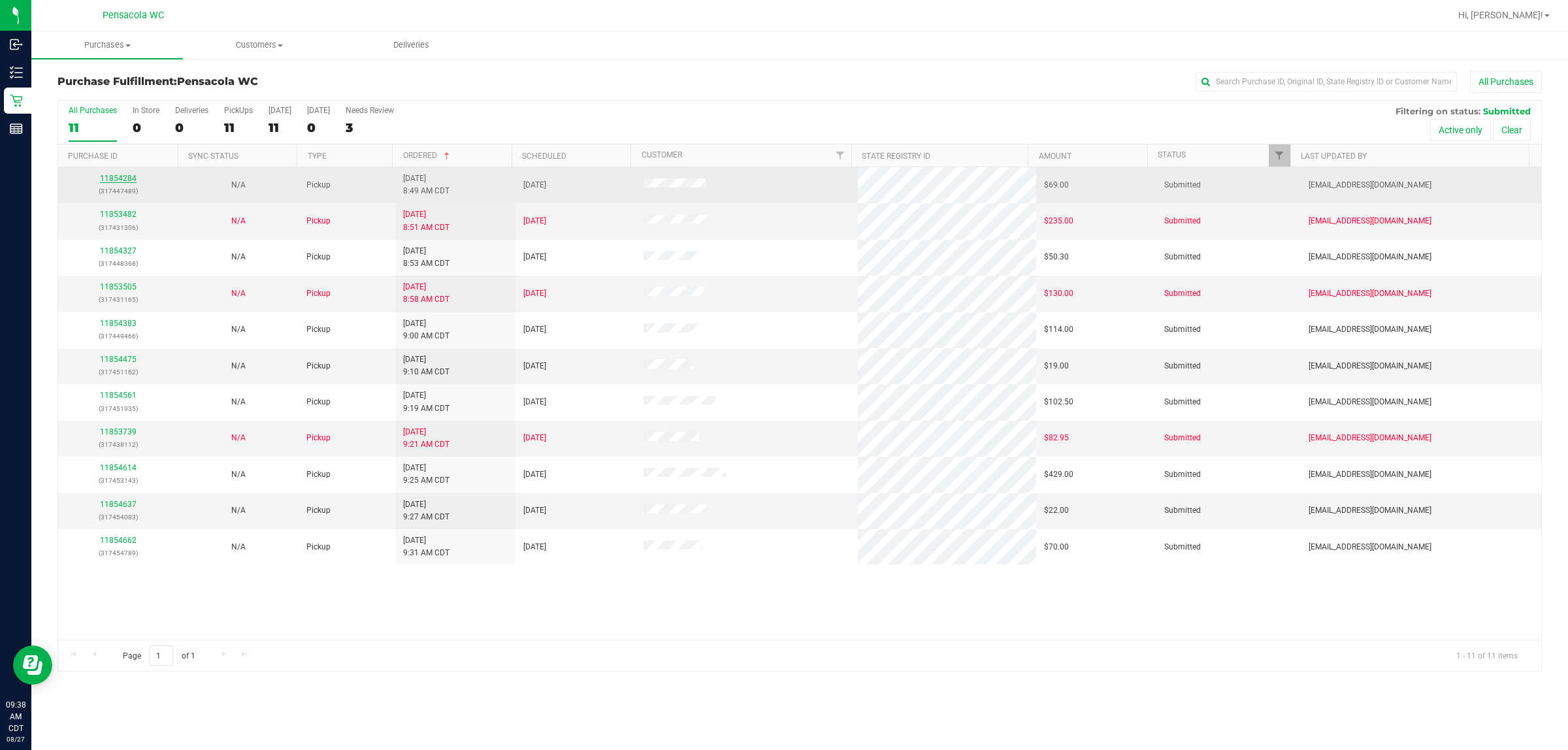
click at [124, 181] on link "11854284" at bounding box center [118, 178] width 36 height 10
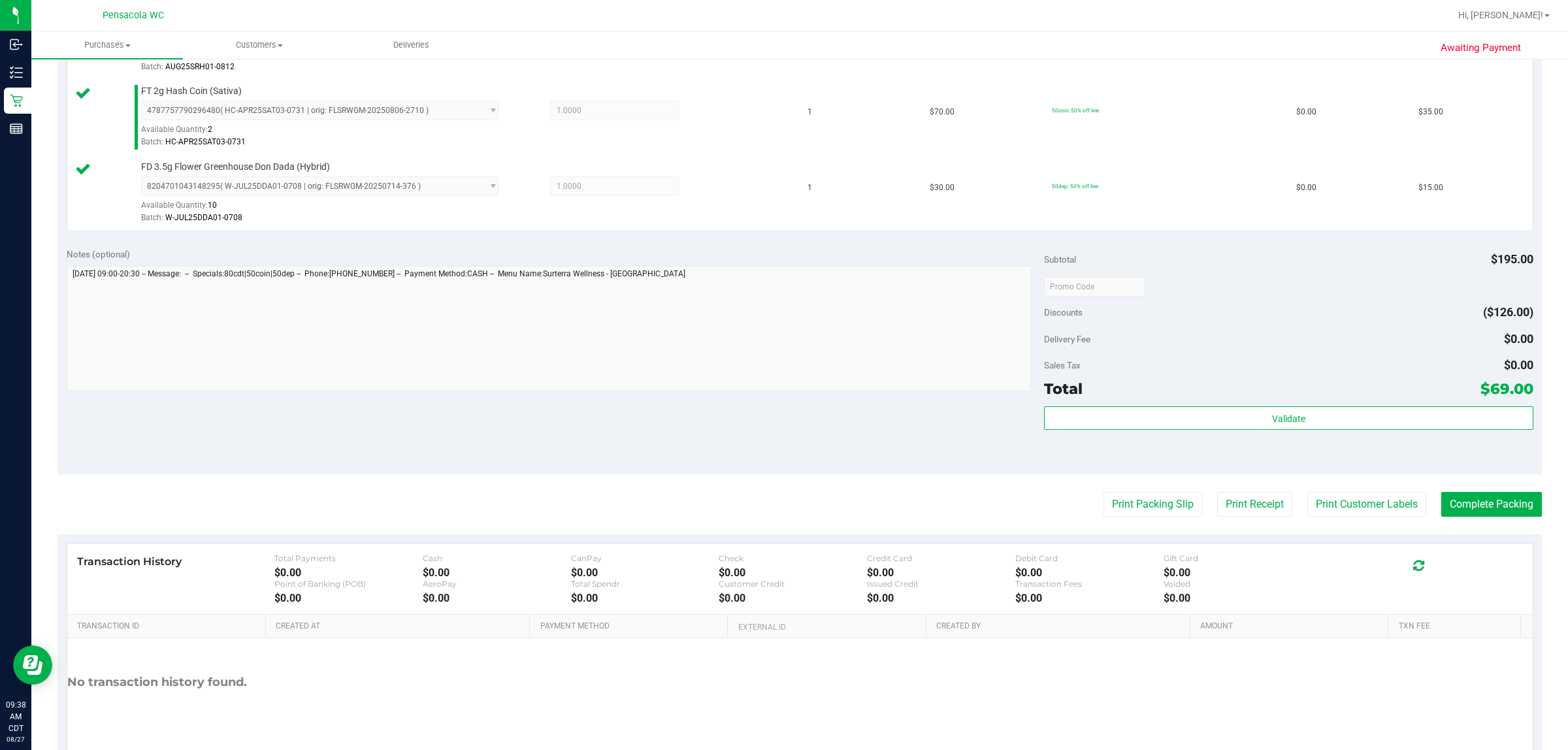
scroll to position [417, 0]
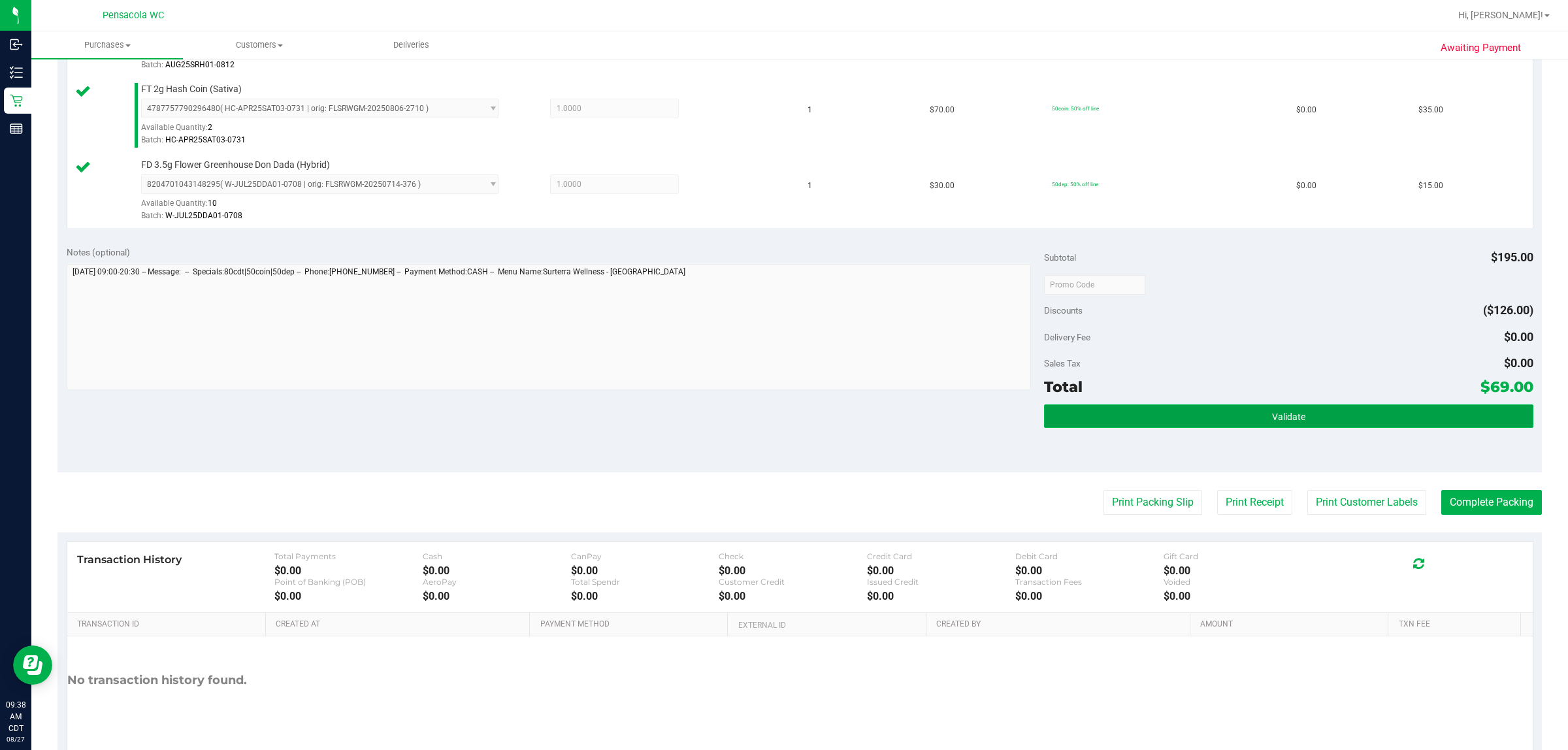
click at [782, 415] on span "Validate" at bounding box center [1289, 416] width 34 height 11
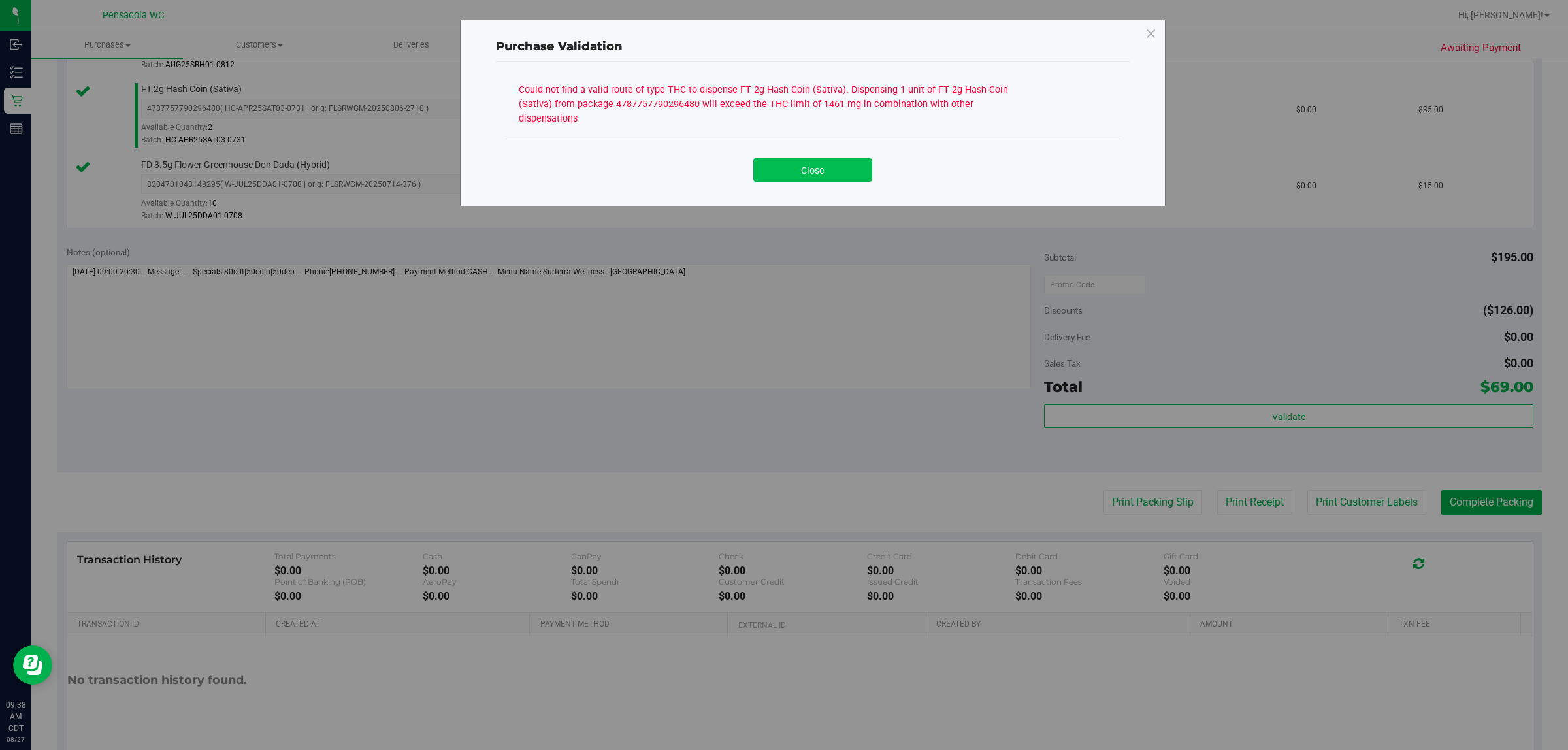
click at [782, 159] on button "Close" at bounding box center [813, 170] width 119 height 24
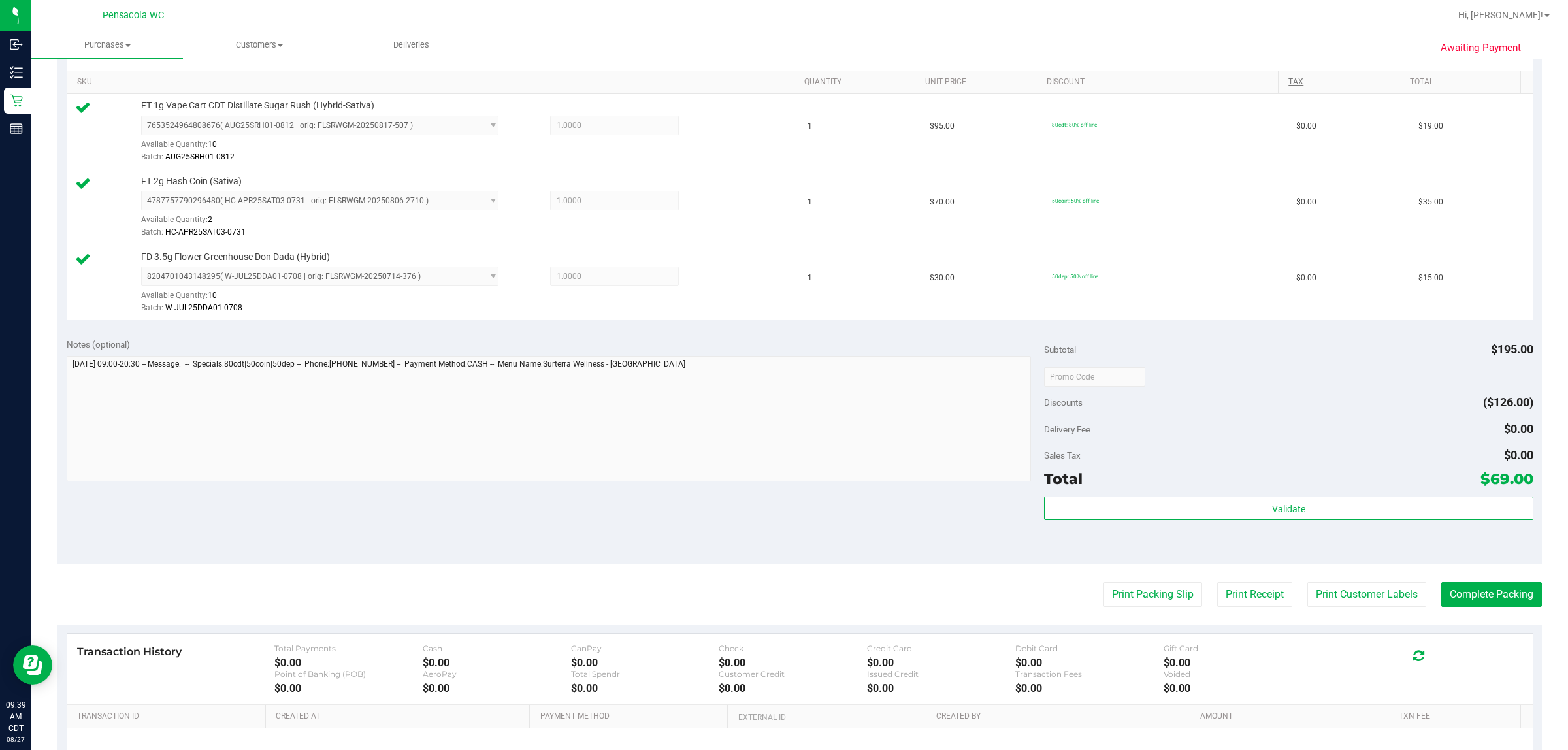
scroll to position [90, 0]
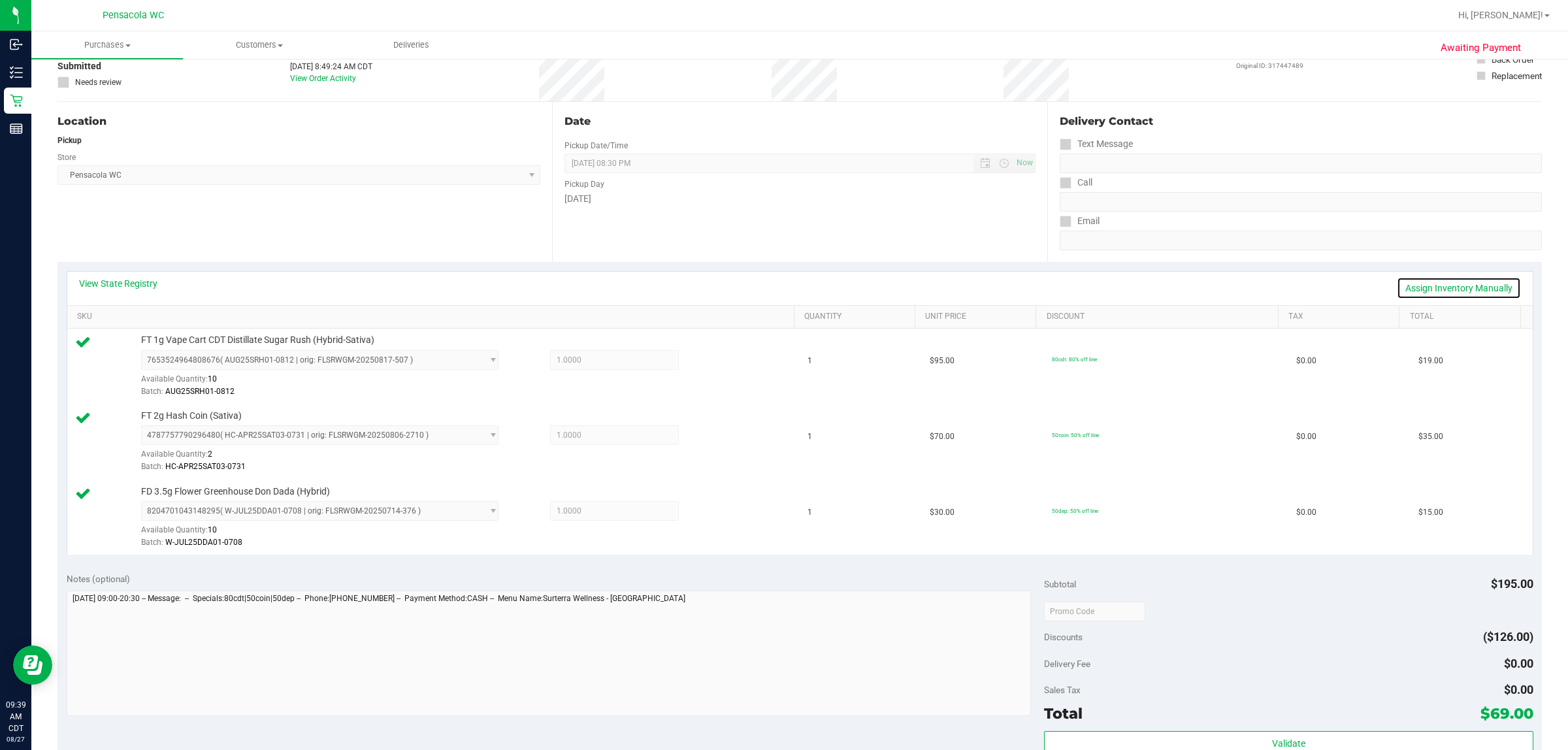
click at [782, 283] on link "Assign Inventory Manually" at bounding box center [1459, 288] width 124 height 22
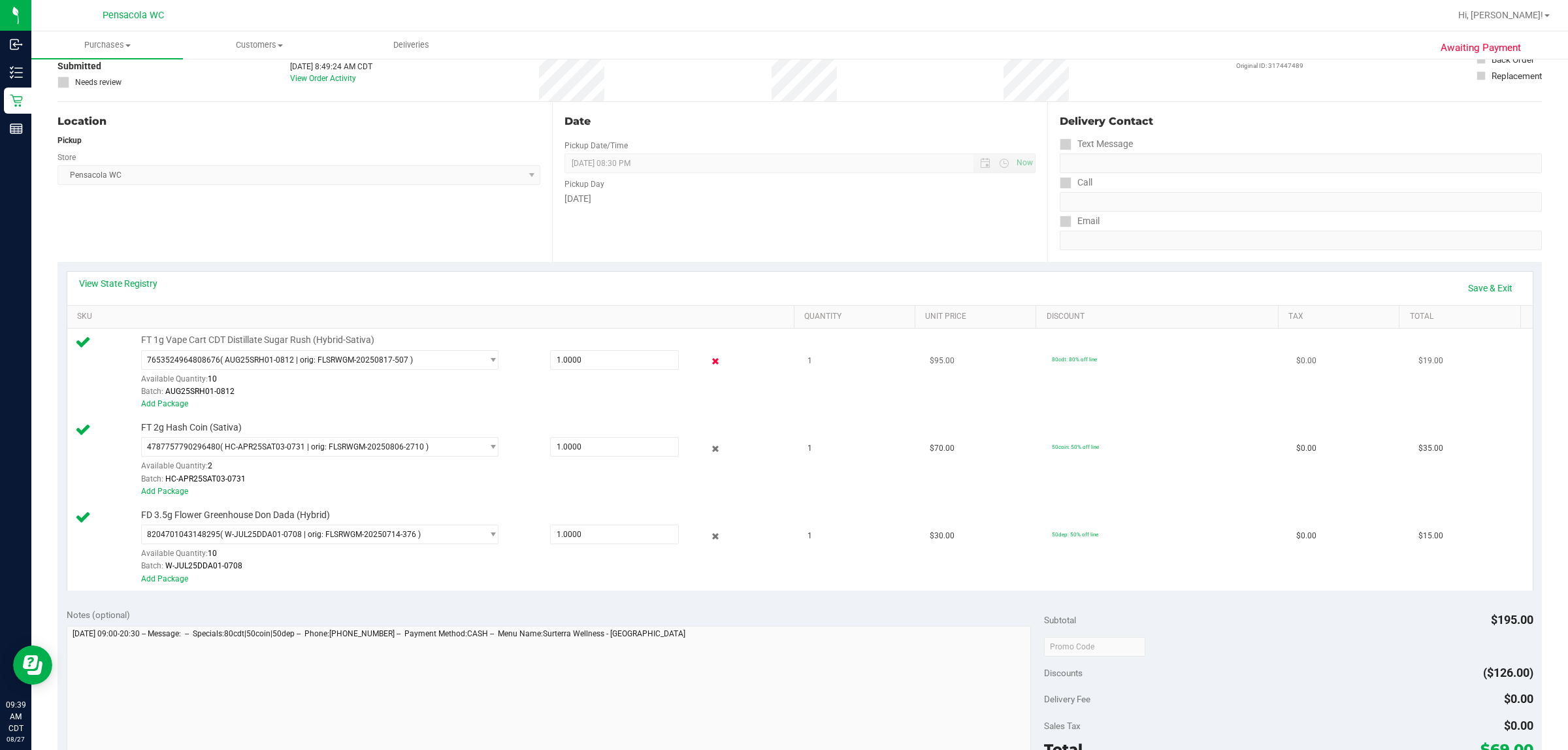
click at [709, 364] on icon at bounding box center [715, 362] width 13 height 15
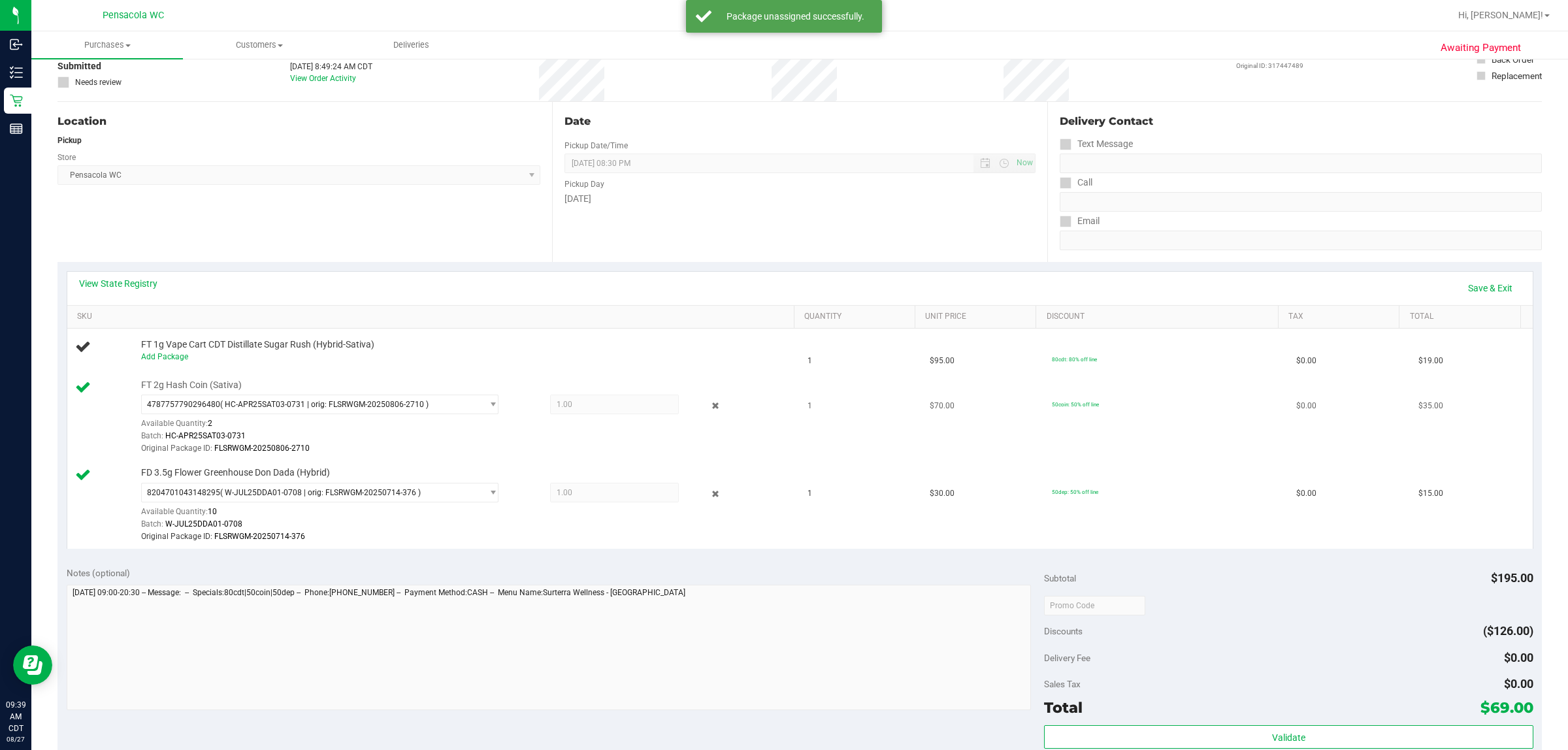
click at [713, 407] on div at bounding box center [706, 406] width 54 height 15
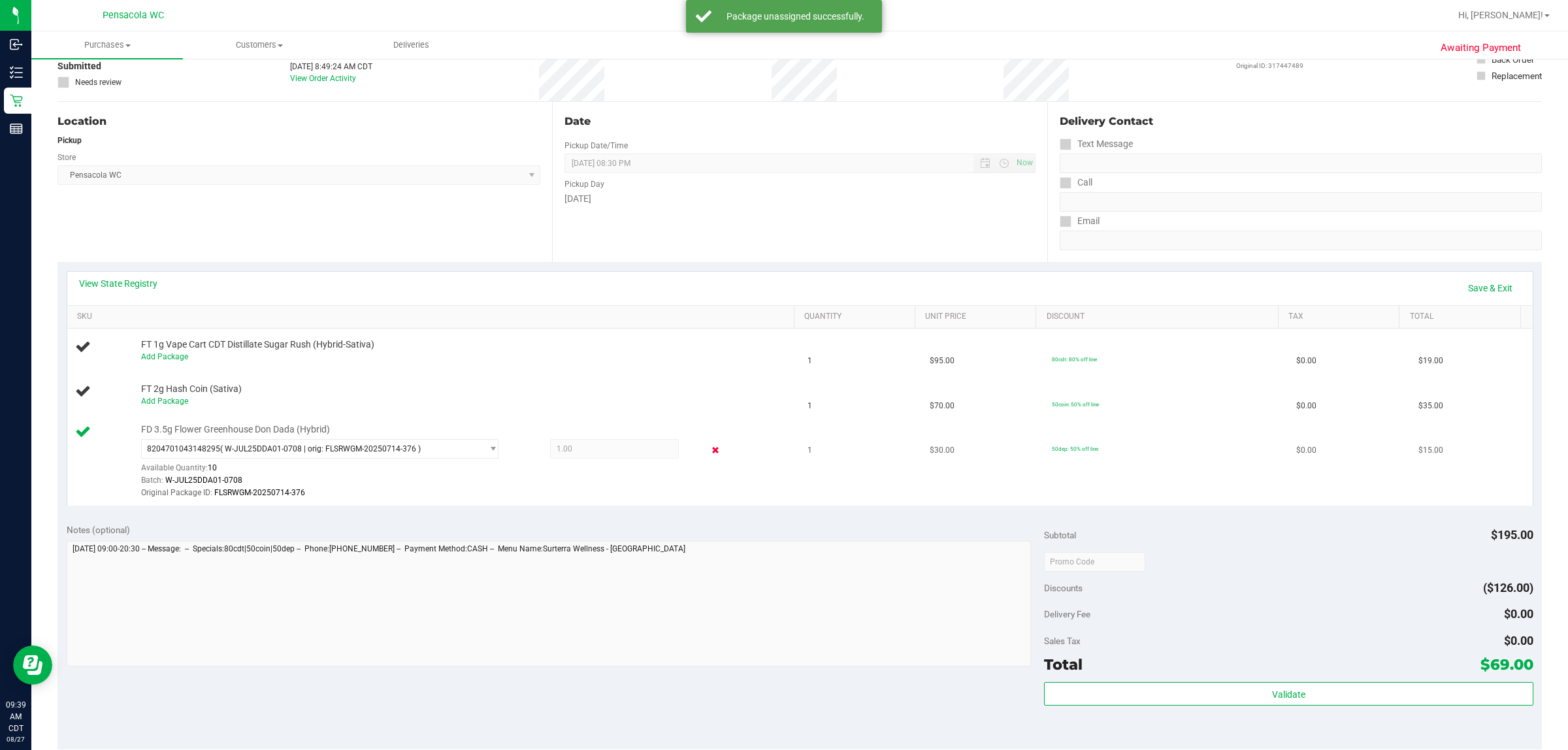
click at [709, 445] on icon at bounding box center [715, 451] width 13 height 15
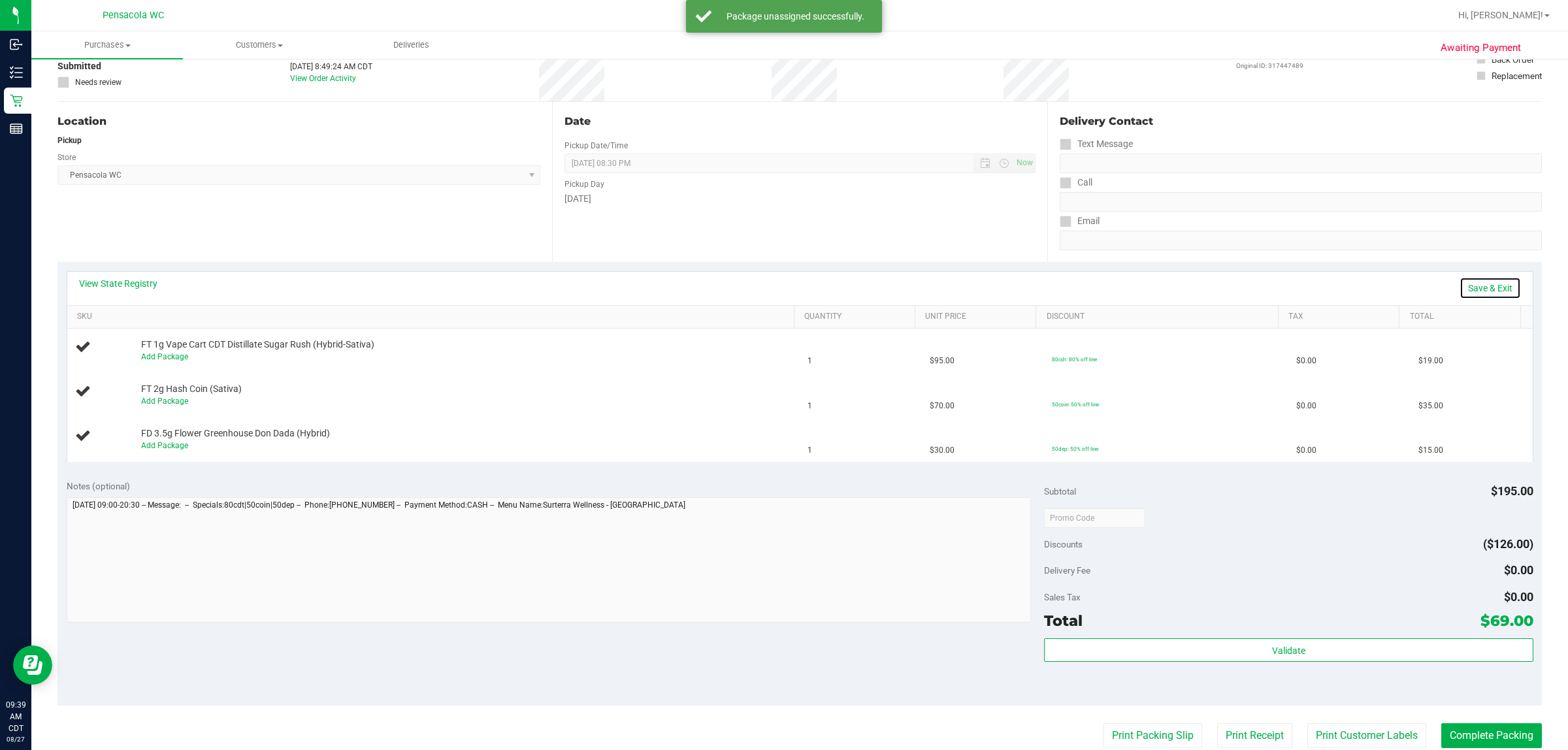
click at [782, 292] on link "Save & Exit" at bounding box center [1490, 288] width 61 height 22
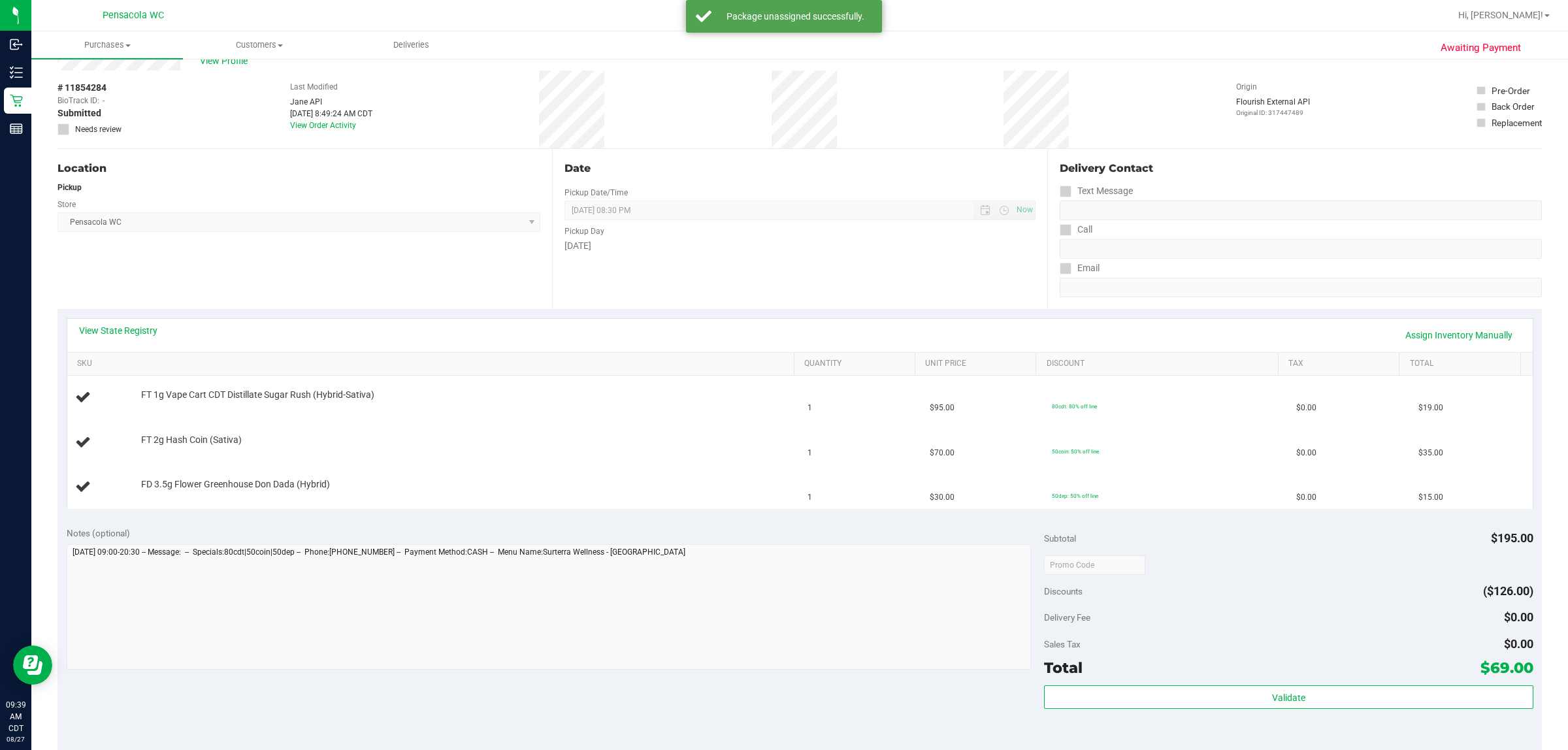
scroll to position [0, 0]
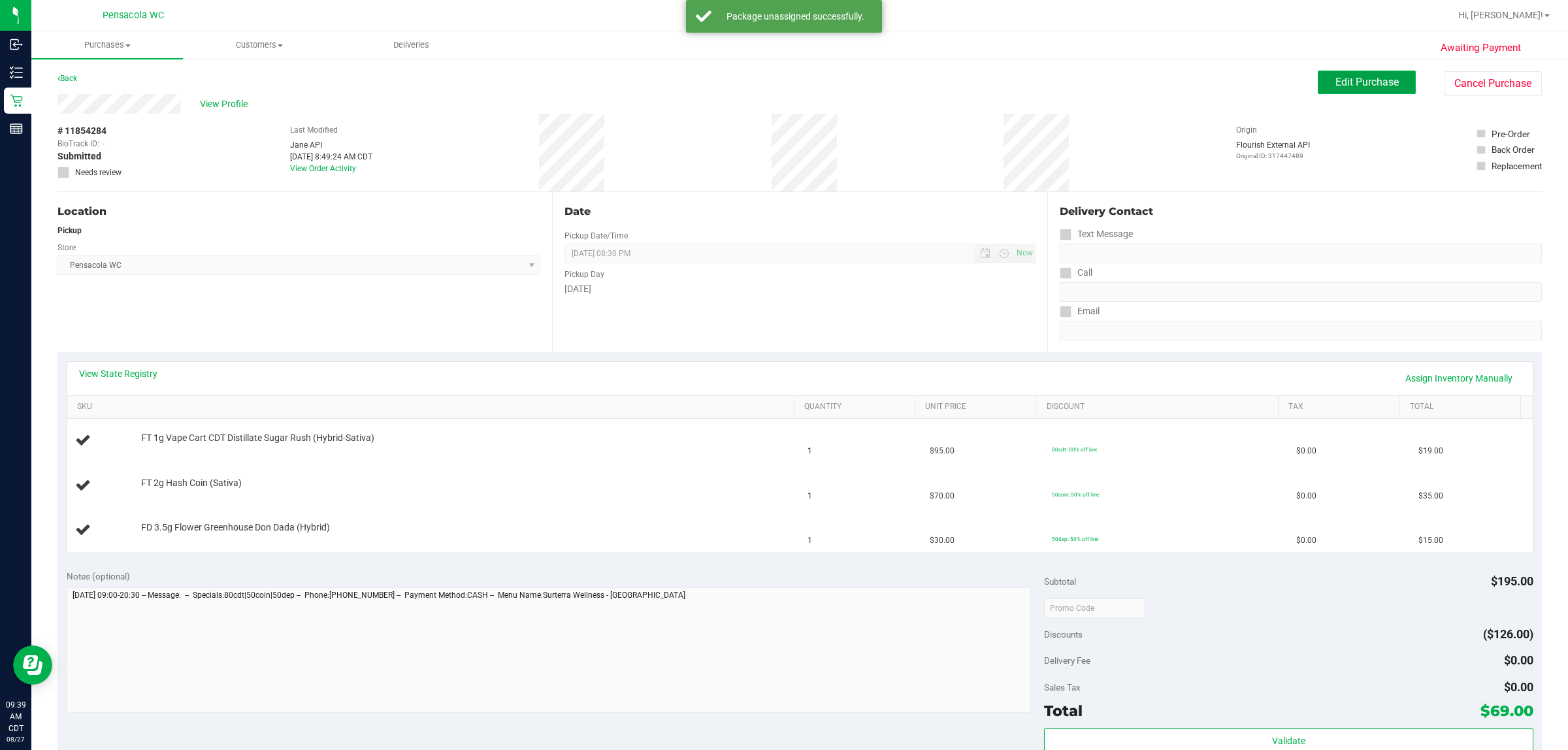
click at [782, 87] on button "Edit Purchase" at bounding box center [1367, 82] width 98 height 24
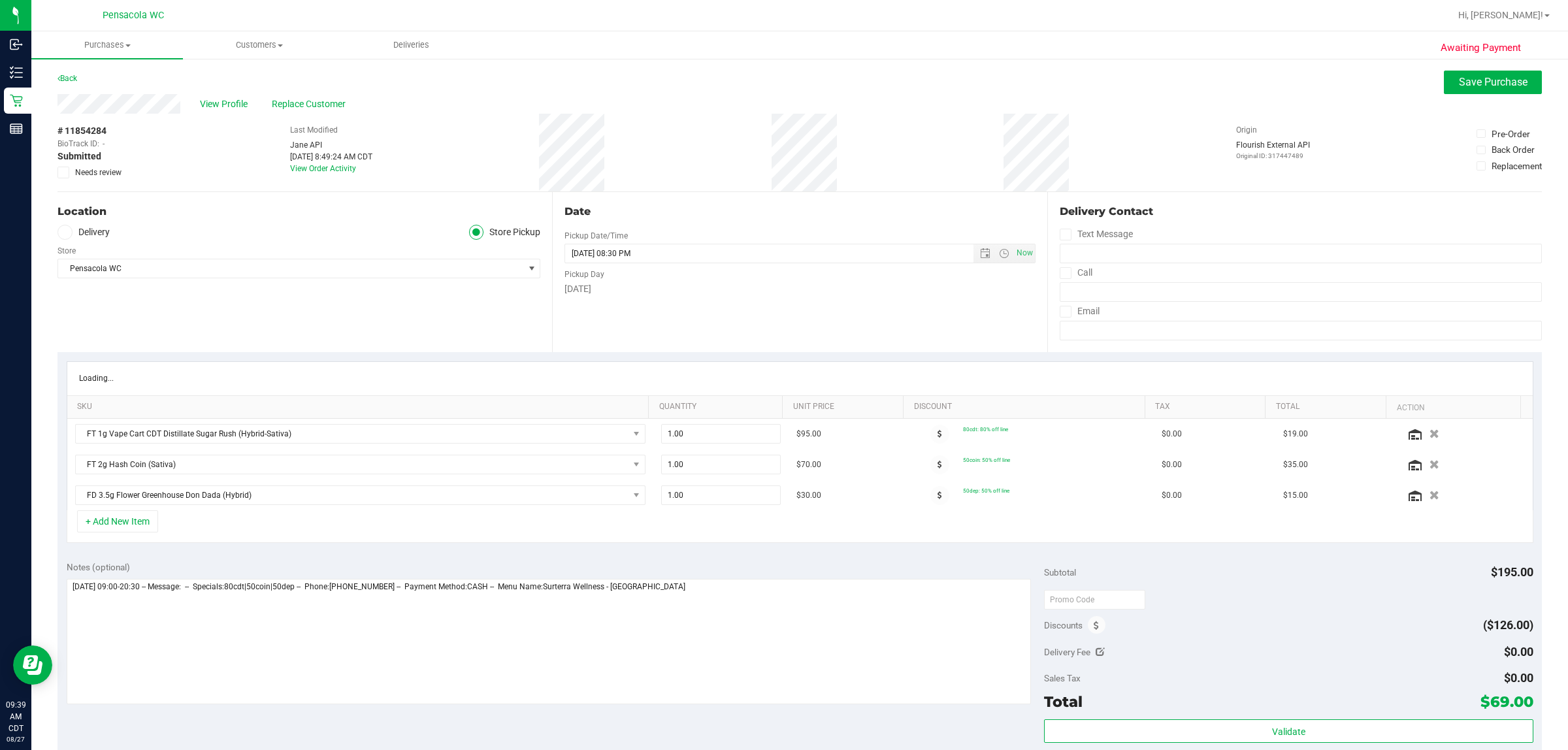
click at [73, 172] on label "Needs review" at bounding box center [90, 173] width 65 height 12
click at [0, 0] on input "Needs review" at bounding box center [0, 0] width 0 height 0
click at [782, 661] on textarea at bounding box center [549, 642] width 965 height 126
type textarea "Wednesday 08/27/2025 09:00-20:30 -- Message: -- Specials:80cdt|50coin|50dep -- …"
click at [782, 85] on span "Save Purchase" at bounding box center [1493, 82] width 69 height 12
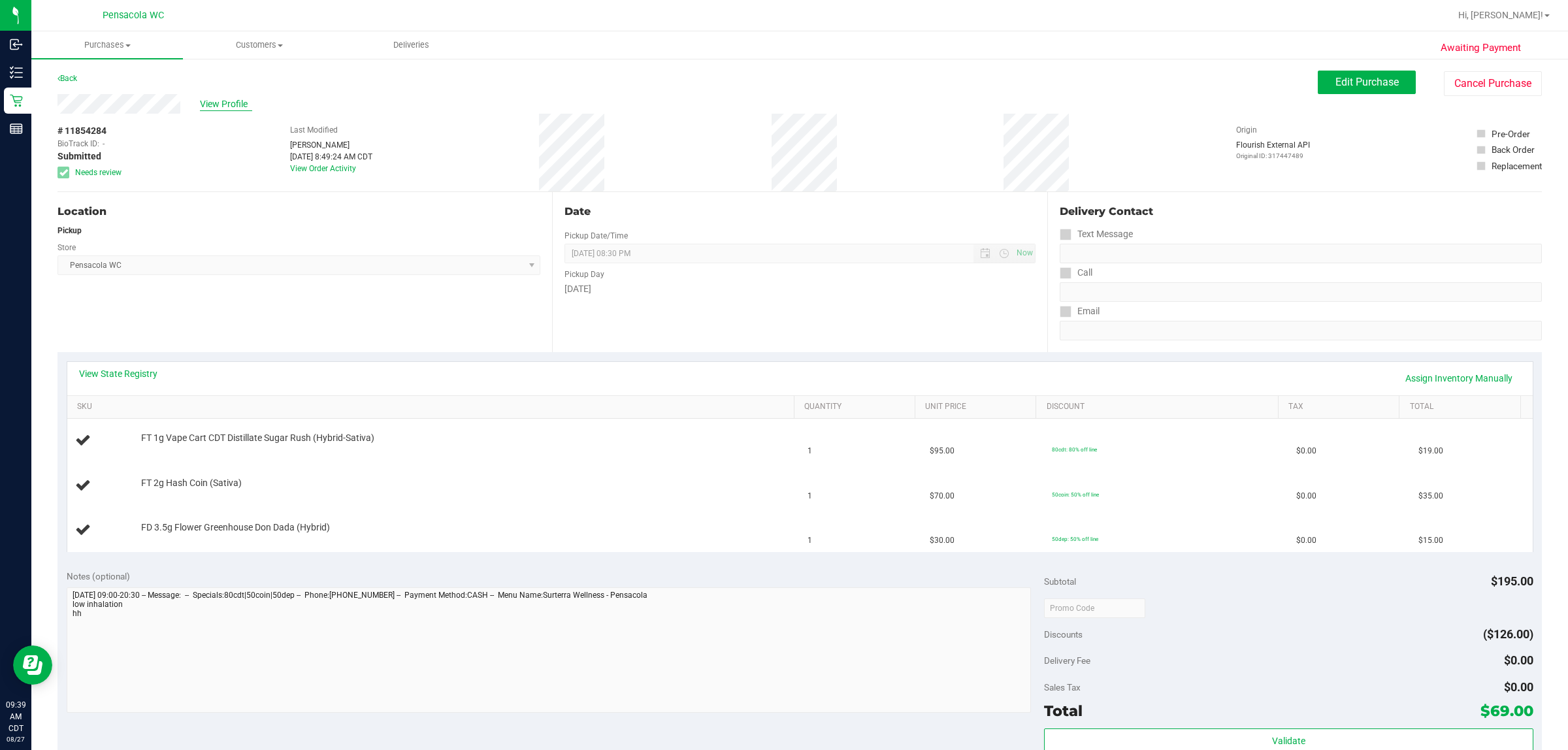
click at [243, 99] on span "View Profile" at bounding box center [225, 105] width 53 height 13
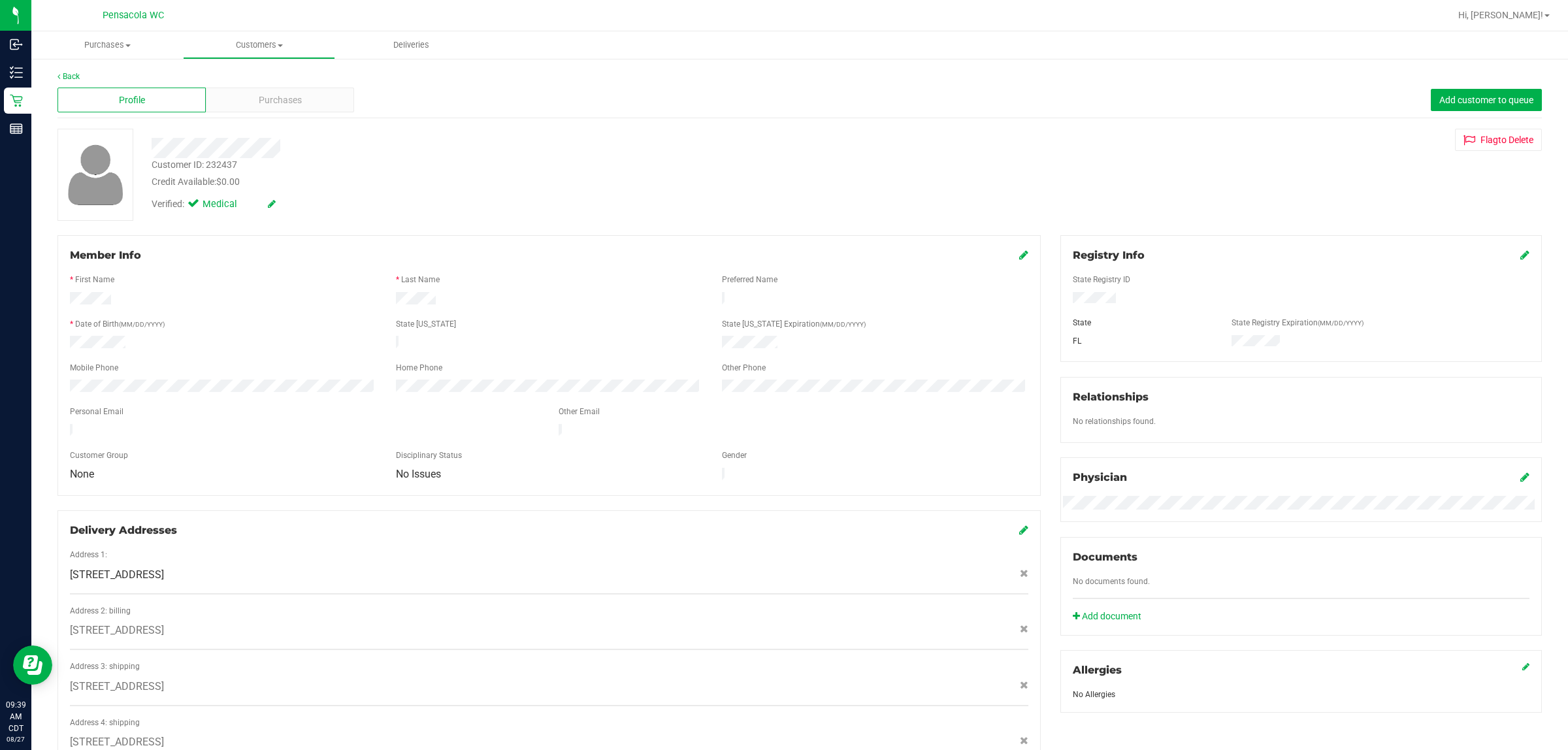
click at [298, 113] on div "Profile Purchases Add customer to queue" at bounding box center [800, 100] width 1485 height 35
drag, startPoint x: 236, startPoint y: 161, endPoint x: 206, endPoint y: 162, distance: 30.0
click at [206, 162] on div "Customer ID: 232437 Credit Available: $0.00" at bounding box center [518, 174] width 752 height 31
copy div "232437"
click at [306, 149] on div at bounding box center [518, 148] width 752 height 20
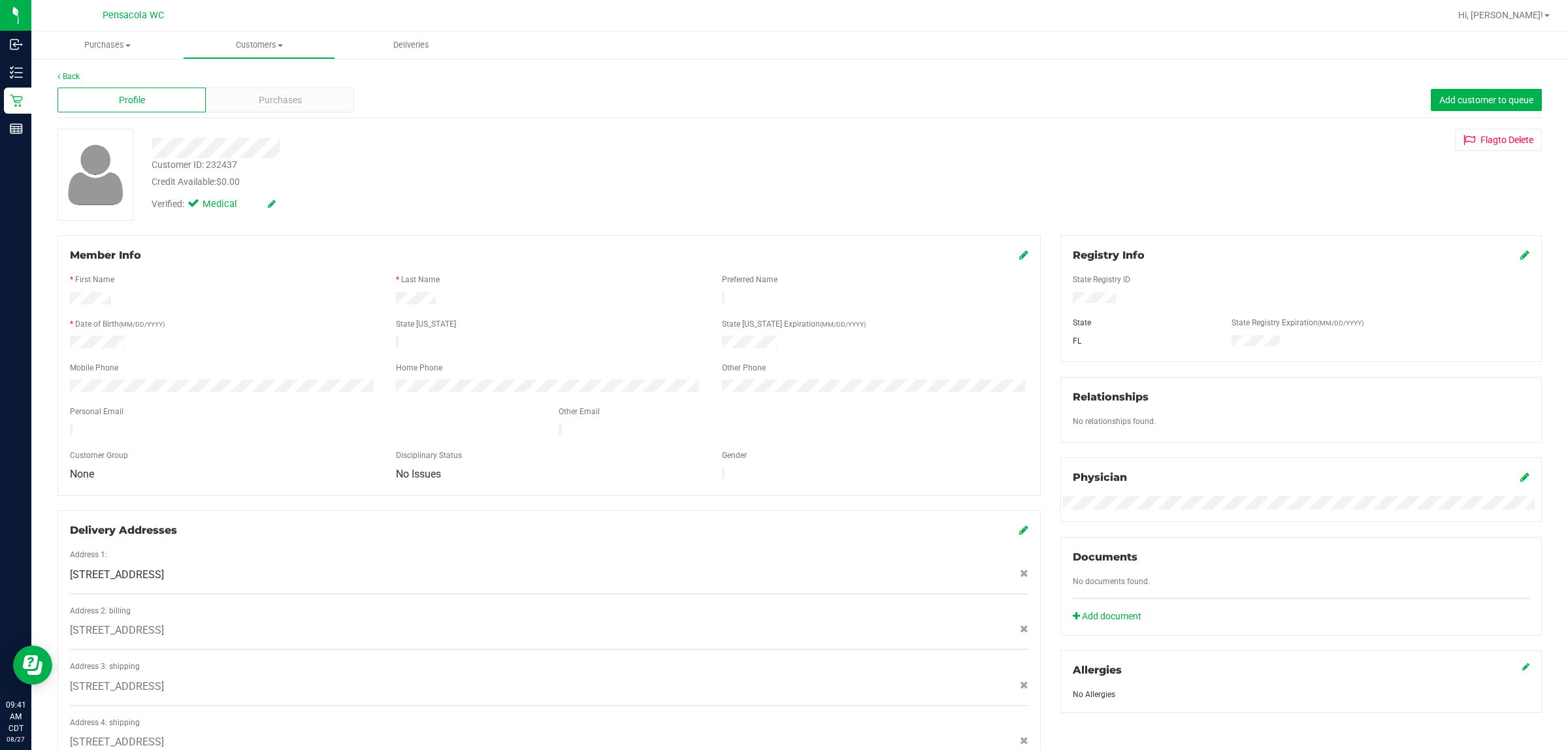
click at [33, 93] on div "Back Profile Purchases Add customer to queue Customer ID: 232437 Credit Availab…" at bounding box center [800, 539] width 1536 height 964
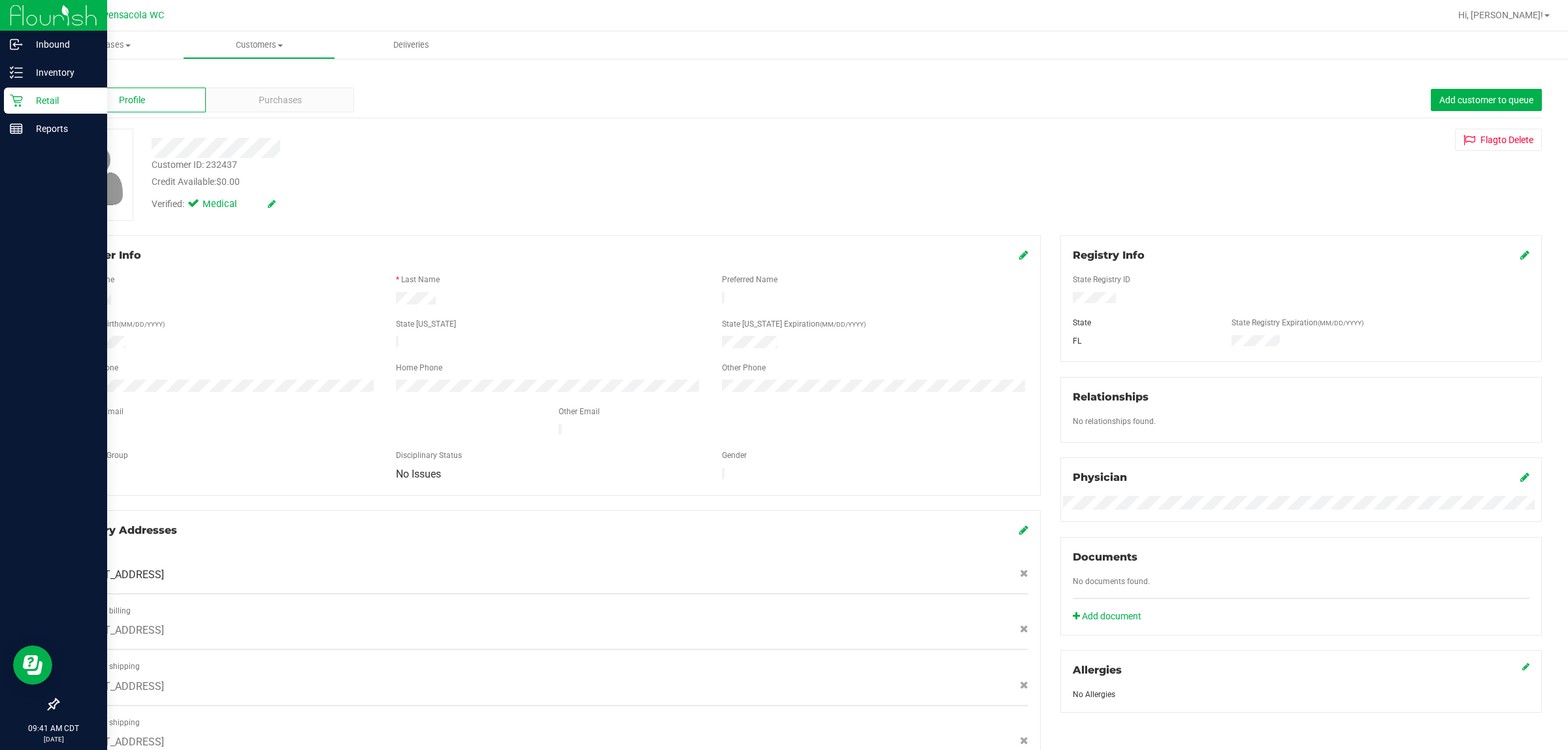
click at [27, 93] on p "Retail" at bounding box center [62, 101] width 79 height 15
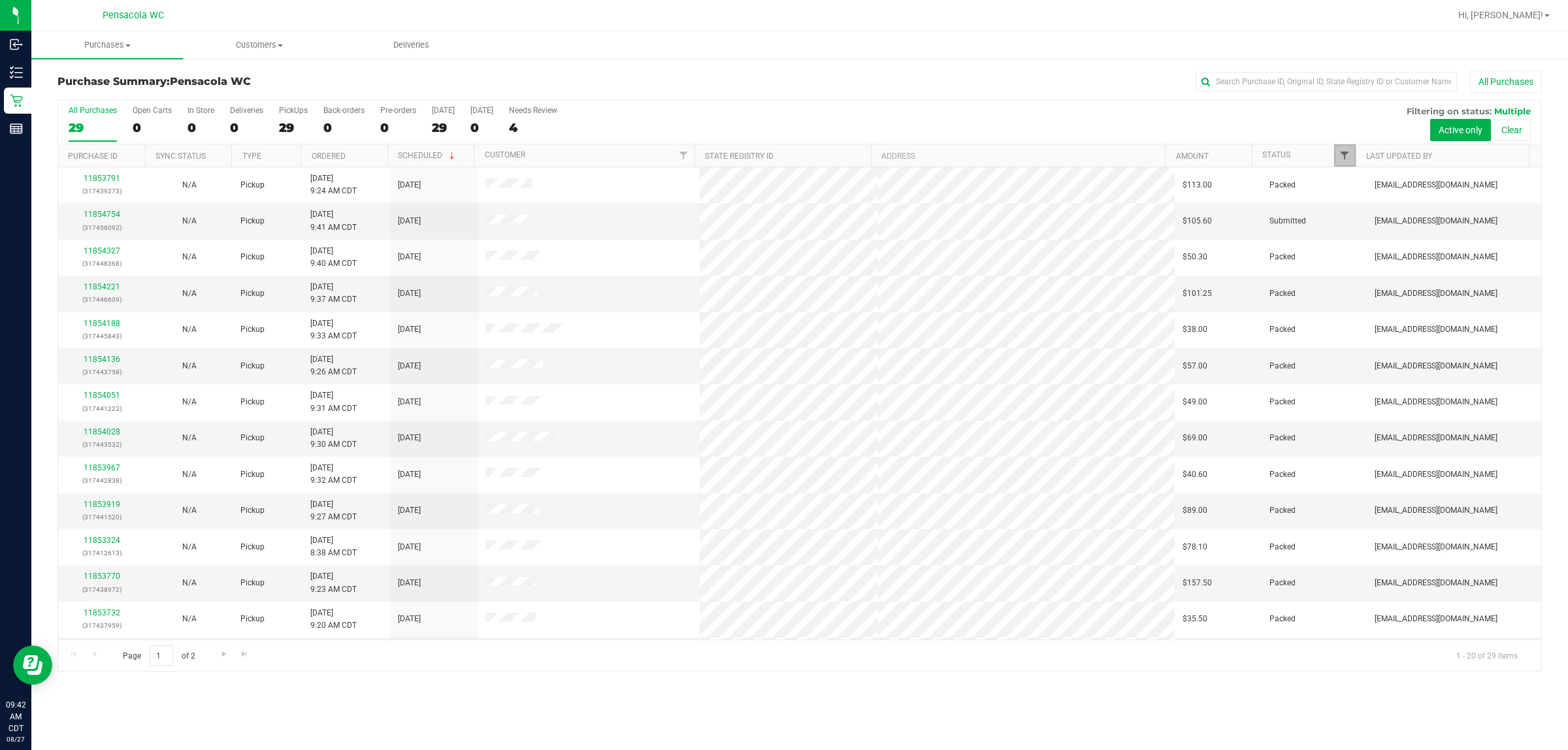
click at [782, 157] on span "Filter" at bounding box center [1345, 155] width 11 height 11
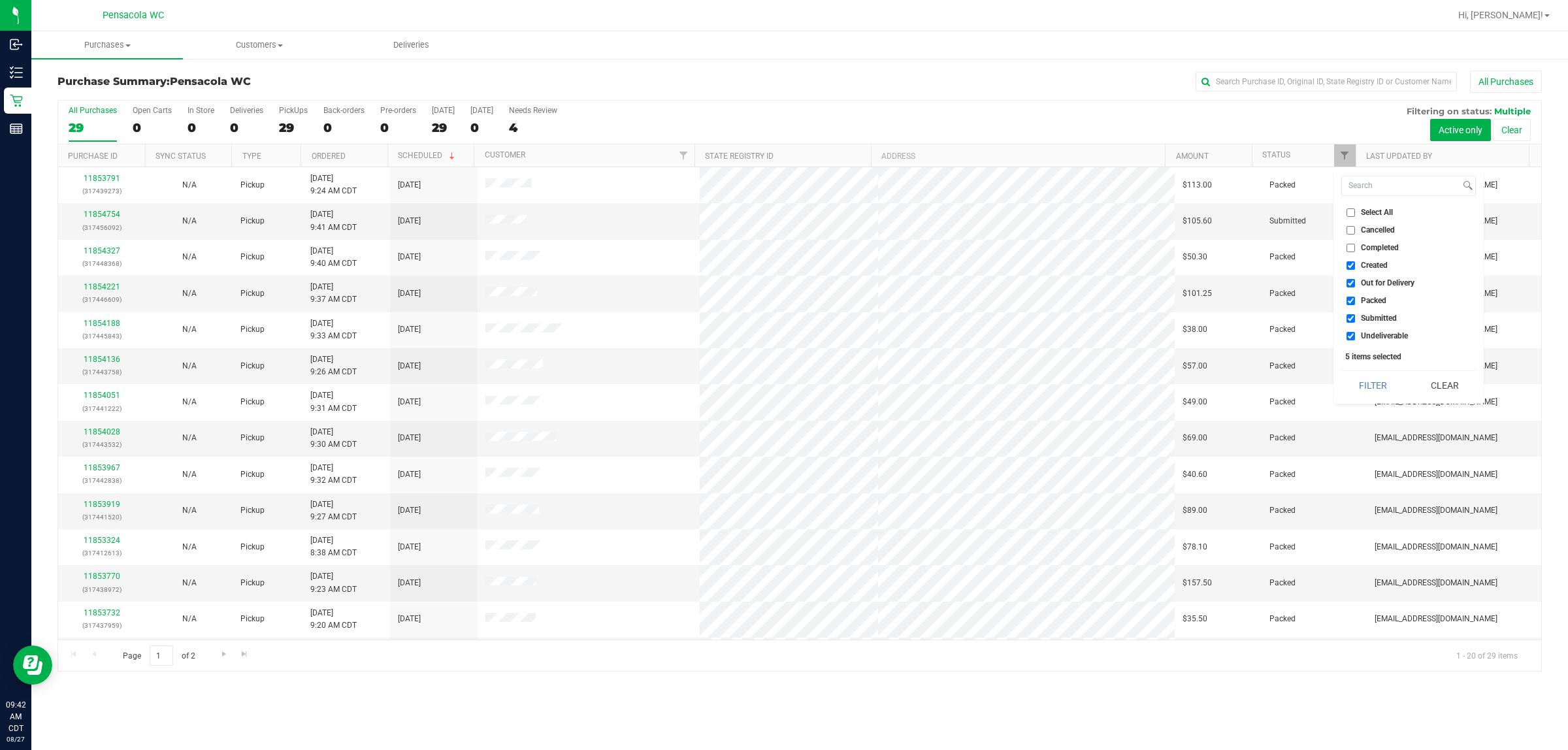
click at [782, 206] on li "Select All" at bounding box center [1409, 213] width 134 height 13
click at [782, 212] on span "Select All" at bounding box center [1376, 212] width 32 height 8
click at [782, 212] on input "Select All" at bounding box center [1350, 212] width 9 height 9
checkbox input "true"
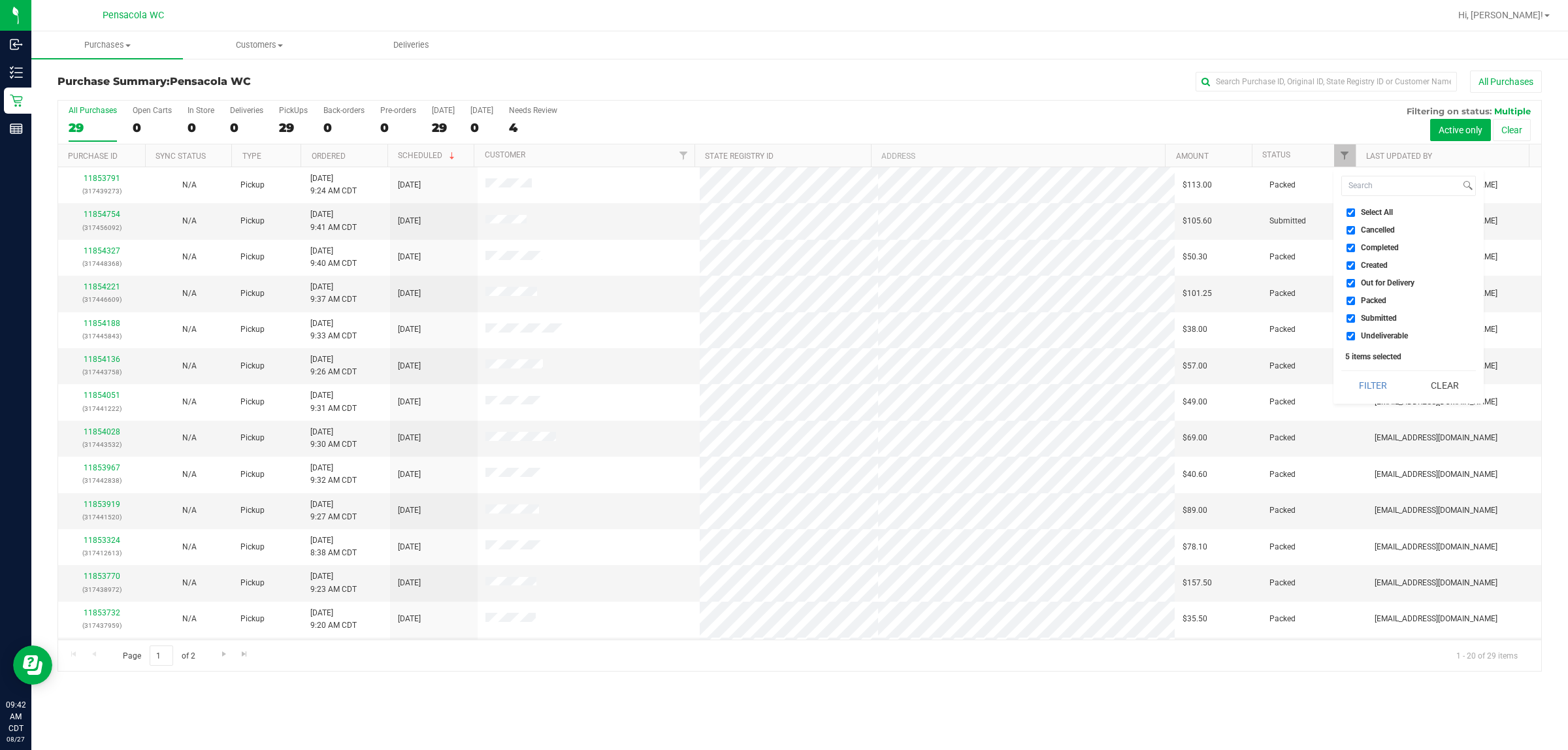
checkbox input "true"
click at [782, 212] on span "Select All" at bounding box center [1376, 212] width 32 height 8
click at [782, 212] on input "Select All" at bounding box center [1350, 212] width 9 height 9
checkbox input "false"
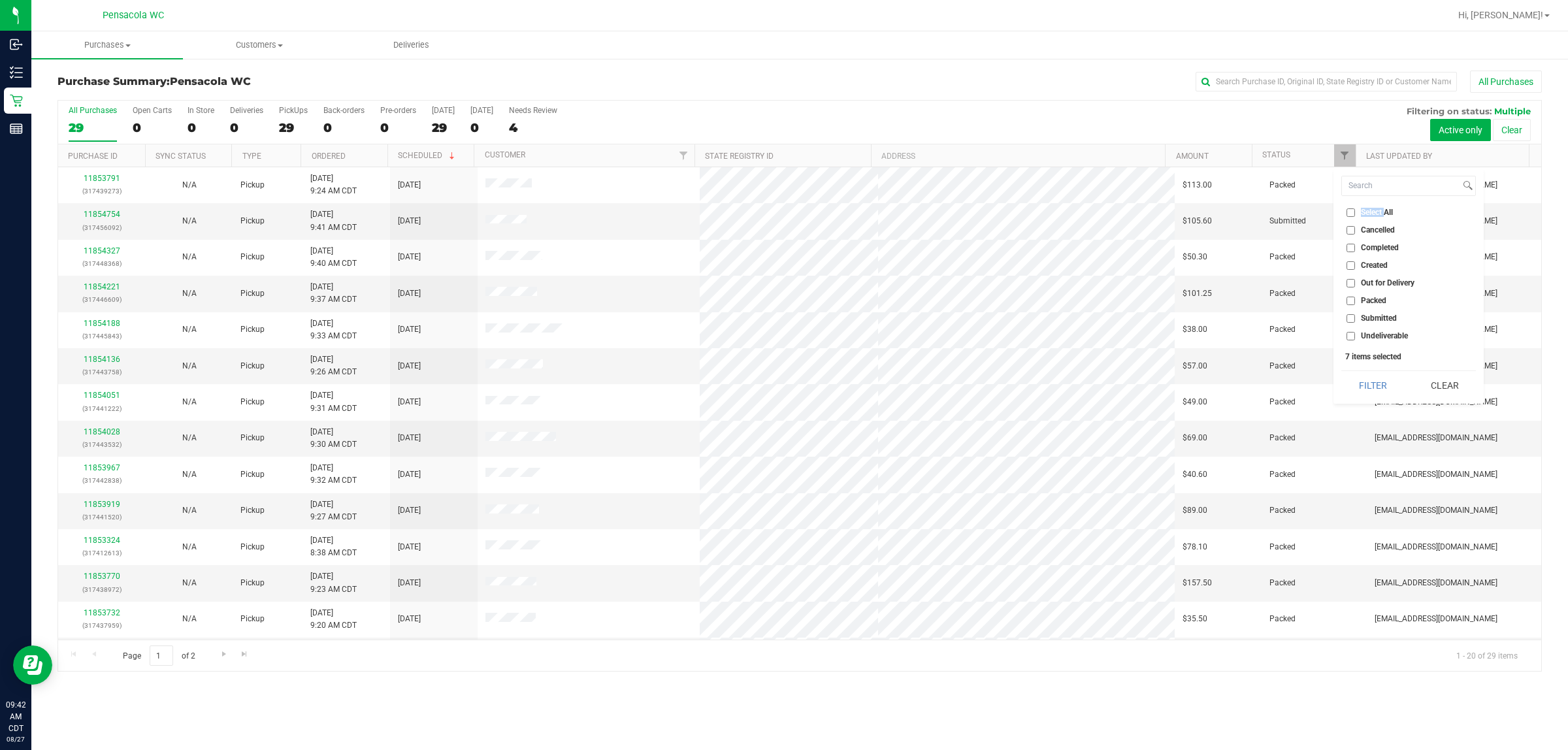
checkbox input "false"
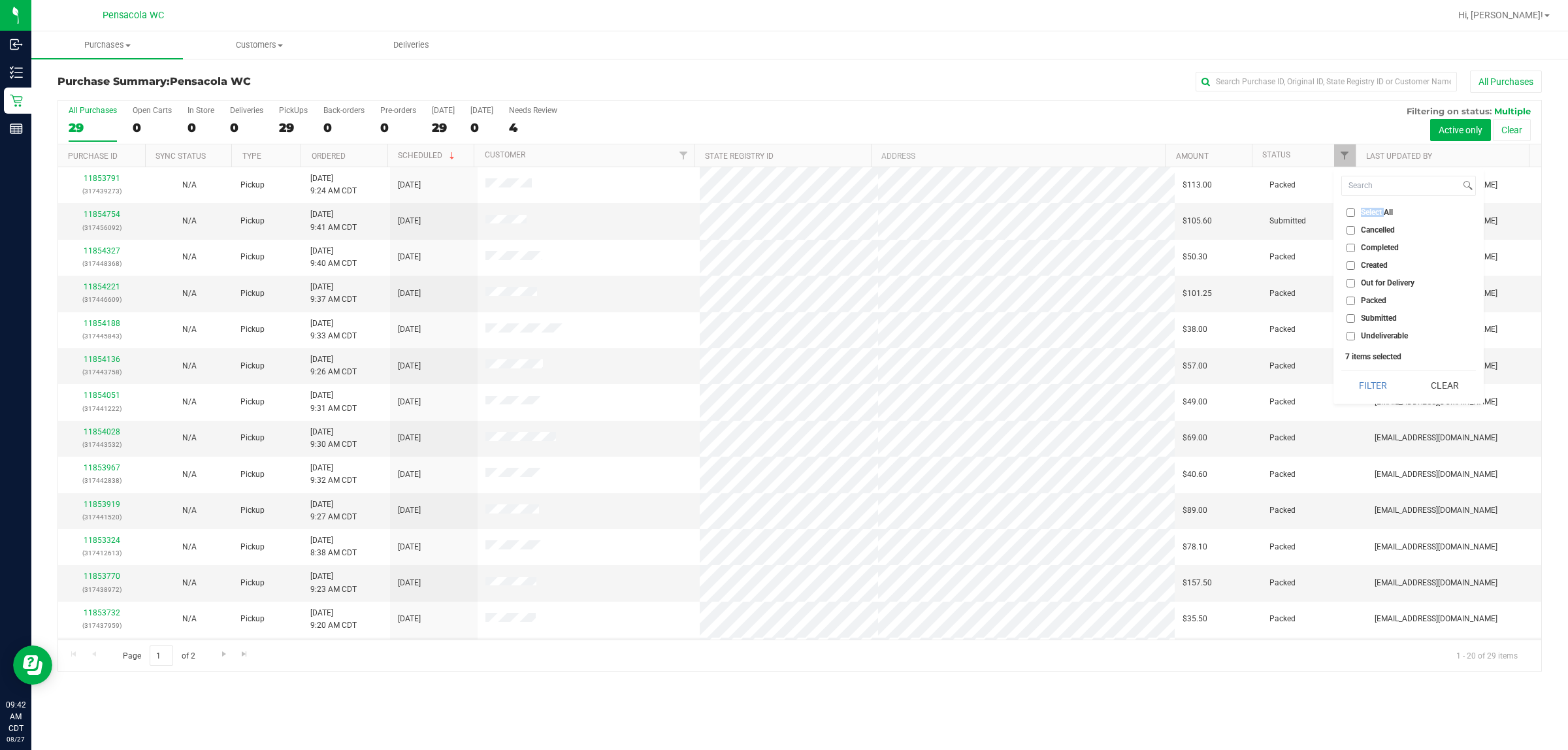
checkbox input "false"
click at [782, 318] on span "Submitted" at bounding box center [1378, 318] width 35 height 8
click at [782, 318] on input "Submitted" at bounding box center [1350, 318] width 9 height 9
checkbox input "true"
click at [782, 392] on button "Filter" at bounding box center [1372, 386] width 62 height 29
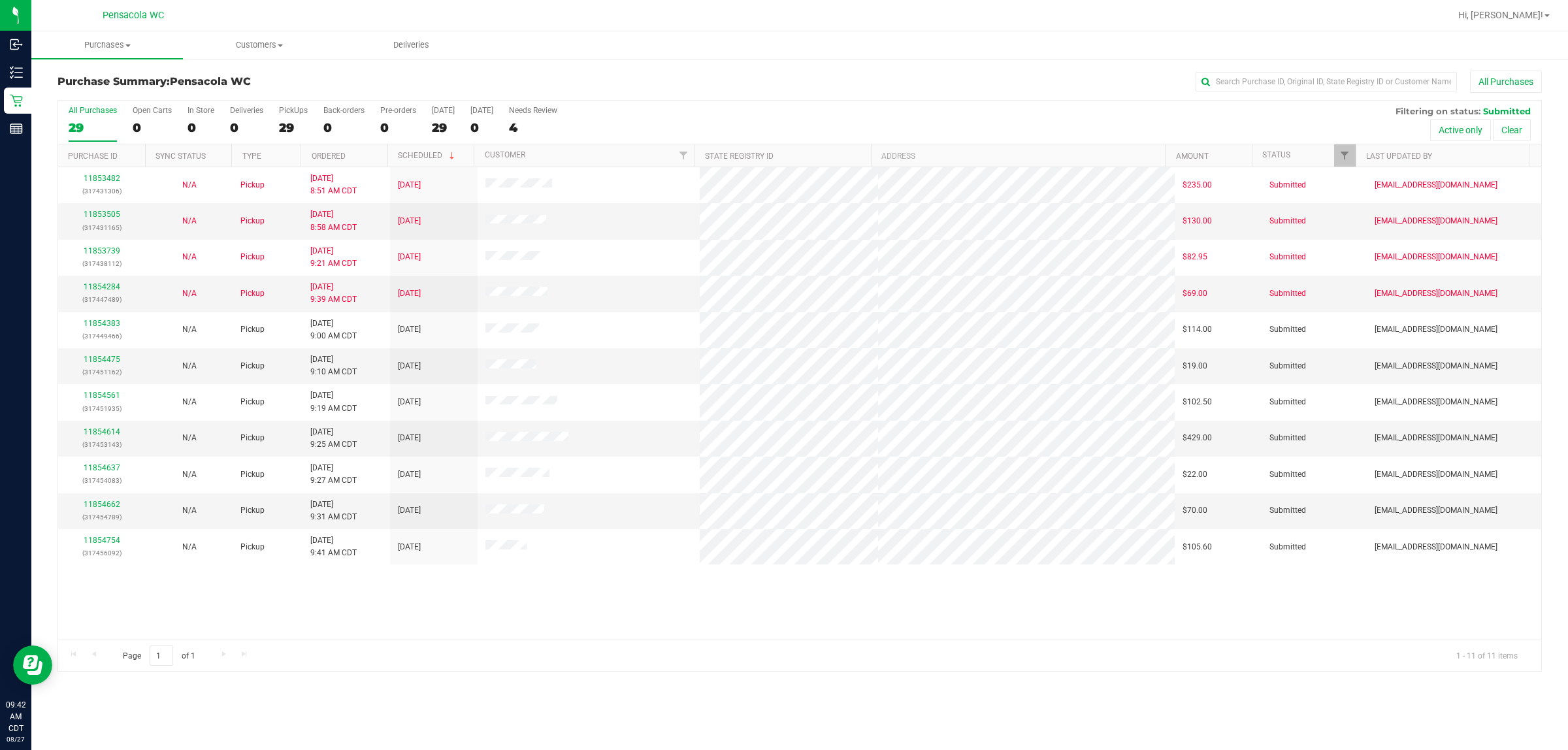
click at [371, 161] on th "Ordered" at bounding box center [343, 156] width 87 height 23
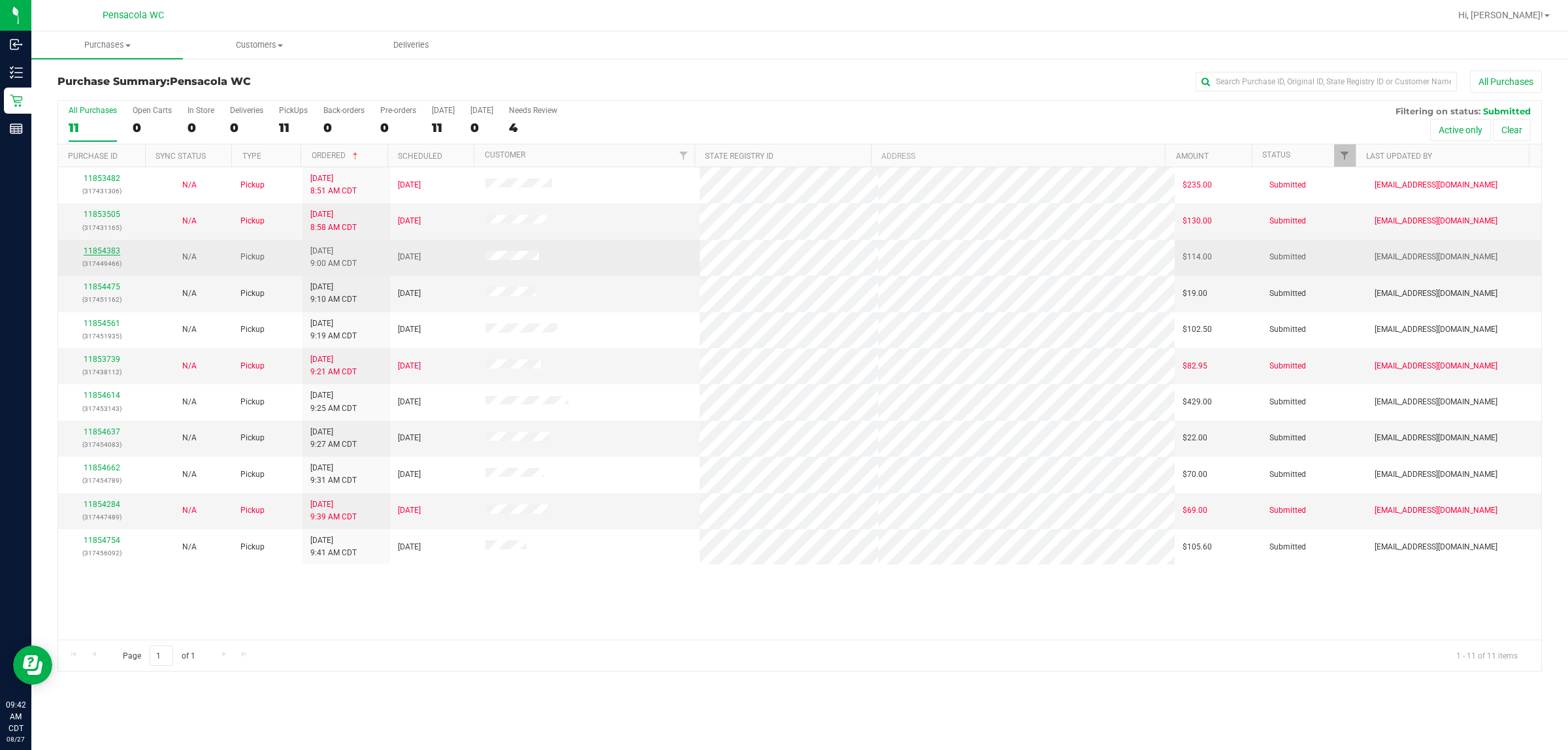
click at [89, 255] on link "11854383" at bounding box center [102, 251] width 36 height 10
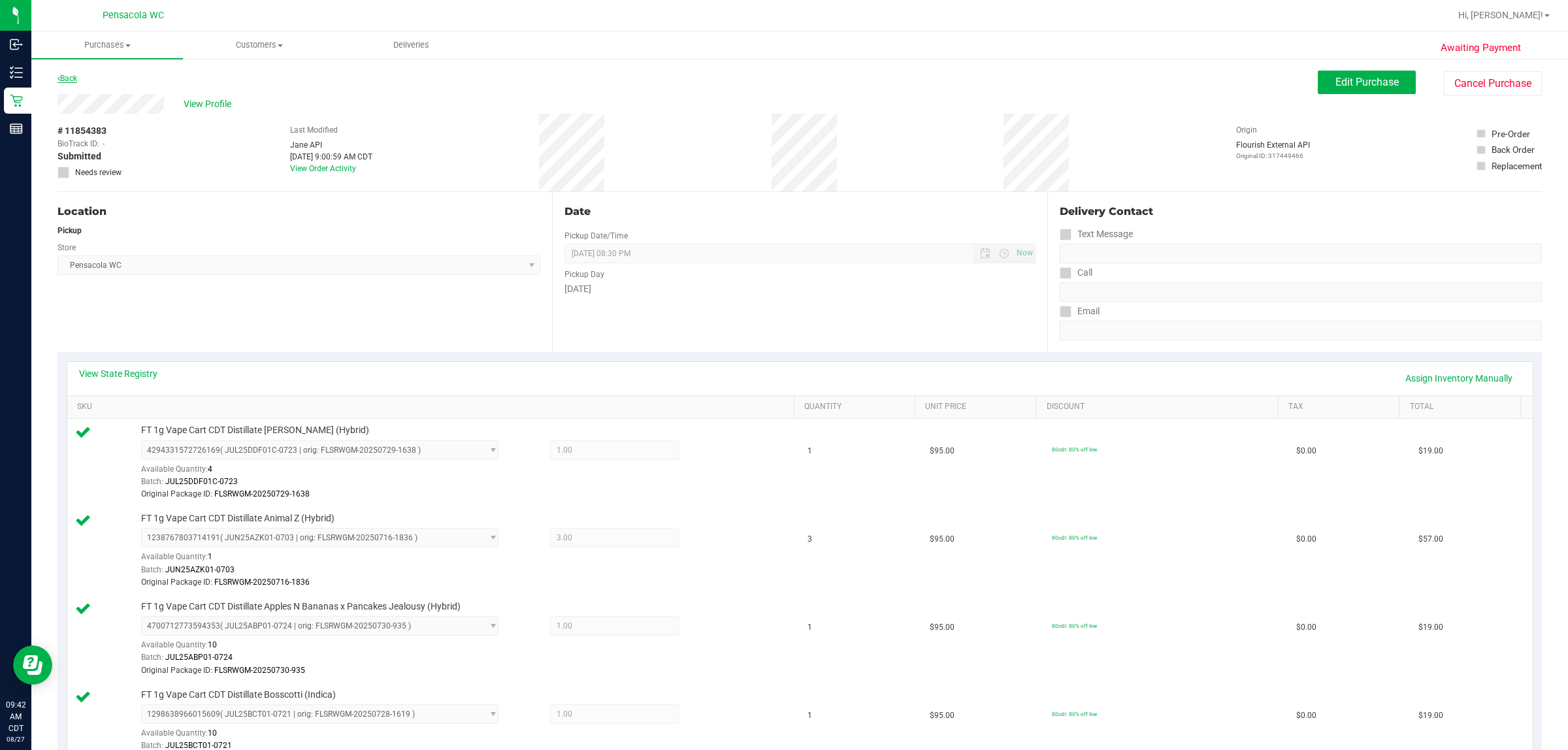
click at [73, 77] on link "Back" at bounding box center [67, 79] width 19 height 10
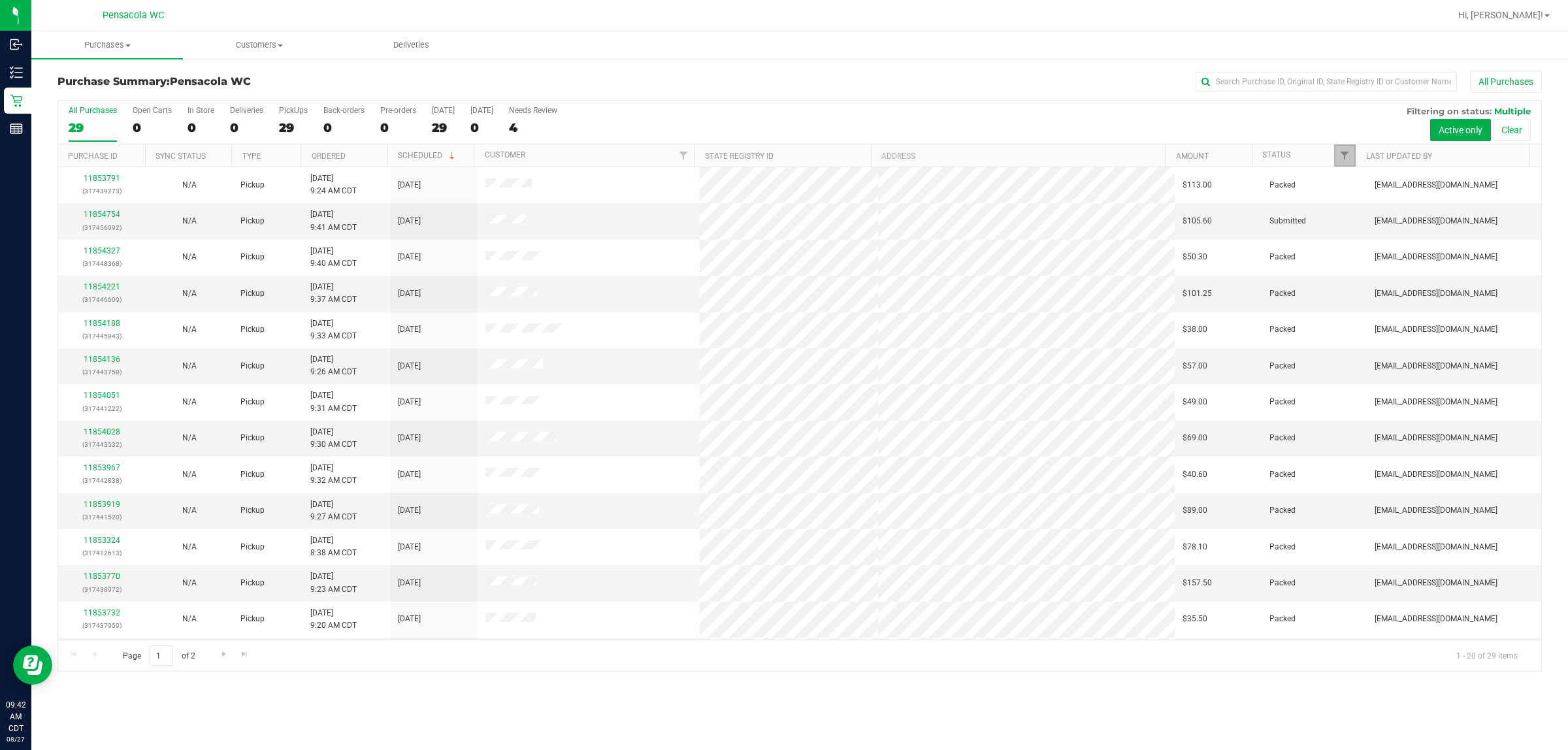
click at [782, 162] on link "Filter" at bounding box center [1345, 155] width 21 height 22
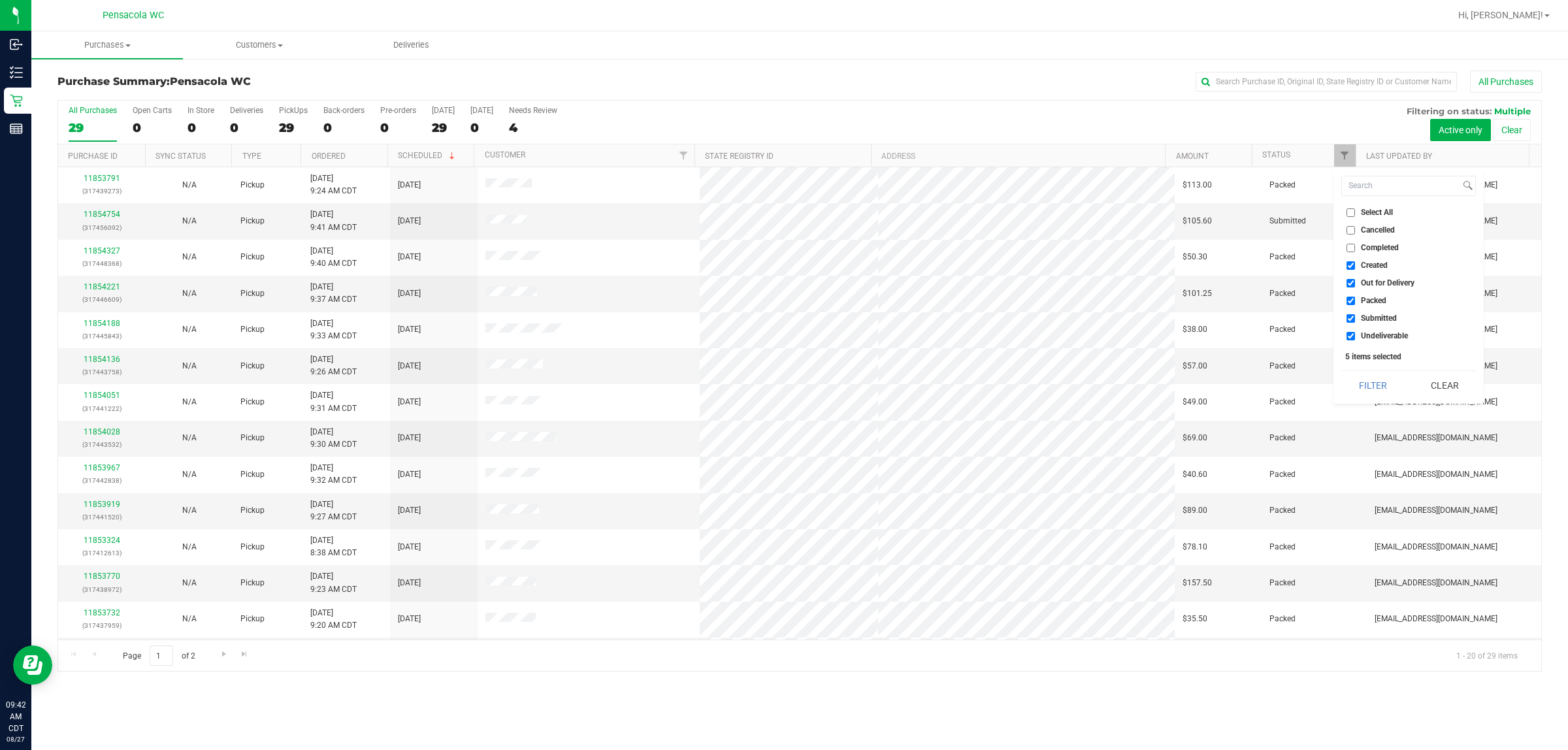
click at [782, 206] on li "Select All" at bounding box center [1409, 213] width 134 height 13
click at [782, 208] on input "Select All" at bounding box center [1350, 212] width 9 height 9
checkbox input "true"
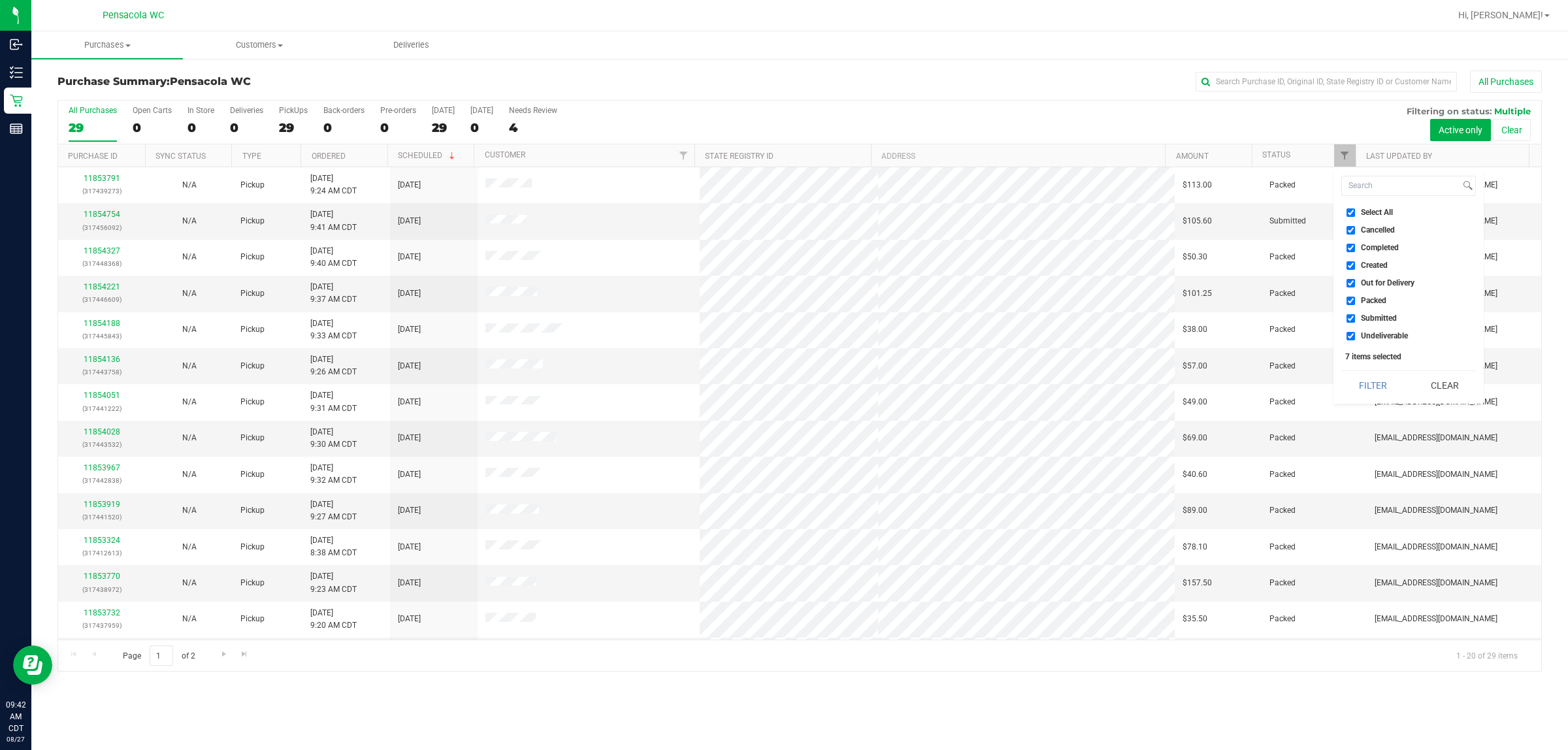
click at [782, 216] on input "Select All" at bounding box center [1350, 212] width 9 height 9
checkbox input "false"
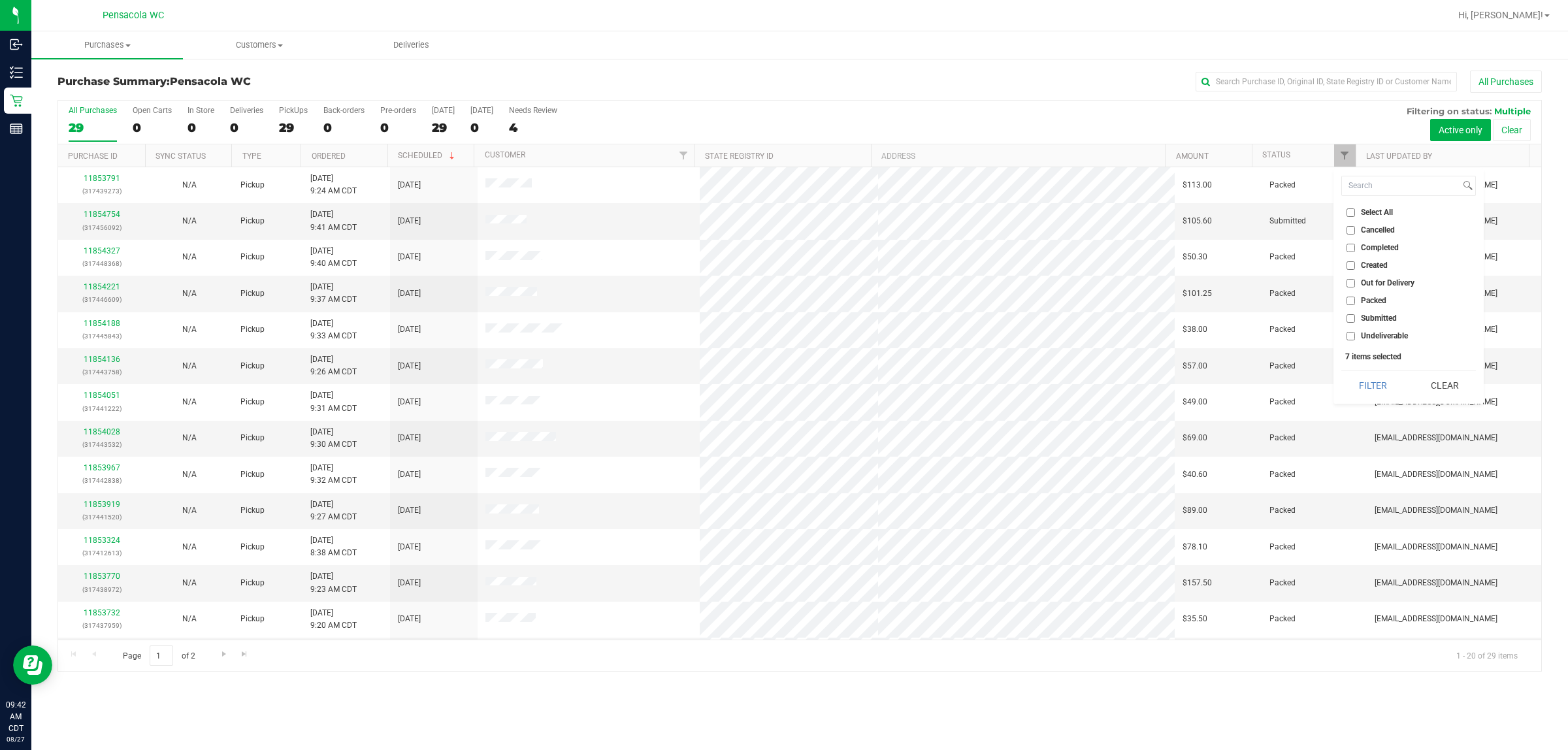
checkbox input "false"
click at [782, 321] on input "Submitted" at bounding box center [1350, 318] width 9 height 9
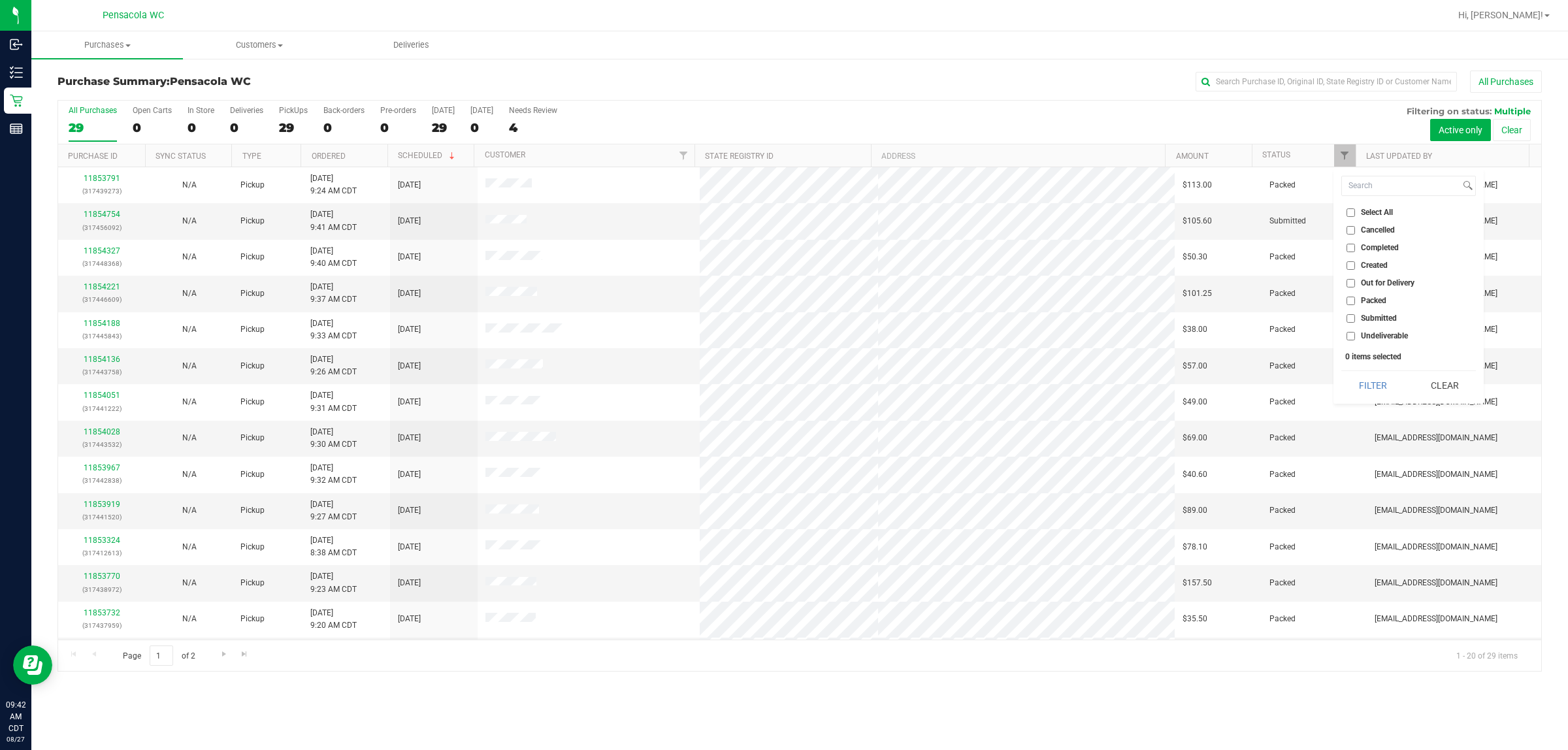
checkbox input "true"
click at [782, 381] on button "Filter" at bounding box center [1372, 386] width 62 height 29
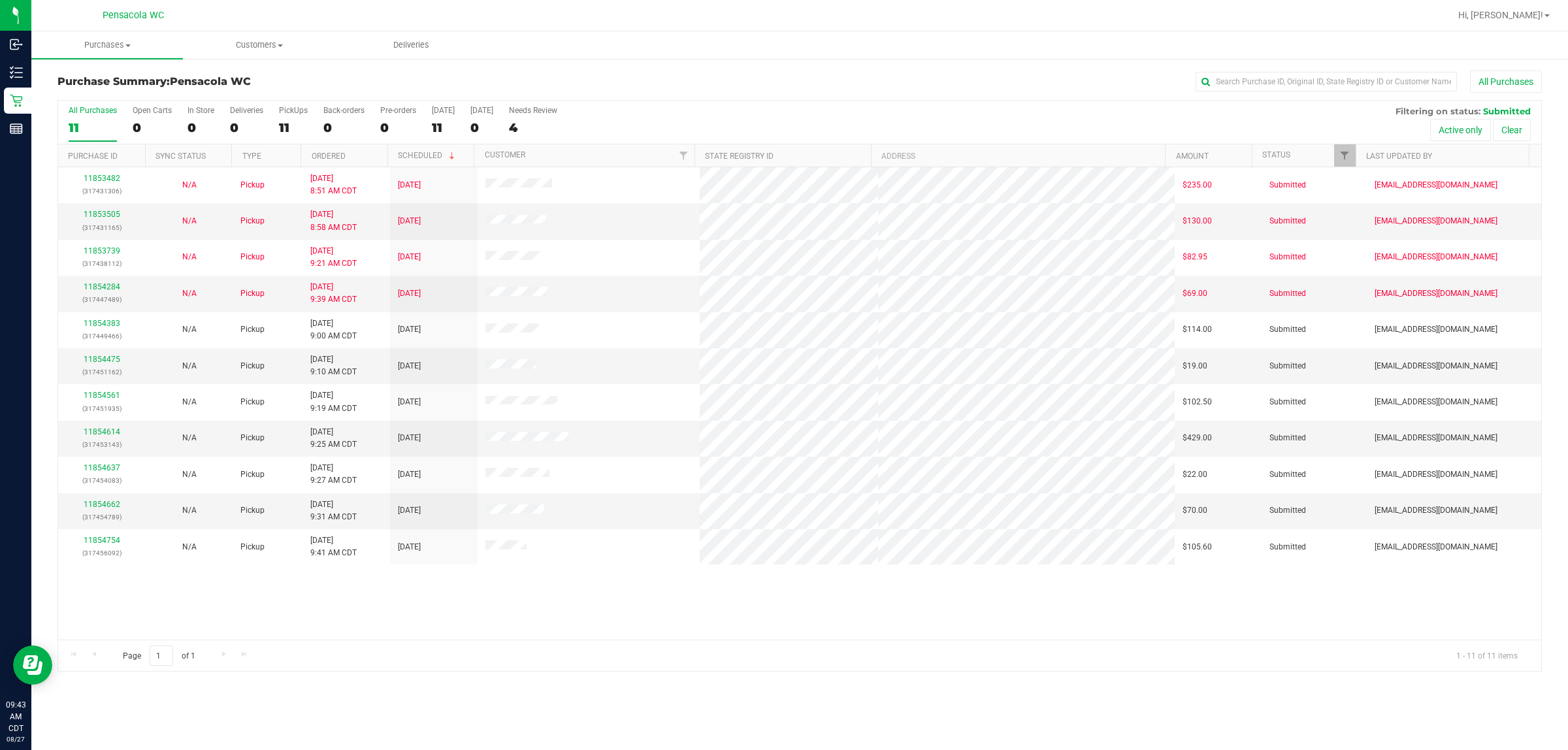
click at [357, 158] on th "Ordered" at bounding box center [343, 156] width 87 height 23
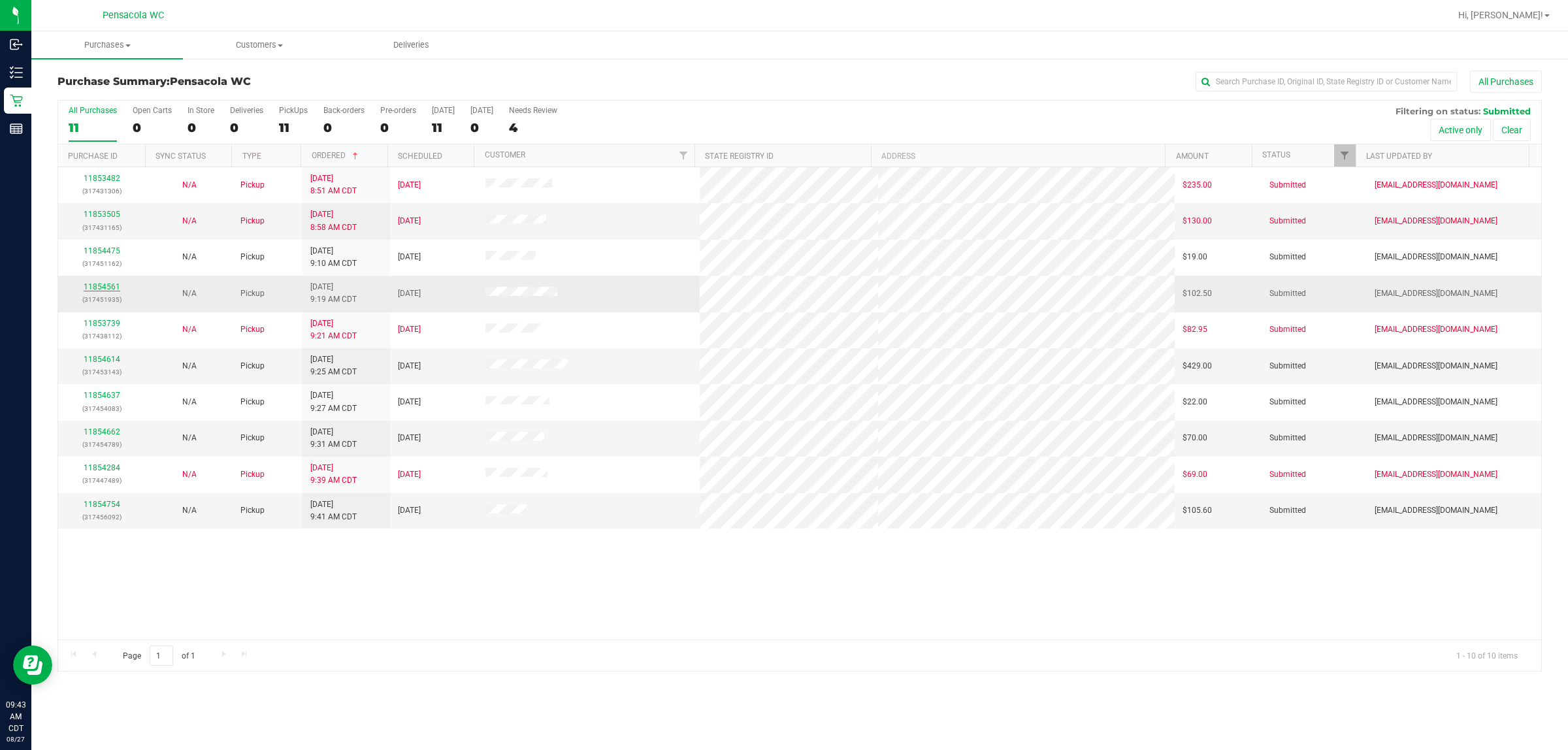
click at [109, 288] on link "11854561" at bounding box center [102, 287] width 36 height 10
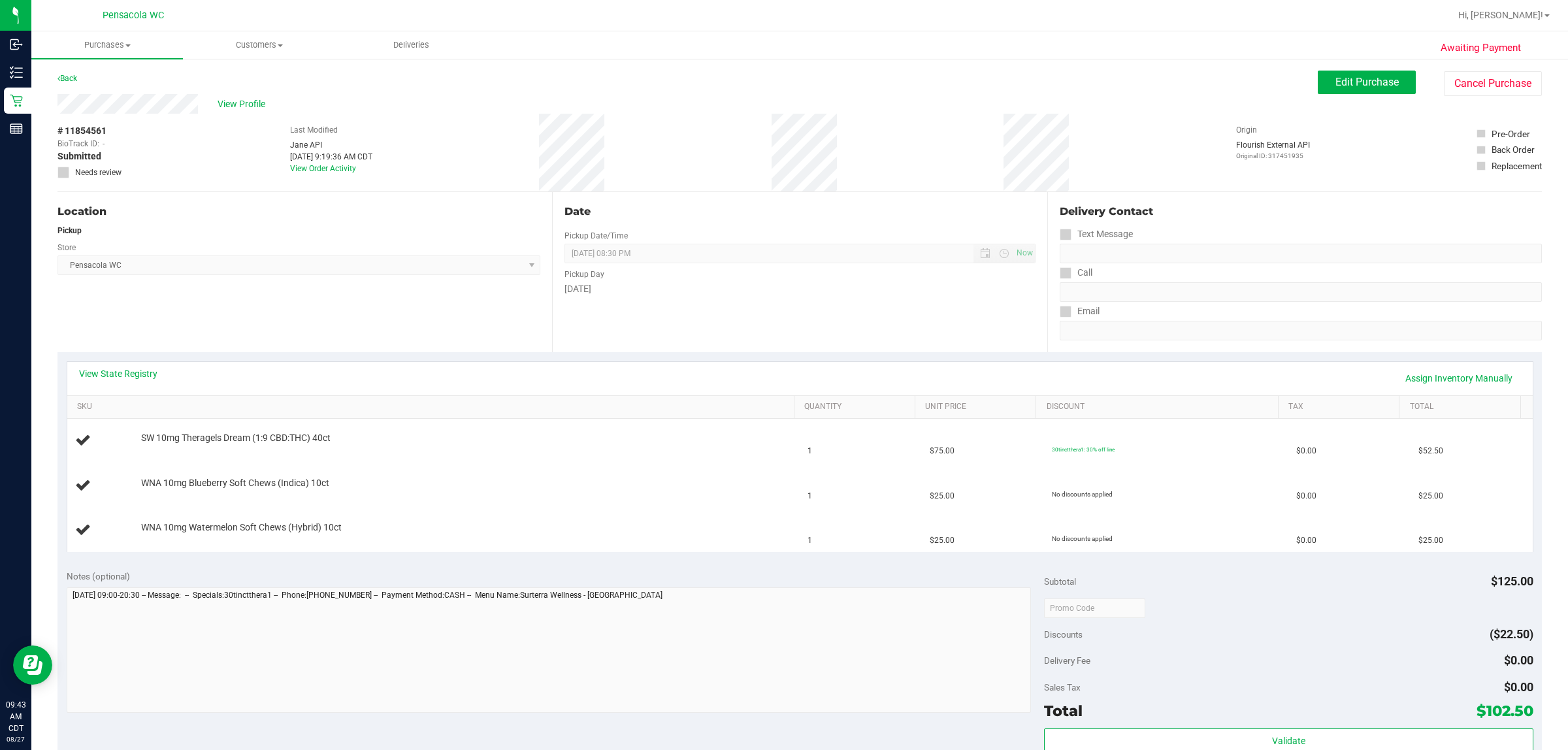
drag, startPoint x: 129, startPoint y: 262, endPoint x: 538, endPoint y: 334, distance: 415.3
click at [538, 334] on div "Location Pickup Store Pensacola WC Select Store Bonita Springs WC Boynton Beach…" at bounding box center [305, 271] width 495 height 160
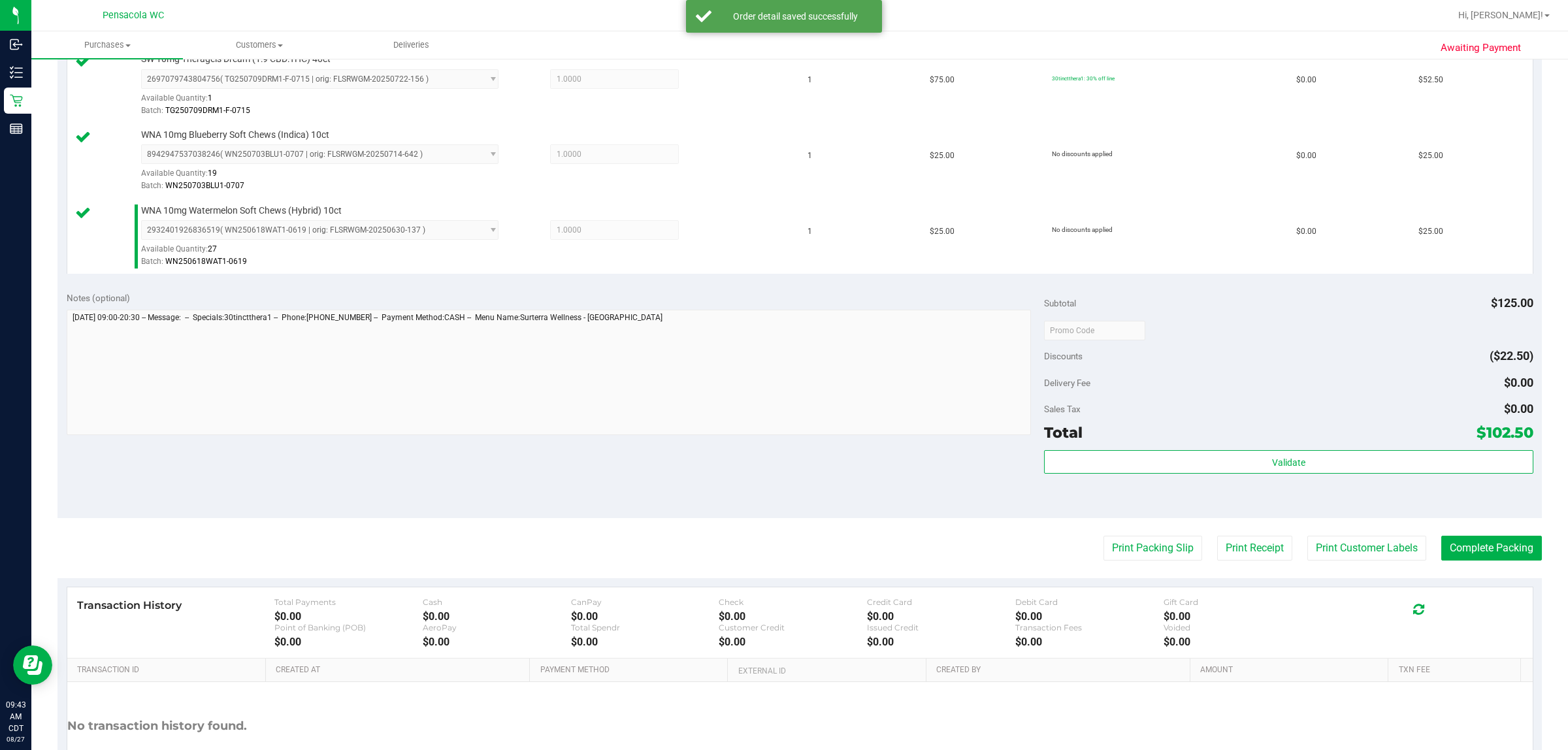
scroll to position [381, 0]
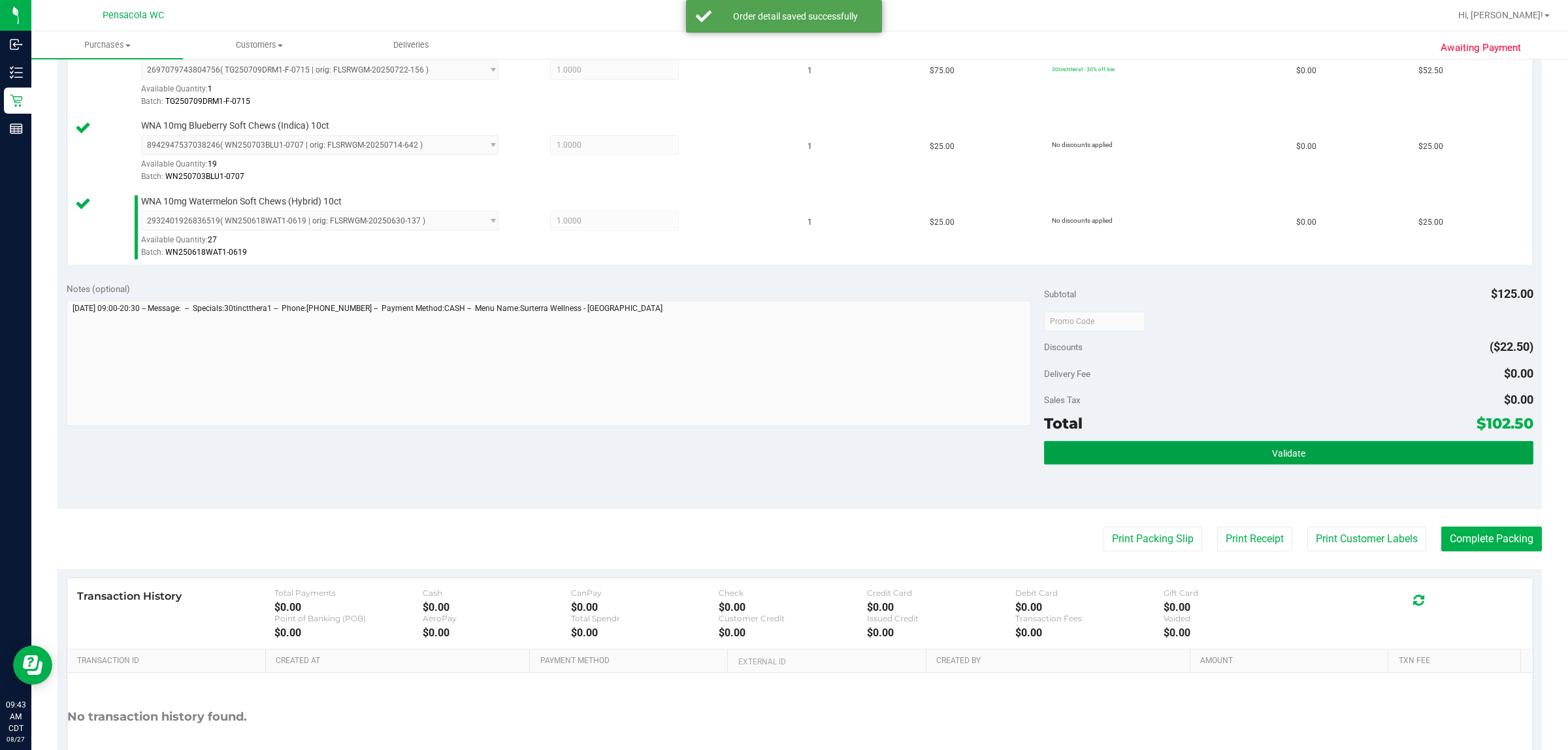
click at [782, 461] on button "Validate" at bounding box center [1289, 453] width 489 height 24
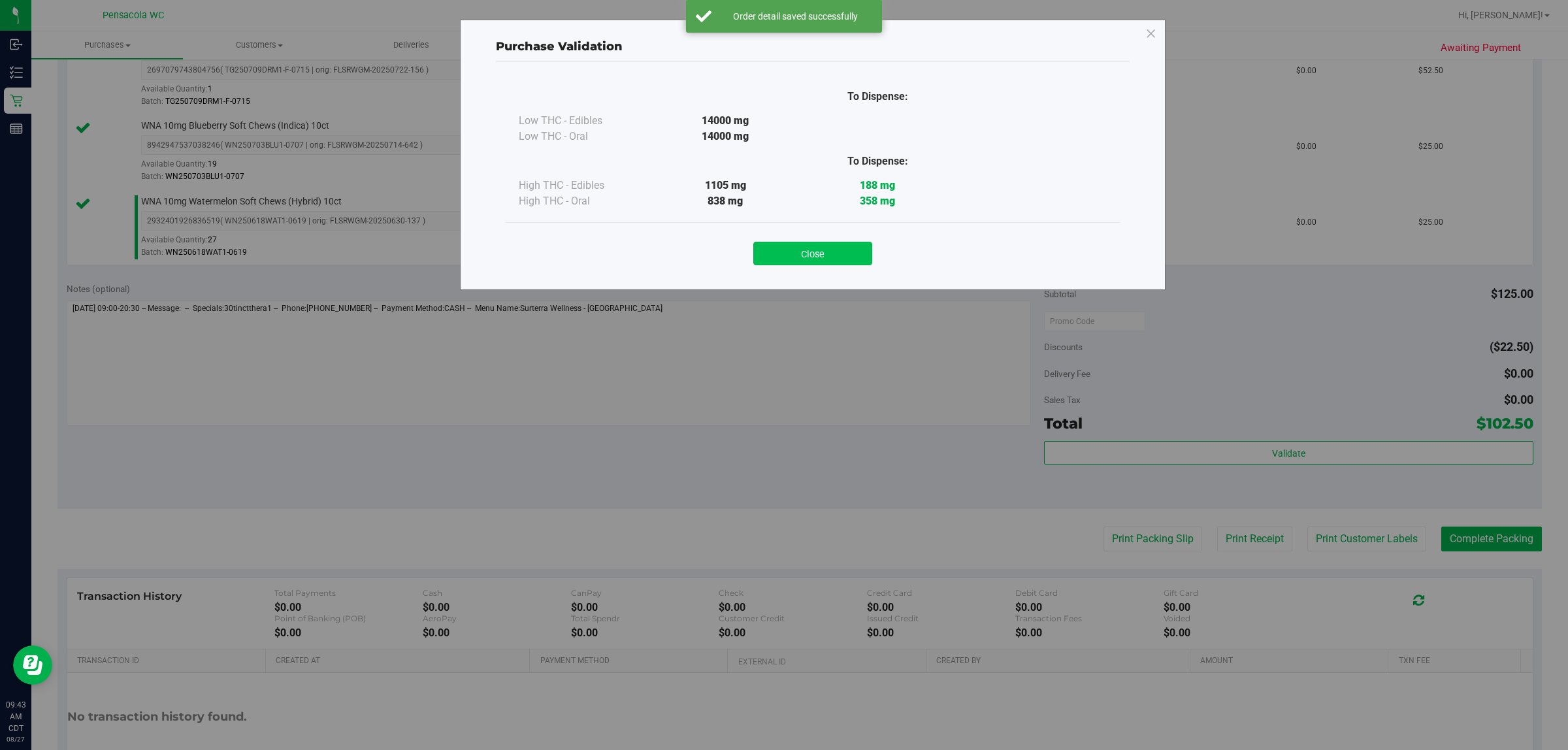
click at [782, 262] on button "Close" at bounding box center [813, 253] width 119 height 24
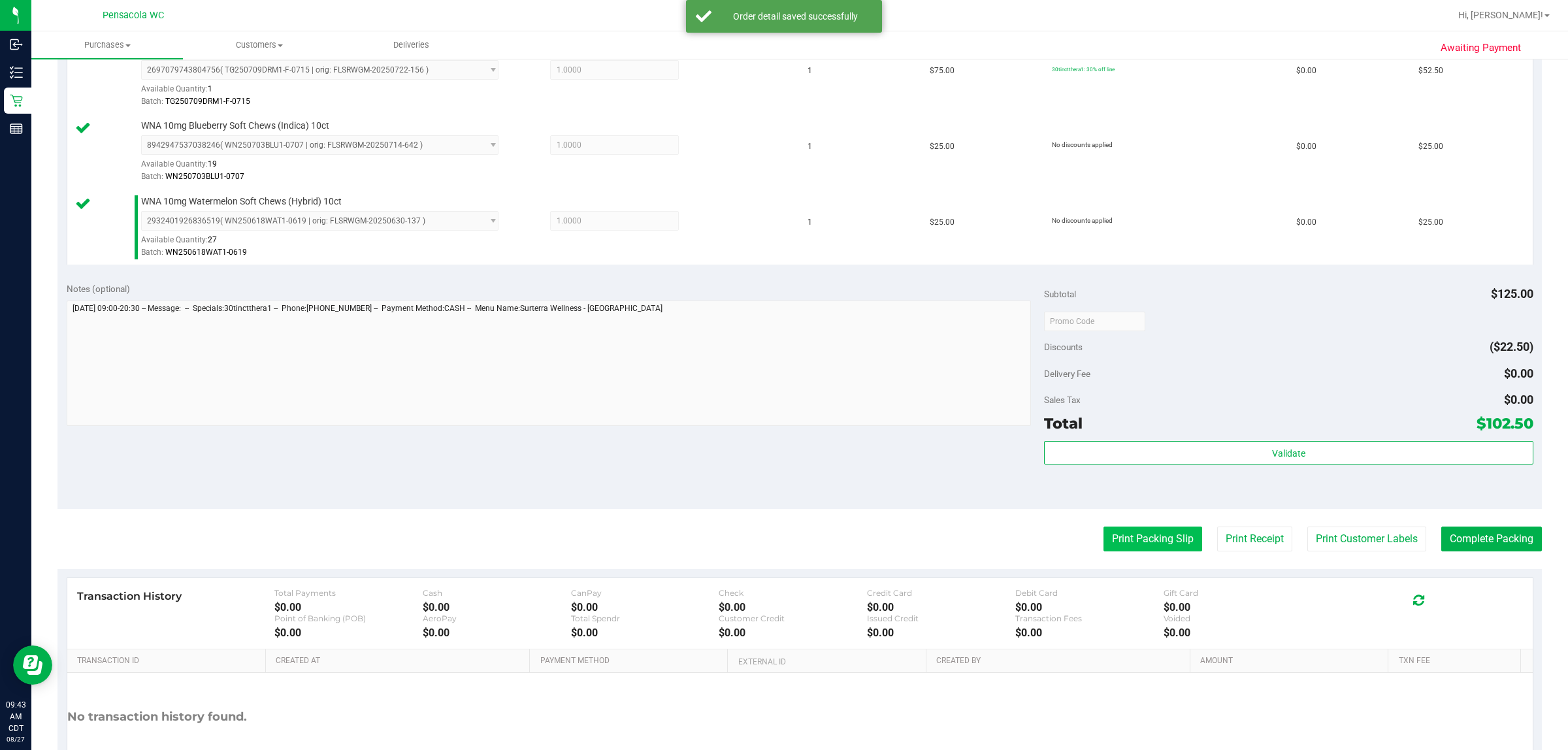
click at [782, 540] on button "Print Packing Slip" at bounding box center [1153, 539] width 99 height 25
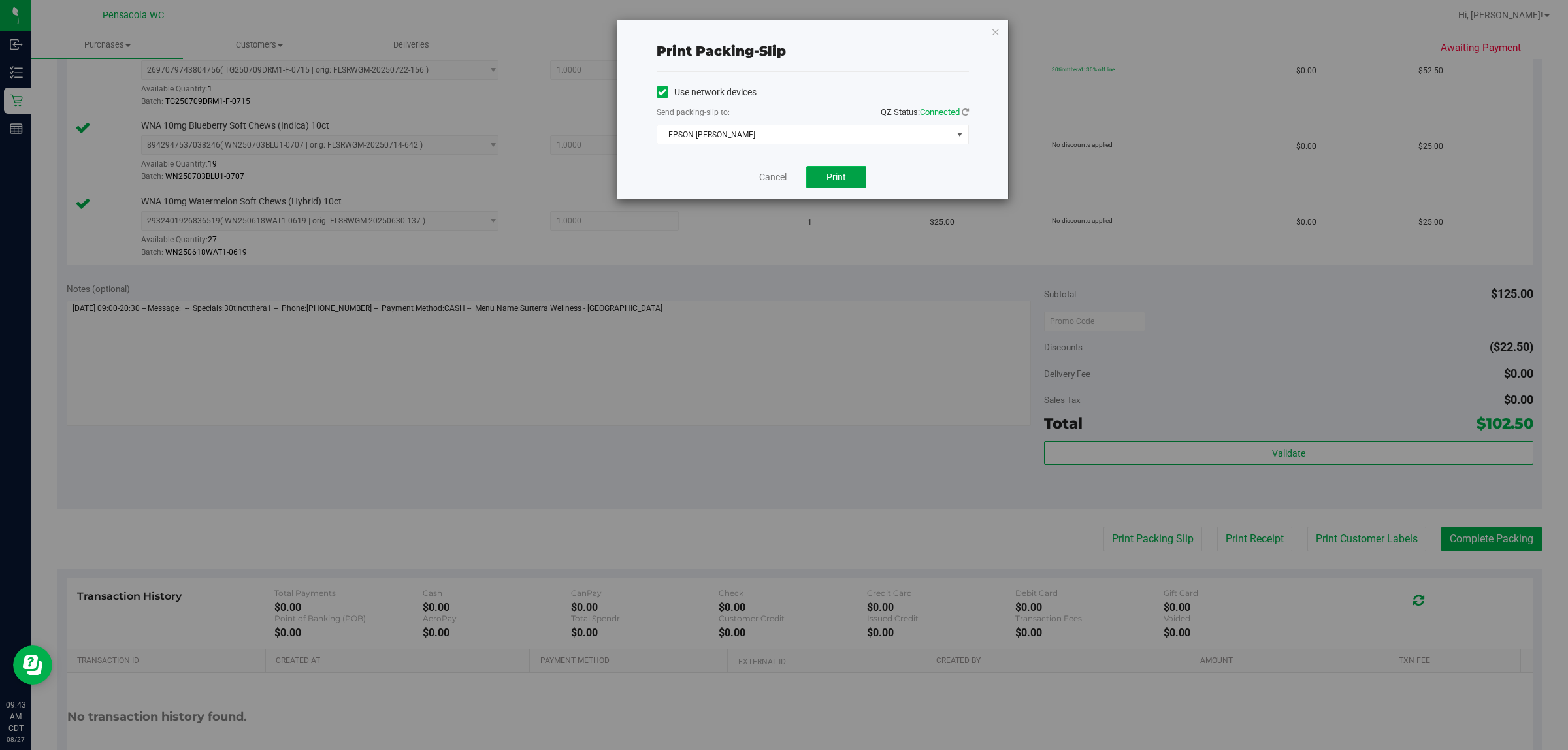
click at [782, 177] on button "Print" at bounding box center [836, 176] width 60 height 22
click at [769, 180] on link "Cancel" at bounding box center [773, 177] width 28 height 13
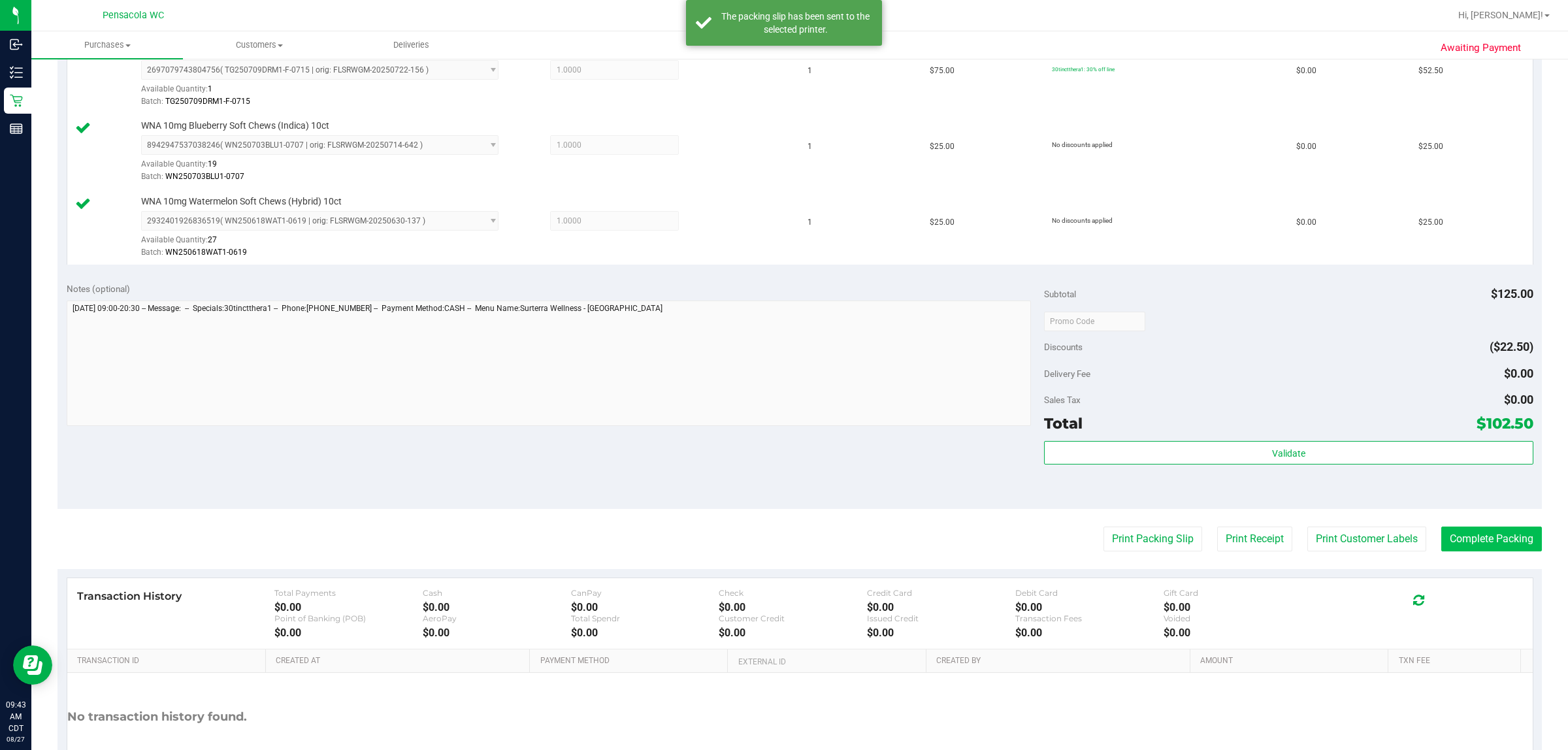
click at [782, 534] on button "Complete Packing" at bounding box center [1491, 539] width 101 height 25
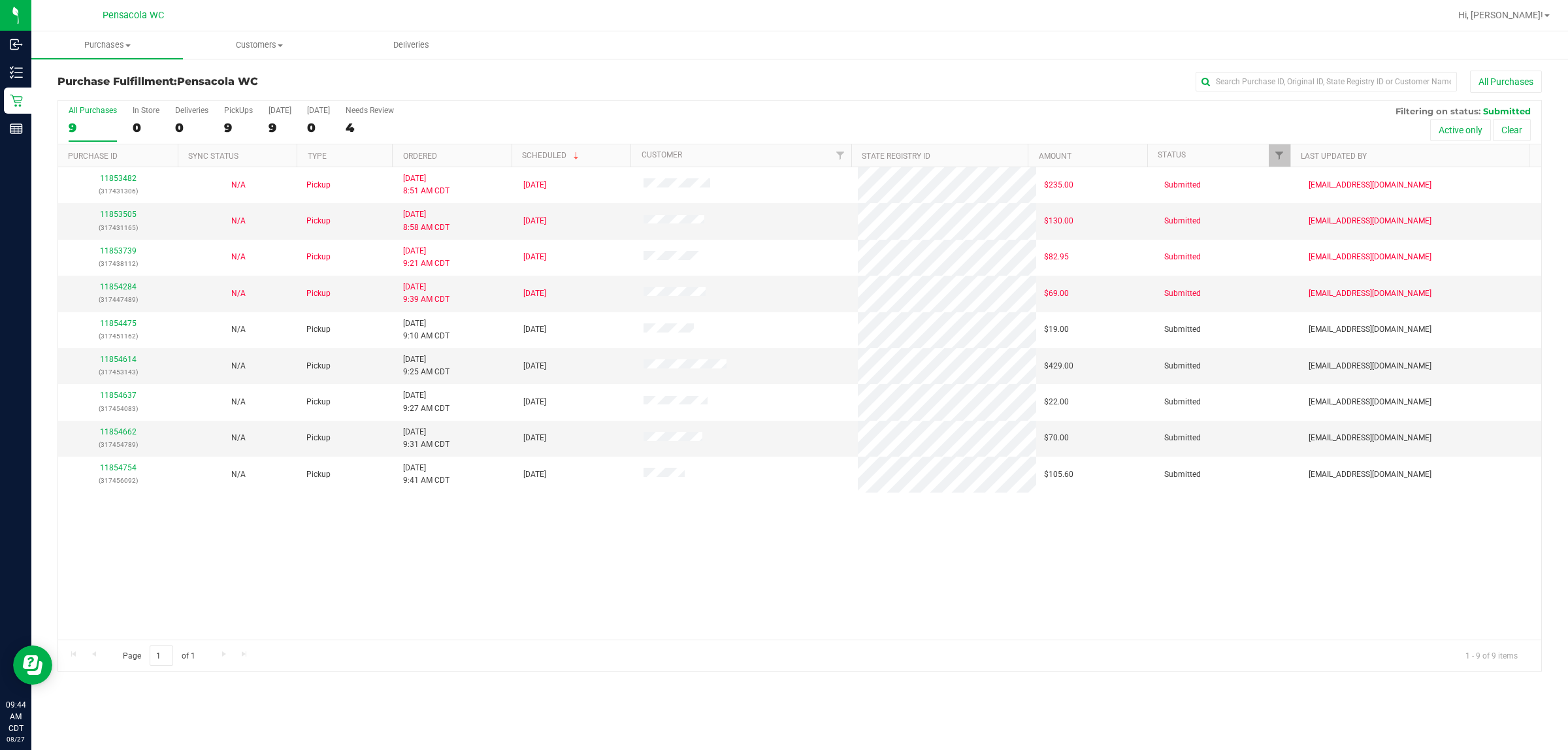
click at [469, 157] on th "Ordered" at bounding box center [452, 156] width 120 height 23
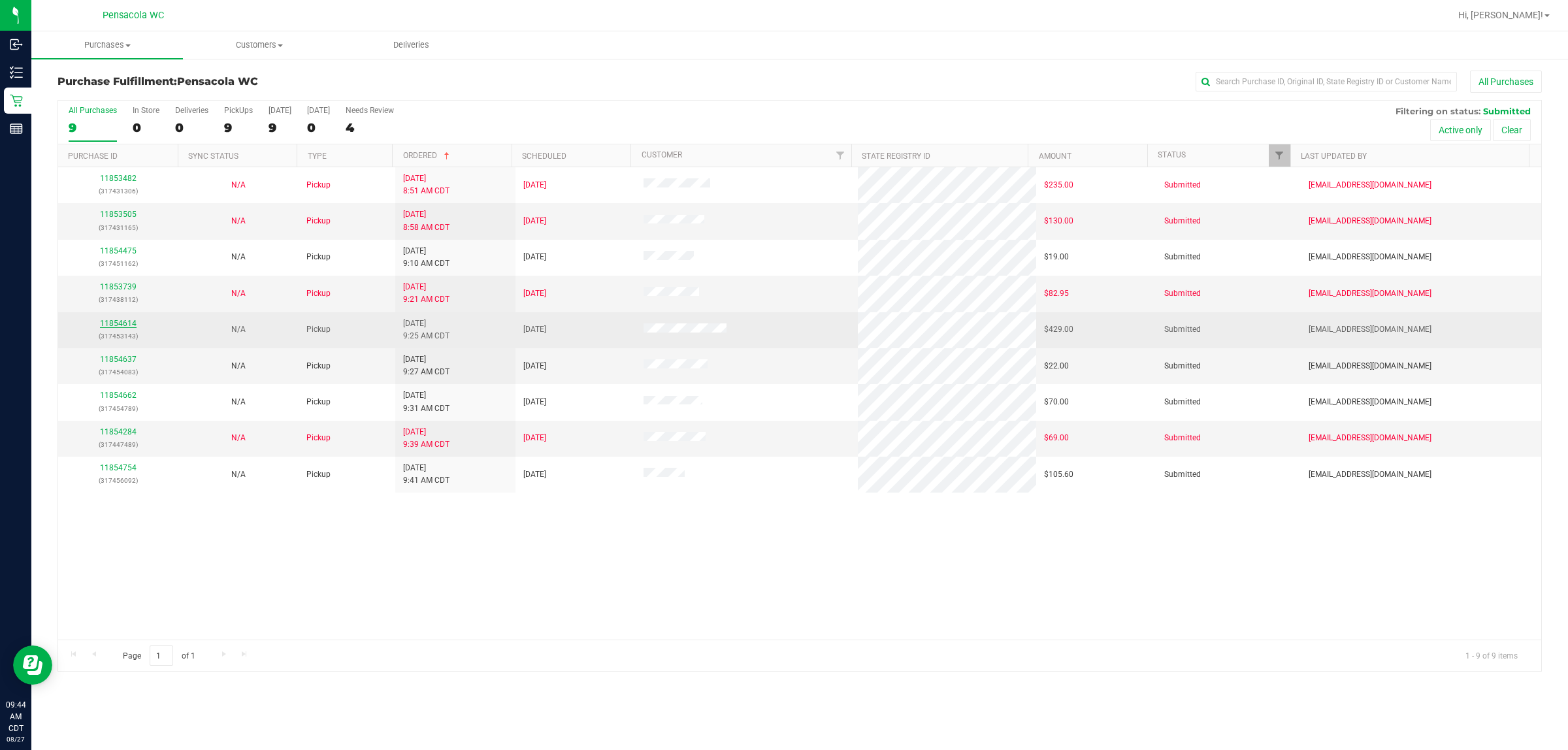
click at [122, 325] on link "11854614" at bounding box center [118, 323] width 36 height 10
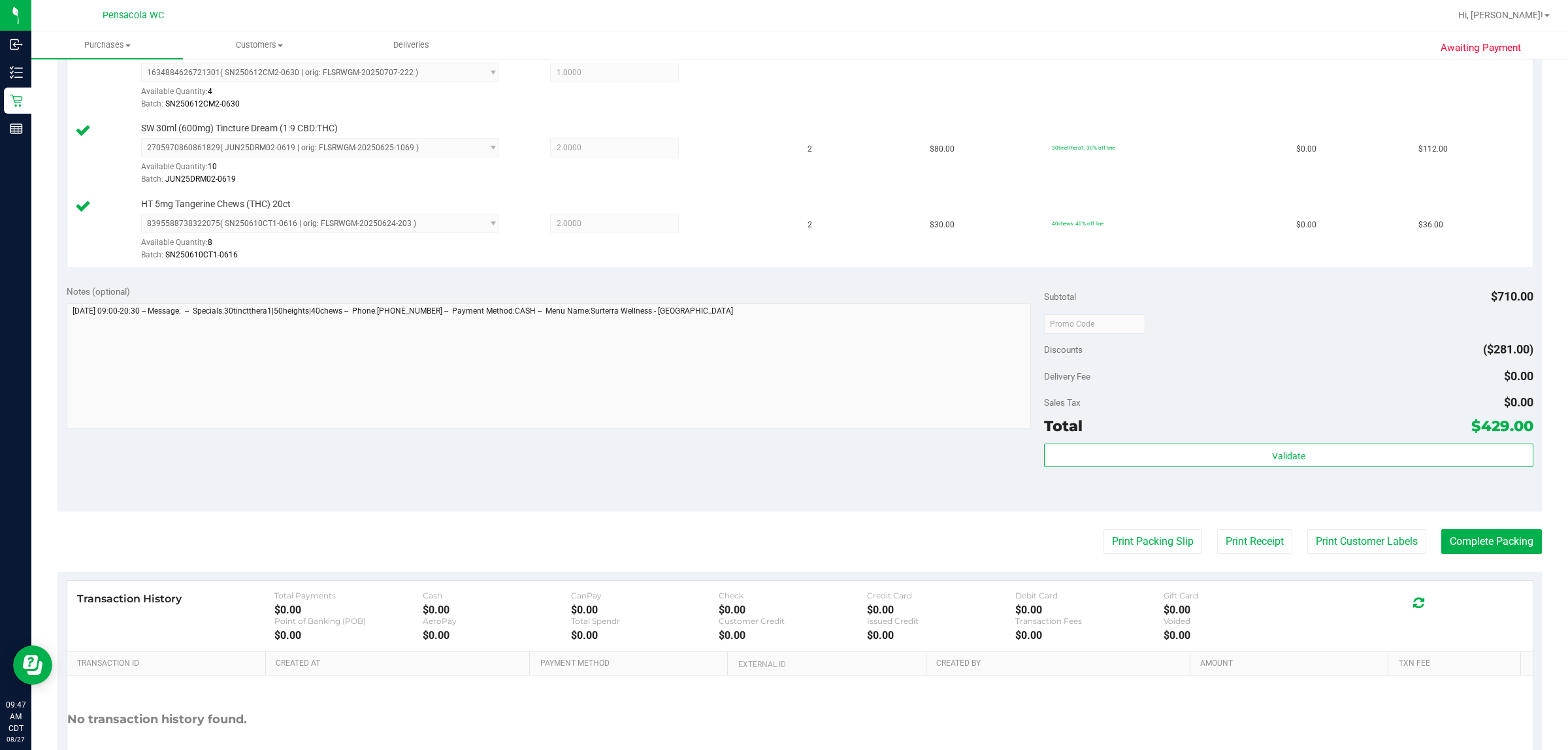
scroll to position [696, 0]
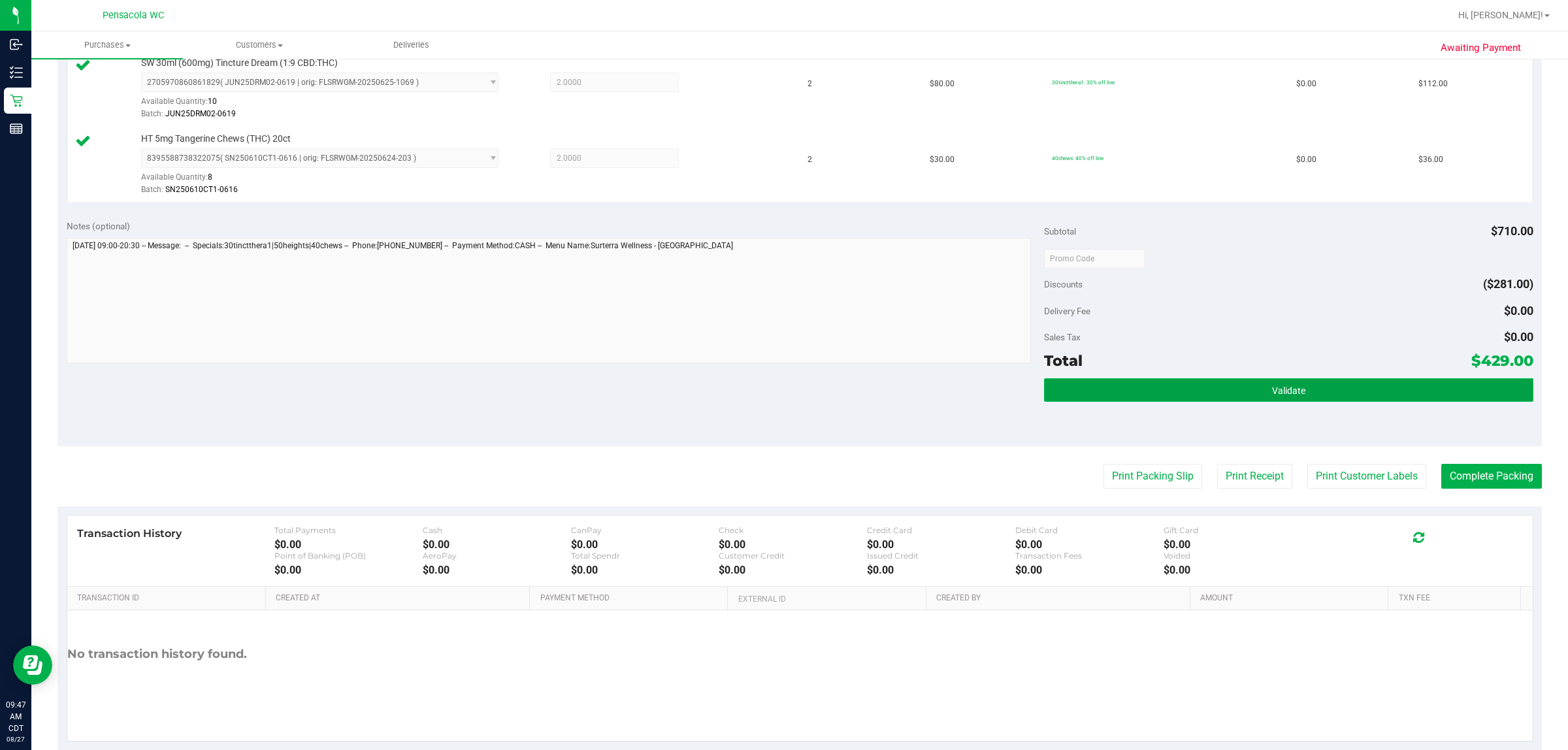
click at [782, 381] on button "Validate" at bounding box center [1289, 389] width 489 height 24
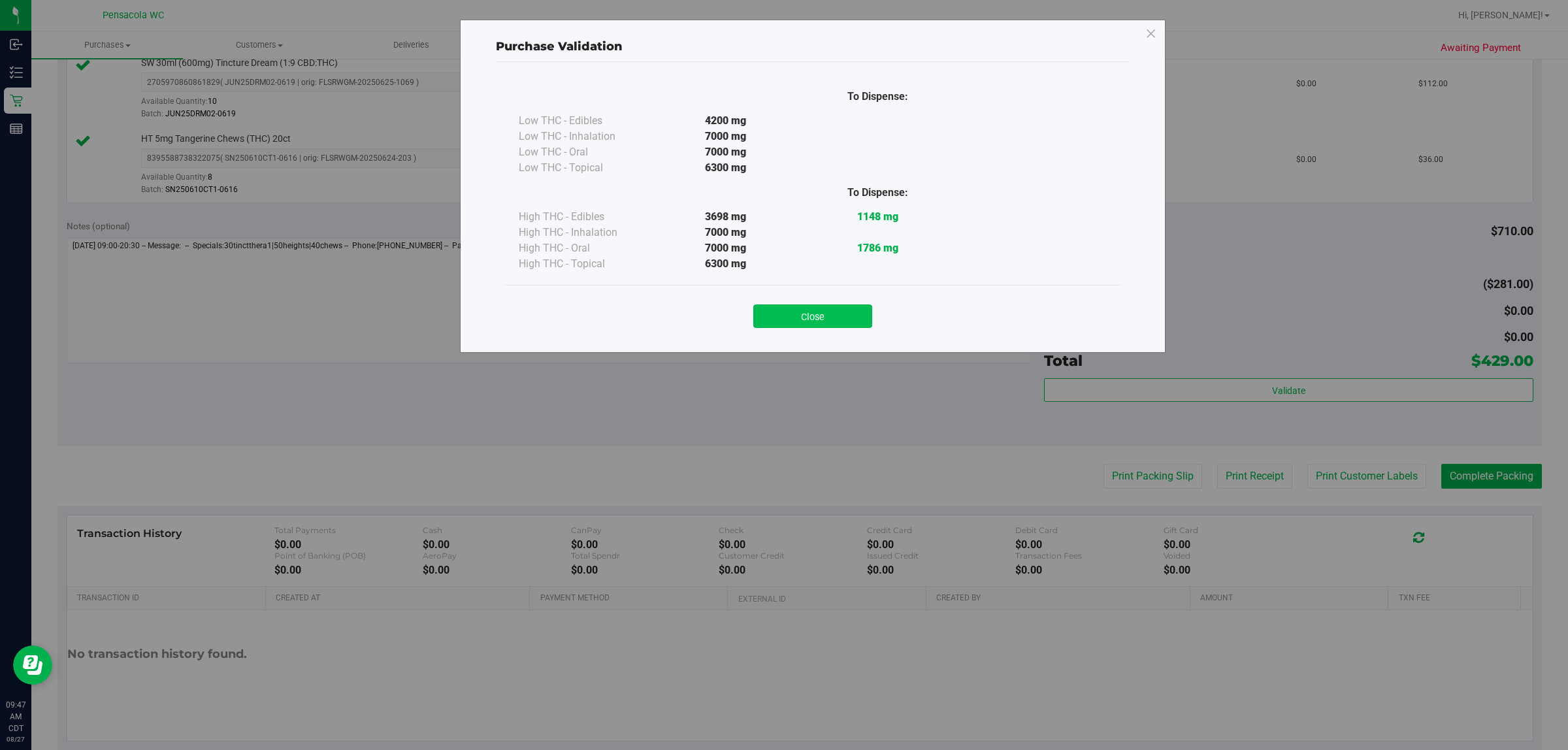
click at [782, 304] on button "Close" at bounding box center [813, 316] width 119 height 24
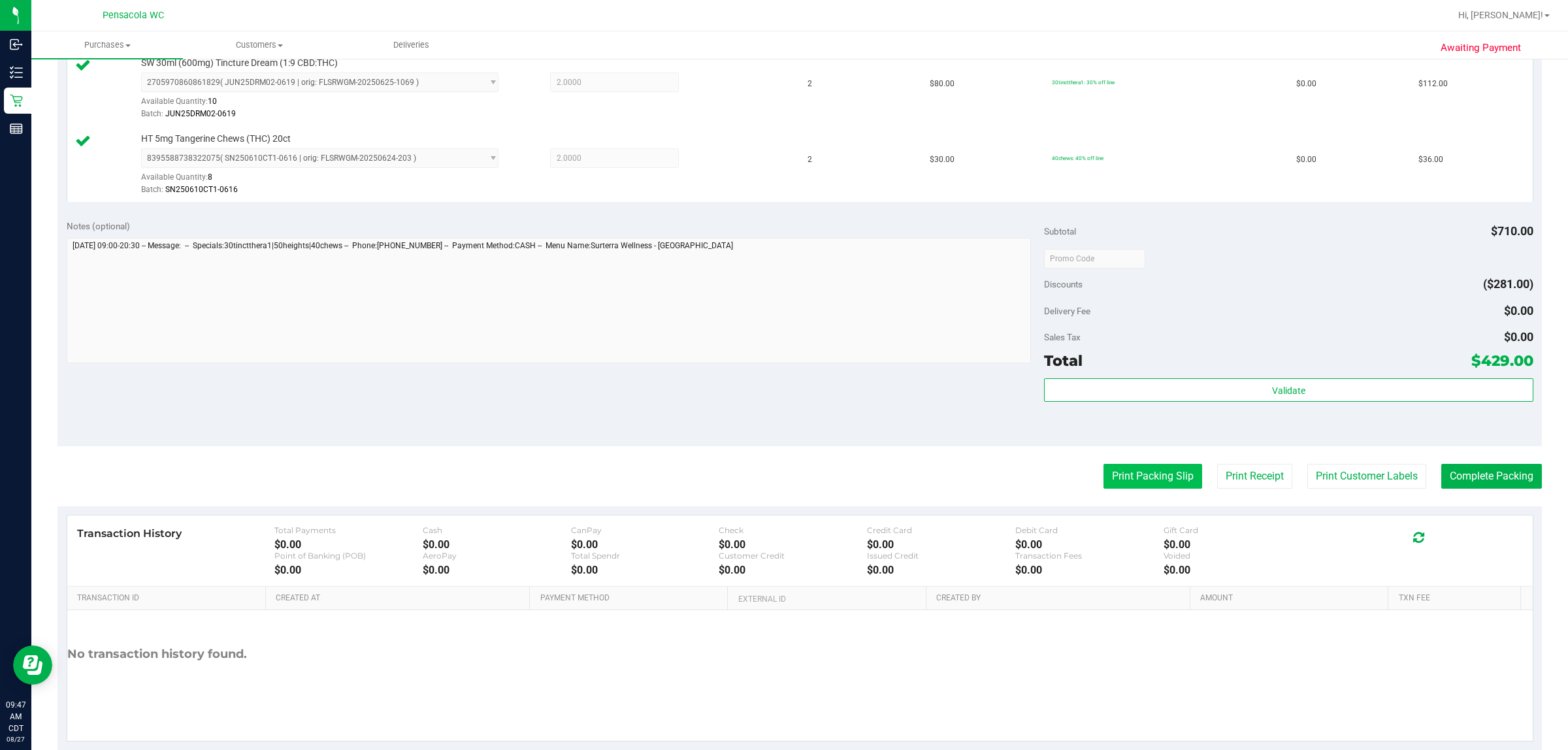
click at [782, 489] on button "Print Packing Slip" at bounding box center [1153, 477] width 99 height 25
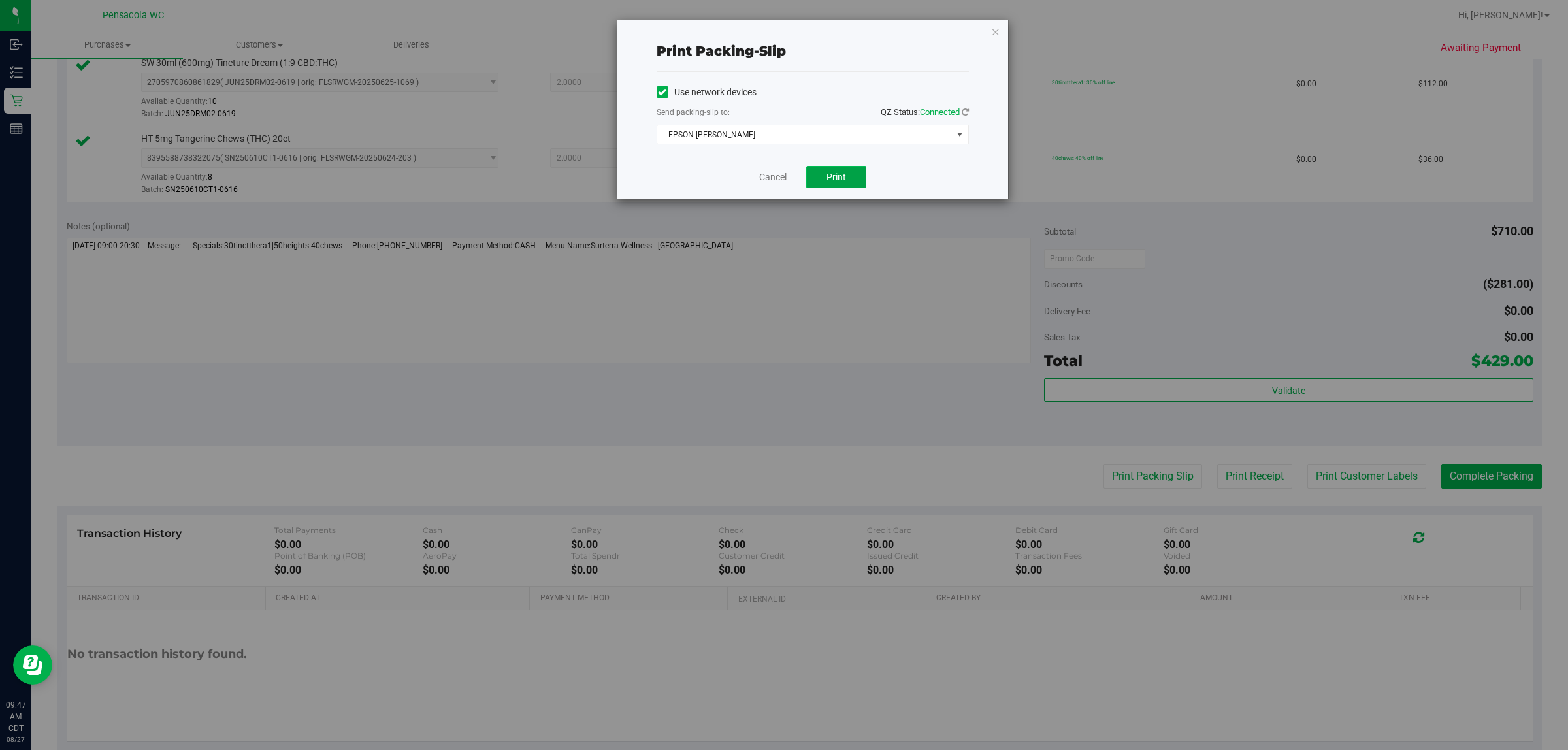
click at [782, 186] on button "Print" at bounding box center [836, 176] width 60 height 22
click at [760, 177] on link "Cancel" at bounding box center [773, 177] width 28 height 13
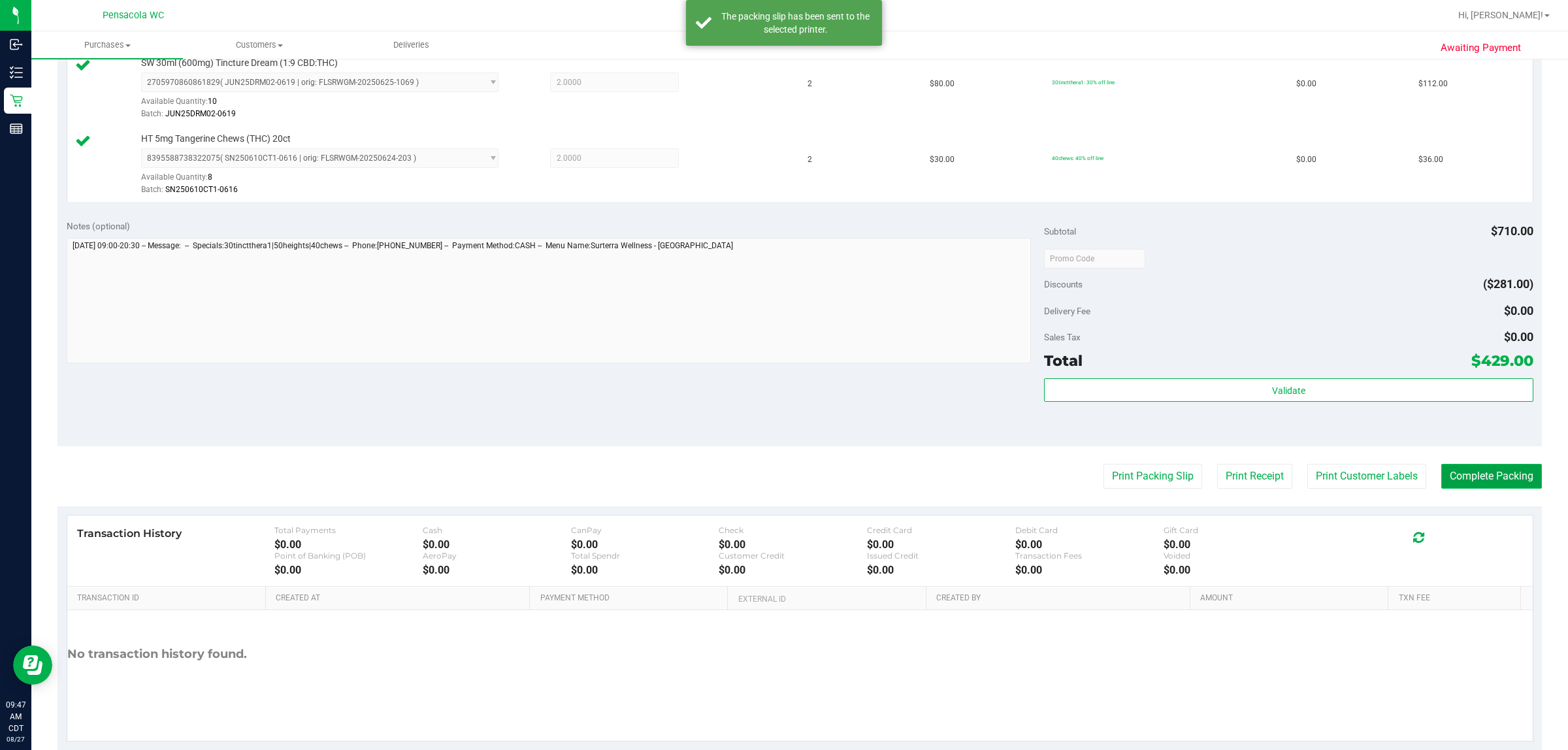
click at [782, 487] on button "Complete Packing" at bounding box center [1491, 477] width 101 height 25
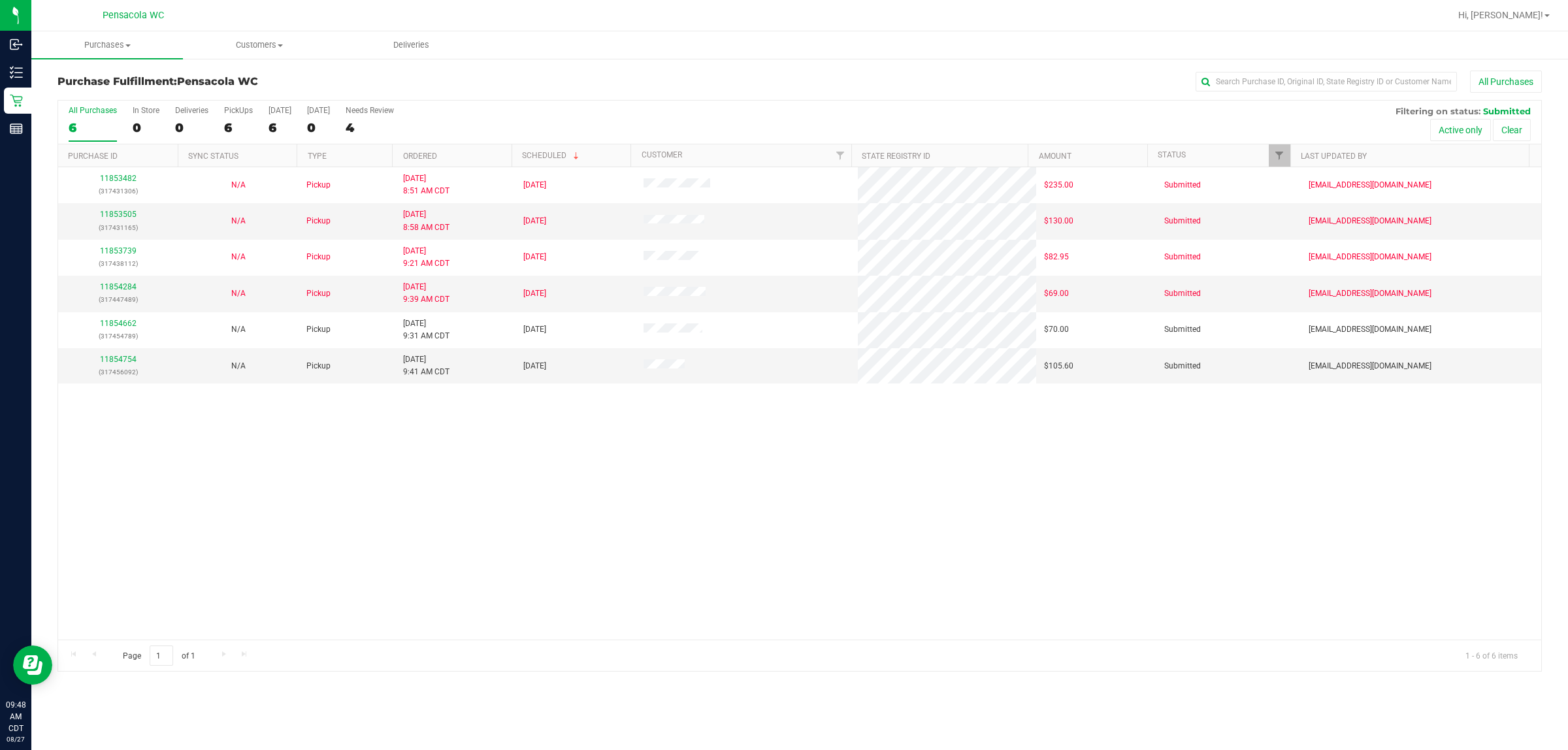
click at [467, 158] on th "Ordered" at bounding box center [452, 156] width 120 height 23
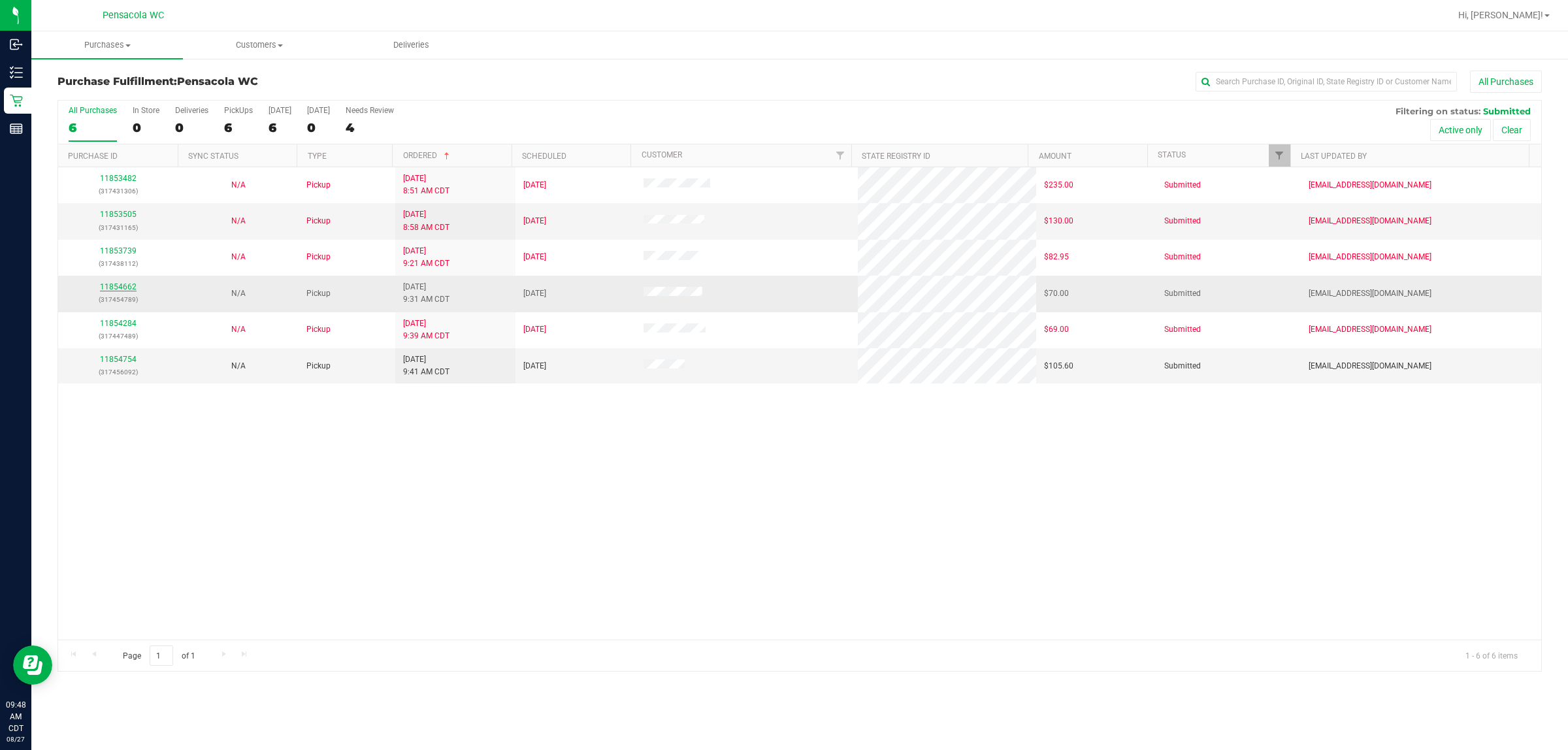
click at [124, 289] on link "11854662" at bounding box center [118, 287] width 36 height 10
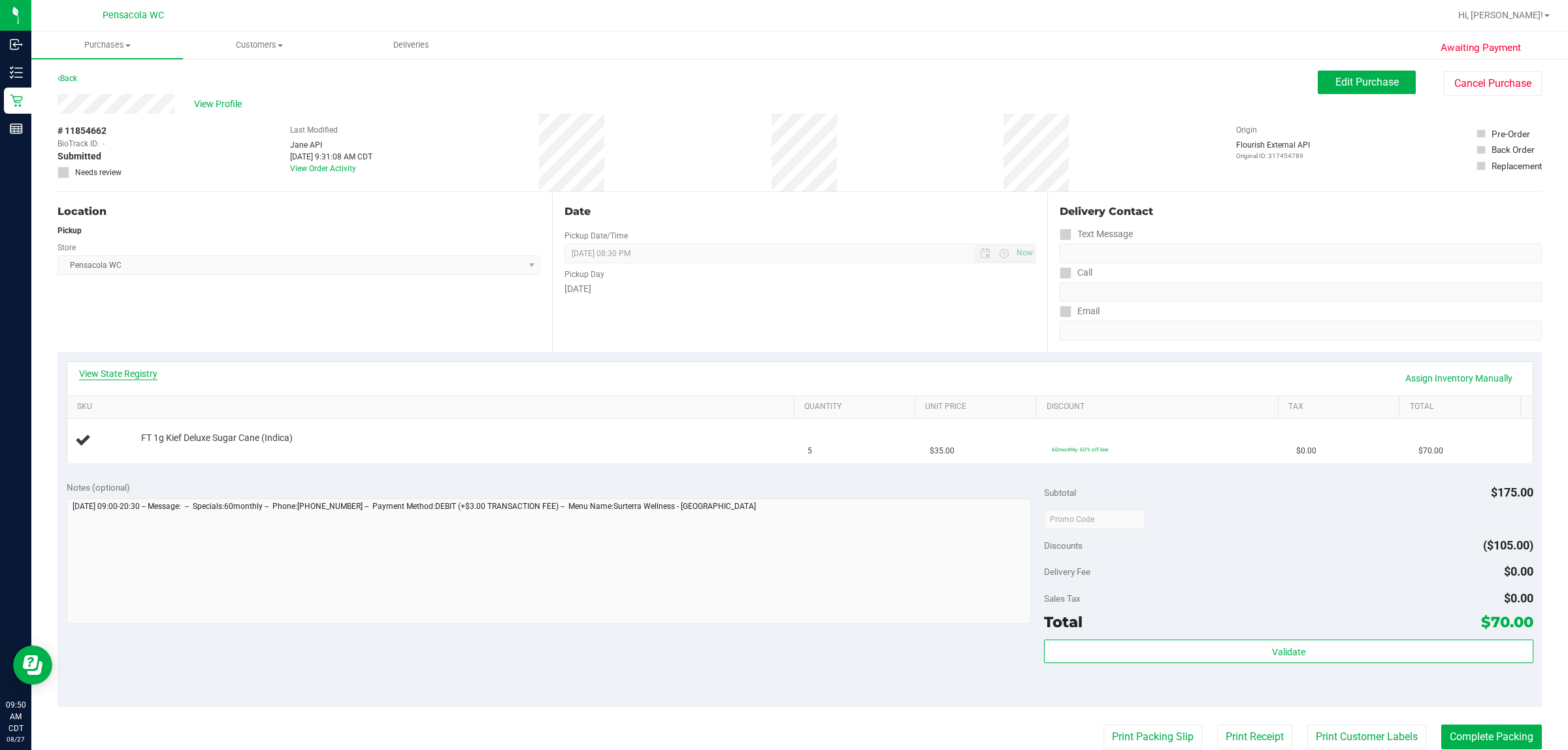
click at [126, 379] on link "View State Registry" at bounding box center [118, 374] width 79 height 13
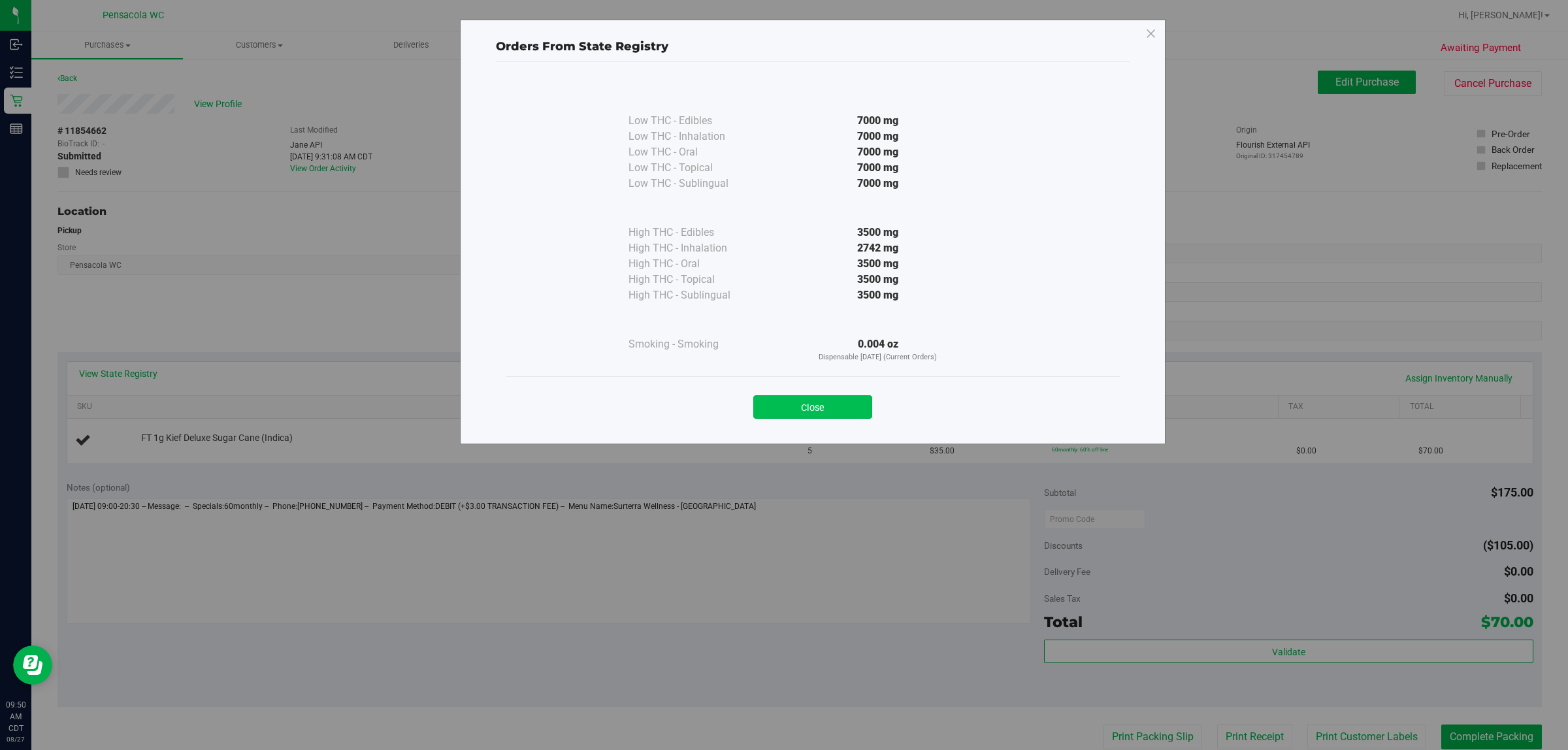
click at [782, 409] on button "Close" at bounding box center [813, 407] width 119 height 24
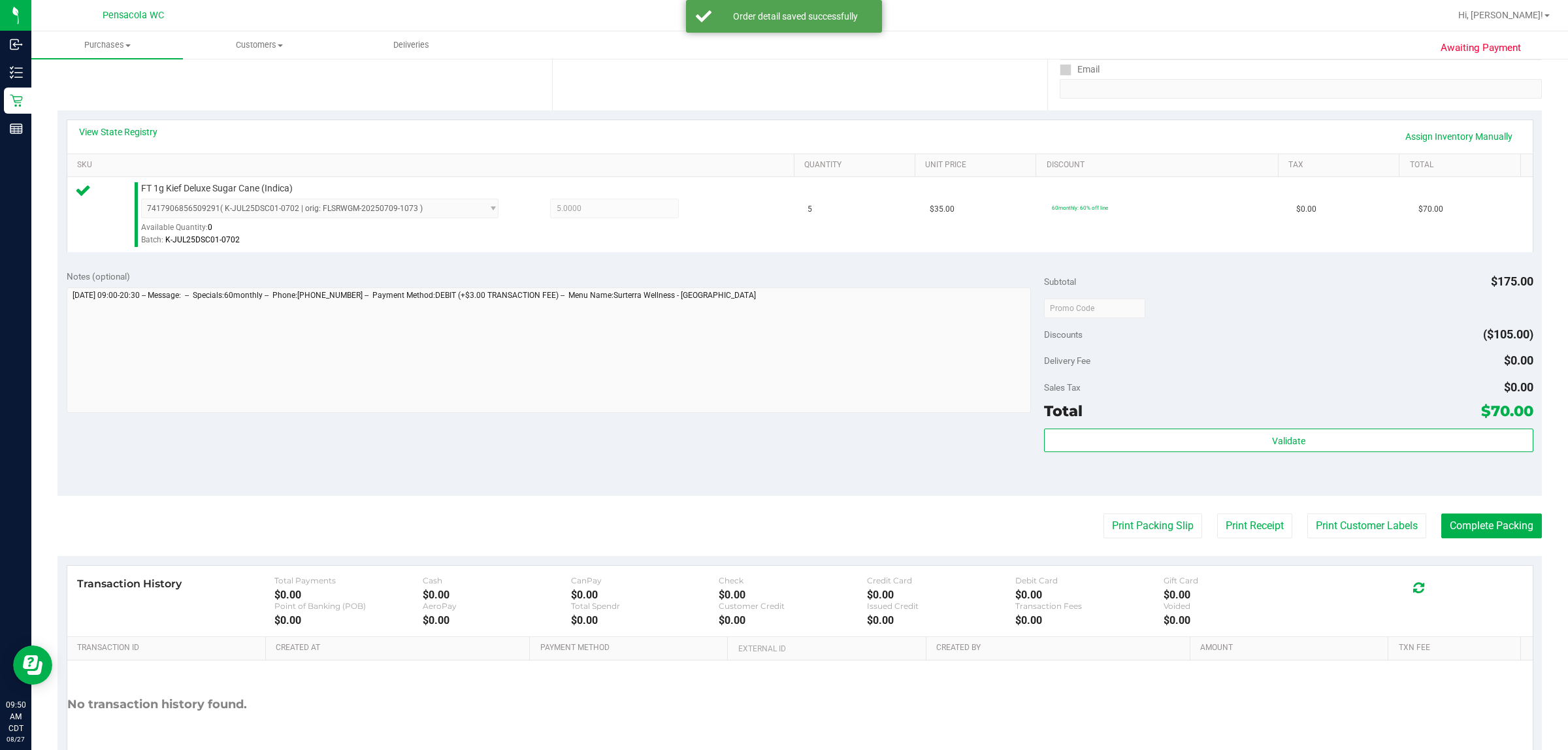
scroll to position [246, 0]
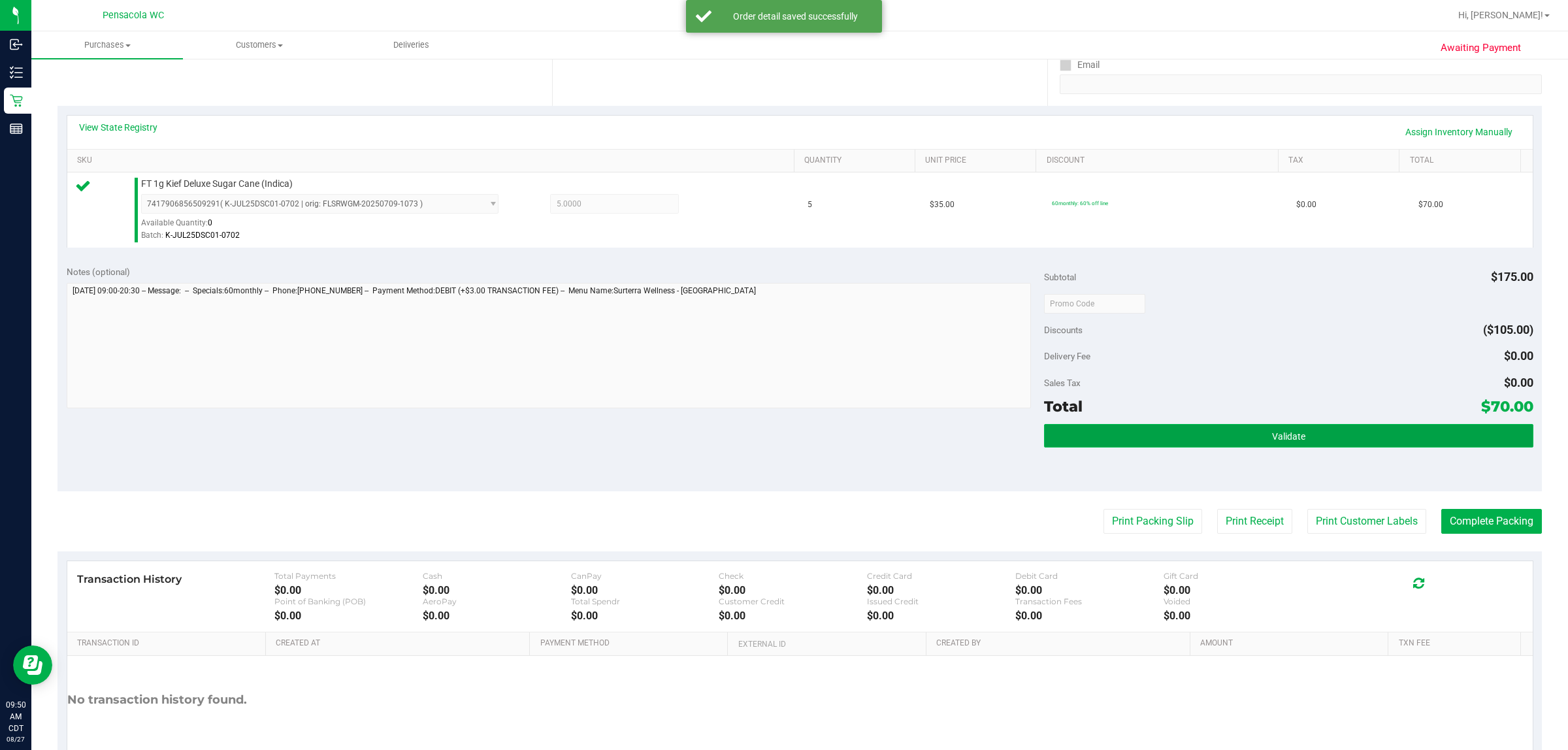
click at [782, 448] on button "Validate" at bounding box center [1289, 435] width 489 height 24
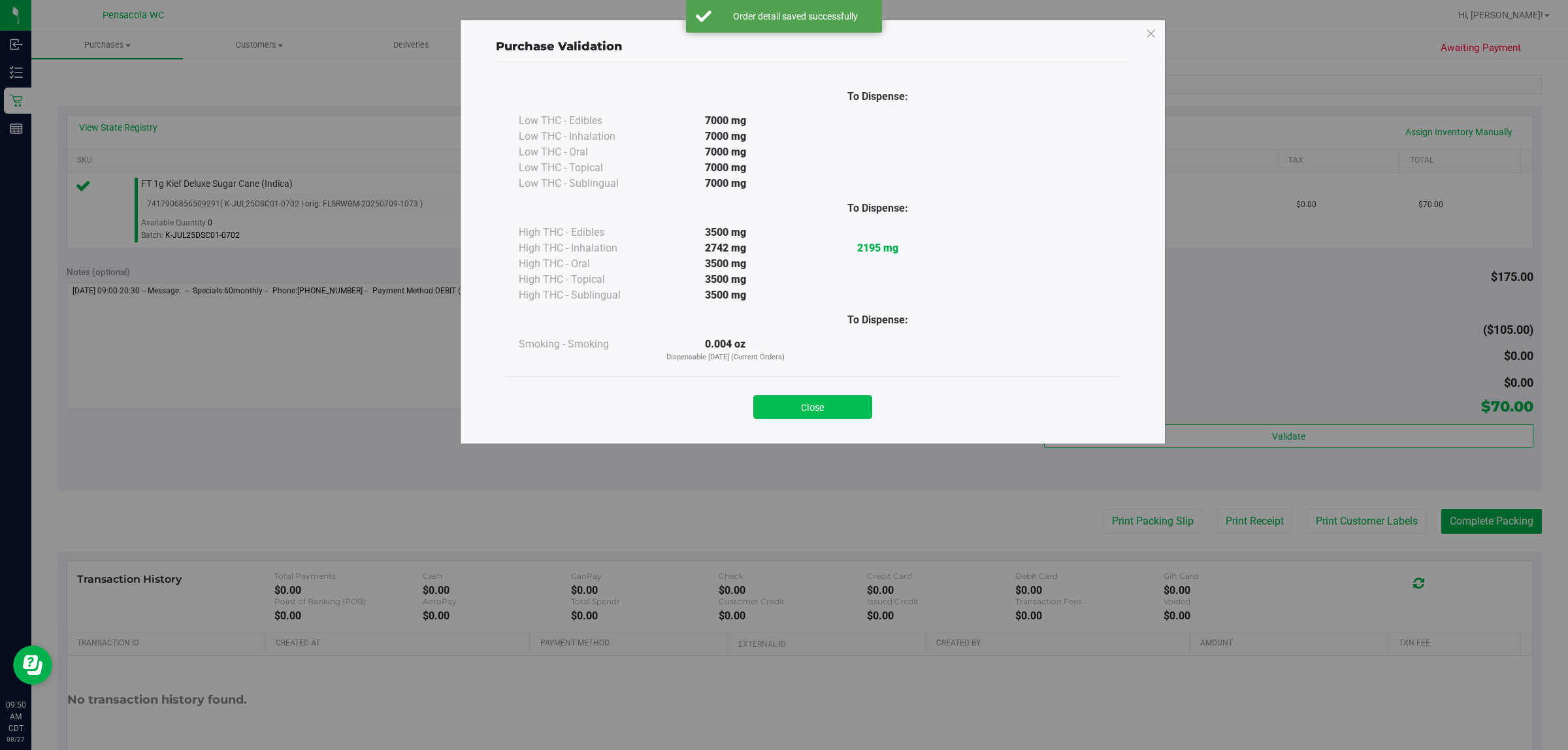
click at [782, 409] on button "Close" at bounding box center [813, 407] width 119 height 24
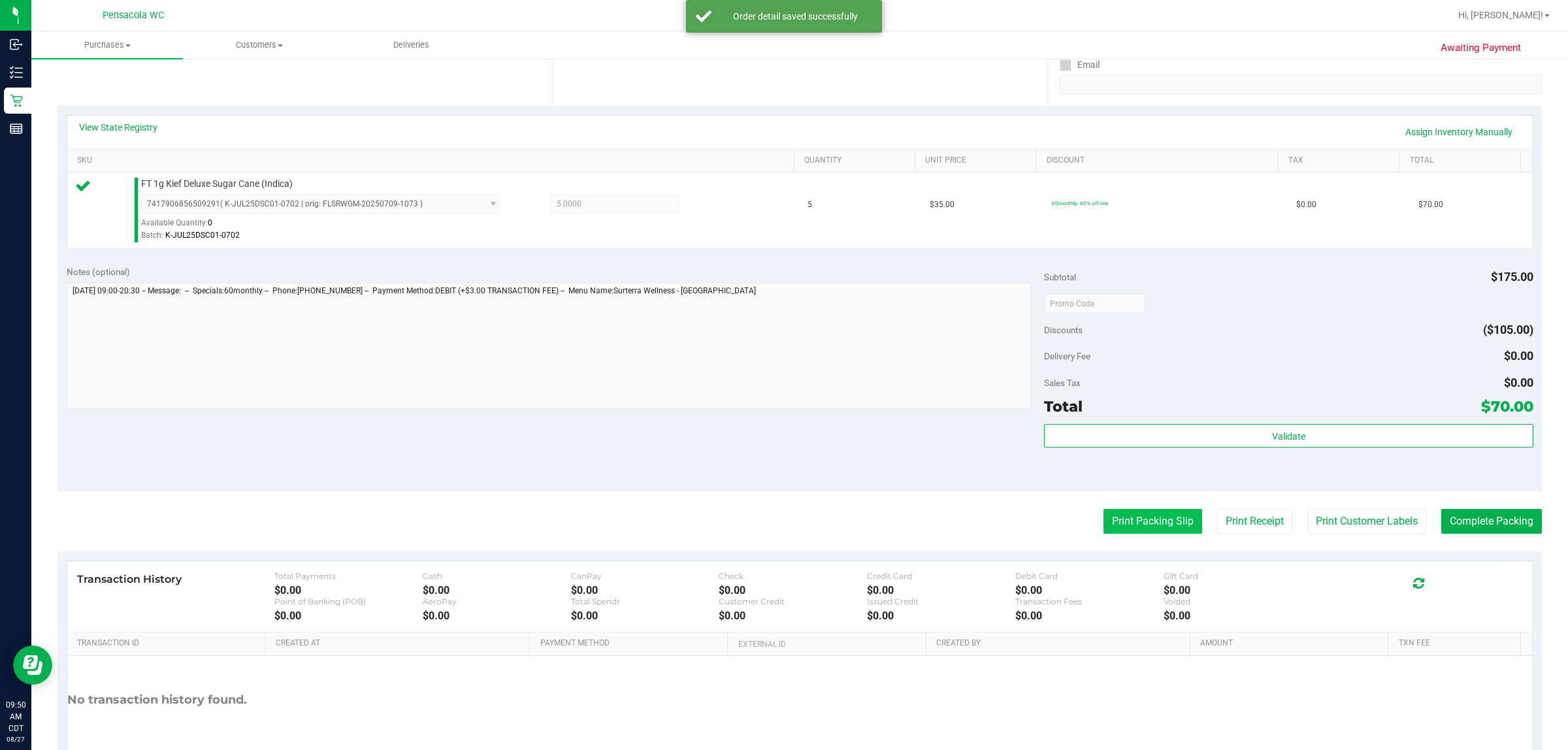
click at [782, 524] on button "Print Packing Slip" at bounding box center [1153, 522] width 99 height 25
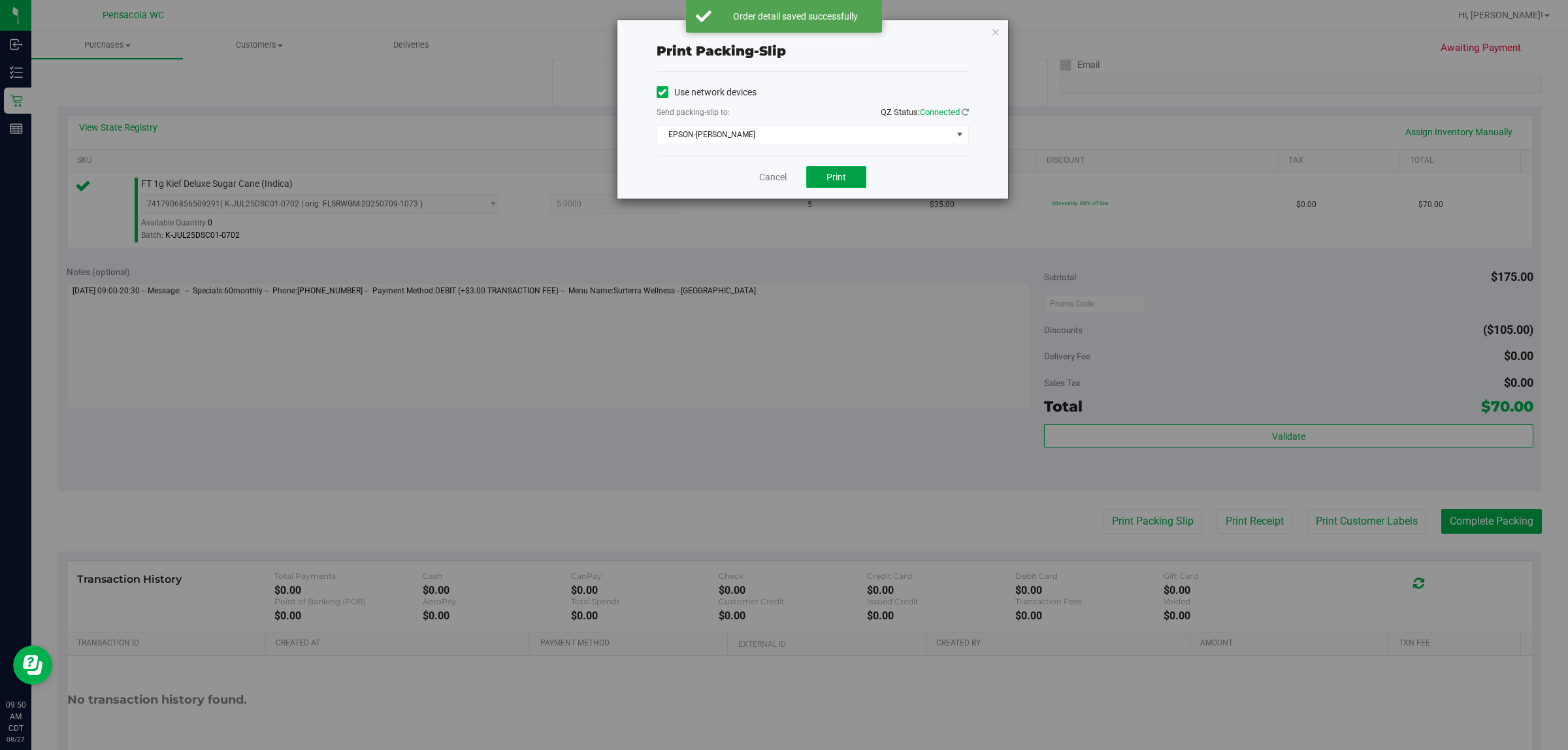
click at [782, 176] on span "Print" at bounding box center [836, 176] width 19 height 11
click at [760, 178] on link "Cancel" at bounding box center [773, 177] width 28 height 13
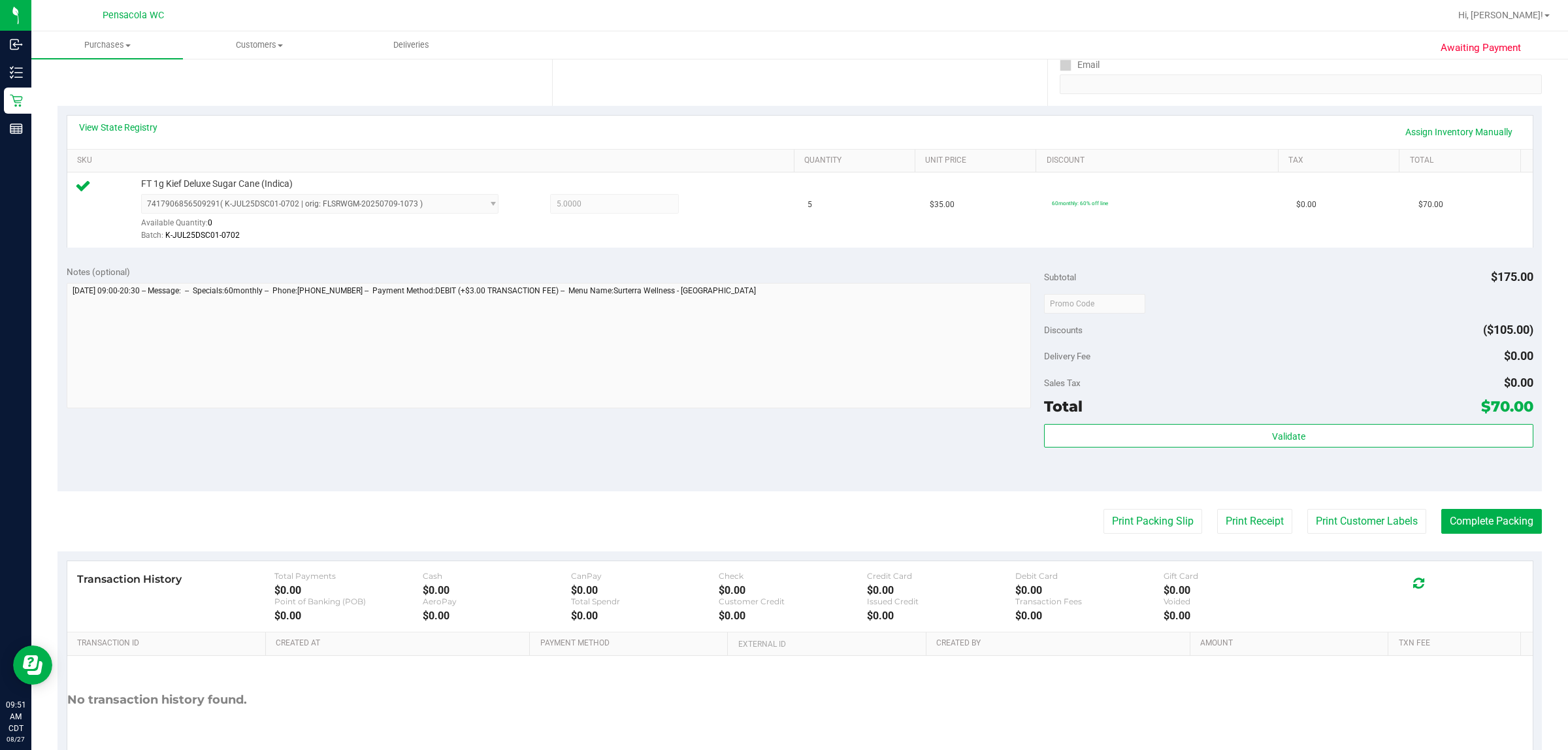
click at [782, 495] on purchase-details "Back Edit Purchase Cancel Purchase View Profile # 11854662 BioTrack ID: - Submi…" at bounding box center [800, 310] width 1485 height 972
click at [782, 534] on button "Complete Packing" at bounding box center [1491, 522] width 101 height 25
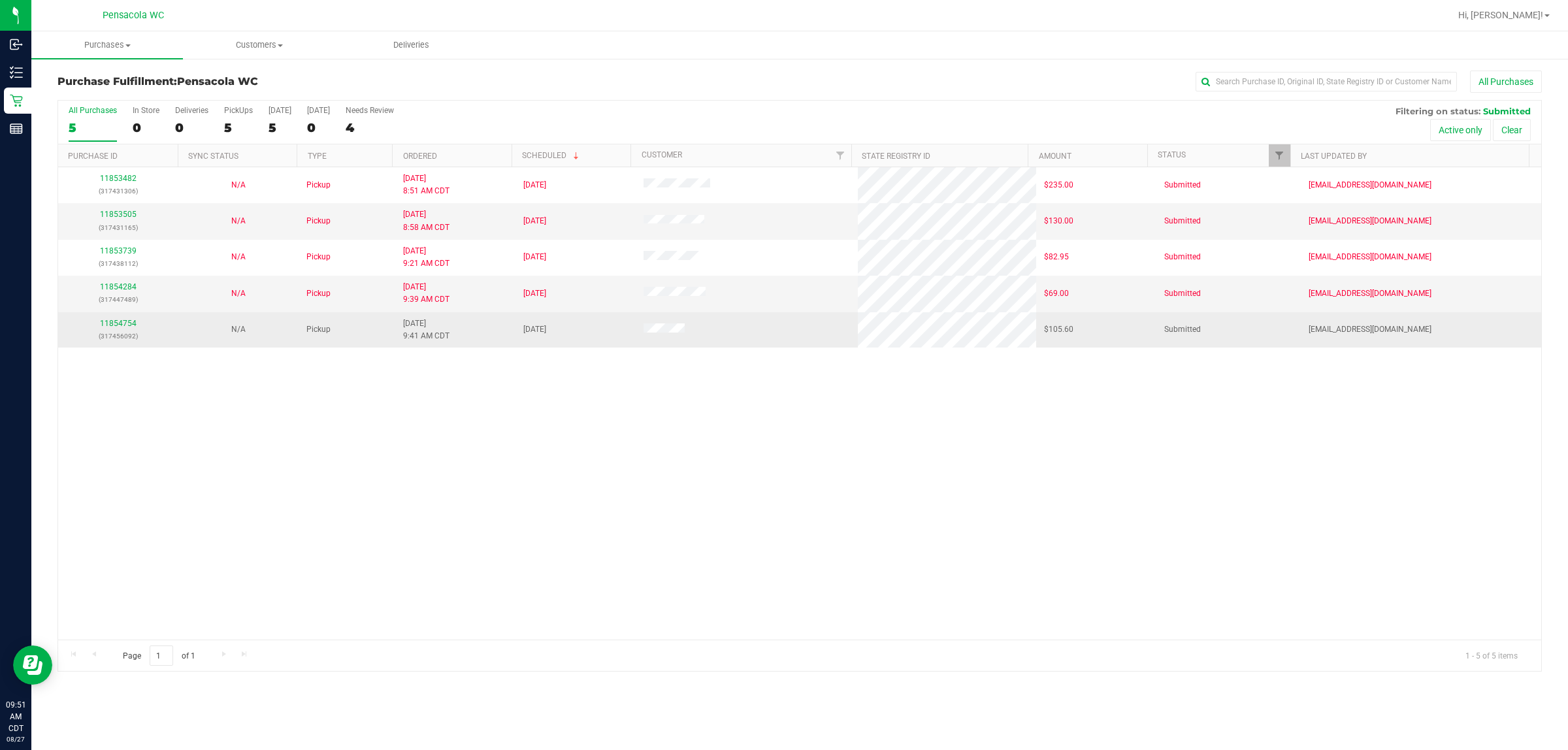
click at [121, 342] on p "(317456092)" at bounding box center [118, 336] width 105 height 12
click at [118, 325] on link "11854754" at bounding box center [118, 323] width 36 height 10
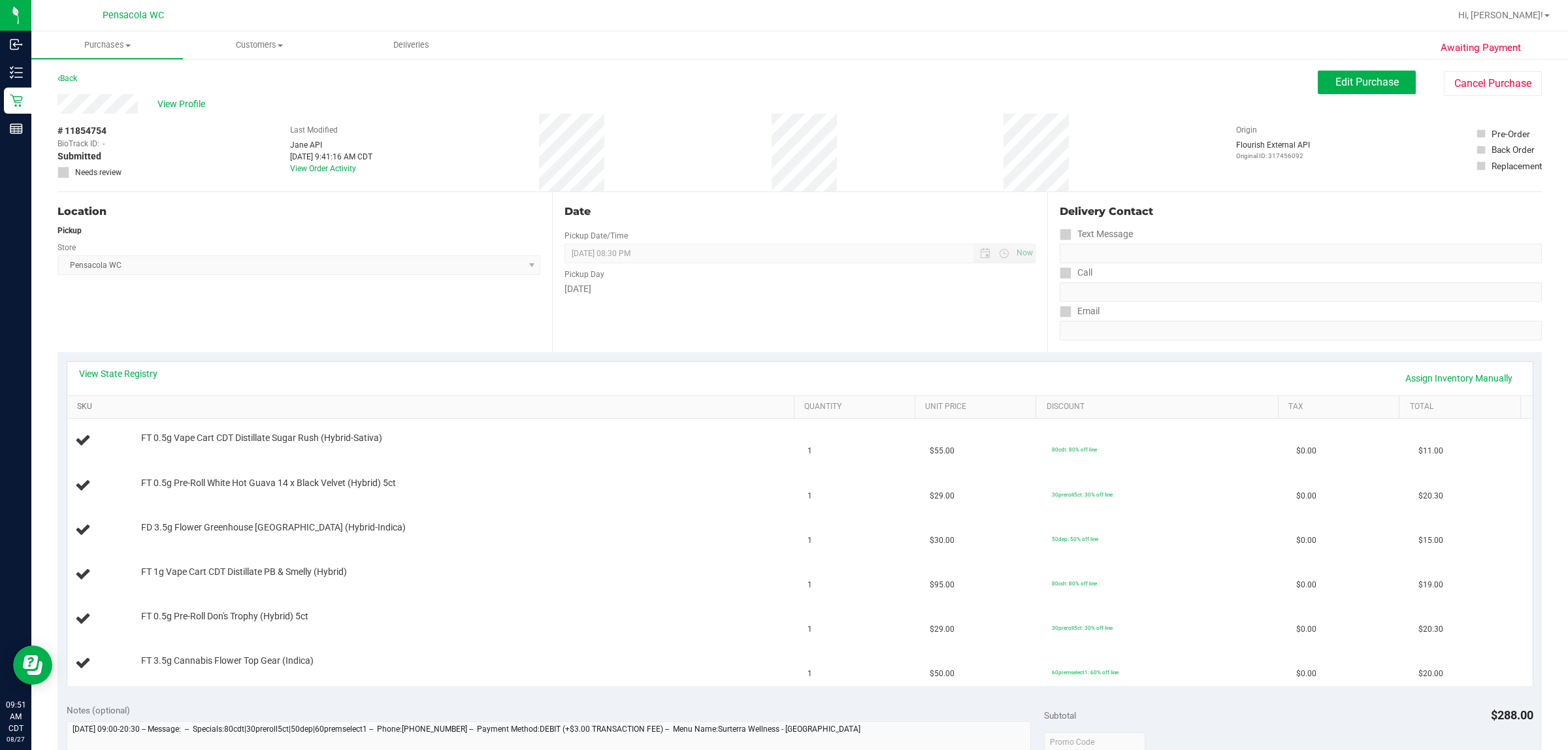
click at [488, 407] on link "SKU" at bounding box center [433, 407] width 712 height 11
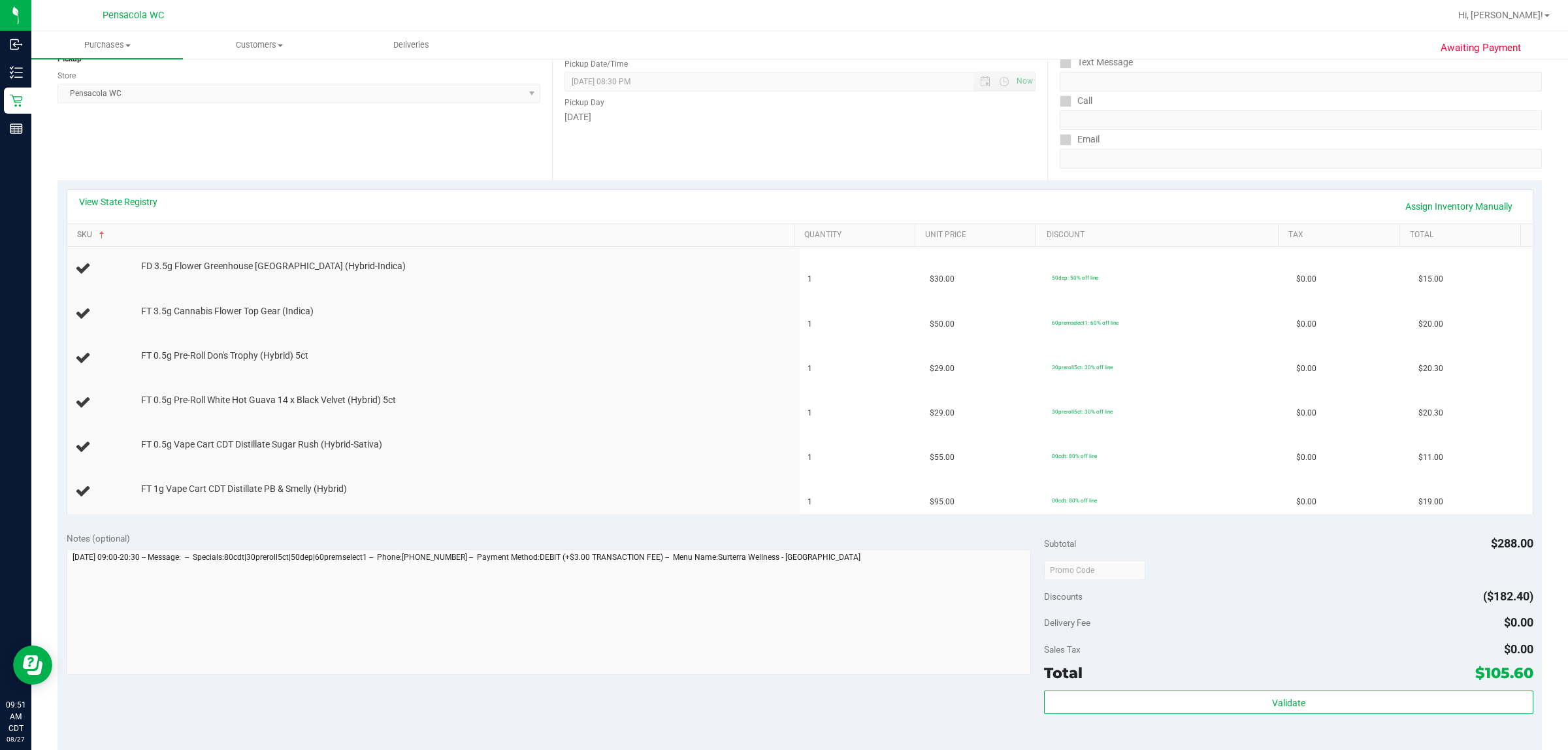
scroll to position [174, 0]
click at [146, 225] on th "SKU" at bounding box center [431, 234] width 727 height 24
click at [126, 201] on link "View State Registry" at bounding box center [118, 200] width 79 height 13
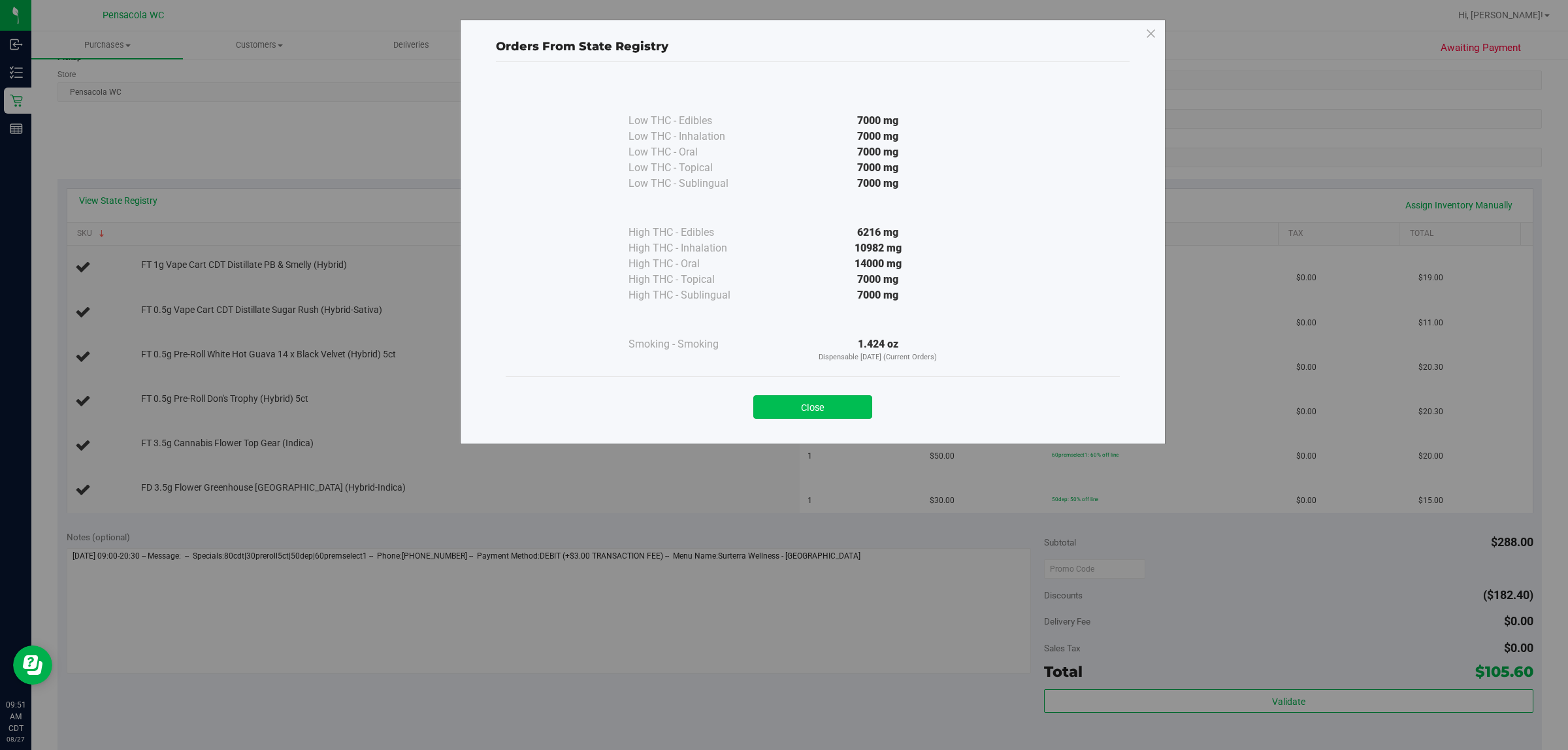
click at [761, 404] on button "Close" at bounding box center [813, 407] width 119 height 24
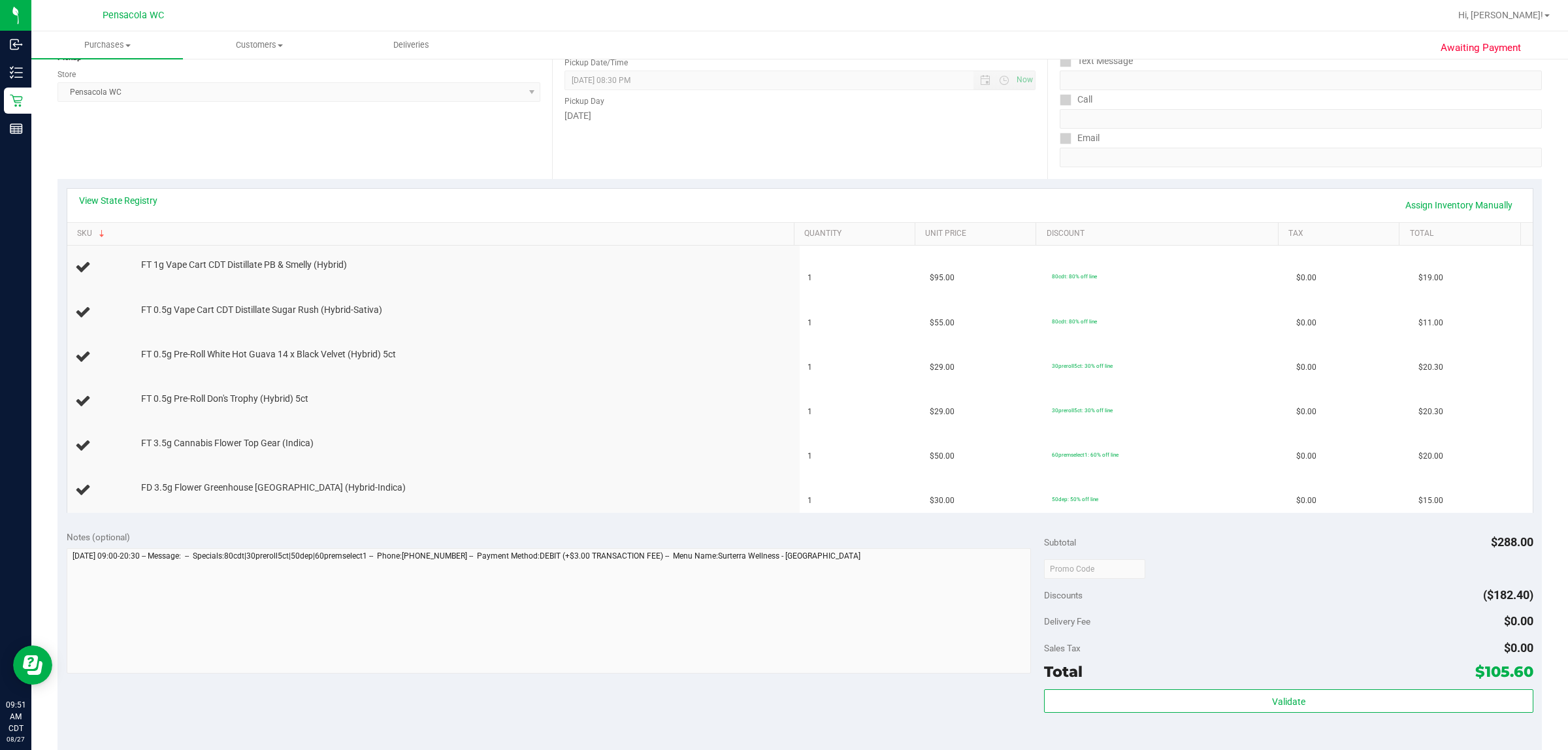
click at [306, 217] on div "View State Registry Assign Inventory Manually" at bounding box center [800, 205] width 1465 height 34
click at [282, 234] on link "SKU" at bounding box center [433, 233] width 712 height 11
click at [710, 234] on link "SKU" at bounding box center [433, 233] width 712 height 11
click at [77, 228] on link "SKU" at bounding box center [433, 233] width 712 height 11
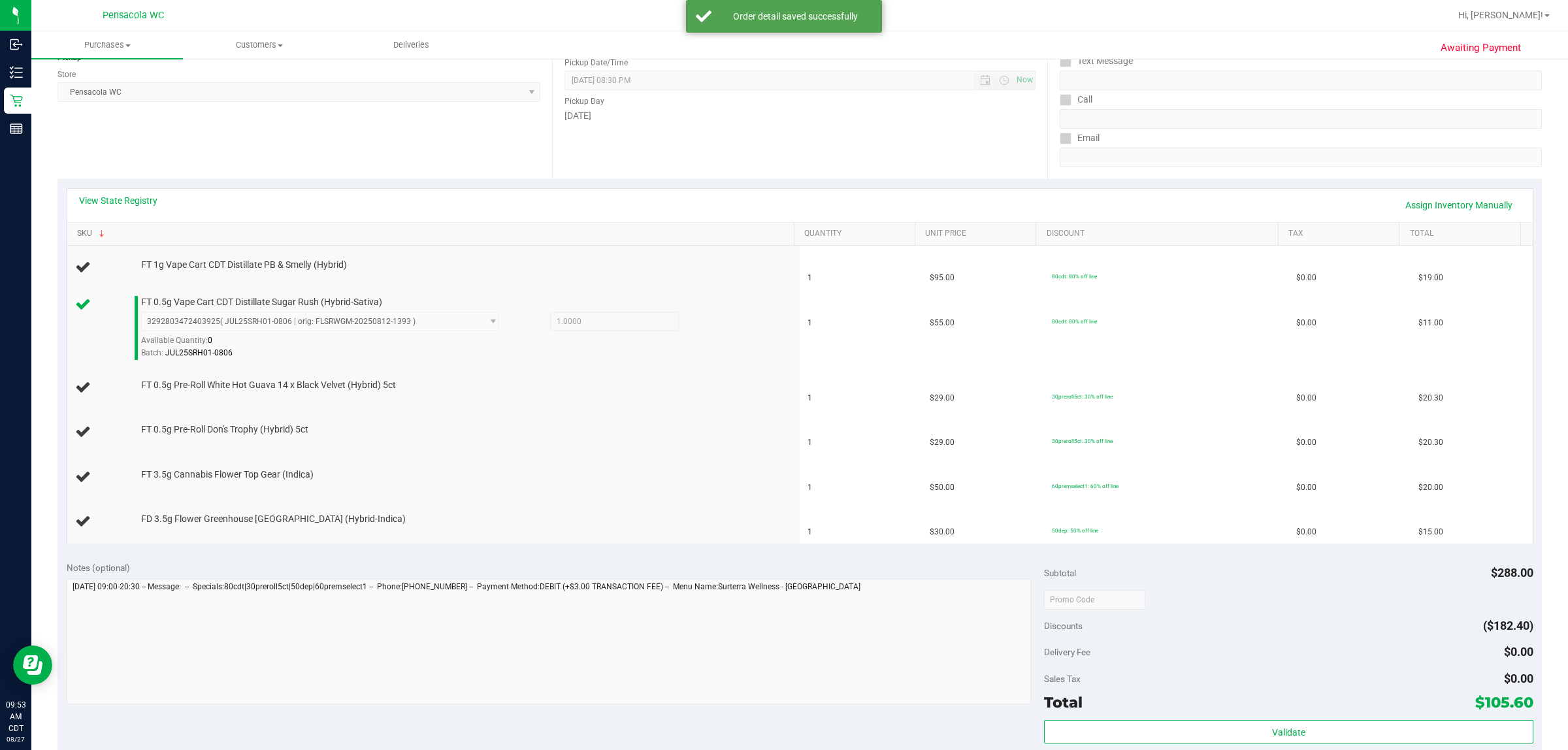
click at [77, 228] on link "SKU" at bounding box center [433, 233] width 712 height 11
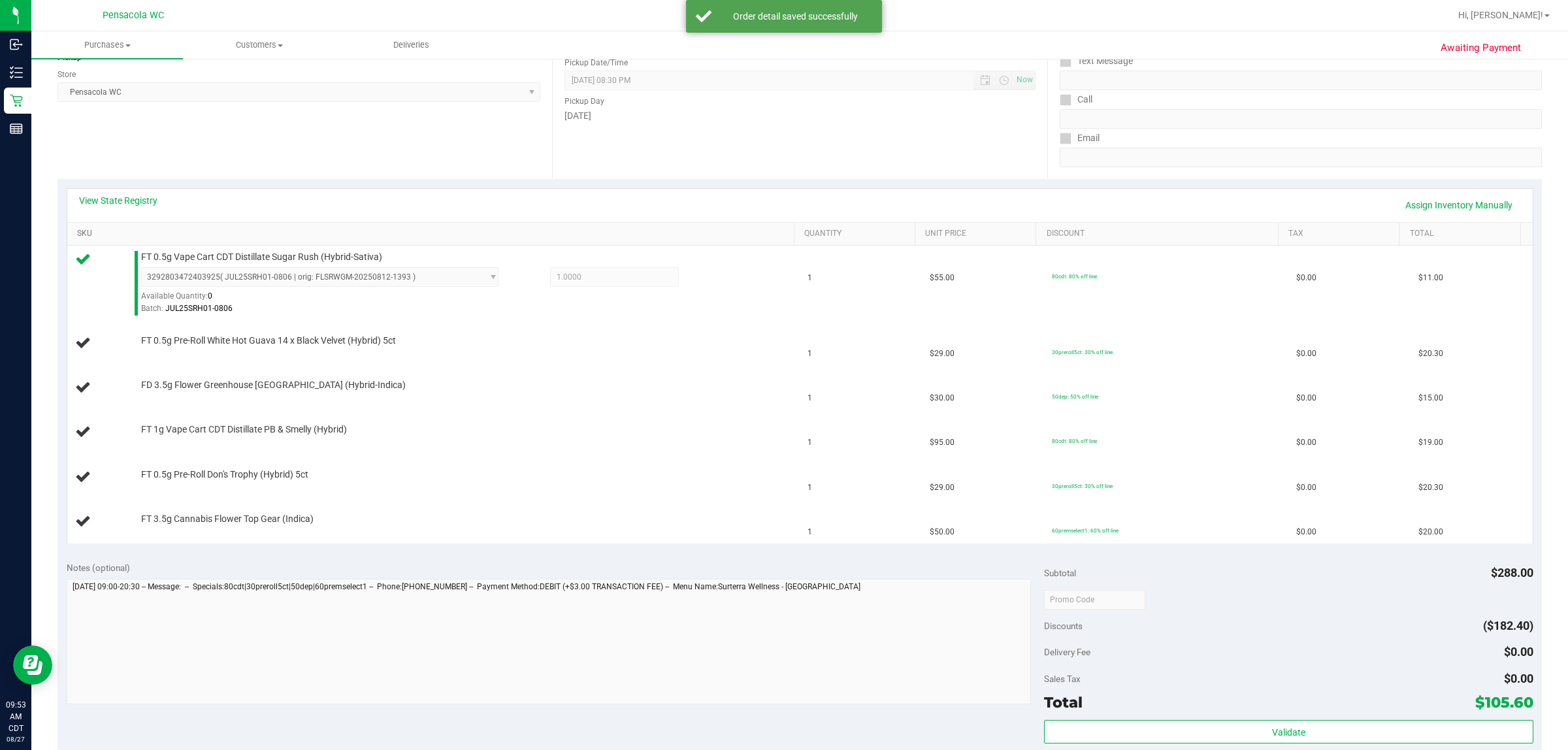
click at [77, 228] on link "SKU" at bounding box center [433, 233] width 712 height 11
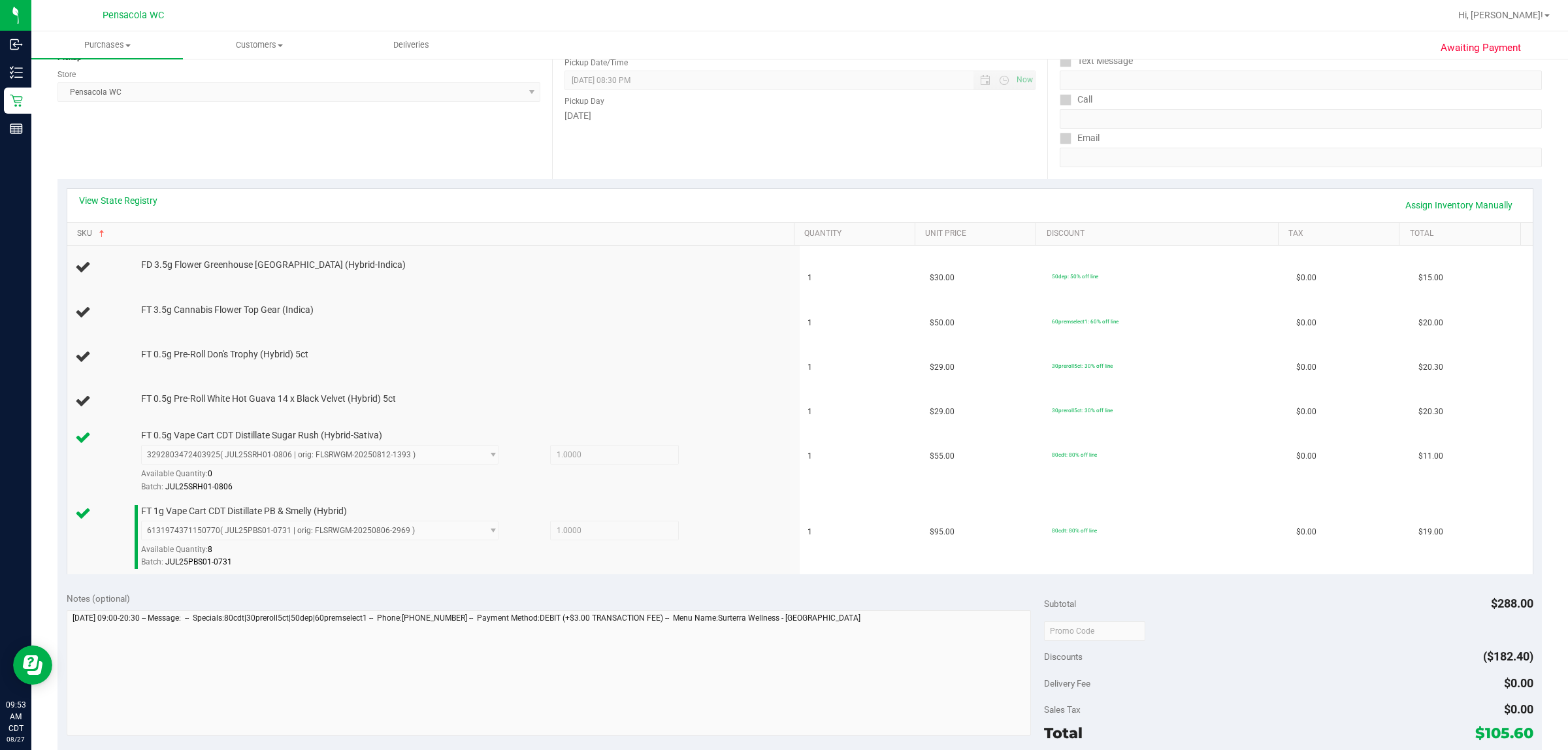
click at [77, 228] on link "SKU" at bounding box center [433, 233] width 712 height 11
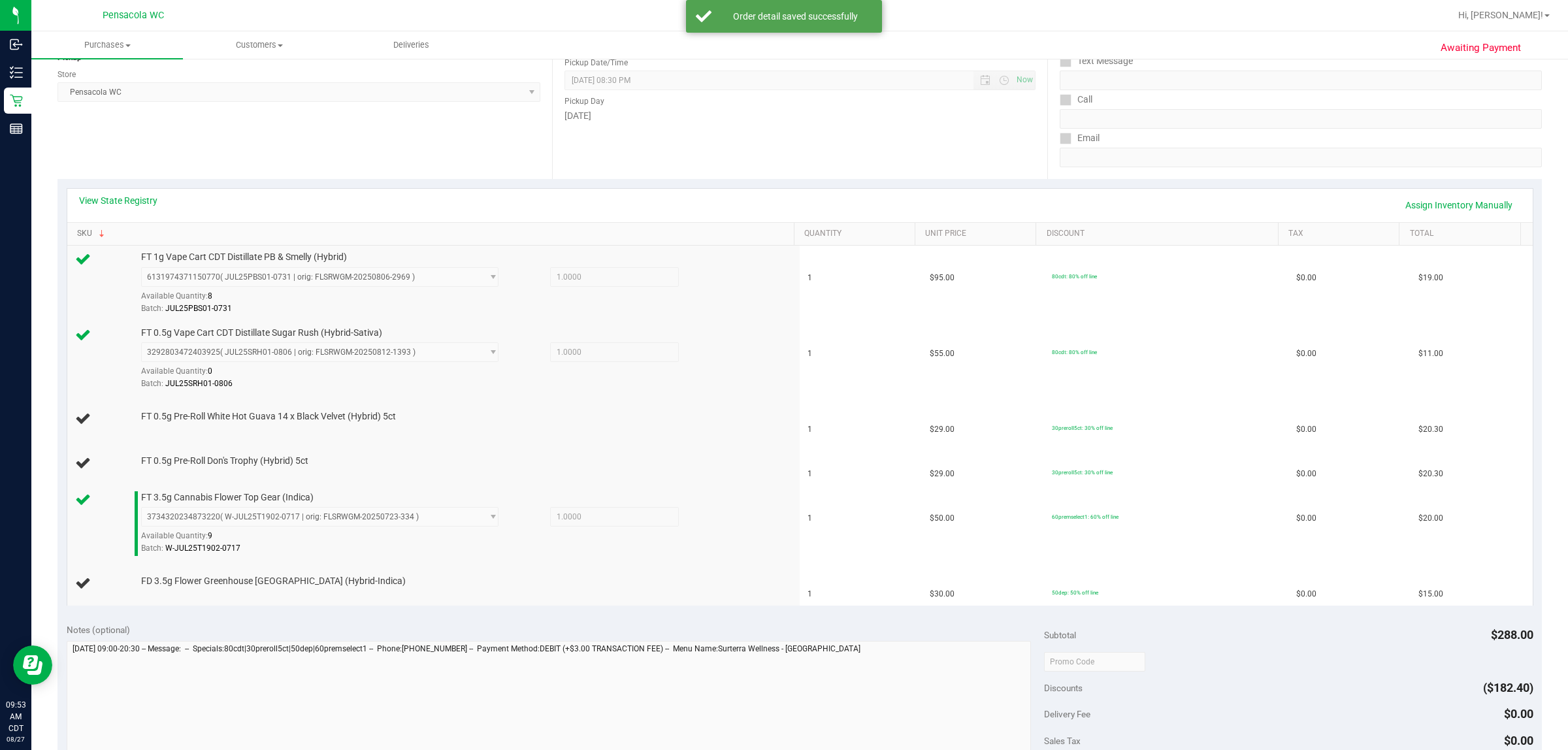
click at [77, 228] on link "SKU" at bounding box center [433, 233] width 712 height 11
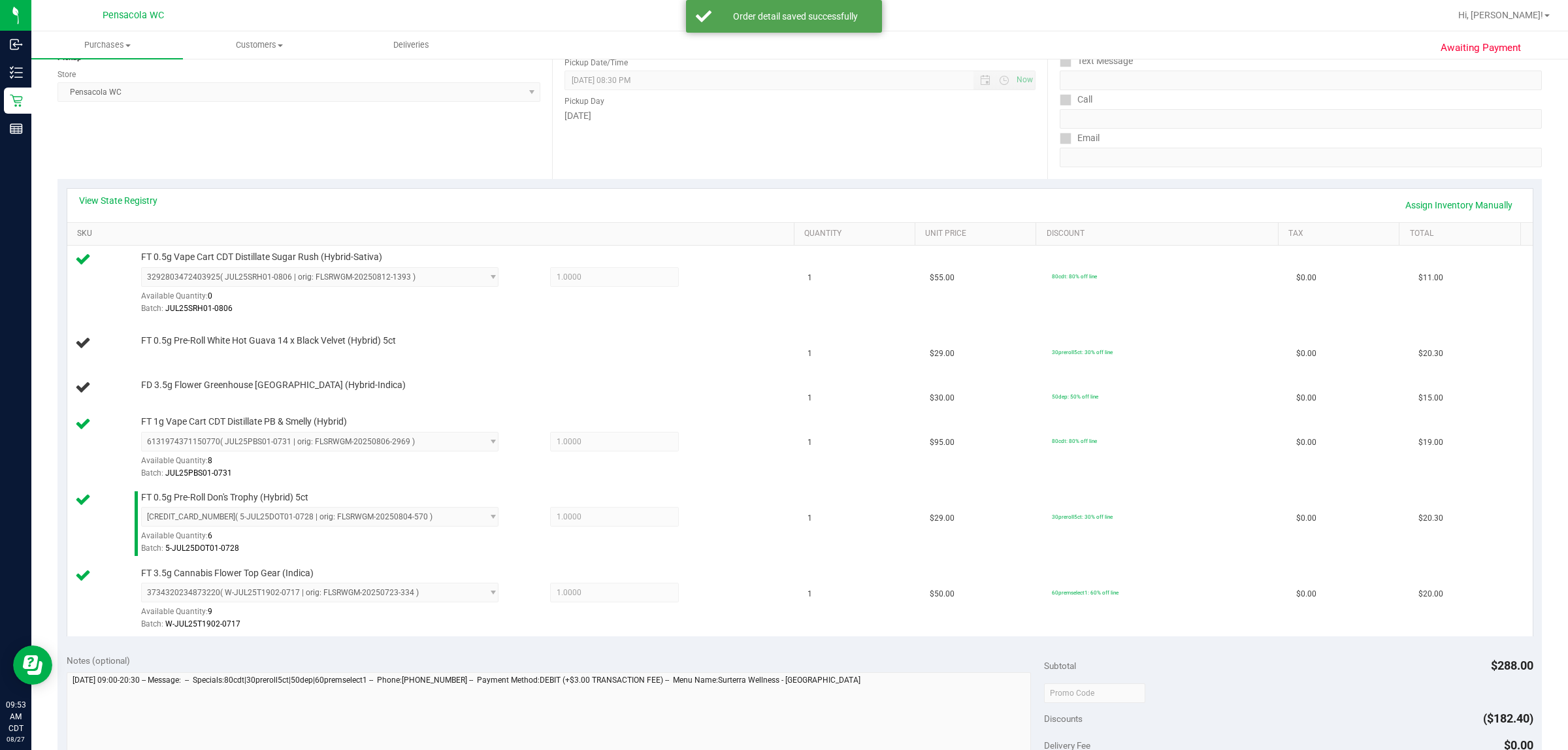
click at [77, 228] on link "SKU" at bounding box center [433, 233] width 712 height 11
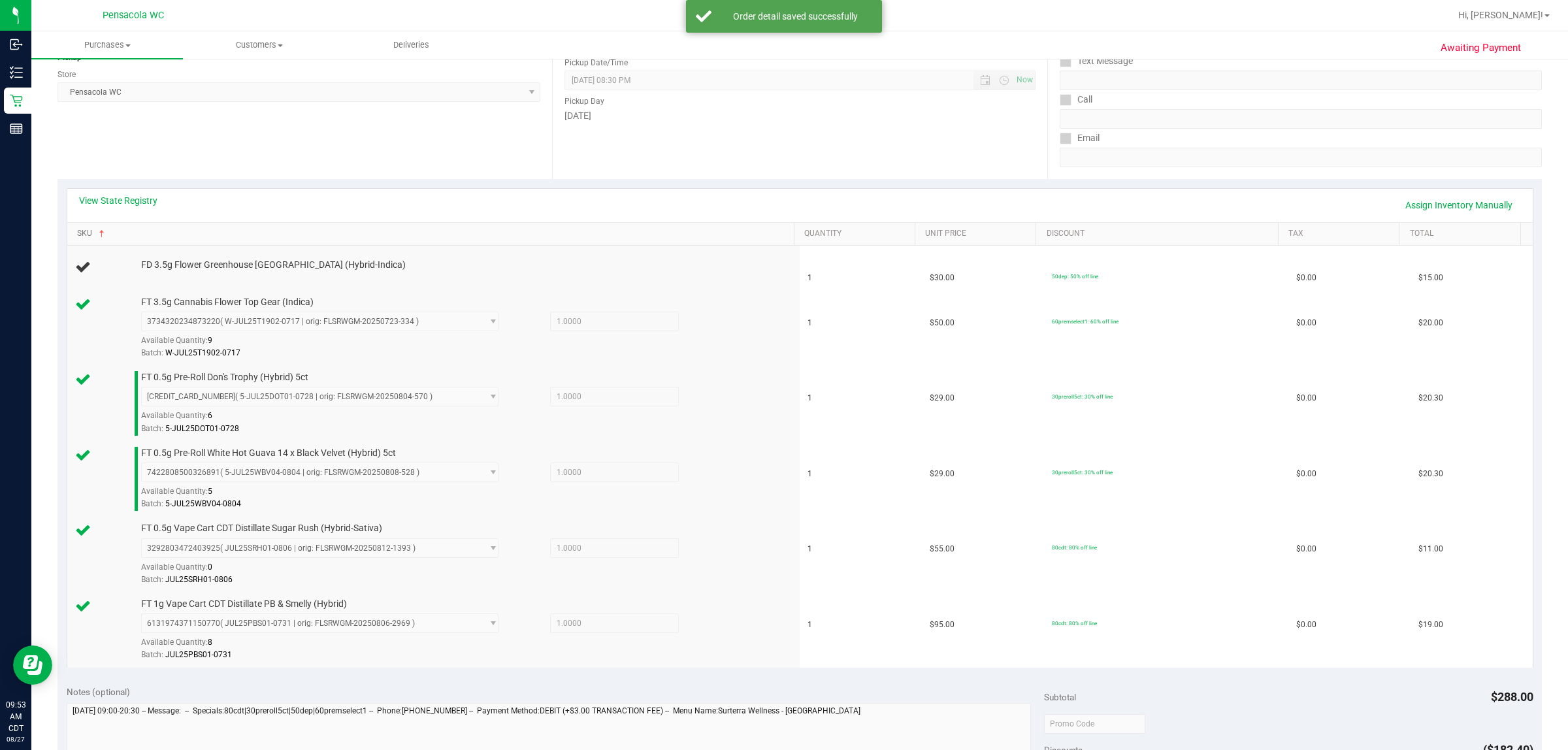
click at [77, 228] on link "SKU" at bounding box center [433, 233] width 712 height 11
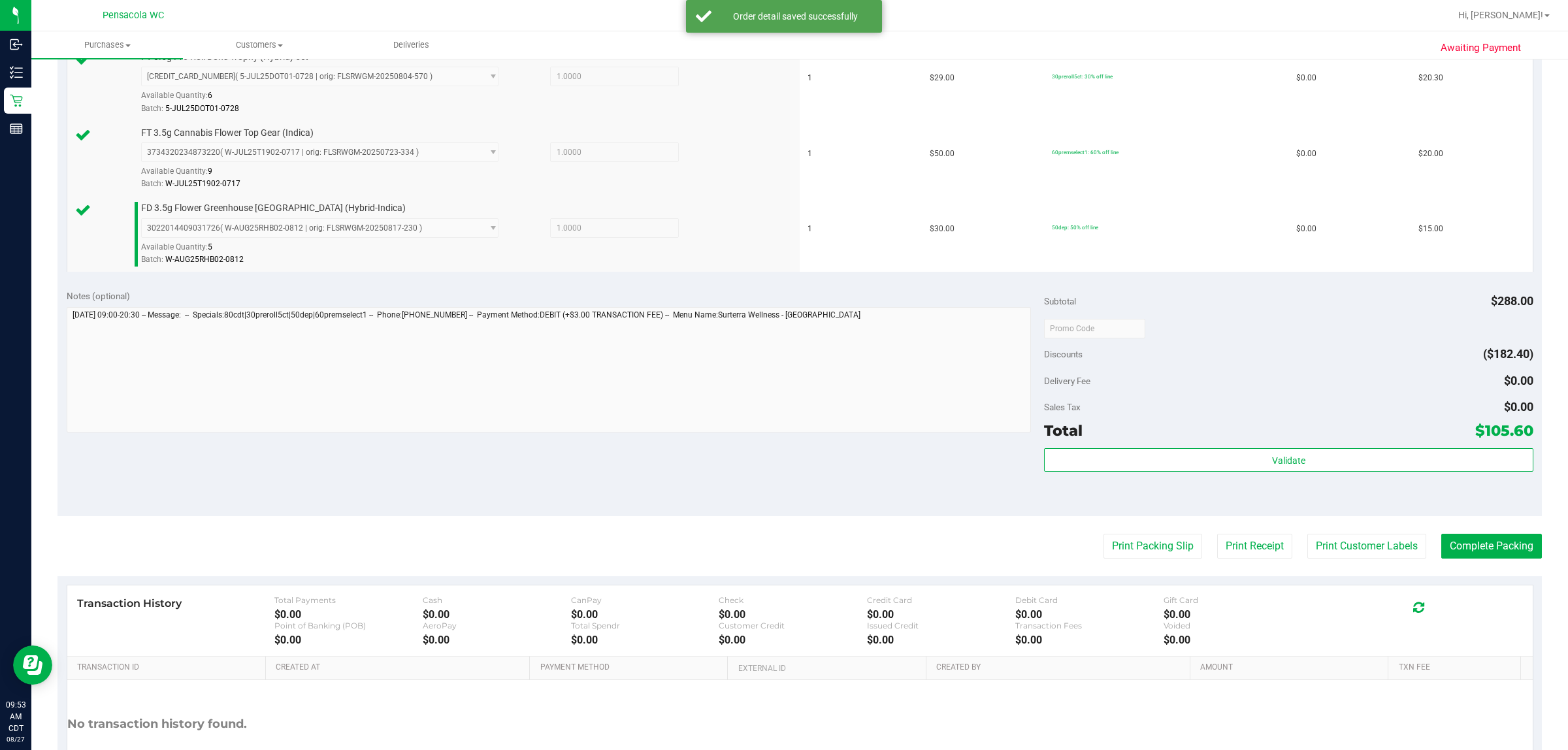
scroll to position [601, 0]
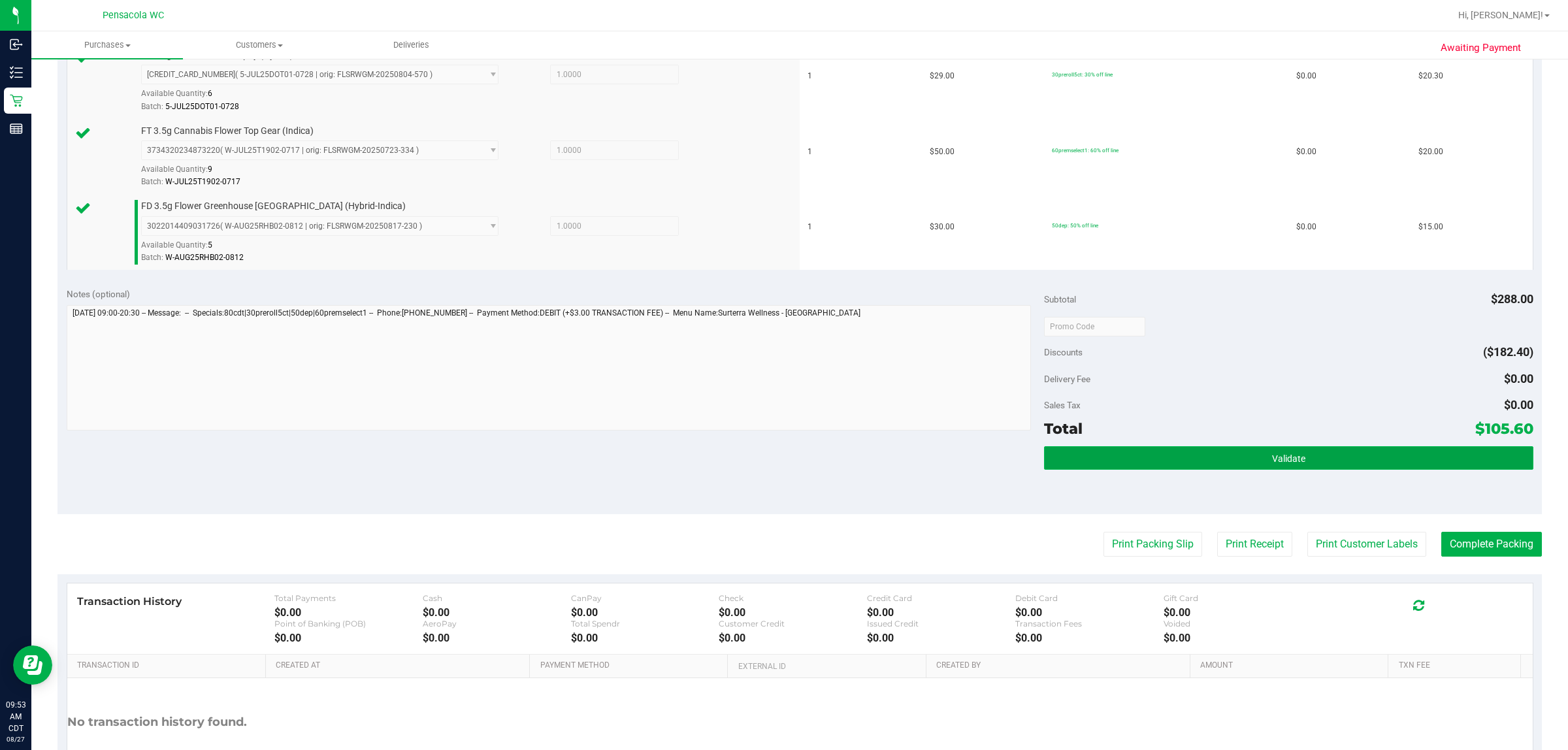
click at [782, 464] on button "Validate" at bounding box center [1289, 457] width 489 height 24
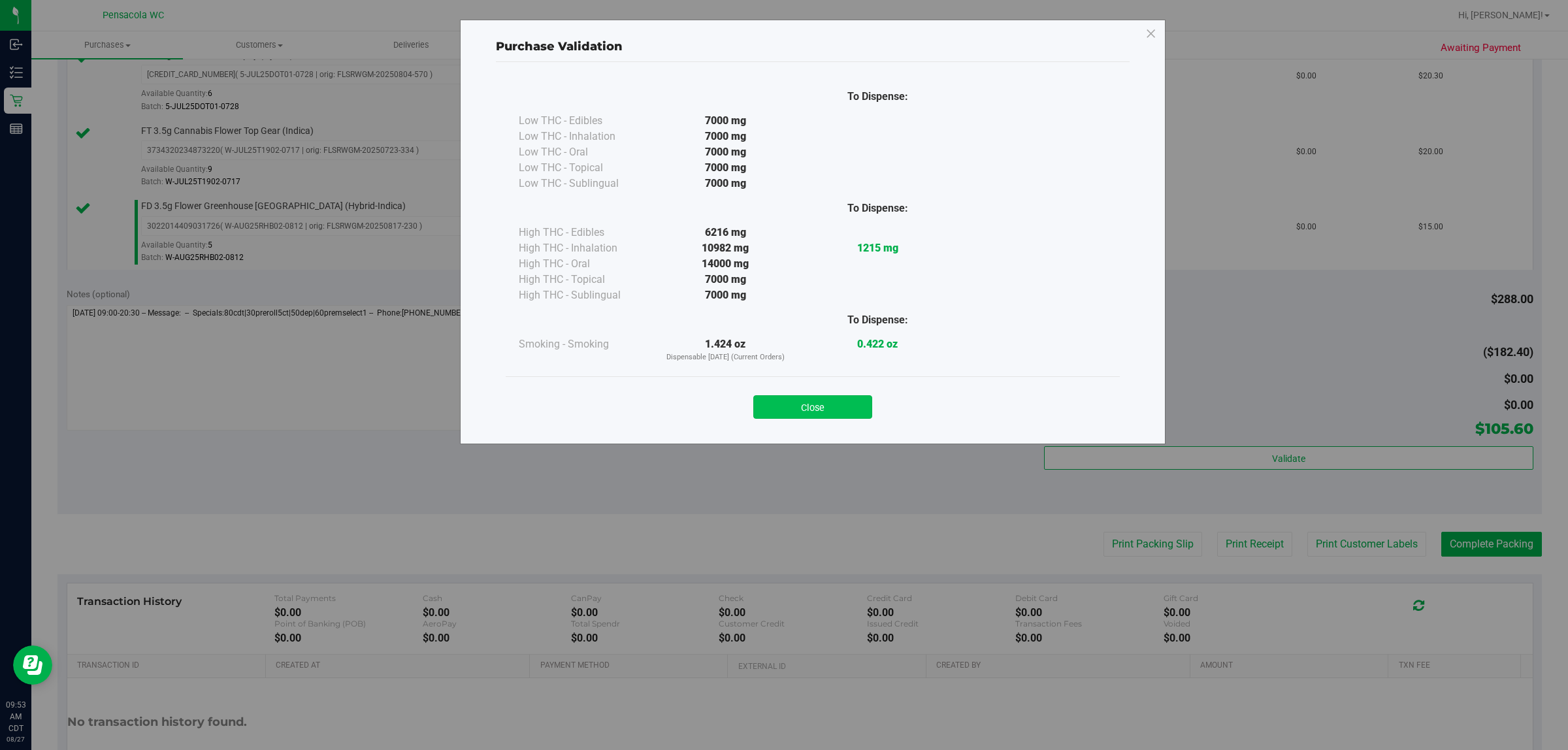
click at [782, 399] on button "Close" at bounding box center [813, 407] width 119 height 24
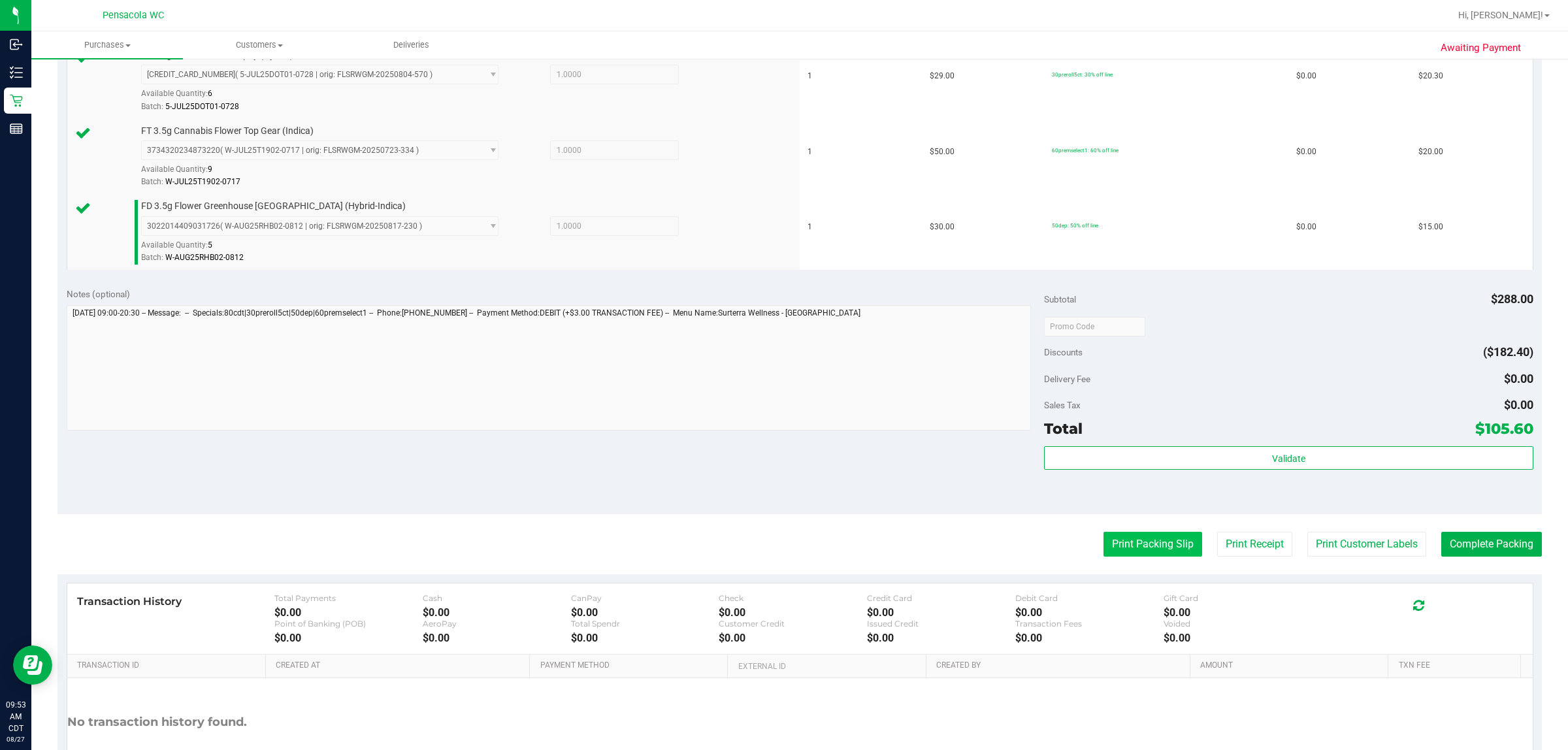
click at [782, 536] on button "Print Packing Slip" at bounding box center [1153, 545] width 99 height 25
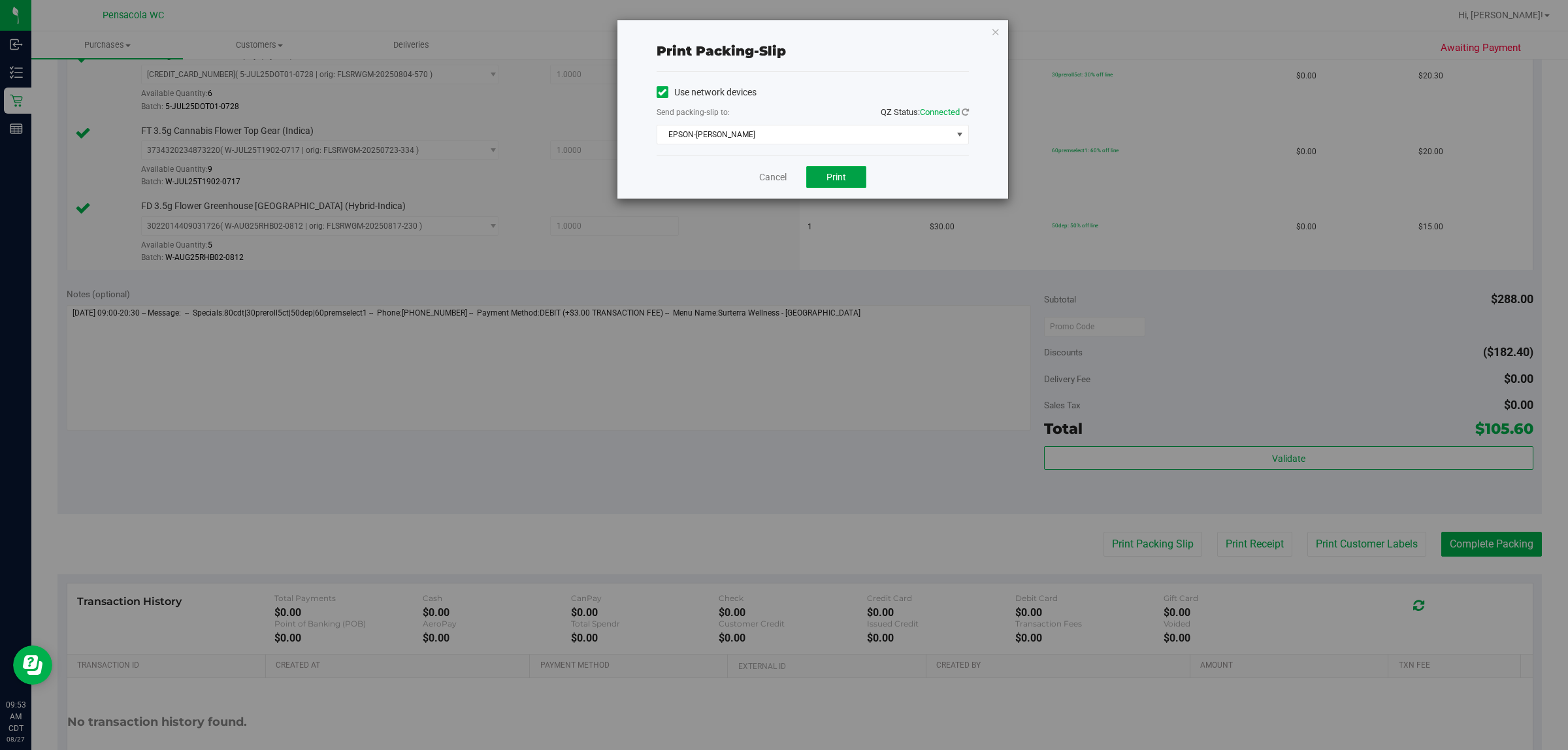
click at [782, 172] on button "Print" at bounding box center [836, 176] width 60 height 22
click at [766, 177] on link "Cancel" at bounding box center [773, 177] width 28 height 13
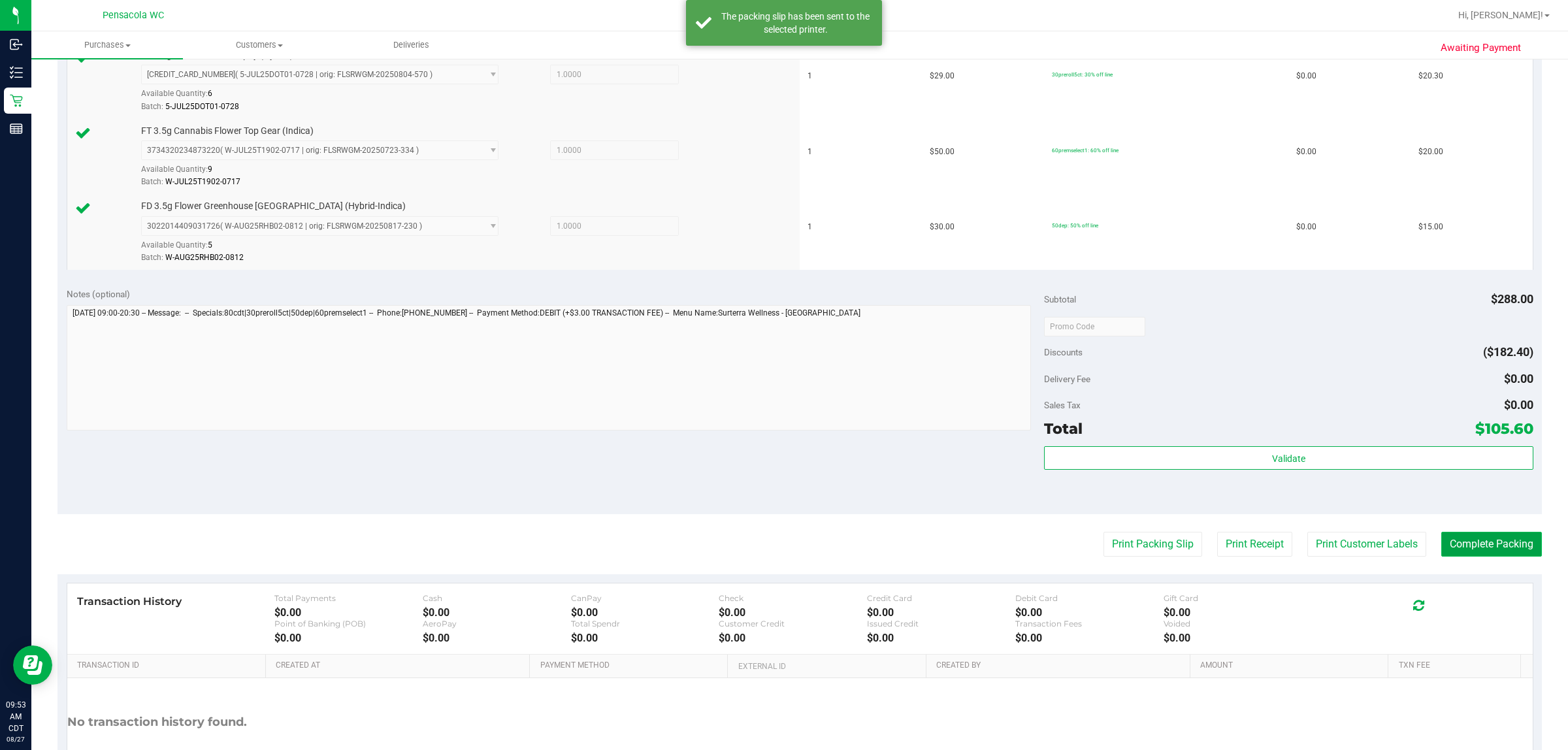
click at [782, 547] on button "Complete Packing" at bounding box center [1491, 545] width 101 height 25
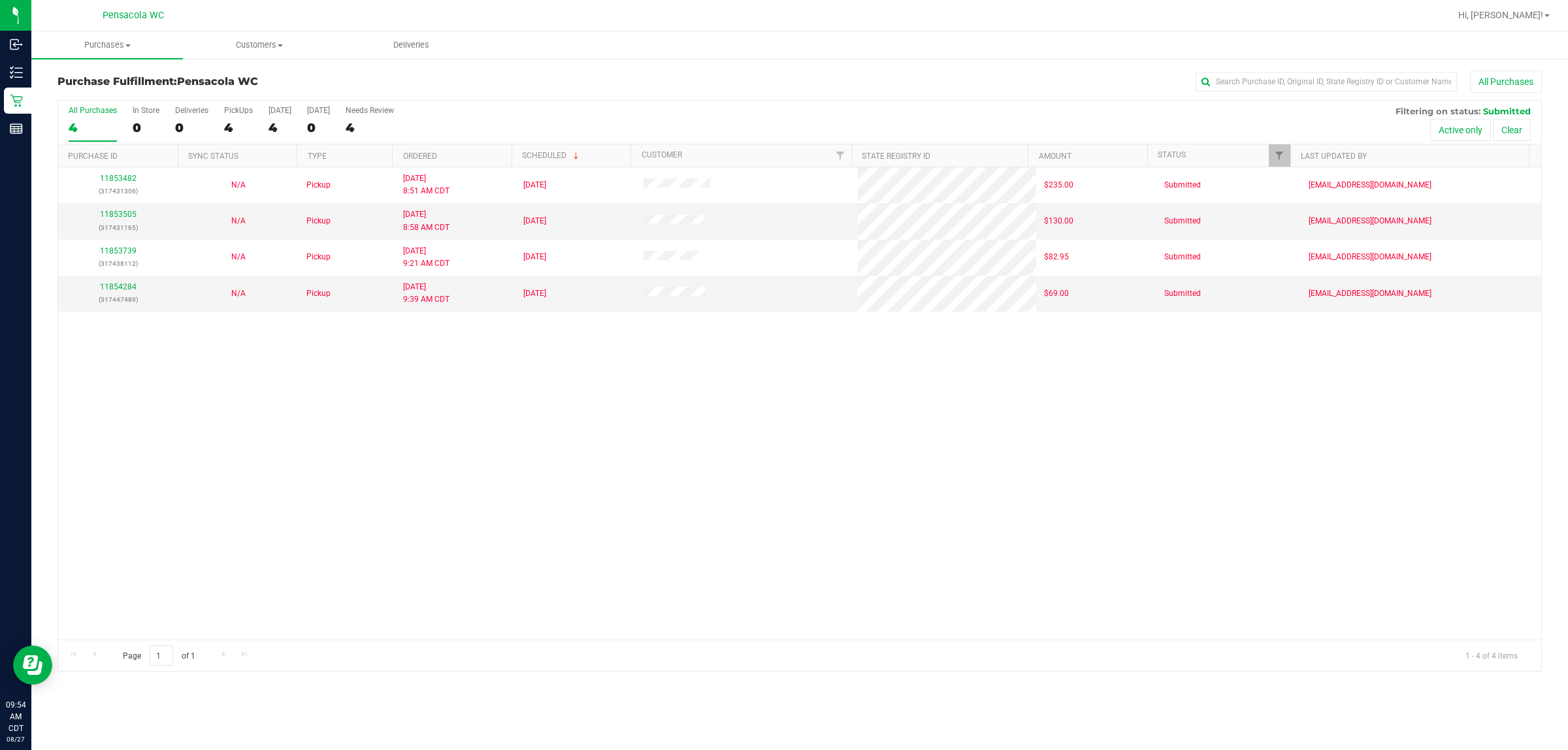
click at [633, 109] on div "All Purchases 4 In Store 0 Deliveries 0 PickUps 4 Today 4 Tomorrow 0 Needs Revi…" at bounding box center [800, 105] width 1484 height 11
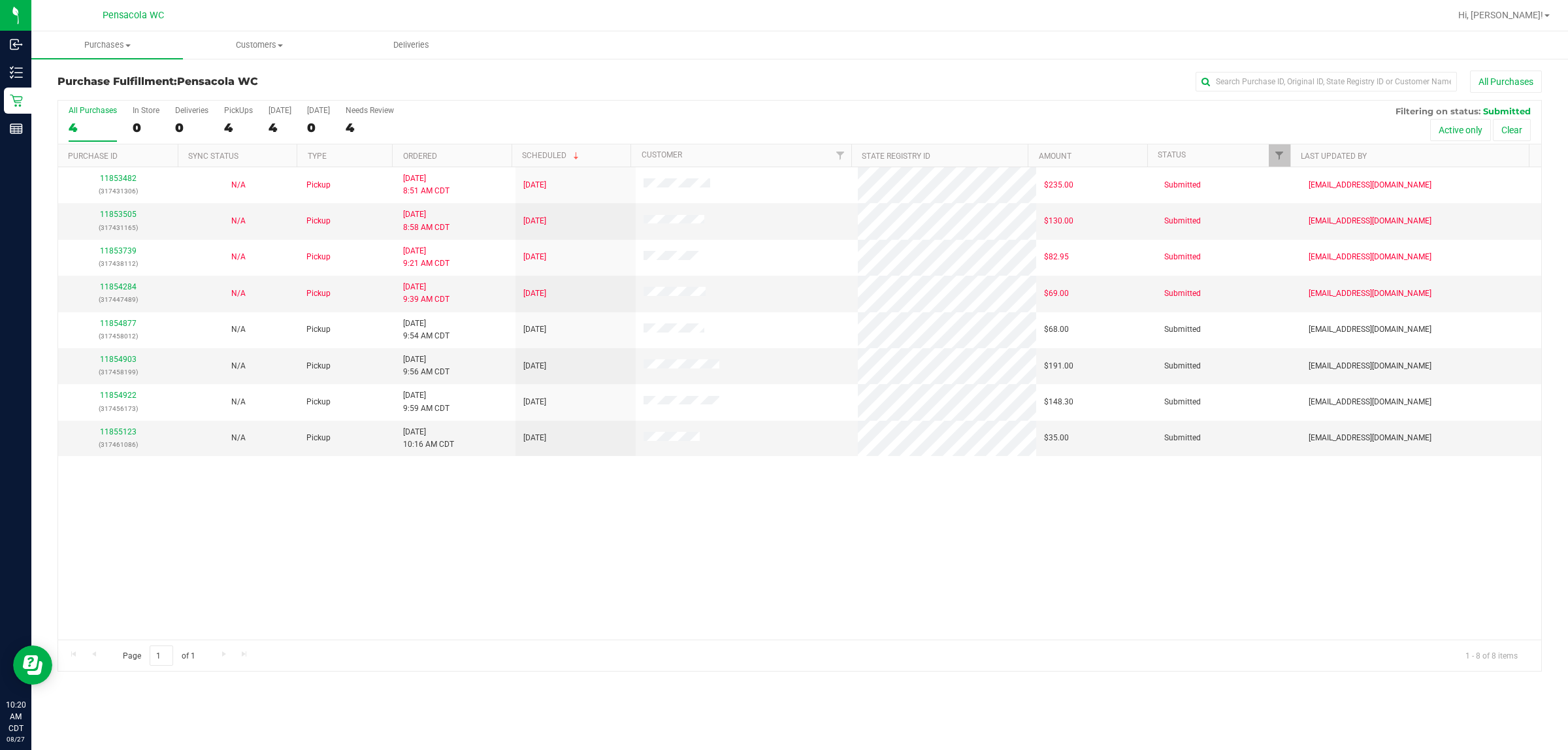
click at [344, 155] on th "Type" at bounding box center [343, 156] width 95 height 23
click at [122, 360] on link "11854903" at bounding box center [118, 360] width 36 height 10
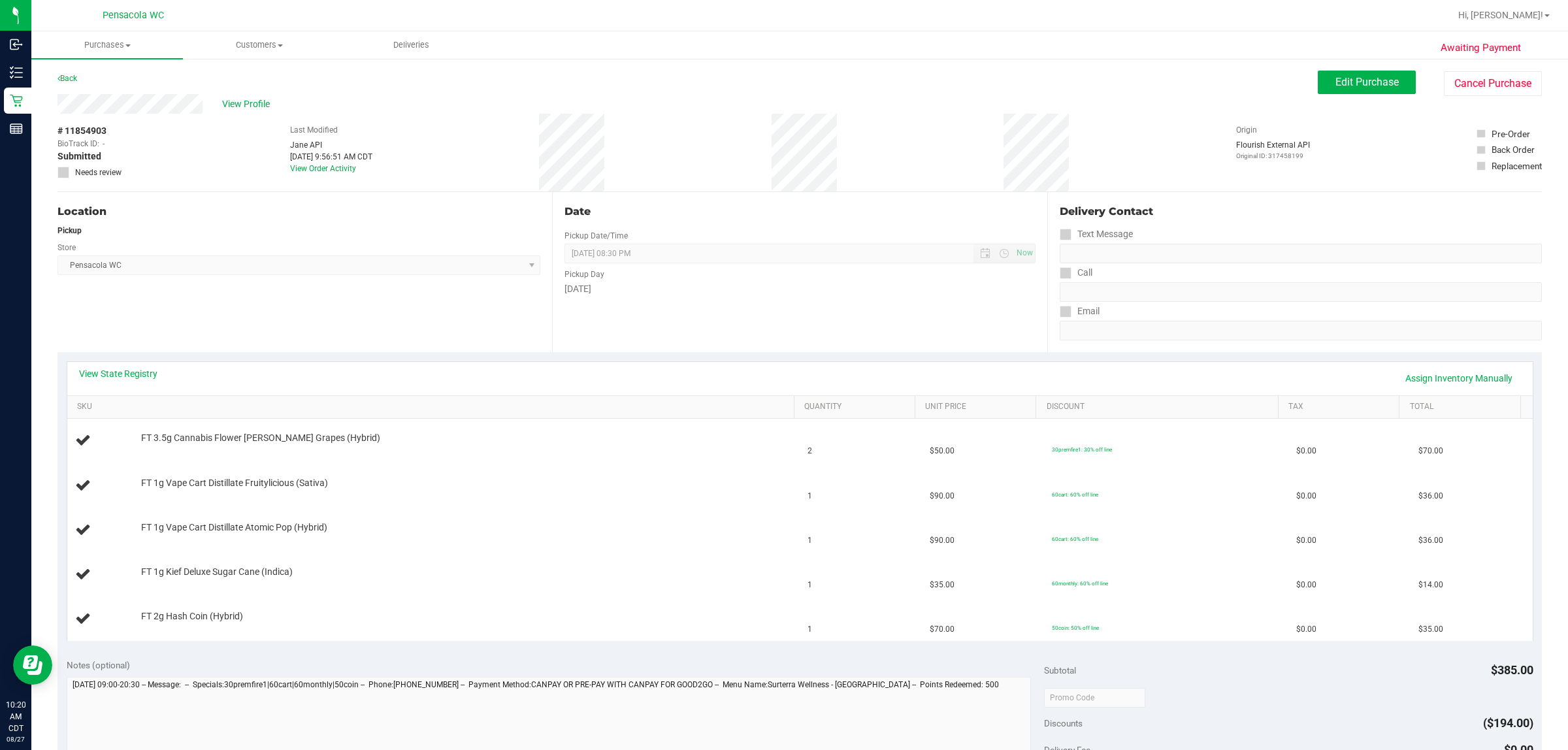
click at [313, 401] on th "SKU" at bounding box center [431, 408] width 727 height 24
click at [146, 372] on link "View State Registry" at bounding box center [118, 374] width 79 height 13
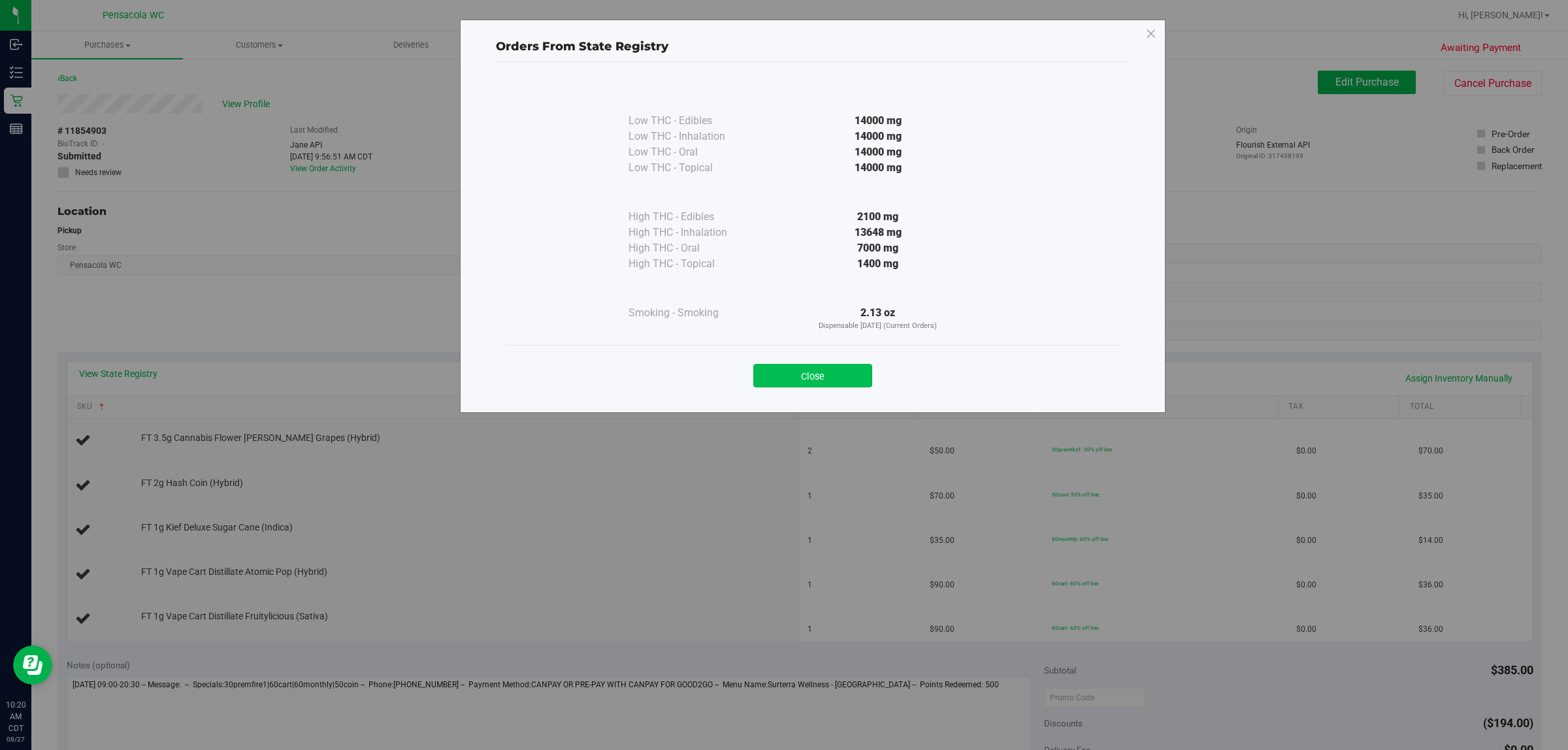
click at [782, 385] on button "Close" at bounding box center [813, 375] width 119 height 24
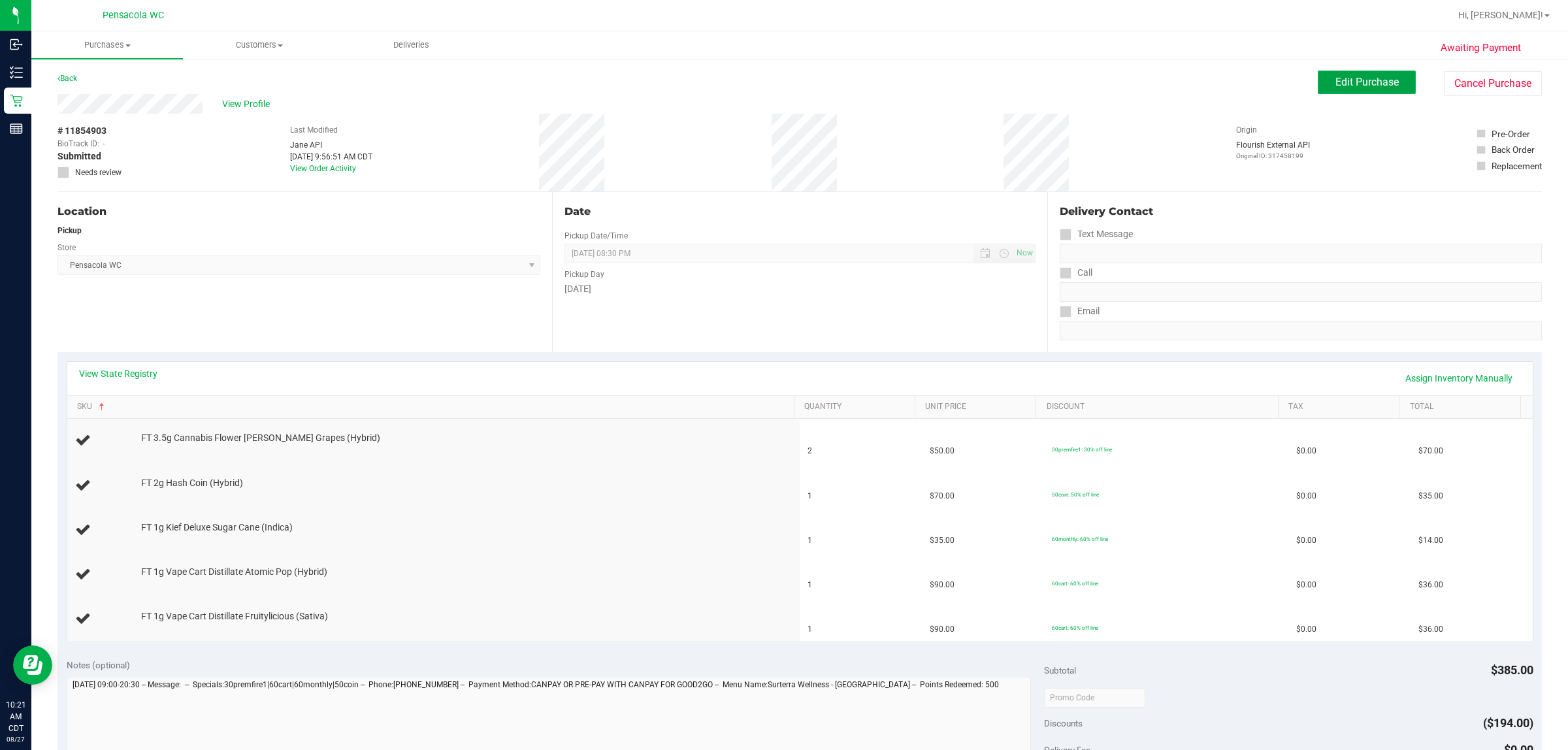
click at [782, 89] on button "Edit Purchase" at bounding box center [1367, 82] width 98 height 24
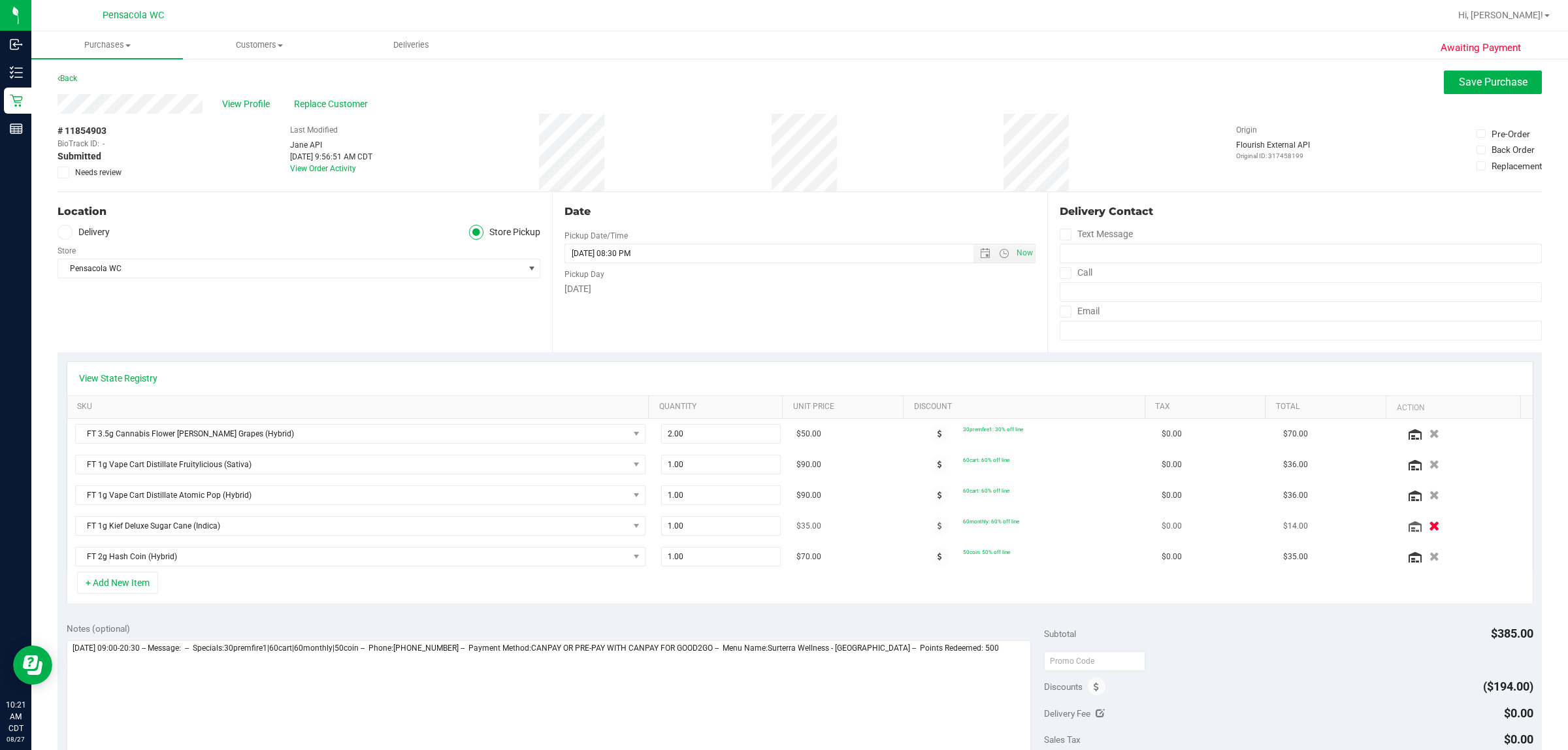
click at [782, 526] on icon "button" at bounding box center [1436, 527] width 12 height 10
click at [782, 671] on textarea at bounding box center [549, 703] width 965 height 126
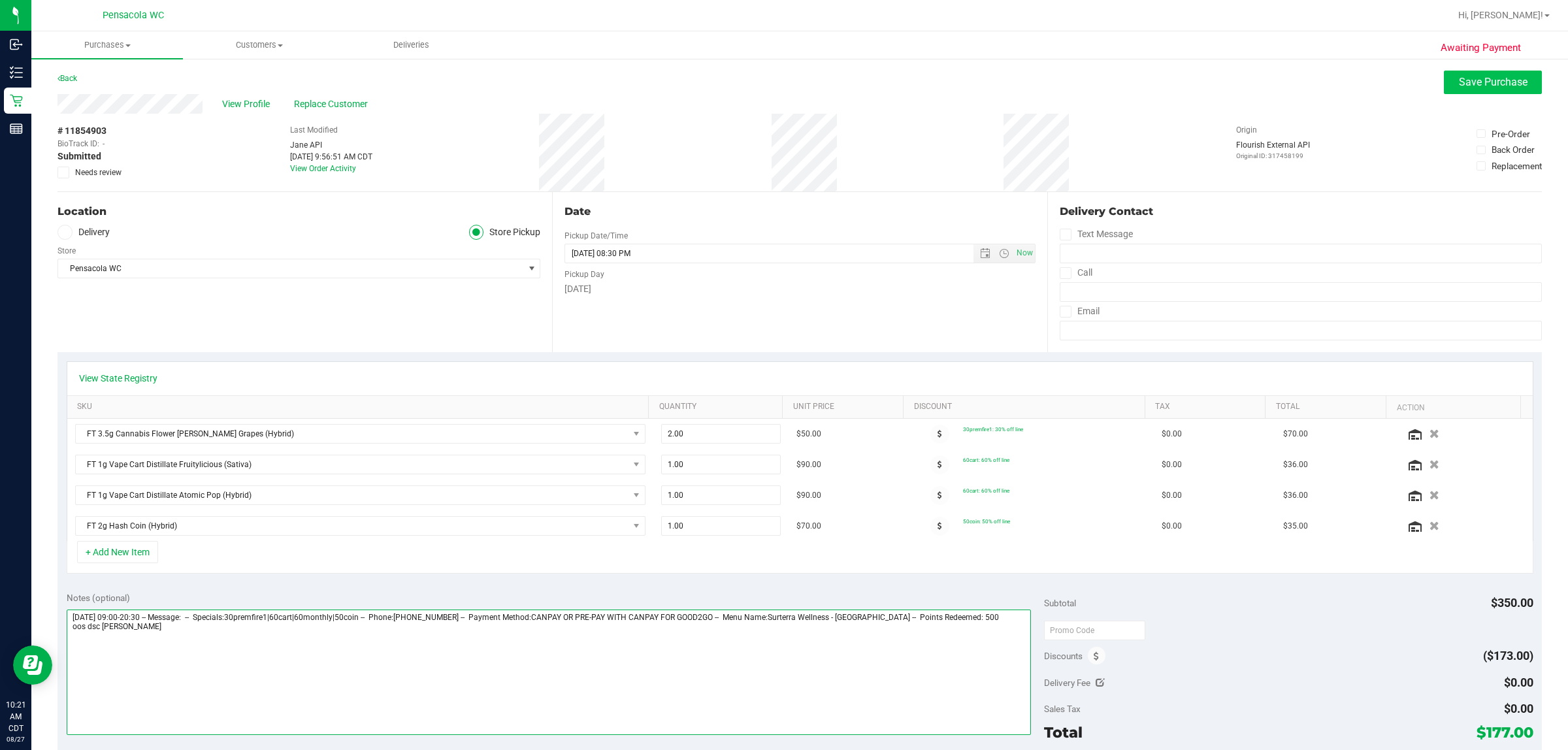
type textarea "Wednesday 08/27/2025 09:00-20:30 -- Message: -- Specials:30premfire1|60cart|60m…"
click at [782, 82] on span "Save Purchase" at bounding box center [1493, 82] width 69 height 12
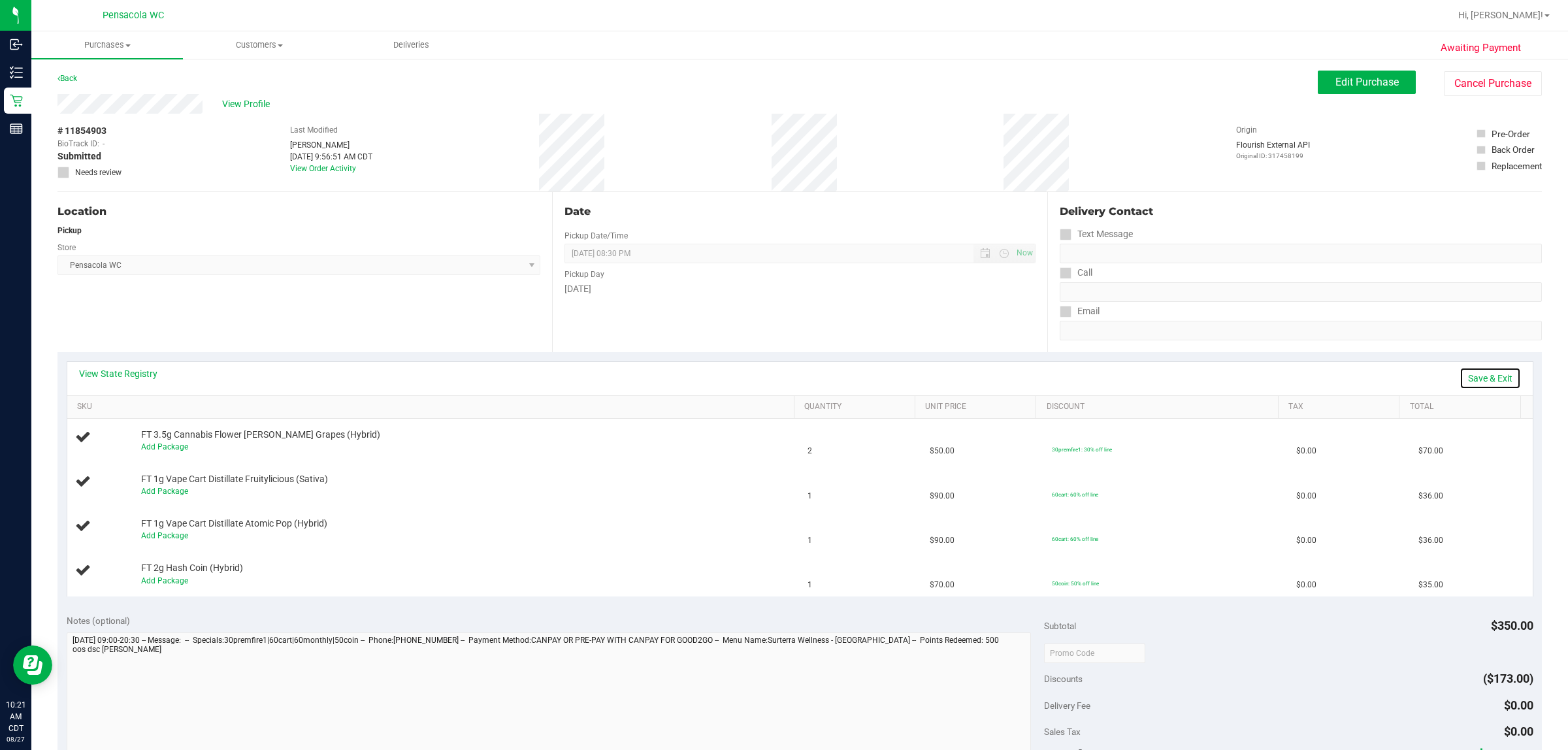
click at [782, 377] on link "Save & Exit" at bounding box center [1490, 378] width 61 height 22
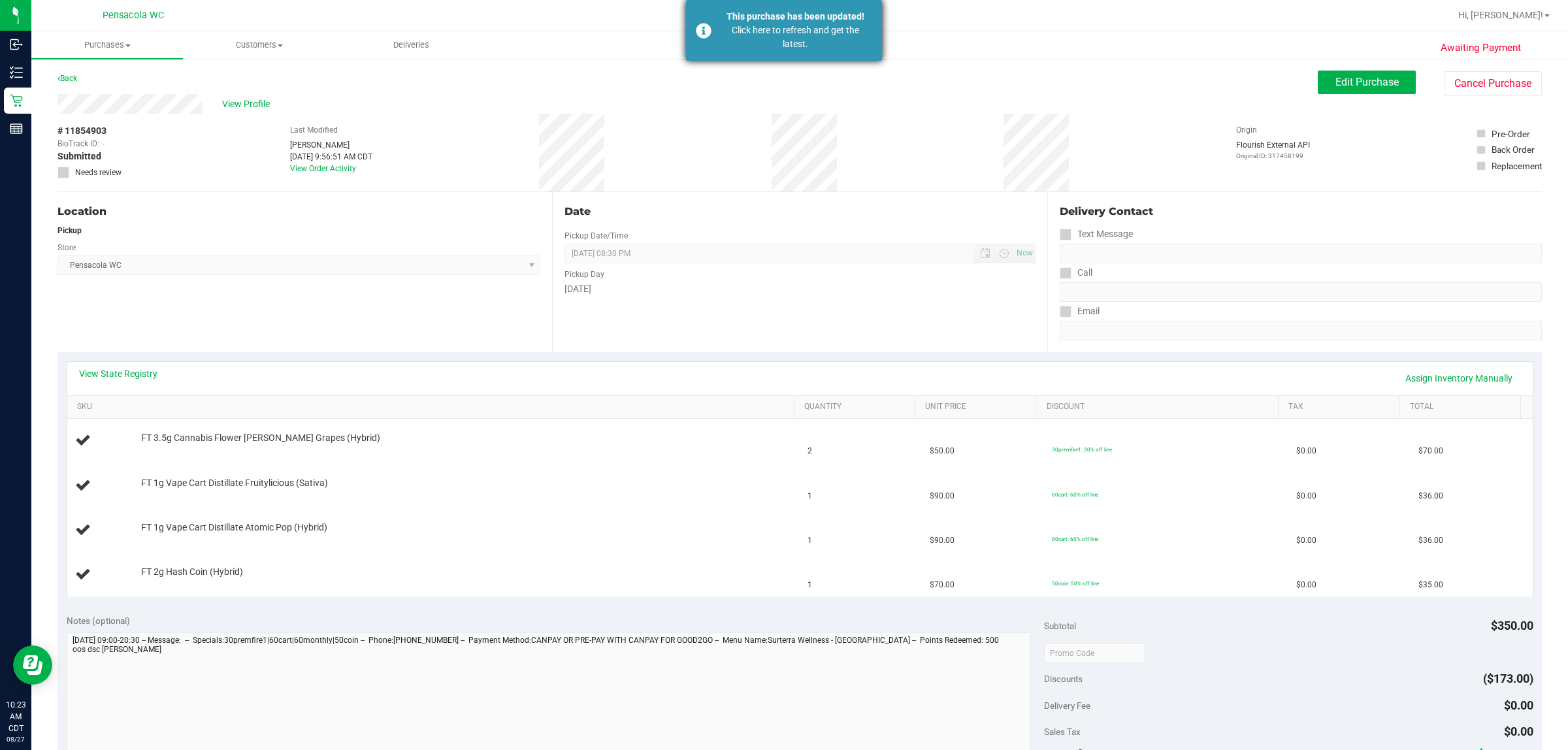
click at [782, 44] on div "Click here to refresh and get the latest." at bounding box center [795, 37] width 153 height 28
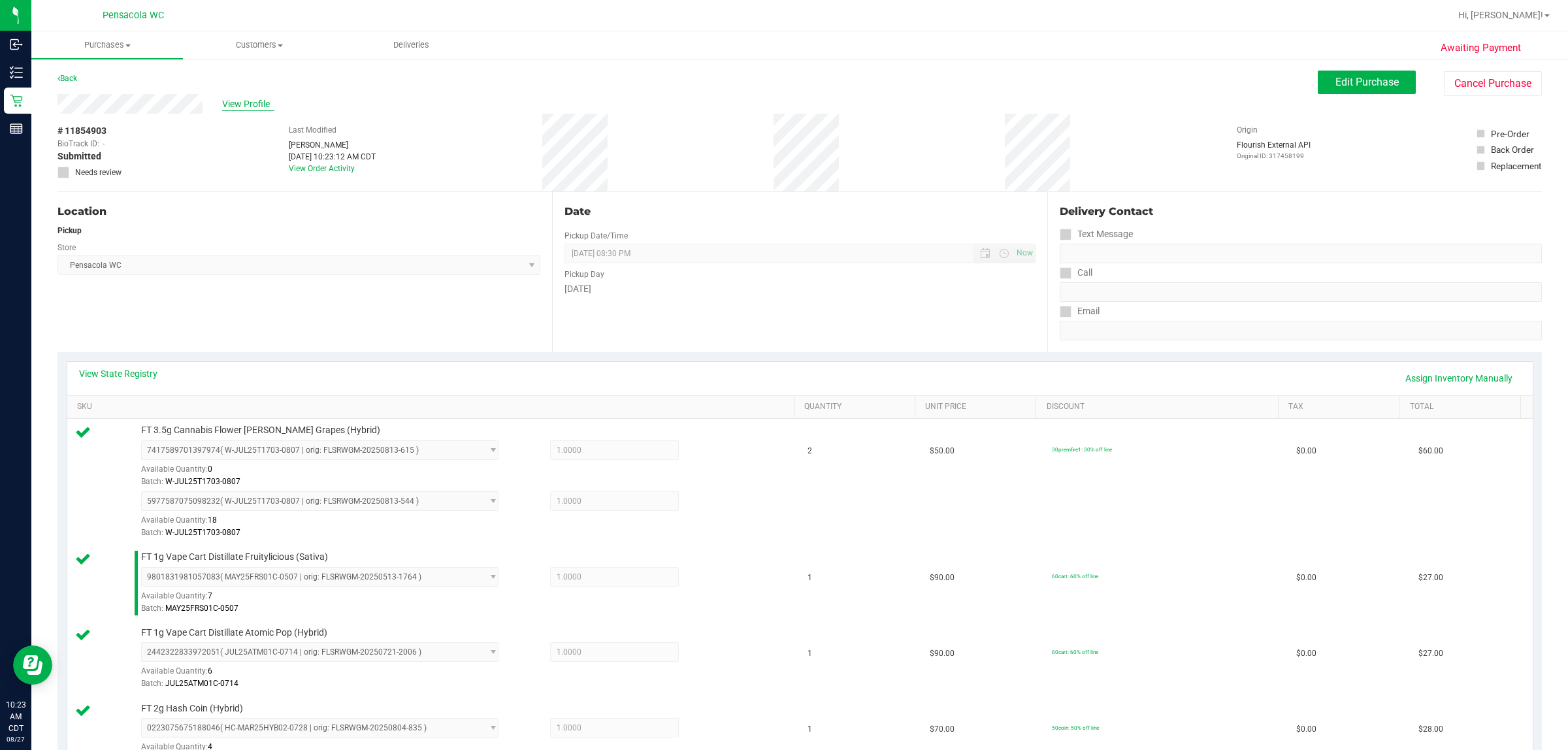
click at [259, 102] on span "View Profile" at bounding box center [248, 105] width 53 height 13
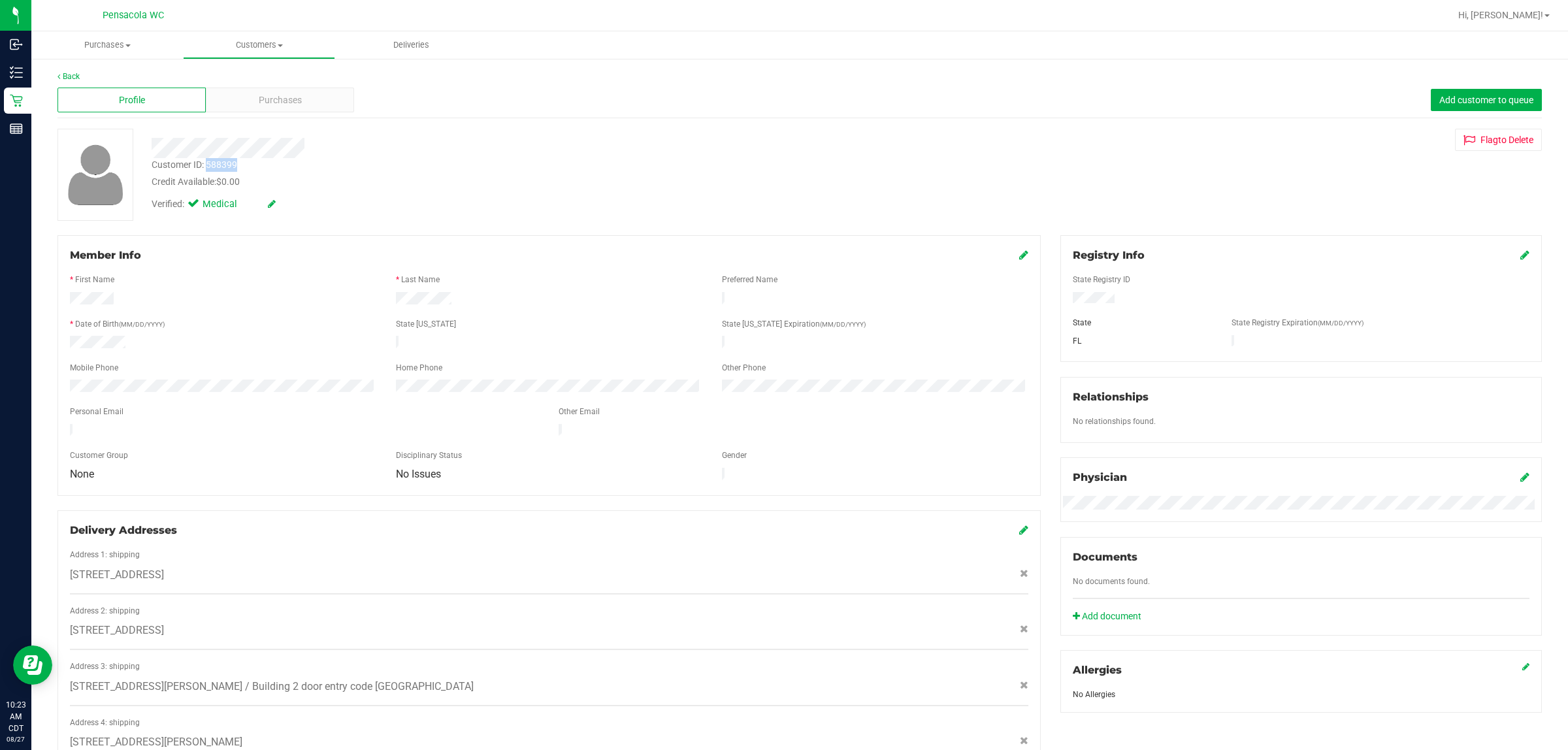
drag, startPoint x: 242, startPoint y: 171, endPoint x: 206, endPoint y: 161, distance: 37.4
click at [206, 161] on div "Customer ID: 588399 Credit Available: $0.00" at bounding box center [518, 174] width 752 height 31
copy div "588399"
click at [72, 71] on div "Back" at bounding box center [800, 77] width 1485 height 12
click at [73, 72] on link "Back" at bounding box center [68, 77] width 22 height 10
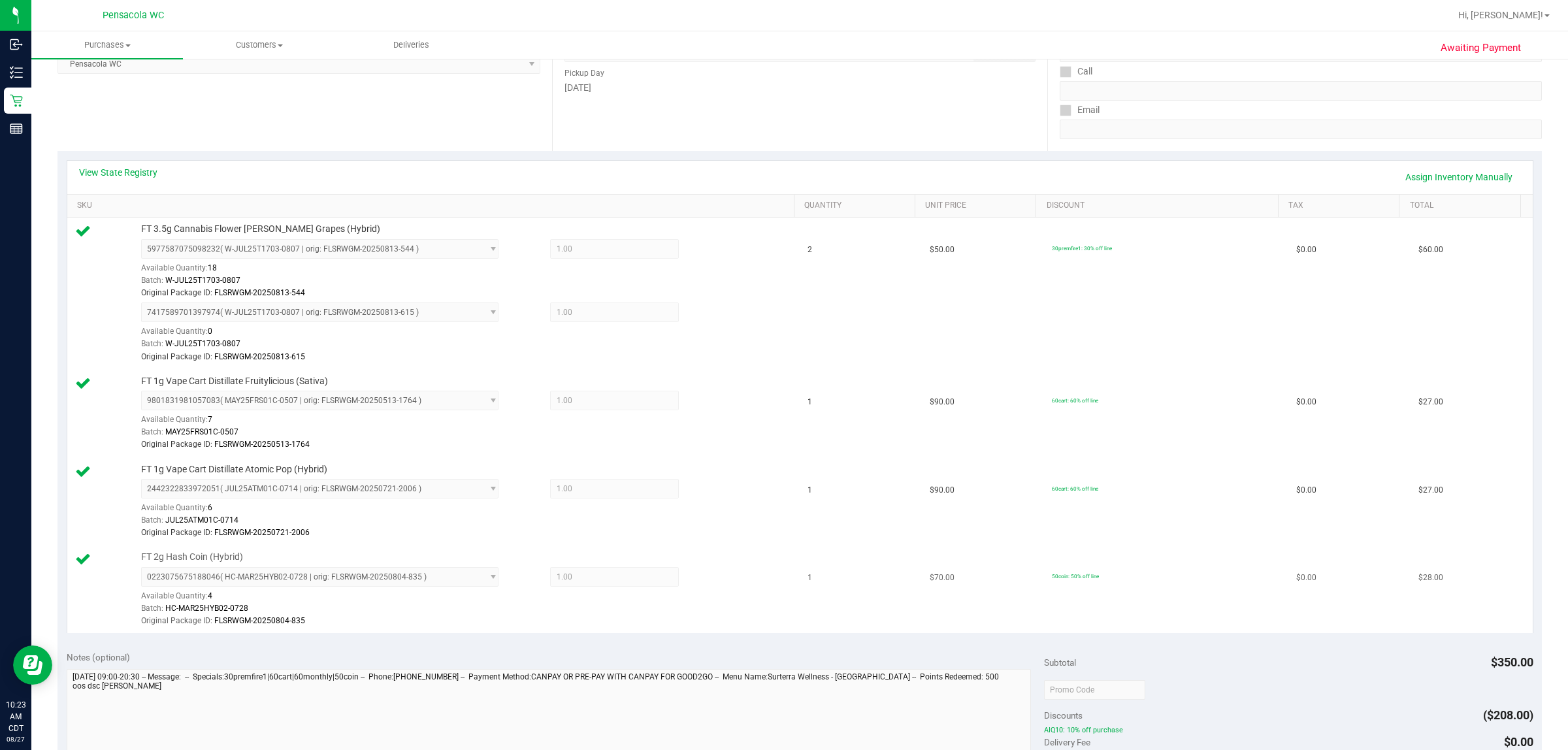
scroll to position [327, 0]
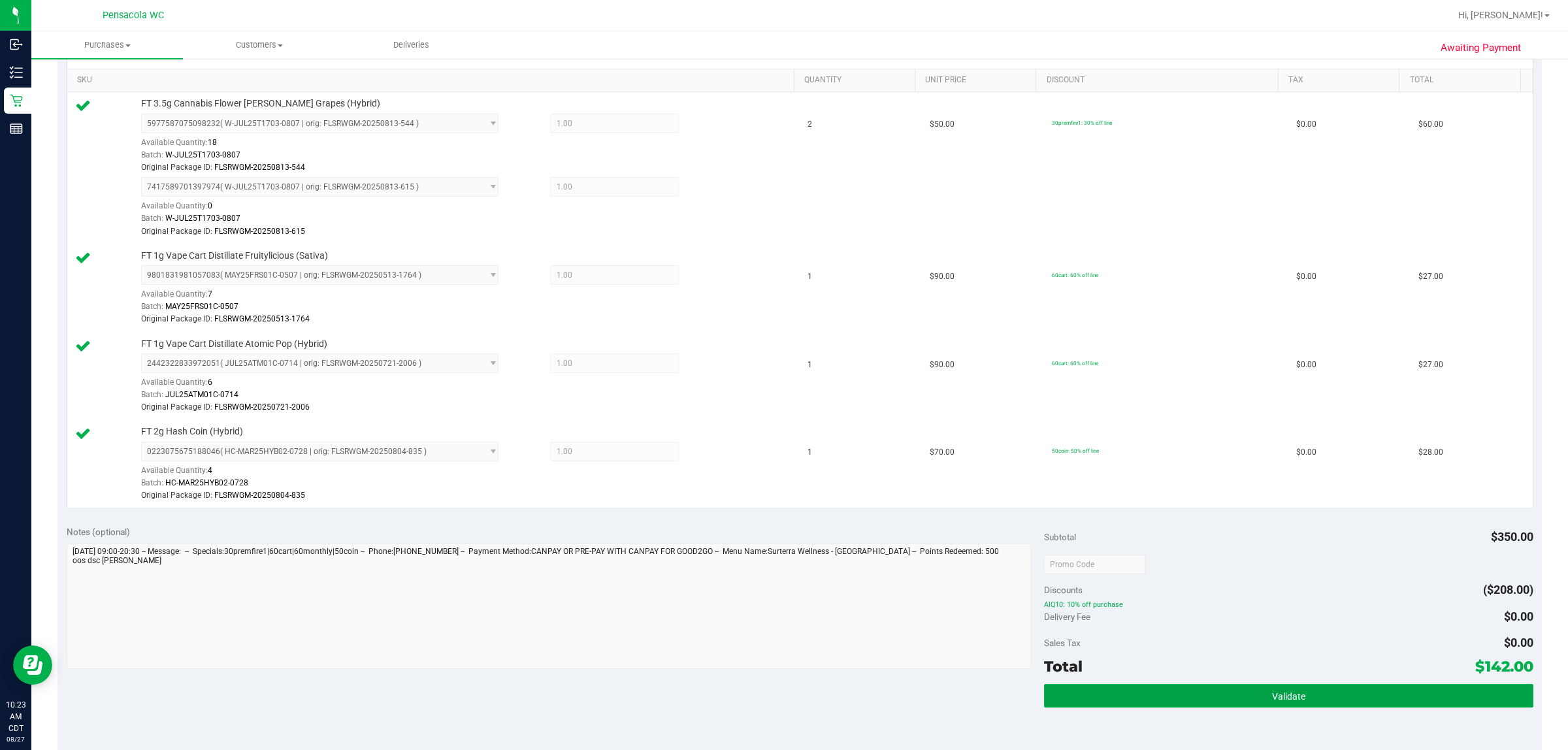
click at [782, 708] on button "Validate" at bounding box center [1289, 695] width 489 height 24
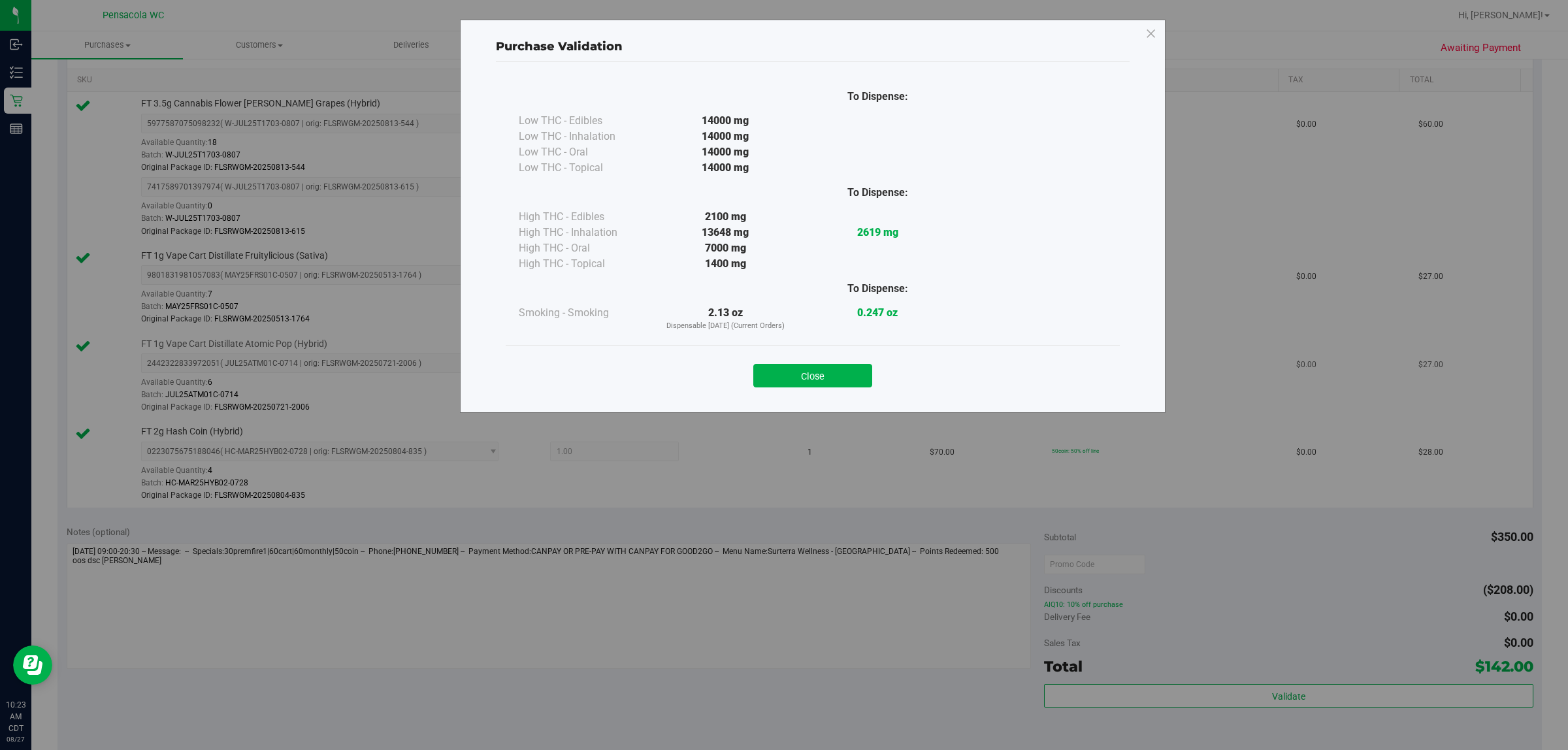
click at [782, 383] on button "Close" at bounding box center [813, 375] width 119 height 24
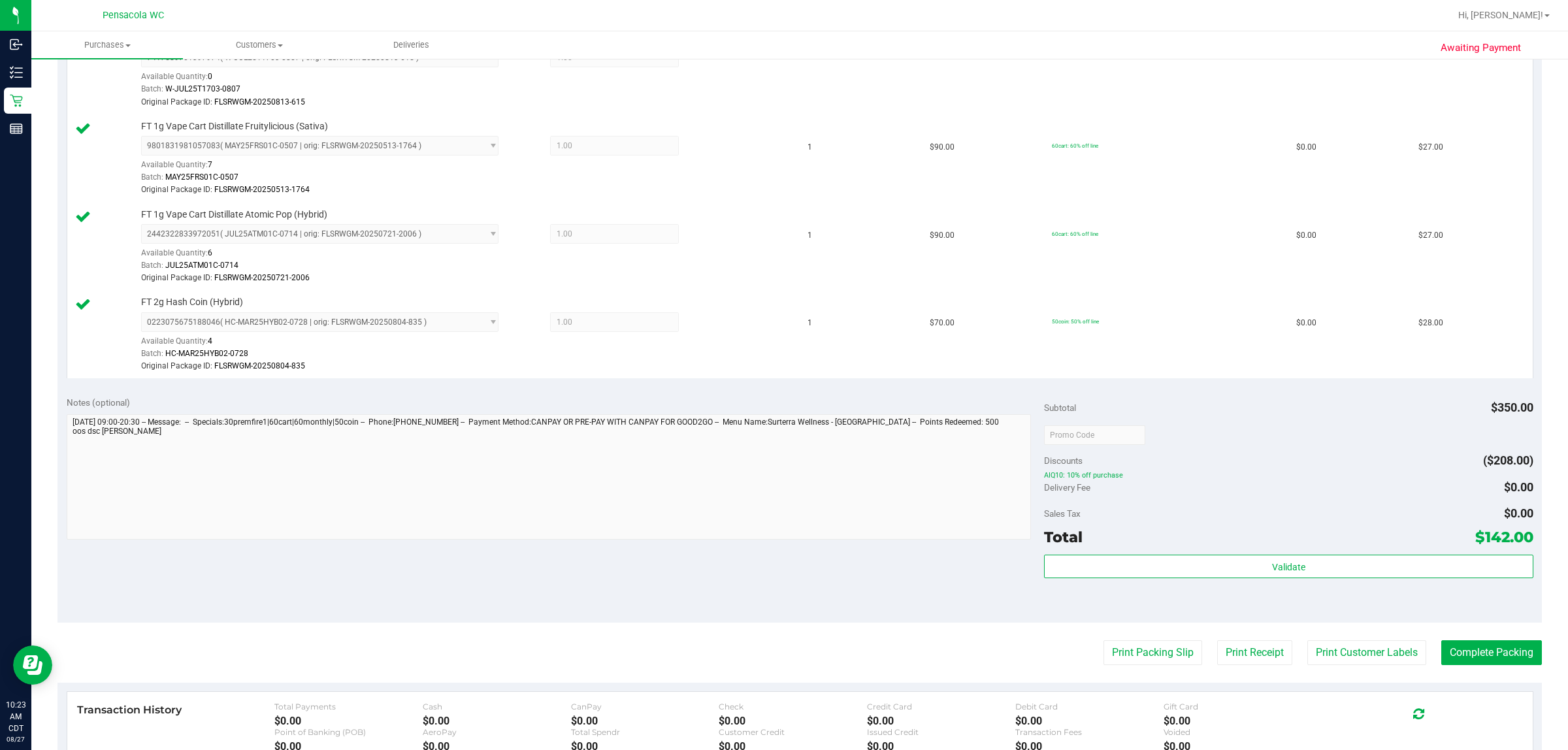
scroll to position [653, 0]
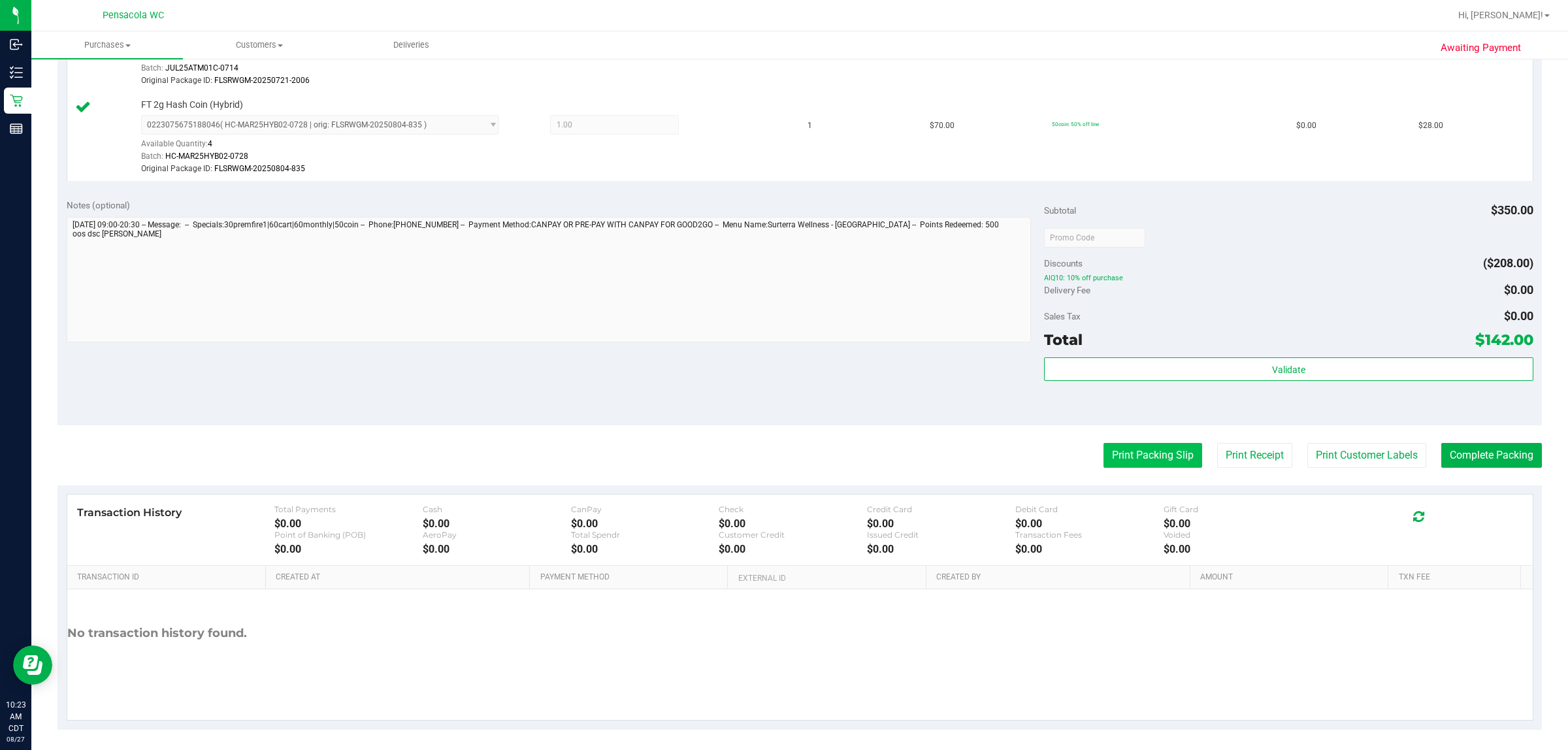
click at [782, 461] on button "Print Packing Slip" at bounding box center [1153, 456] width 99 height 25
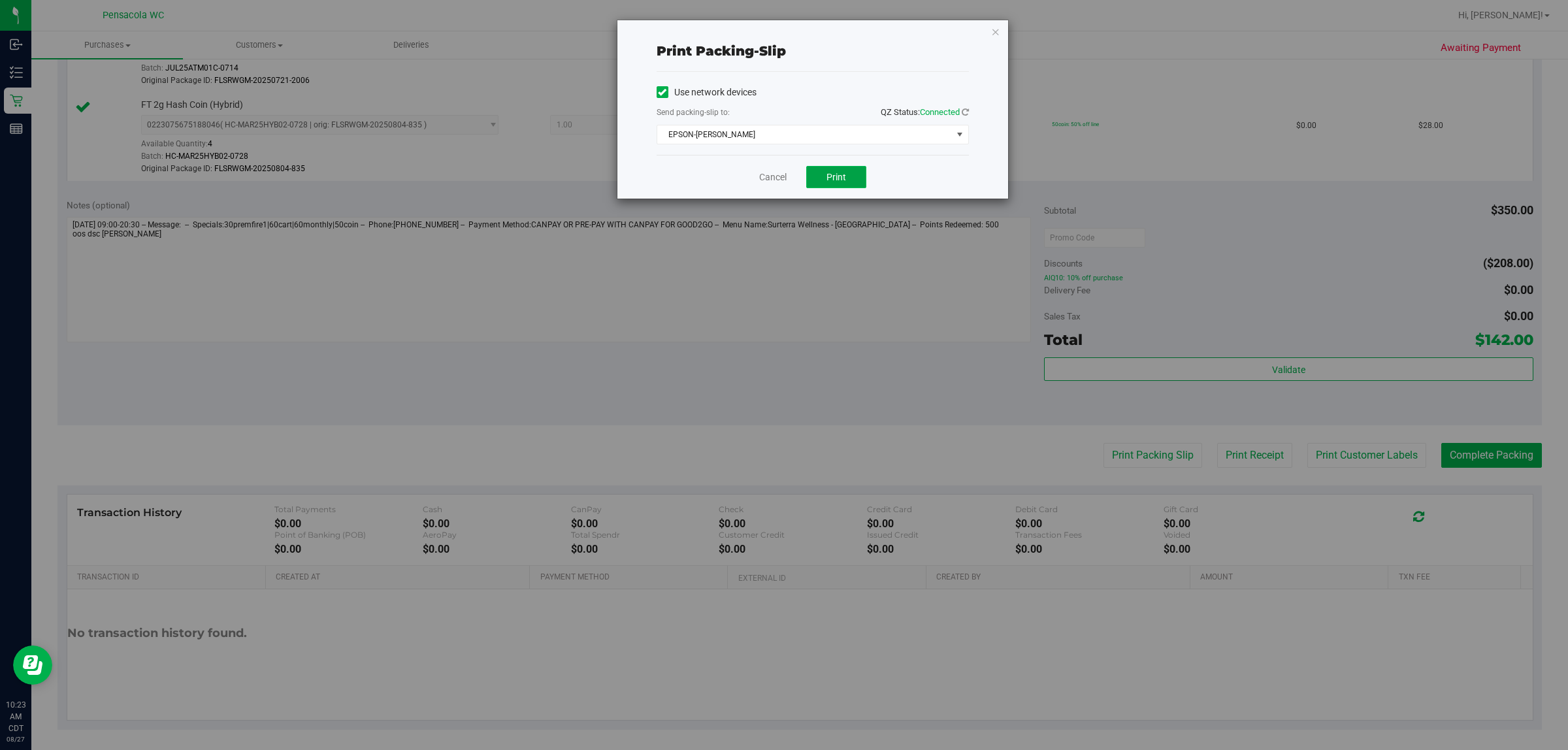
click at [782, 172] on button "Print" at bounding box center [836, 176] width 60 height 22
click at [776, 179] on link "Cancel" at bounding box center [773, 177] width 28 height 13
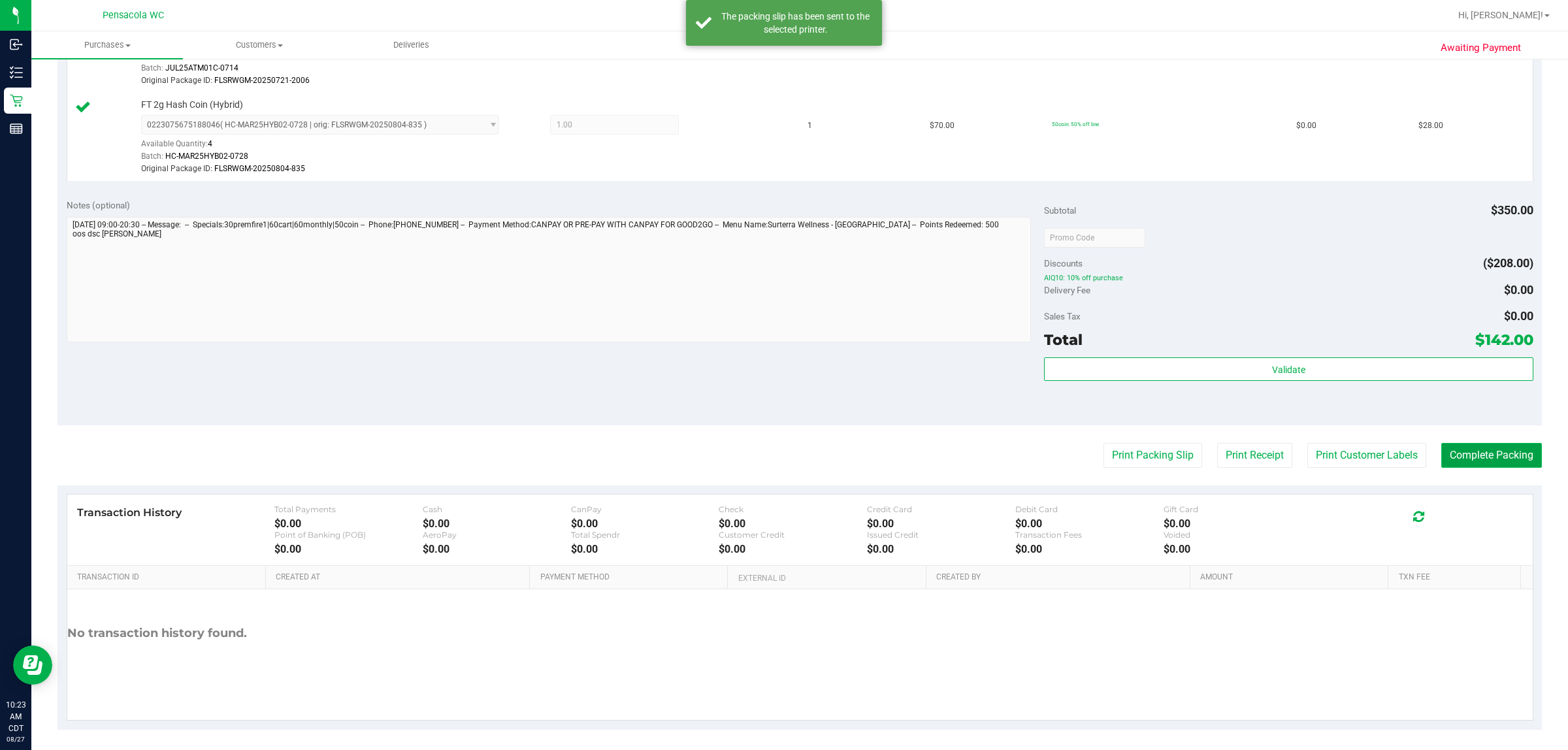
click at [782, 468] on button "Complete Packing" at bounding box center [1491, 456] width 101 height 25
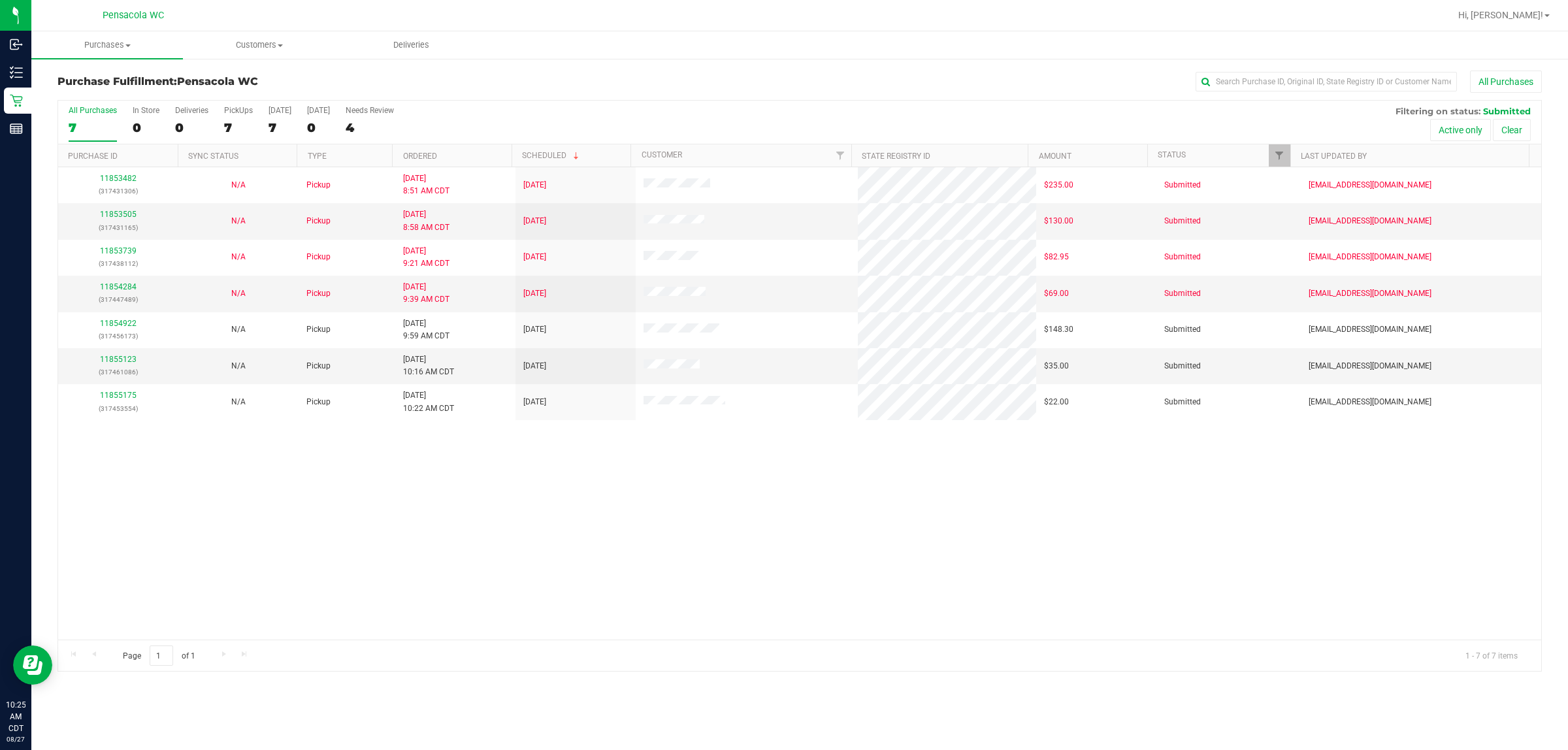
click at [495, 159] on th "Ordered" at bounding box center [452, 156] width 120 height 23
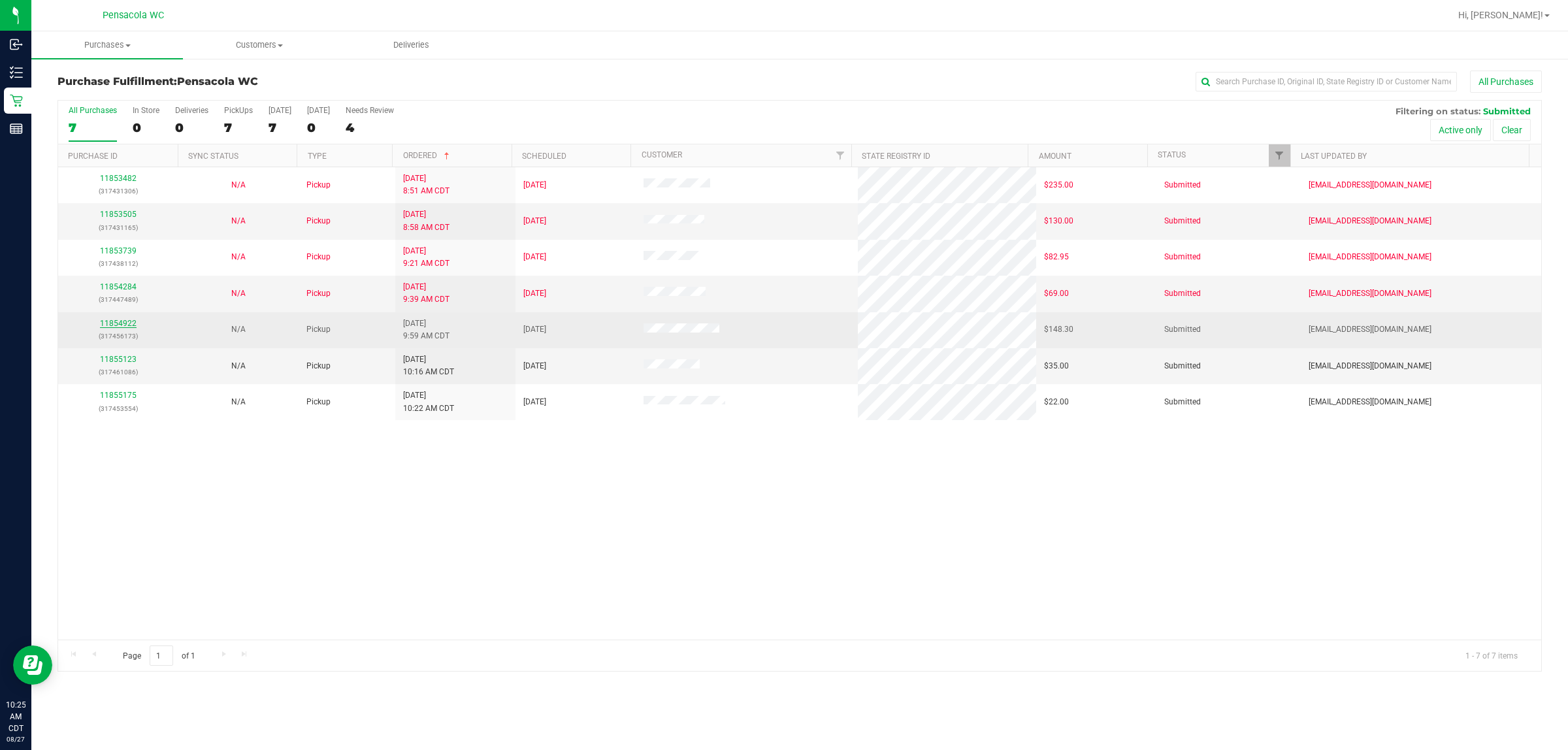
click at [111, 325] on link "11854922" at bounding box center [118, 323] width 36 height 10
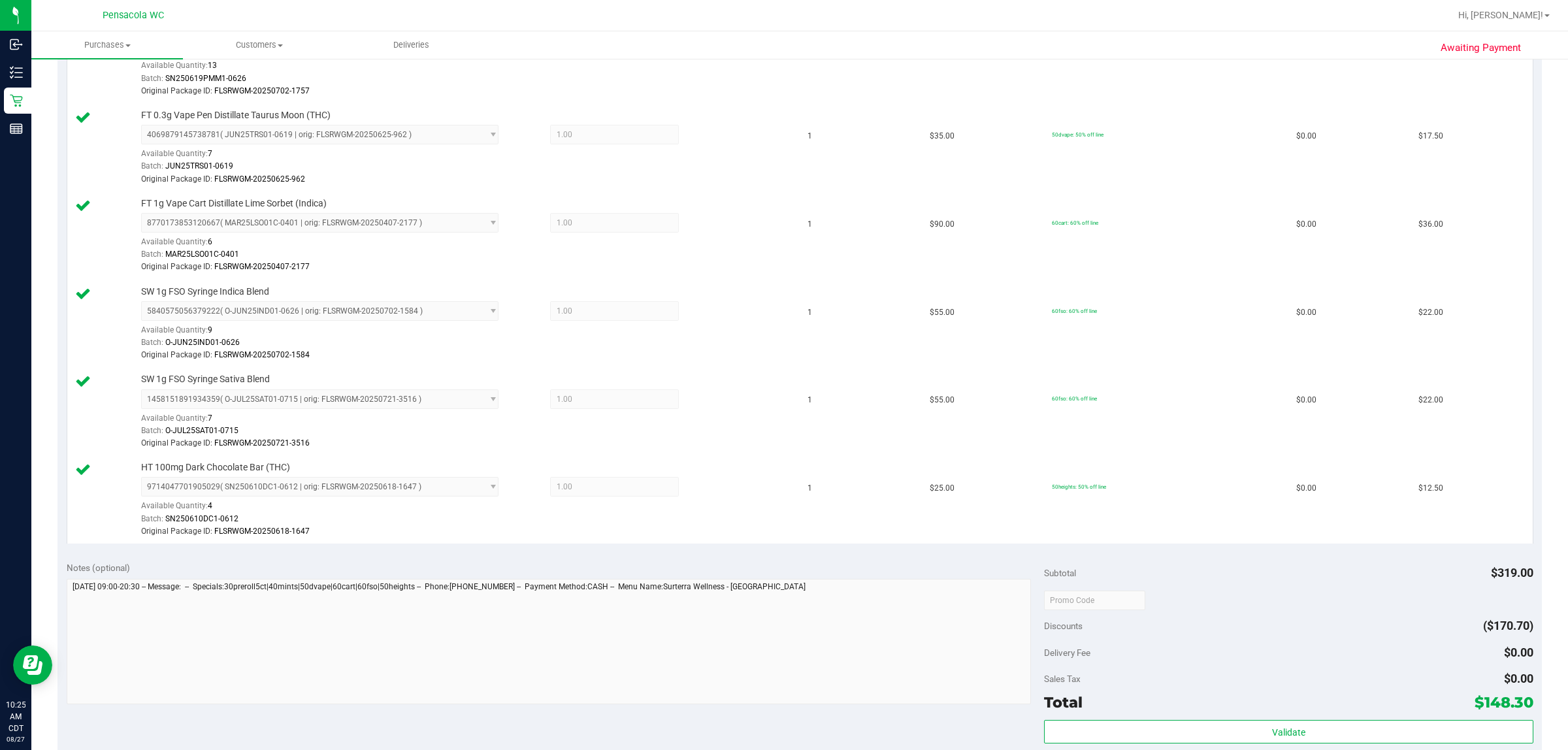
scroll to position [572, 0]
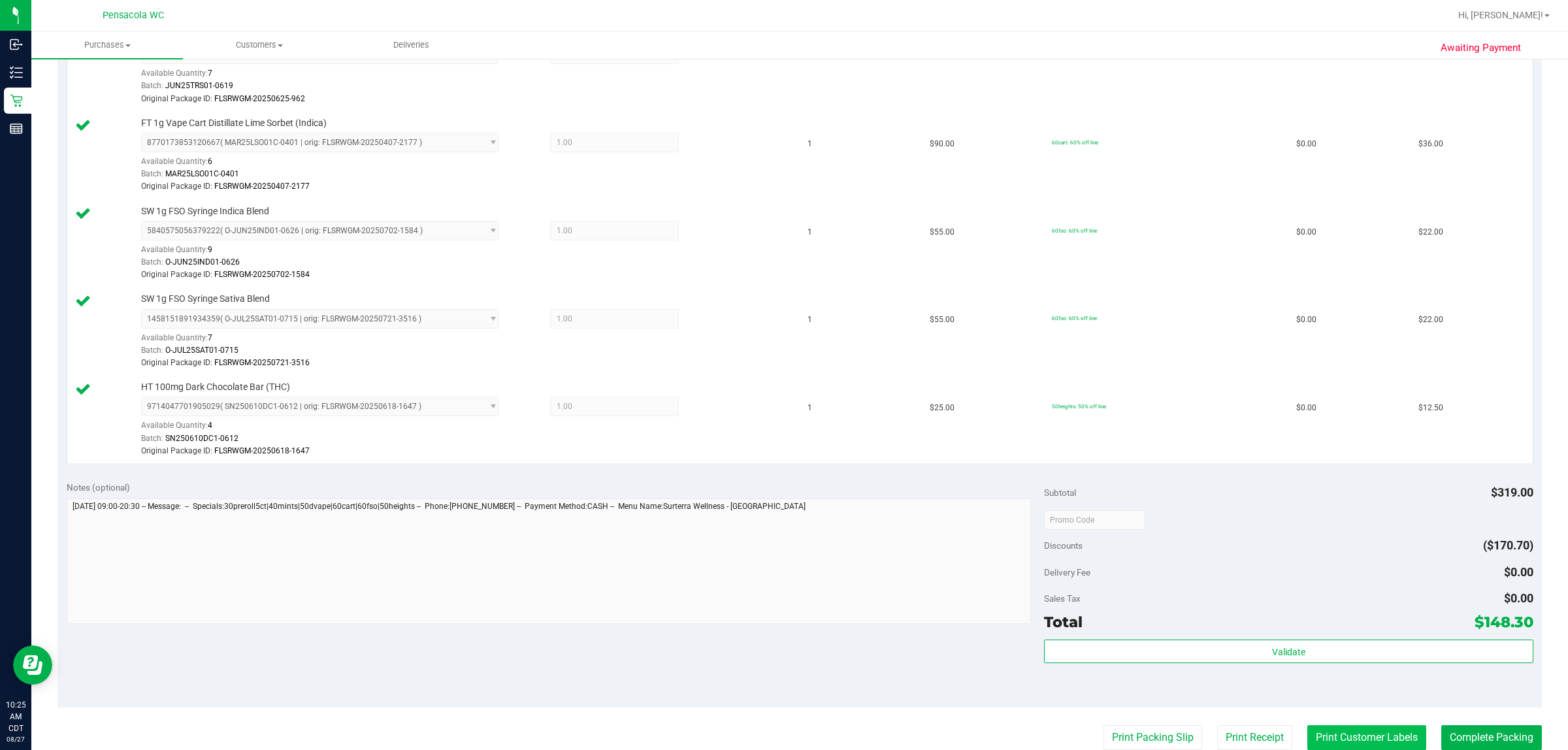
click at [782, 738] on button "Print Customer Labels" at bounding box center [1367, 738] width 119 height 25
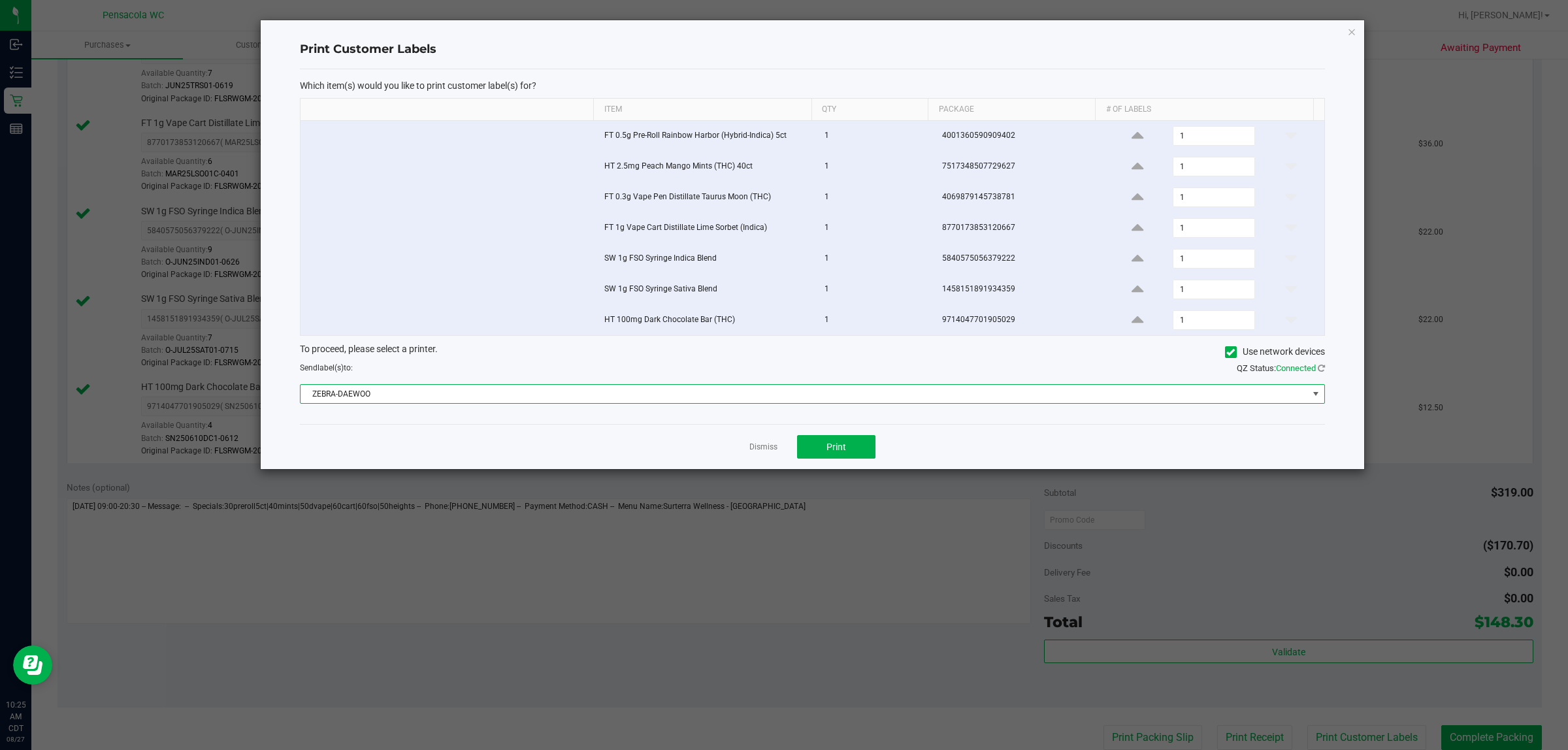
click at [782, 403] on span "ZEBRA-DAEWOO" at bounding box center [804, 393] width 1008 height 18
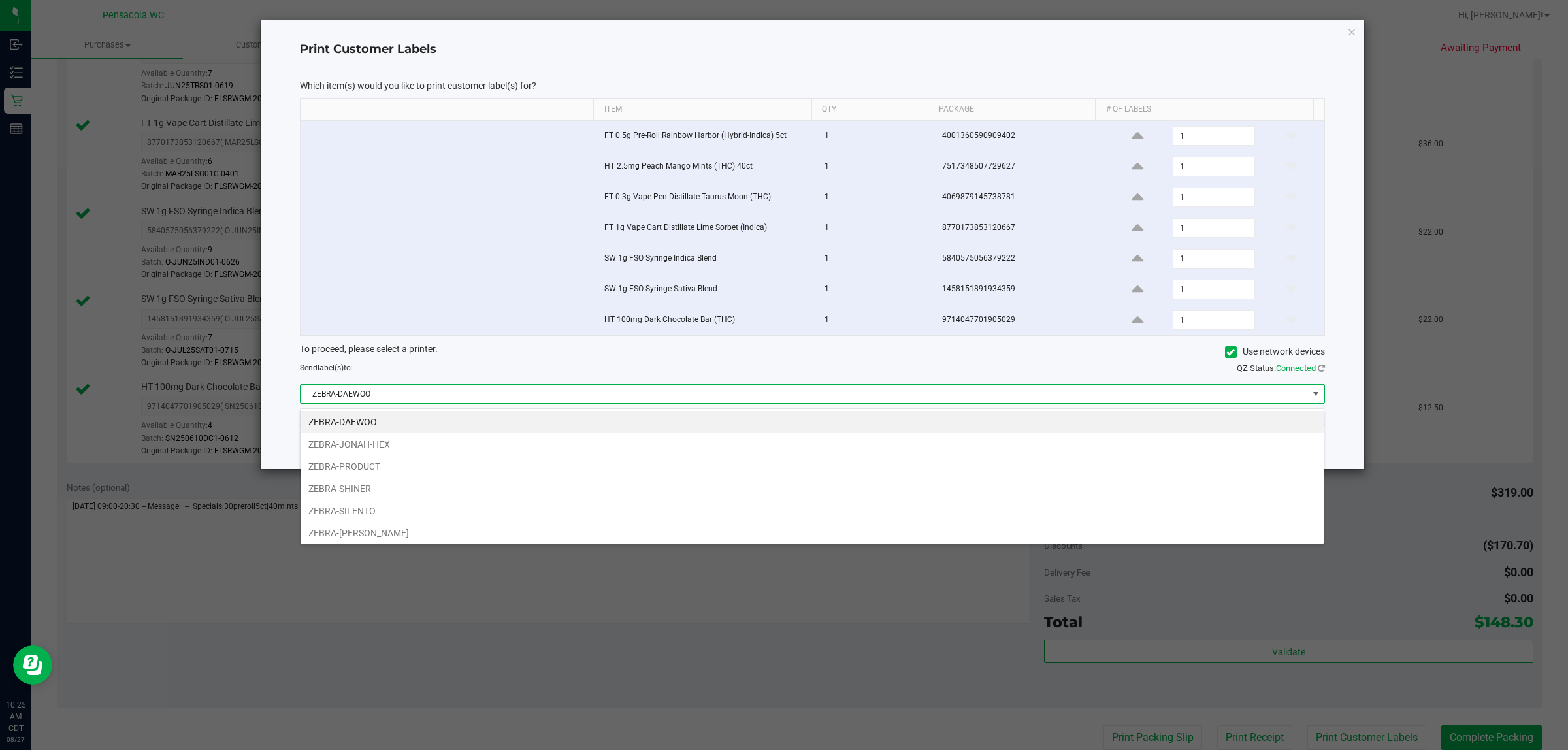
scroll to position [20, 1024]
click at [742, 524] on li "ZEBRA-TERRY-MACALMON" at bounding box center [811, 532] width 1023 height 22
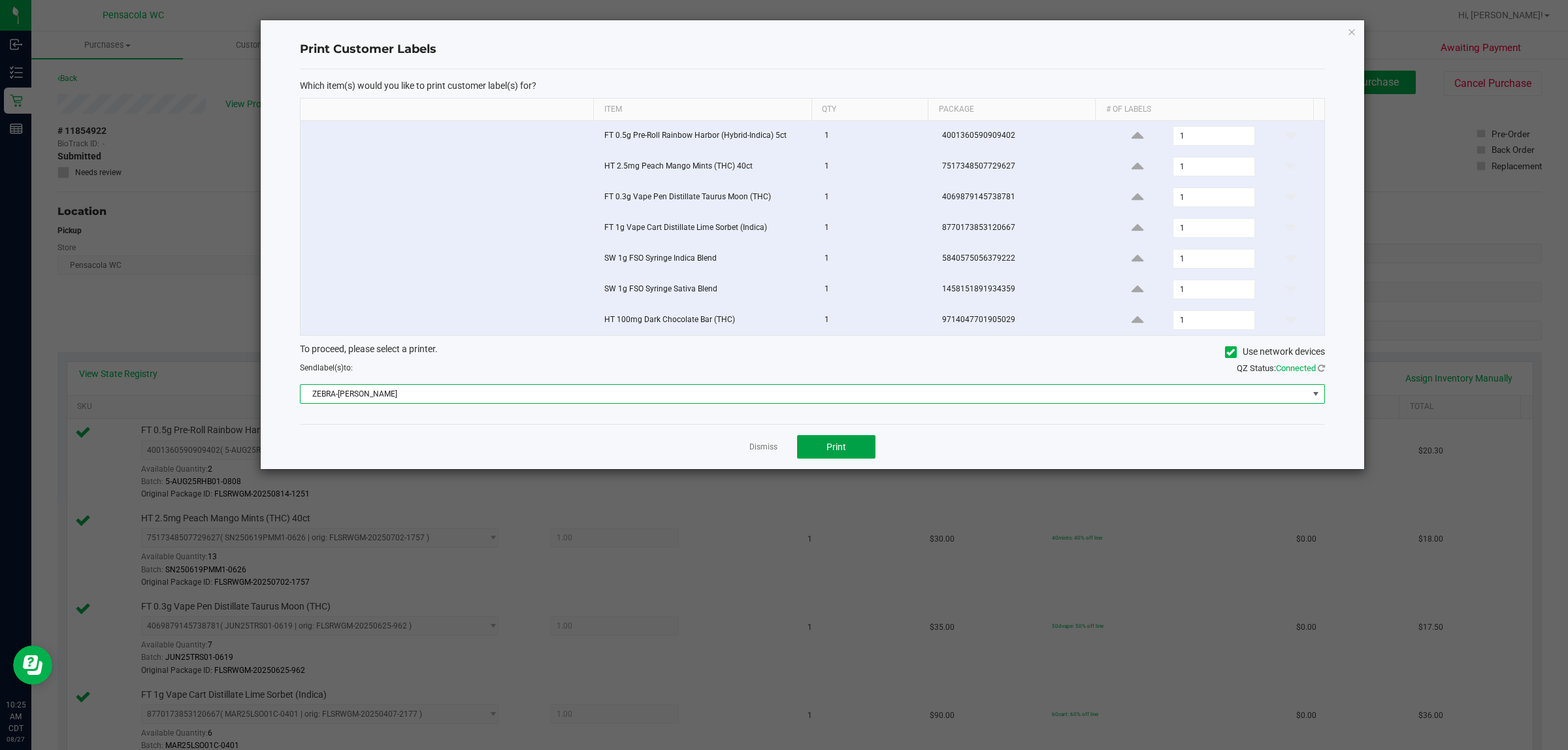
scroll to position [572, 0]
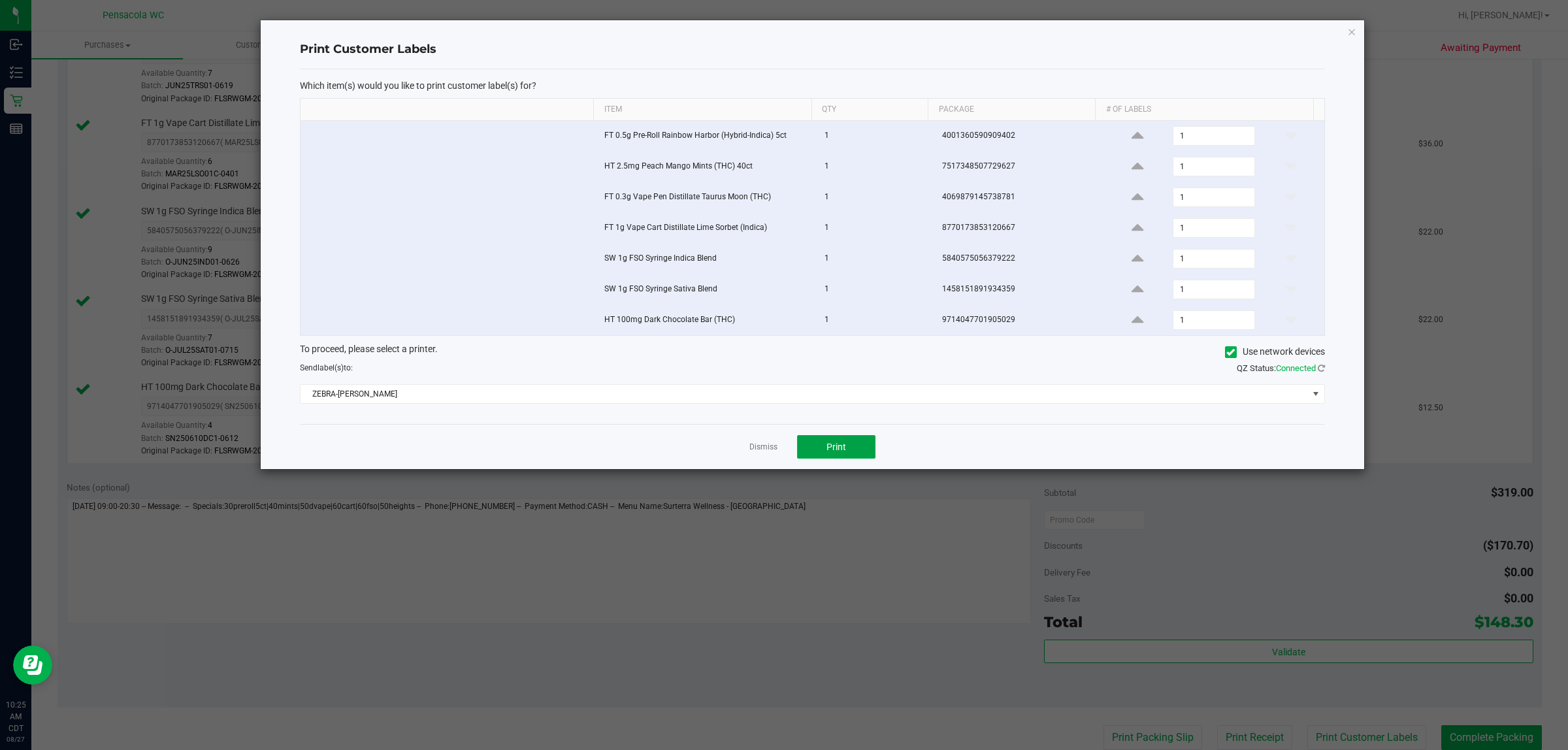
click at [856, 457] on button "Print" at bounding box center [836, 447] width 79 height 24
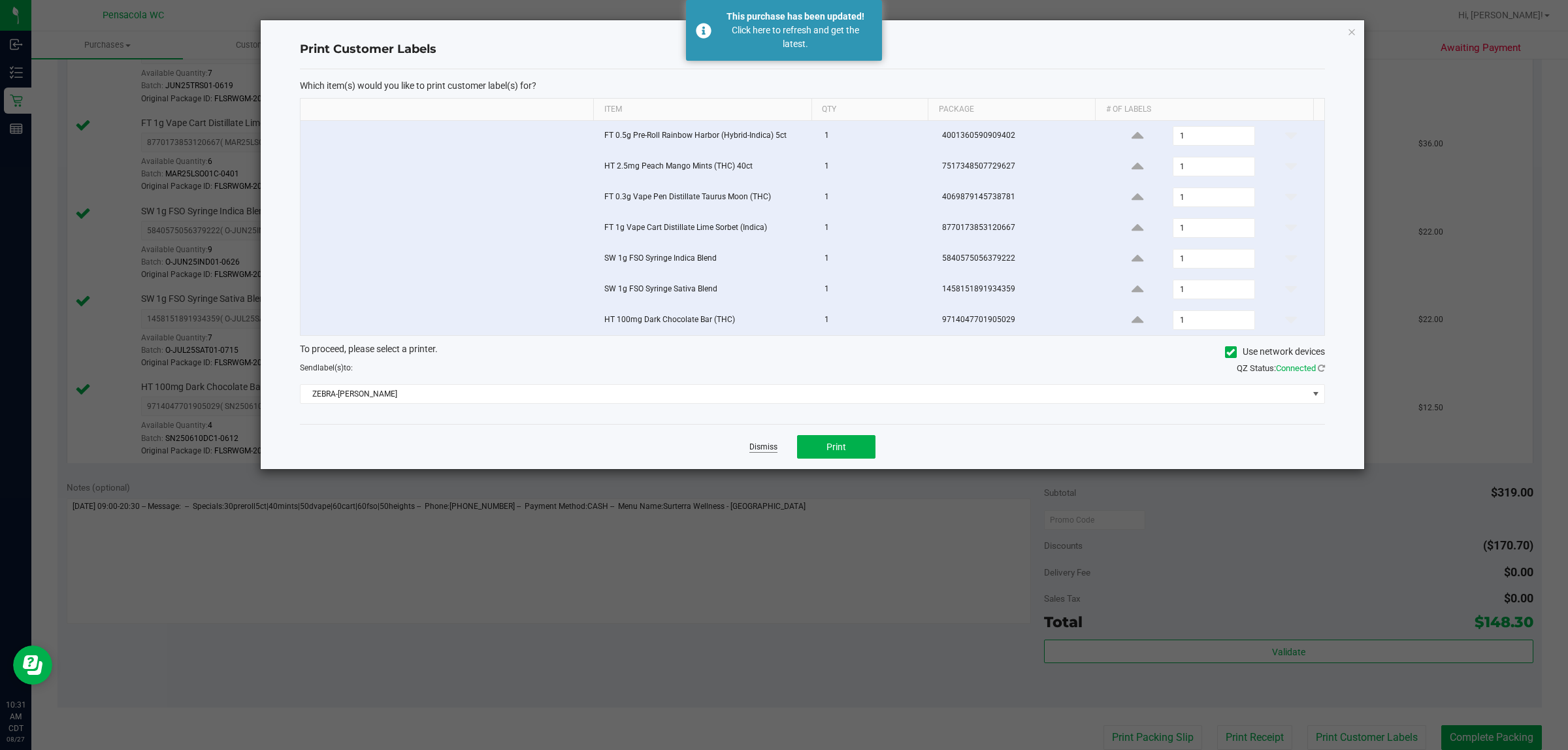
click at [761, 448] on link "Dismiss" at bounding box center [762, 448] width 28 height 12
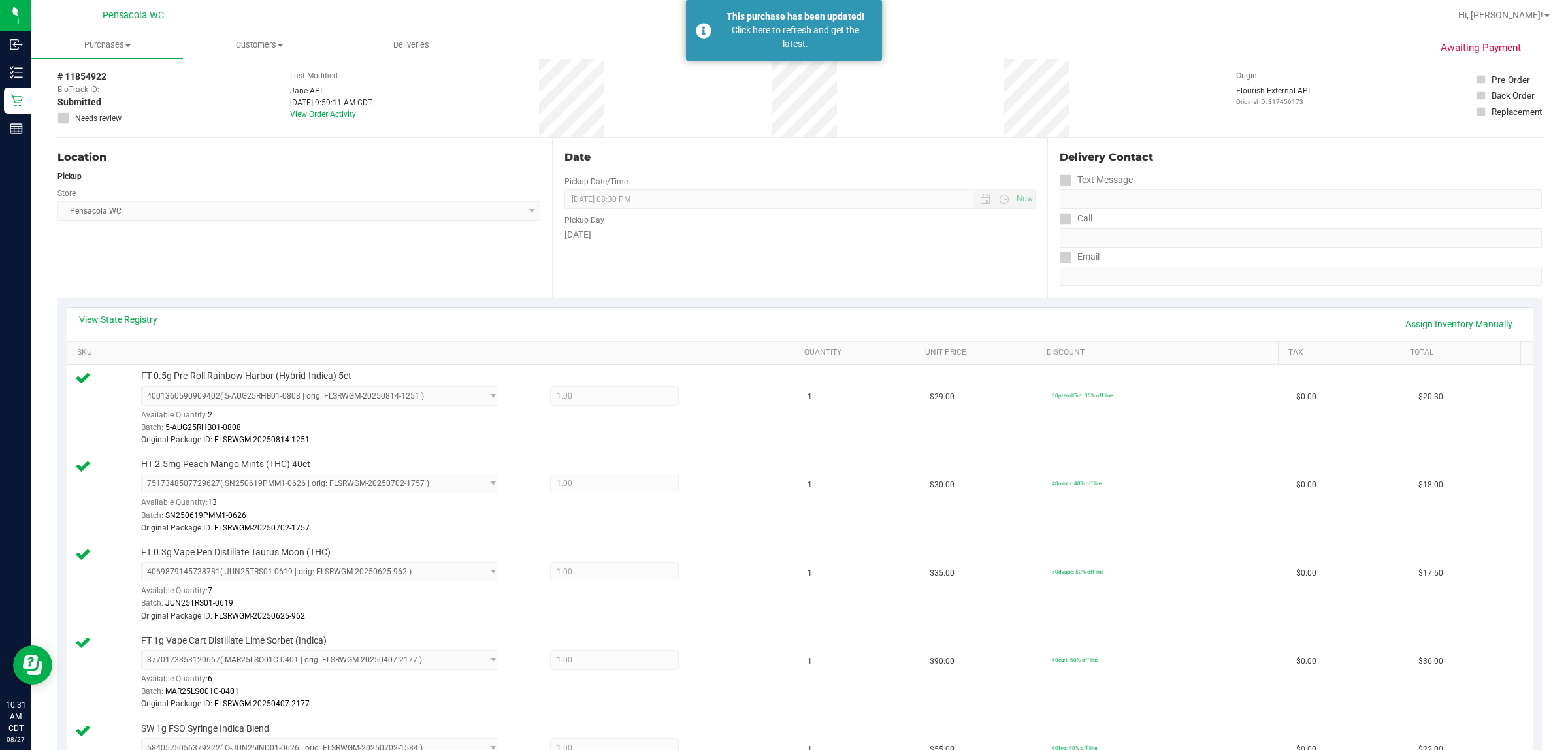
scroll to position [0, 0]
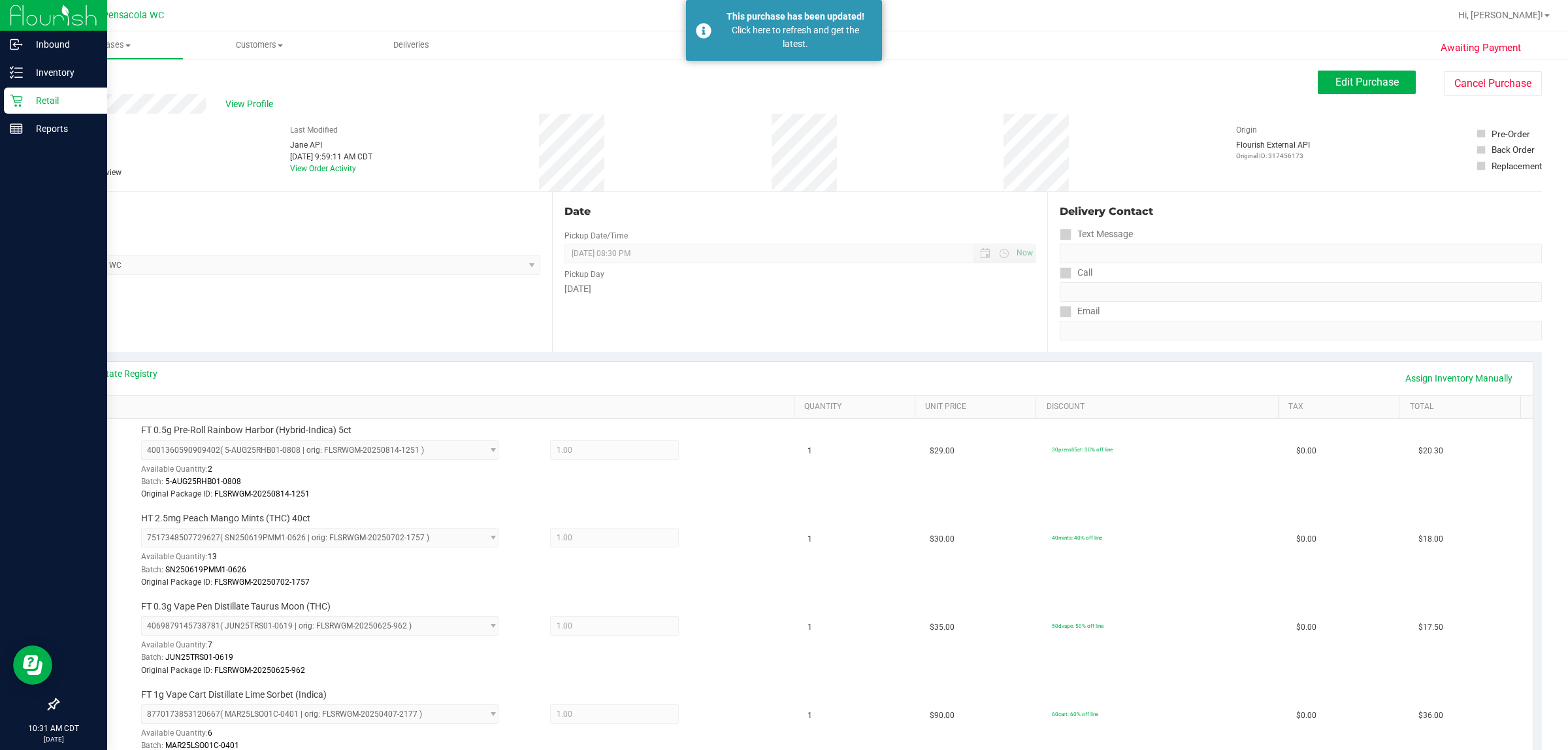
click at [15, 102] on icon at bounding box center [16, 101] width 13 height 13
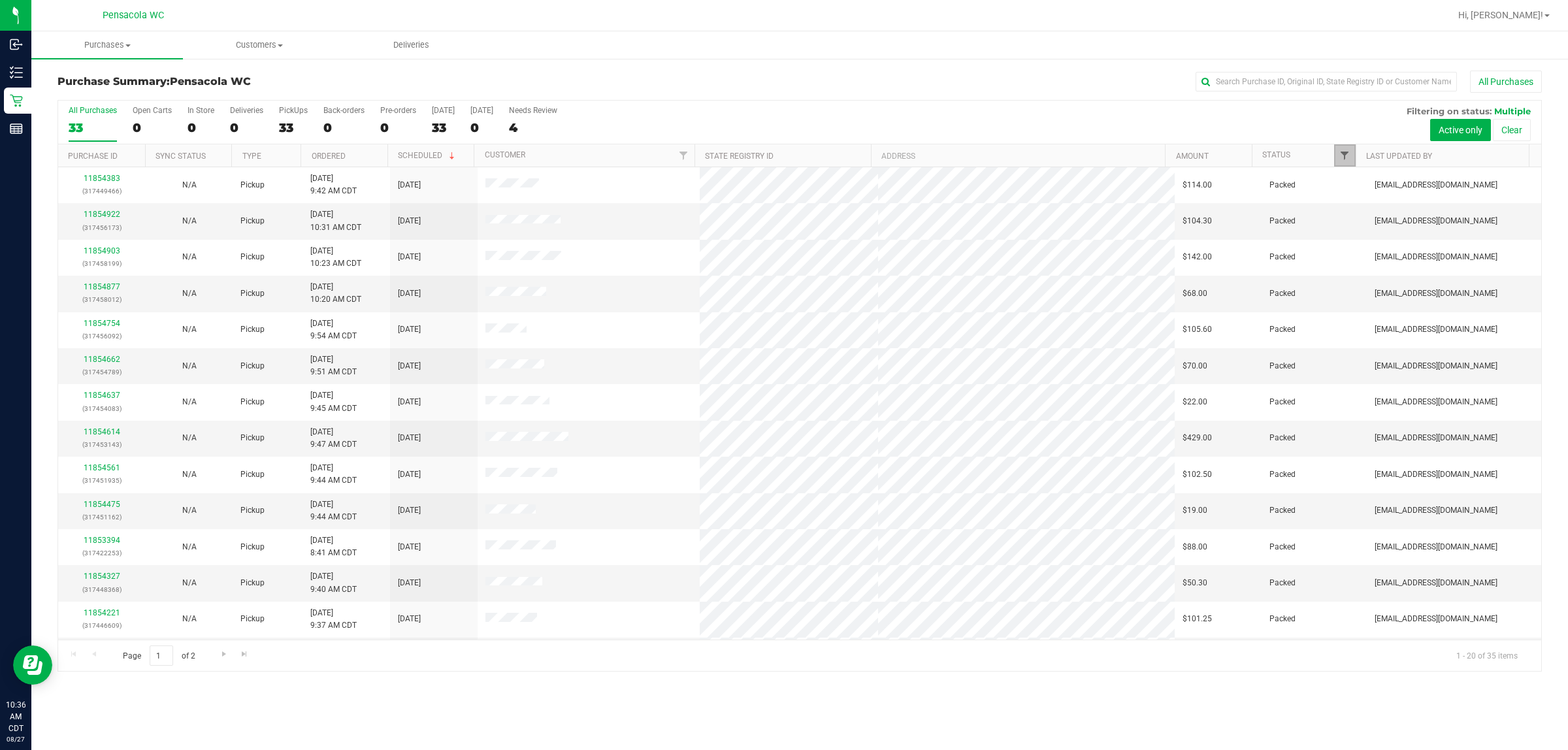
click at [1340, 152] on span "Filter" at bounding box center [1345, 155] width 11 height 11
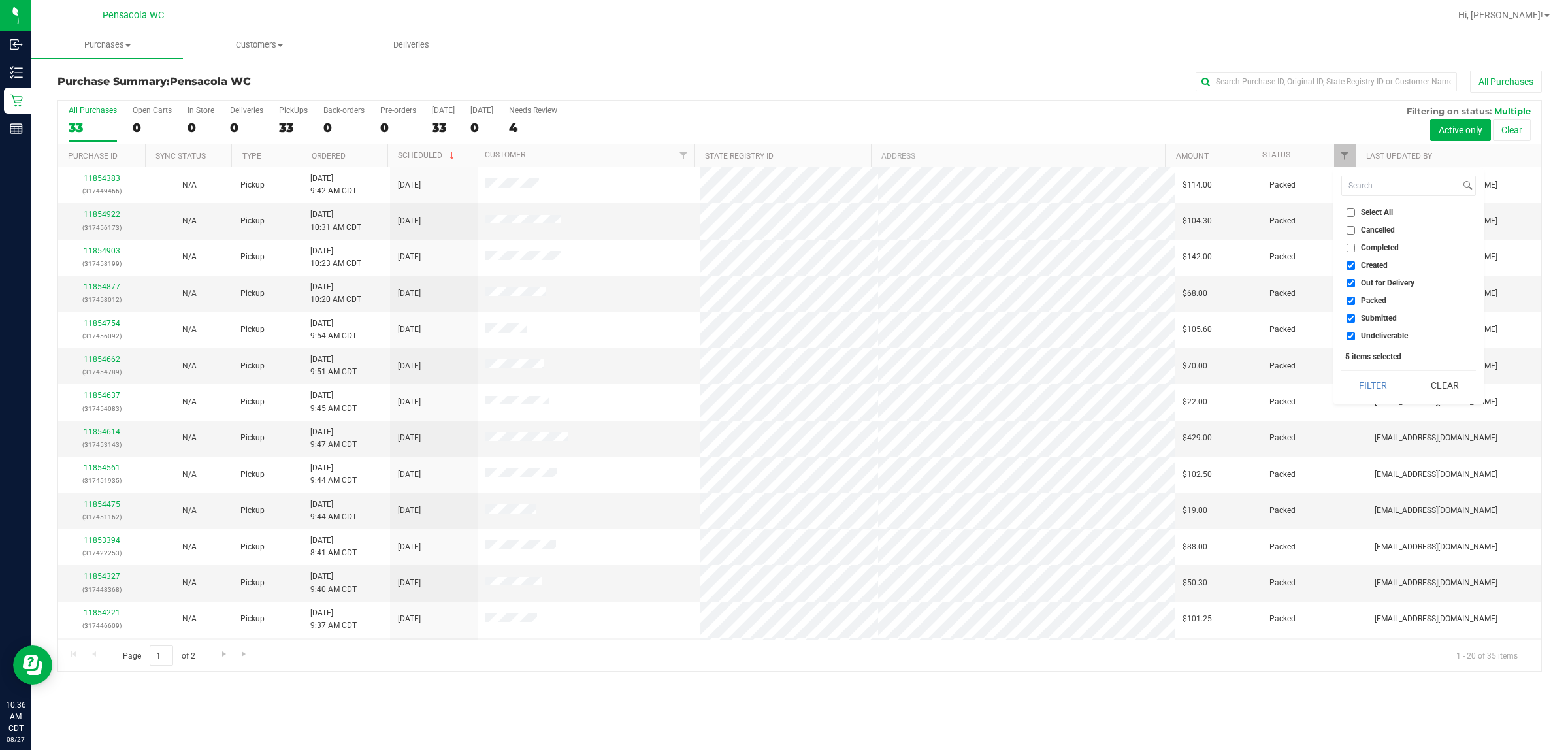
click at [1356, 214] on label "Select All" at bounding box center [1369, 212] width 46 height 9
click at [1355, 214] on input "Select All" at bounding box center [1350, 212] width 9 height 9
checkbox input "true"
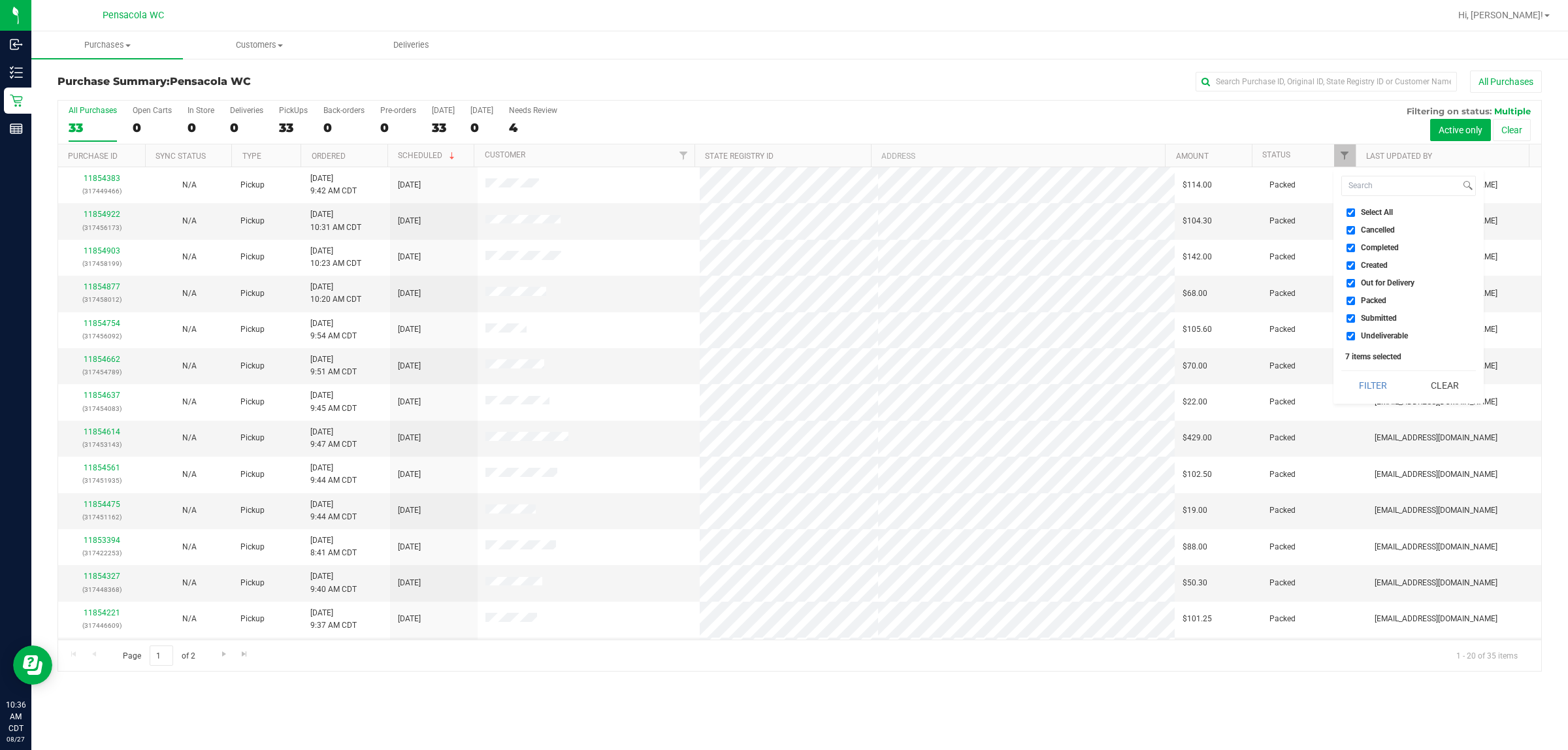
click at [1356, 214] on label "Select All" at bounding box center [1369, 212] width 46 height 9
click at [1355, 214] on input "Select All" at bounding box center [1350, 212] width 9 height 9
checkbox input "false"
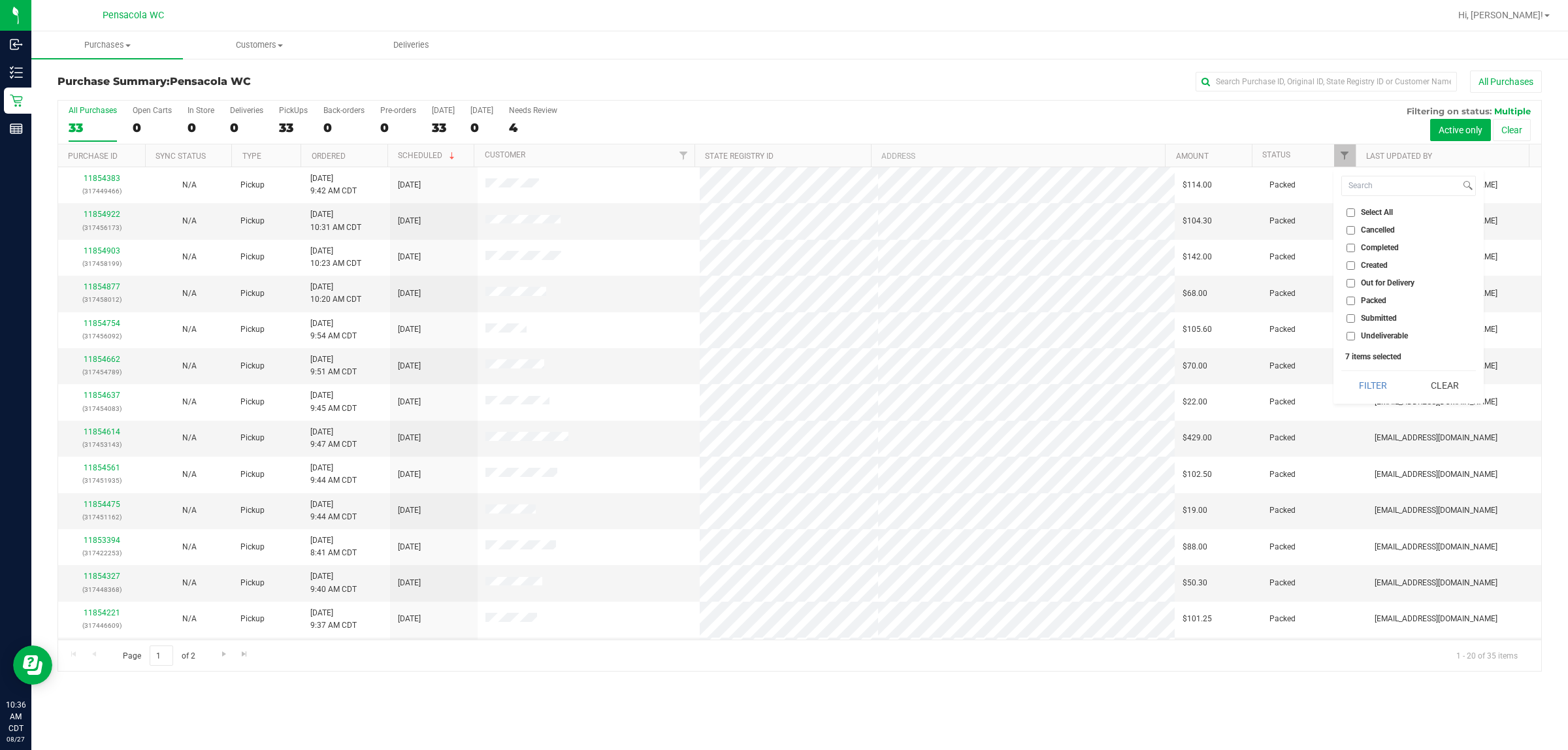
checkbox input "false"
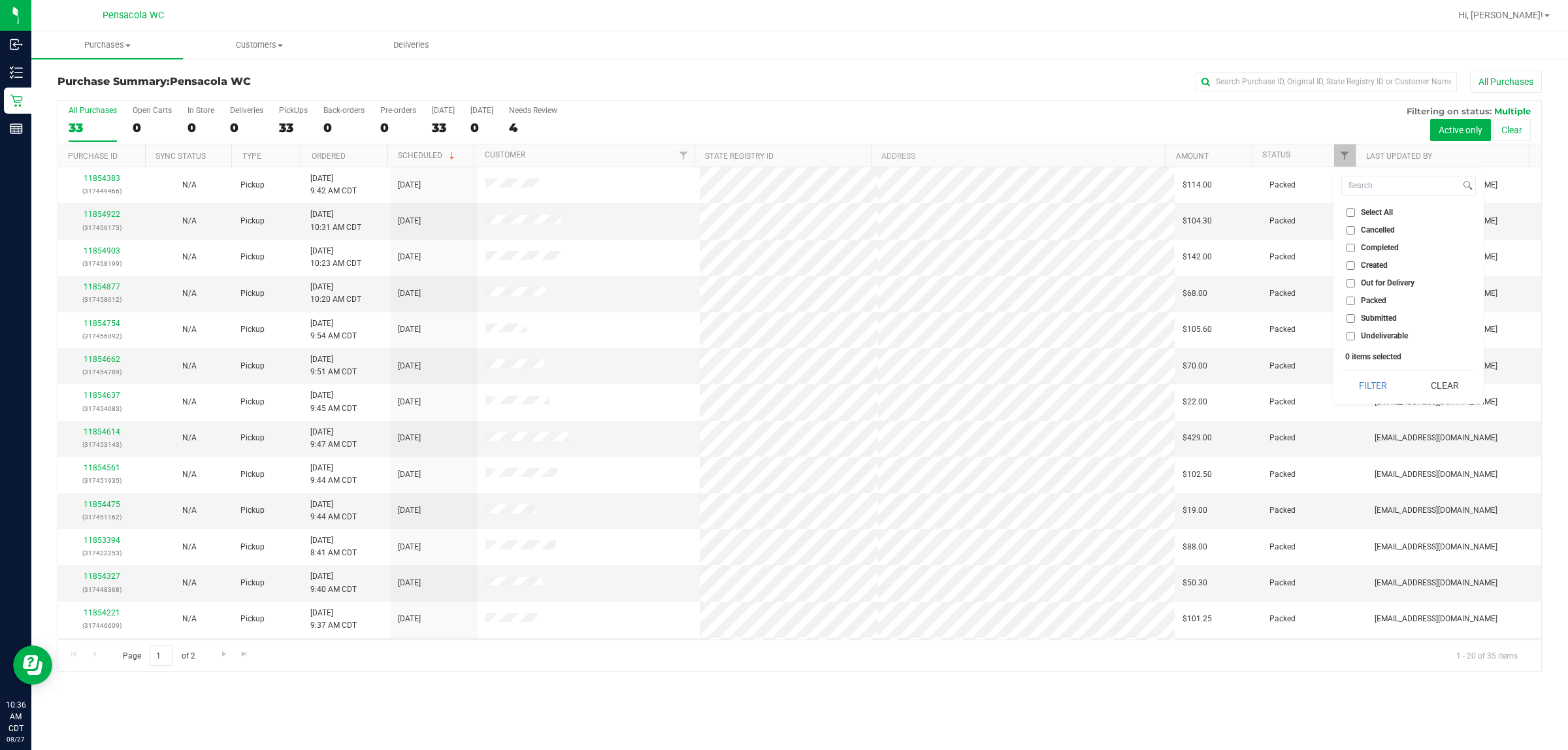
click at [1356, 311] on ul "Select All Cancelled Completed Created Out for Delivery Packed Submitted Undeli…" at bounding box center [1409, 274] width 134 height 137
click at [1356, 318] on label "Submitted" at bounding box center [1371, 318] width 50 height 9
click at [1355, 318] on input "Submitted" at bounding box center [1350, 318] width 9 height 9
checkbox input "true"
click at [1351, 376] on button "Filter" at bounding box center [1372, 386] width 62 height 29
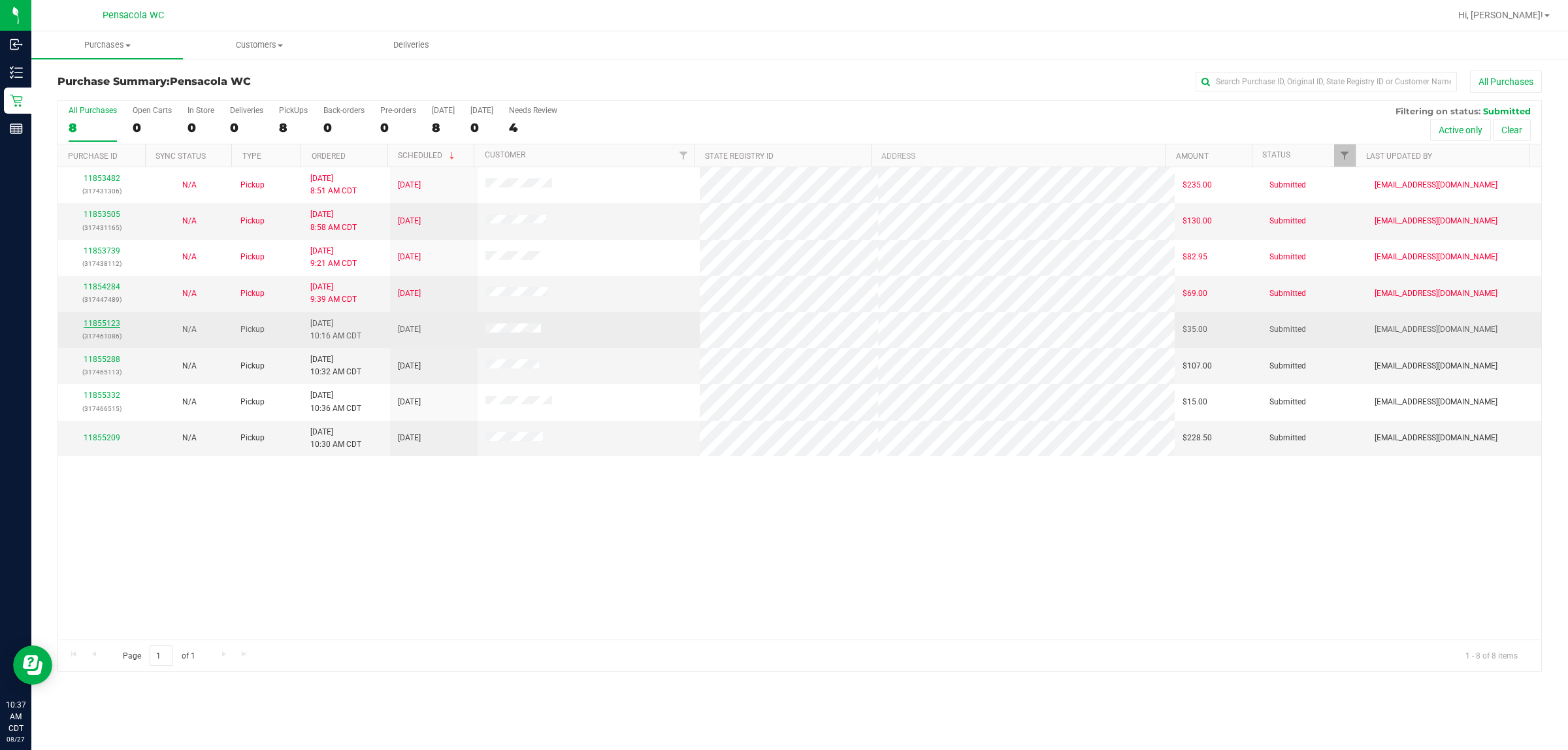
click at [104, 324] on link "11855123" at bounding box center [102, 323] width 36 height 10
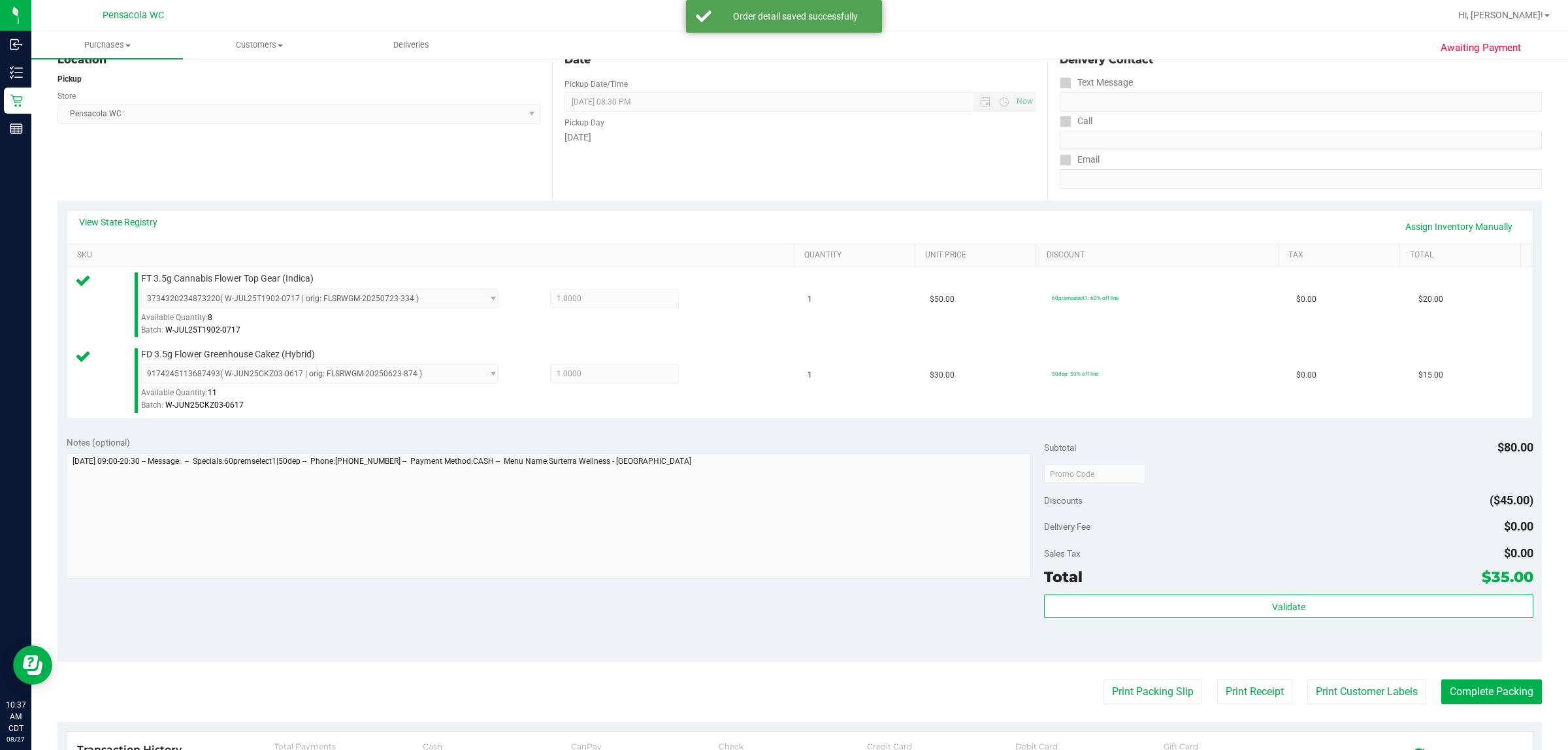
scroll to position [157, 0]
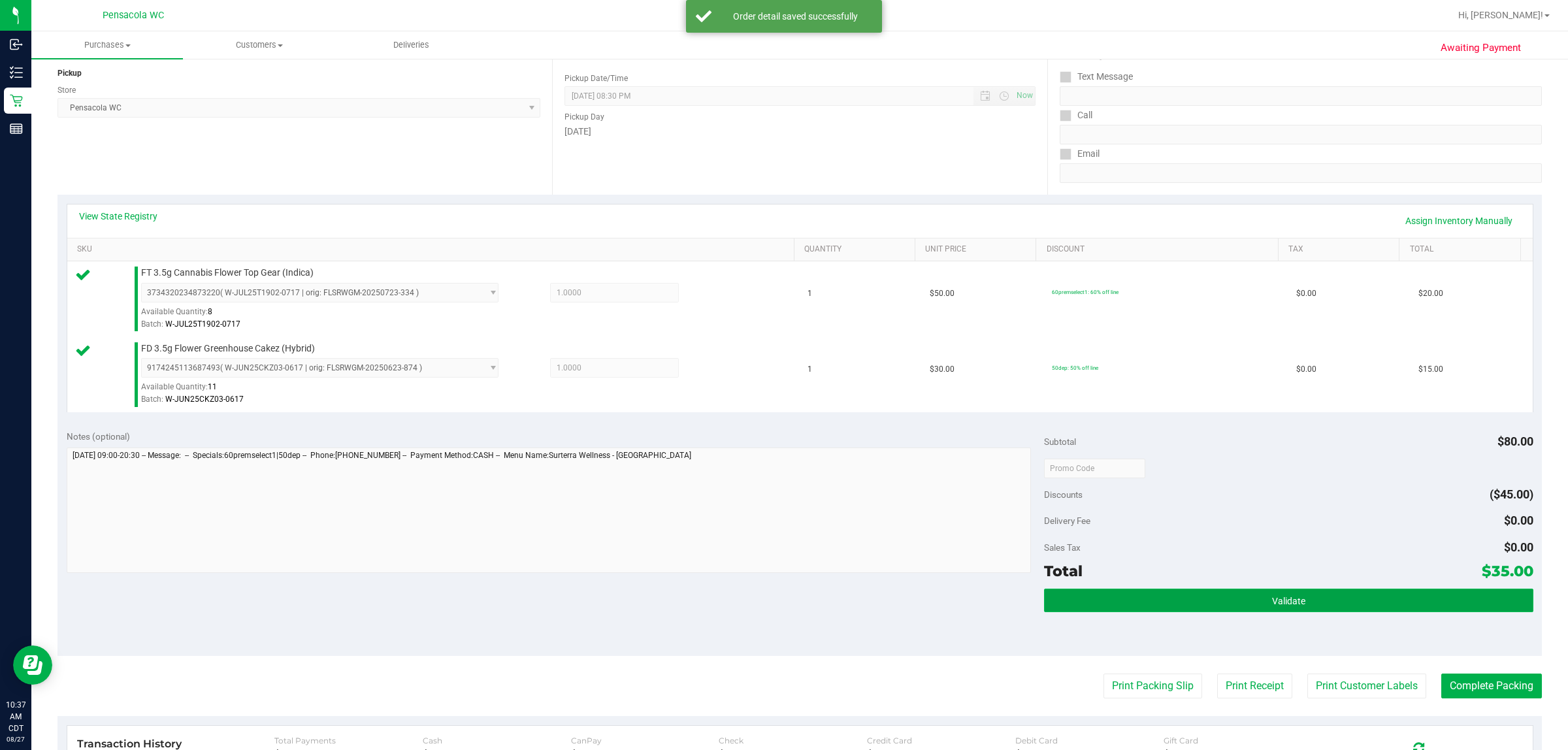
click at [1151, 606] on button "Validate" at bounding box center [1289, 600] width 489 height 24
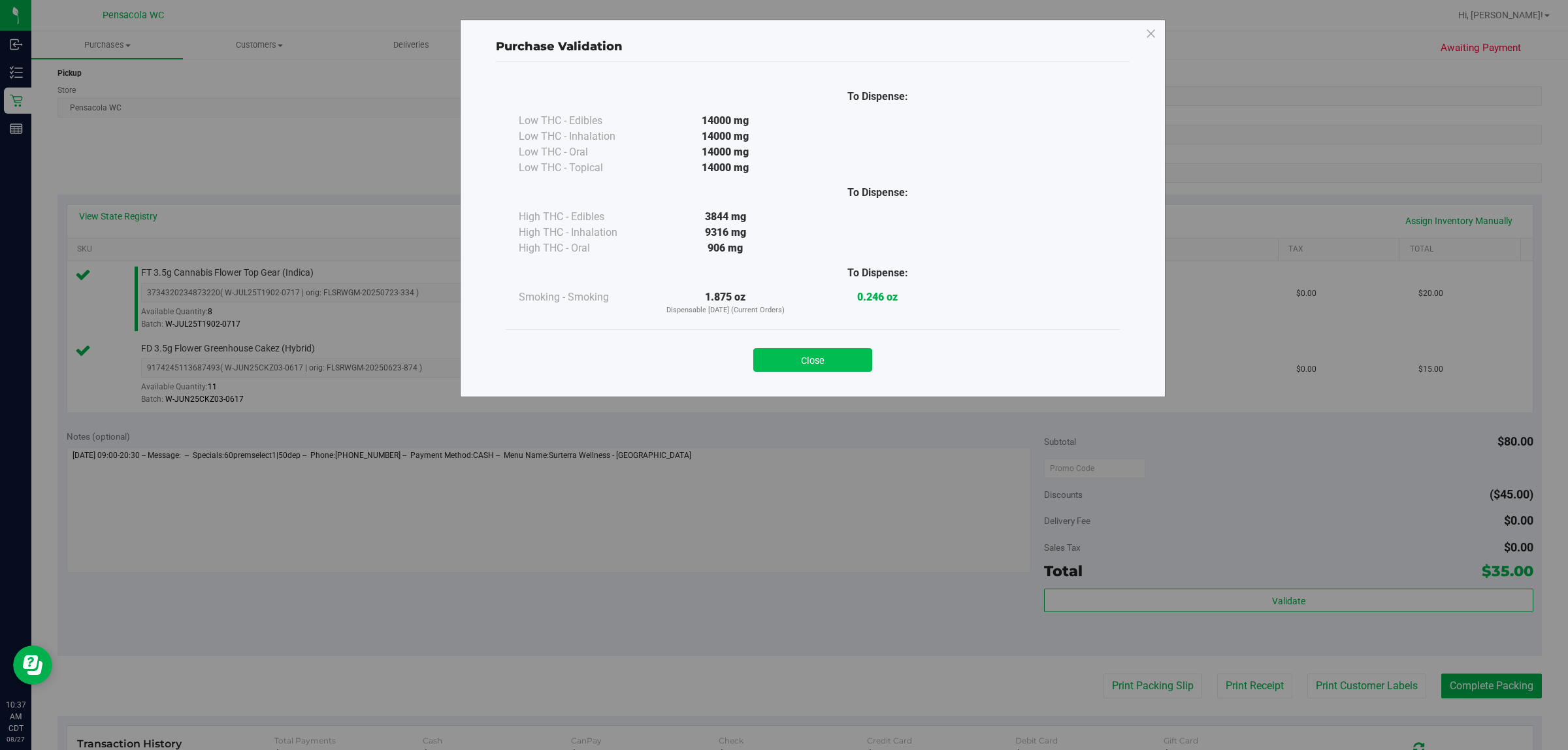
click at [817, 350] on button "Close" at bounding box center [813, 360] width 119 height 24
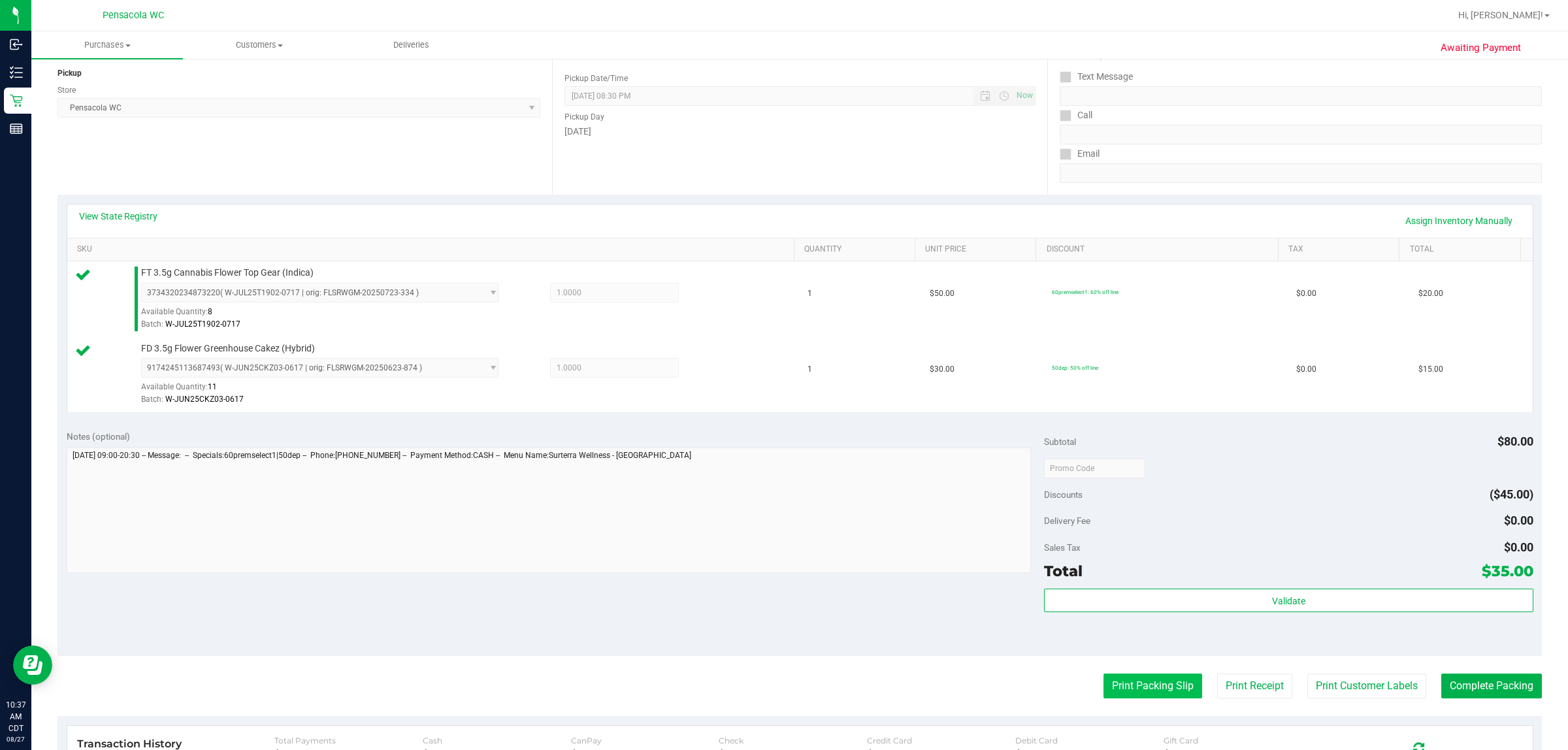
click at [1137, 687] on button "Print Packing Slip" at bounding box center [1153, 686] width 99 height 25
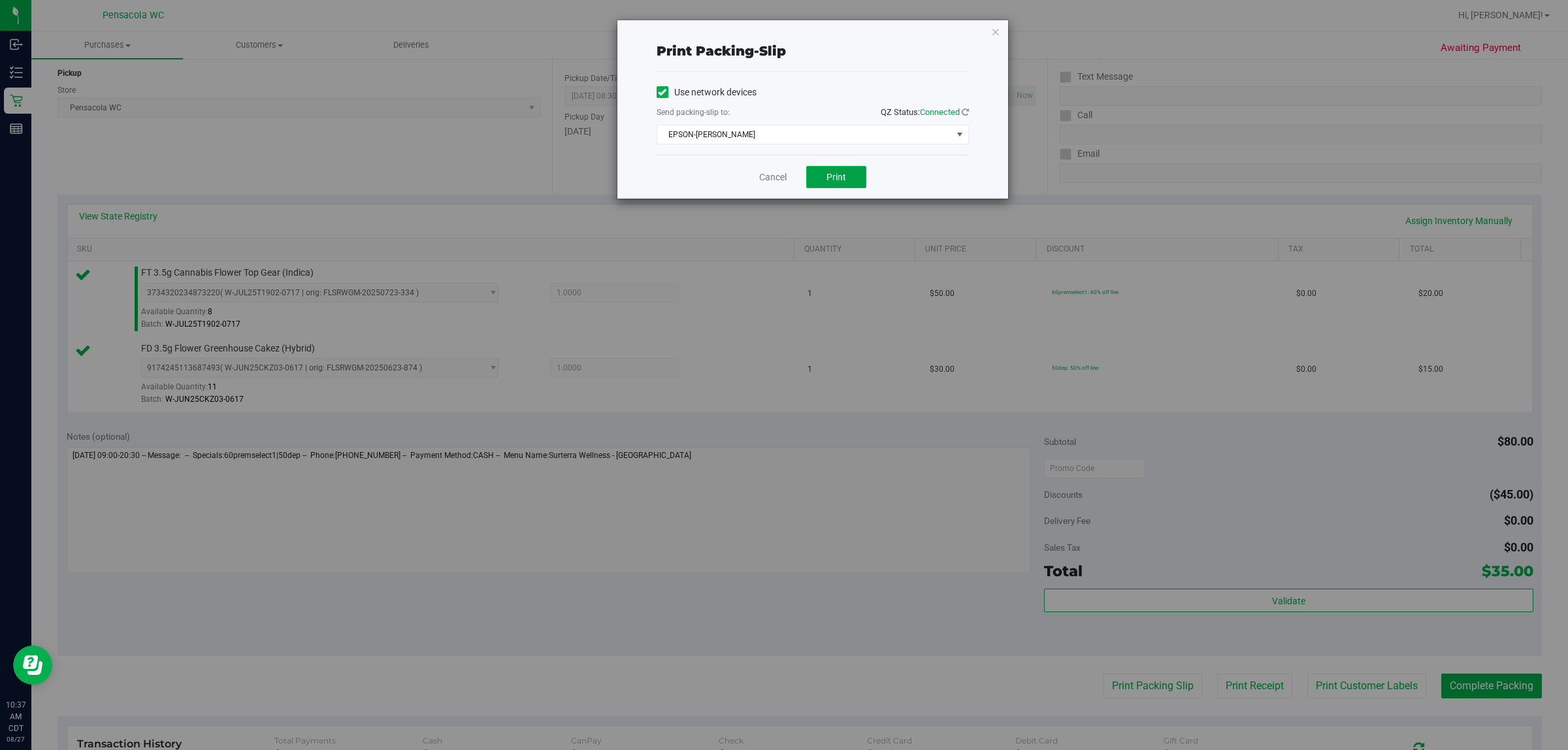
click at [848, 176] on button "Print" at bounding box center [836, 176] width 60 height 22
click at [780, 180] on link "Cancel" at bounding box center [773, 177] width 28 height 13
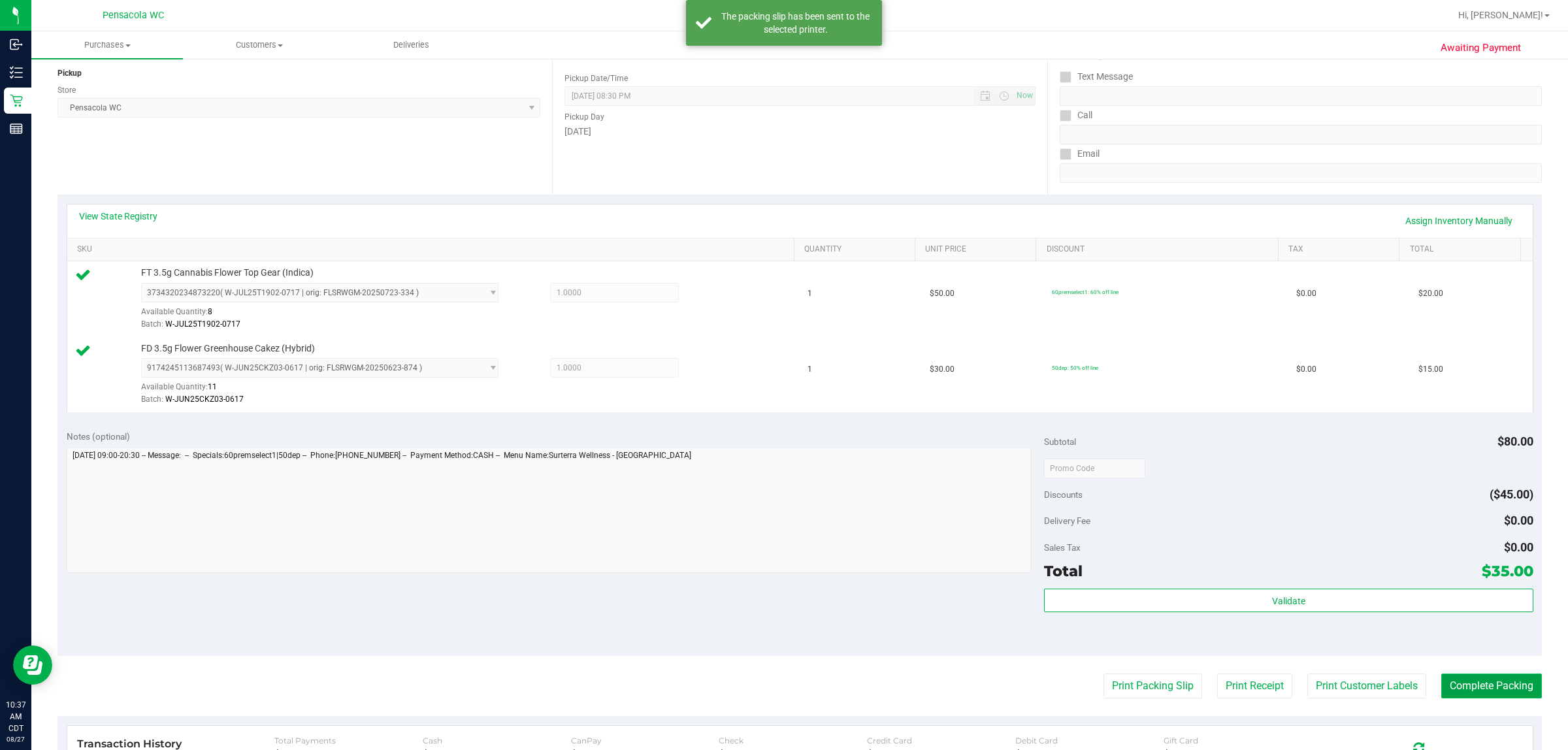
click at [1494, 688] on button "Complete Packing" at bounding box center [1491, 686] width 101 height 25
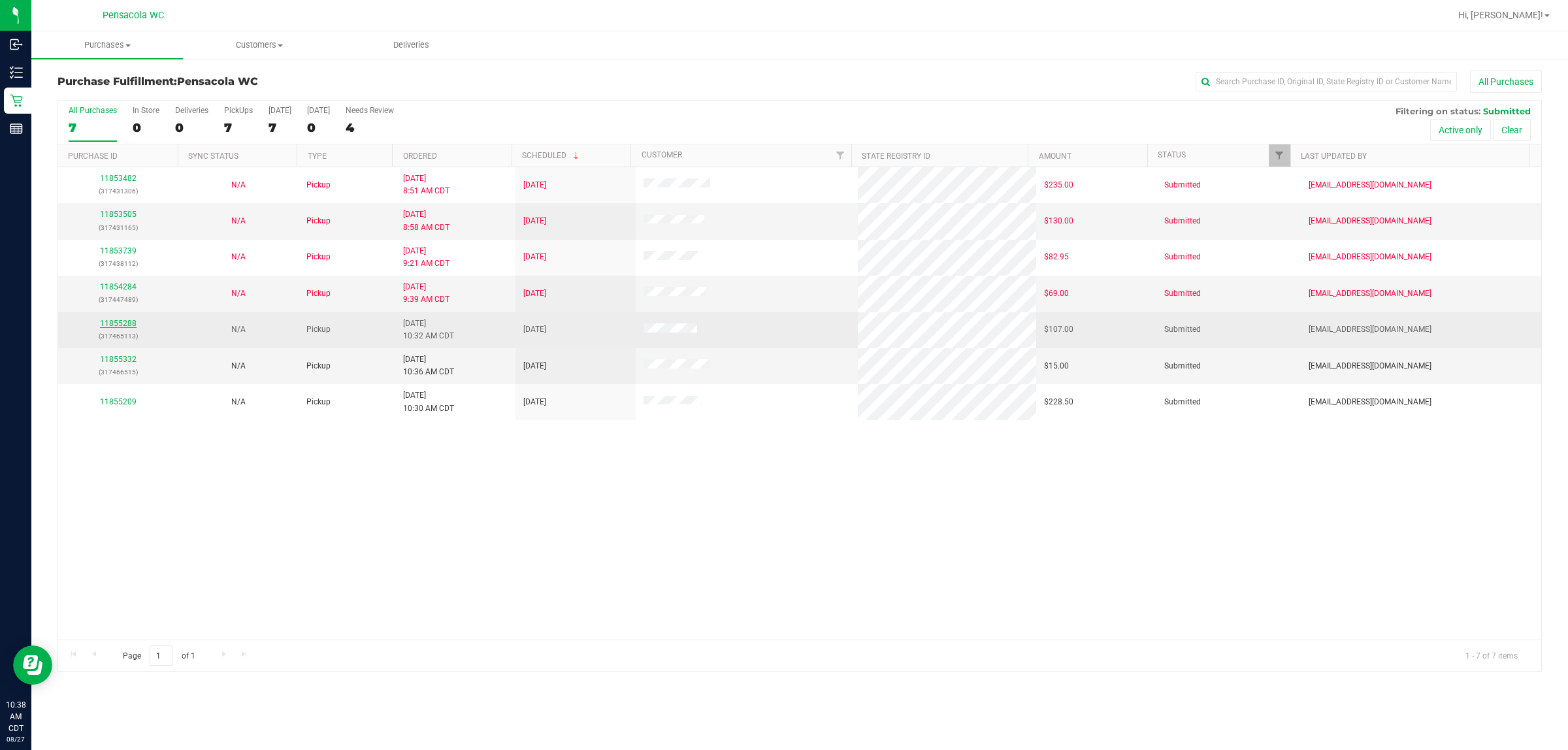
click at [120, 325] on link "11855288" at bounding box center [118, 323] width 36 height 10
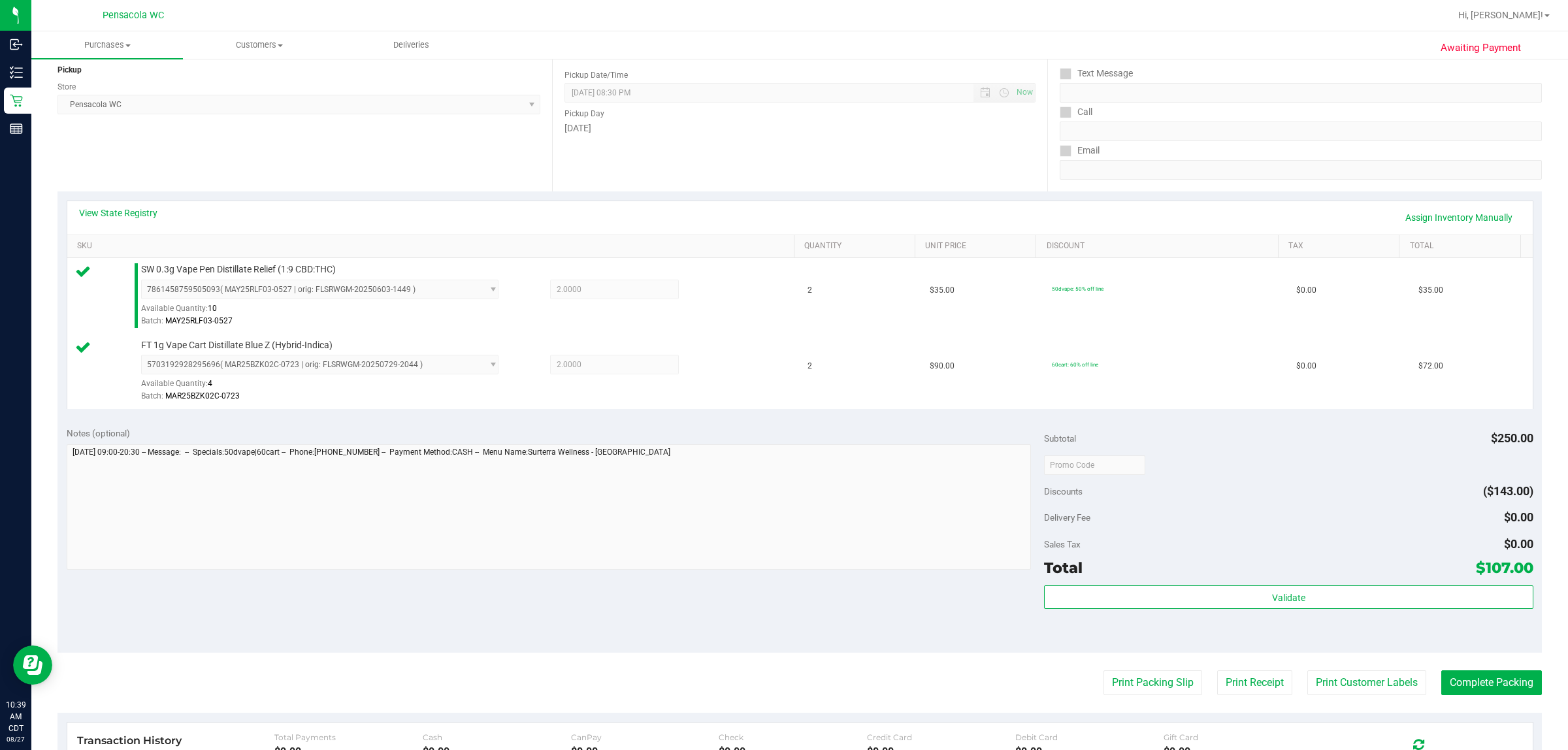
scroll to position [304, 0]
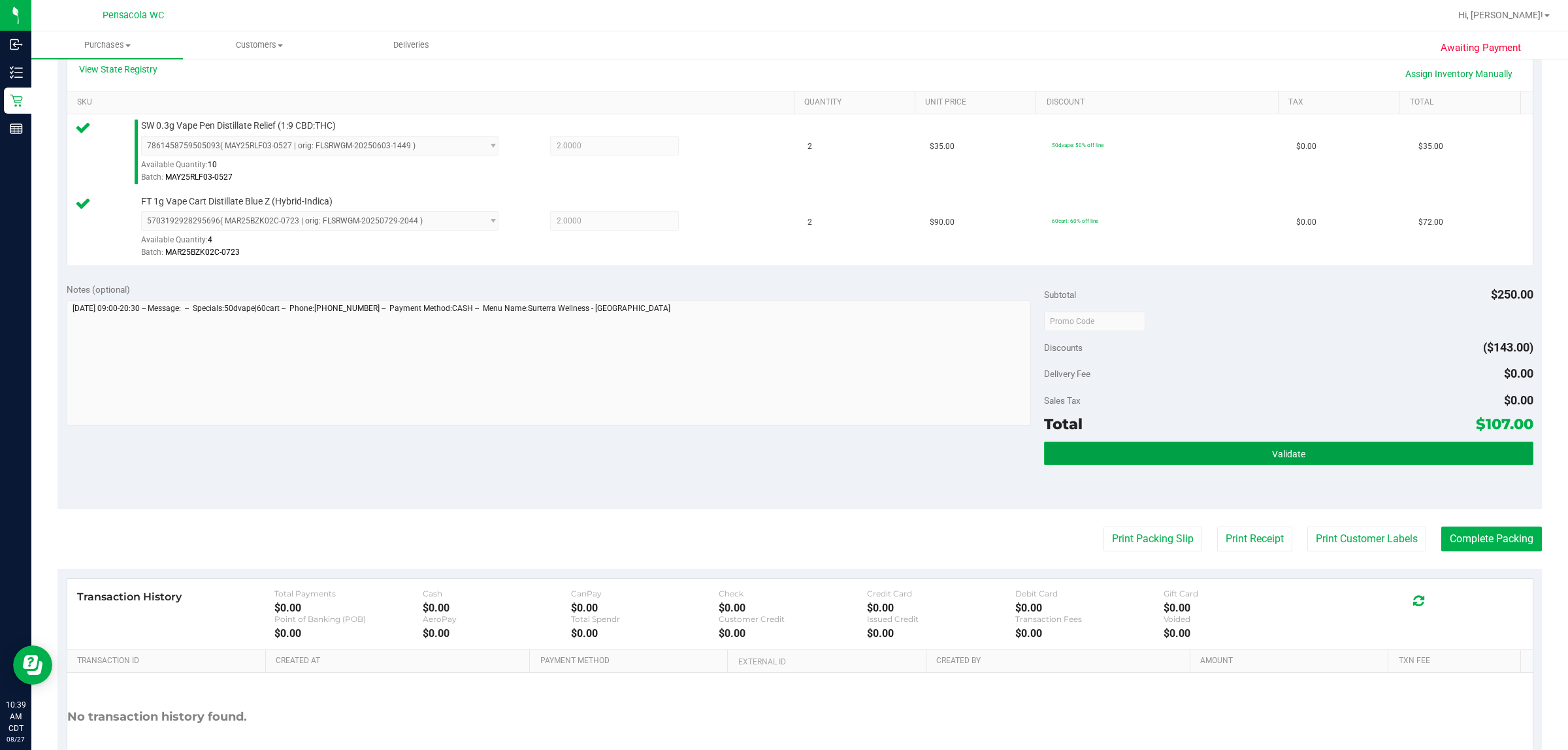
click at [1269, 442] on button "Validate" at bounding box center [1289, 454] width 489 height 24
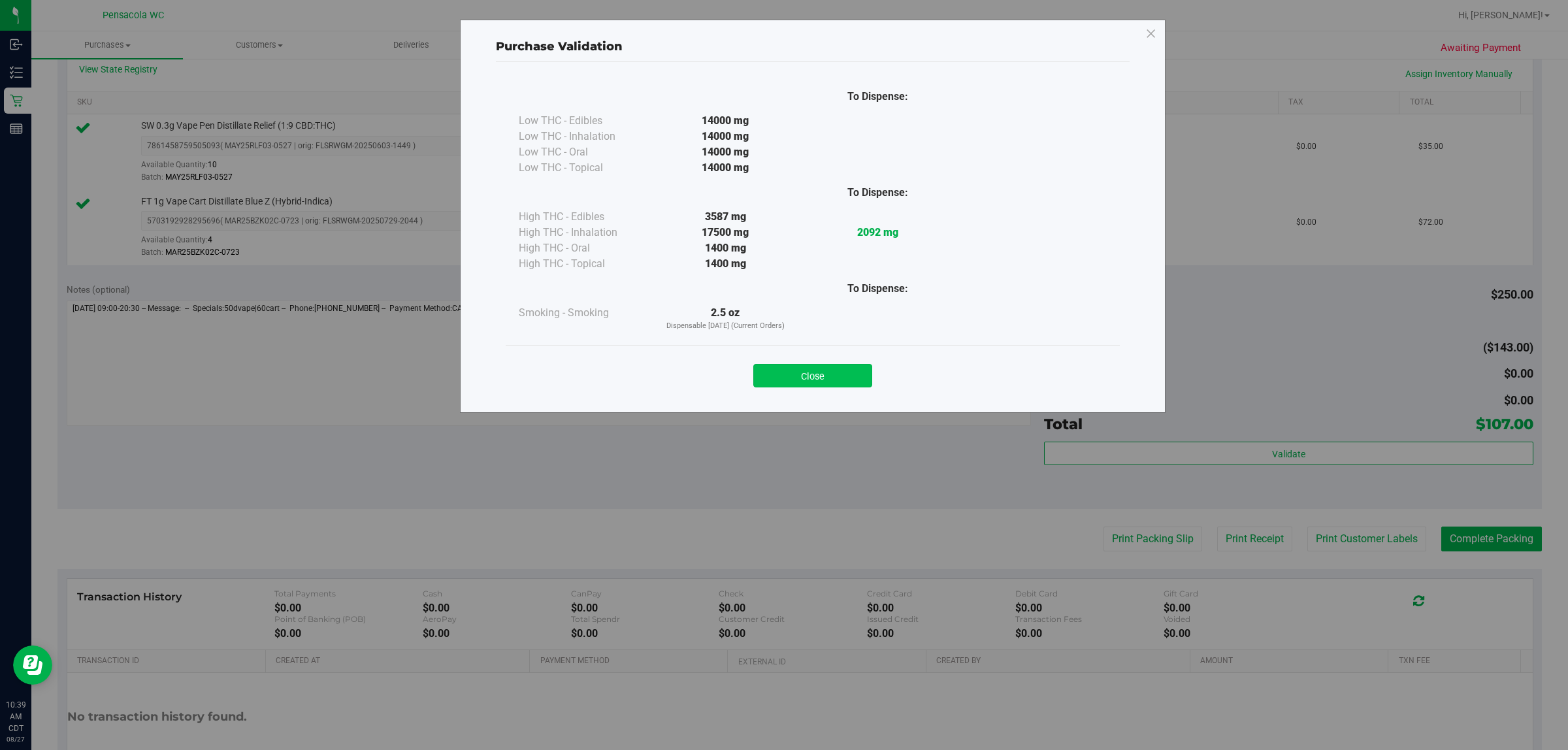
click at [828, 378] on button "Close" at bounding box center [813, 375] width 119 height 24
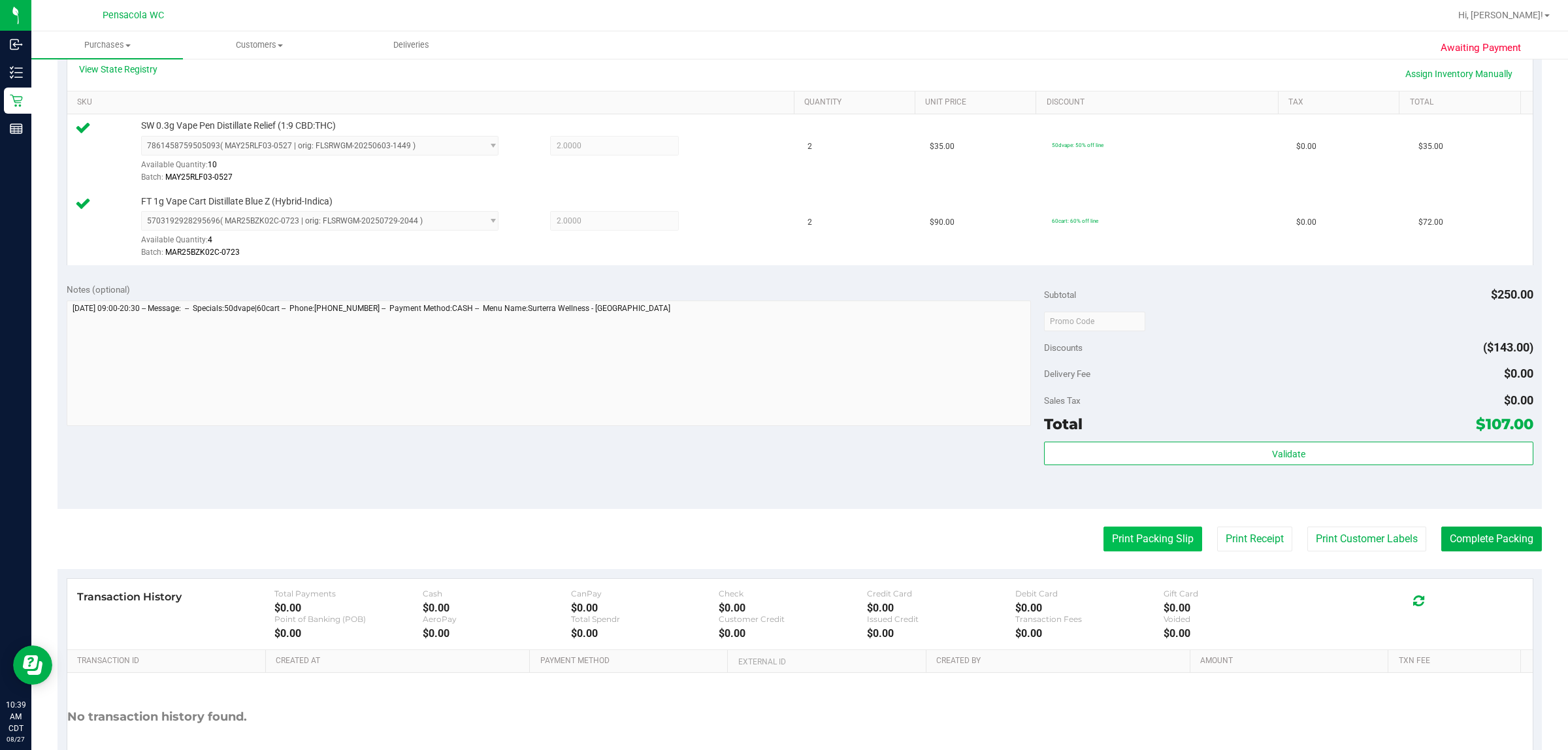
click at [1138, 536] on button "Print Packing Slip" at bounding box center [1153, 539] width 99 height 25
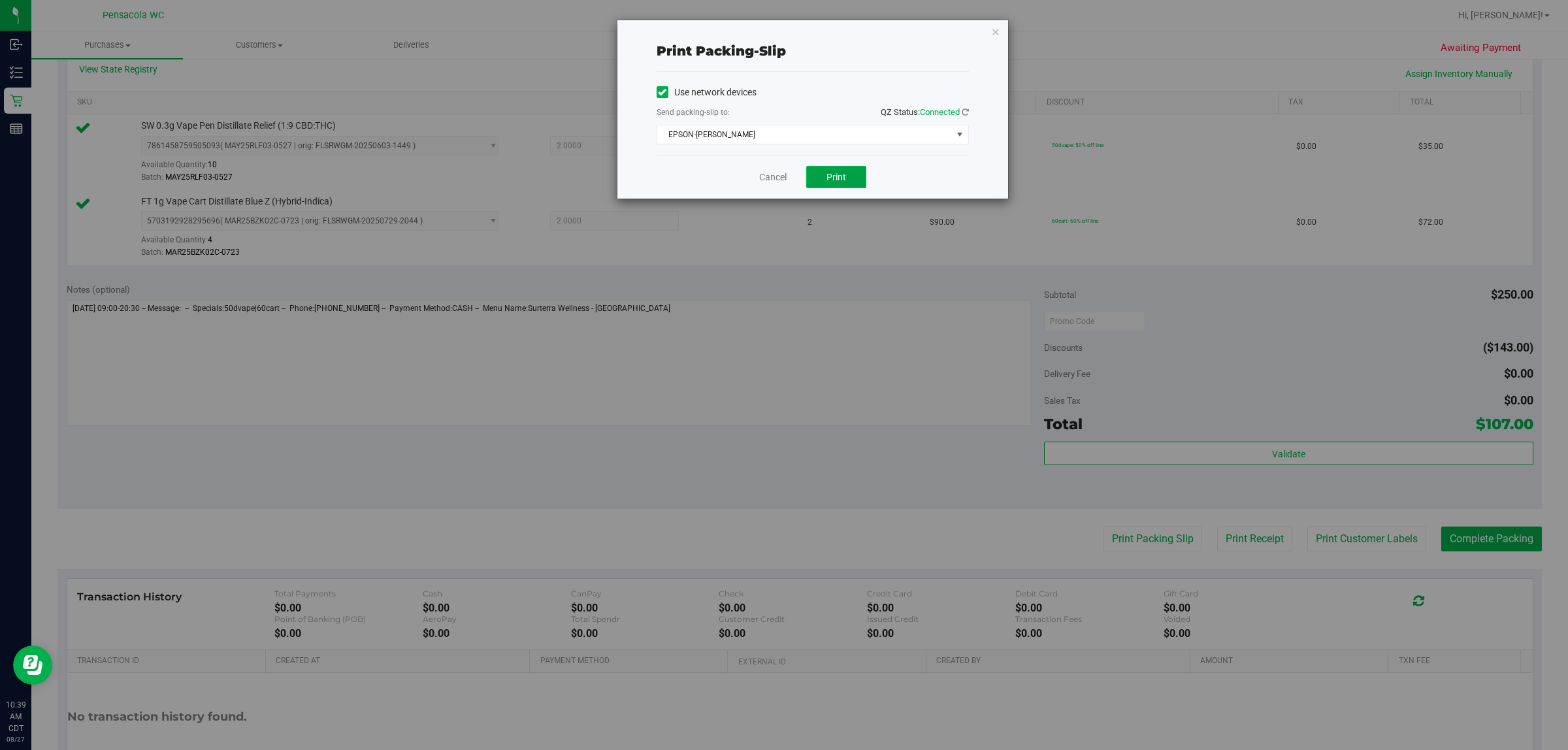
click at [852, 178] on button "Print" at bounding box center [836, 176] width 60 height 22
click at [770, 177] on link "Cancel" at bounding box center [773, 177] width 28 height 13
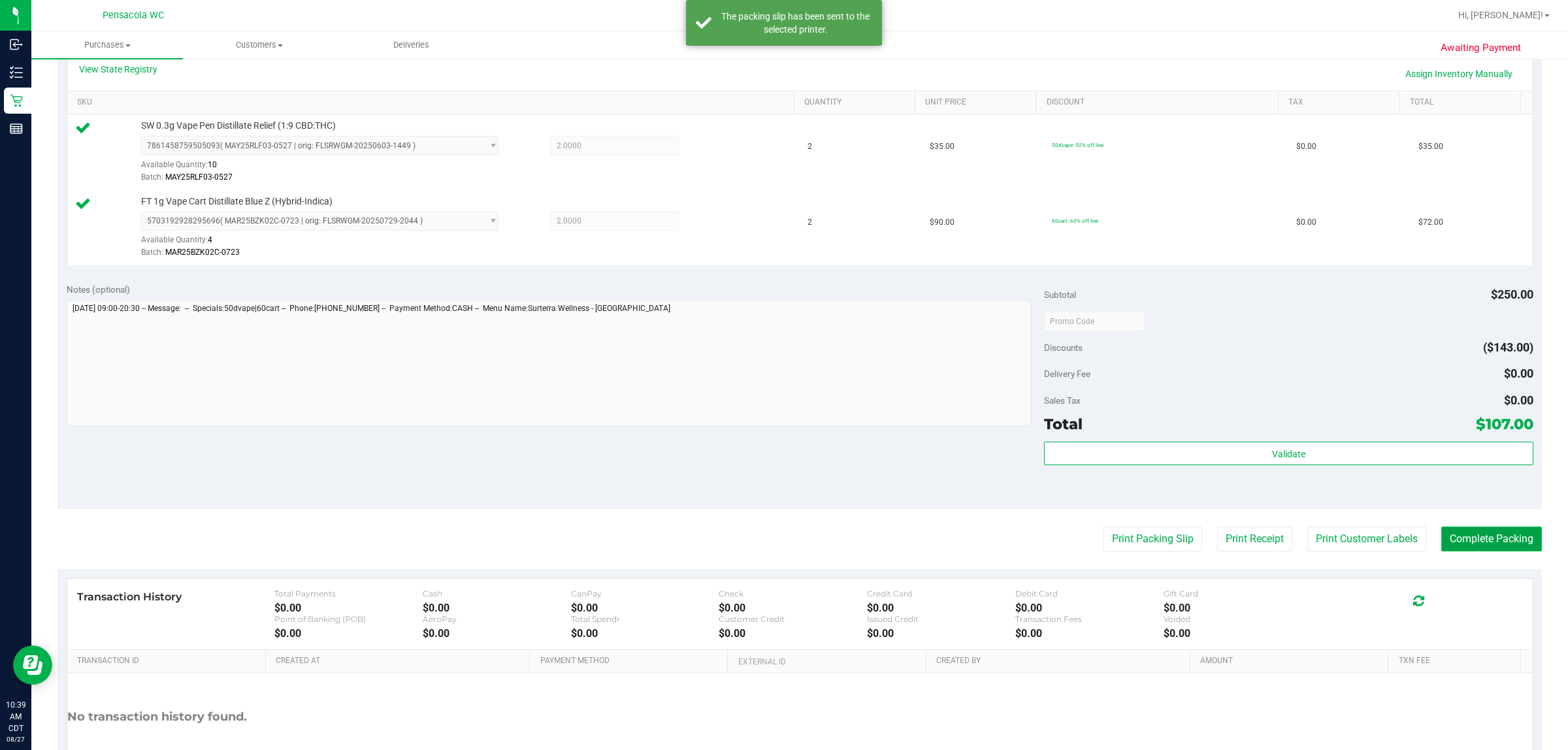
click at [1465, 538] on button "Complete Packing" at bounding box center [1491, 539] width 101 height 25
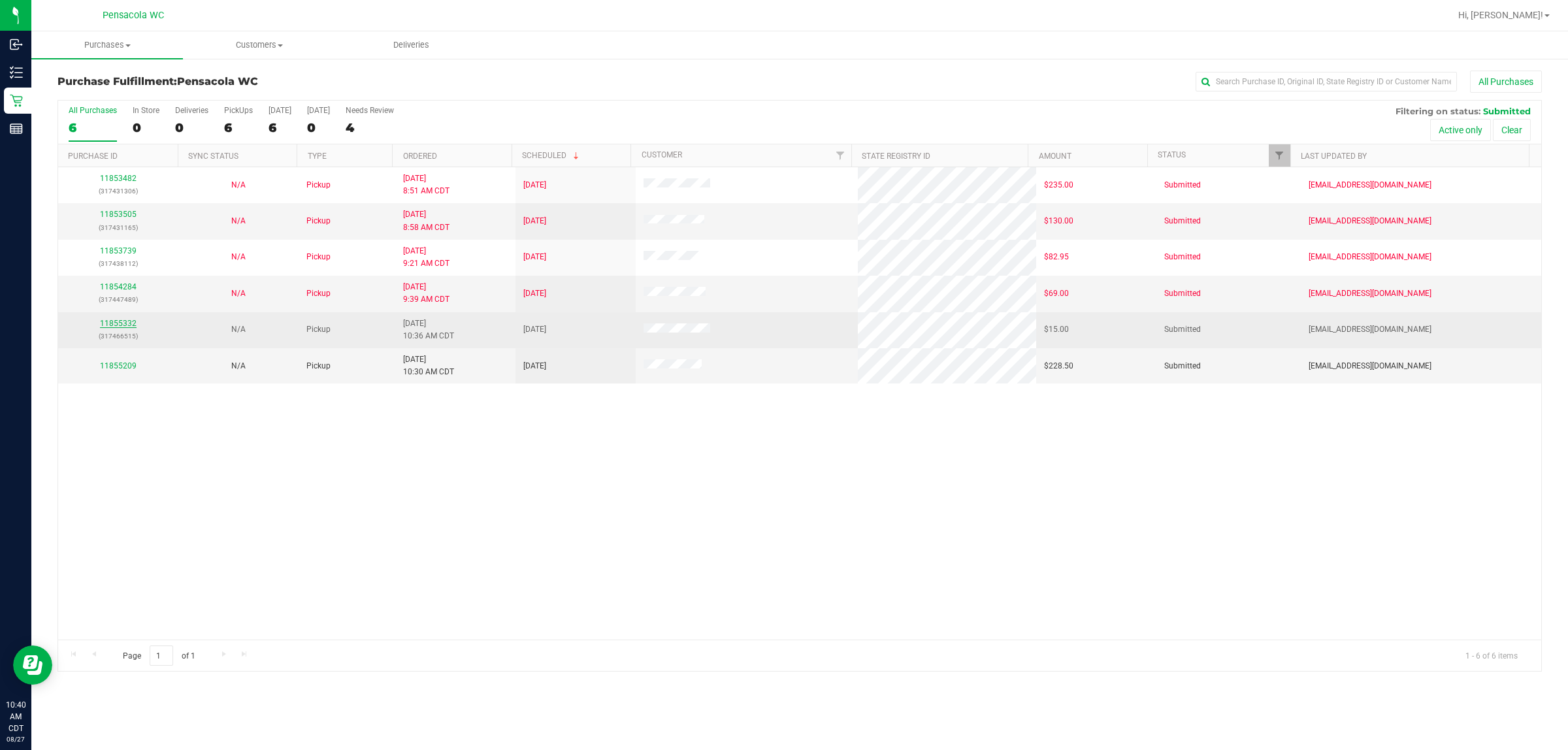
click at [116, 325] on link "11855332" at bounding box center [118, 323] width 36 height 10
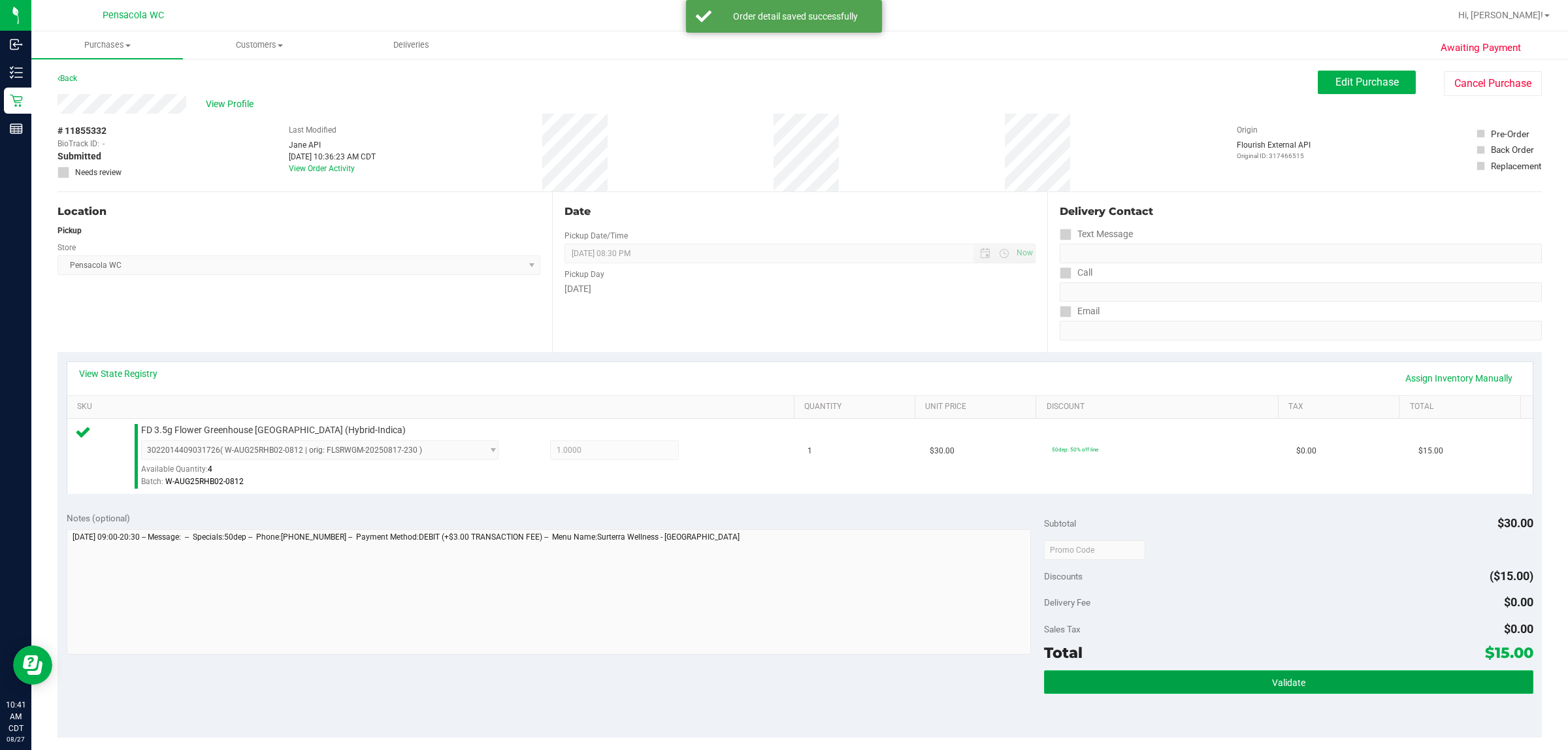
click at [1278, 681] on span "Validate" at bounding box center [1289, 683] width 34 height 11
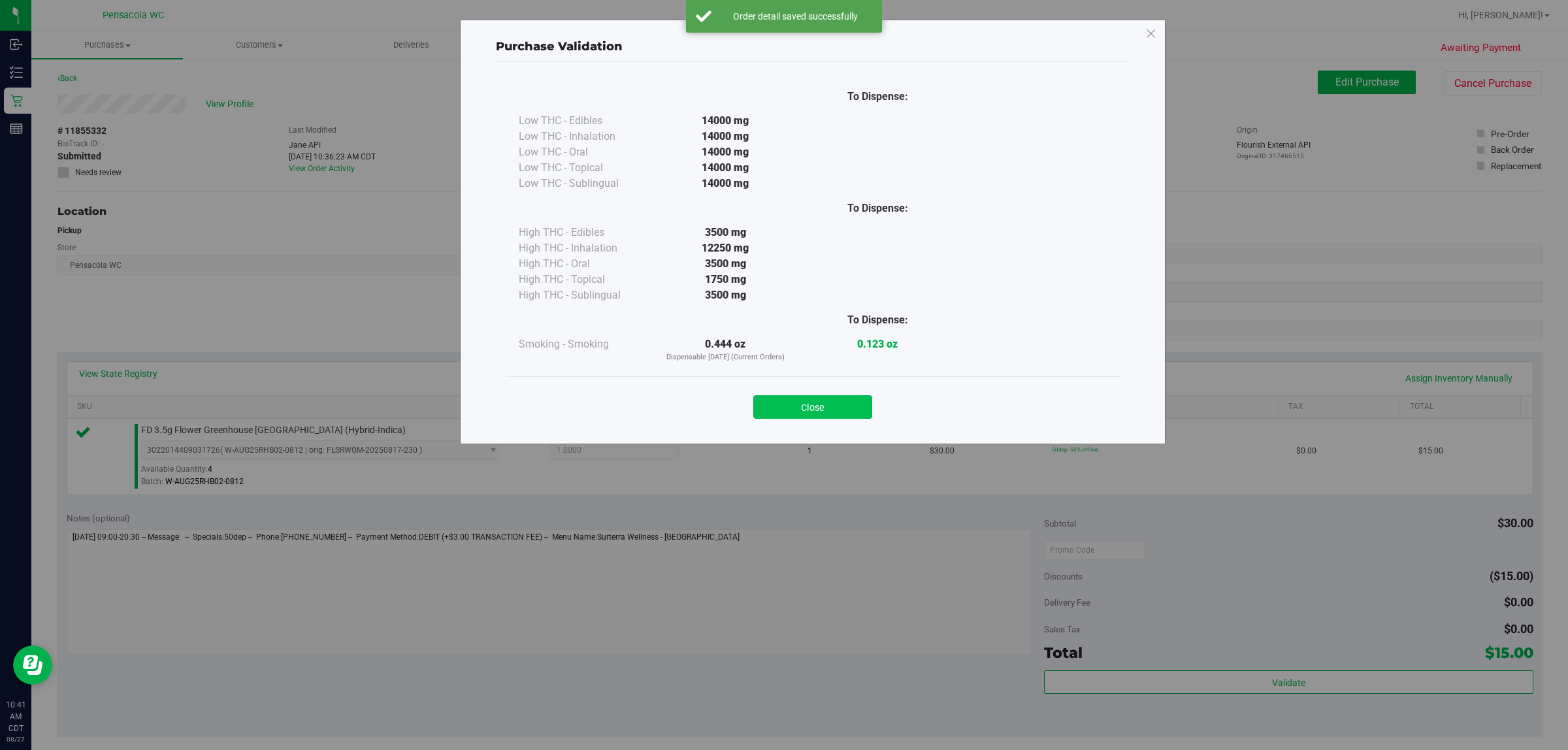
click at [834, 403] on button "Close" at bounding box center [813, 407] width 119 height 24
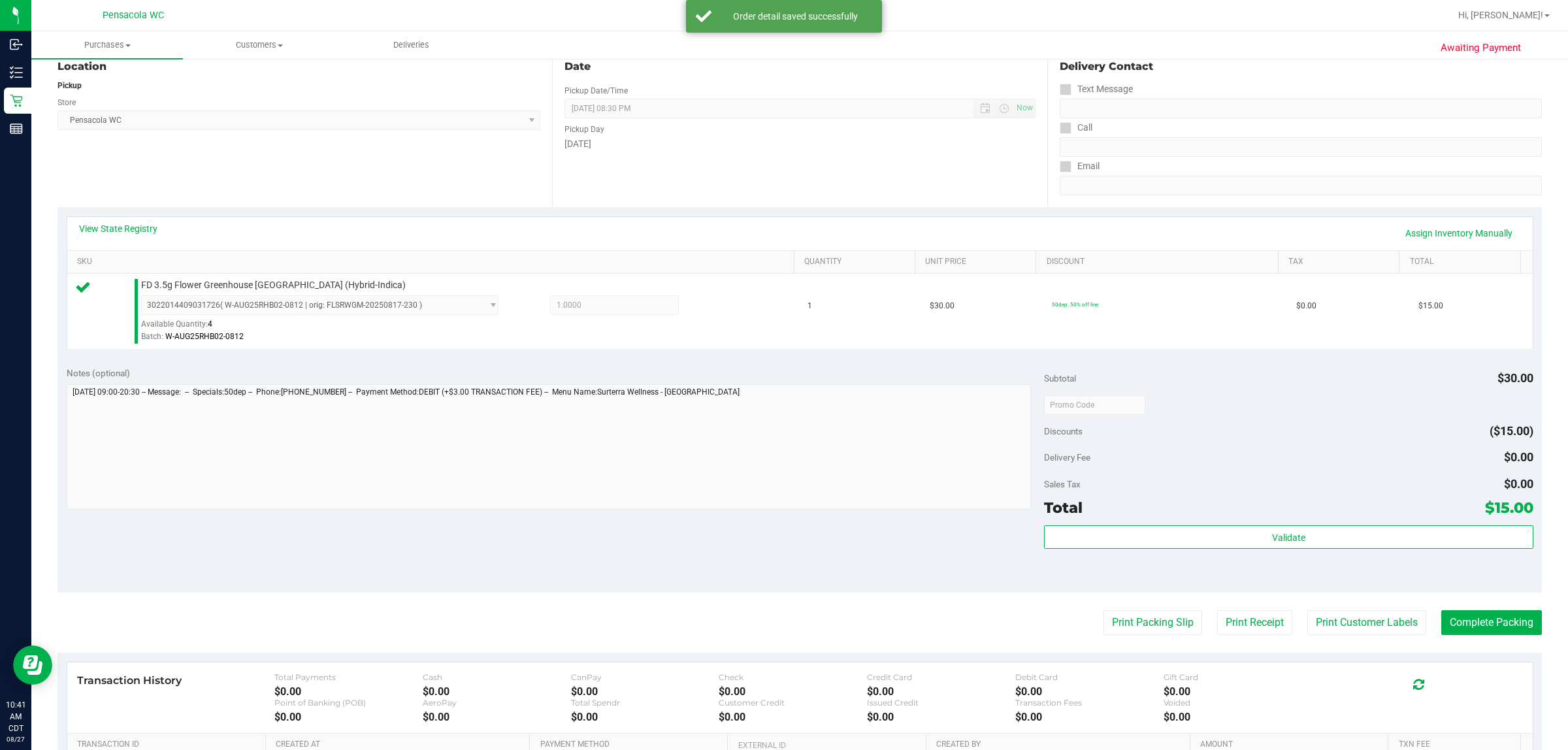
scroll to position [172, 0]
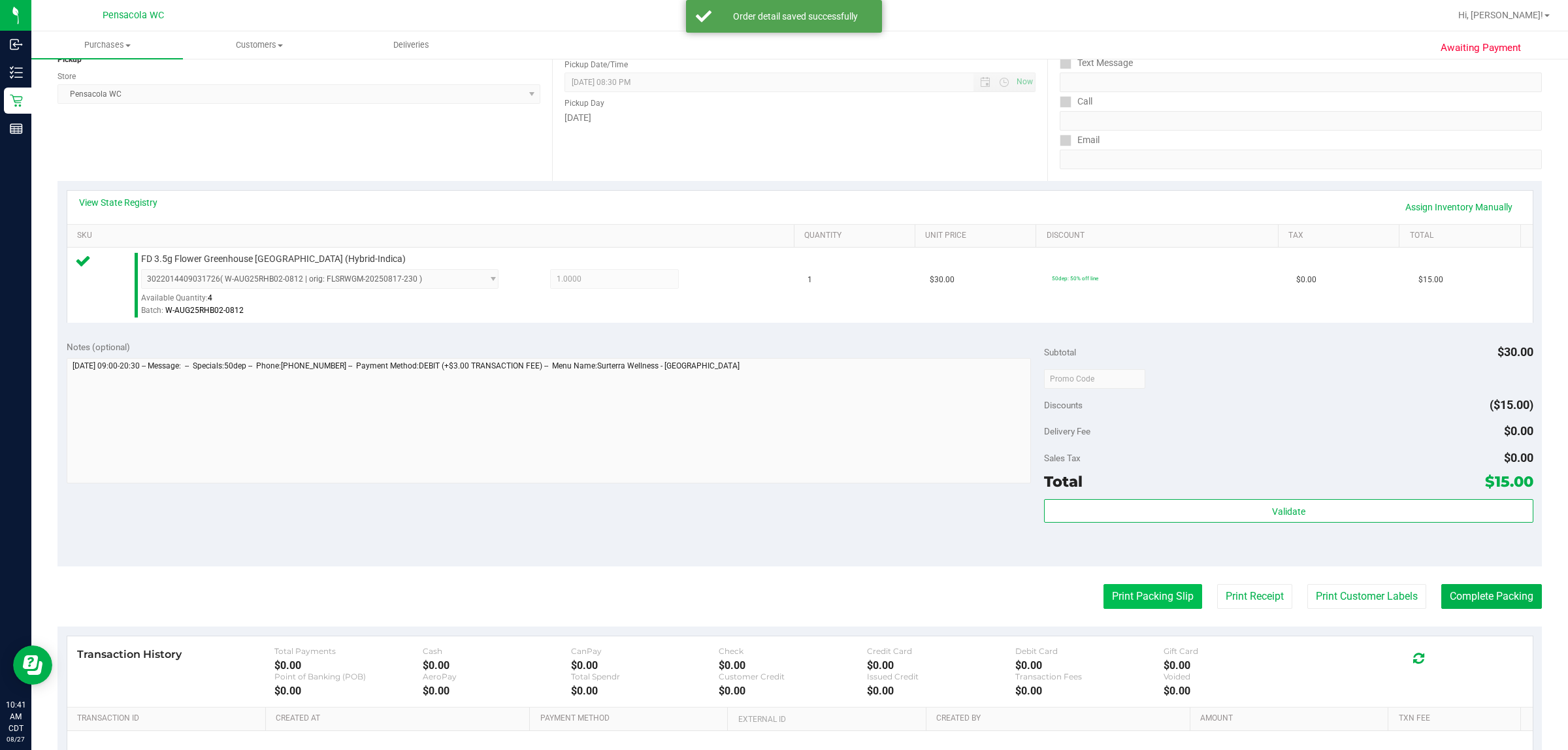
click at [1158, 592] on button "Print Packing Slip" at bounding box center [1153, 597] width 99 height 25
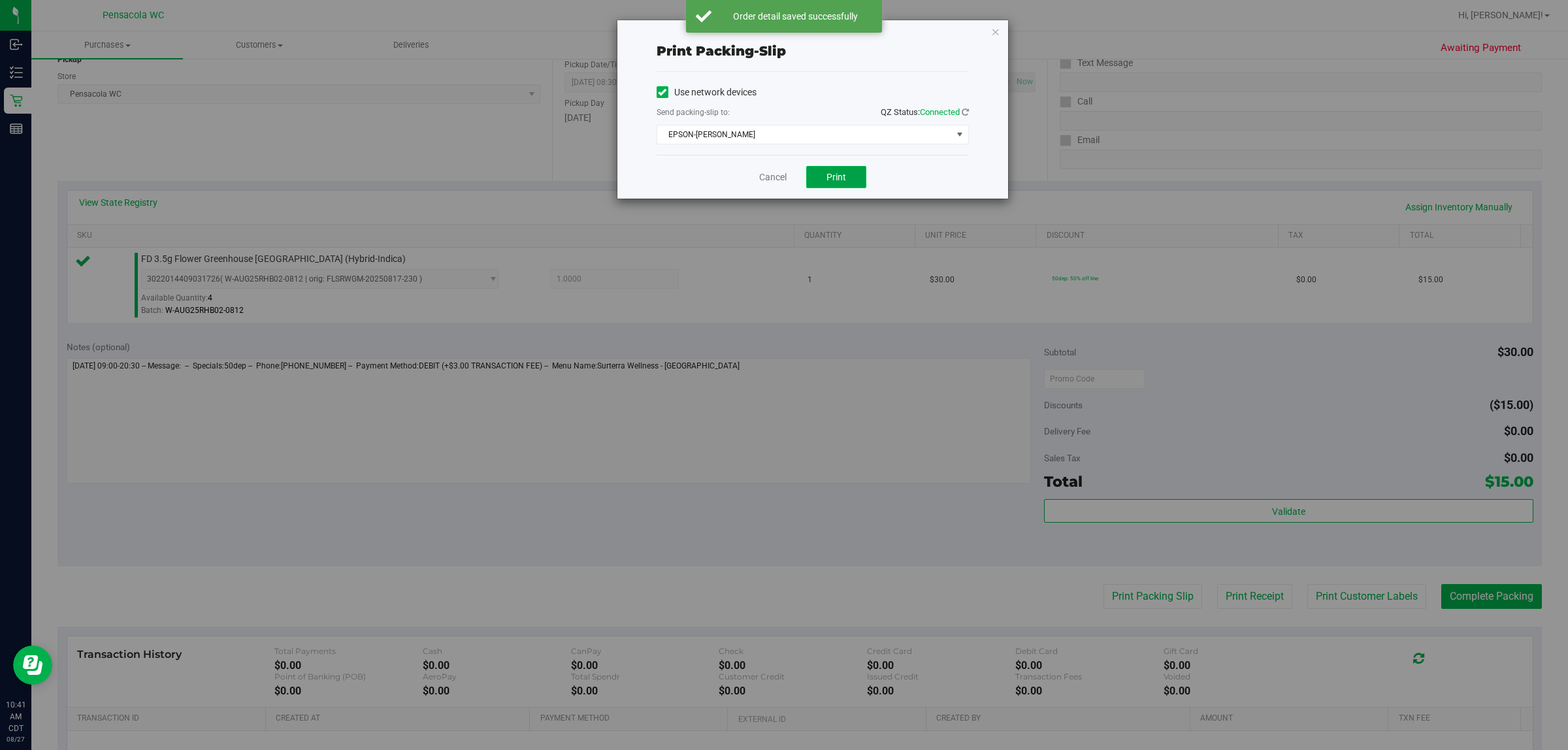
click at [850, 183] on button "Print" at bounding box center [836, 176] width 60 height 22
click at [771, 177] on link "Cancel" at bounding box center [773, 177] width 28 height 13
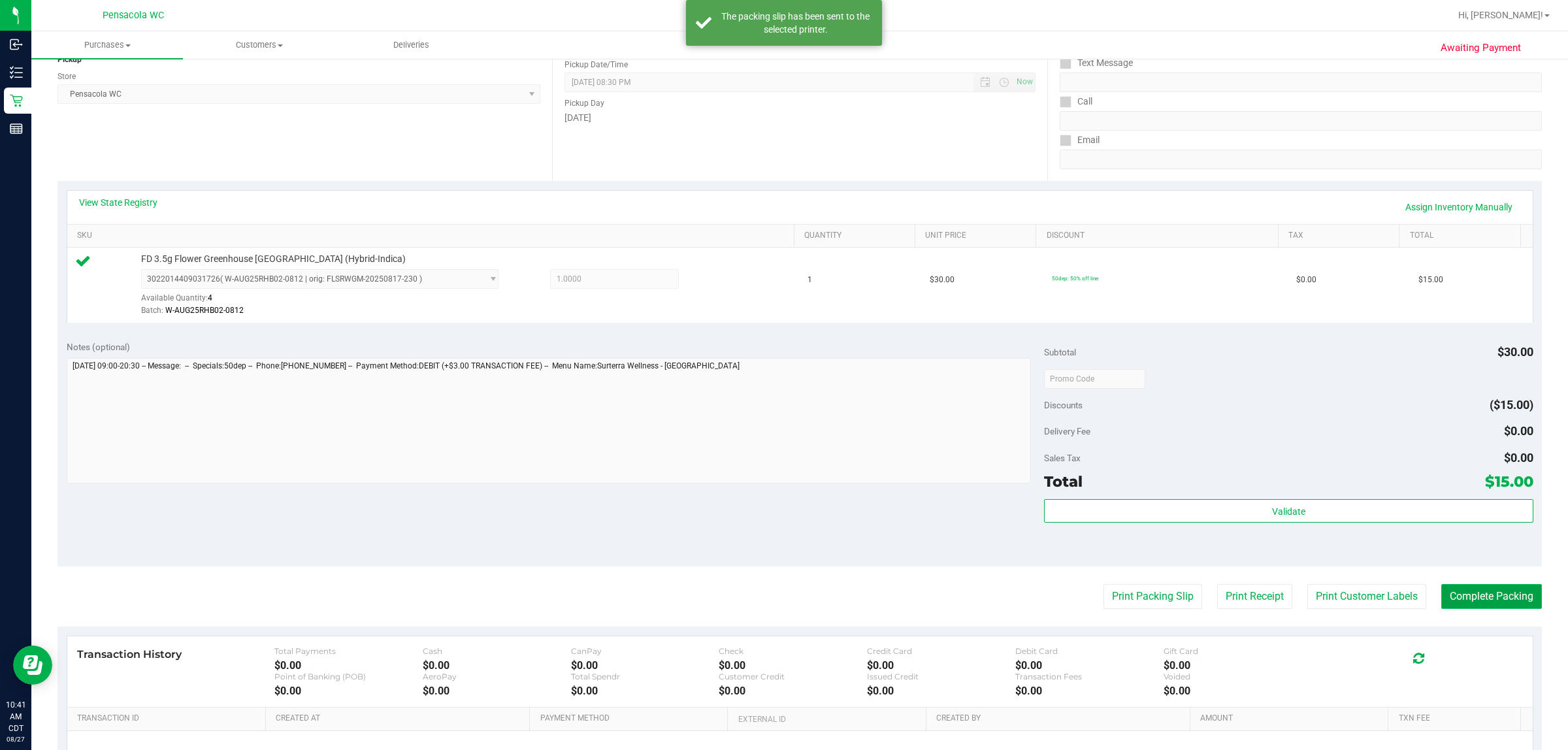
click at [1490, 597] on button "Complete Packing" at bounding box center [1491, 597] width 101 height 25
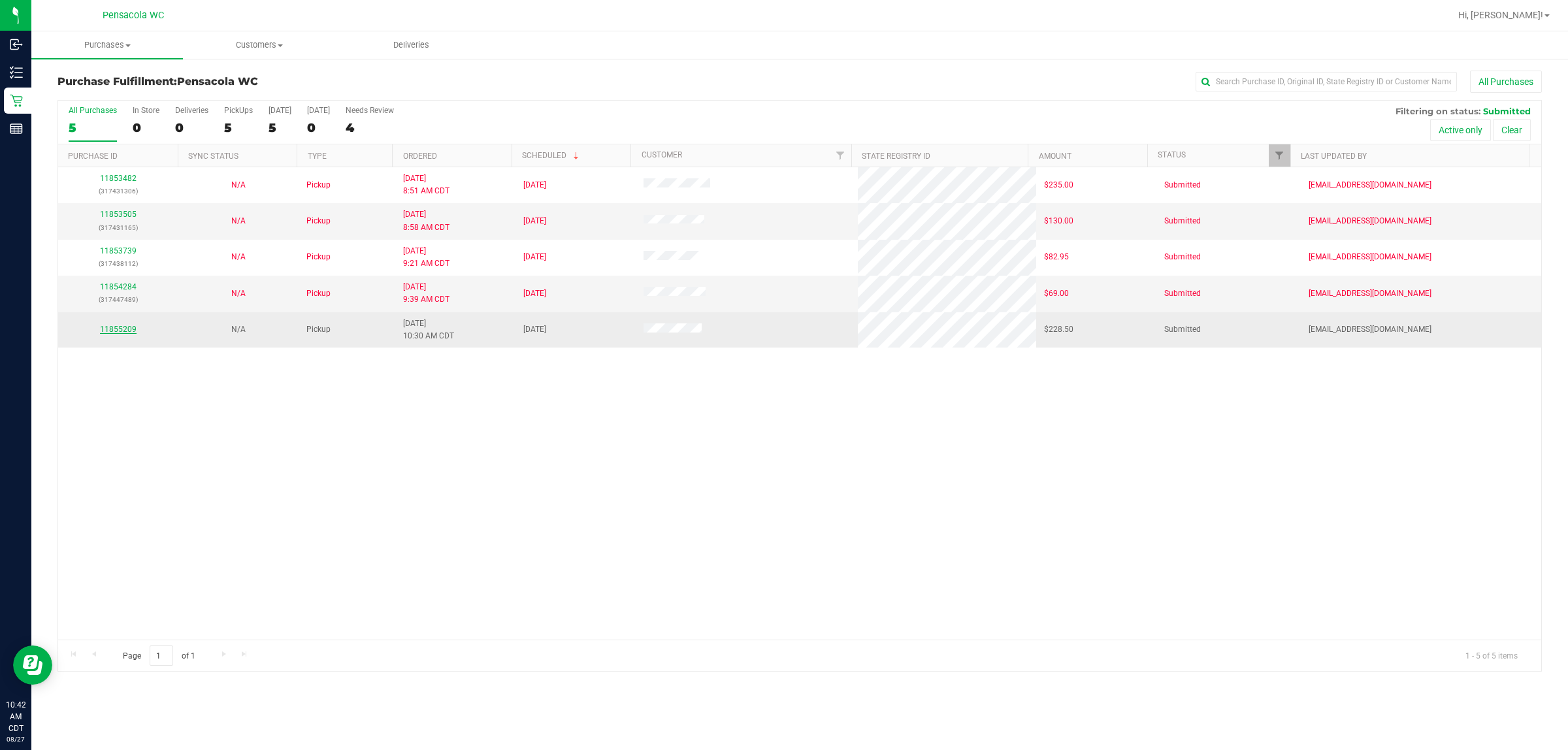
click at [109, 331] on link "11855209" at bounding box center [118, 330] width 36 height 10
click at [123, 331] on link "11855209" at bounding box center [118, 330] width 36 height 10
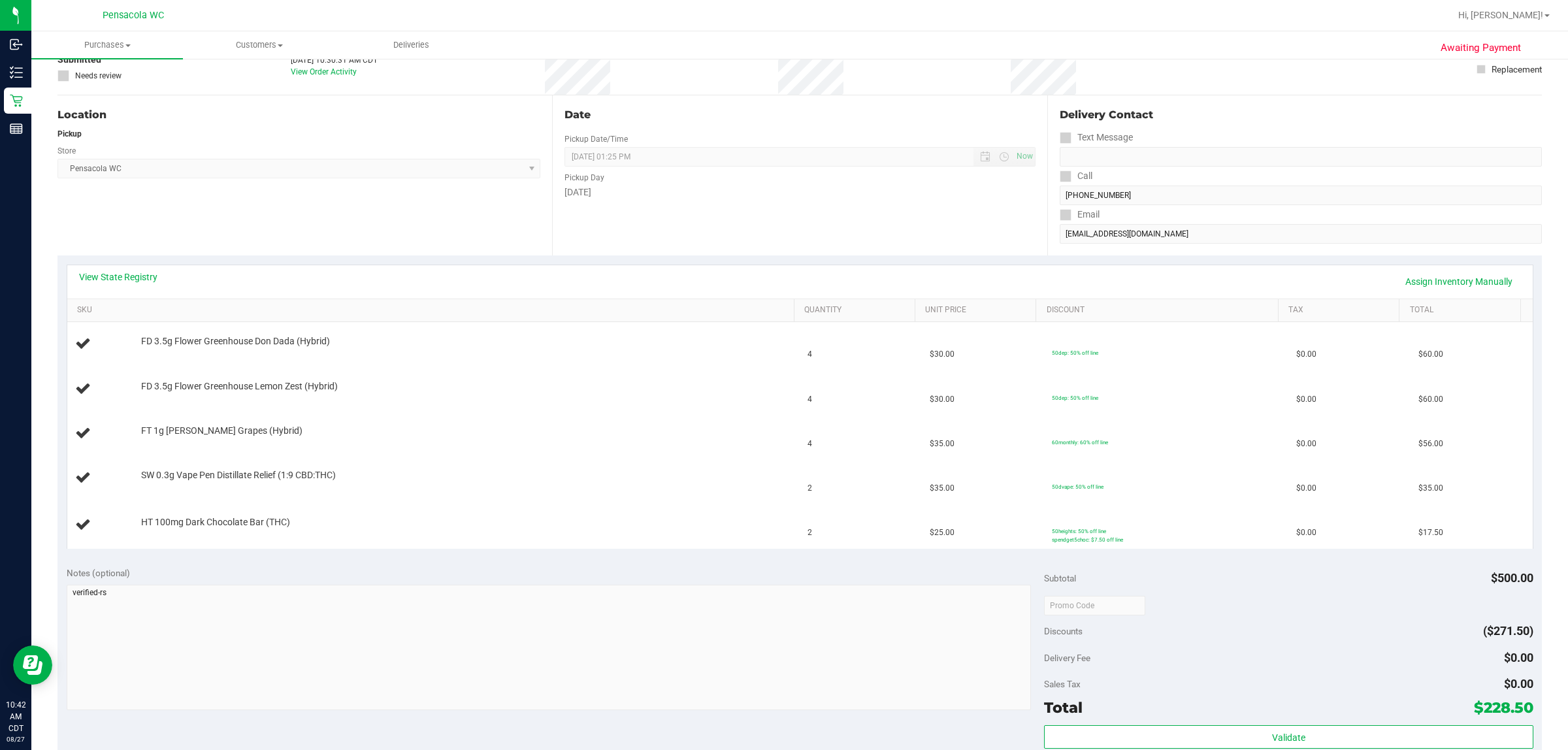
scroll to position [99, 0]
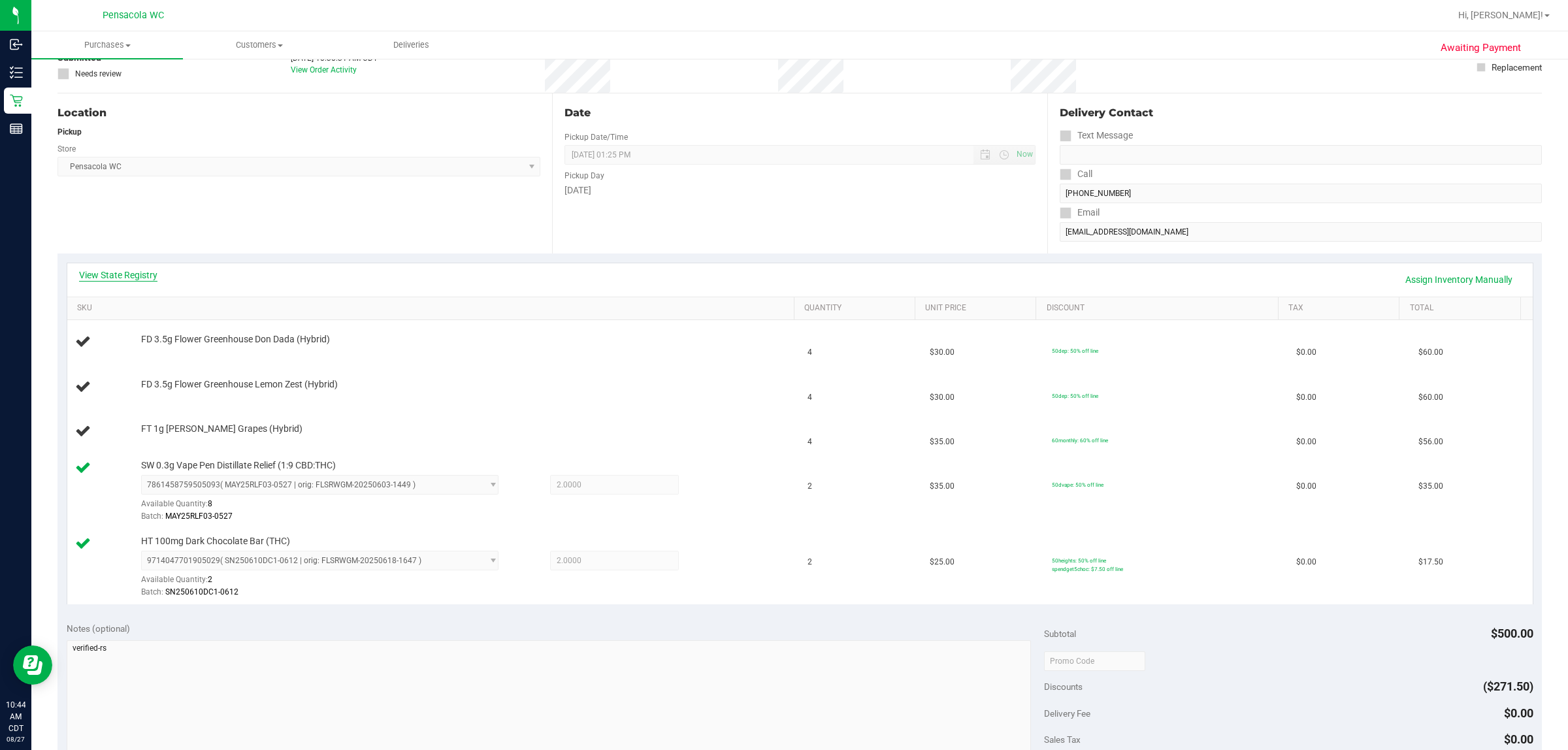
click at [129, 271] on link "View State Registry" at bounding box center [118, 275] width 79 height 13
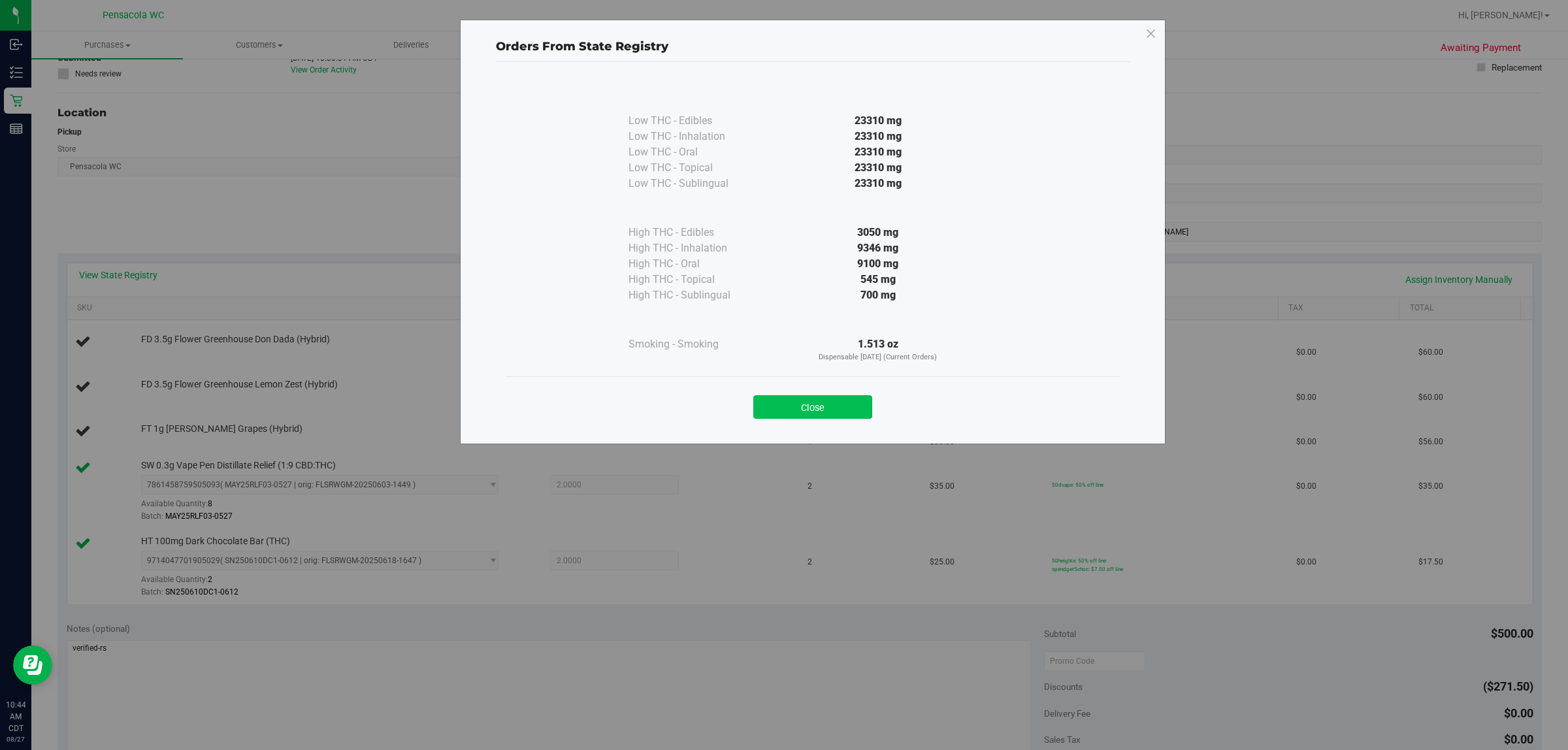
click at [802, 402] on button "Close" at bounding box center [813, 407] width 119 height 24
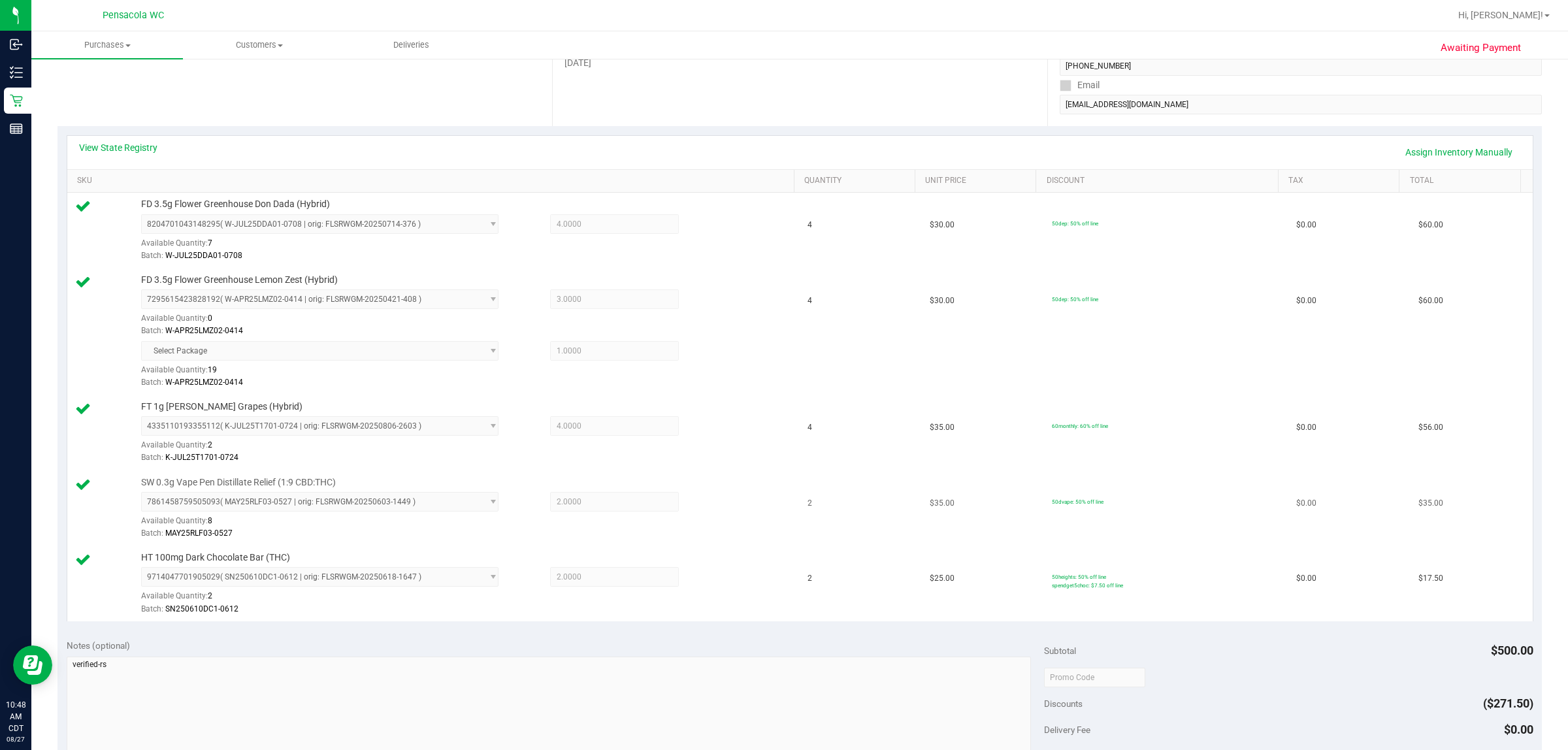
scroll to position [635, 0]
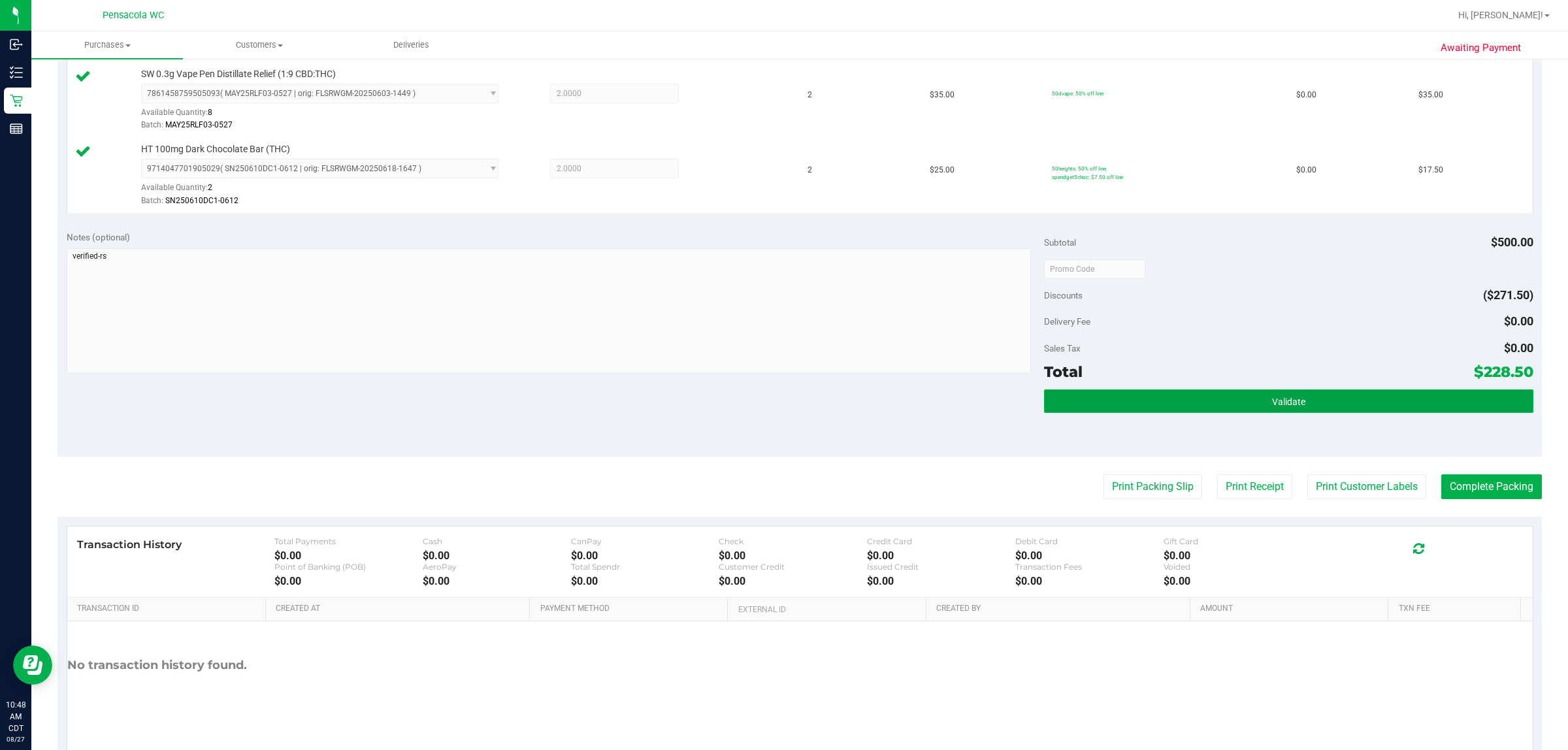
click at [1321, 407] on button "Validate" at bounding box center [1289, 401] width 489 height 24
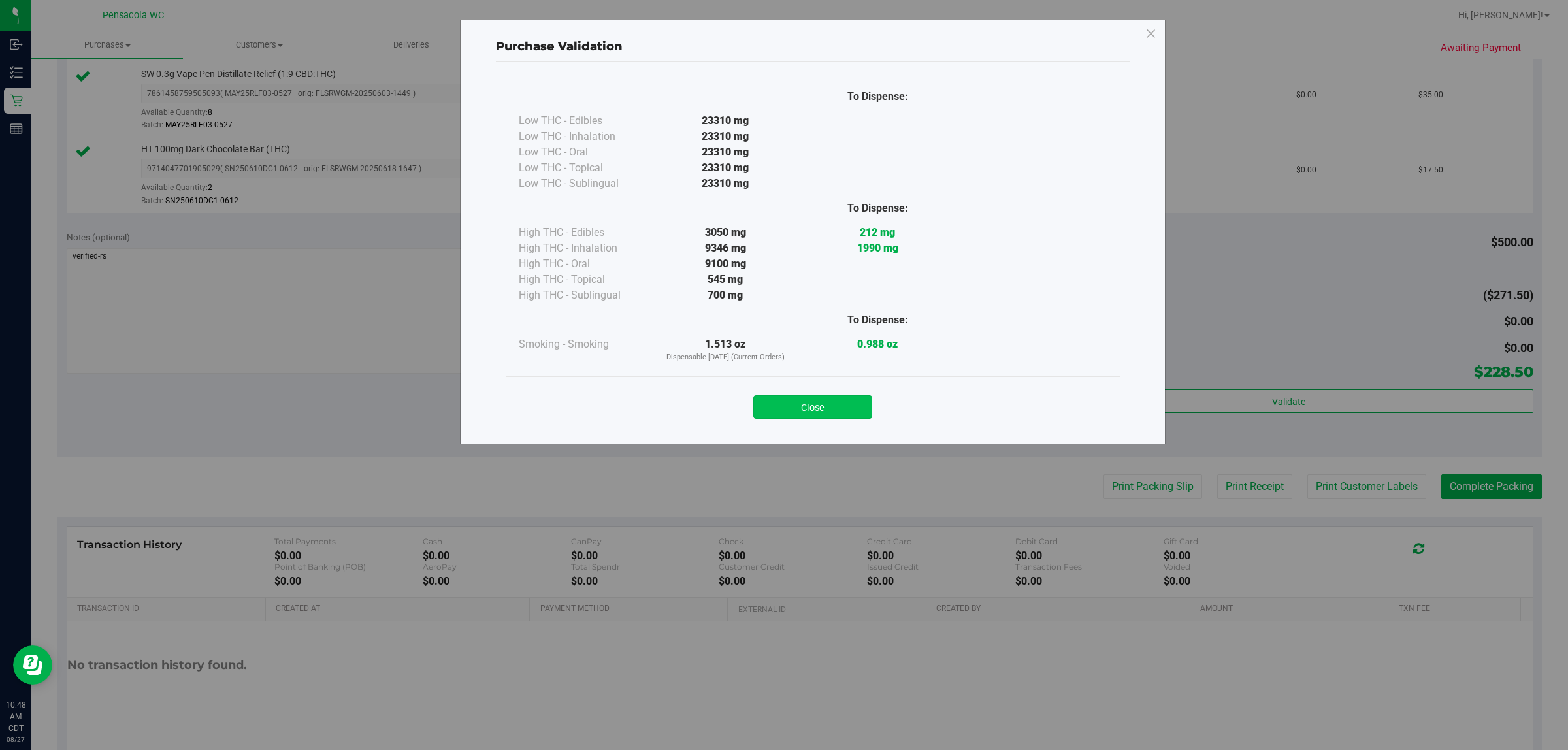
click at [828, 403] on button "Close" at bounding box center [813, 407] width 119 height 24
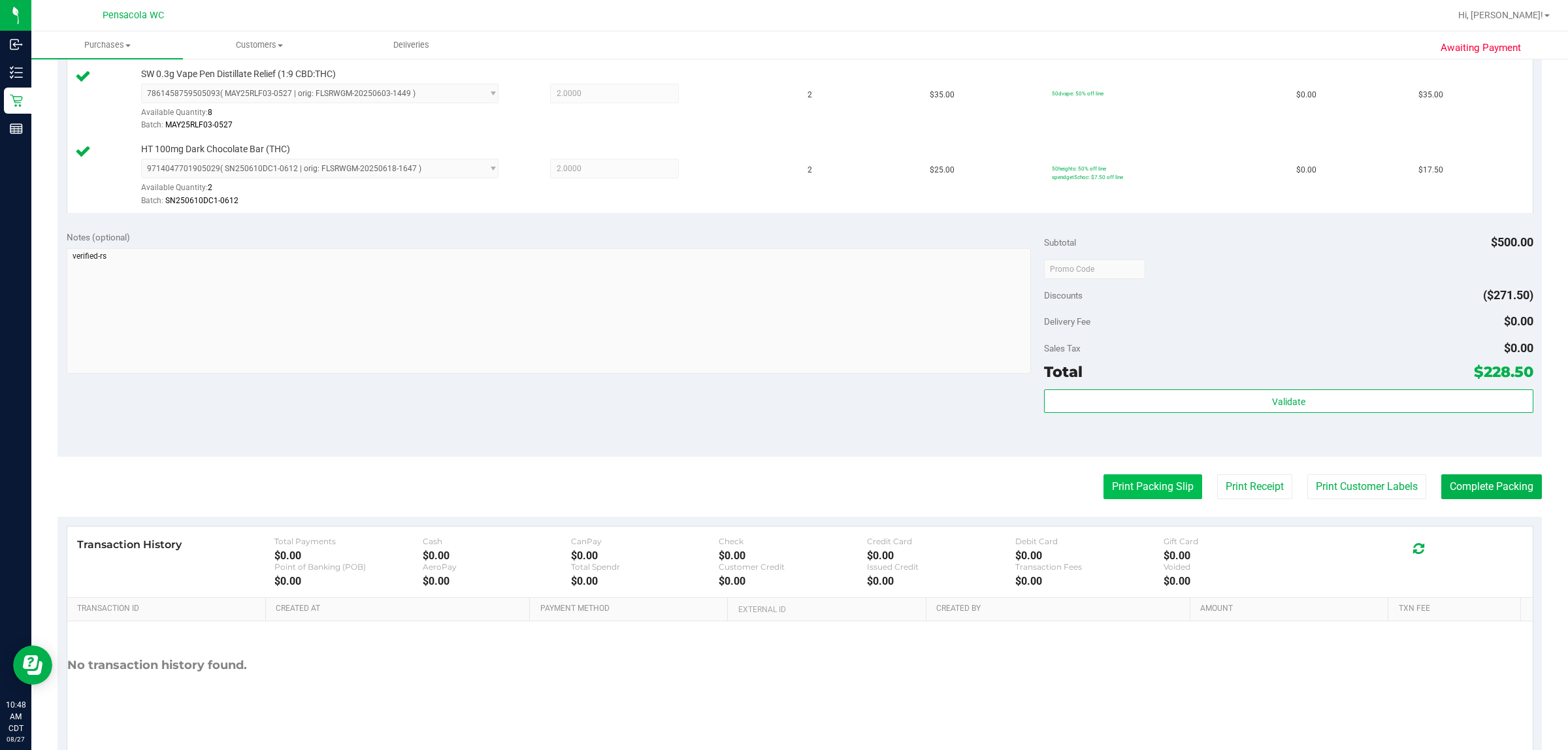
click at [1178, 491] on button "Print Packing Slip" at bounding box center [1153, 487] width 99 height 25
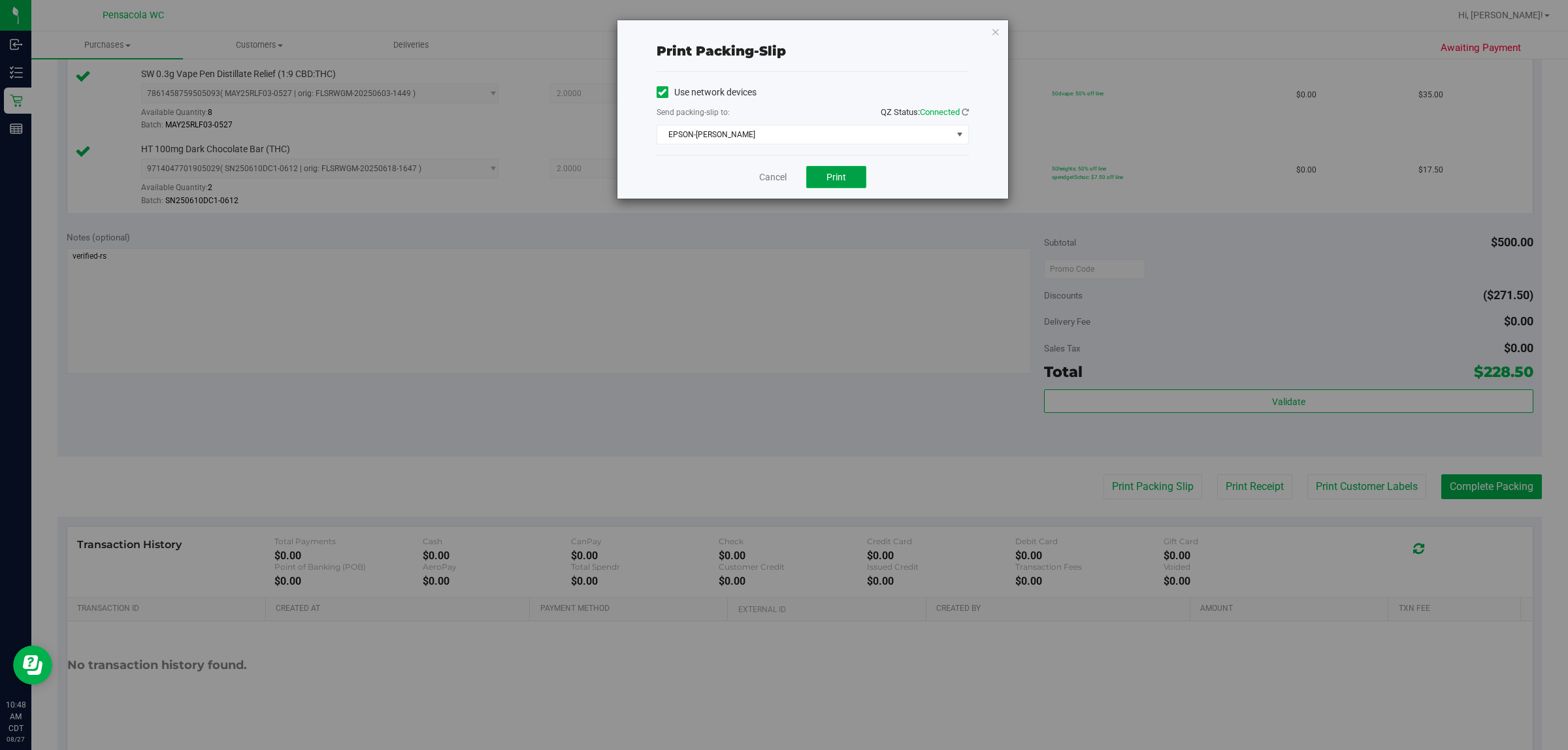
click at [841, 188] on button "Print" at bounding box center [836, 176] width 60 height 22
click at [768, 183] on link "Cancel" at bounding box center [773, 177] width 28 height 13
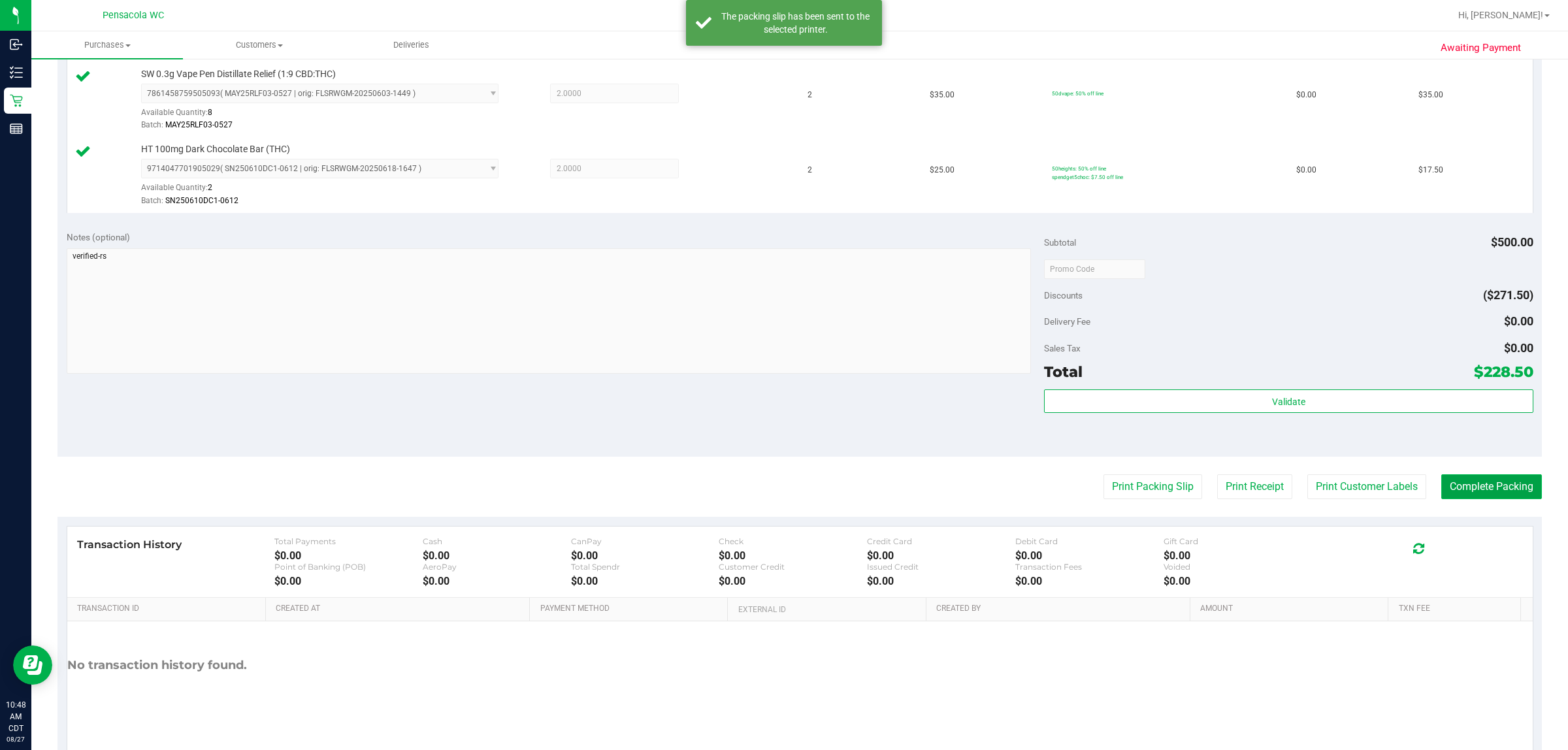
click at [1507, 485] on button "Complete Packing" at bounding box center [1491, 487] width 101 height 25
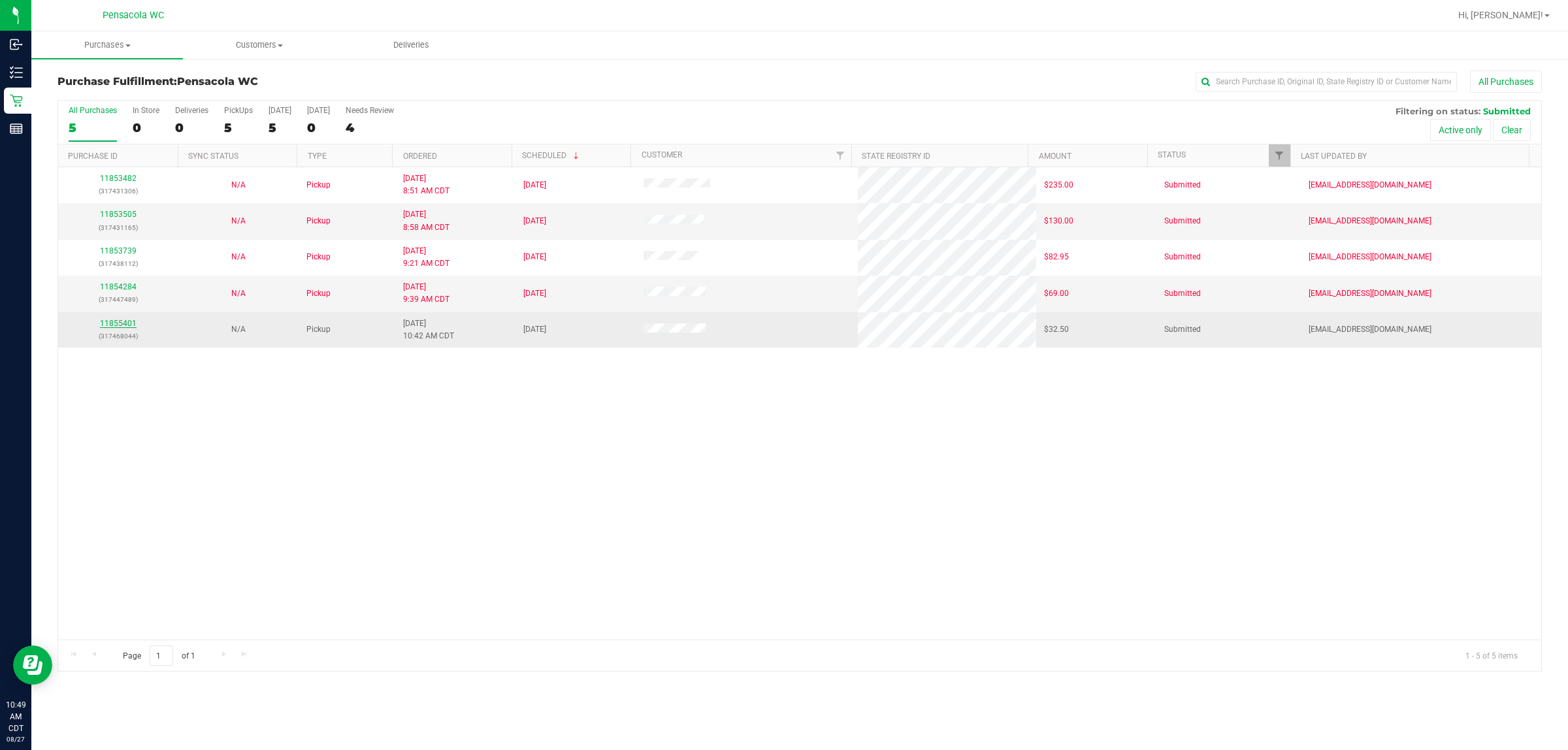
click at [118, 328] on link "11855401" at bounding box center [118, 323] width 36 height 10
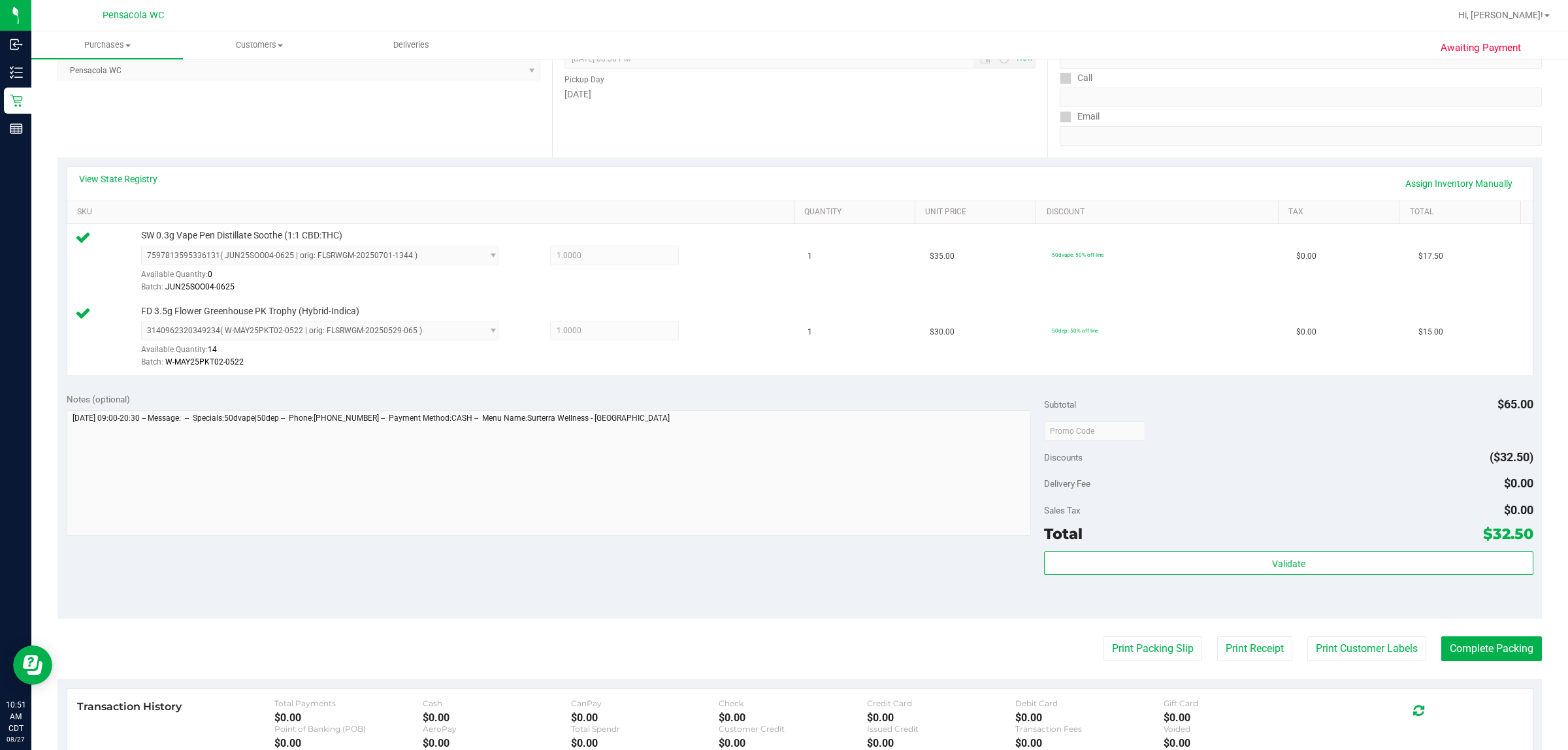
scroll to position [204, 0]
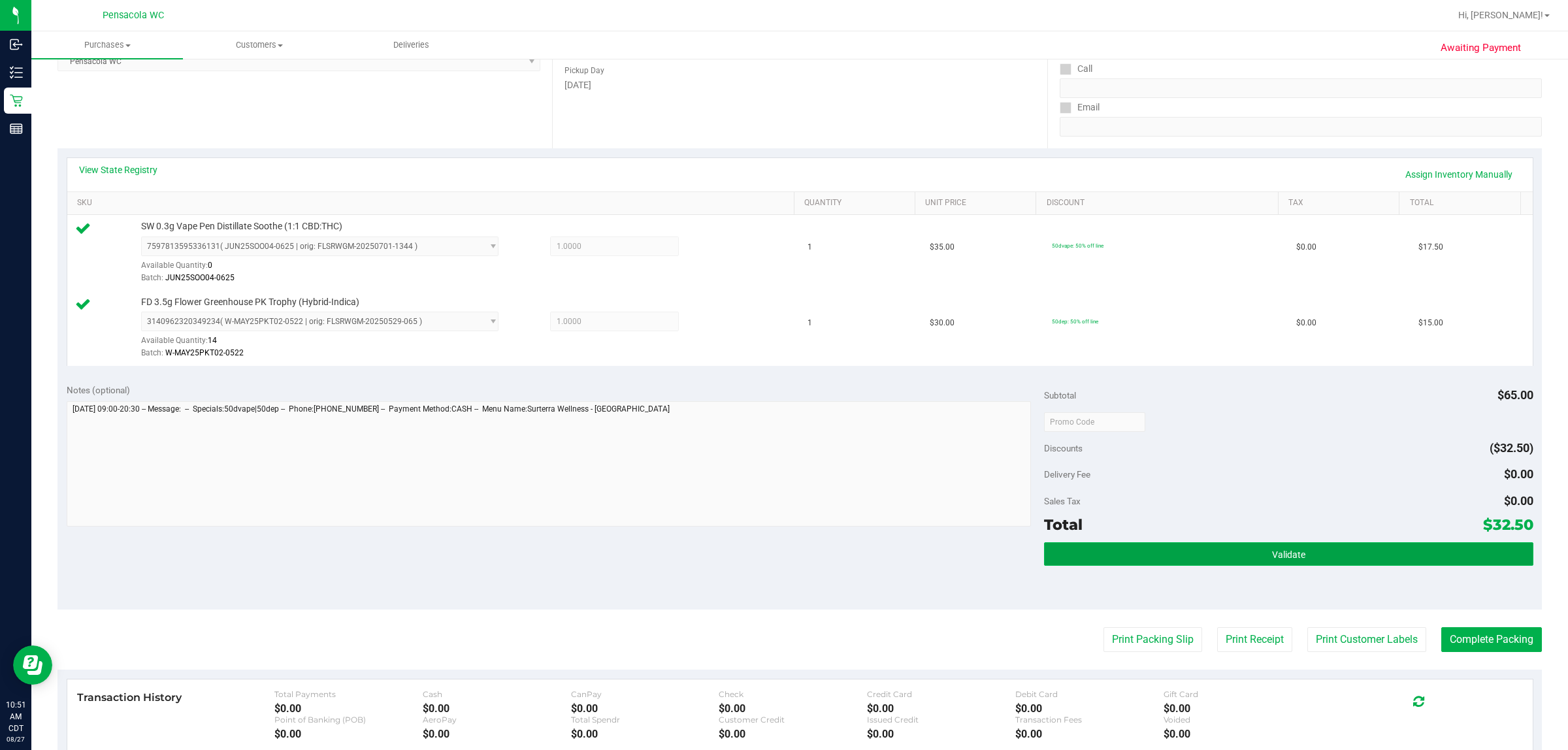
click at [1190, 552] on button "Validate" at bounding box center [1289, 553] width 489 height 24
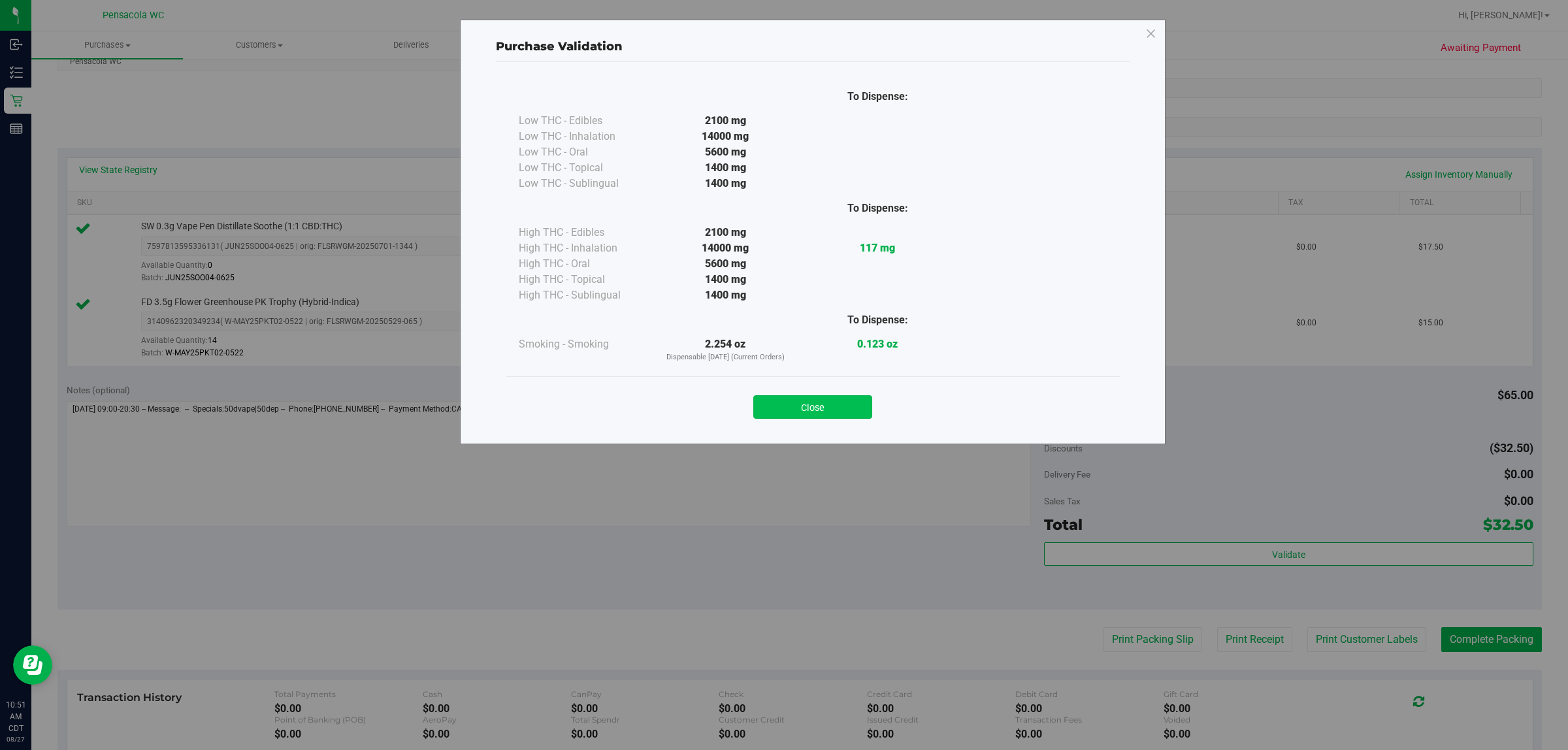
click at [829, 415] on button "Close" at bounding box center [813, 407] width 119 height 24
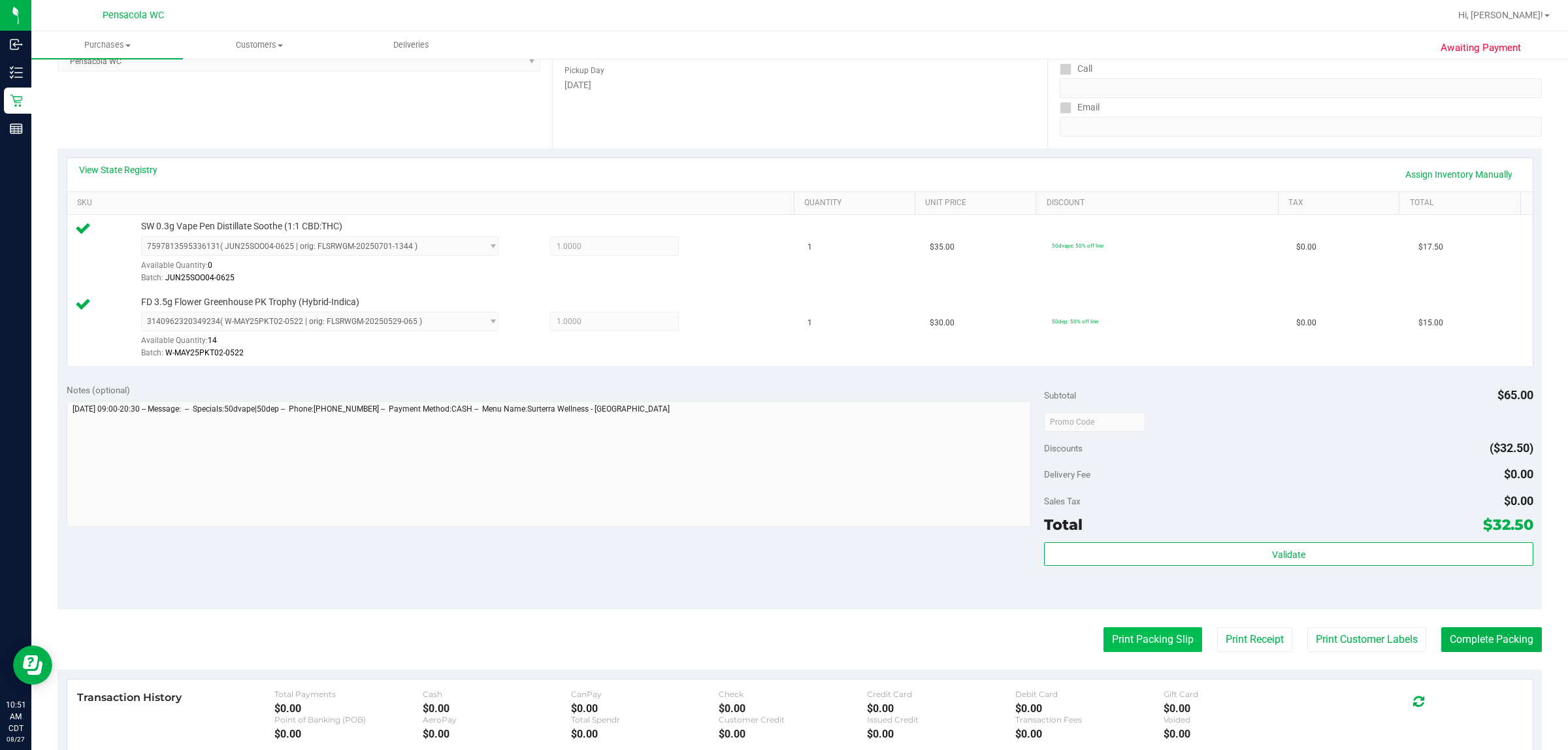
click at [1122, 639] on button "Print Packing Slip" at bounding box center [1153, 640] width 99 height 25
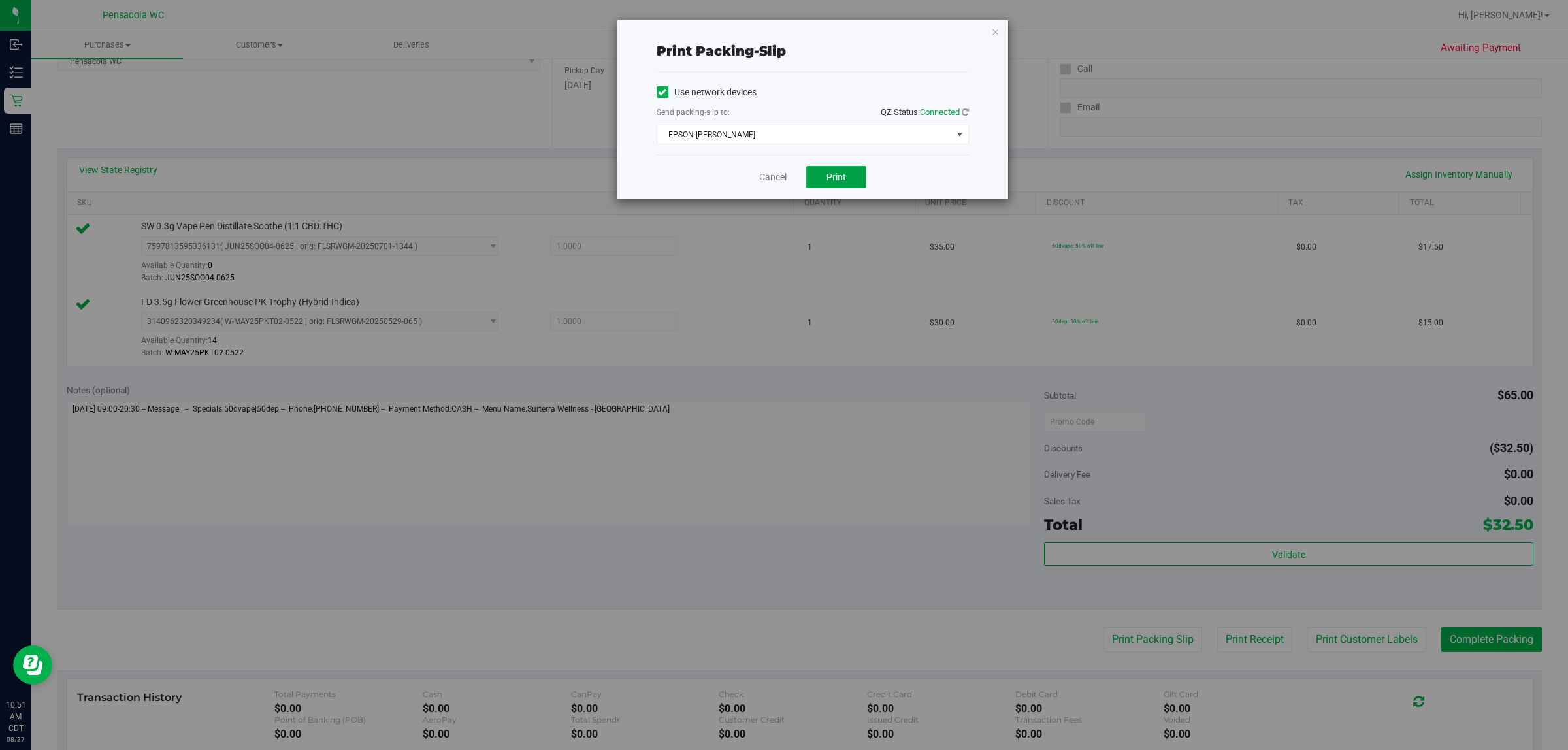
click at [841, 182] on span "Print" at bounding box center [836, 176] width 19 height 11
click at [775, 178] on link "Cancel" at bounding box center [773, 177] width 28 height 13
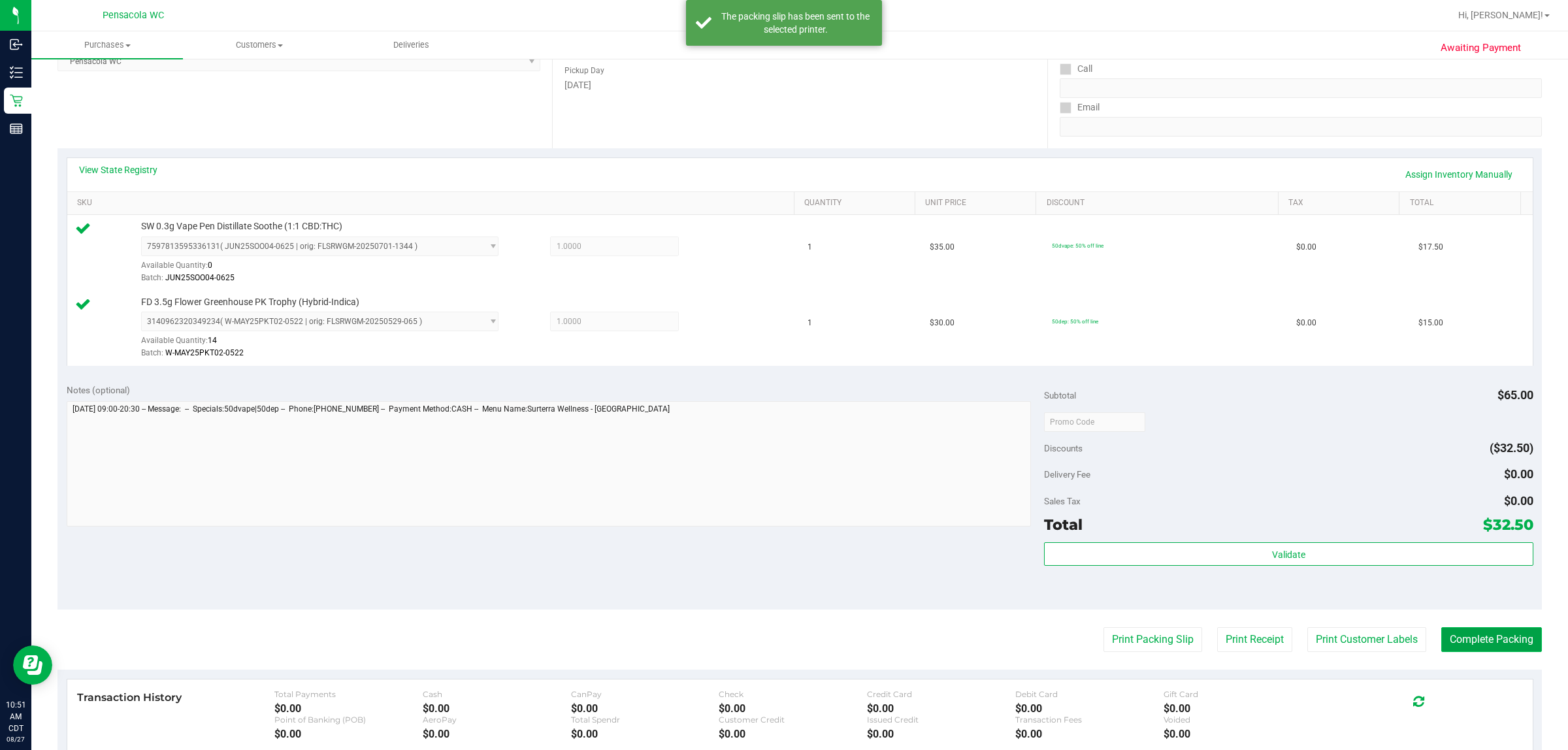
click at [1480, 639] on button "Complete Packing" at bounding box center [1491, 640] width 101 height 25
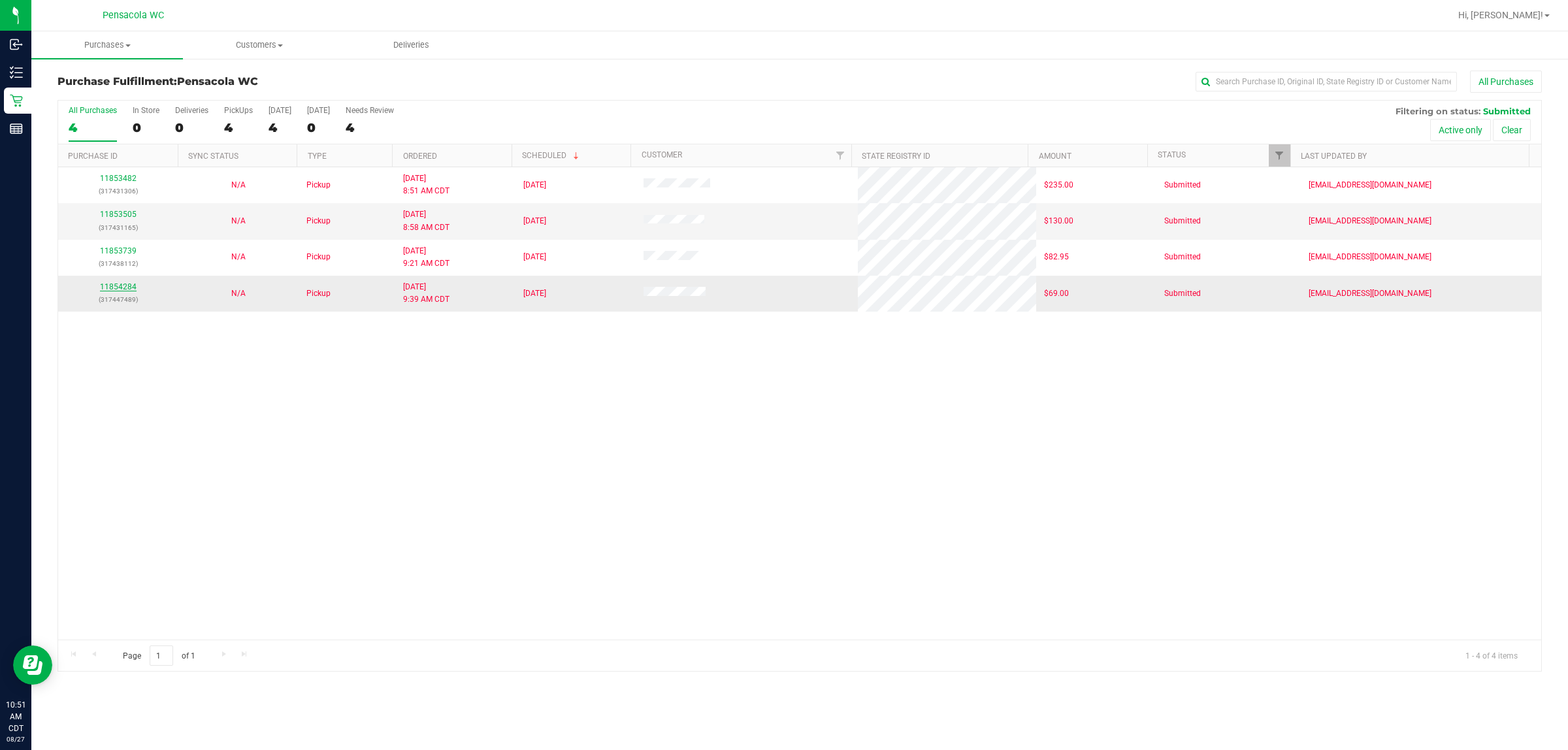
click at [125, 290] on link "11854284" at bounding box center [118, 287] width 36 height 10
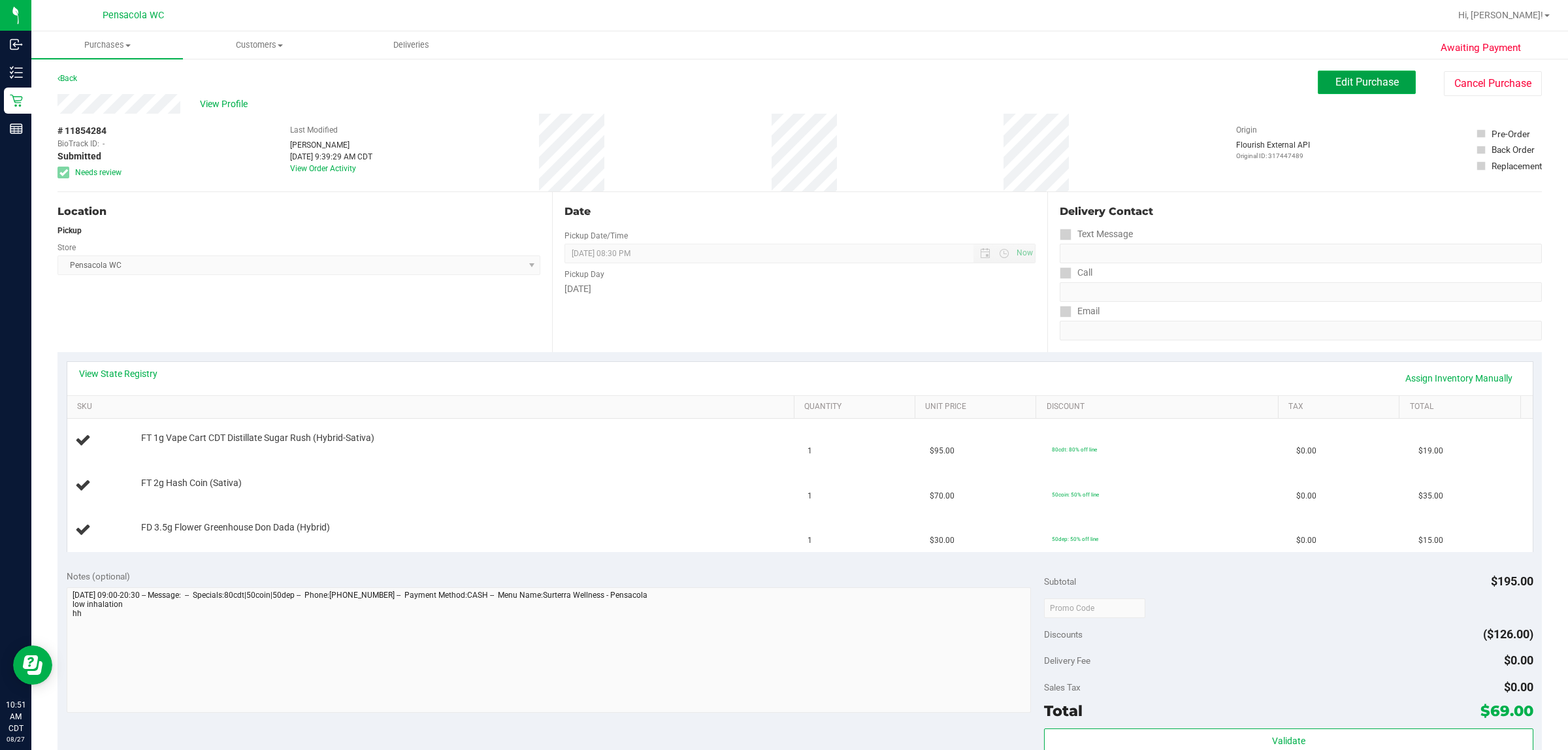
click at [1367, 71] on button "Edit Purchase" at bounding box center [1367, 82] width 98 height 24
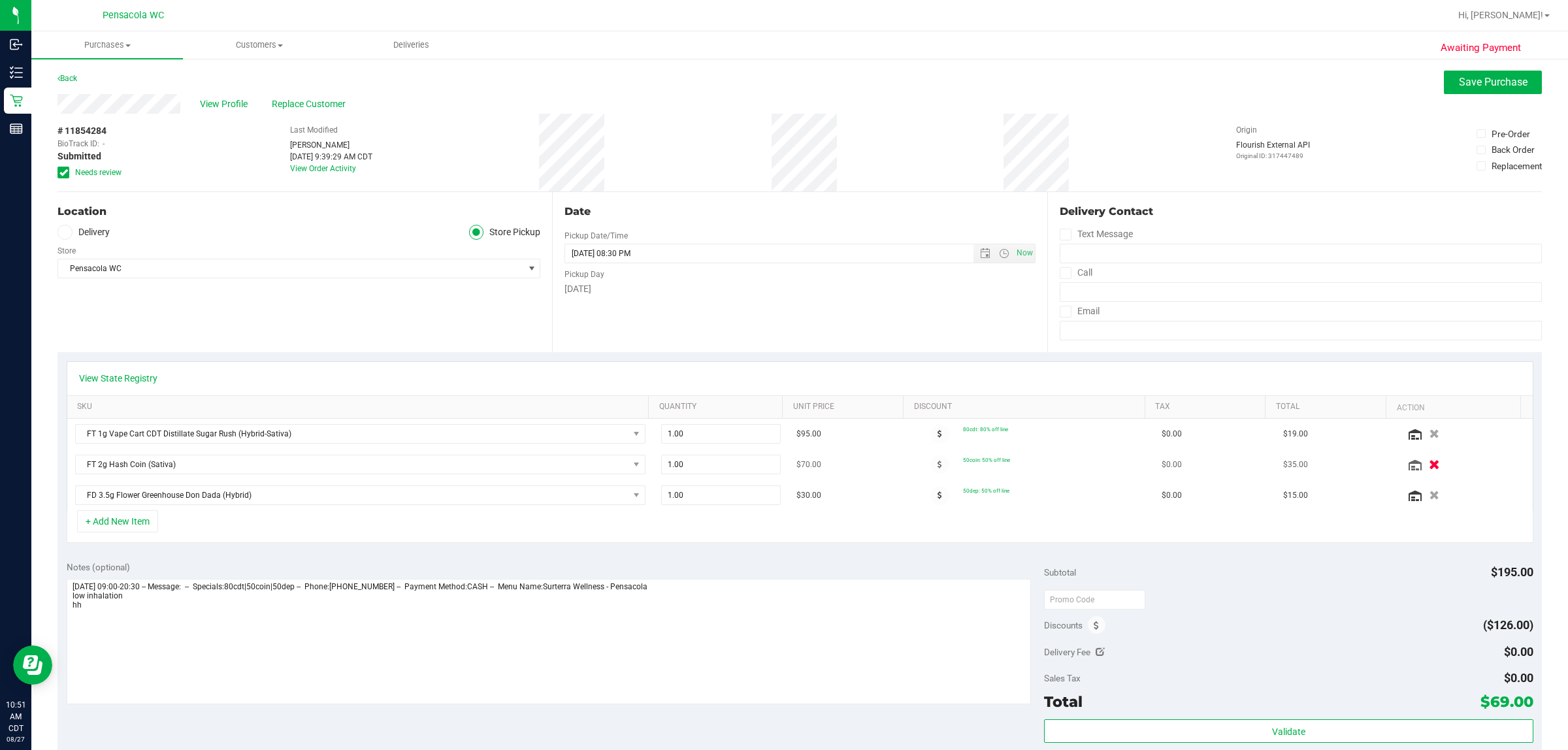
click at [1430, 469] on icon "button" at bounding box center [1436, 465] width 12 height 10
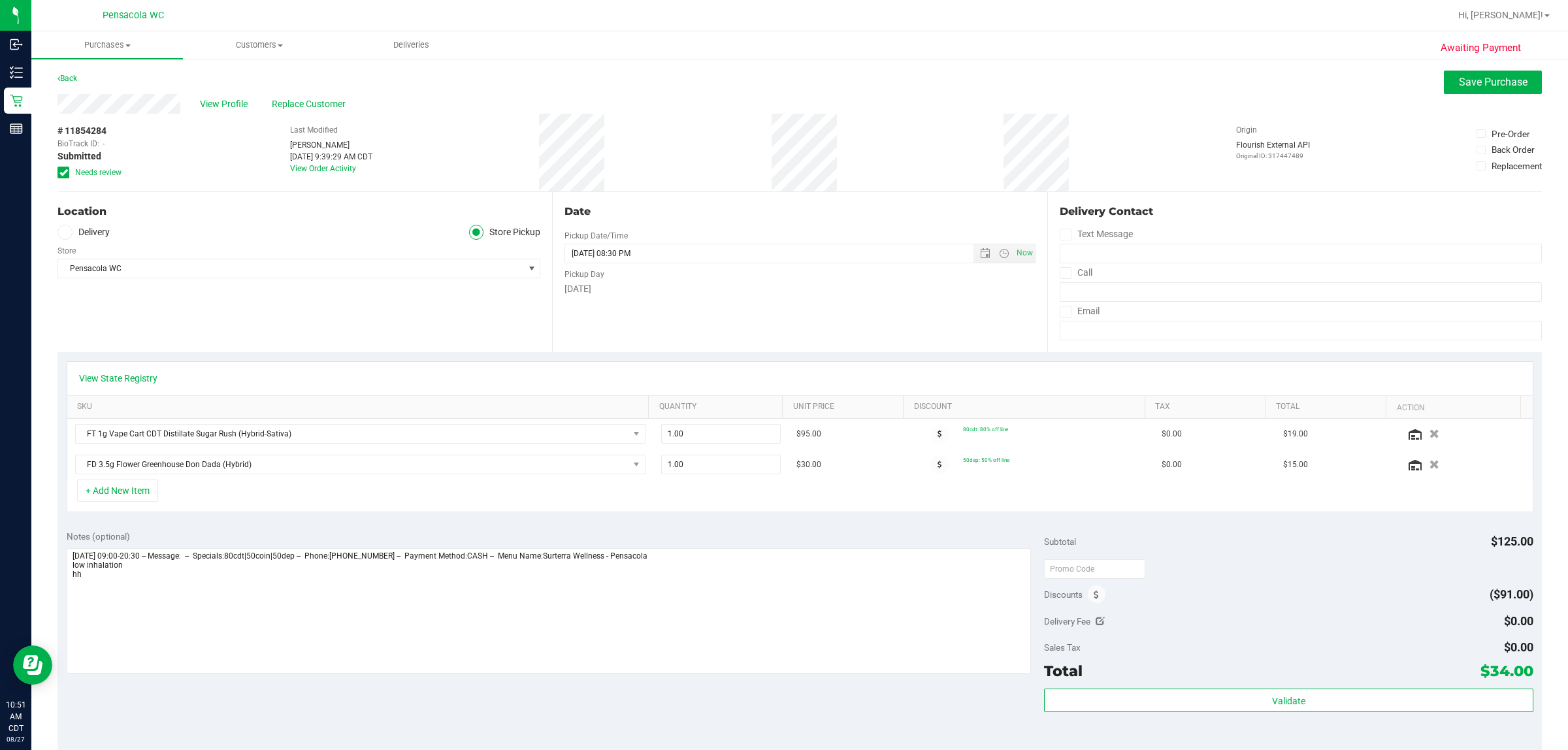
click at [71, 172] on label "Needs review" at bounding box center [90, 173] width 65 height 12
click at [0, 0] on input "Needs review" at bounding box center [0, 0] width 0 height 0
click at [1459, 82] on span "Save Purchase" at bounding box center [1493, 82] width 69 height 12
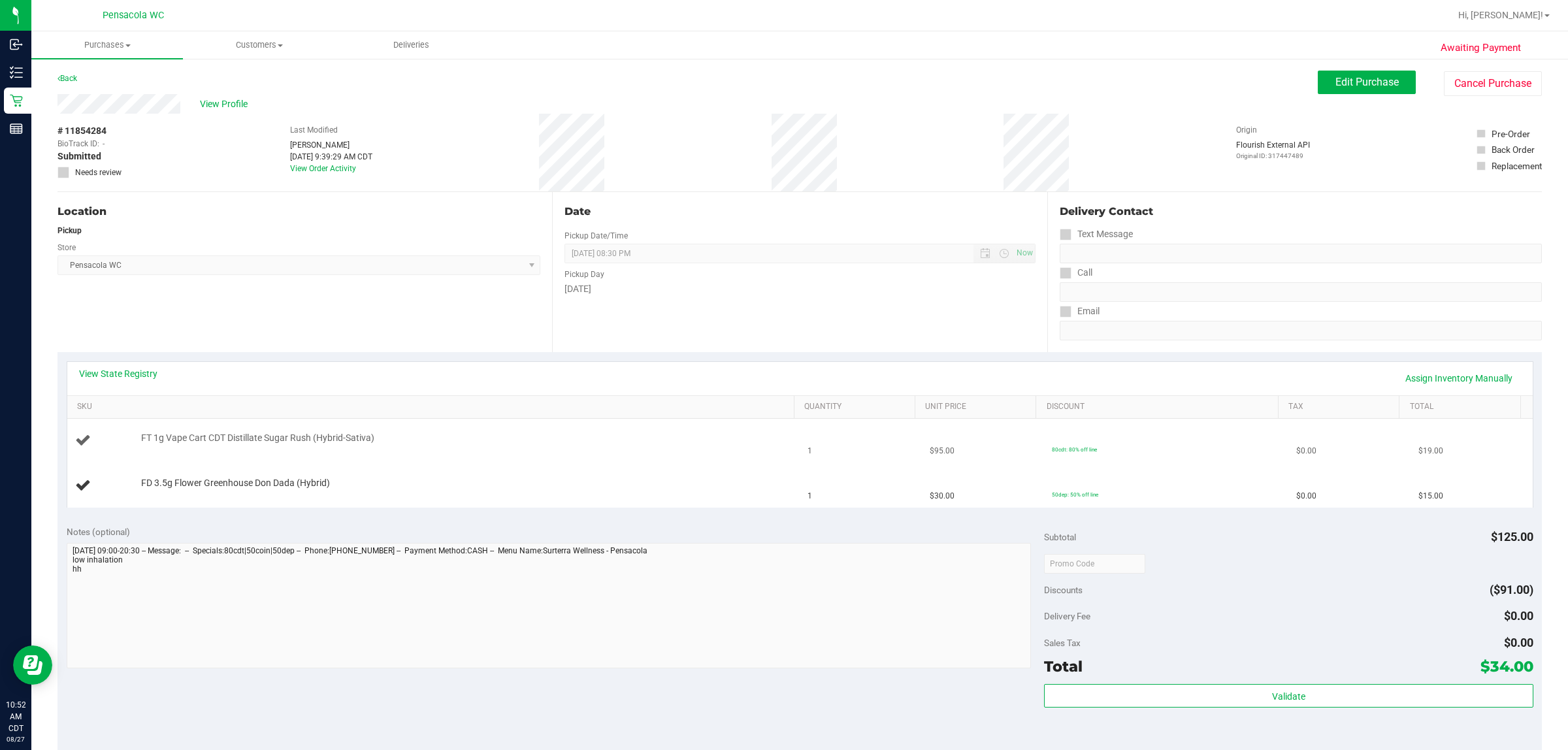
click at [622, 446] on div "FT 1g Vape Cart CDT Distillate Sugar Rush (Hybrid-Sativa)" at bounding box center [433, 440] width 717 height 17
click at [547, 457] on td "FT 1g Vape Cart CDT Distillate Sugar Rush (Hybrid-Sativa)" at bounding box center [433, 441] width 733 height 44
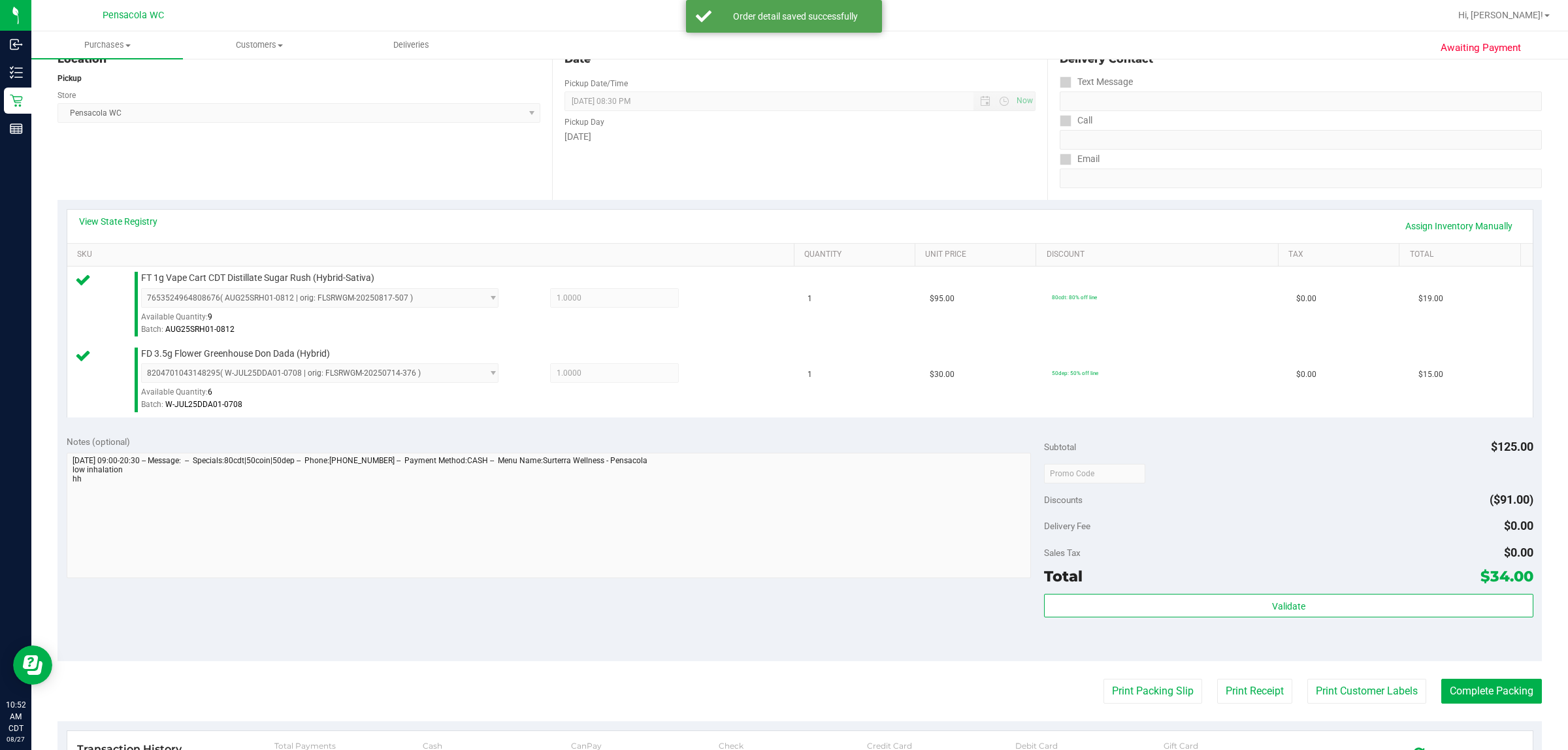
scroll to position [151, 0]
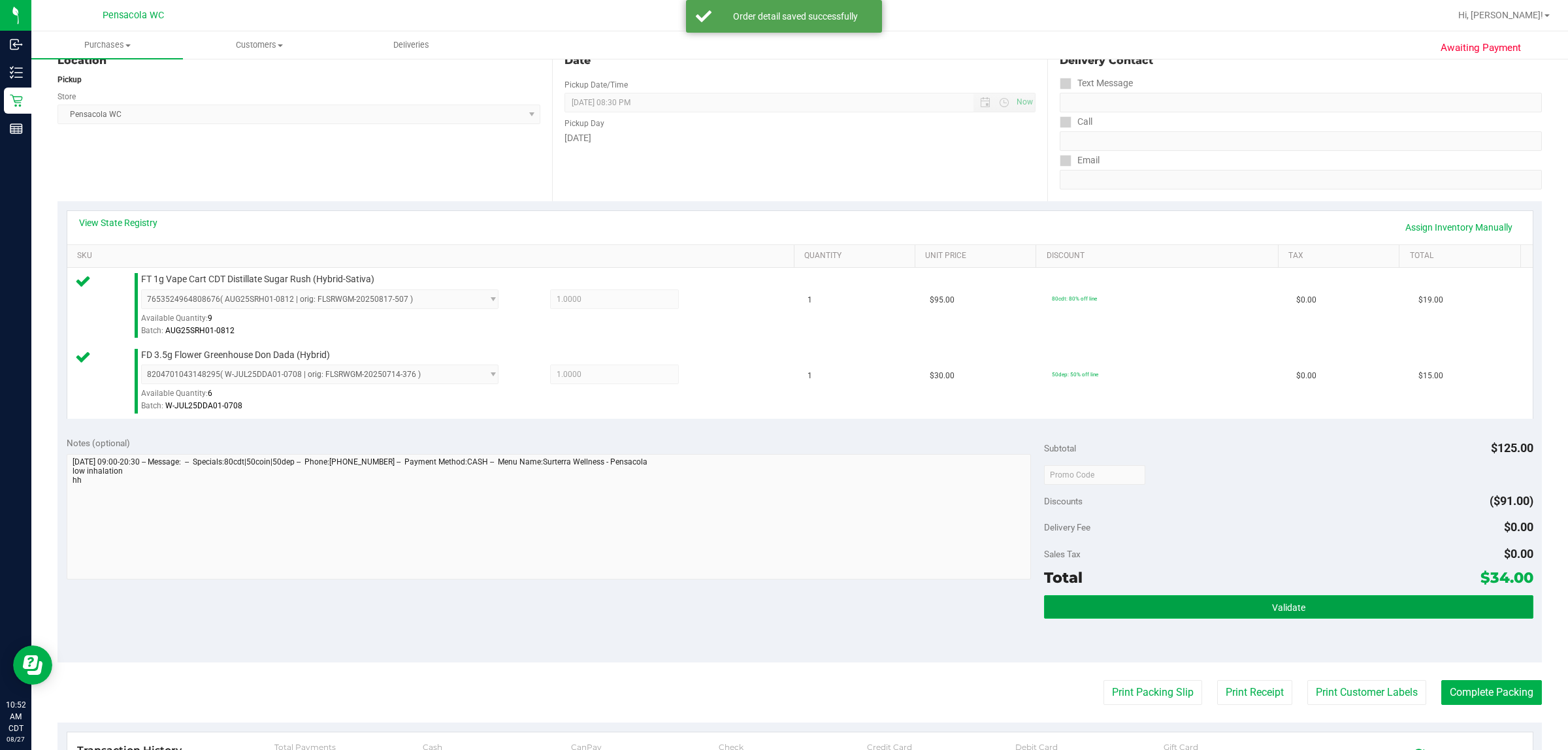
click at [1255, 613] on button "Validate" at bounding box center [1289, 607] width 489 height 24
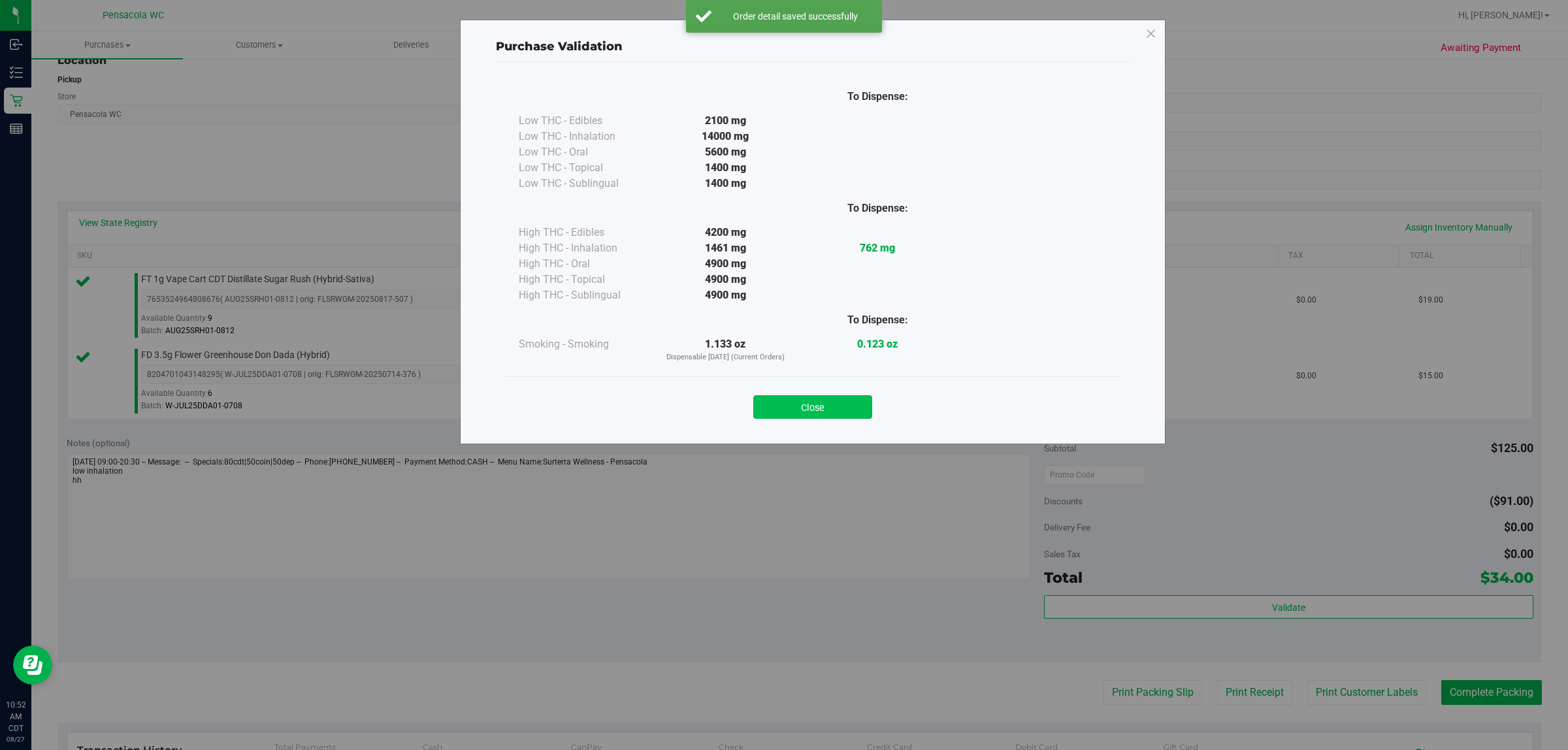
click at [807, 409] on button "Close" at bounding box center [813, 407] width 119 height 24
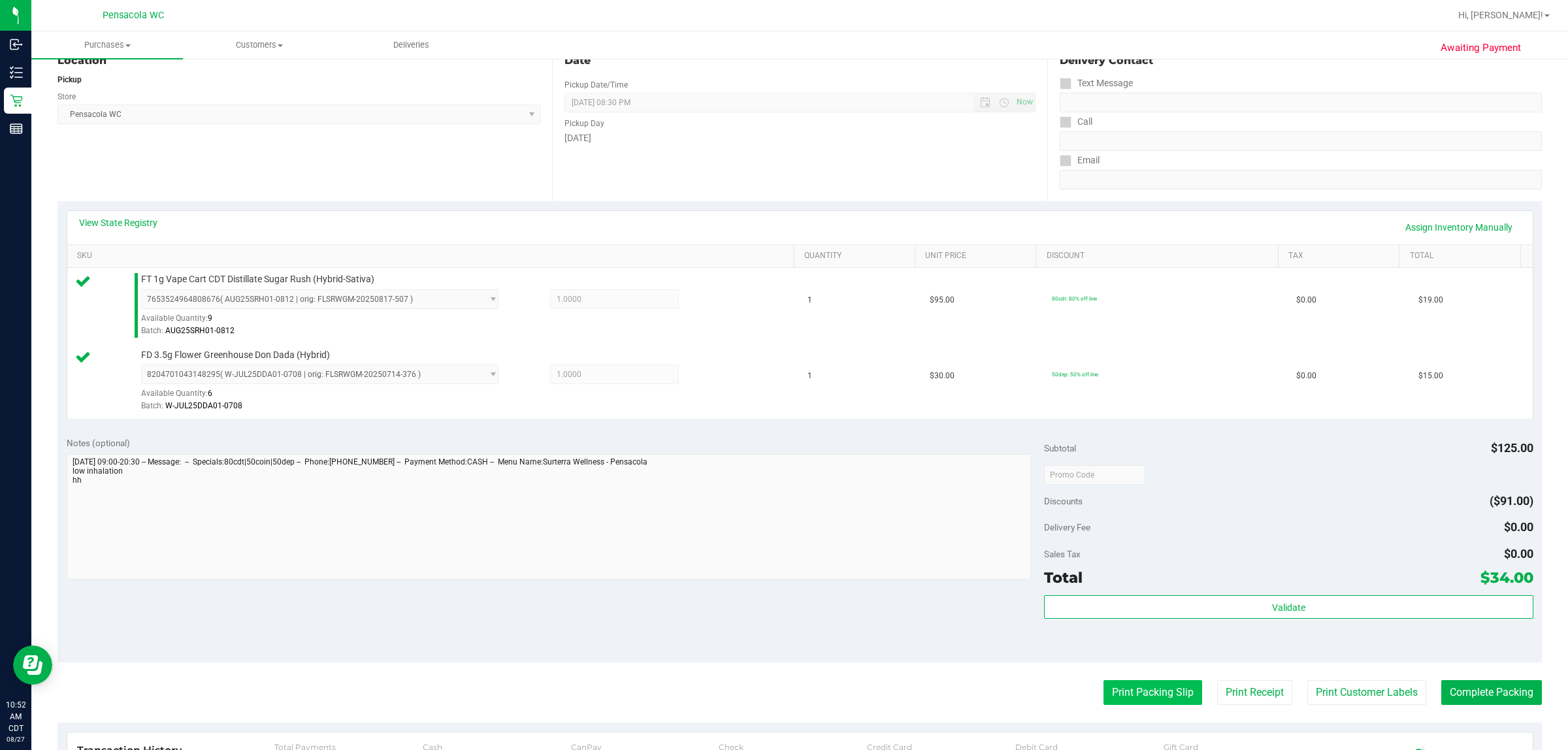
click at [1142, 700] on button "Print Packing Slip" at bounding box center [1153, 692] width 99 height 25
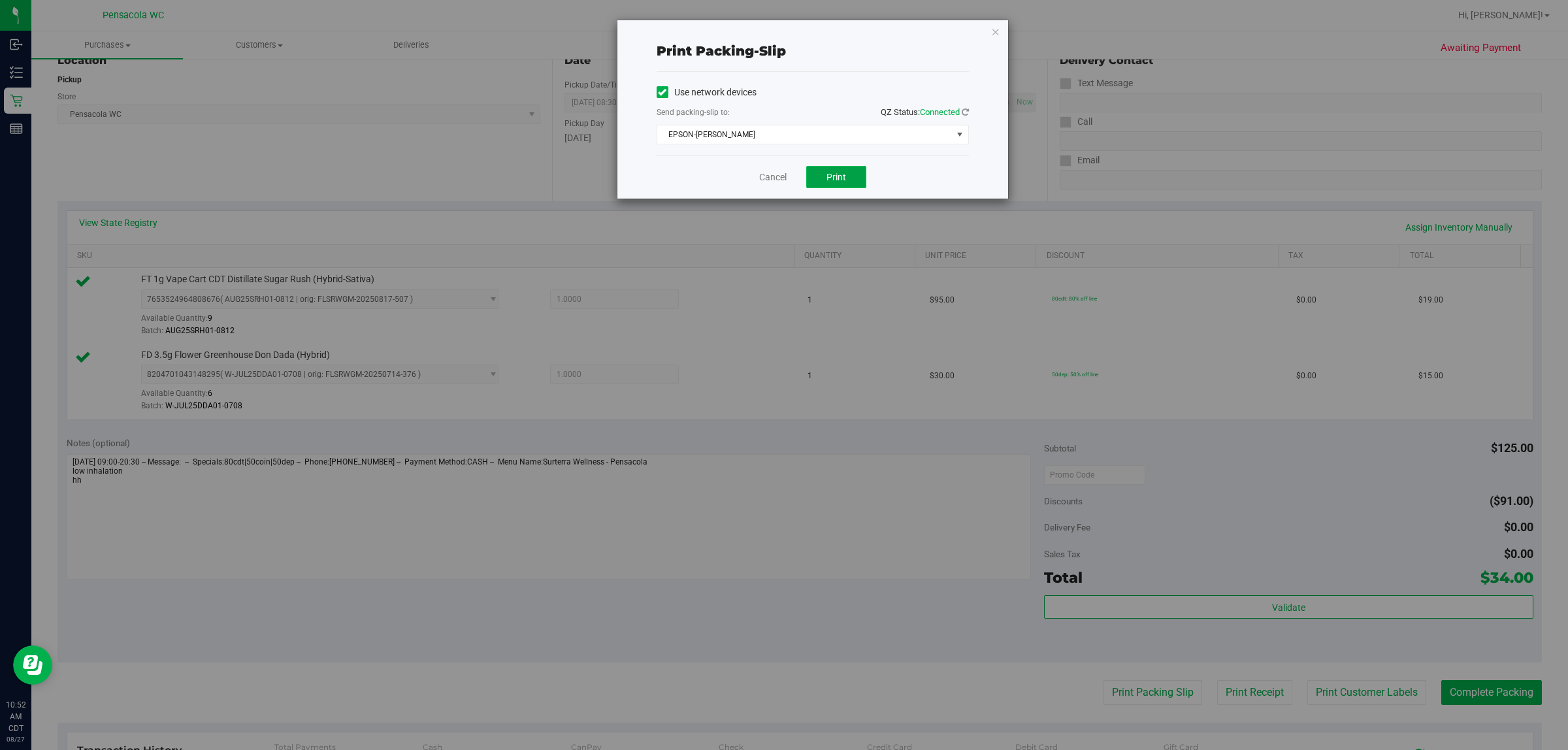
click at [837, 178] on span "Print" at bounding box center [836, 176] width 19 height 11
click at [762, 183] on link "Cancel" at bounding box center [773, 177] width 28 height 13
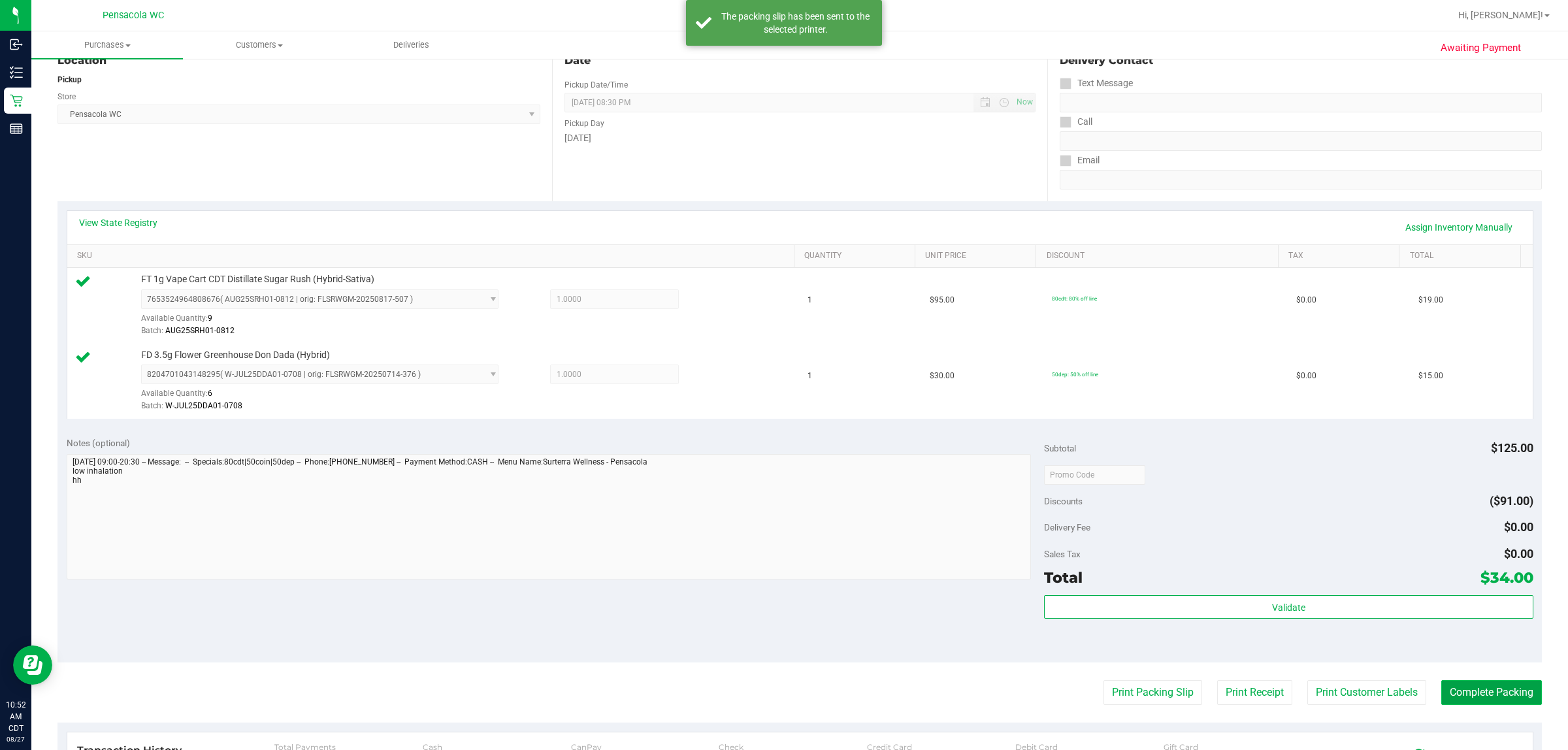
click at [1471, 694] on button "Complete Packing" at bounding box center [1491, 692] width 101 height 25
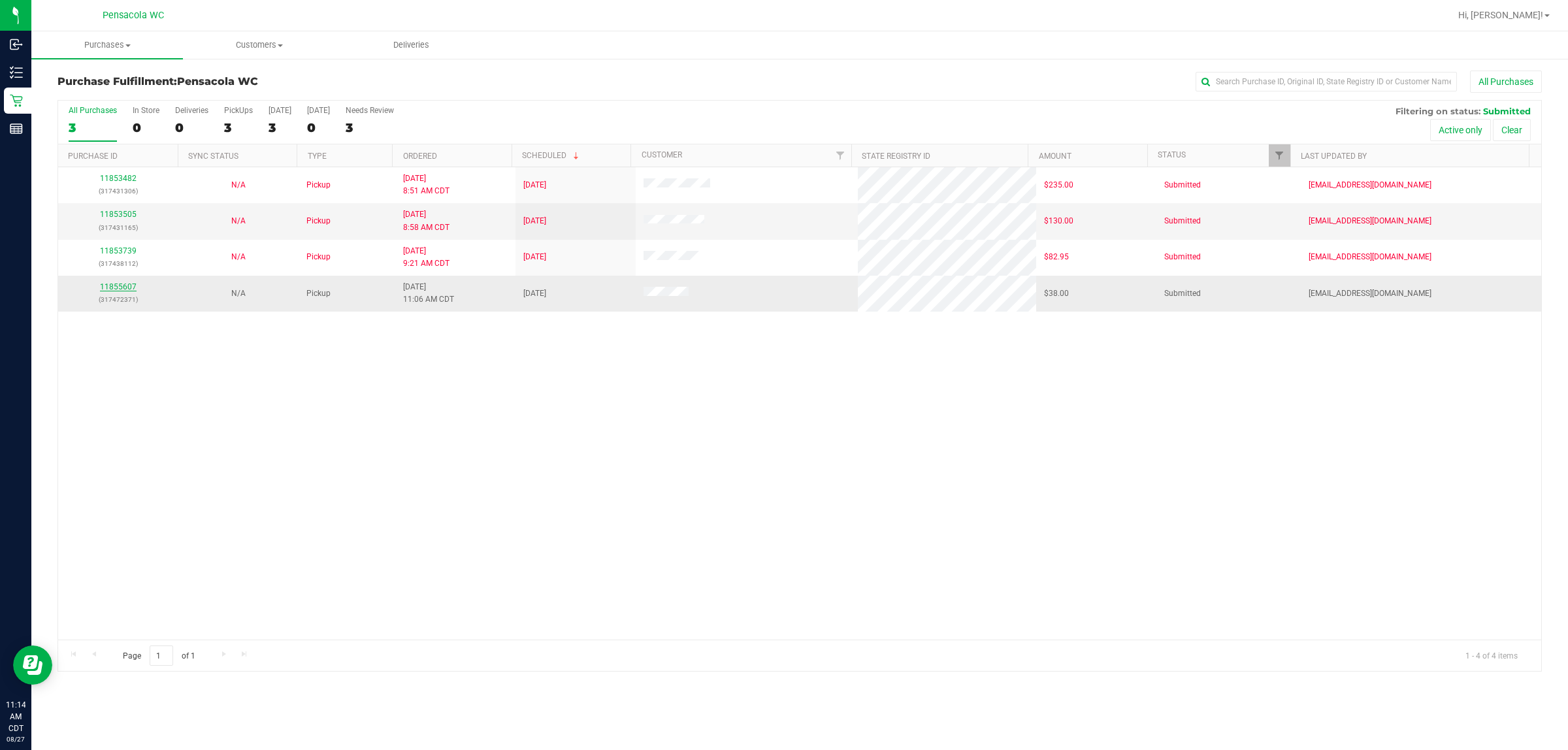
click at [109, 291] on link "11855607" at bounding box center [118, 287] width 36 height 10
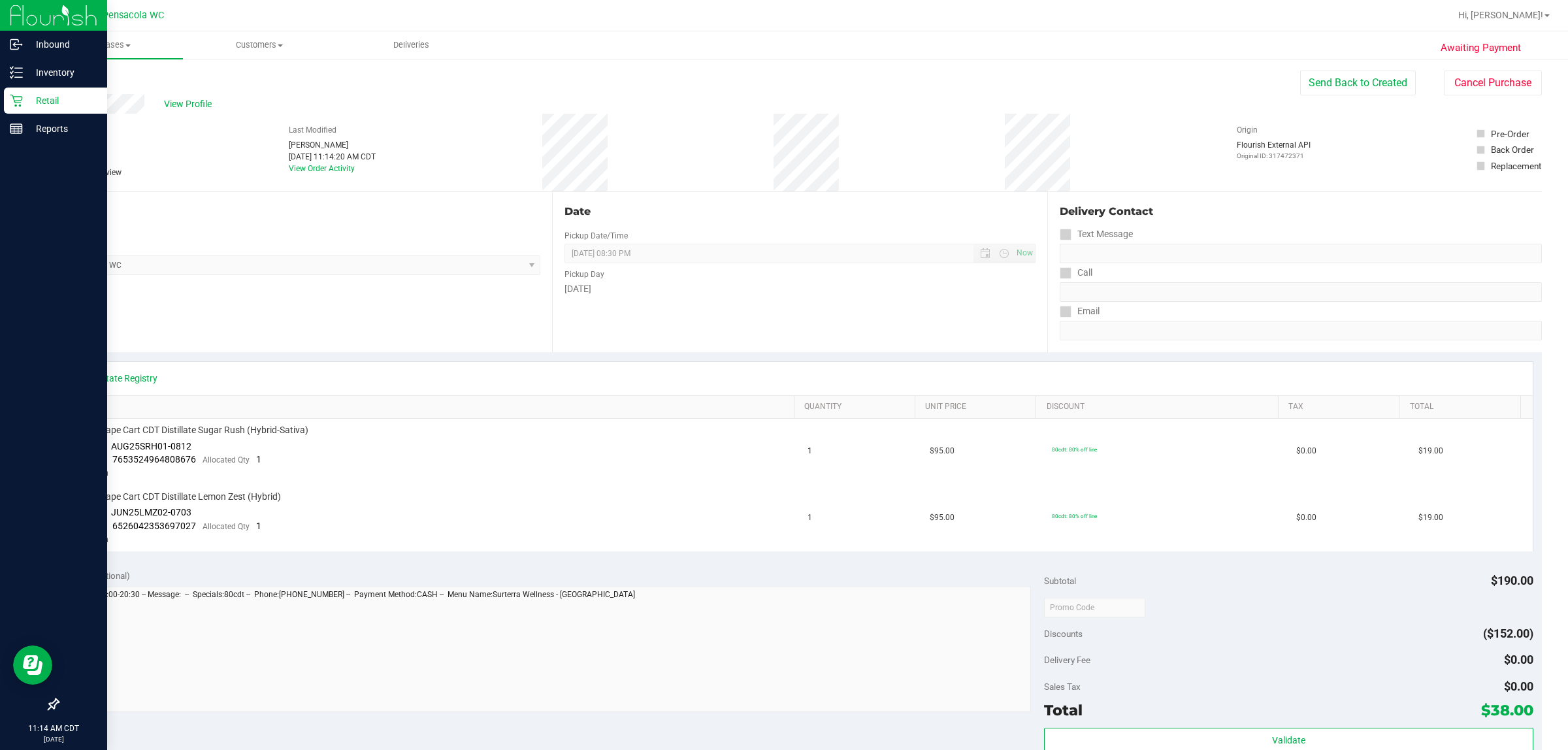
click at [20, 91] on div "Retail" at bounding box center [56, 100] width 104 height 26
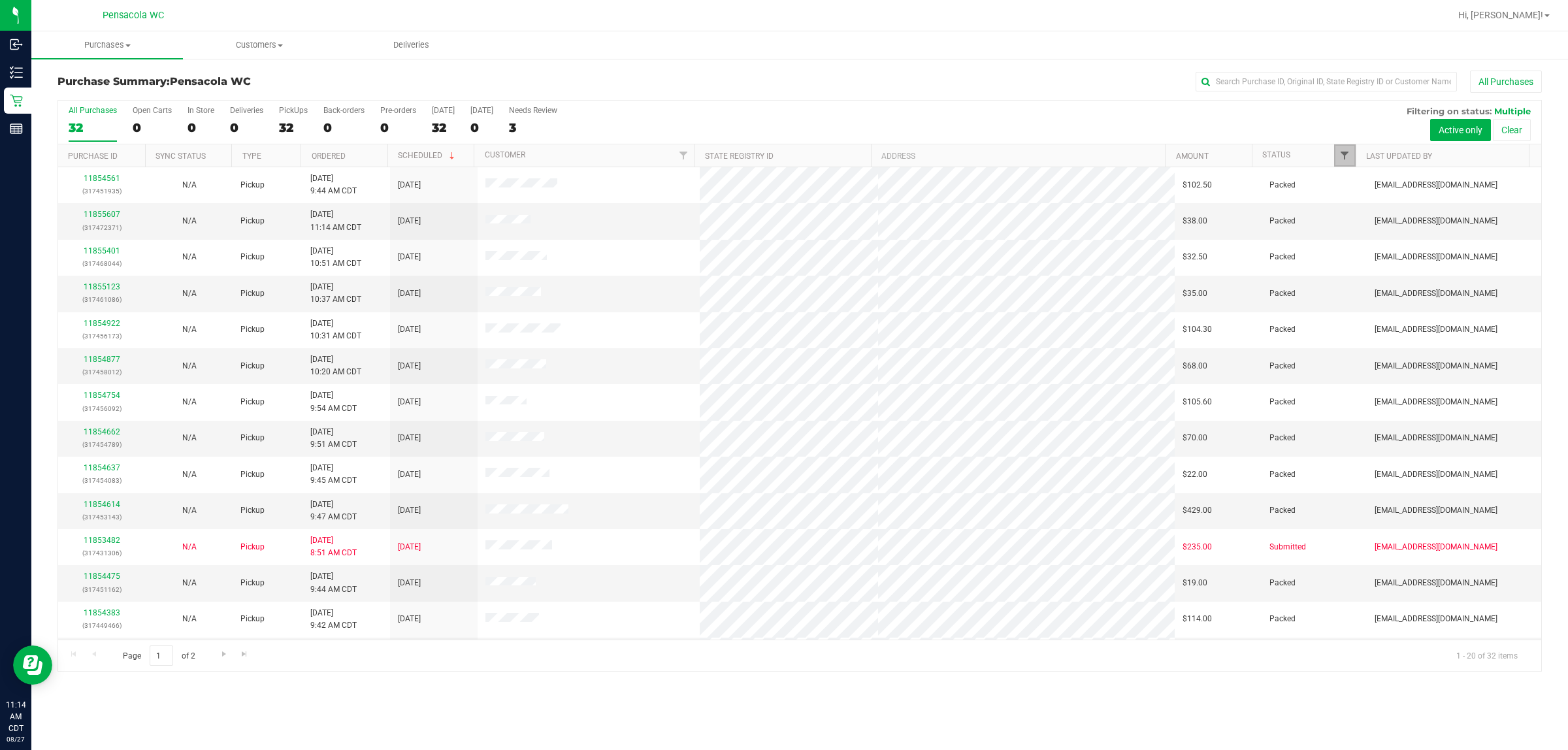
click at [1346, 153] on span "Filter" at bounding box center [1345, 155] width 11 height 11
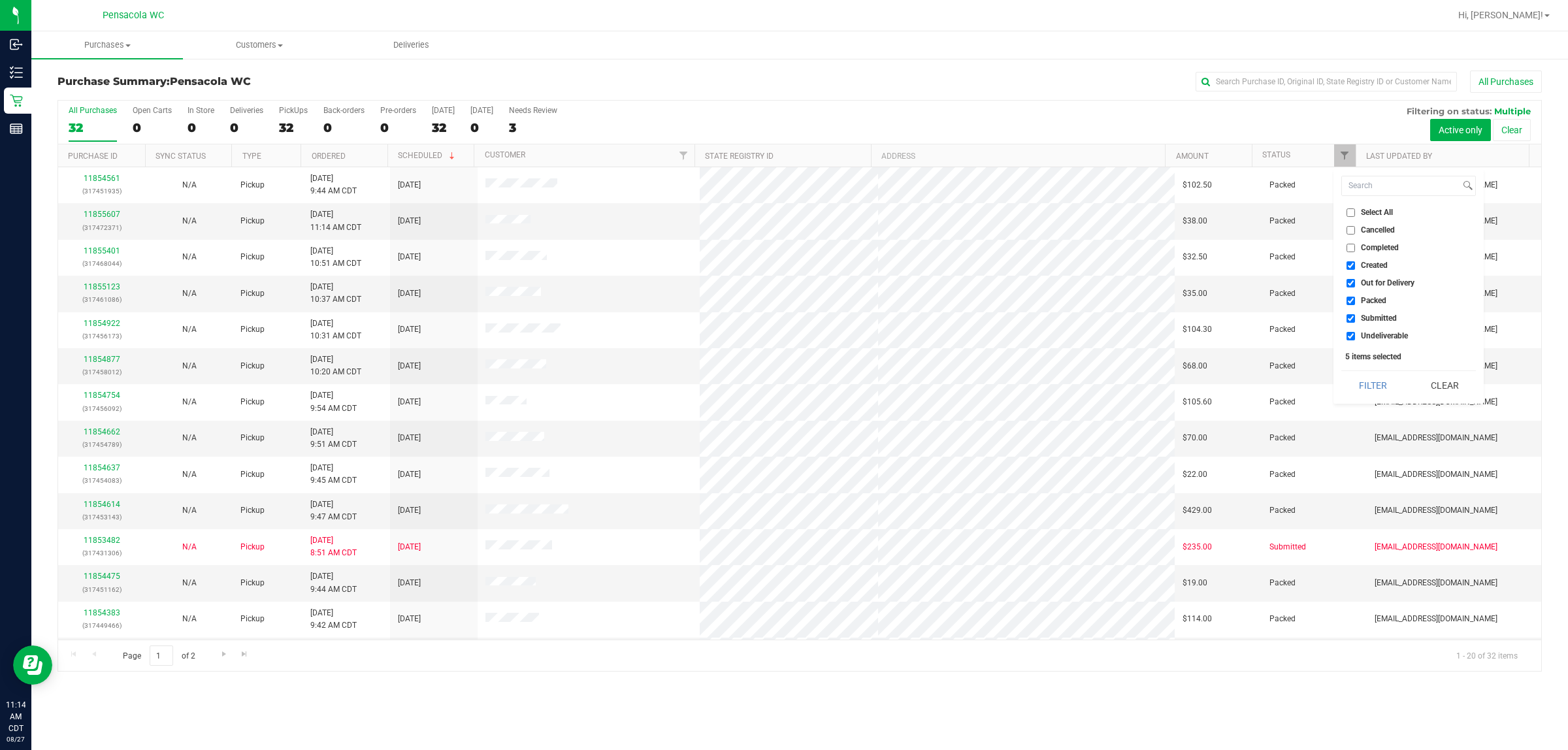
click at [1363, 208] on span "Select All" at bounding box center [1376, 212] width 32 height 8
click at [1355, 208] on input "Select All" at bounding box center [1350, 212] width 9 height 9
checkbox input "true"
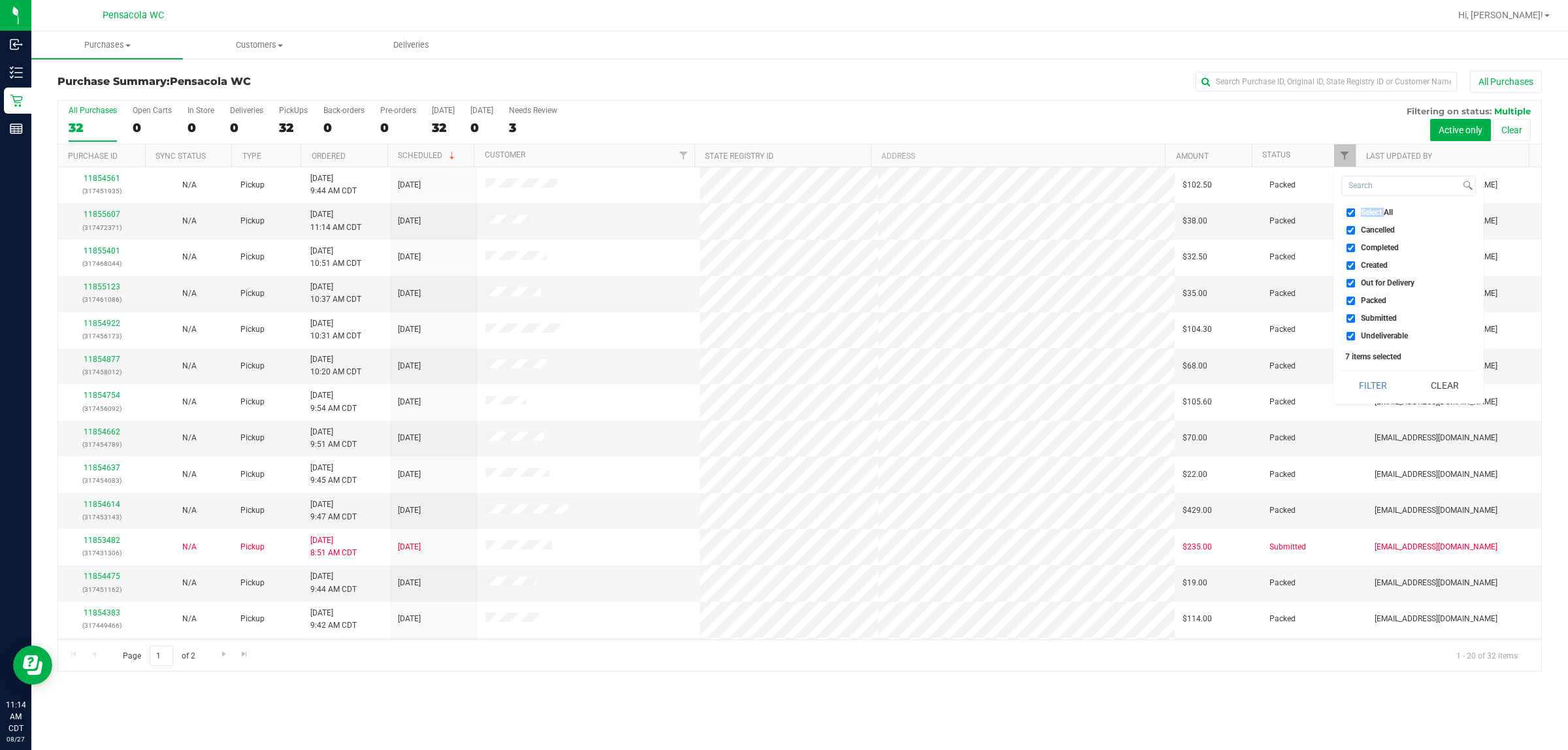
click at [1363, 208] on span "Select All" at bounding box center [1376, 212] width 32 height 8
click at [1355, 208] on input "Select All" at bounding box center [1350, 212] width 9 height 9
checkbox input "false"
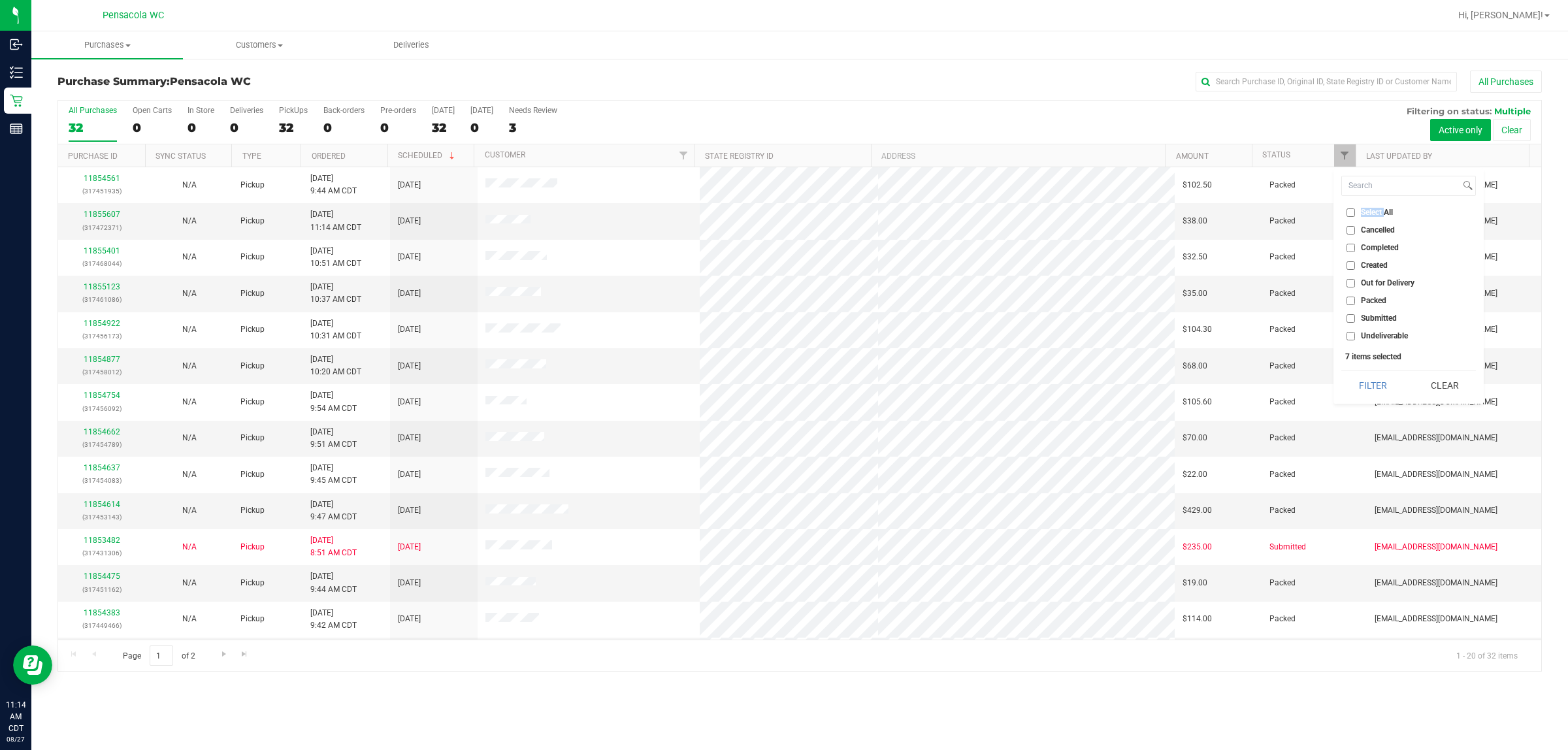
checkbox input "false"
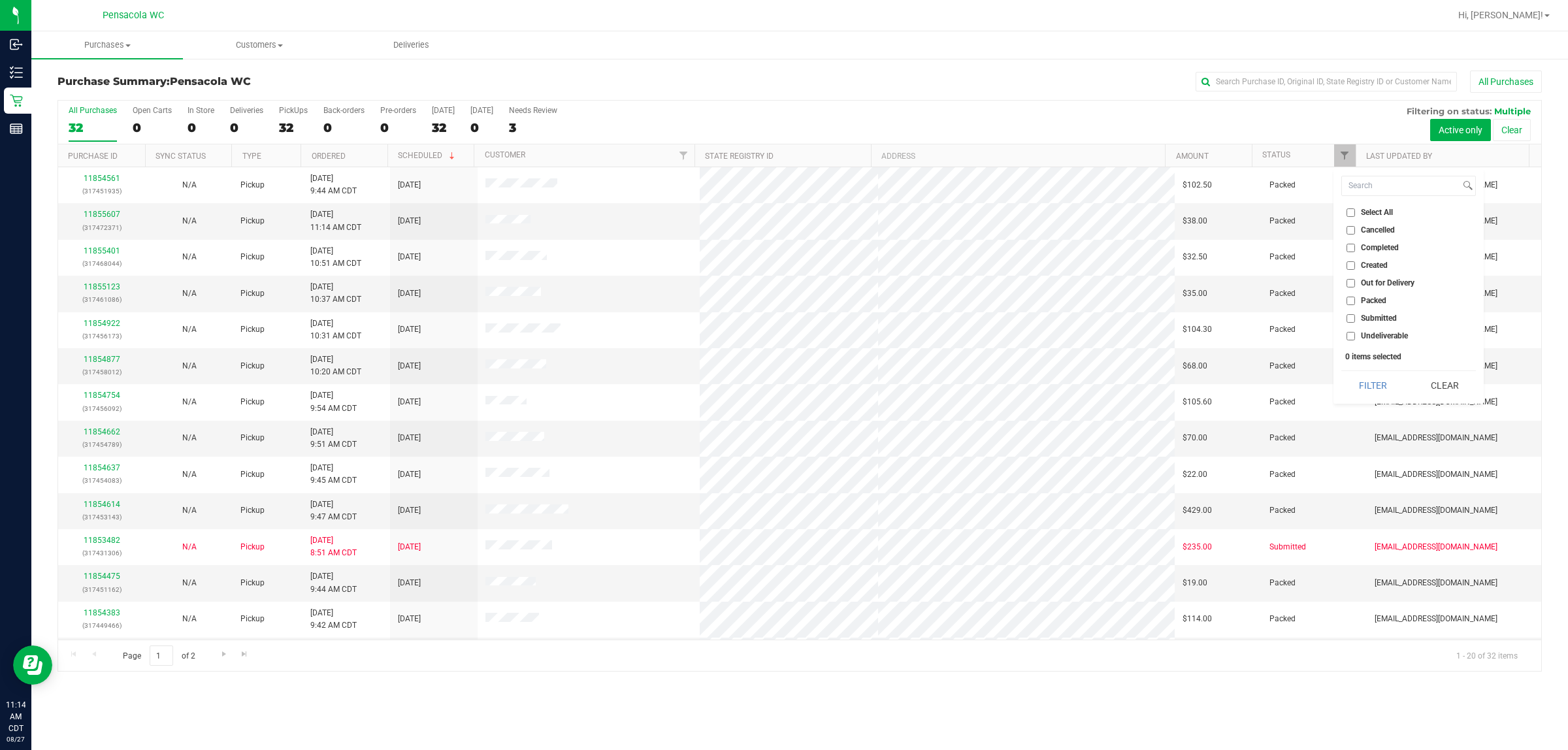
click at [1366, 315] on span "Submitted" at bounding box center [1378, 318] width 35 height 8
click at [1355, 315] on input "Submitted" at bounding box center [1350, 318] width 9 height 9
checkbox input "true"
click at [1377, 381] on button "Filter" at bounding box center [1372, 386] width 62 height 29
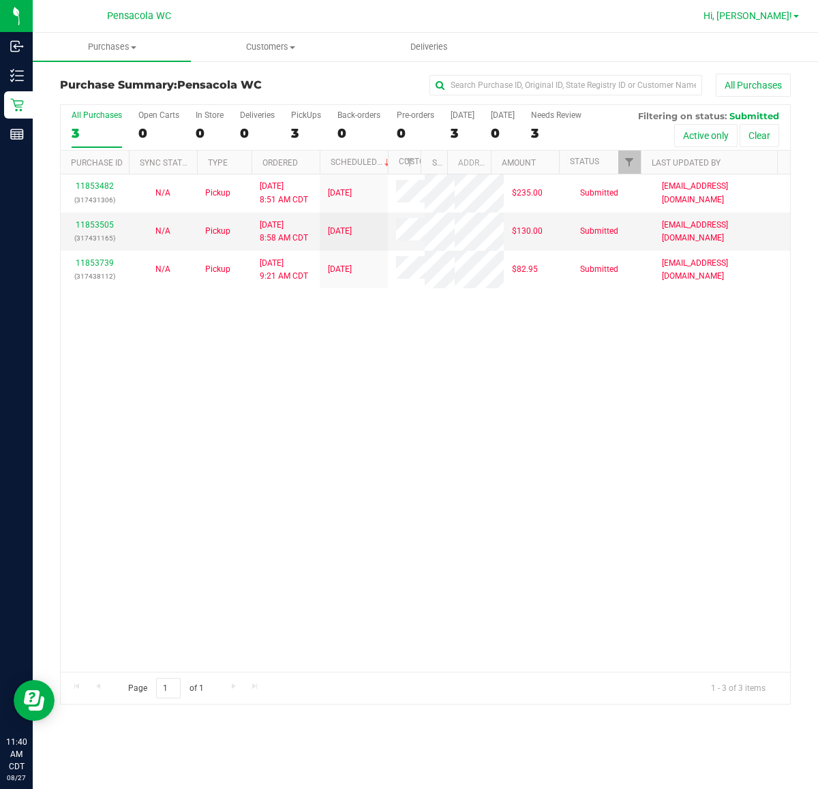
click at [754, 11] on span "Hi, [PERSON_NAME]!" at bounding box center [747, 15] width 89 height 11
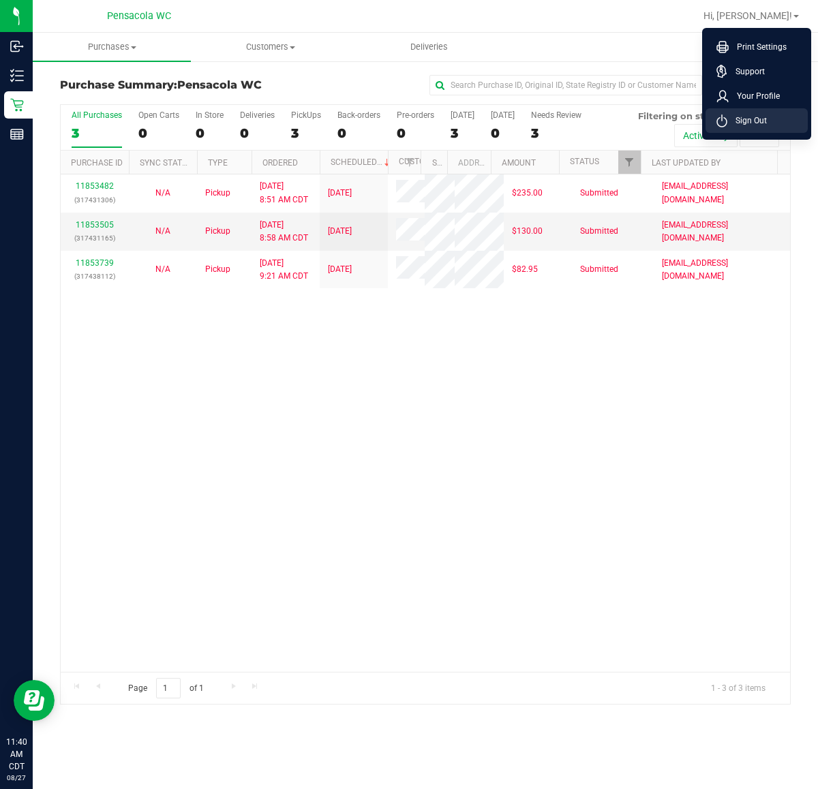
click at [736, 119] on span "Sign Out" at bounding box center [747, 121] width 40 height 14
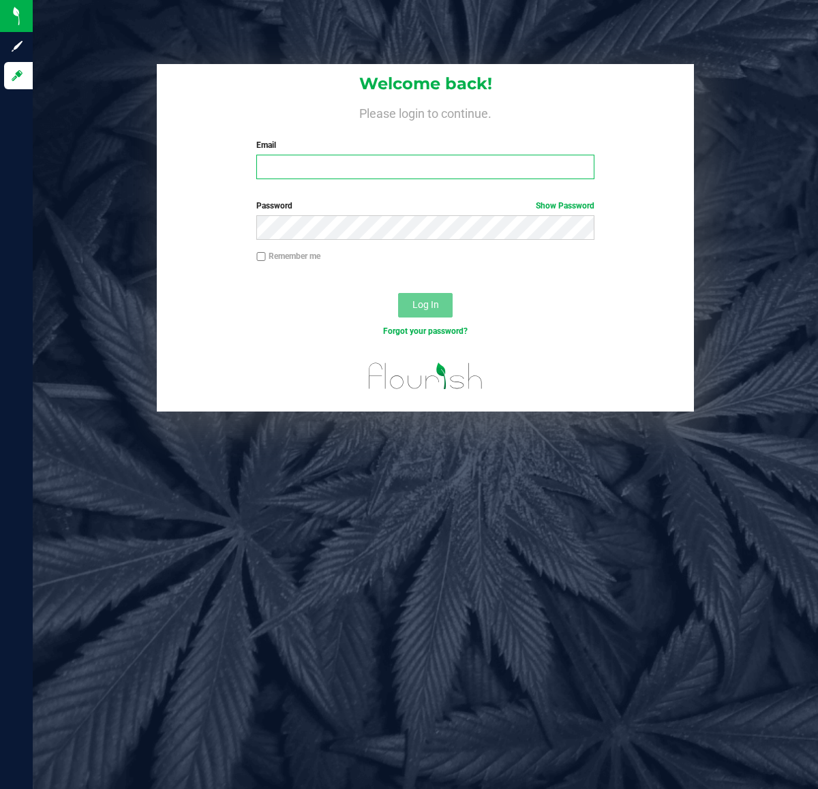
click at [336, 166] on input "Email" at bounding box center [424, 167] width 337 height 25
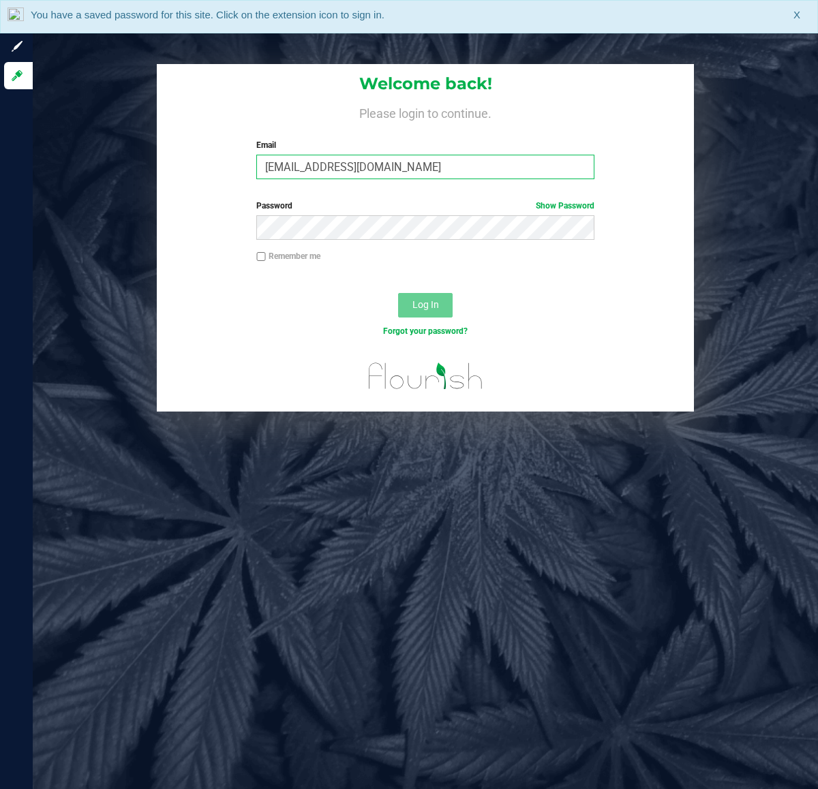
type input "cmassengill@liveparallel.com"
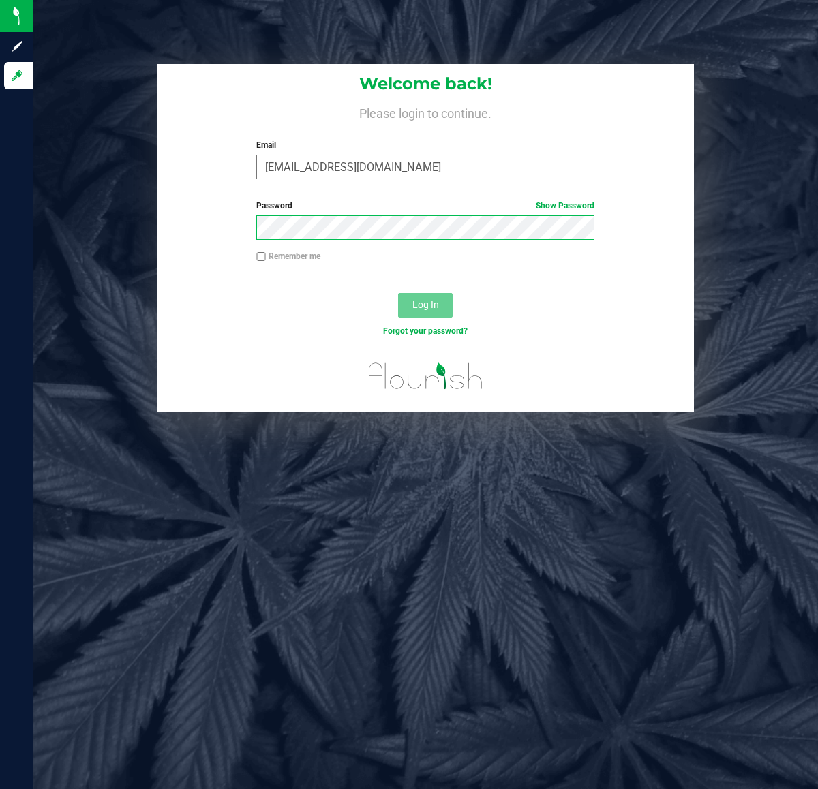
click at [398, 293] on button "Log In" at bounding box center [425, 305] width 55 height 25
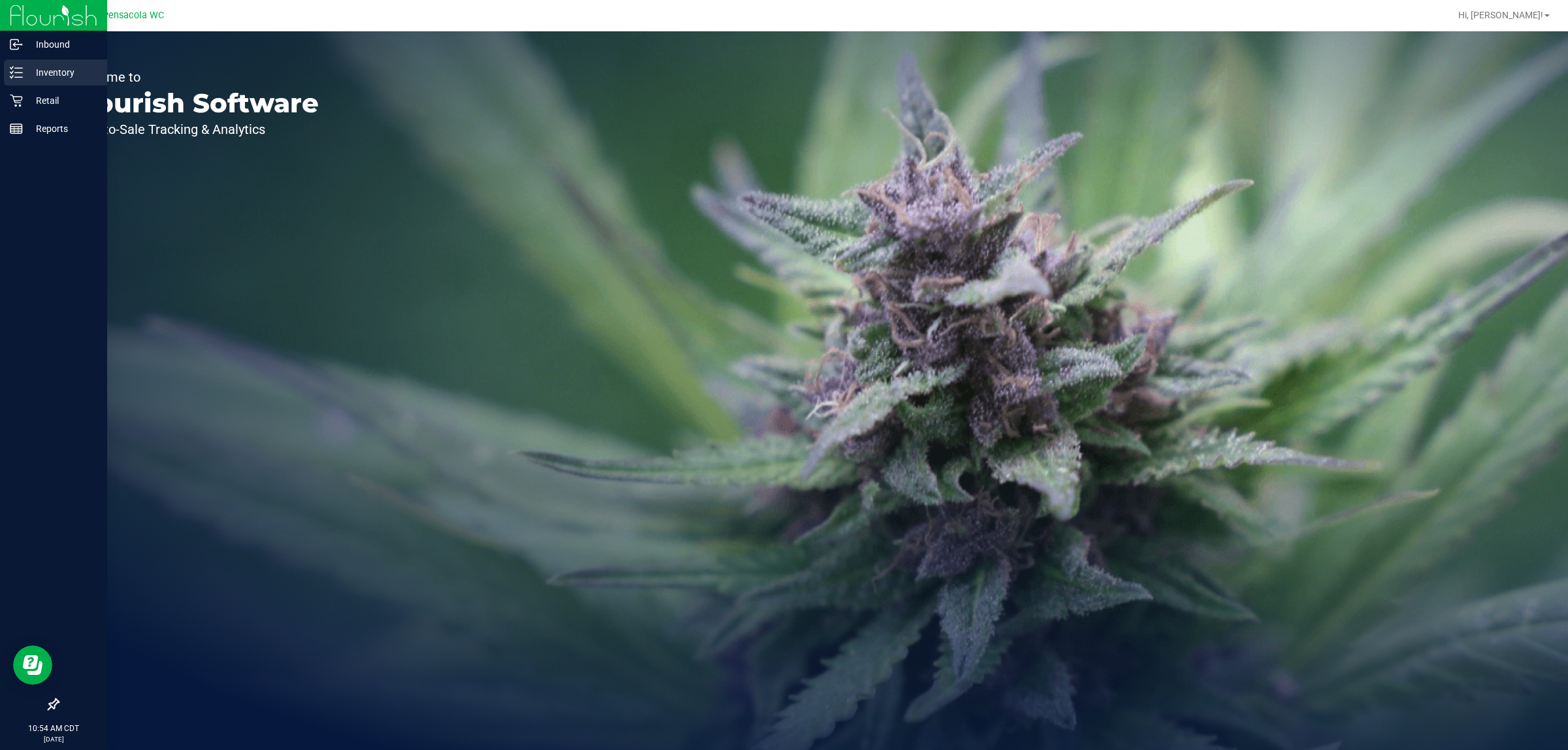
click at [98, 69] on p "Inventory" at bounding box center [62, 72] width 79 height 15
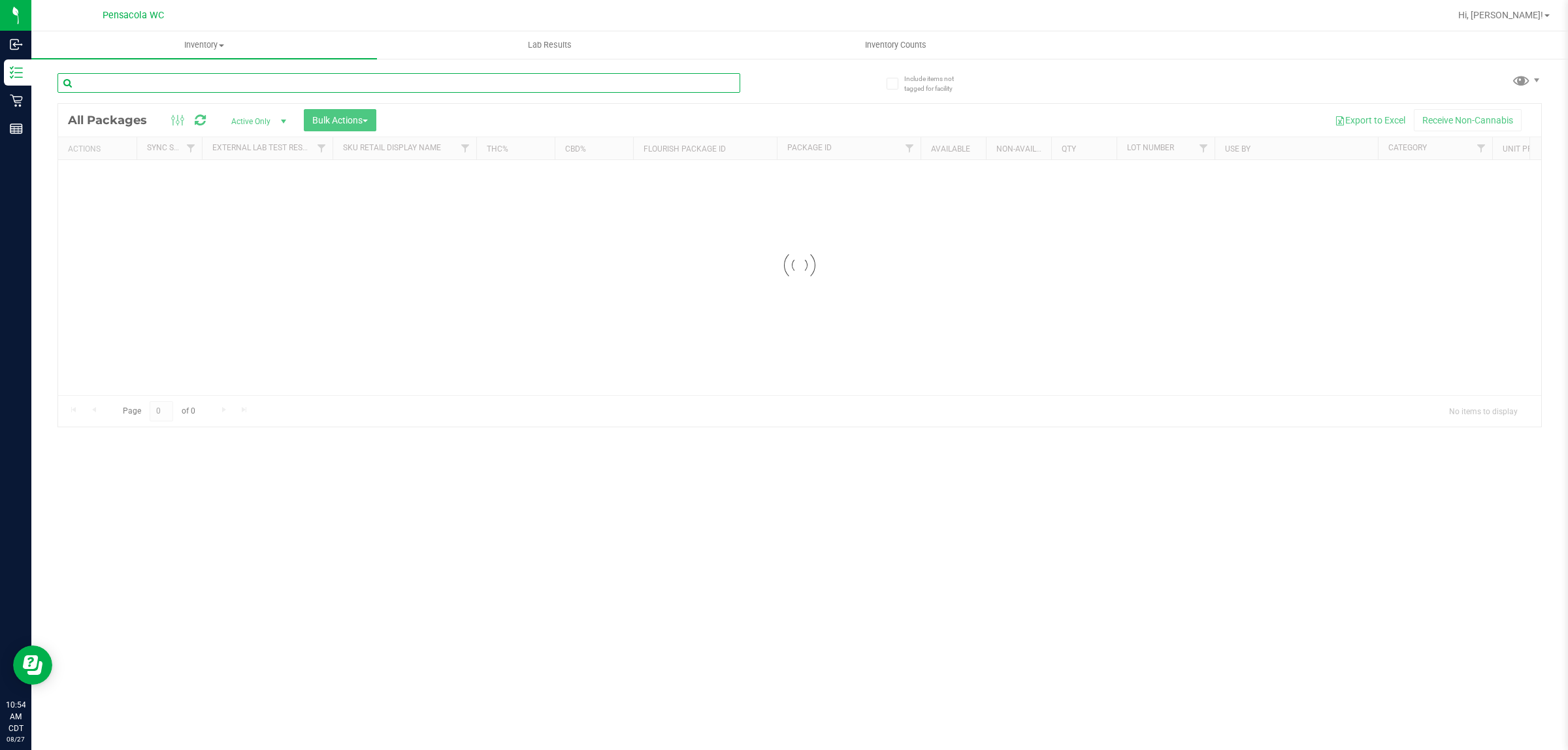
click at [165, 86] on input "text" at bounding box center [399, 82] width 683 height 19
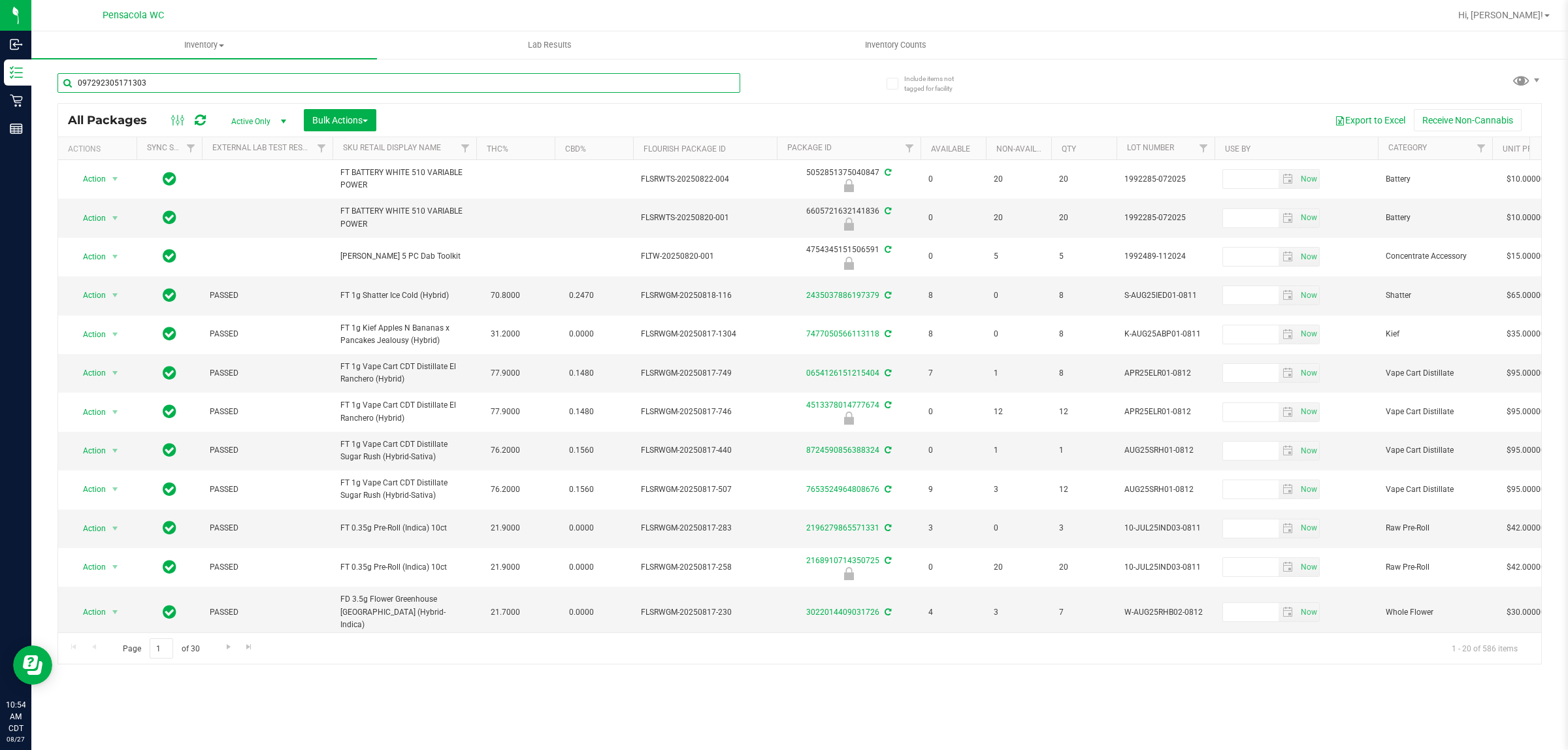
type input "0972923051713035"
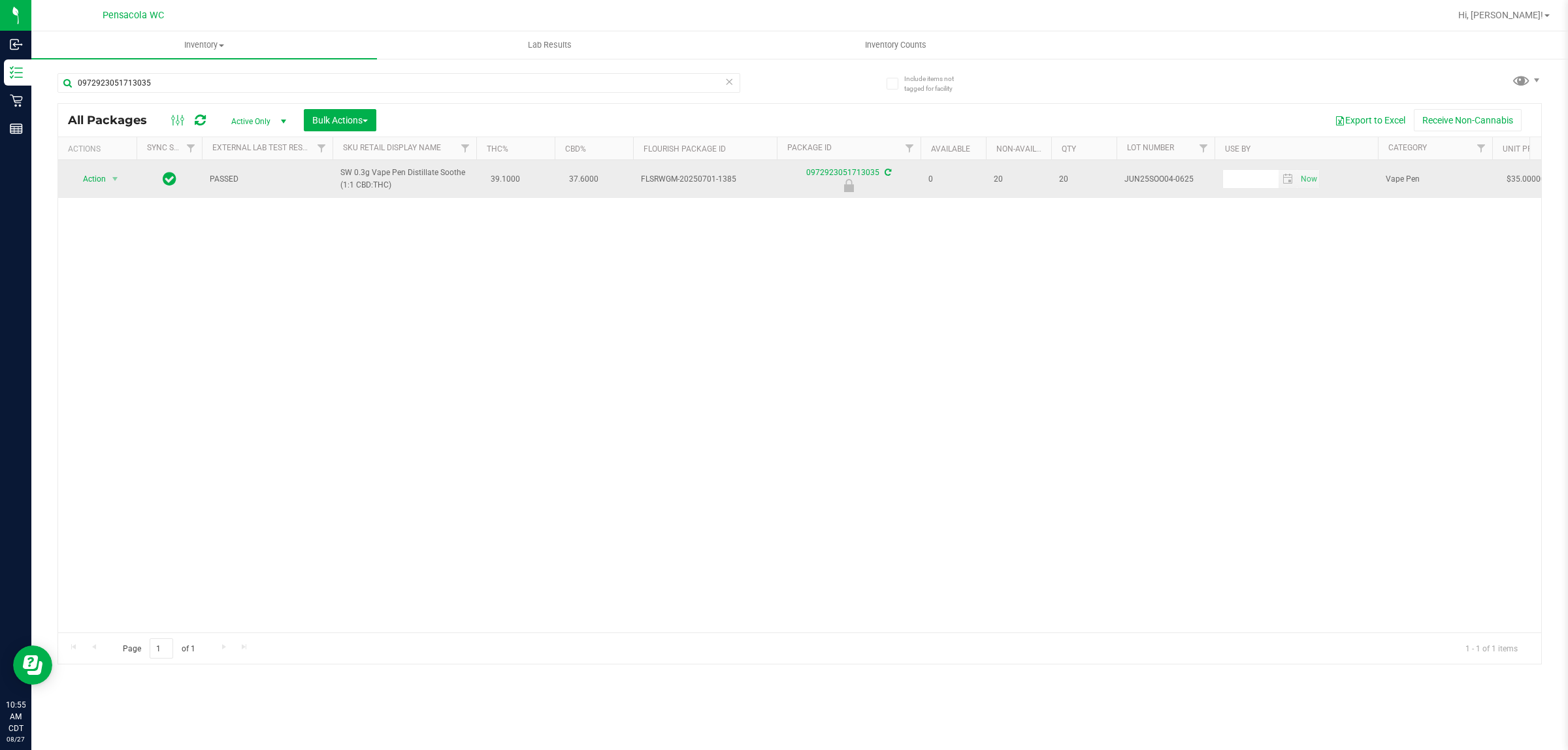
click at [88, 183] on span "Action" at bounding box center [88, 178] width 35 height 18
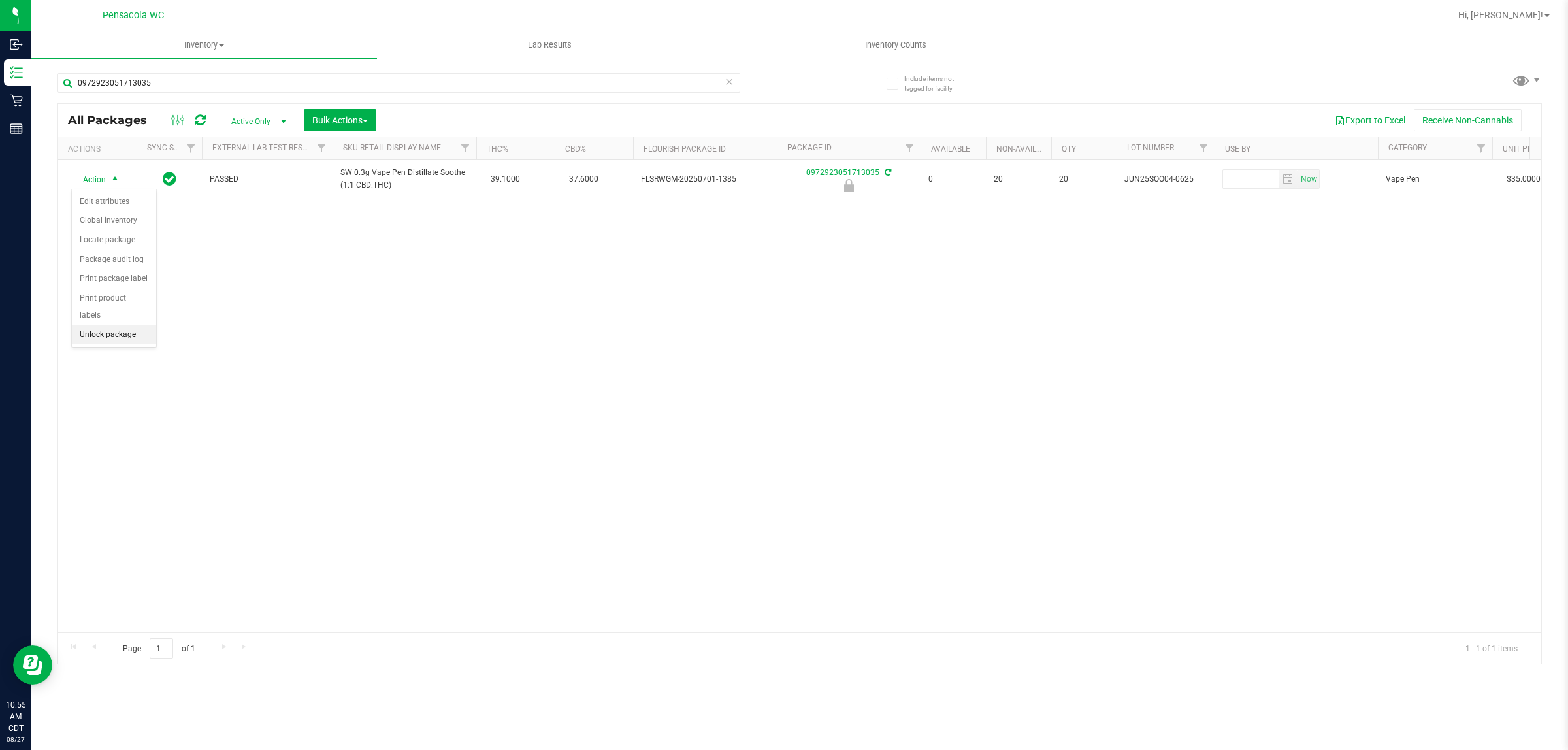
click at [105, 325] on li "Unlock package" at bounding box center [114, 335] width 84 height 19
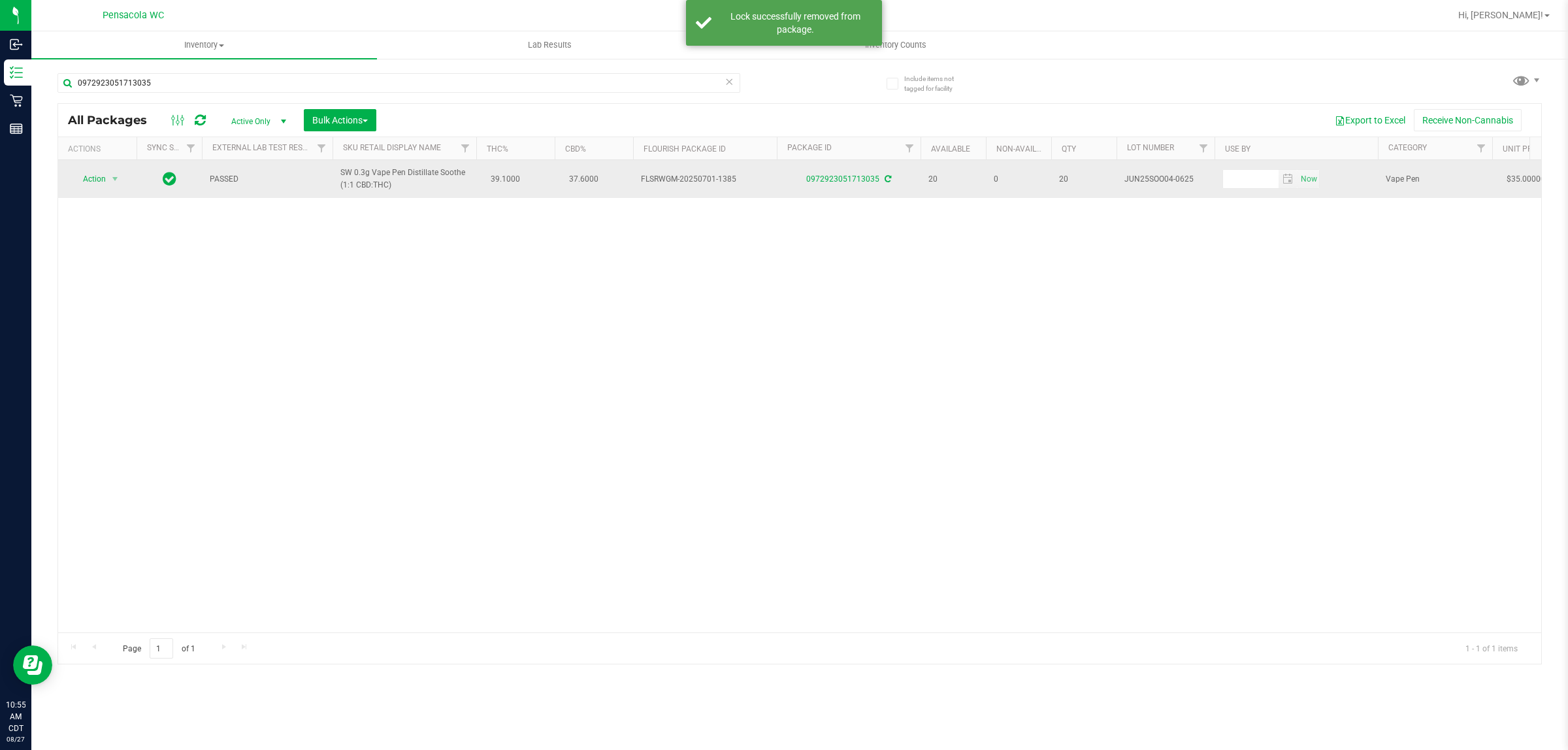
click at [93, 180] on span "Action" at bounding box center [88, 178] width 35 height 18
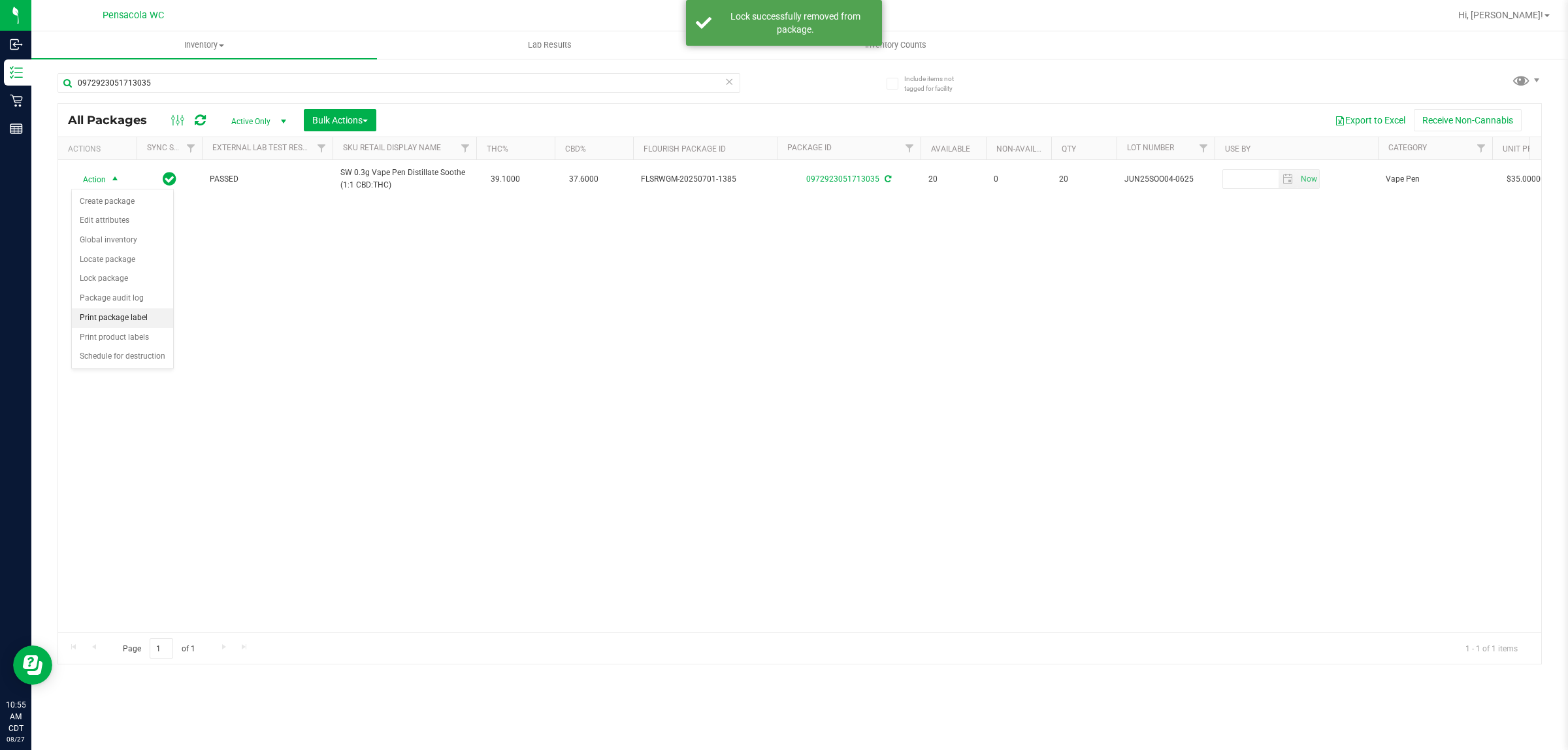
click at [112, 321] on li "Print package label" at bounding box center [123, 318] width 102 height 19
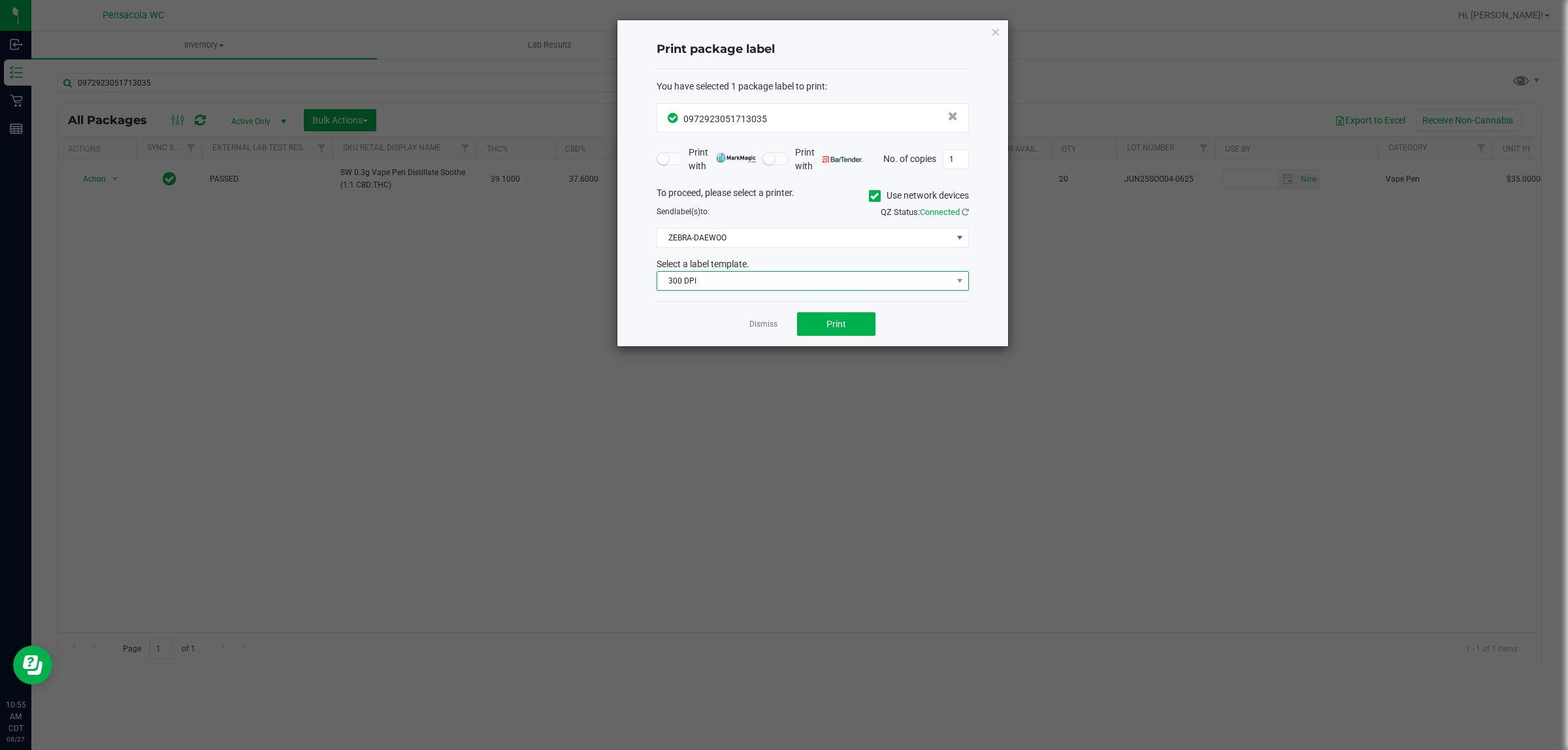
click at [756, 280] on span "300 DPI" at bounding box center [804, 280] width 294 height 18
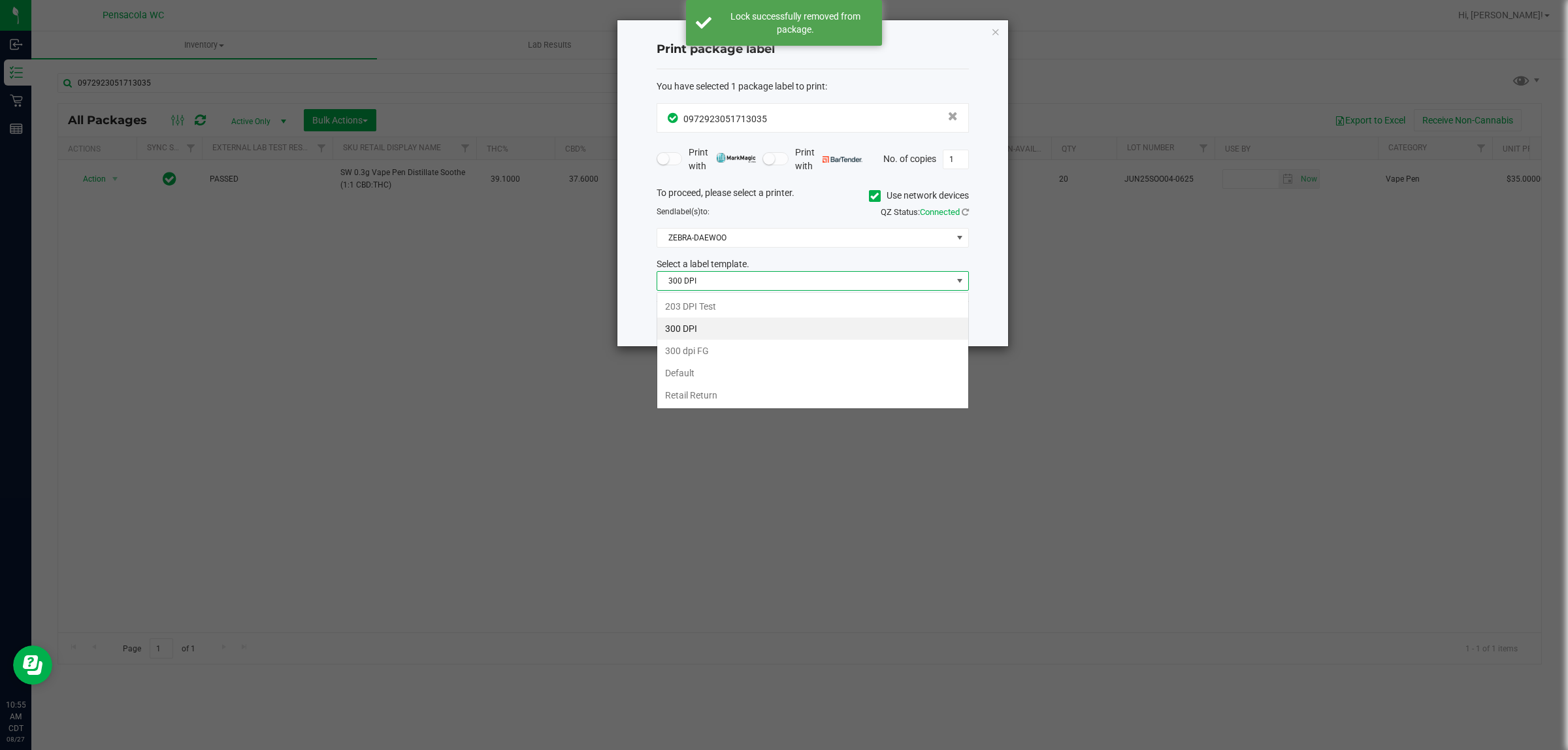
scroll to position [20, 312]
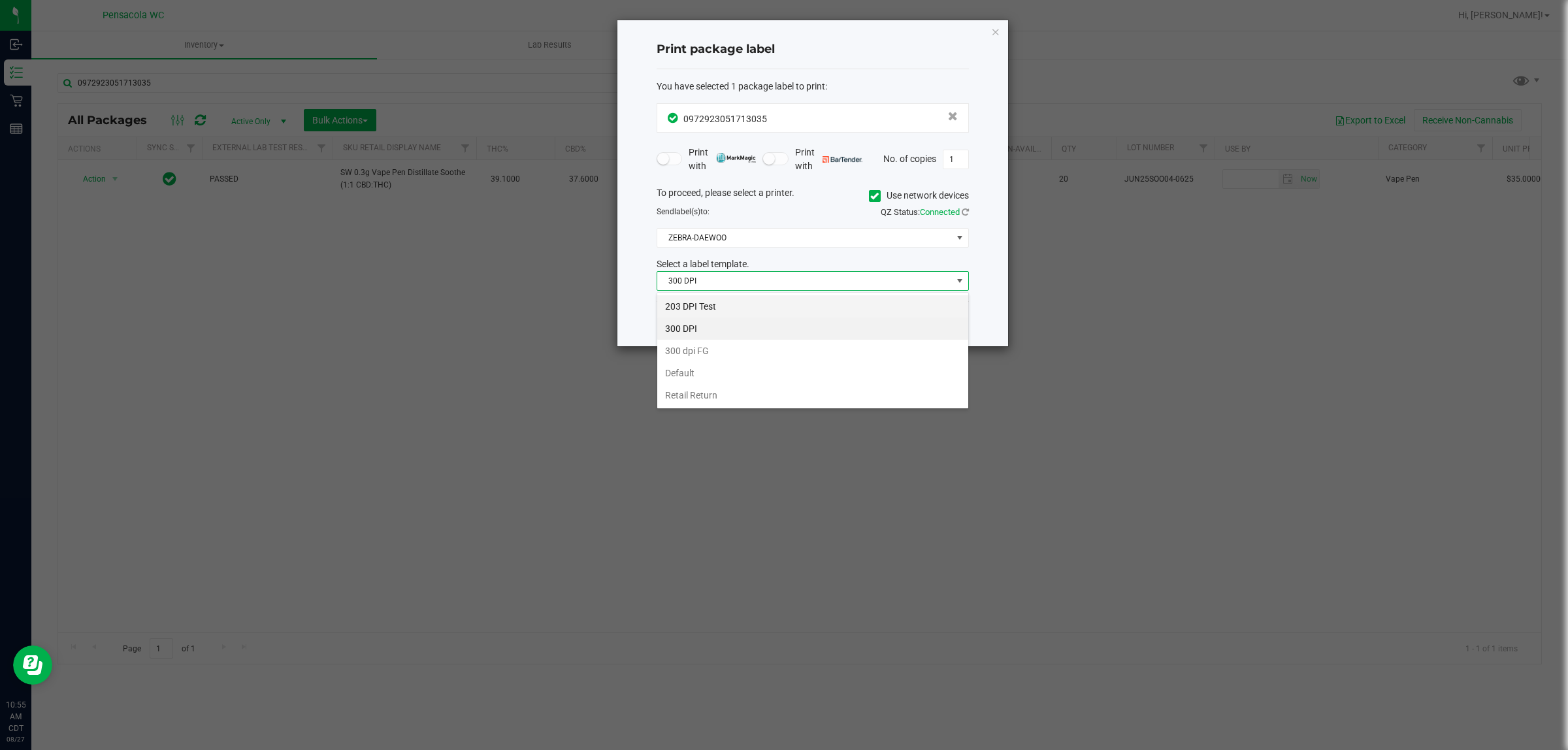
click at [746, 309] on li "203 DPI Test" at bounding box center [812, 306] width 311 height 22
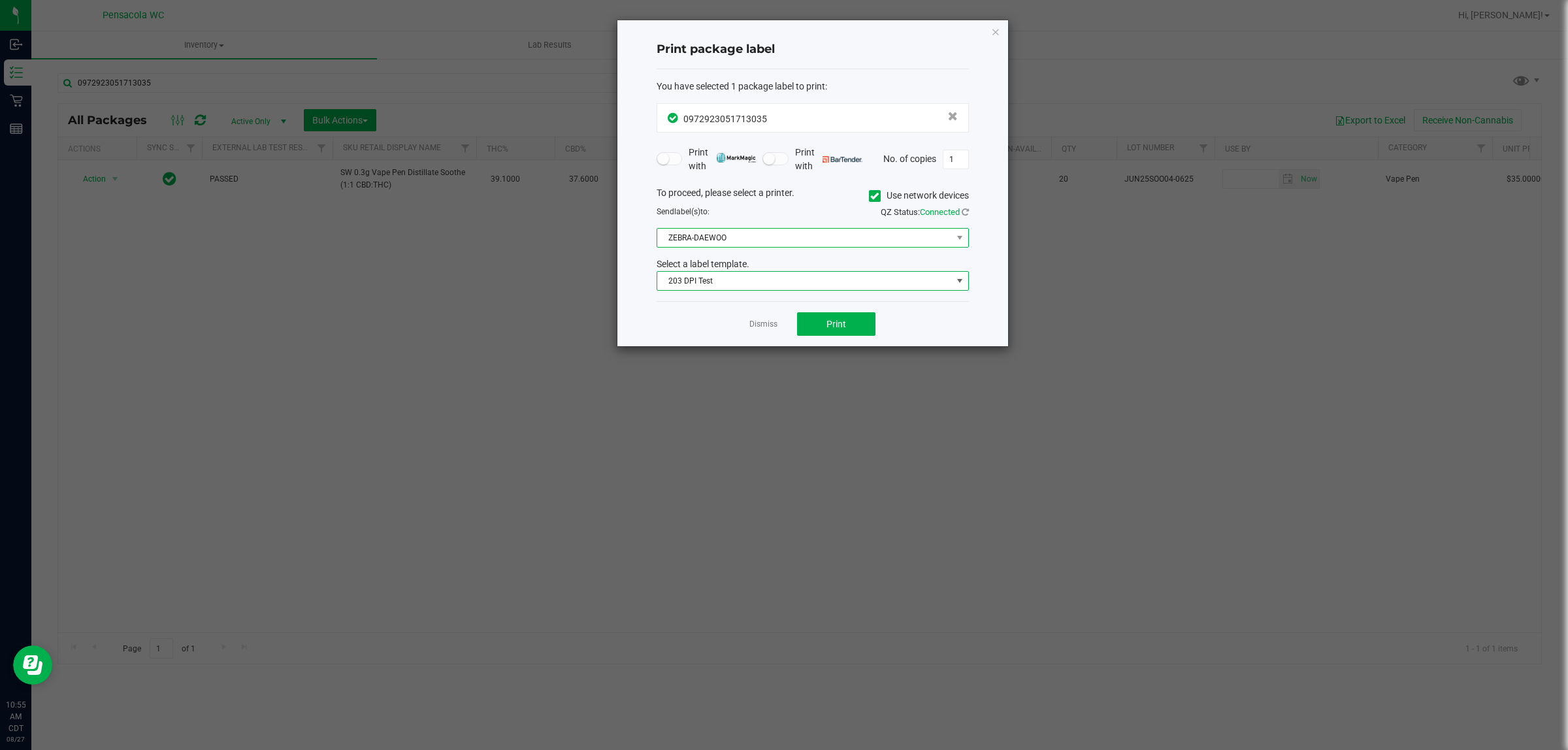
click at [733, 234] on span "ZEBRA-DAEWOO" at bounding box center [804, 237] width 294 height 18
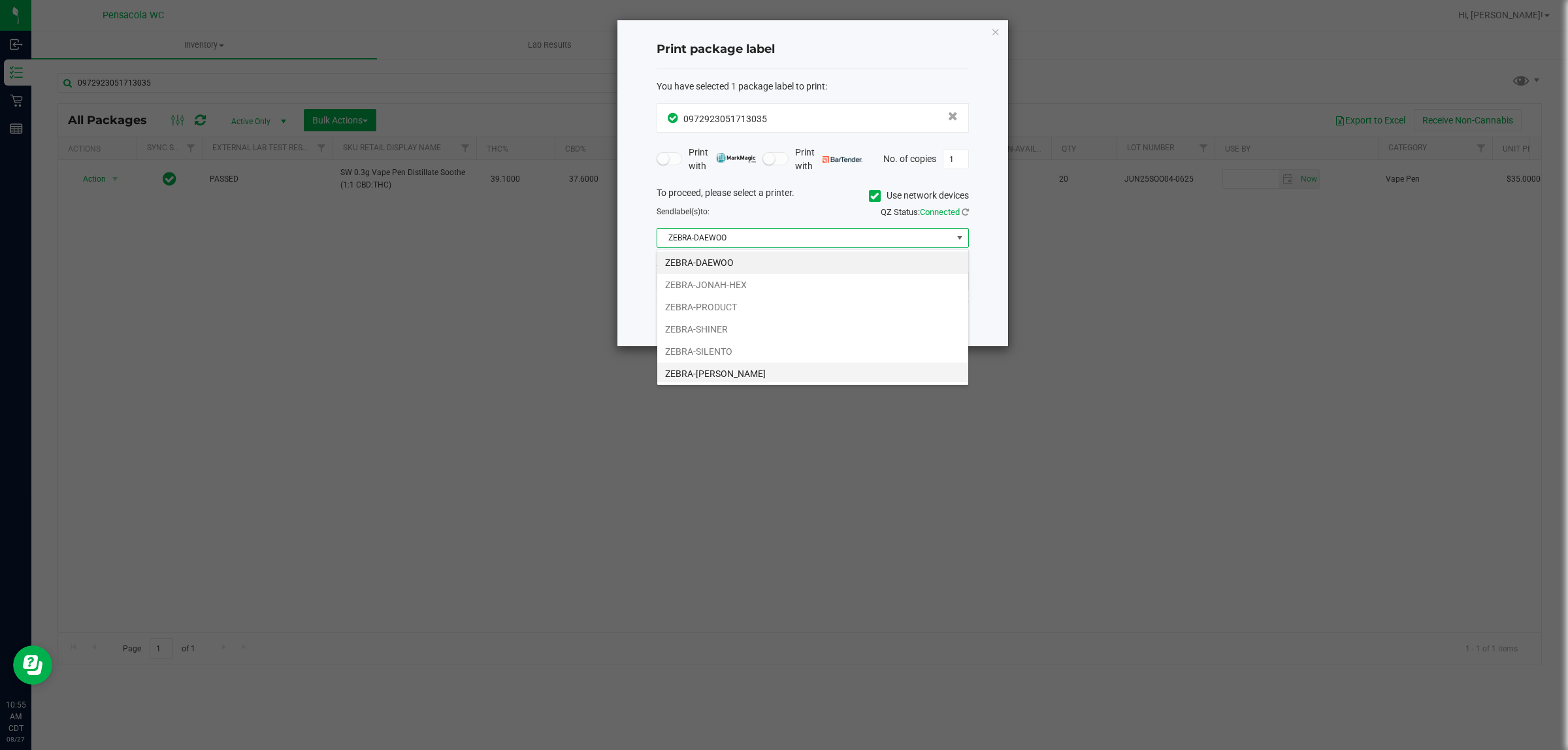
click at [782, 370] on li "ZEBRA-TERRY-MACALMON" at bounding box center [812, 373] width 311 height 22
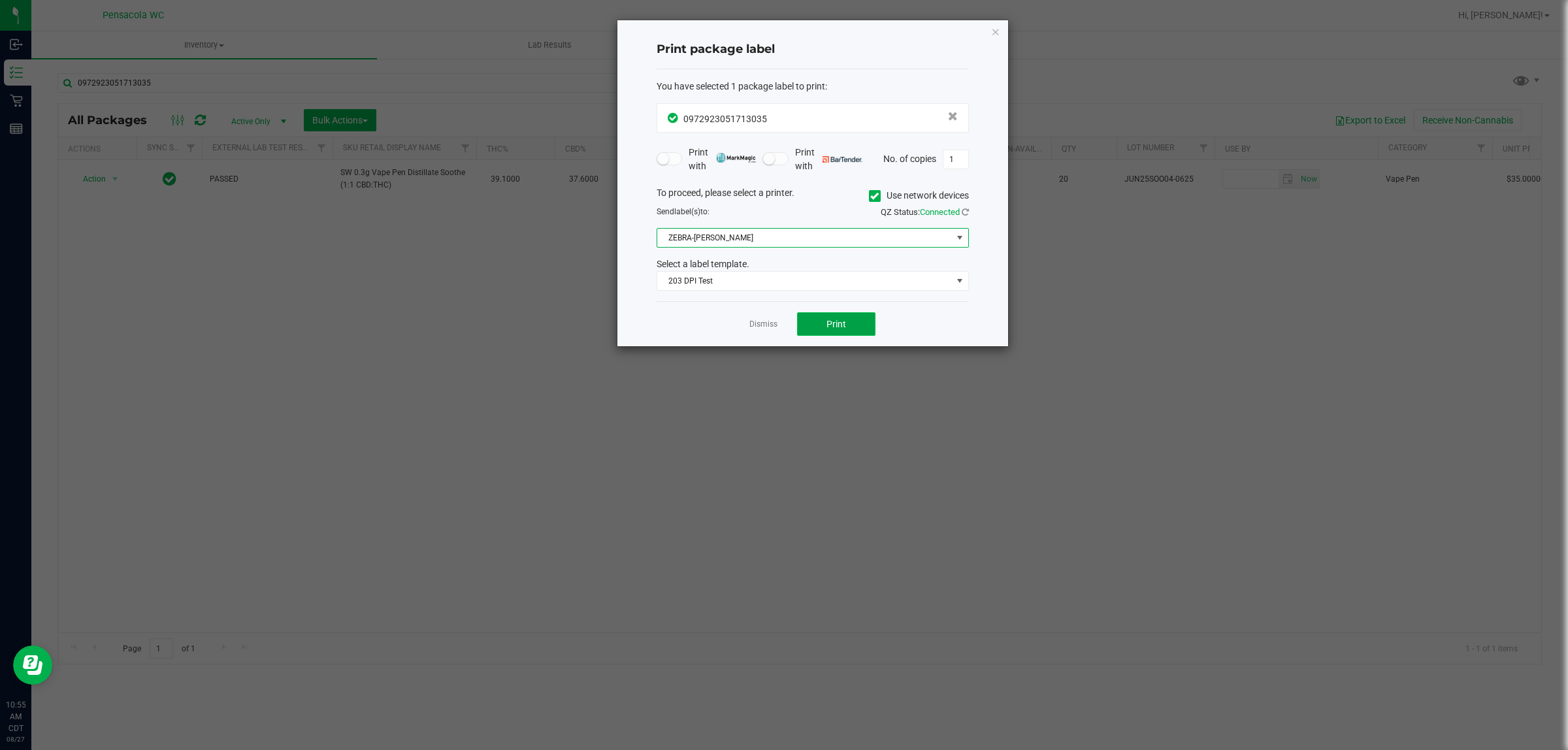
click at [854, 323] on button "Print" at bounding box center [836, 324] width 79 height 24
click at [756, 325] on link "Dismiss" at bounding box center [762, 324] width 28 height 12
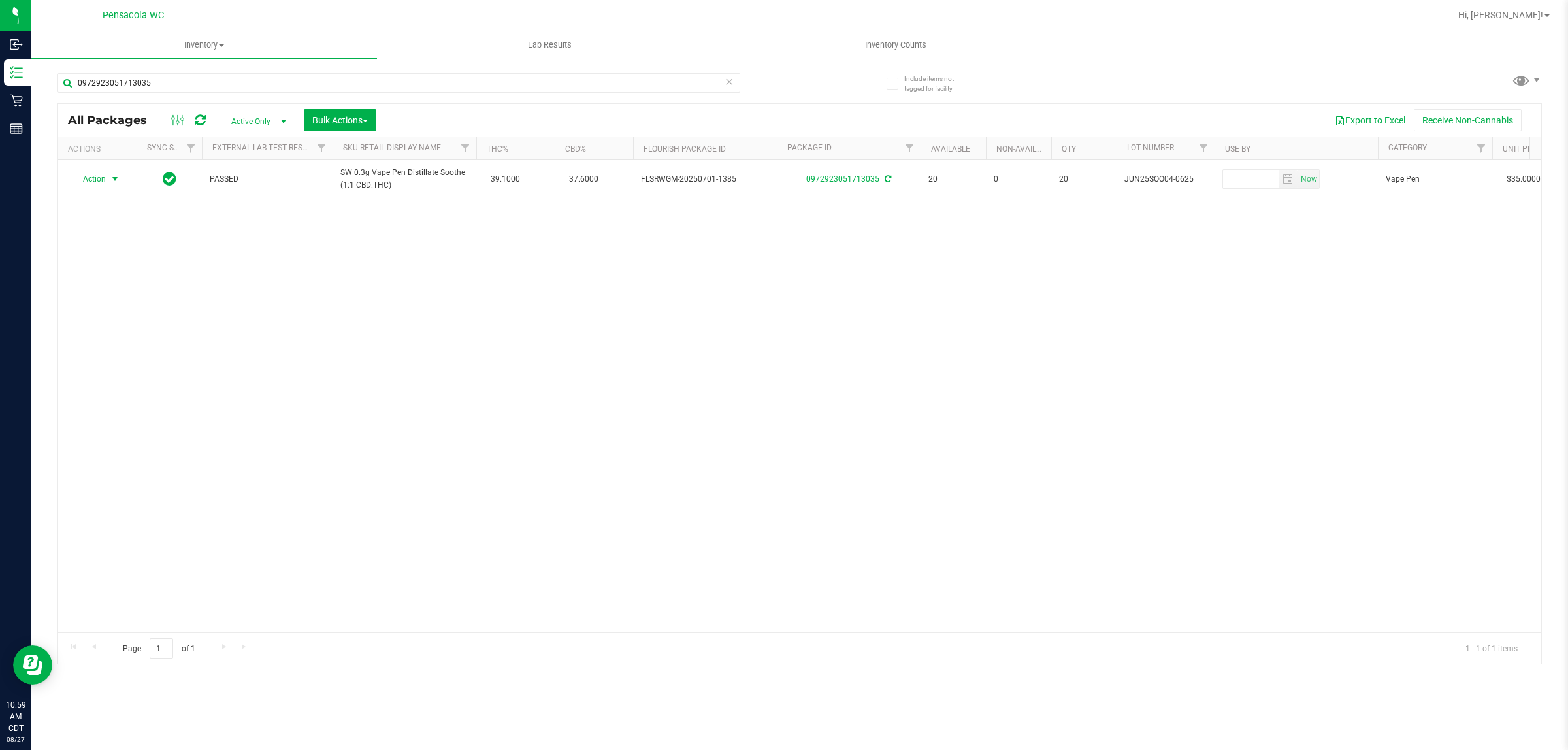
click at [680, 379] on div "Action Action Create package Edit attributes Global inventory Locate package Lo…" at bounding box center [800, 396] width 1484 height 473
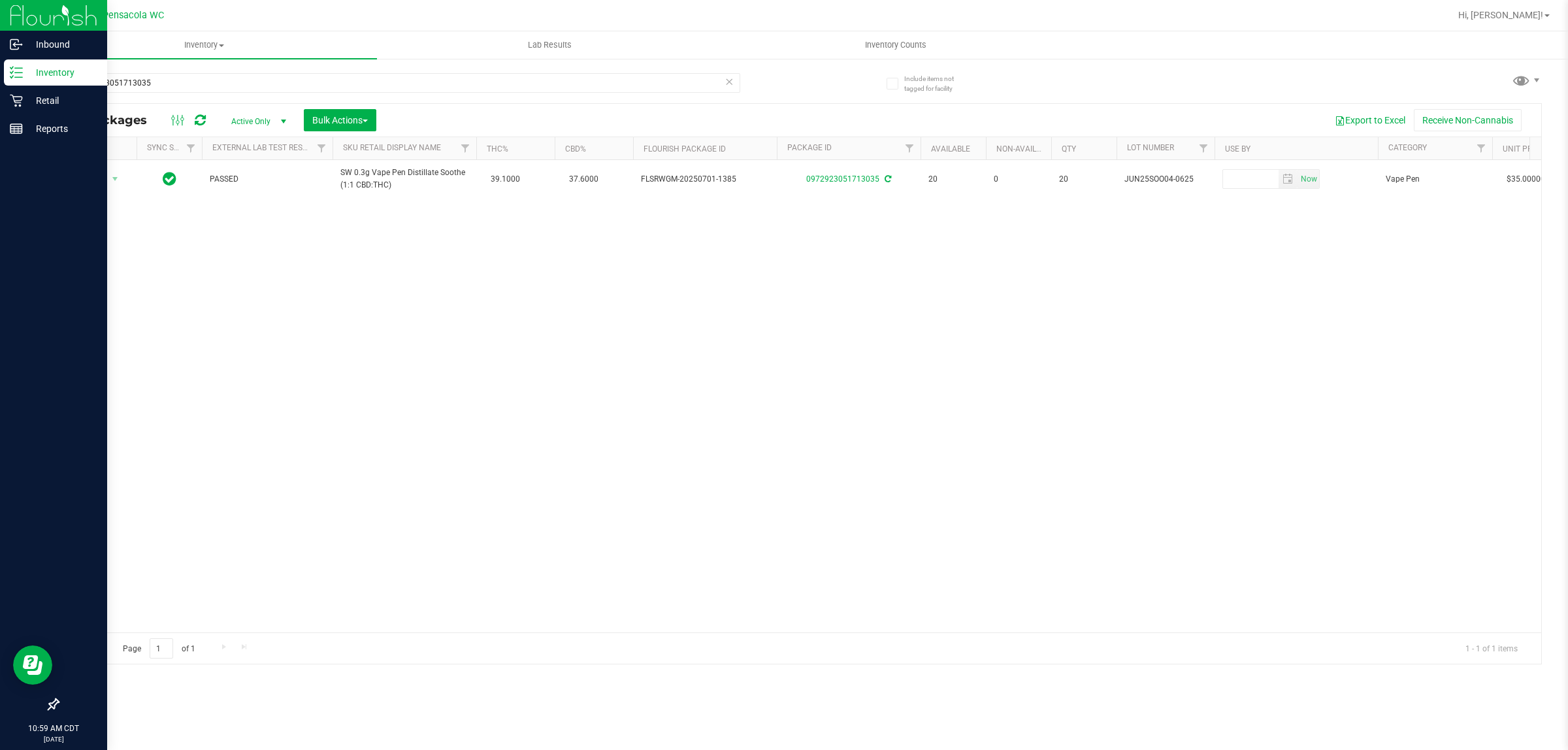
click at [17, 77] on line at bounding box center [18, 77] width 7 height 0
click at [64, 112] on div "Retail" at bounding box center [56, 100] width 104 height 26
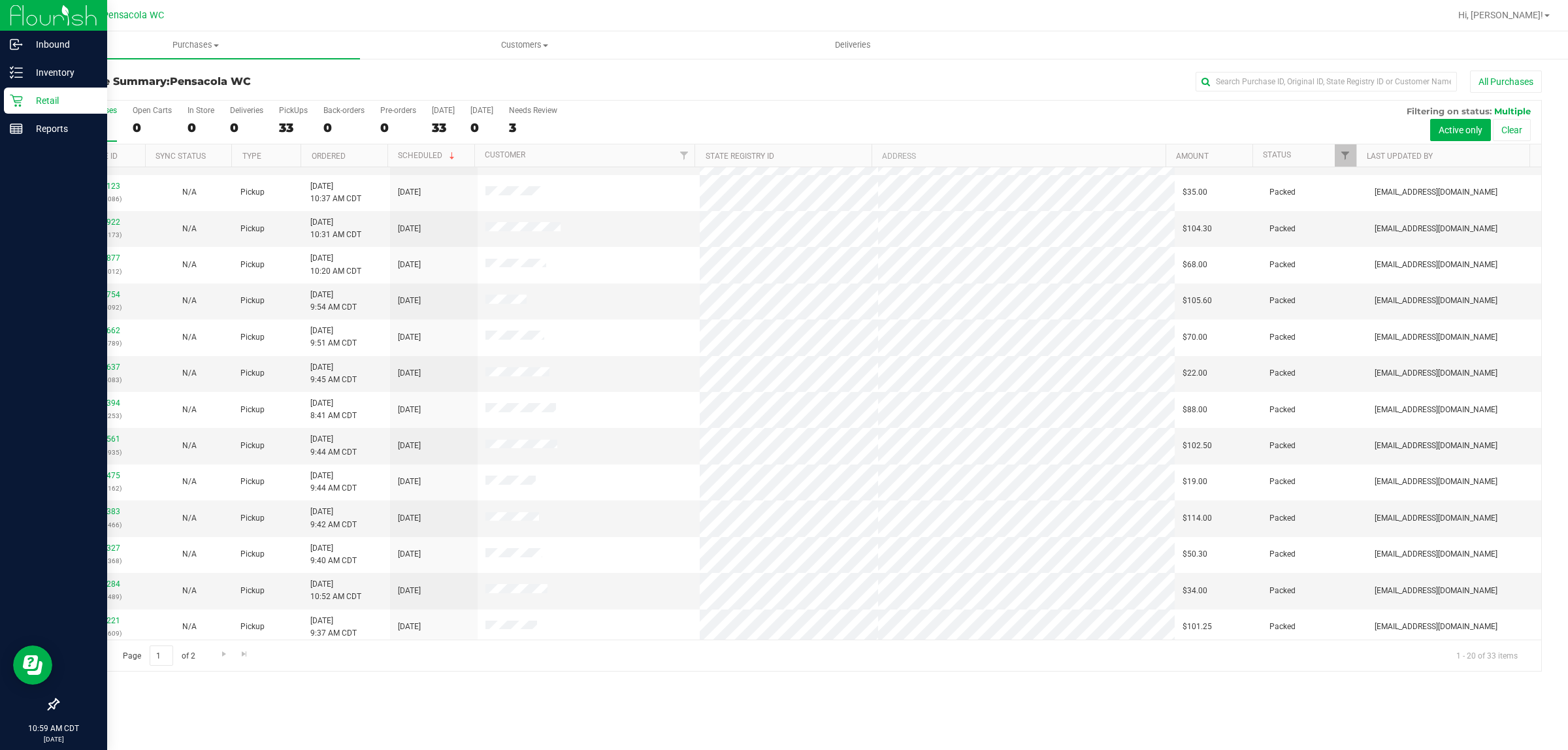
scroll to position [253, 0]
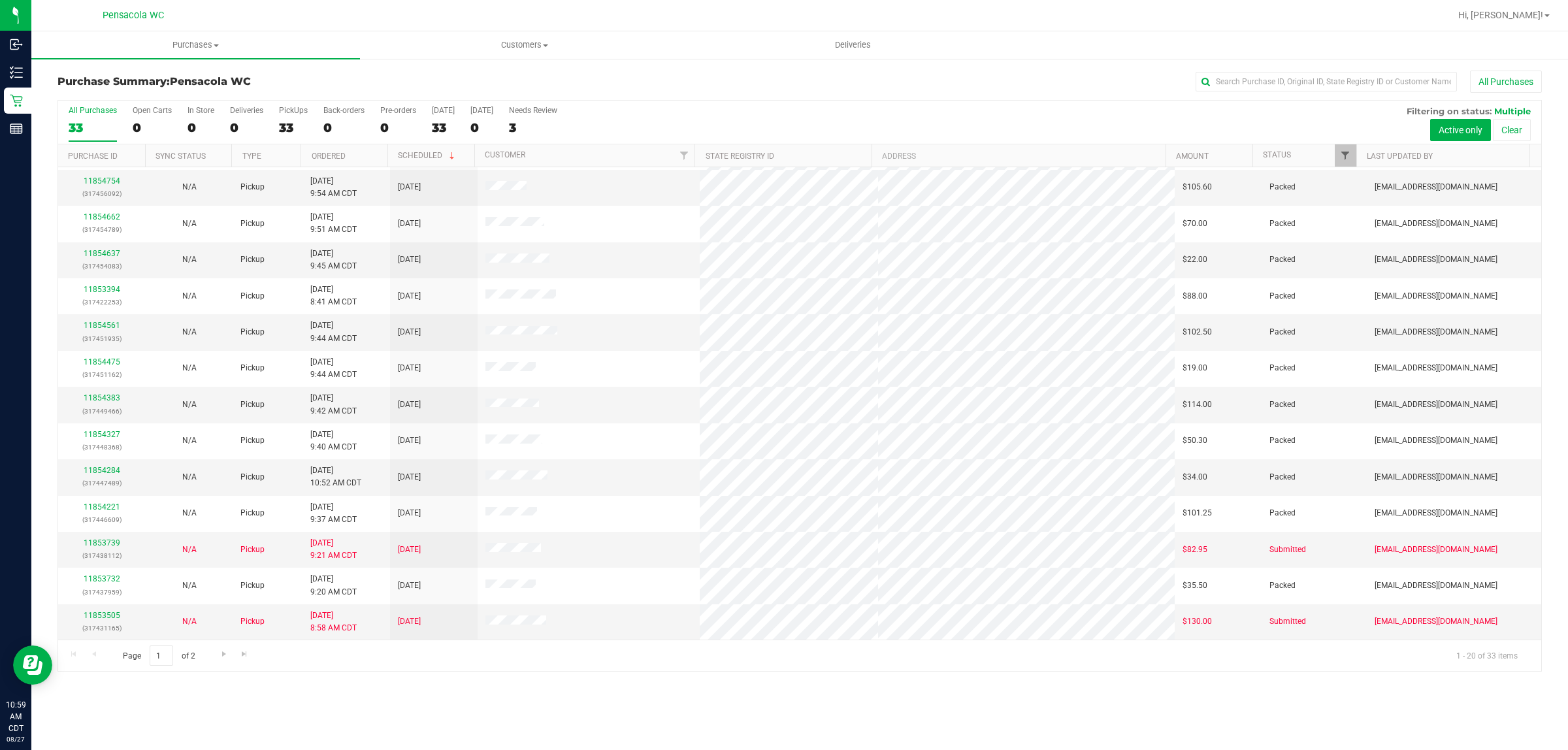
click at [1345, 157] on span "Filter" at bounding box center [1345, 155] width 11 height 11
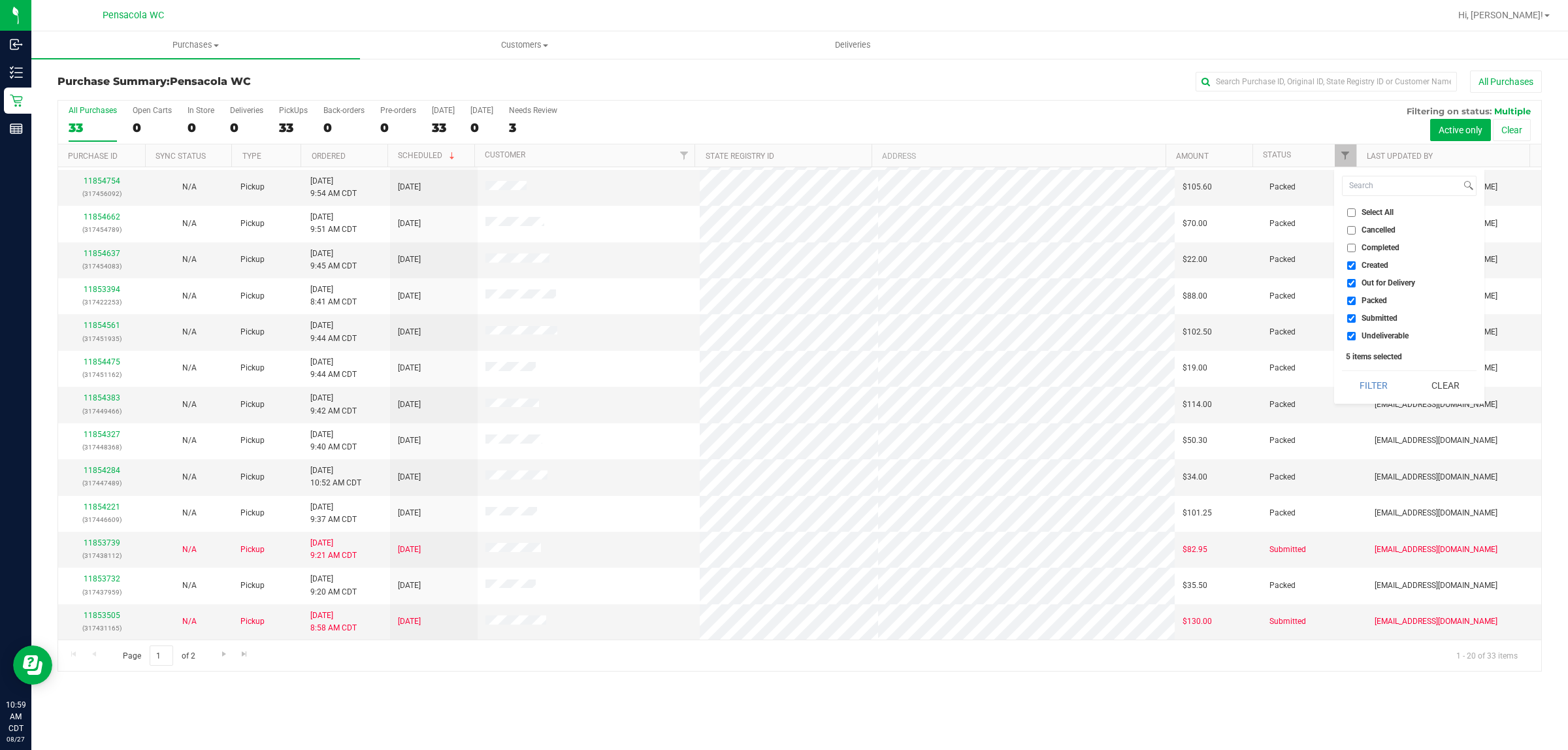
click at [1370, 214] on span "Select All" at bounding box center [1377, 212] width 32 height 8
click at [1356, 214] on input "Select All" at bounding box center [1351, 212] width 9 height 9
checkbox input "true"
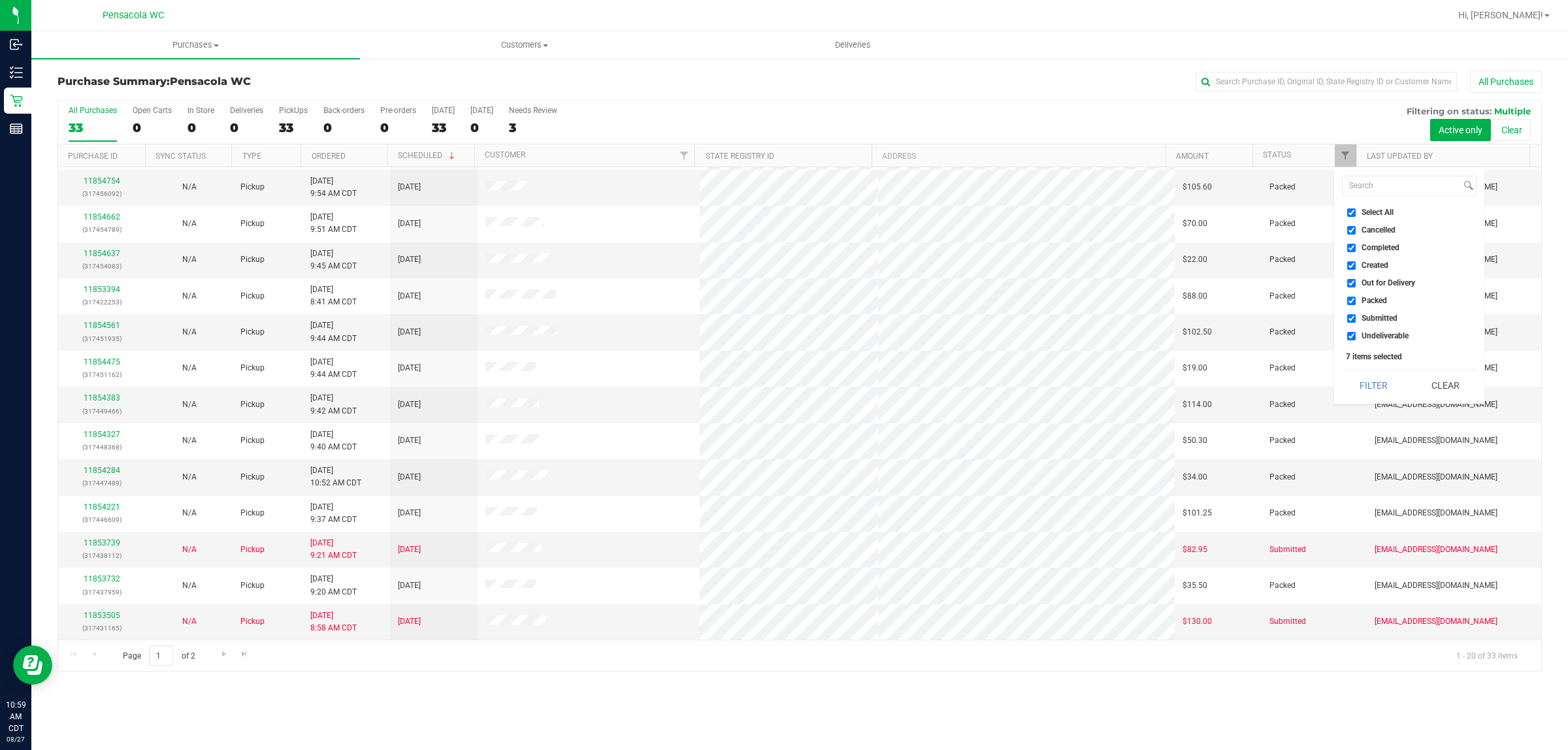
click at [1377, 216] on span "Select All" at bounding box center [1377, 212] width 32 height 8
click at [1356, 216] on input "Select All" at bounding box center [1351, 212] width 9 height 9
checkbox input "false"
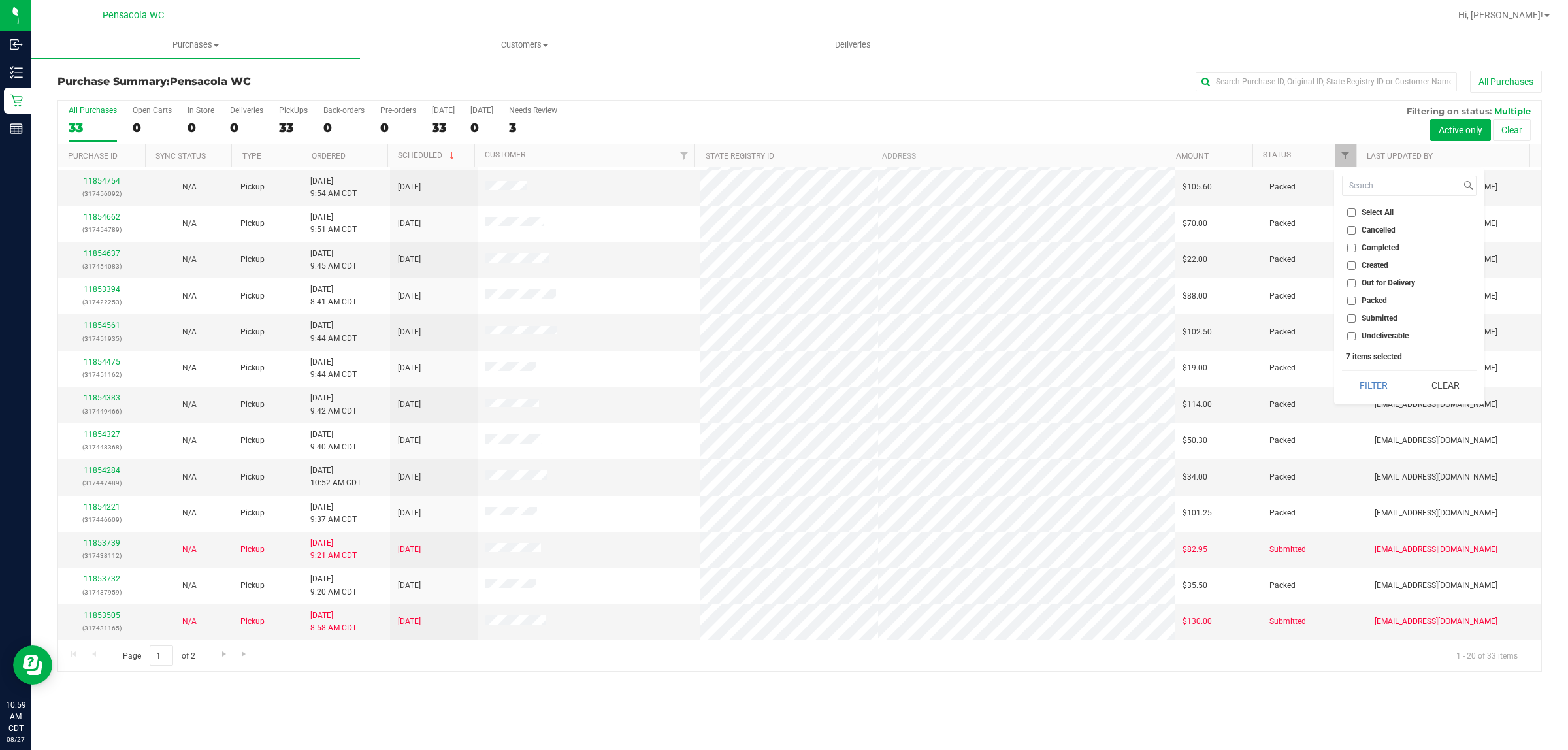
checkbox input "false"
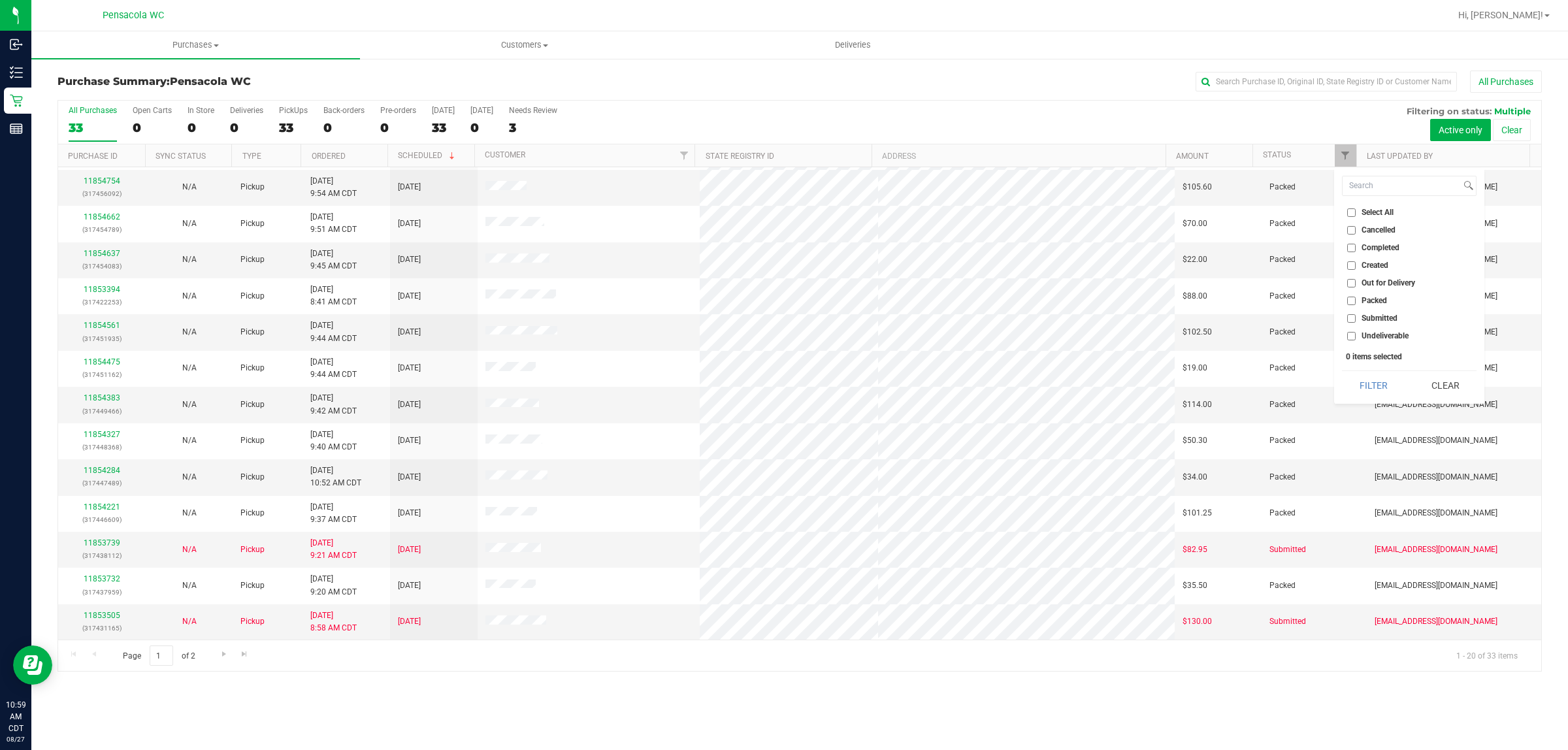
click at [1377, 321] on span "Submitted" at bounding box center [1379, 318] width 35 height 8
click at [1356, 321] on input "Submitted" at bounding box center [1351, 318] width 9 height 9
checkbox input "true"
click at [1380, 392] on button "Filter" at bounding box center [1372, 386] width 62 height 29
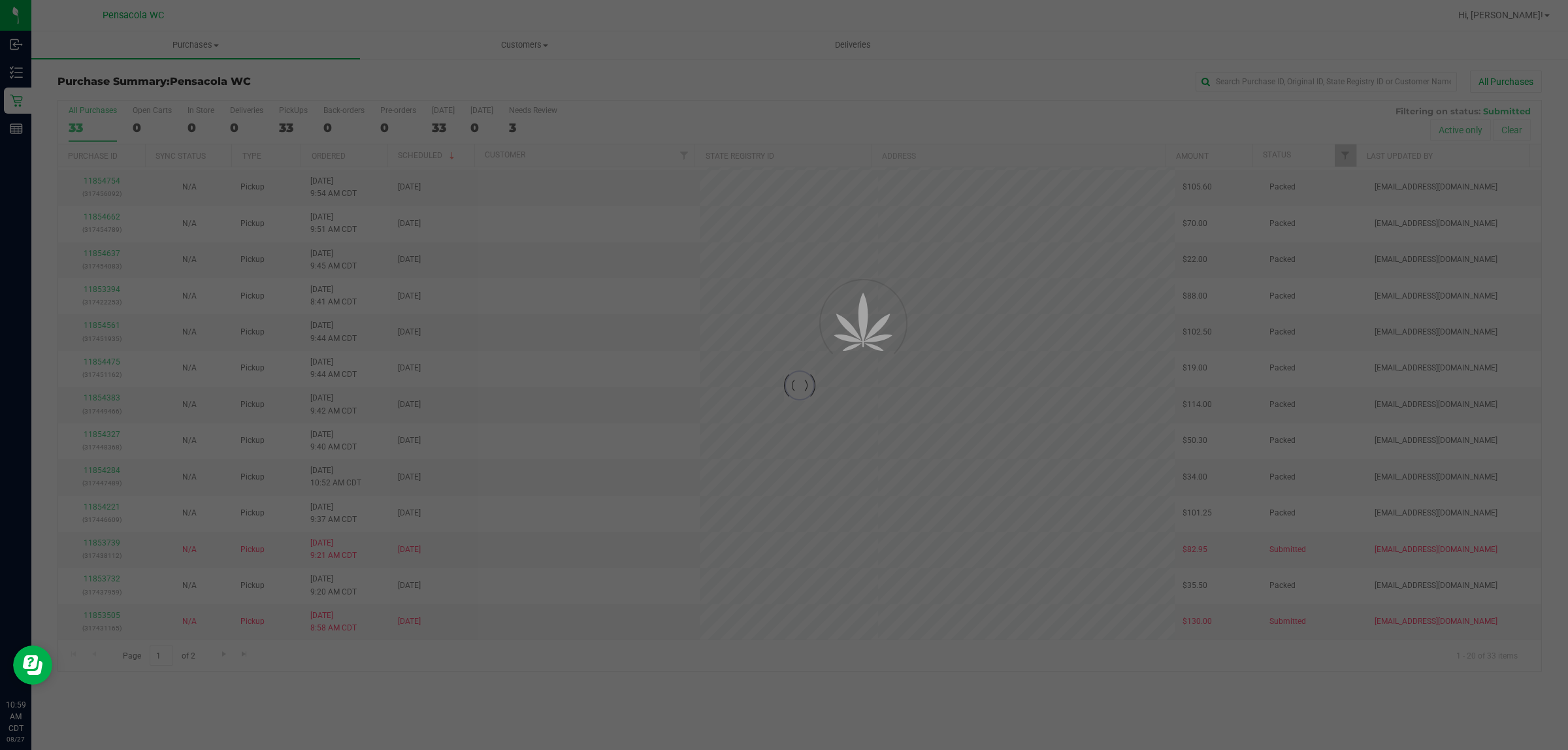
scroll to position [0, 0]
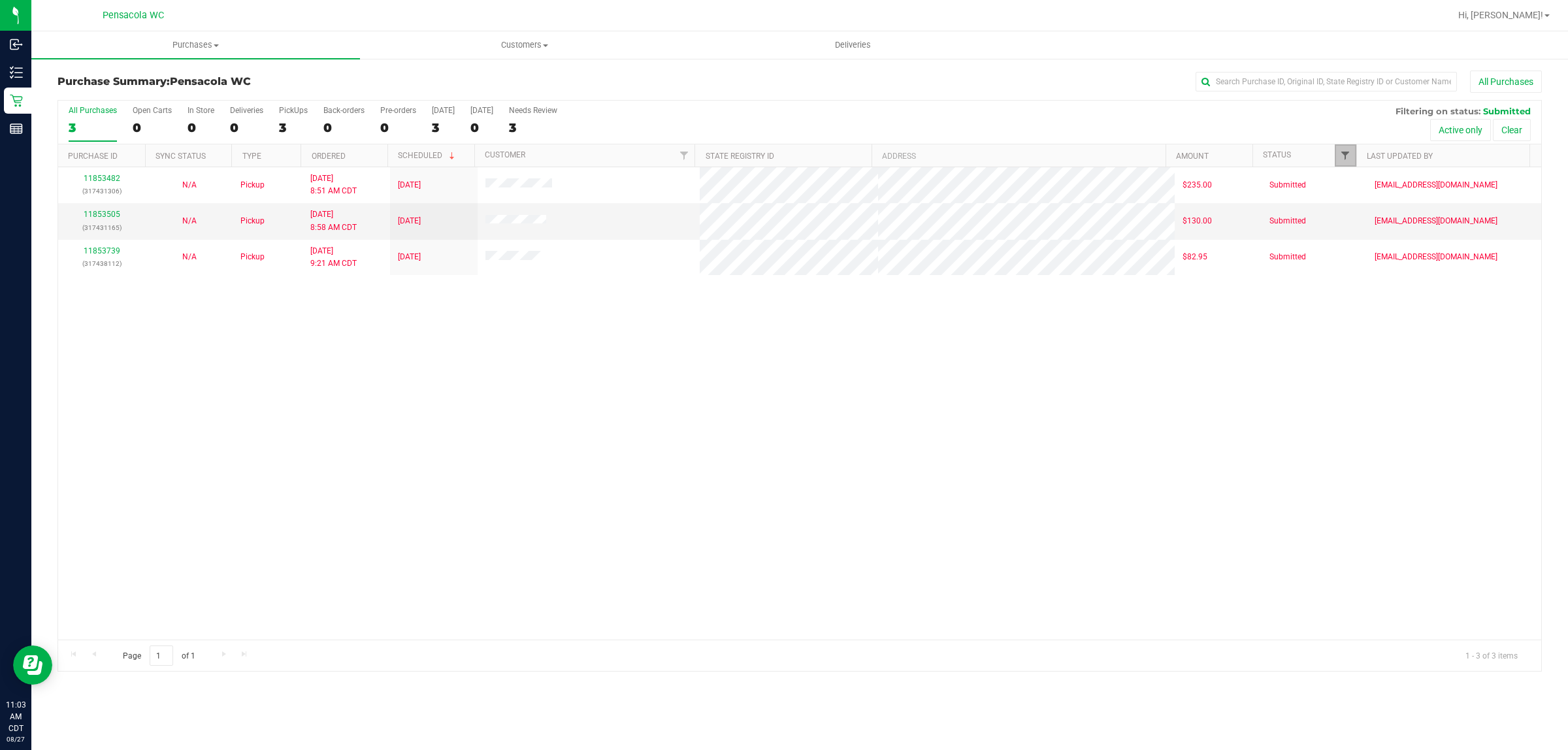
click at [1345, 157] on span "Filter" at bounding box center [1345, 155] width 11 height 11
click at [1374, 304] on span "Packed" at bounding box center [1374, 300] width 26 height 8
click at [1356, 304] on input "Packed" at bounding box center [1351, 300] width 9 height 9
checkbox input "true"
click at [1376, 321] on span "Submitted" at bounding box center [1379, 318] width 35 height 8
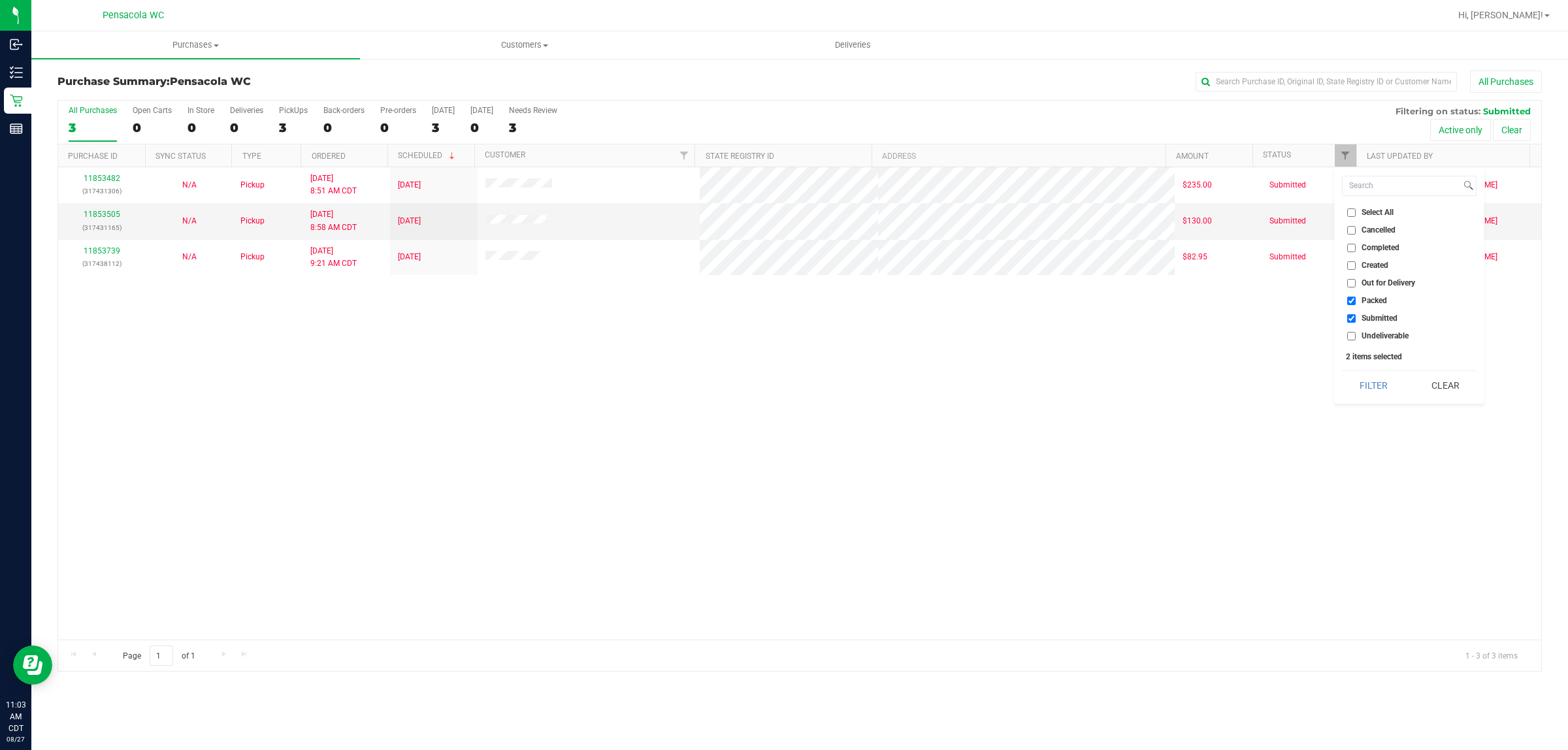
click at [1356, 321] on input "Submitted" at bounding box center [1351, 318] width 9 height 9
checkbox input "false"
click at [1381, 383] on button "Filter" at bounding box center [1372, 386] width 62 height 29
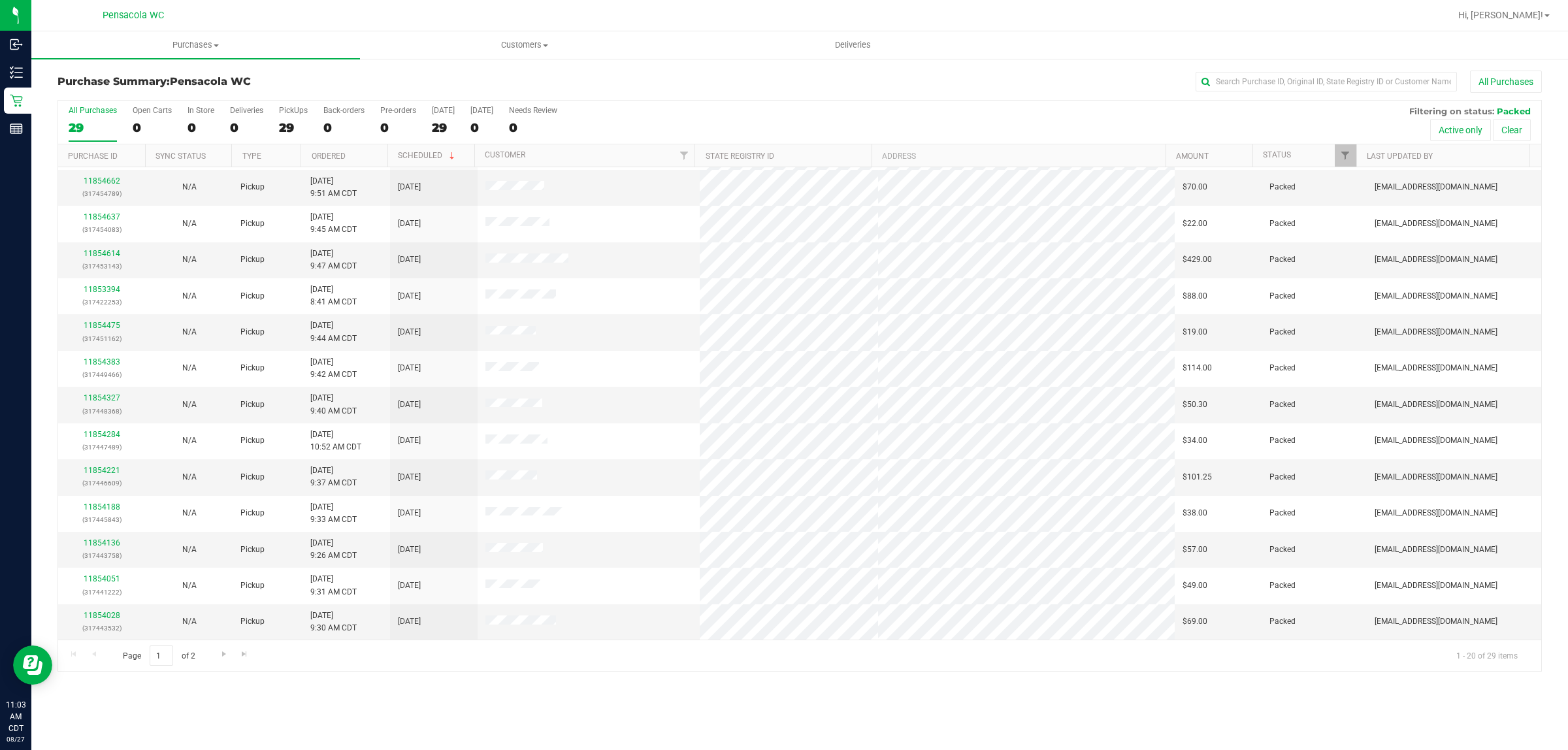
scroll to position [249, 0]
click at [223, 657] on span "Go to the next page" at bounding box center [223, 654] width 11 height 11
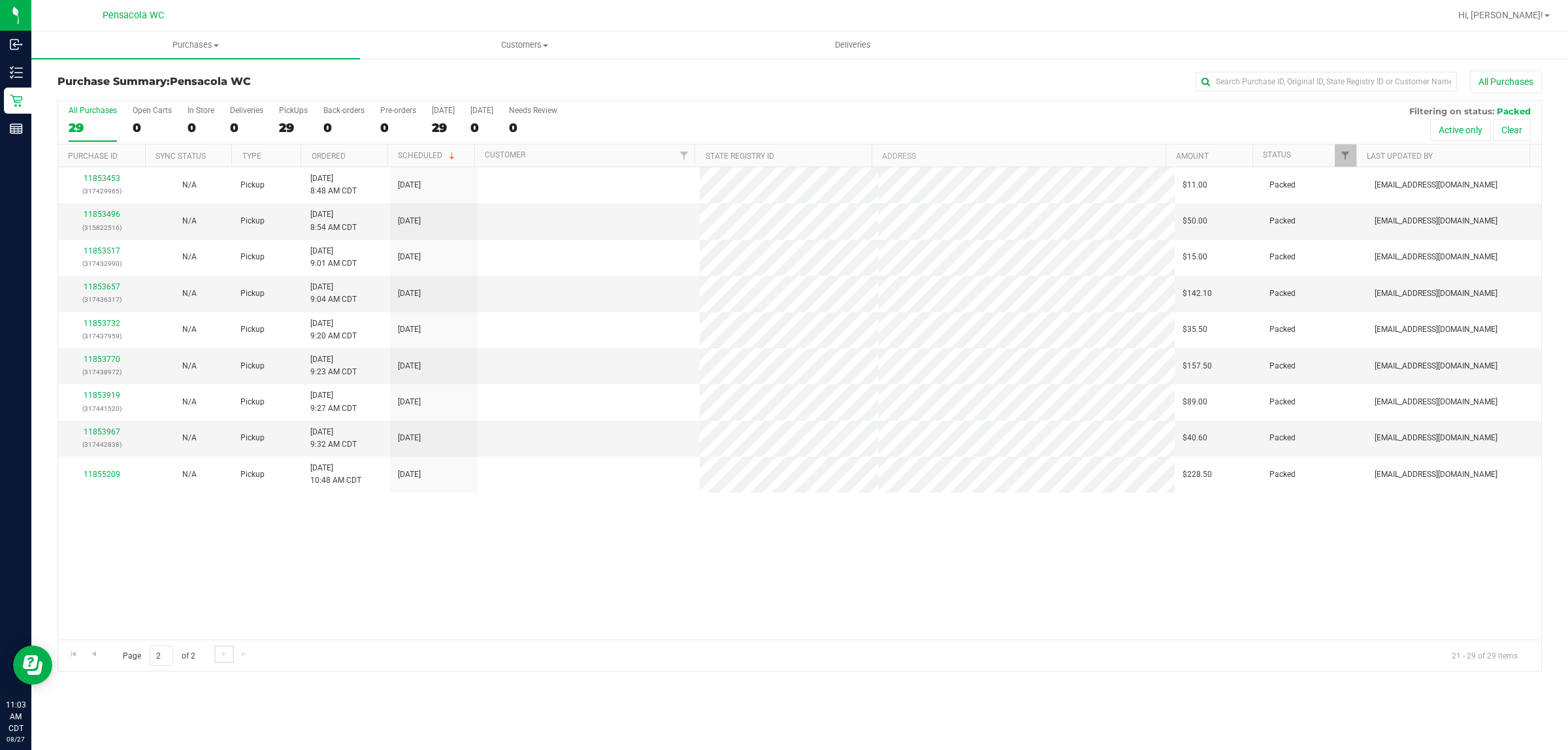
scroll to position [0, 0]
click at [102, 289] on link "11853657" at bounding box center [102, 287] width 36 height 10
click at [105, 286] on link "11853657" at bounding box center [102, 287] width 36 height 10
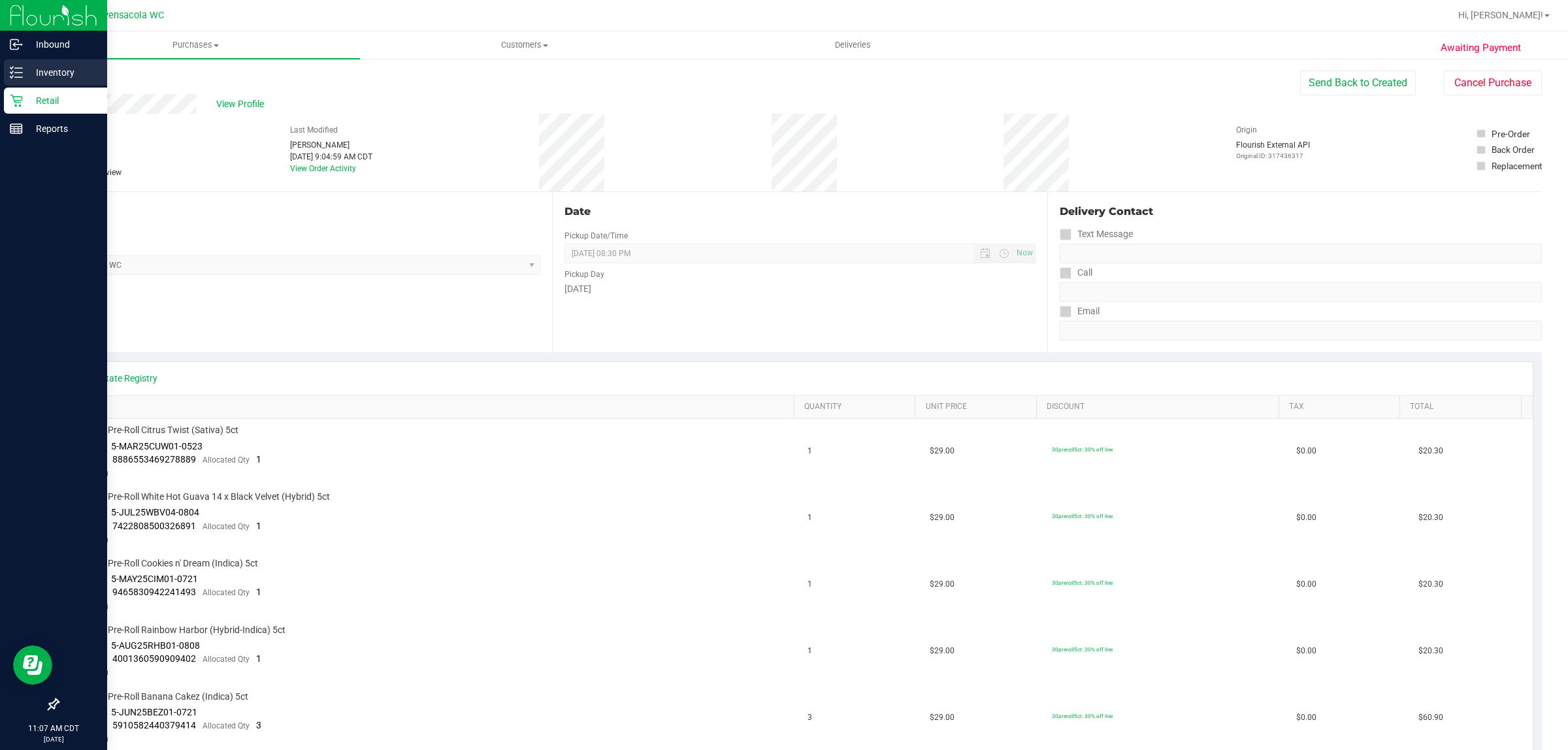
click at [62, 69] on p "Inventory" at bounding box center [62, 72] width 79 height 15
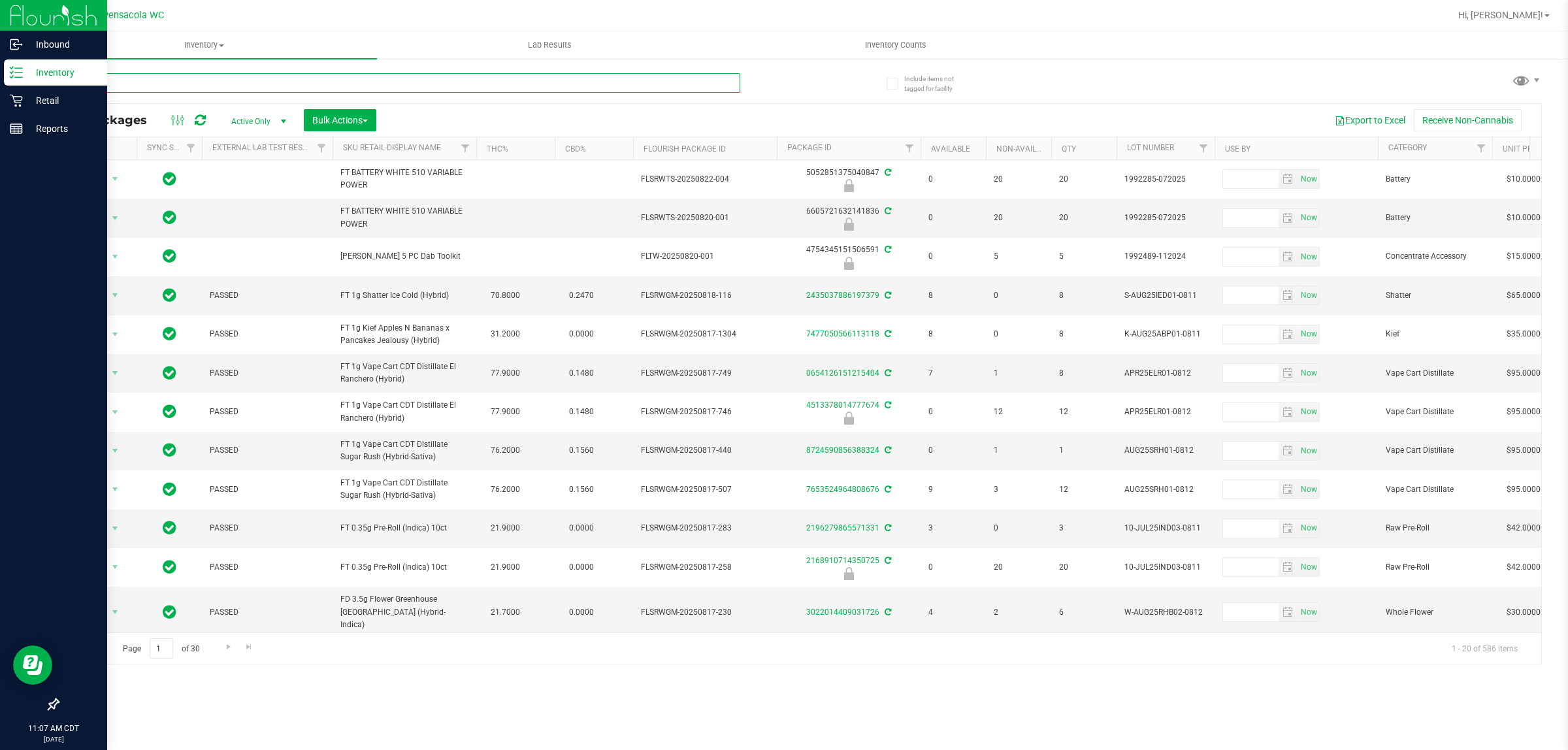
click at [219, 82] on input "text" at bounding box center [399, 82] width 683 height 19
